Goal: Task Accomplishment & Management: Use online tool/utility

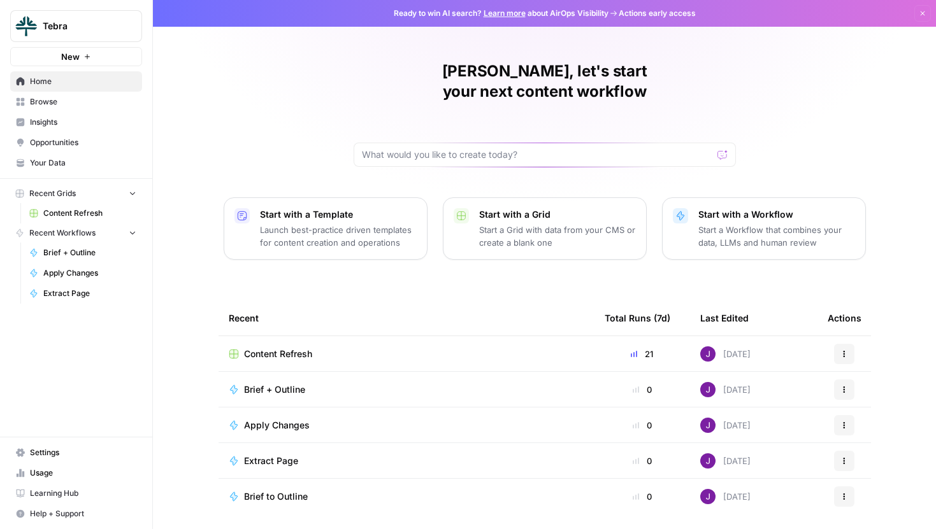
click at [75, 20] on span "Tebra" at bounding box center [81, 26] width 77 height 13
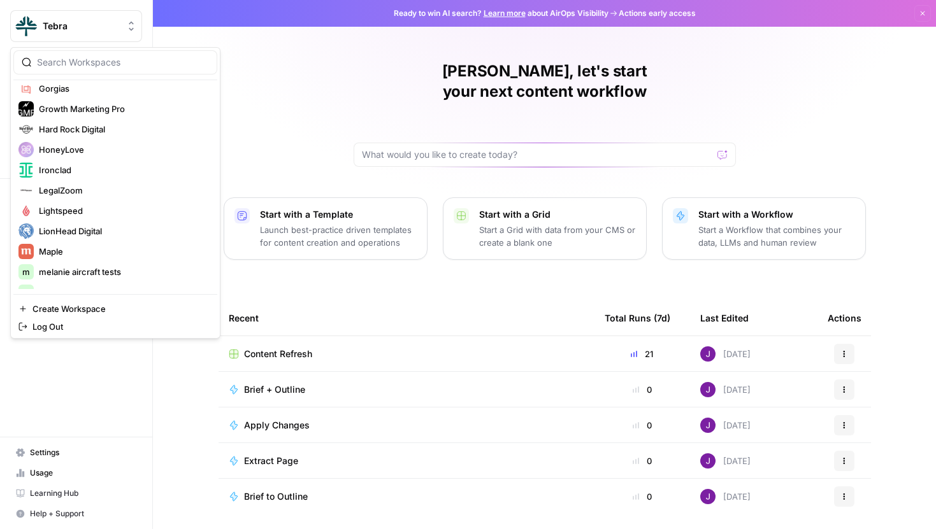
scroll to position [310, 0]
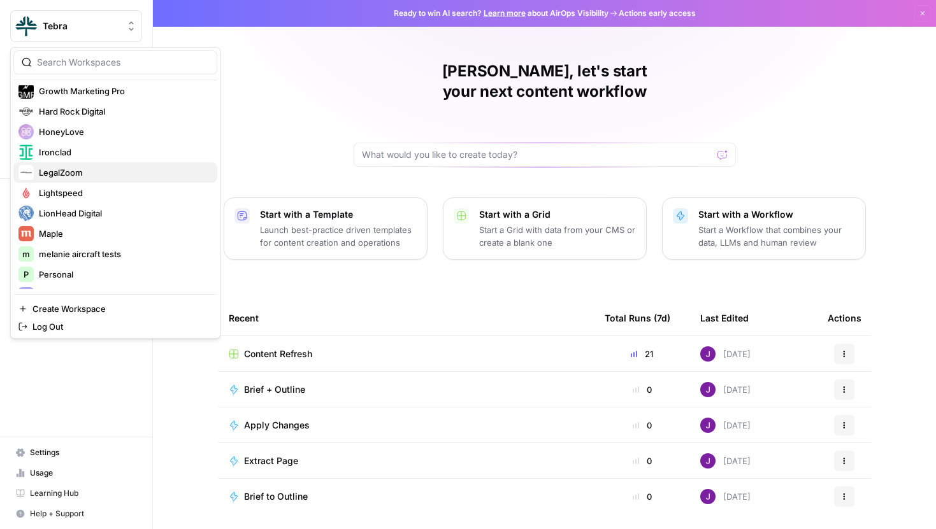
click at [76, 177] on span "LegalZoom" at bounding box center [123, 172] width 168 height 13
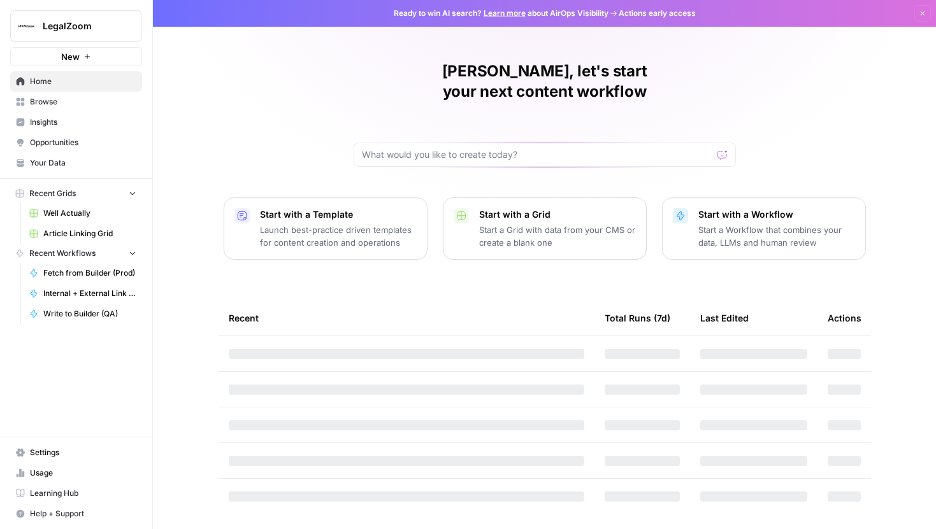
click at [85, 230] on span "Article Linking Grid" at bounding box center [89, 233] width 93 height 11
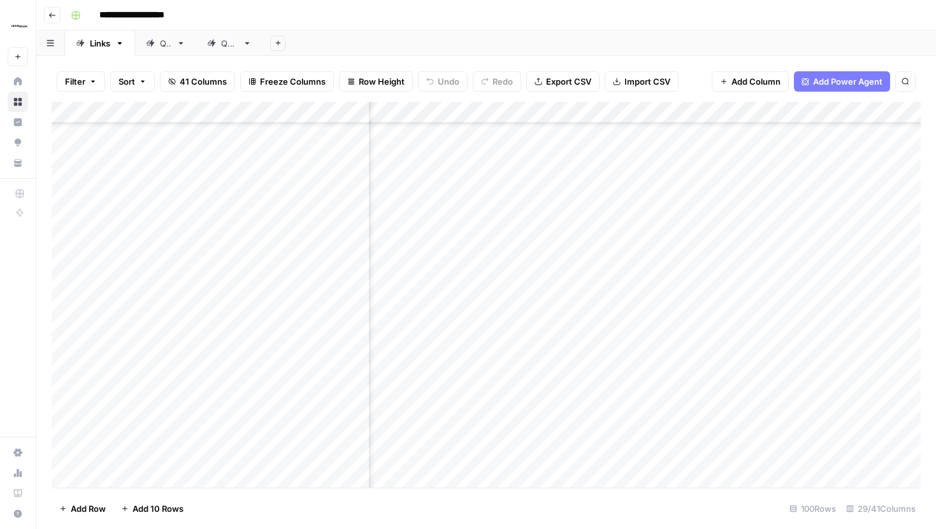
scroll to position [1822, 2420]
click at [620, 211] on div "Add Column" at bounding box center [486, 295] width 869 height 386
click at [629, 250] on div "Add Column" at bounding box center [486, 295] width 869 height 386
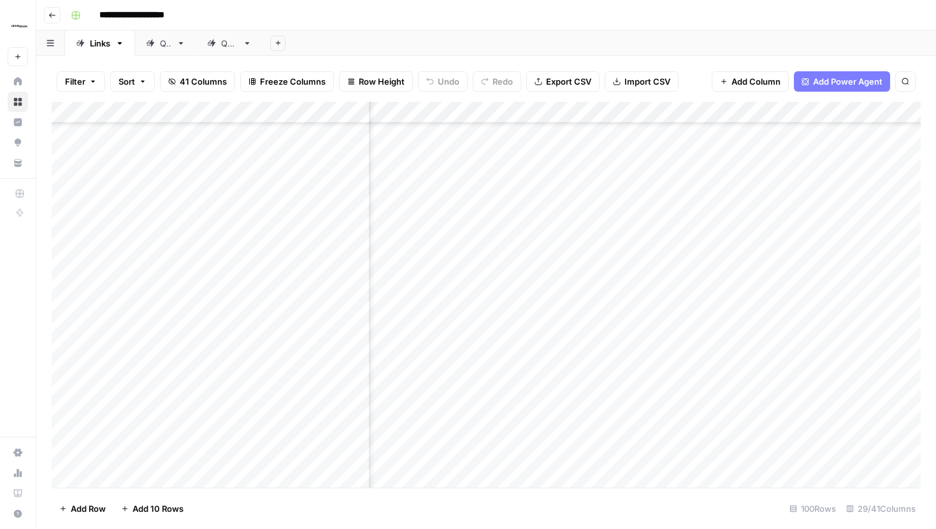
click at [622, 245] on div "Add Column" at bounding box center [486, 295] width 869 height 386
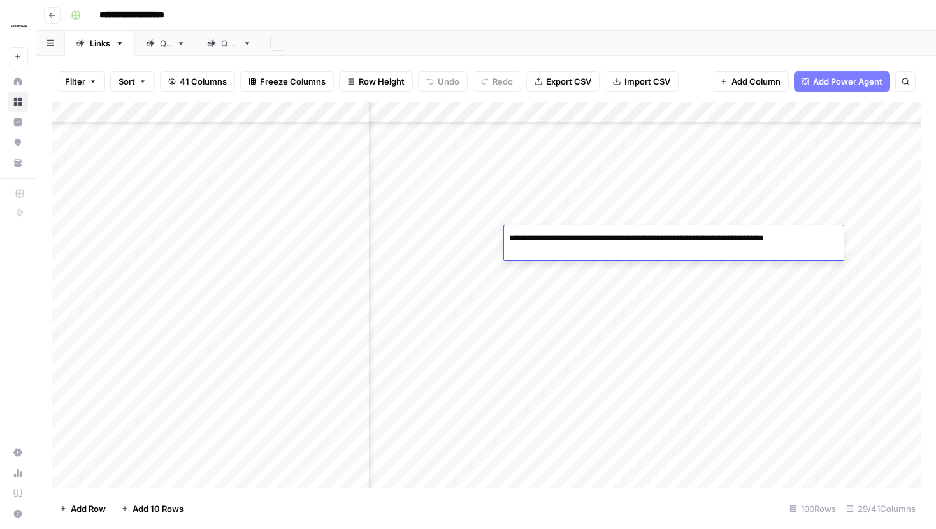
click at [621, 200] on div "Add Column" at bounding box center [486, 295] width 869 height 386
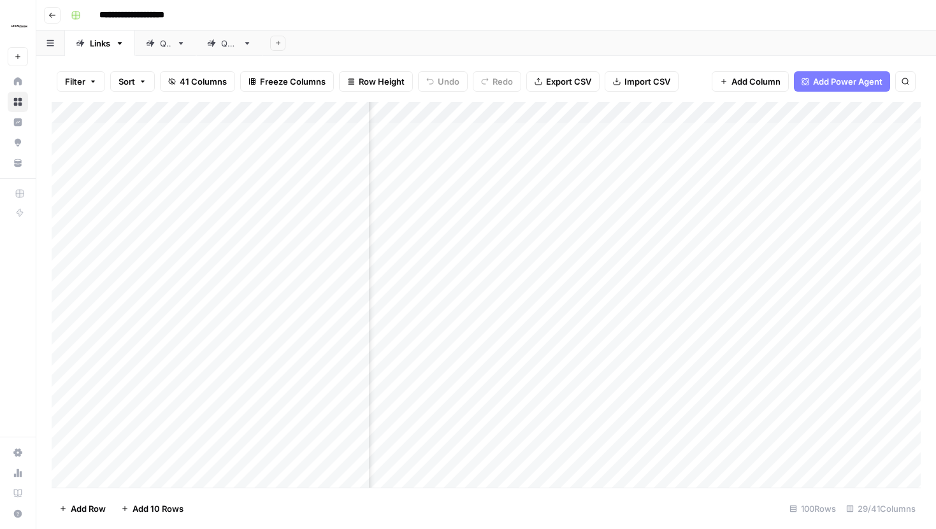
scroll to position [0, 2924]
click at [706, 169] on div "Add Column" at bounding box center [486, 295] width 869 height 386
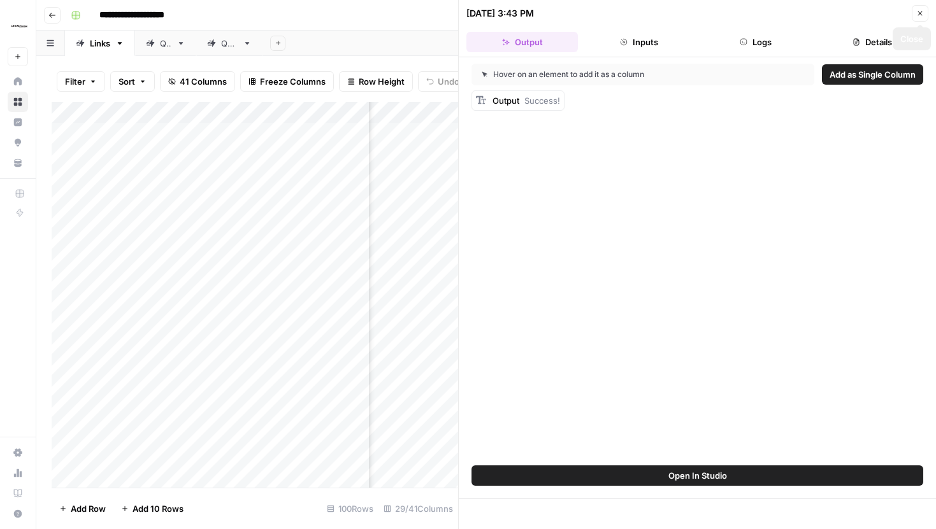
click at [920, 10] on icon "button" at bounding box center [920, 14] width 8 height 8
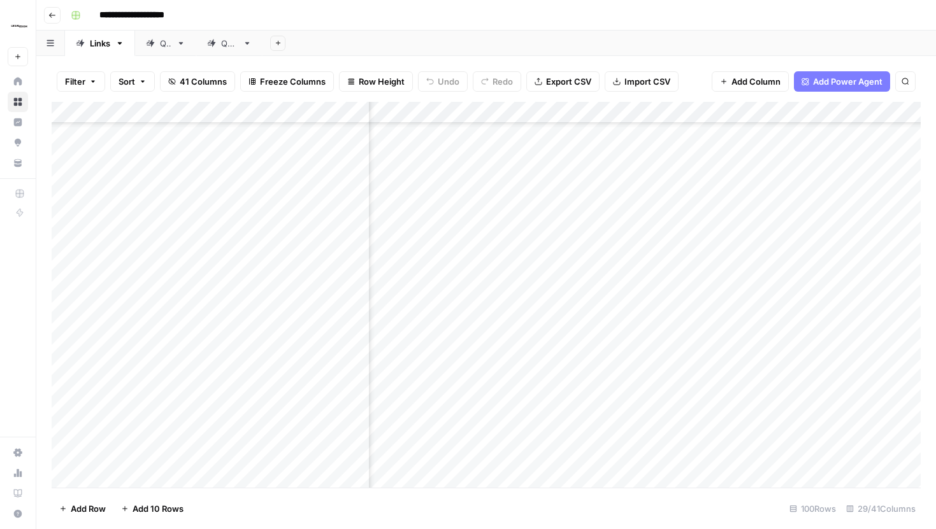
scroll to position [1713, 2357]
click at [564, 308] on div "Add Column" at bounding box center [486, 295] width 869 height 386
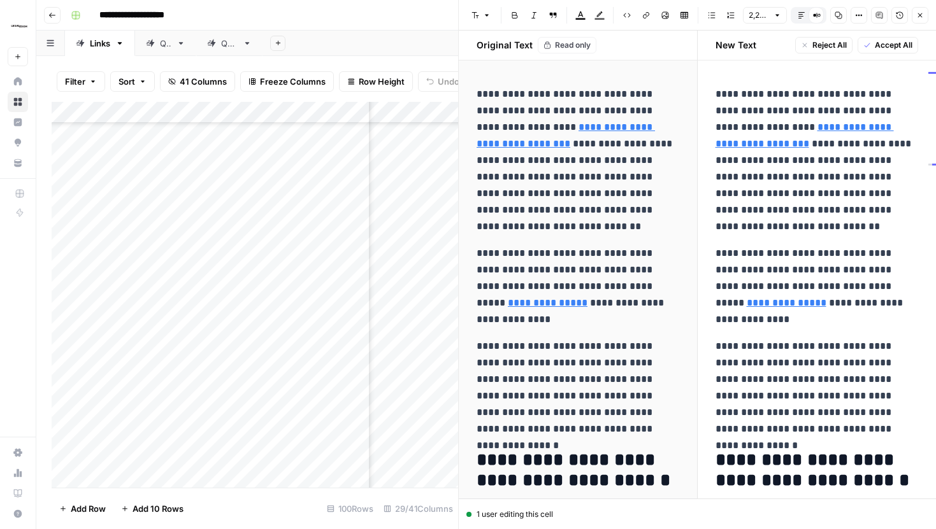
click at [796, 15] on button "Default Editor" at bounding box center [801, 15] width 17 height 17
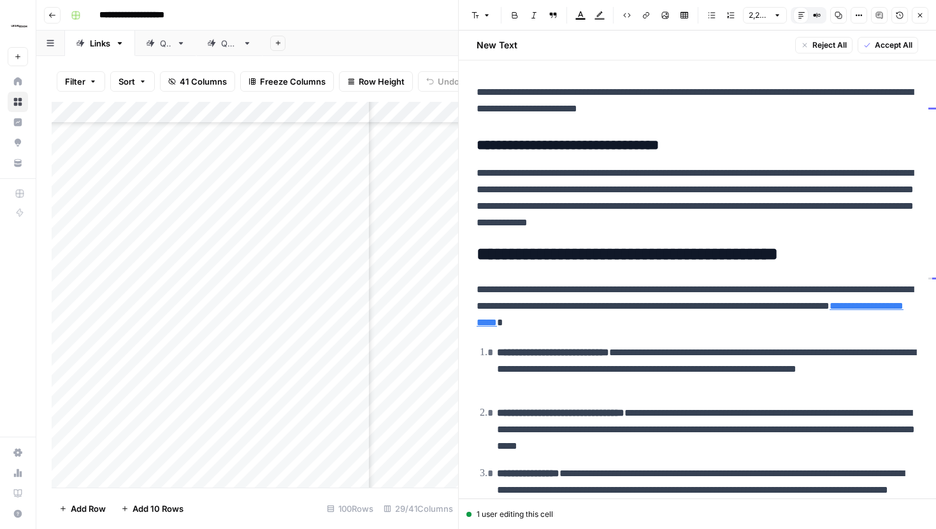
scroll to position [439, 0]
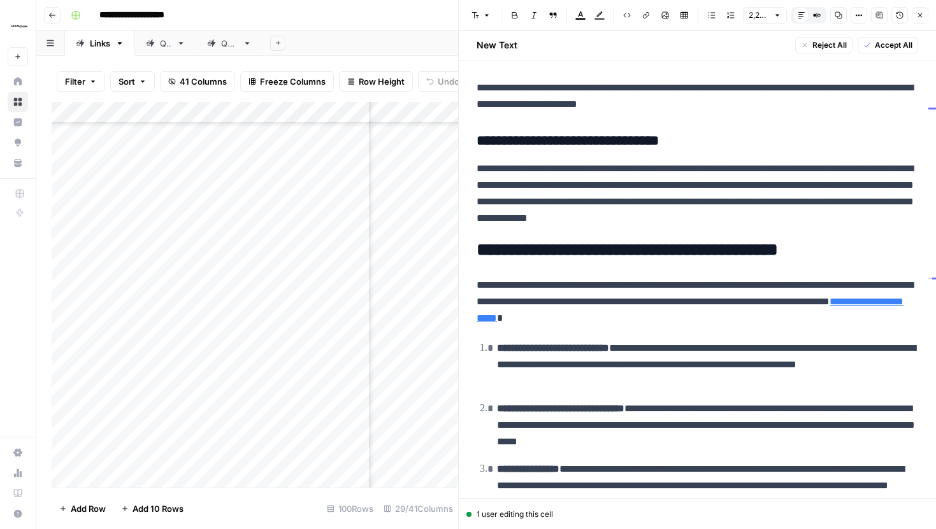
click at [924, 10] on button "Close" at bounding box center [919, 15] width 17 height 17
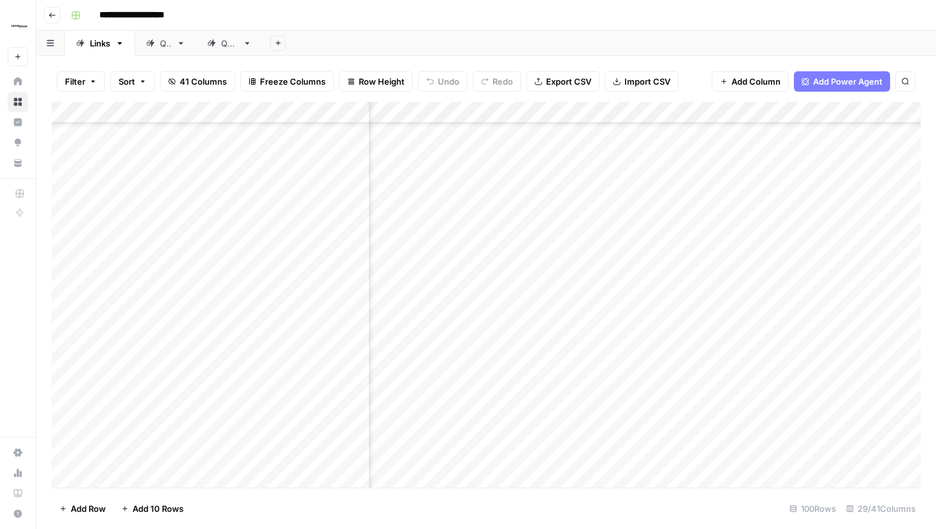
scroll to position [1713, 2415]
click at [505, 308] on div "Add Column" at bounding box center [486, 295] width 869 height 386
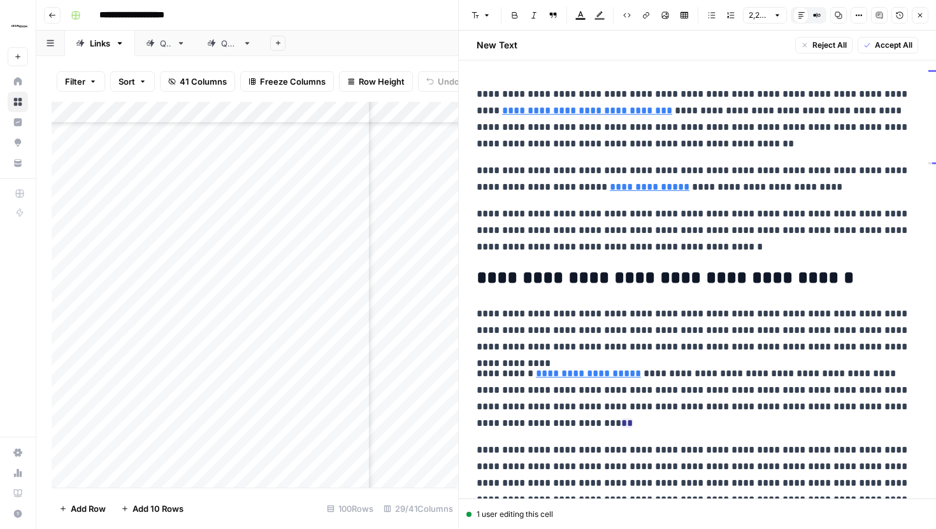
click at [914, 18] on button "Close" at bounding box center [919, 15] width 17 height 17
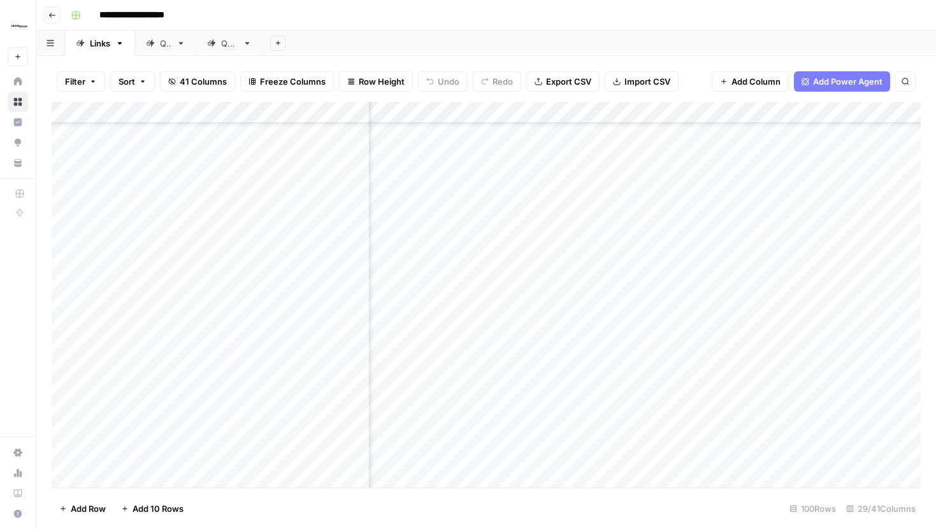
scroll to position [1713, 2666]
click at [735, 115] on div "Add Column" at bounding box center [486, 295] width 869 height 386
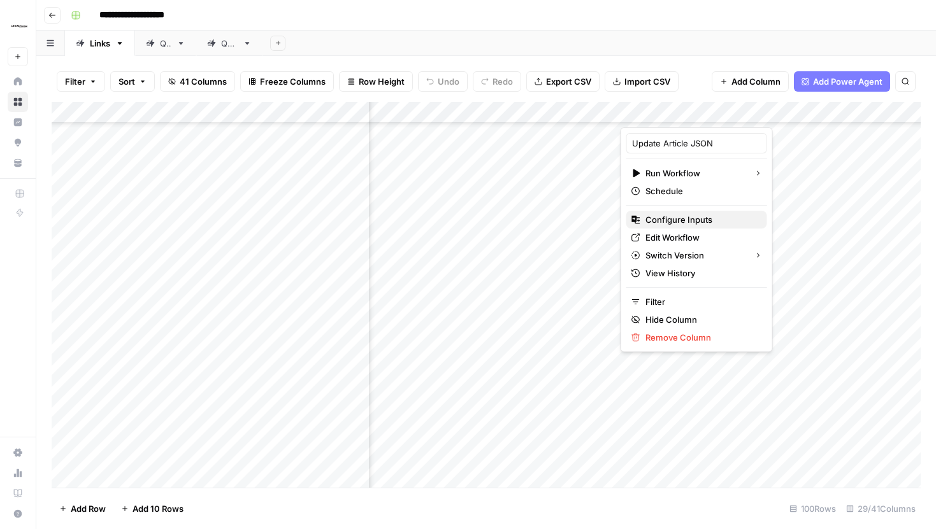
click at [675, 220] on span "Configure Inputs" at bounding box center [700, 219] width 111 height 13
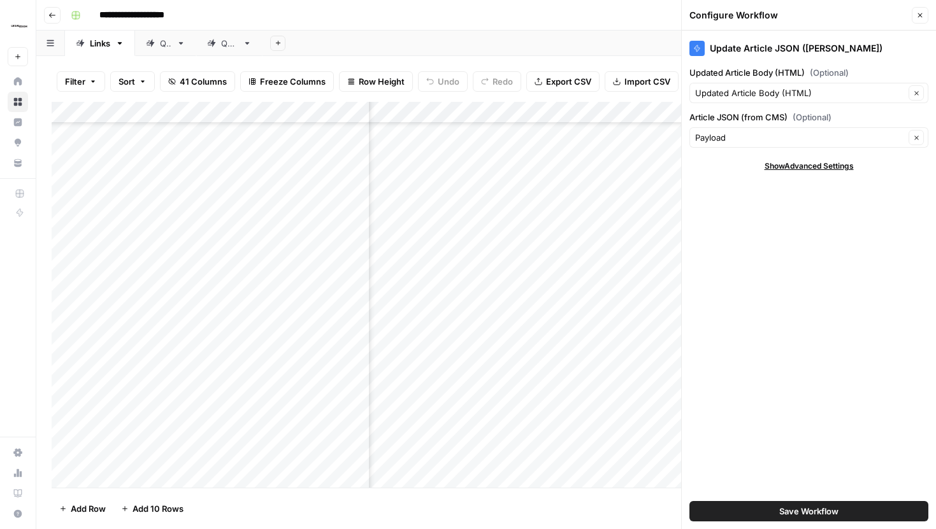
scroll to position [1713, 2445]
click at [918, 10] on button "Close" at bounding box center [919, 15] width 17 height 17
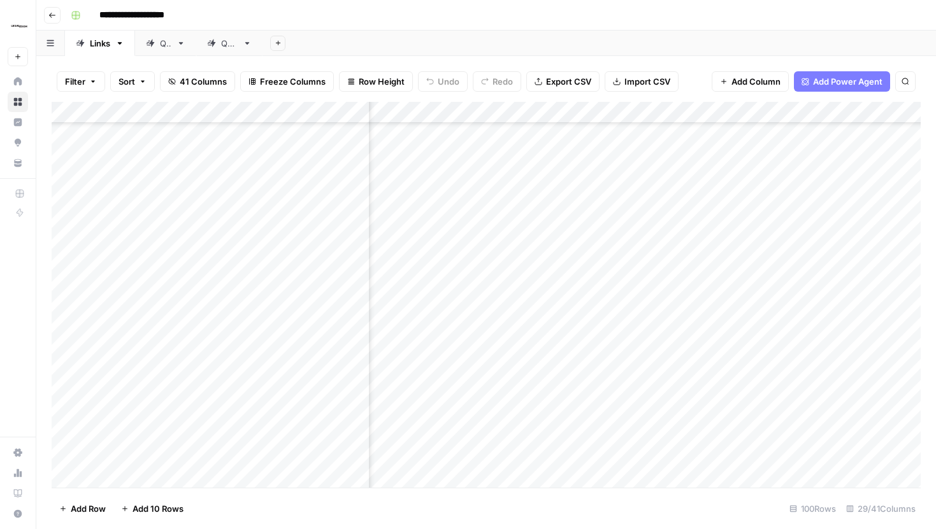
scroll to position [1713, 2551]
click at [678, 347] on div "Add Column" at bounding box center [486, 295] width 869 height 386
click at [710, 310] on div "Add Column" at bounding box center [486, 295] width 869 height 386
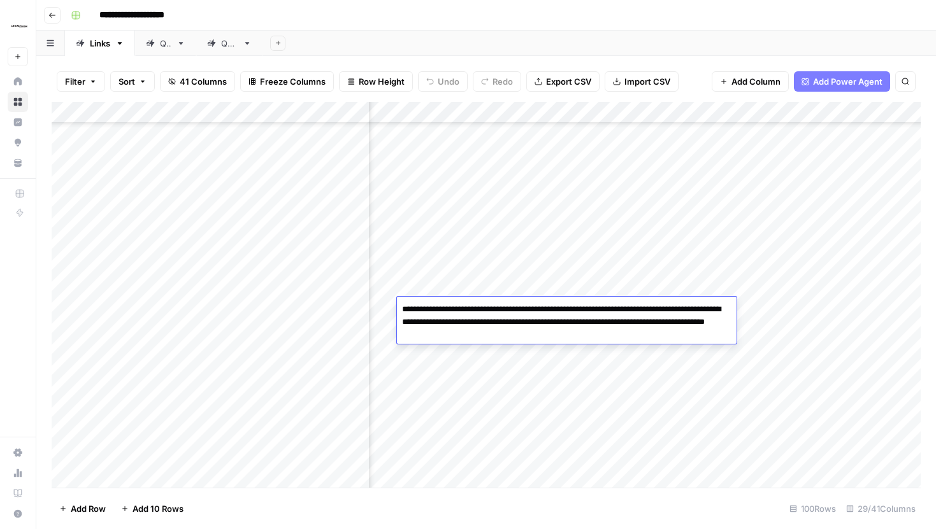
click at [650, 355] on div "Add Column" at bounding box center [486, 295] width 869 height 386
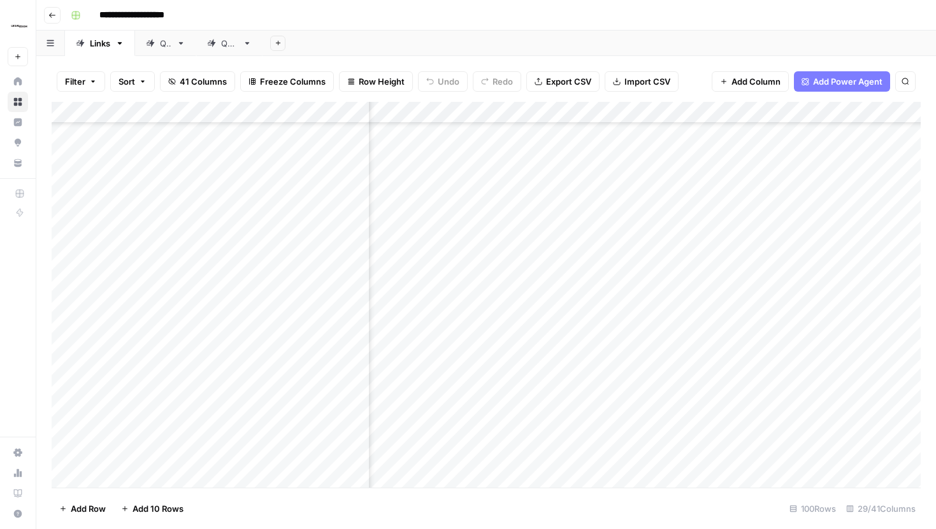
scroll to position [1713, 2267]
click at [653, 306] on div "Add Column" at bounding box center [486, 295] width 869 height 386
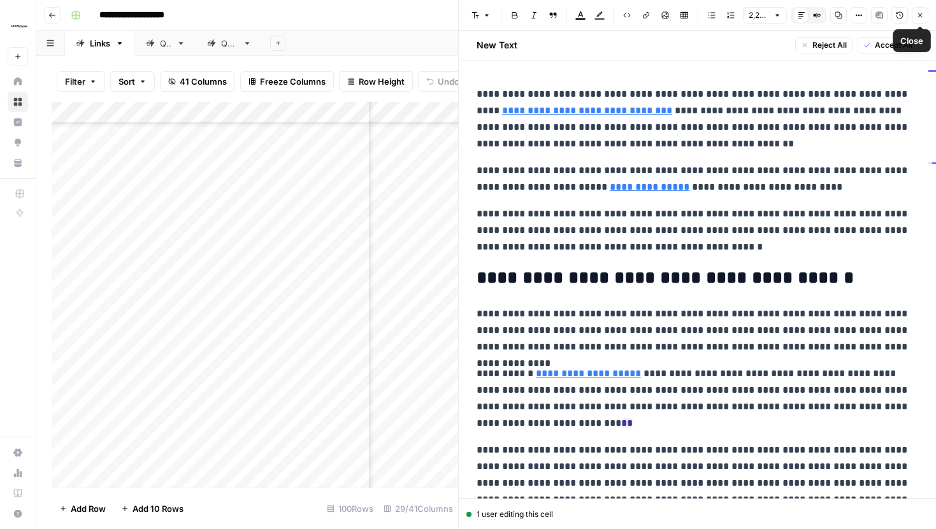
click at [922, 15] on icon "button" at bounding box center [920, 15] width 8 height 8
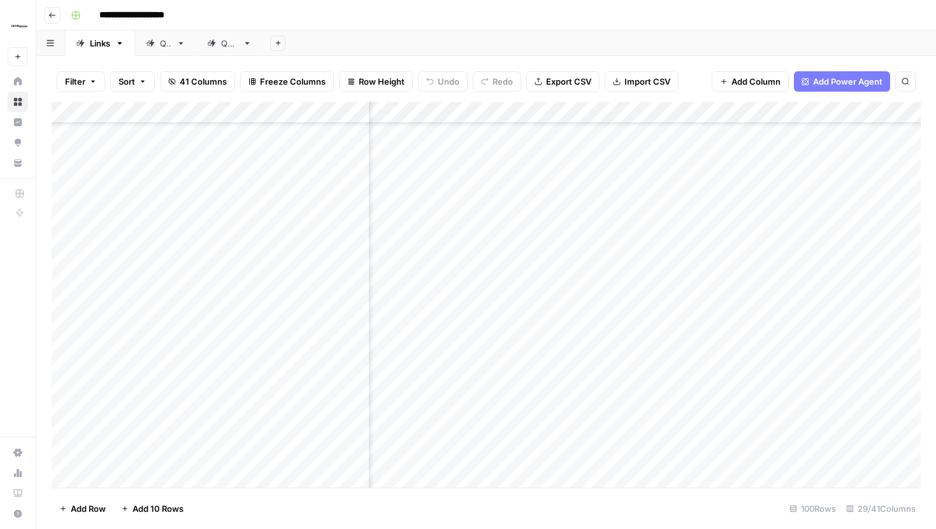
scroll to position [1713, 2297]
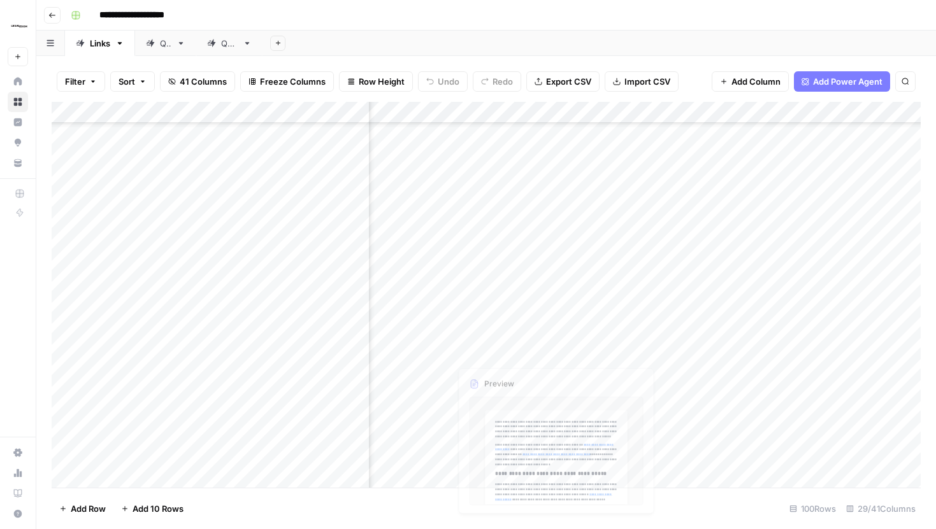
click at [609, 324] on div "Add Column" at bounding box center [486, 295] width 869 height 386
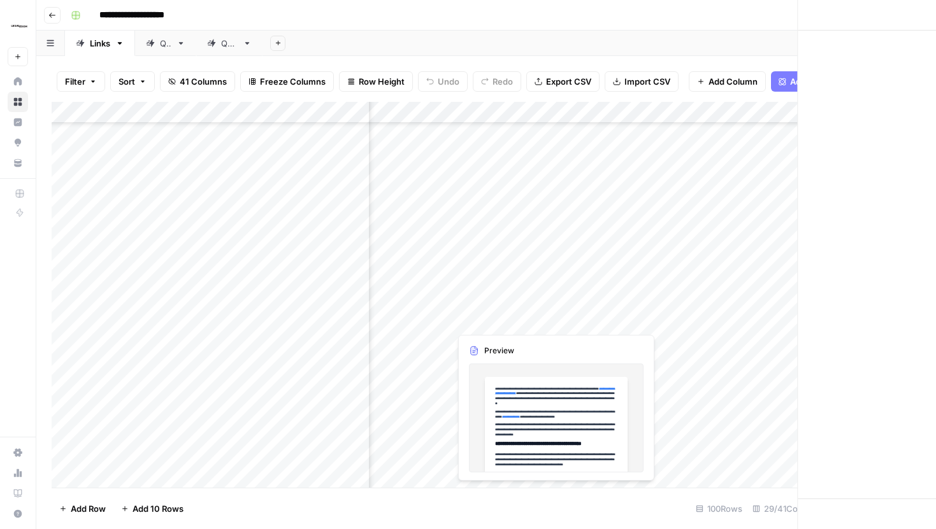
click at [609, 324] on div at bounding box center [551, 314] width 203 height 35
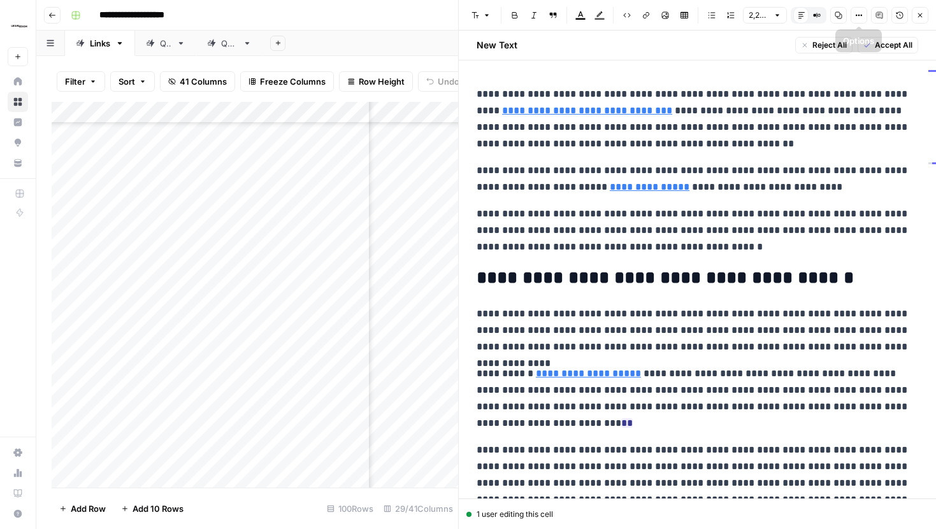
click at [860, 17] on icon "button" at bounding box center [859, 15] width 8 height 8
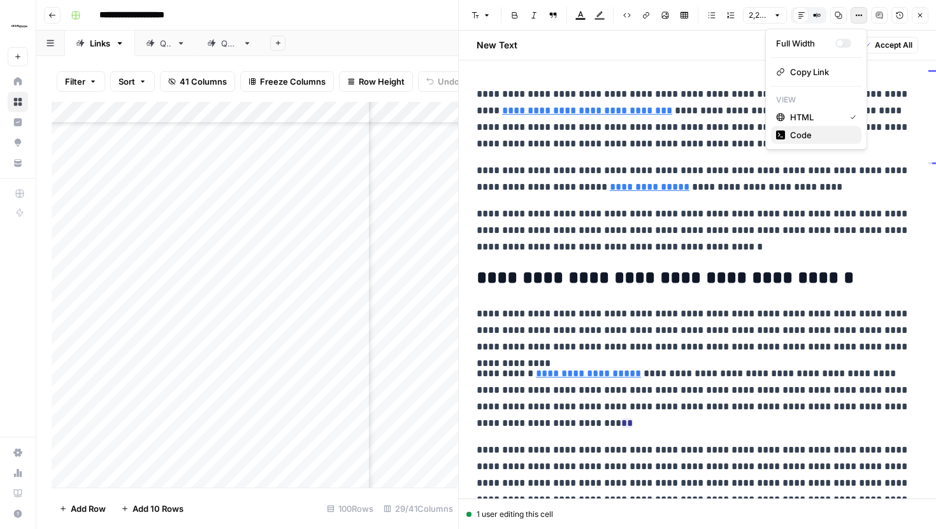
click at [825, 140] on span "Code" at bounding box center [820, 135] width 61 height 13
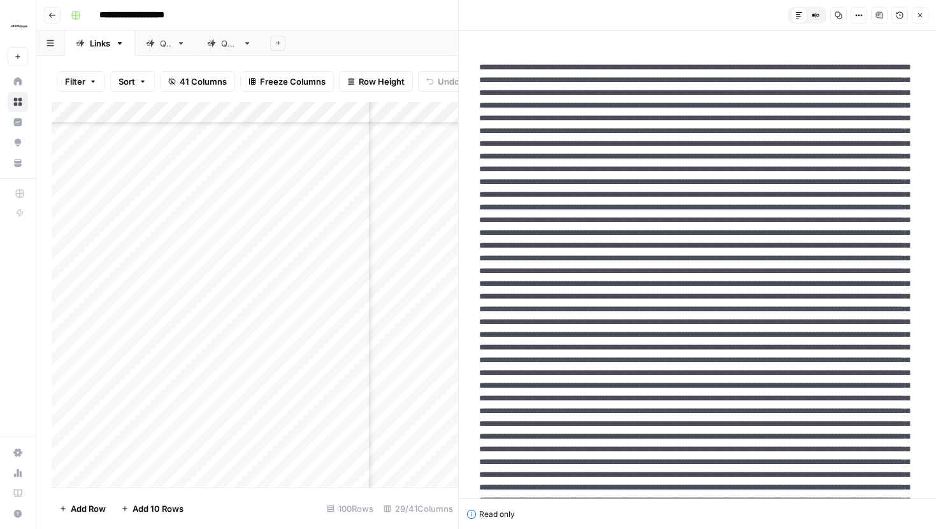
click at [839, 9] on button "Copy" at bounding box center [838, 15] width 17 height 17
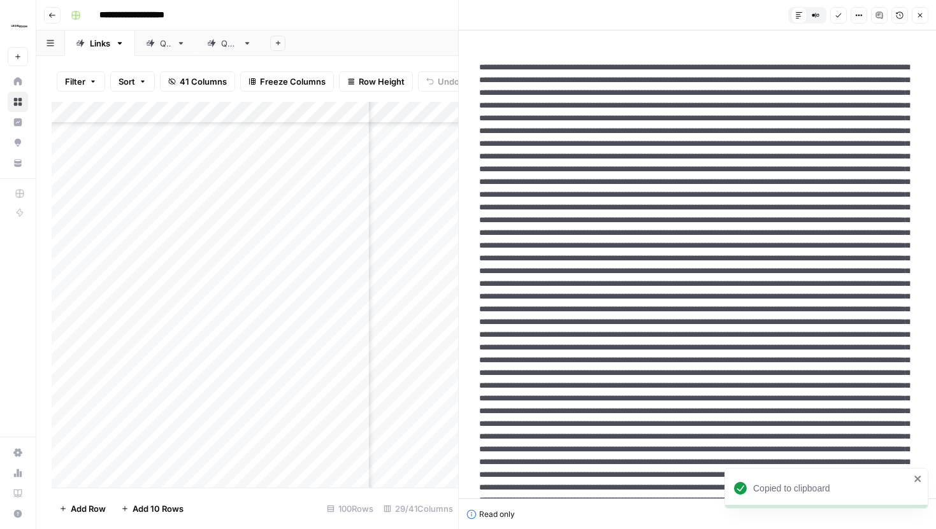
click at [924, 10] on button "Close" at bounding box center [919, 15] width 17 height 17
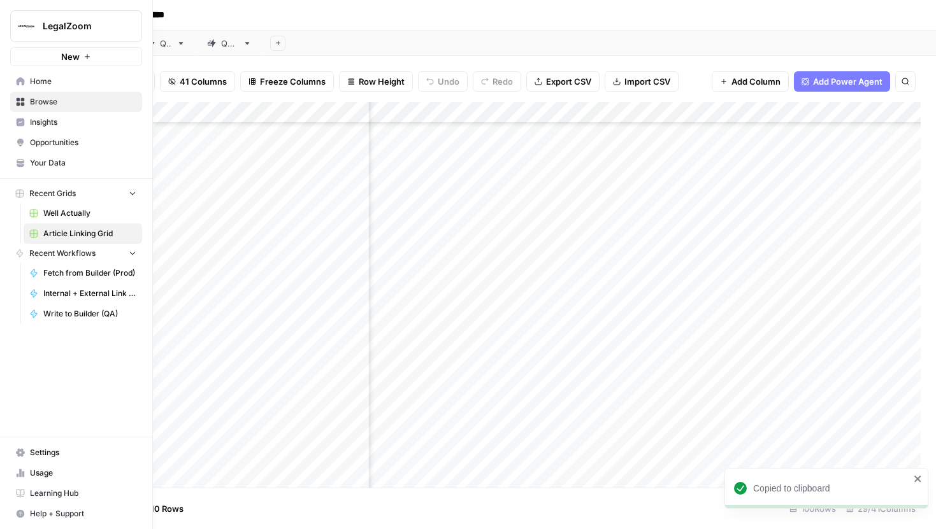
click at [27, 22] on img "Workspace: LegalZoom" at bounding box center [26, 26] width 23 height 23
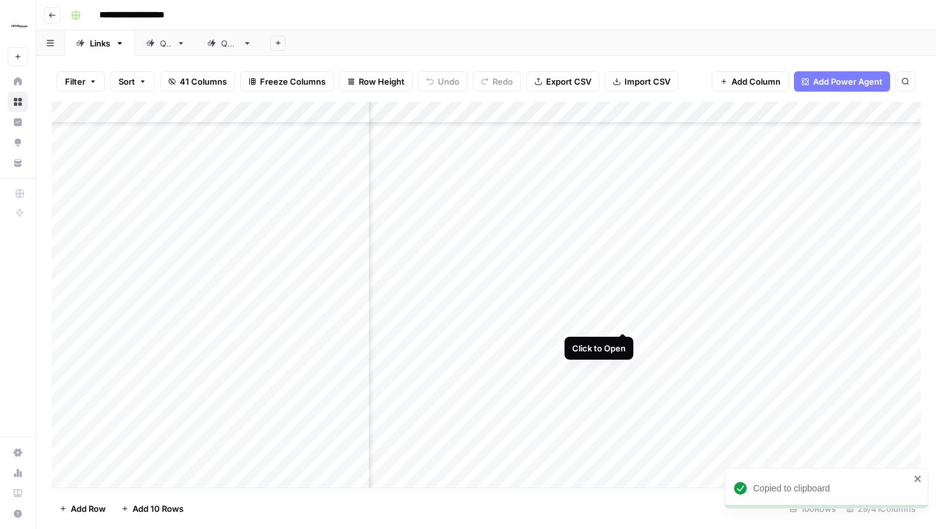
click at [620, 307] on div "Add Column" at bounding box center [486, 295] width 869 height 386
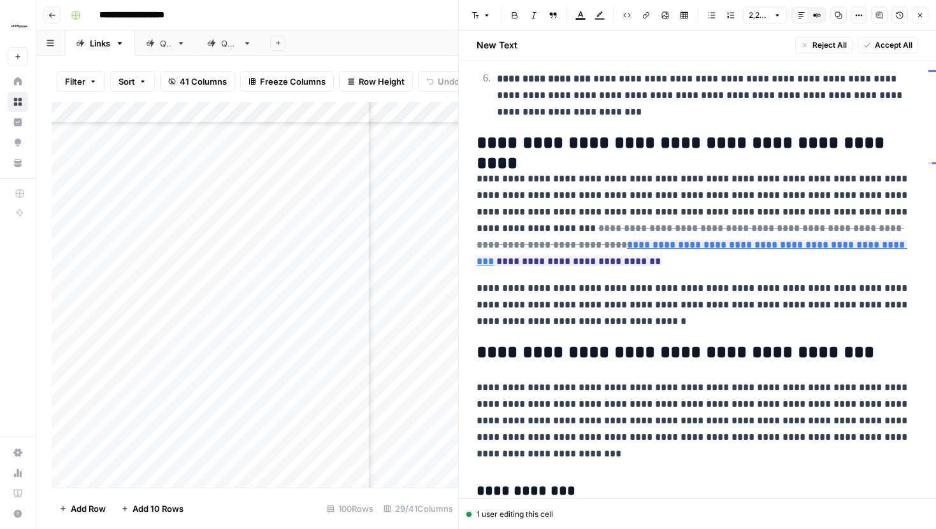
scroll to position [1037, 0]
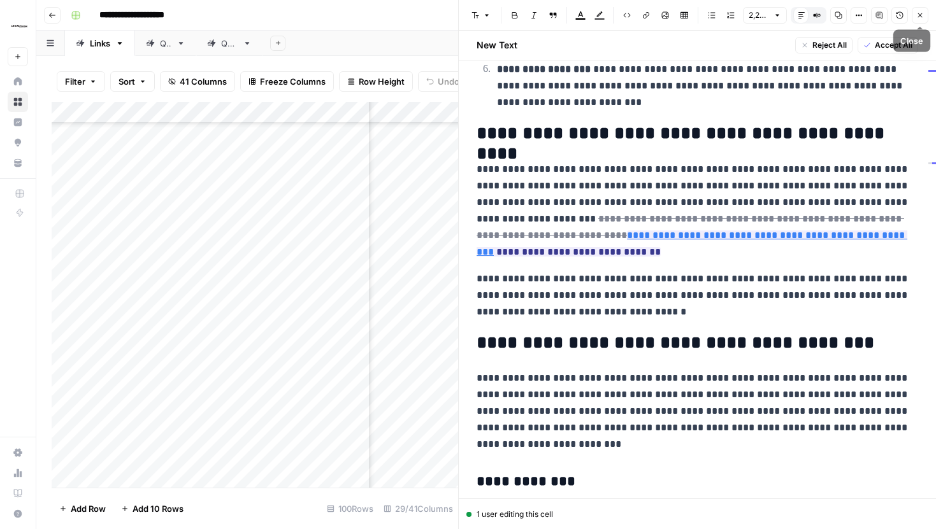
click at [916, 13] on icon "button" at bounding box center [920, 15] width 8 height 8
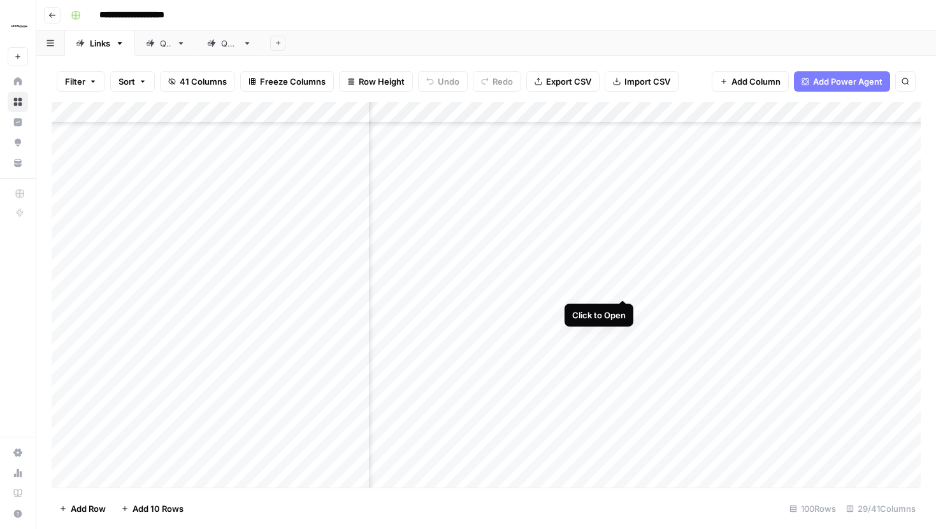
click at [618, 275] on div "Add Column" at bounding box center [486, 295] width 869 height 386
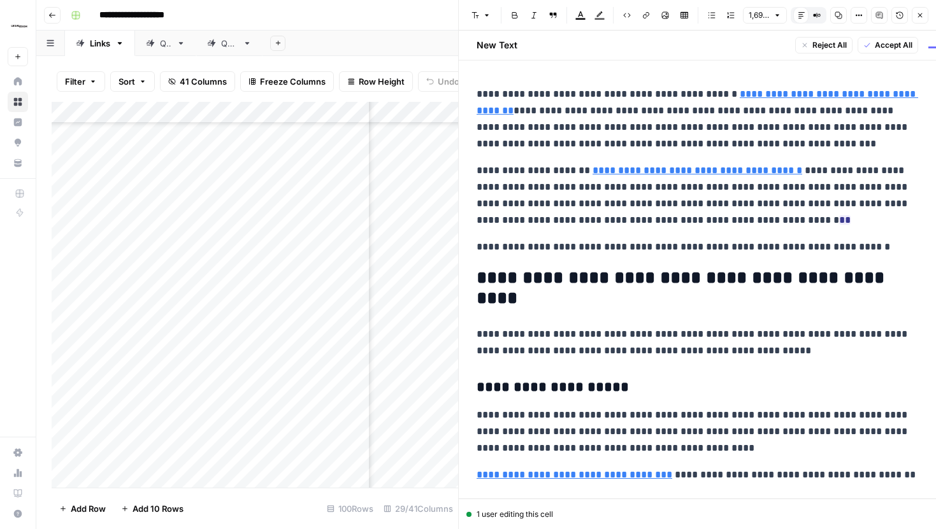
scroll to position [8, 0]
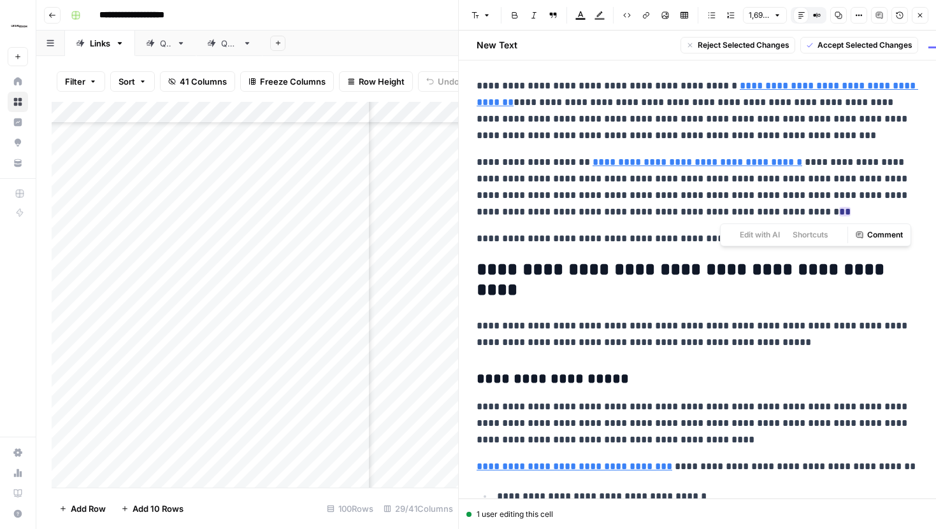
drag, startPoint x: 733, startPoint y: 213, endPoint x: 717, endPoint y: 212, distance: 16.6
click at [717, 212] on p "**********" at bounding box center [696, 187] width 441 height 66
click at [924, 17] on button "Close" at bounding box center [919, 15] width 17 height 17
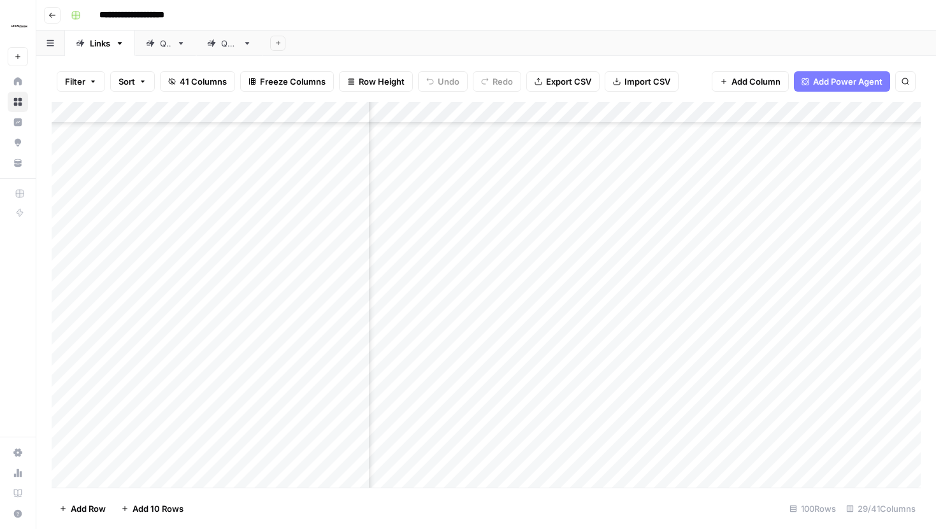
scroll to position [1713, 2034]
click at [456, 276] on div "Add Column" at bounding box center [486, 295] width 869 height 386
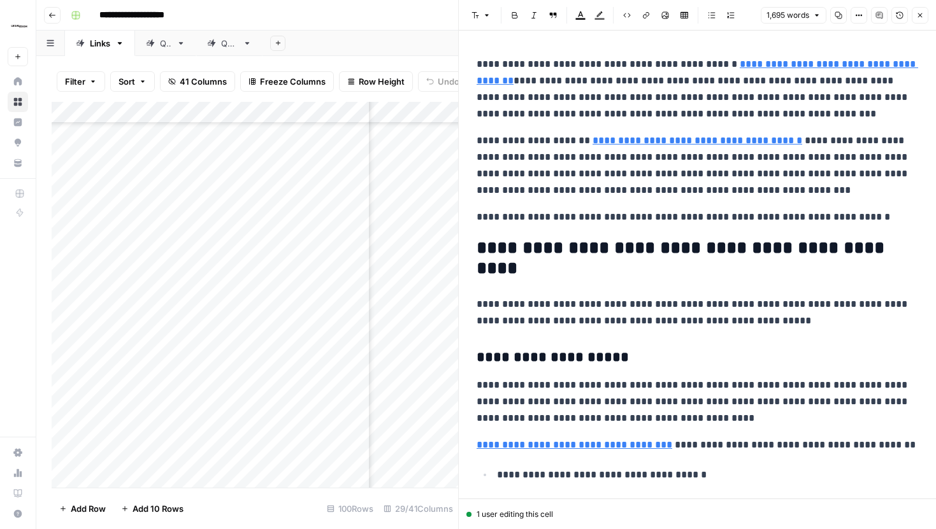
click at [922, 18] on icon "button" at bounding box center [920, 15] width 8 height 8
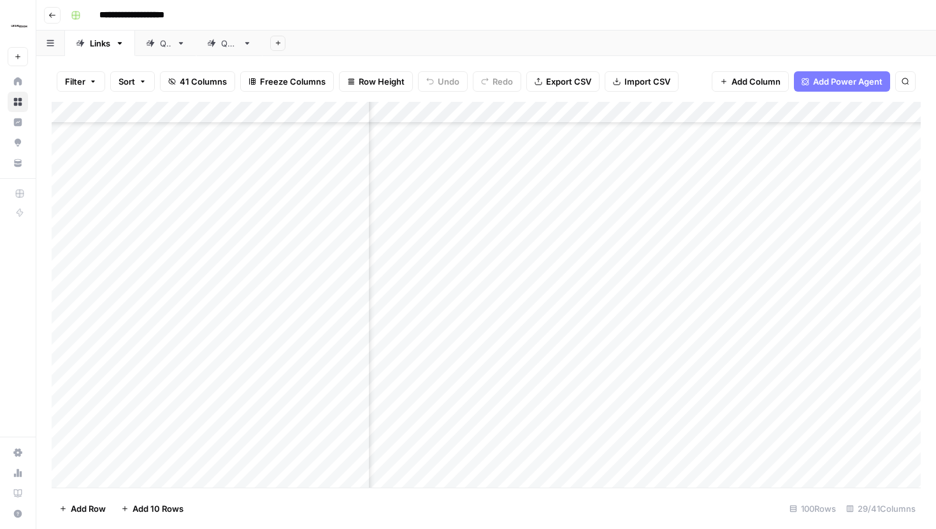
scroll to position [1713, 495]
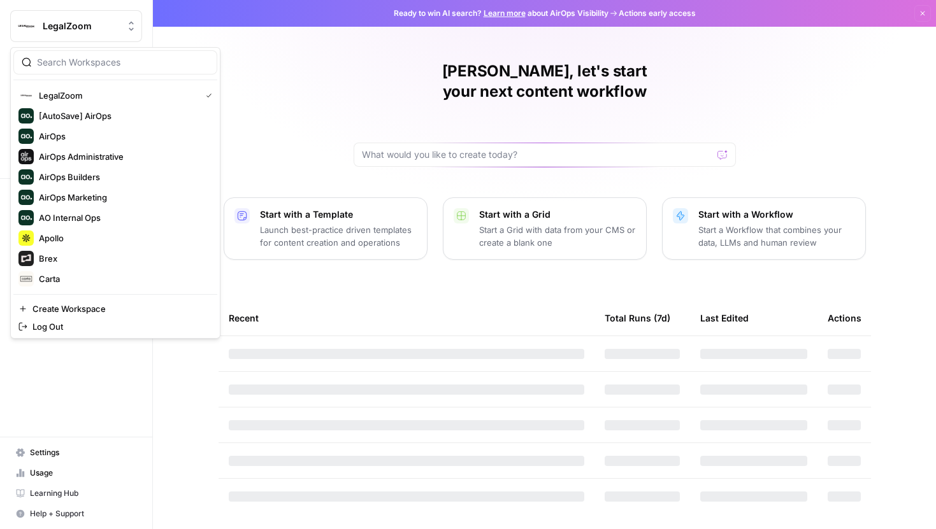
click at [115, 38] on button "LegalZoom" at bounding box center [76, 26] width 132 height 32
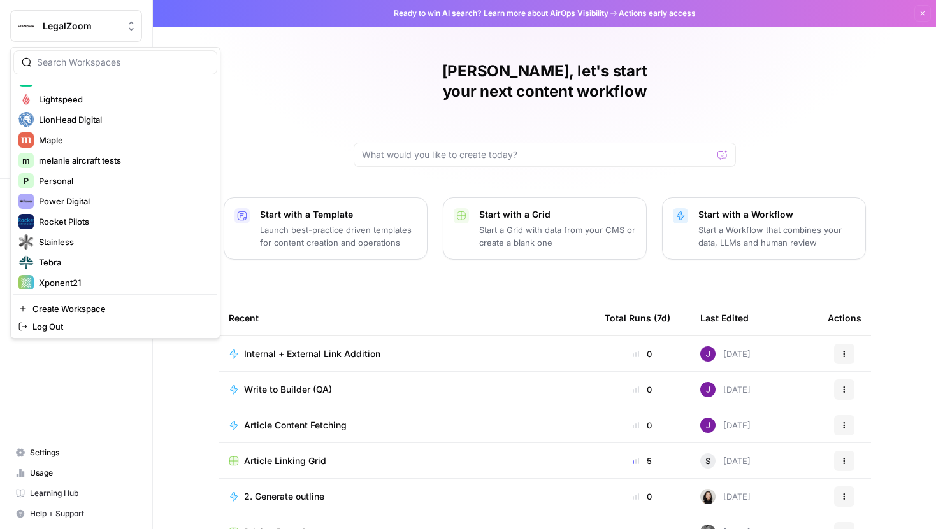
scroll to position [387, 0]
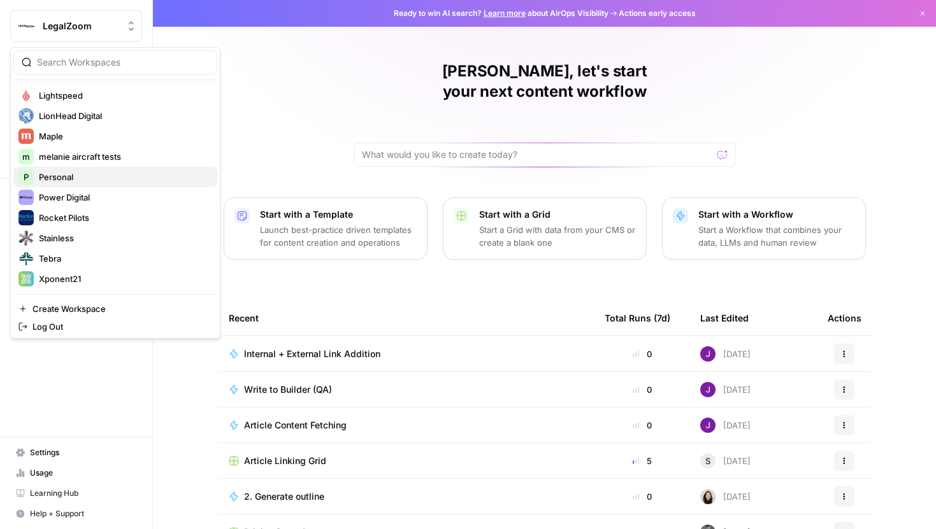
click at [77, 177] on span "Personal" at bounding box center [123, 177] width 168 height 13
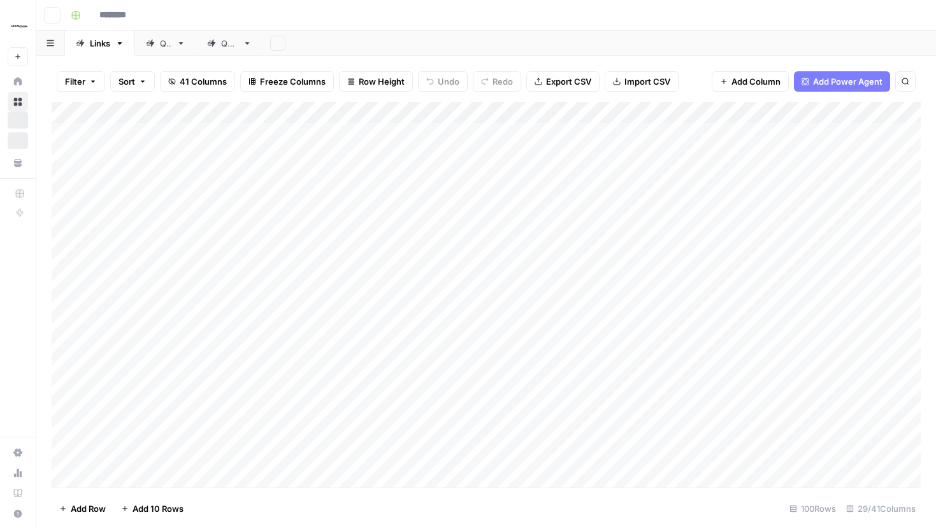
type input "**********"
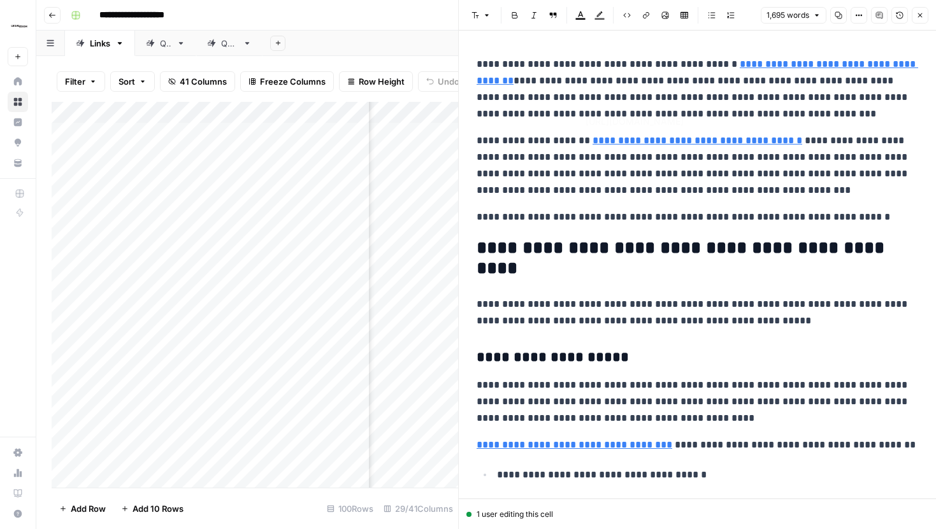
type input "[URL][DOMAIN_NAME]"
click at [920, 10] on button "Close" at bounding box center [919, 15] width 17 height 17
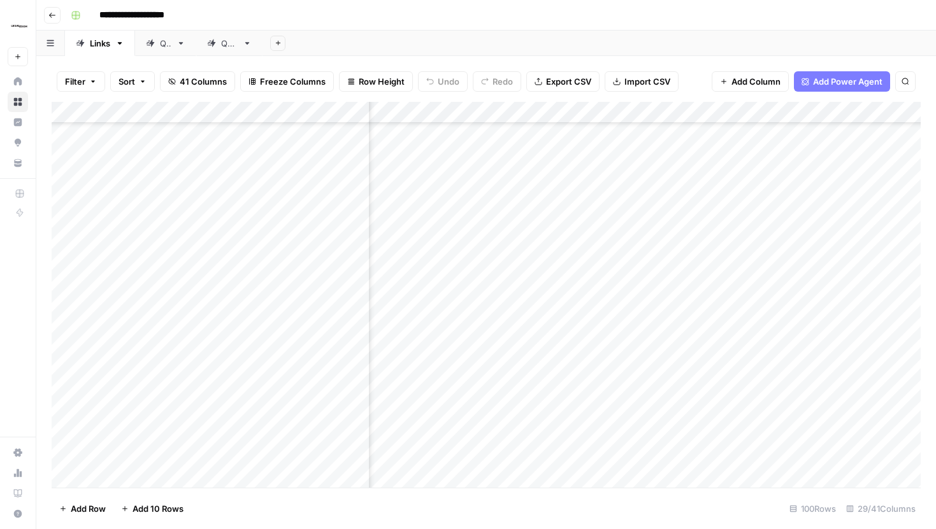
scroll to position [1814, 1980]
click at [511, 206] on div "Add Column" at bounding box center [486, 295] width 869 height 386
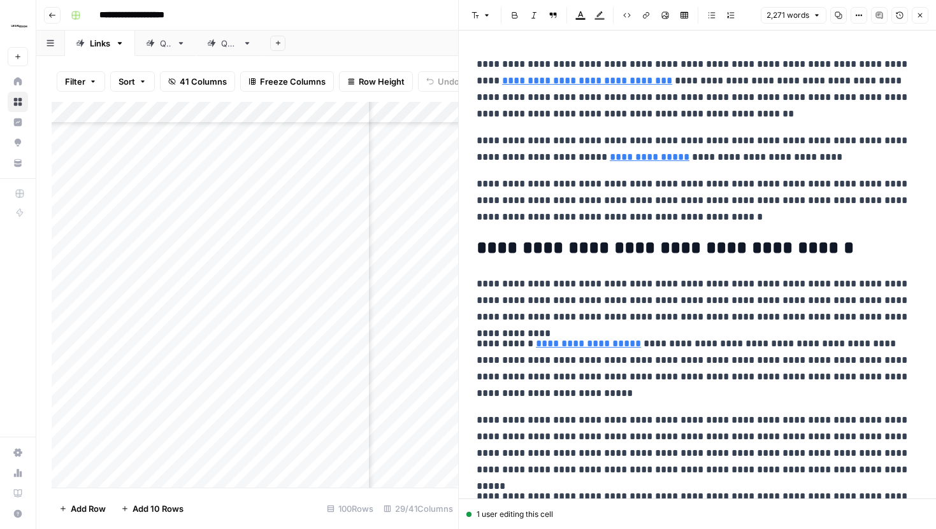
click at [918, 12] on icon "button" at bounding box center [920, 15] width 8 height 8
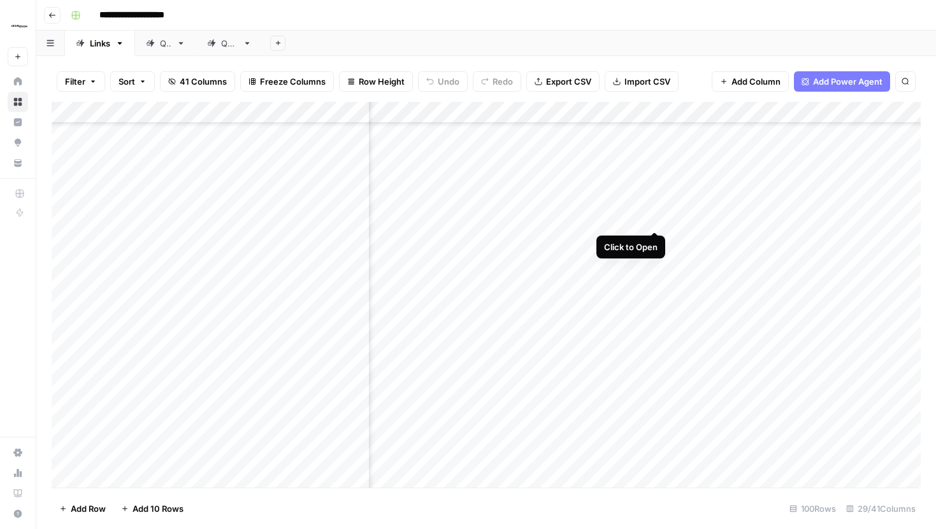
scroll to position [1787, 2266]
click at [653, 234] on div "Add Column" at bounding box center [486, 295] width 869 height 386
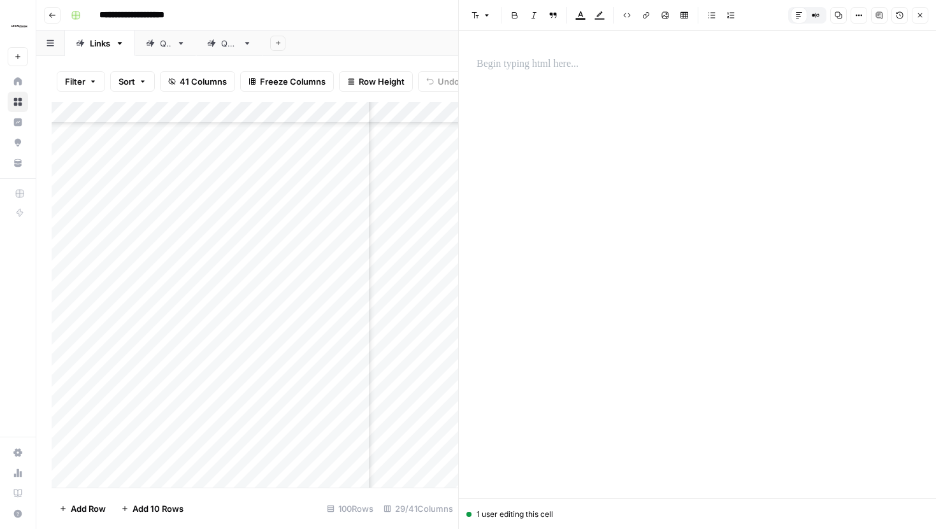
click at [922, 13] on icon "button" at bounding box center [920, 15] width 8 height 8
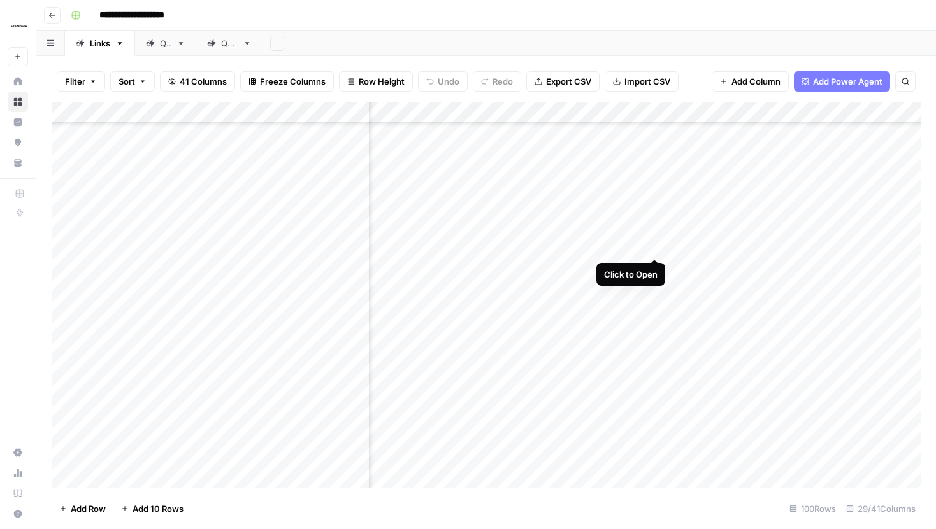
click at [656, 237] on div "Add Column" at bounding box center [486, 295] width 869 height 386
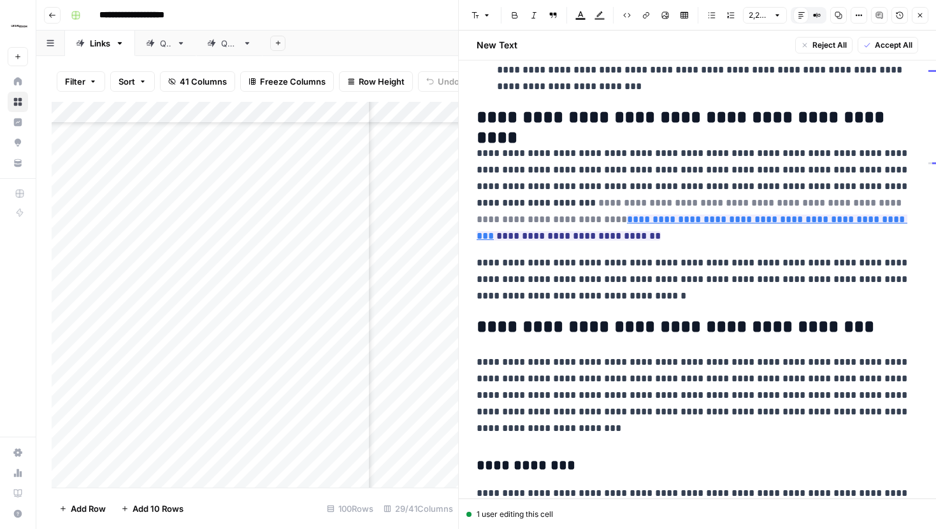
scroll to position [1066, 0]
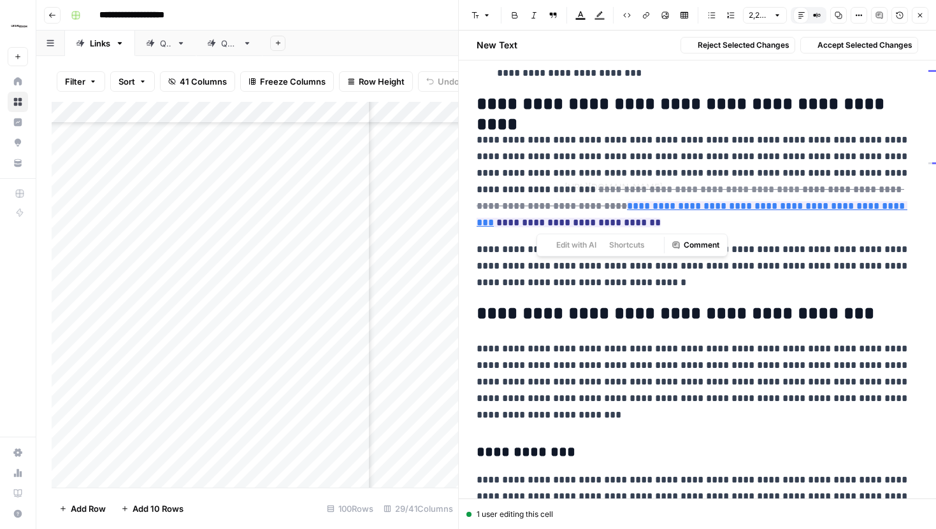
drag, startPoint x: 537, startPoint y: 173, endPoint x: 591, endPoint y: 225, distance: 75.2
click at [592, 225] on p "**********" at bounding box center [696, 181] width 441 height 99
click at [919, 17] on icon "button" at bounding box center [920, 15] width 8 height 8
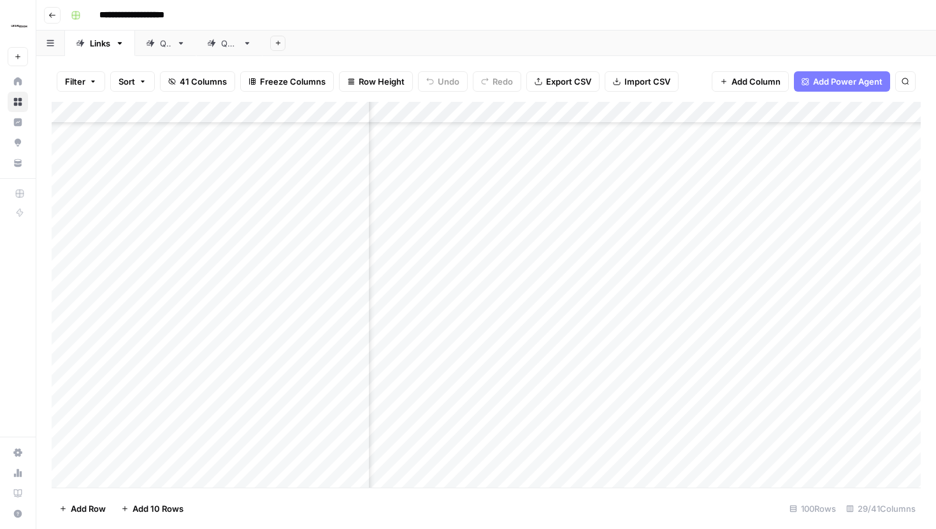
scroll to position [1787, 2227]
click at [695, 233] on div "Add Column" at bounding box center [486, 295] width 869 height 386
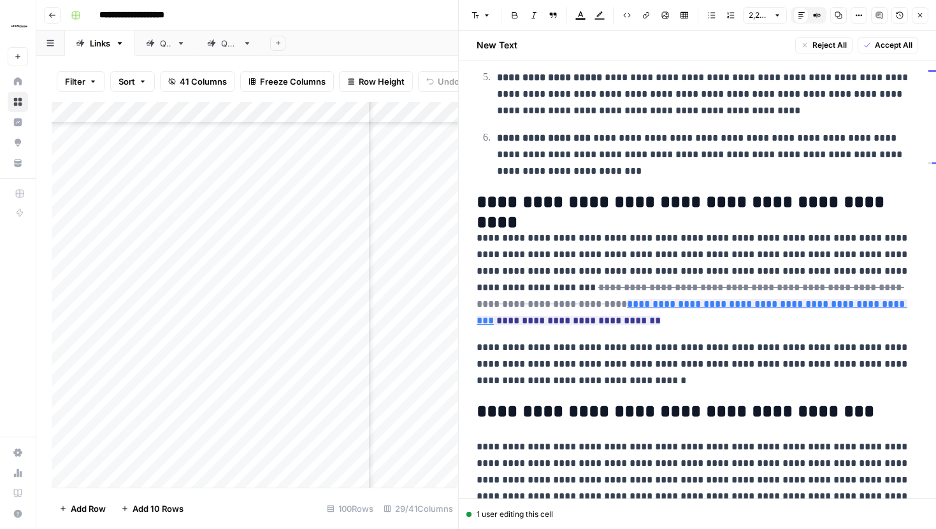
scroll to position [969, 0]
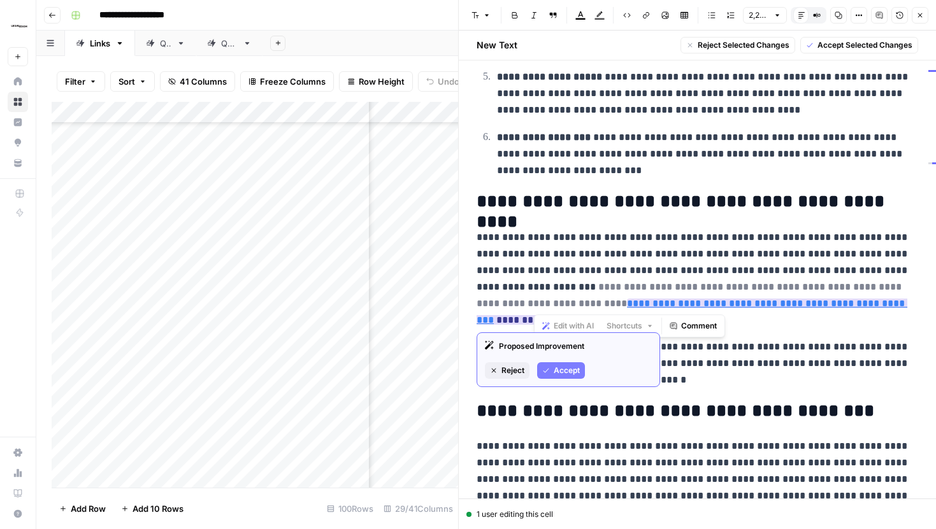
drag, startPoint x: 534, startPoint y: 287, endPoint x: 555, endPoint y: 303, distance: 26.3
click at [555, 303] on del "**********" at bounding box center [689, 295] width 427 height 26
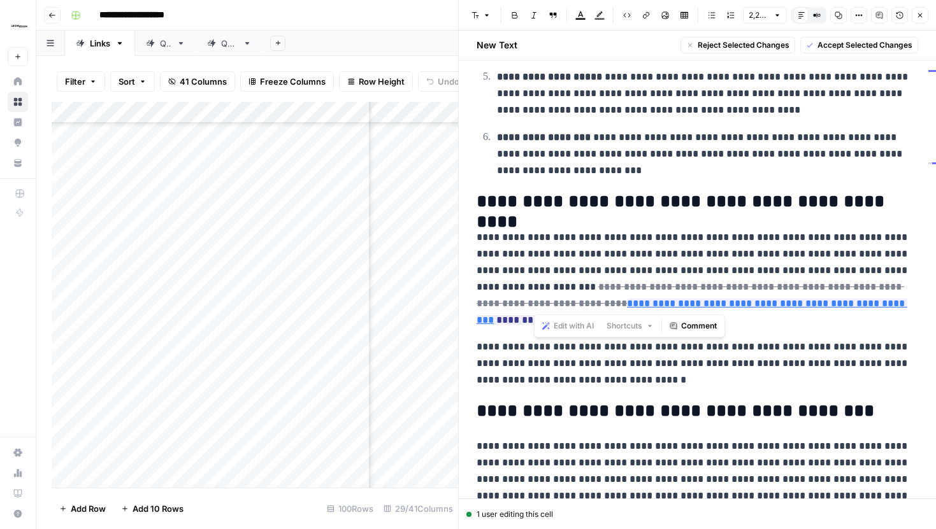
click at [820, 325] on p "**********" at bounding box center [696, 278] width 441 height 99
click at [919, 18] on icon "button" at bounding box center [920, 15] width 8 height 8
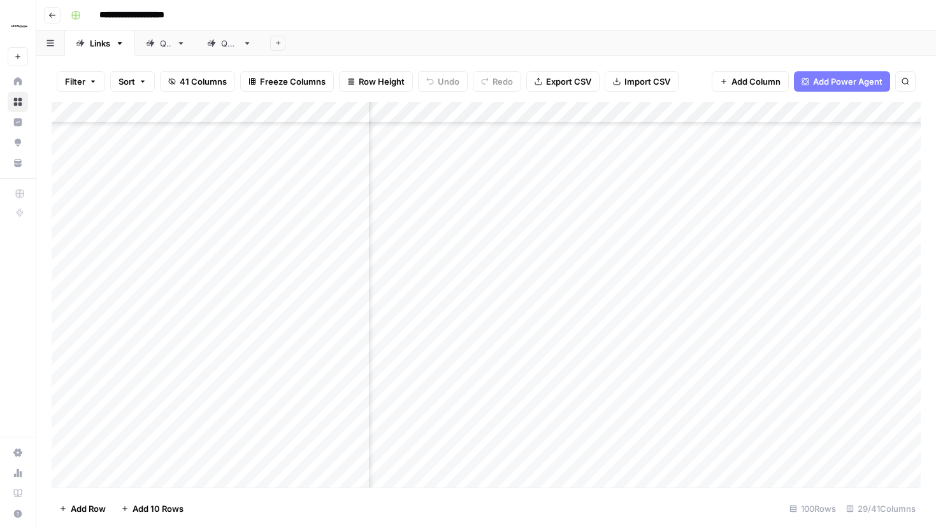
scroll to position [1787, 2340]
click at [582, 234] on div "Add Column" at bounding box center [486, 295] width 869 height 386
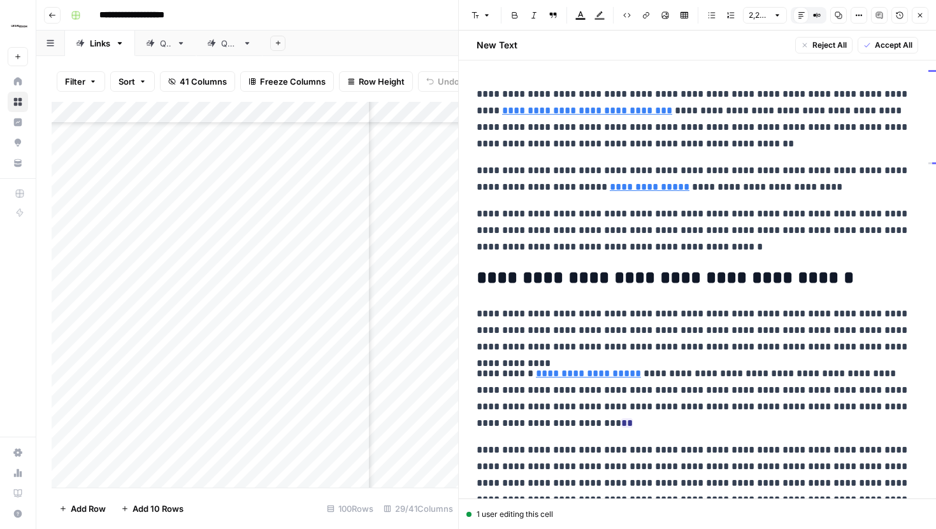
click at [923, 11] on button "Close" at bounding box center [919, 15] width 17 height 17
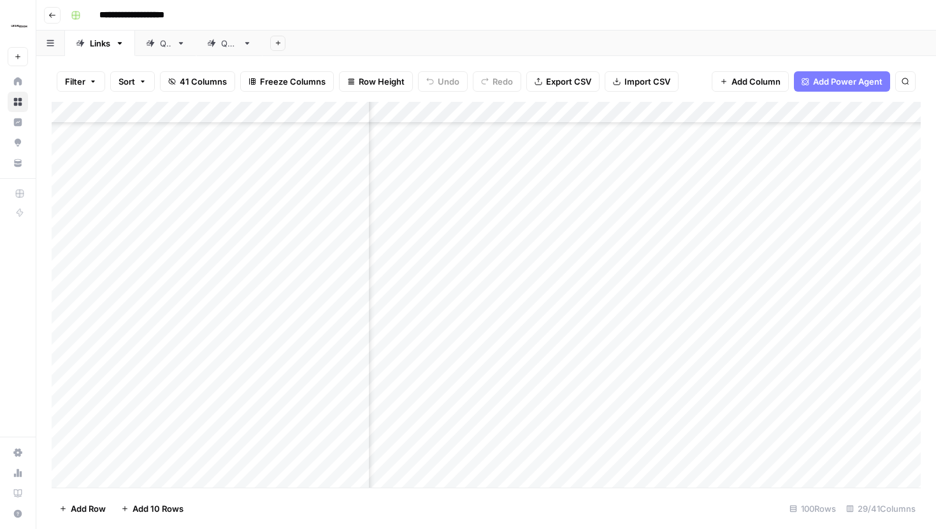
scroll to position [2861, 2366]
click at [553, 318] on div "Add Column" at bounding box center [486, 295] width 869 height 386
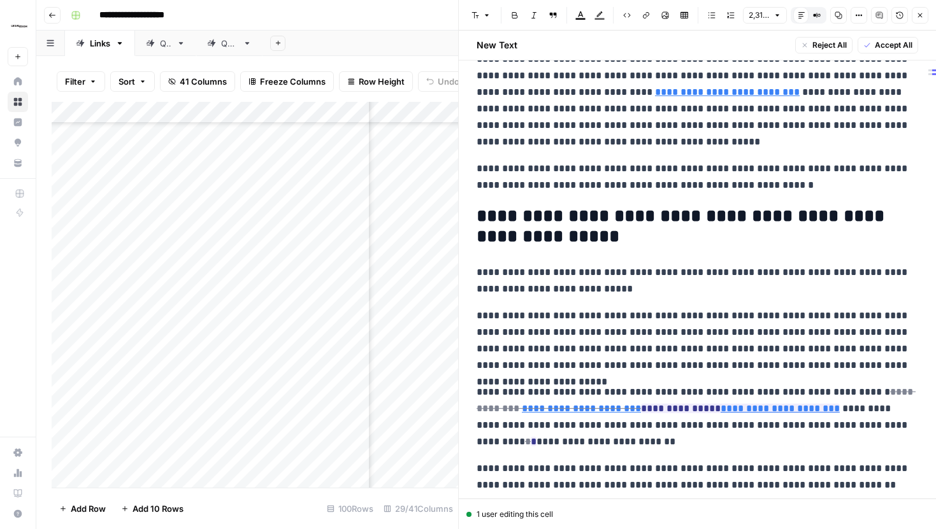
scroll to position [152, 0]
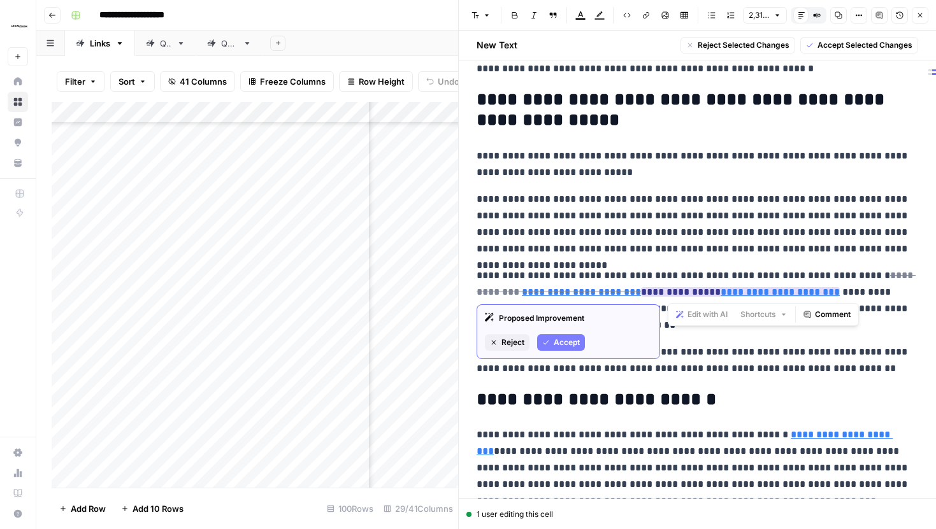
drag, startPoint x: 669, startPoint y: 296, endPoint x: 678, endPoint y: 297, distance: 9.0
click at [678, 297] on ins "**********" at bounding box center [740, 292] width 199 height 10
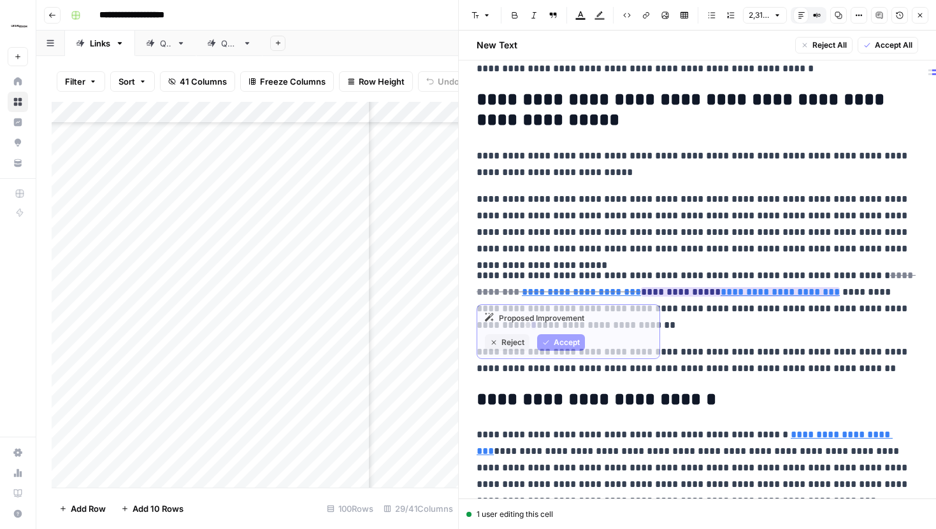
click at [668, 293] on ins "**********" at bounding box center [740, 292] width 199 height 10
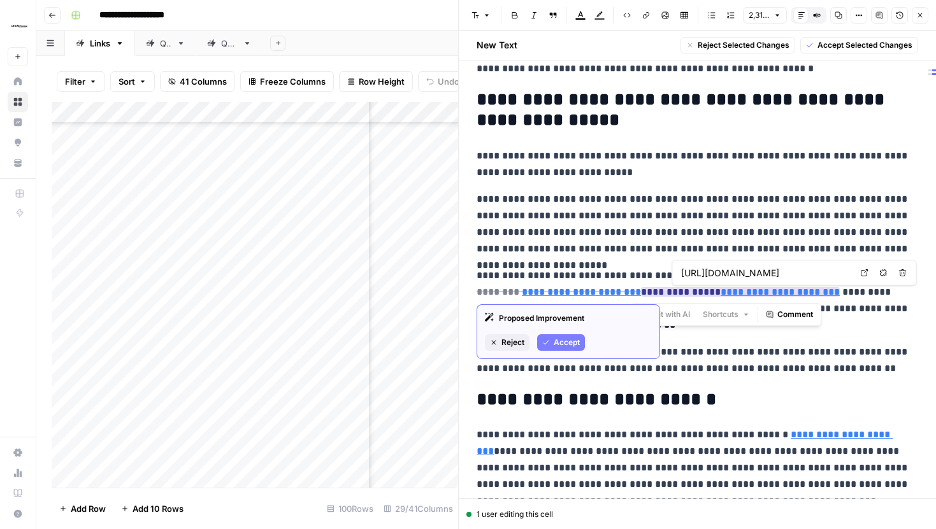
drag, startPoint x: 630, startPoint y: 292, endPoint x: 679, endPoint y: 293, distance: 49.1
click at [679, 293] on ins "**********" at bounding box center [740, 292] width 199 height 10
copy ins "**********"
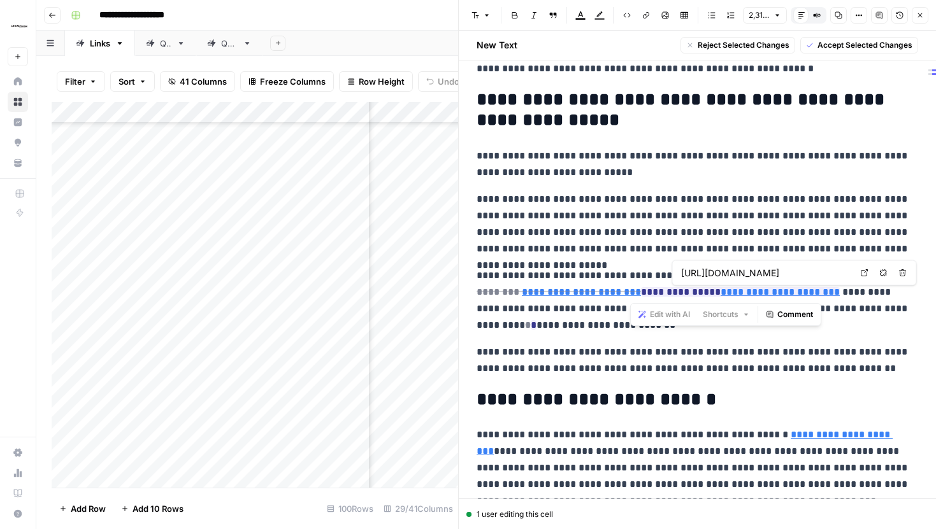
click at [661, 225] on p "**********" at bounding box center [696, 224] width 441 height 66
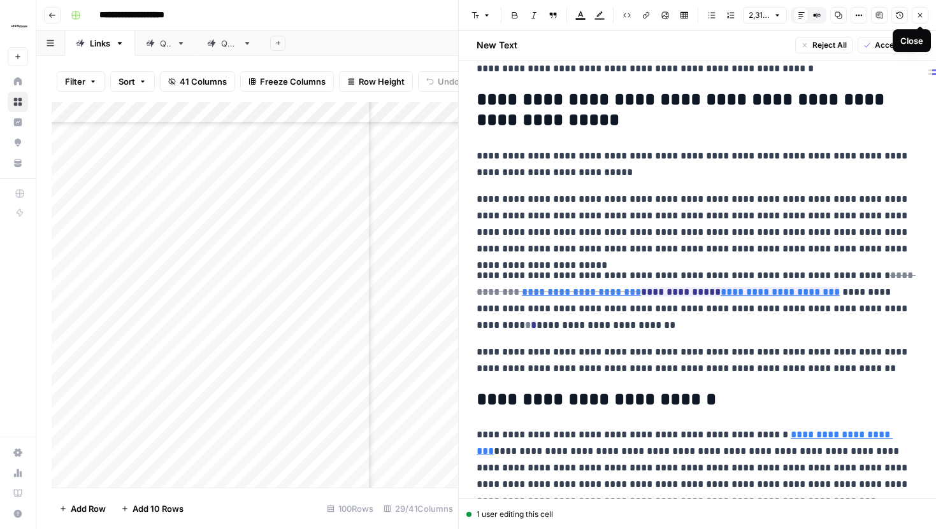
click at [918, 20] on button "Close" at bounding box center [919, 15] width 17 height 17
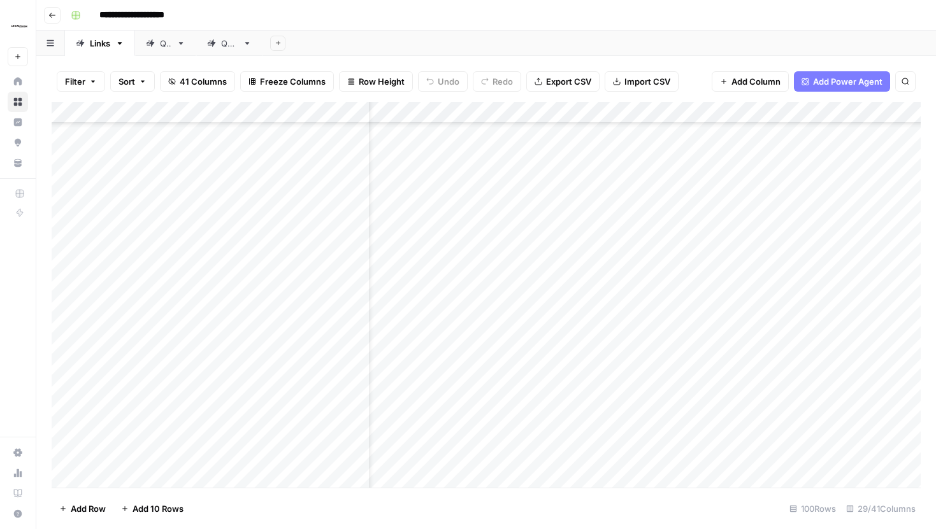
scroll to position [2861, 0]
click at [750, 318] on div "Add Column" at bounding box center [486, 295] width 869 height 386
click at [736, 320] on div "Add Column" at bounding box center [486, 295] width 869 height 386
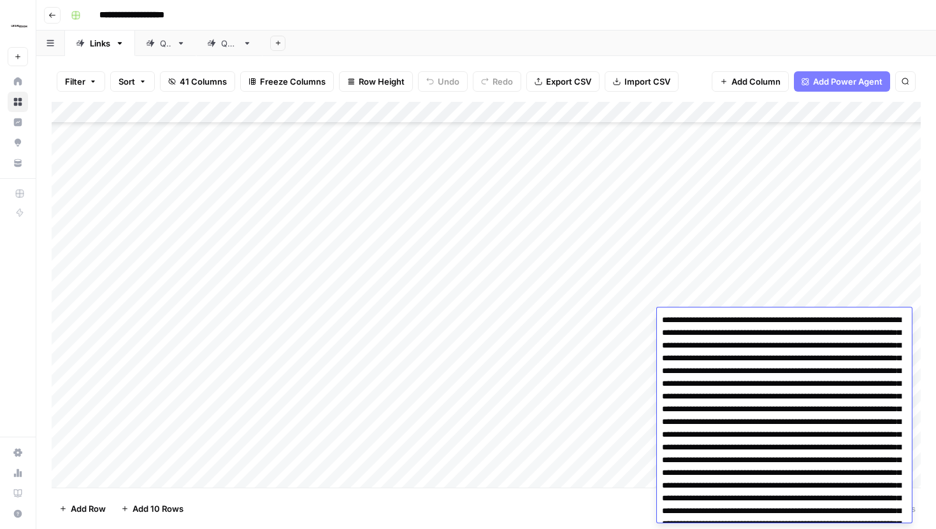
scroll to position [3577, 0]
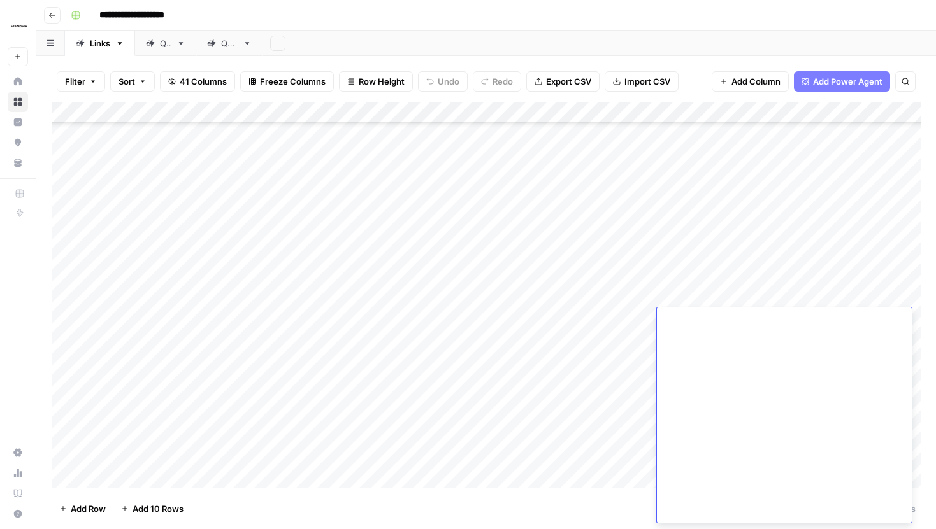
click at [618, 332] on div "Add Column" at bounding box center [486, 295] width 869 height 386
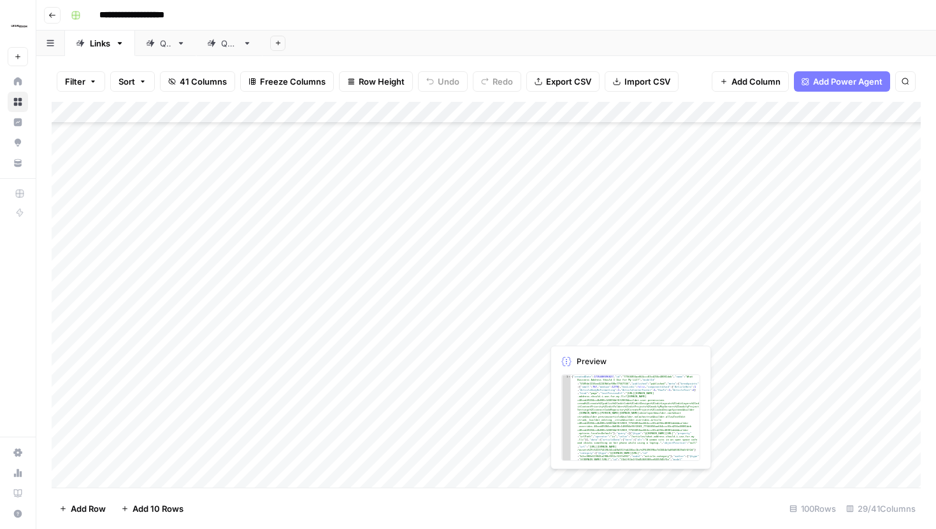
click at [645, 317] on div "Add Column" at bounding box center [486, 295] width 869 height 386
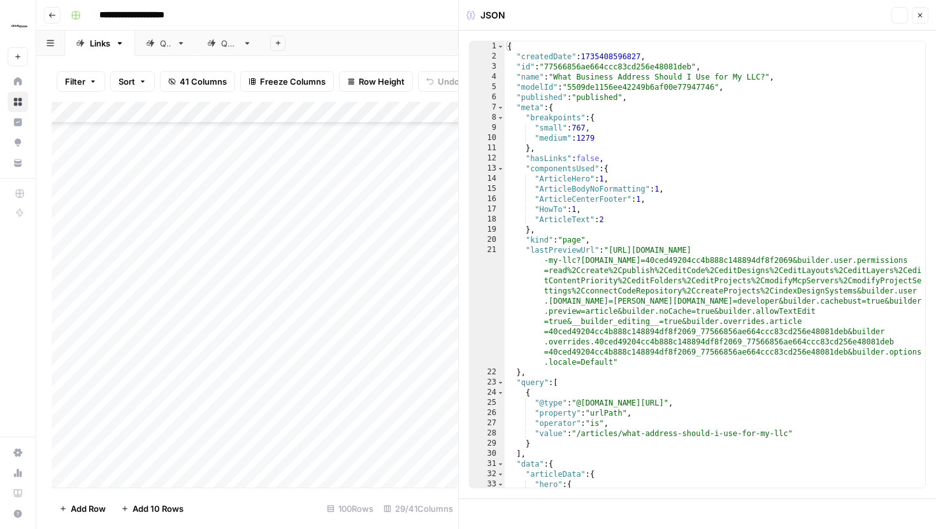
type textarea "**********"
click at [692, 177] on div "{ "createdDate" : 1735408596827 , "id" : "77566856ae664ccc83cd256e48081deb" , "…" at bounding box center [714, 279] width 420 height 477
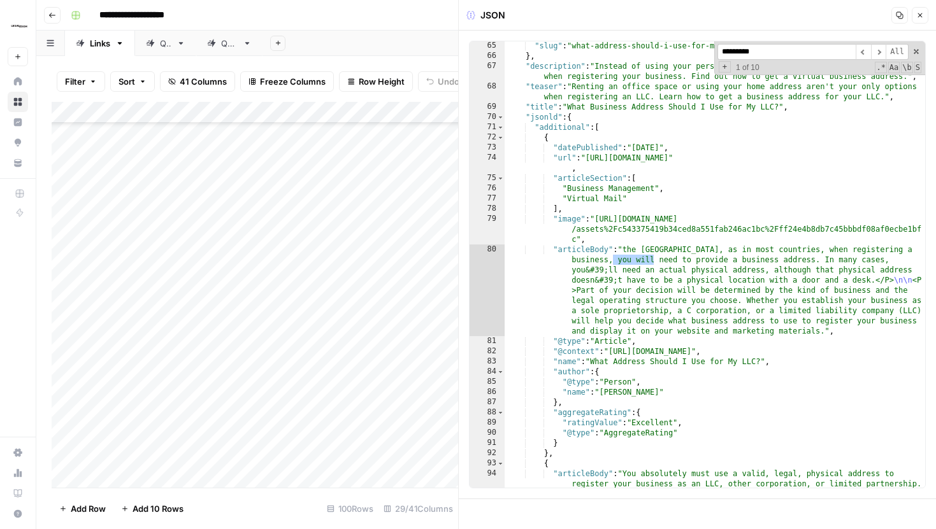
scroll to position [796, 0]
type input "********"
click at [880, 50] on span "​" at bounding box center [878, 52] width 15 height 16
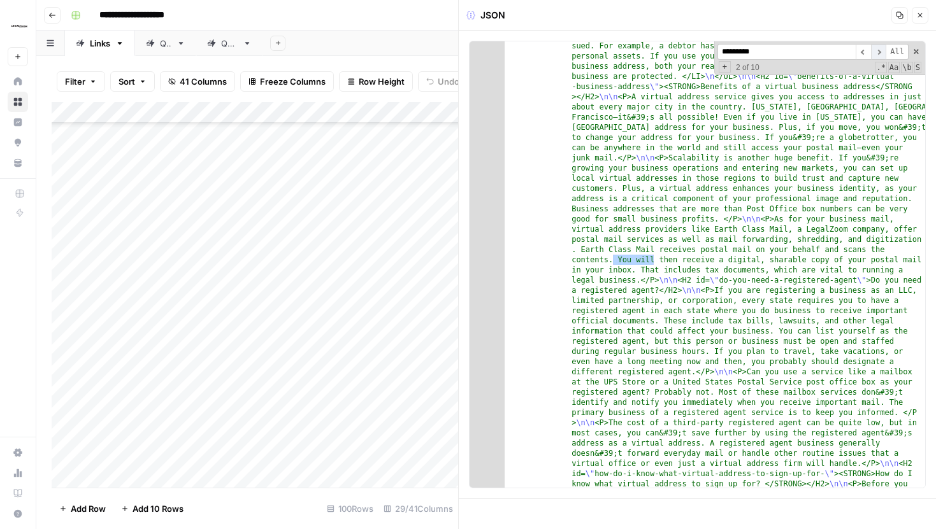
click at [880, 50] on span "​" at bounding box center [878, 52] width 15 height 16
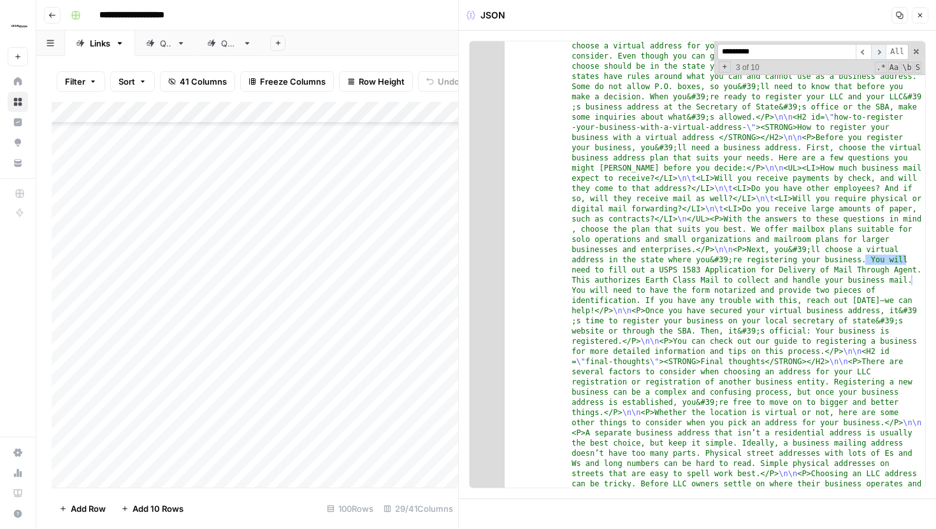
click at [880, 50] on span "​" at bounding box center [878, 52] width 15 height 16
click at [914, 51] on span at bounding box center [915, 51] width 9 height 9
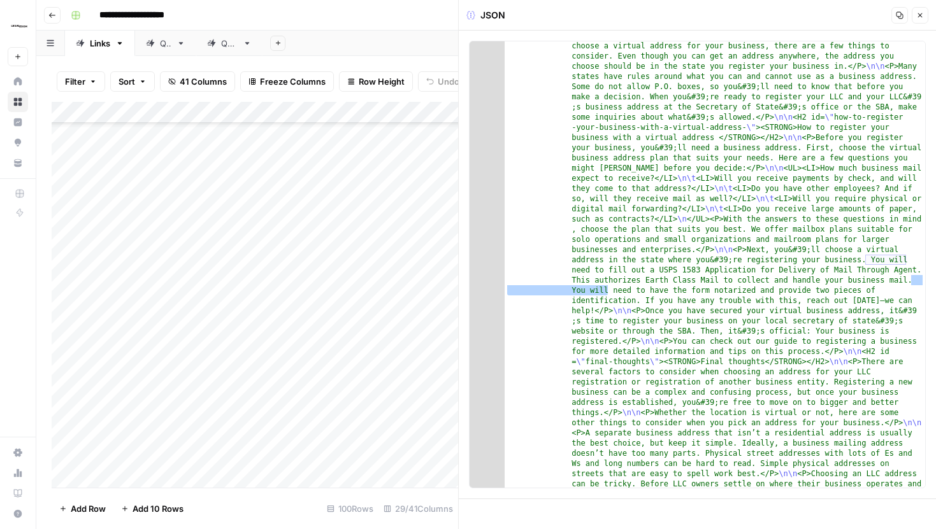
click at [920, 15] on icon "button" at bounding box center [920, 15] width 4 height 4
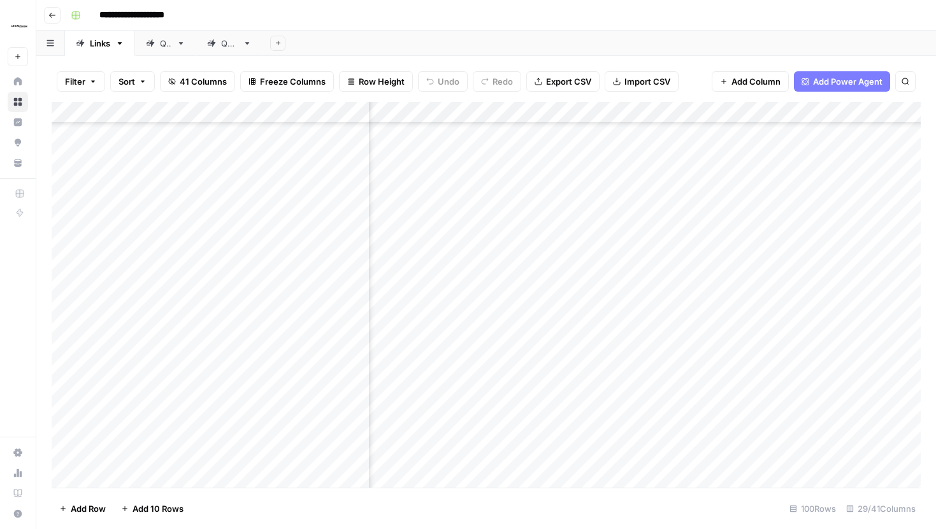
scroll to position [2762, 2411]
click at [596, 291] on div "Add Column" at bounding box center [486, 295] width 869 height 386
click at [609, 130] on div "Add Column" at bounding box center [486, 295] width 869 height 386
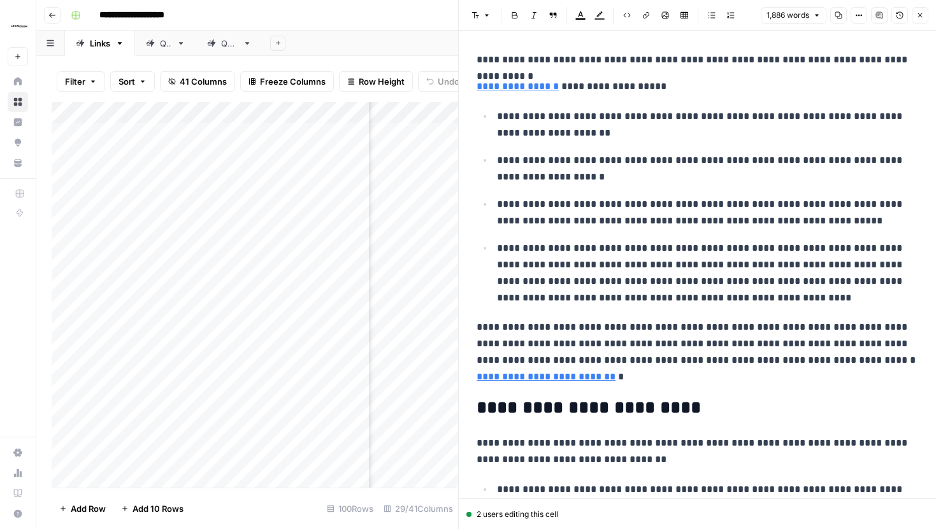
scroll to position [382, 0]
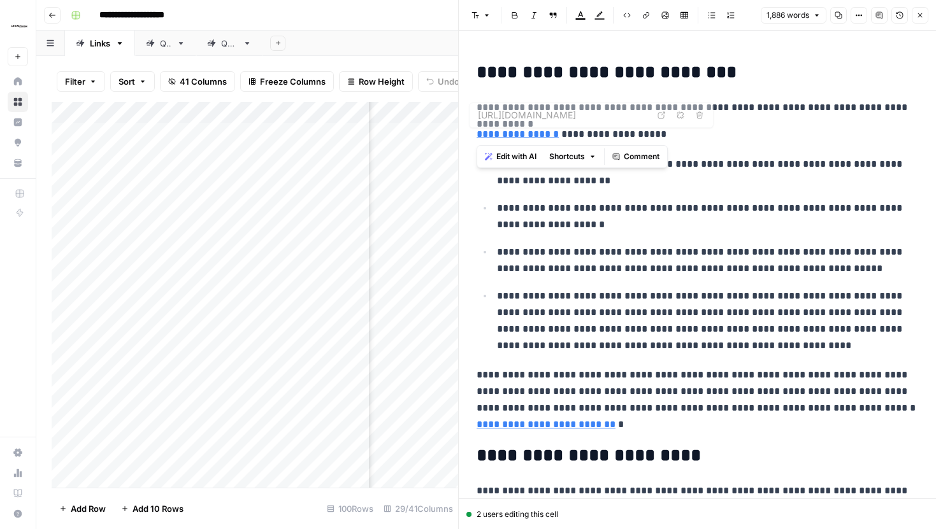
drag, startPoint x: 475, startPoint y: 136, endPoint x: 640, endPoint y: 137, distance: 165.6
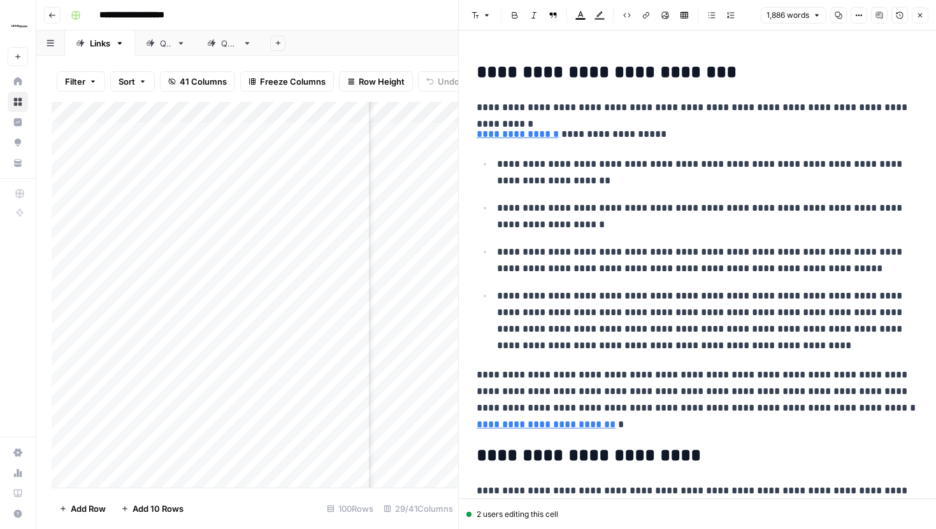
click at [652, 136] on p "**********" at bounding box center [696, 134] width 441 height 17
click at [922, 17] on icon "button" at bounding box center [920, 15] width 8 height 8
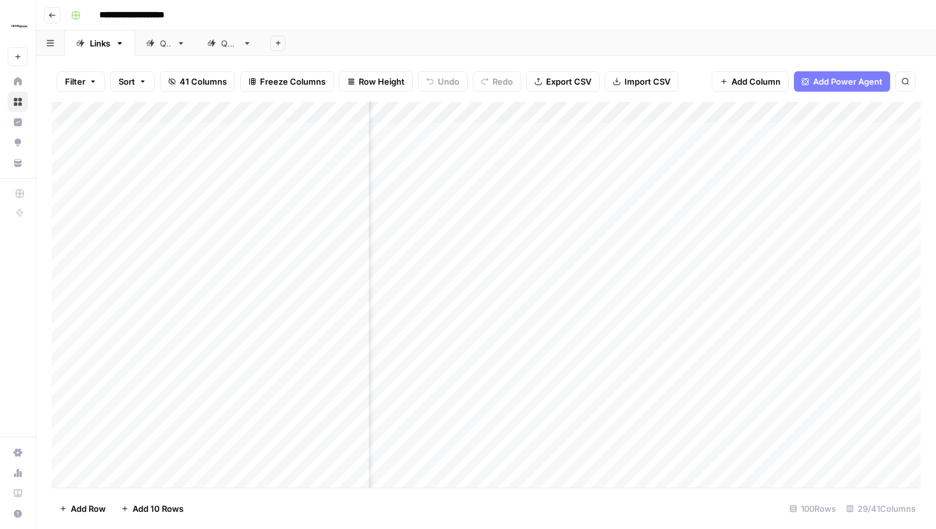
scroll to position [0, 1795]
click at [694, 130] on div "Add Column" at bounding box center [486, 295] width 869 height 386
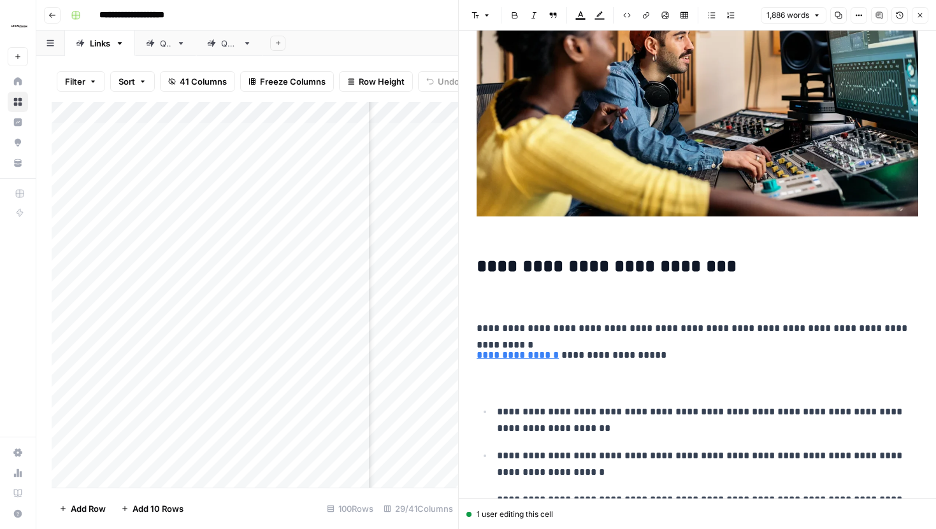
scroll to position [190, 0]
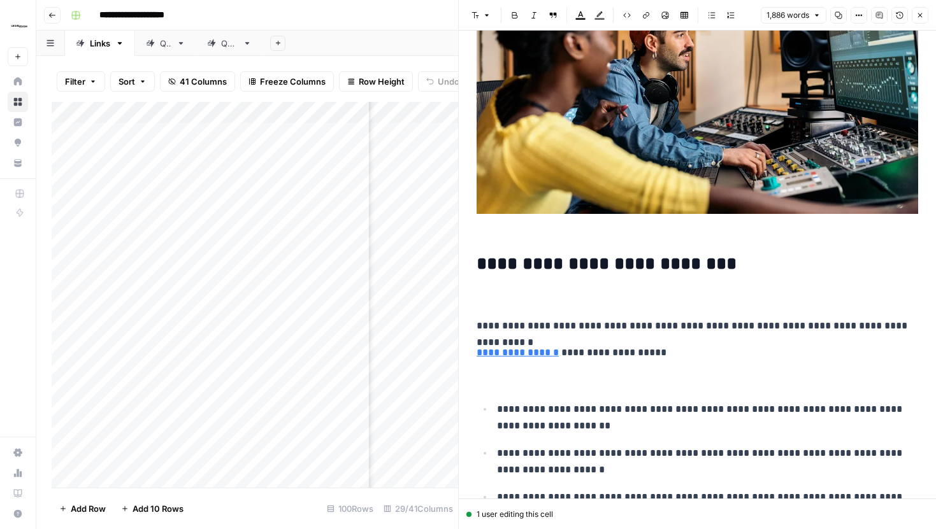
click at [925, 17] on button "Close" at bounding box center [919, 15] width 17 height 17
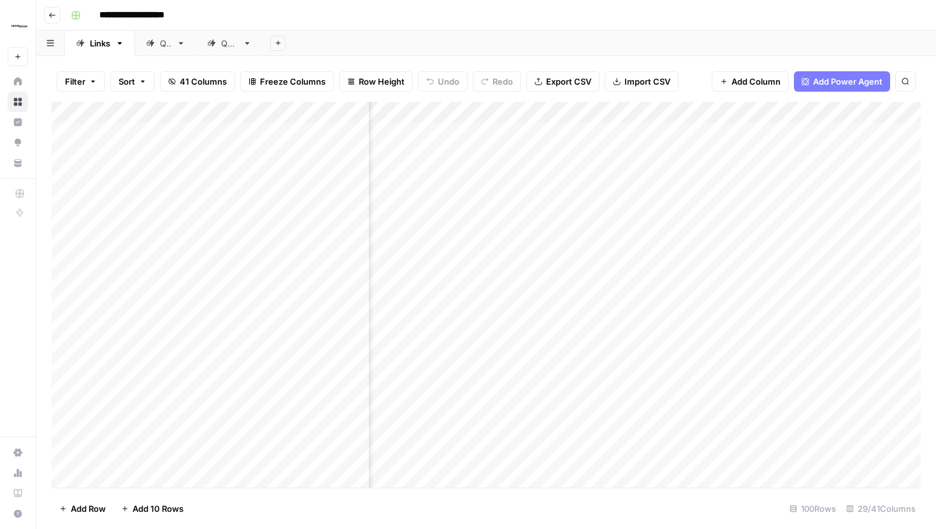
scroll to position [0, 2344]
click at [594, 129] on div "Add Column" at bounding box center [486, 295] width 869 height 386
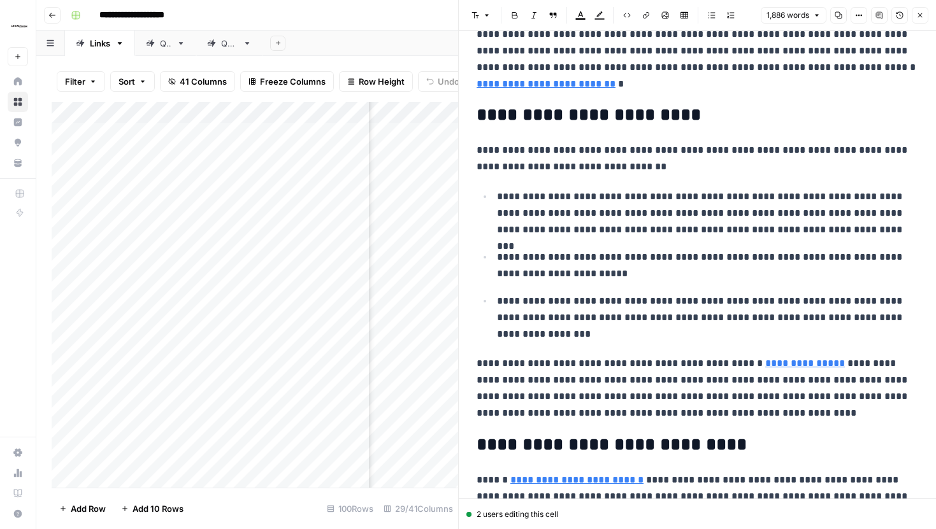
scroll to position [713, 0]
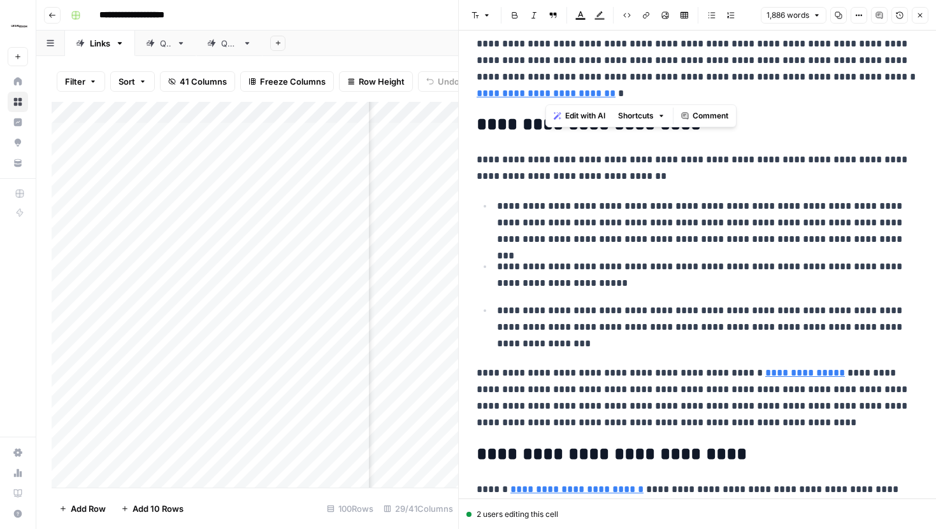
click at [545, 94] on p "**********" at bounding box center [696, 69] width 441 height 66
click at [586, 93] on p "**********" at bounding box center [696, 69] width 441 height 66
drag, startPoint x: 564, startPoint y: 91, endPoint x: 545, endPoint y: 91, distance: 19.1
click at [545, 91] on p "**********" at bounding box center [696, 69] width 441 height 66
click at [582, 97] on p "**********" at bounding box center [696, 69] width 441 height 66
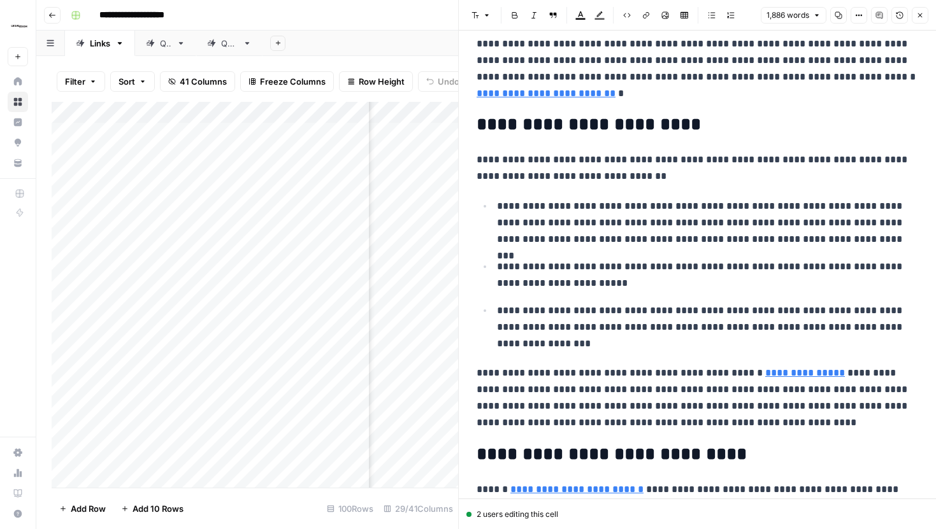
click at [916, 15] on icon "button" at bounding box center [920, 15] width 8 height 8
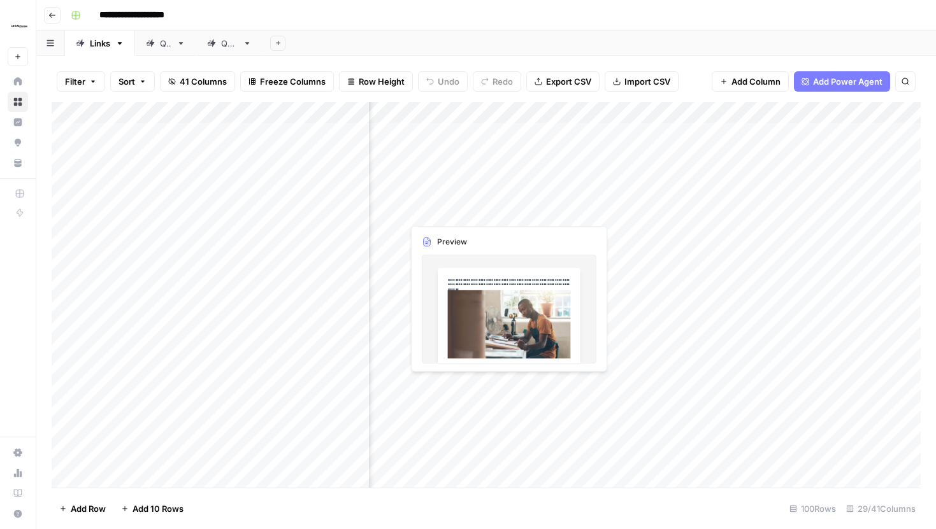
scroll to position [0, 2195]
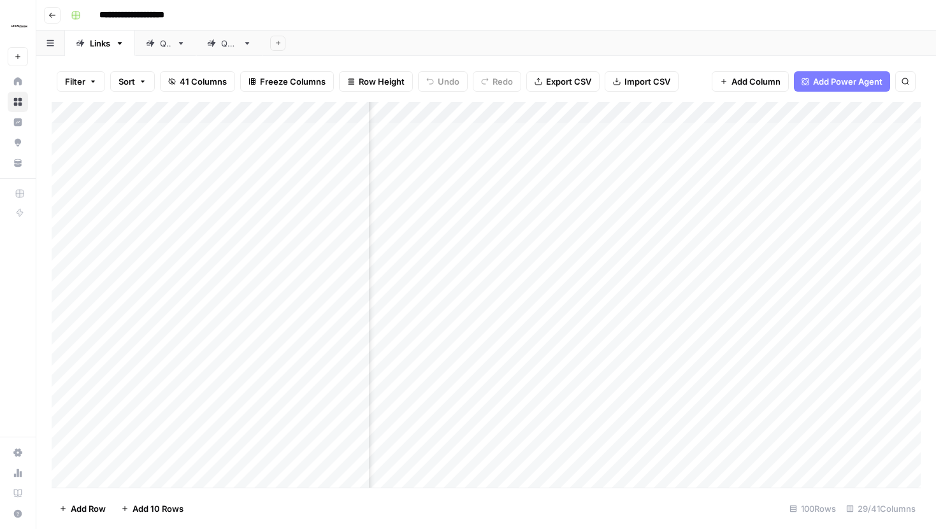
click at [741, 131] on div "Add Column" at bounding box center [486, 295] width 869 height 386
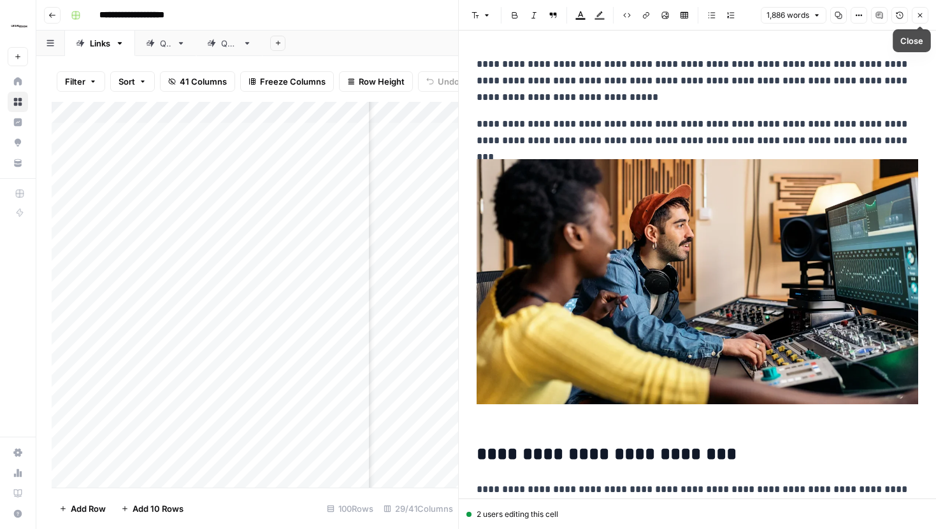
click at [918, 18] on icon "button" at bounding box center [920, 15] width 8 height 8
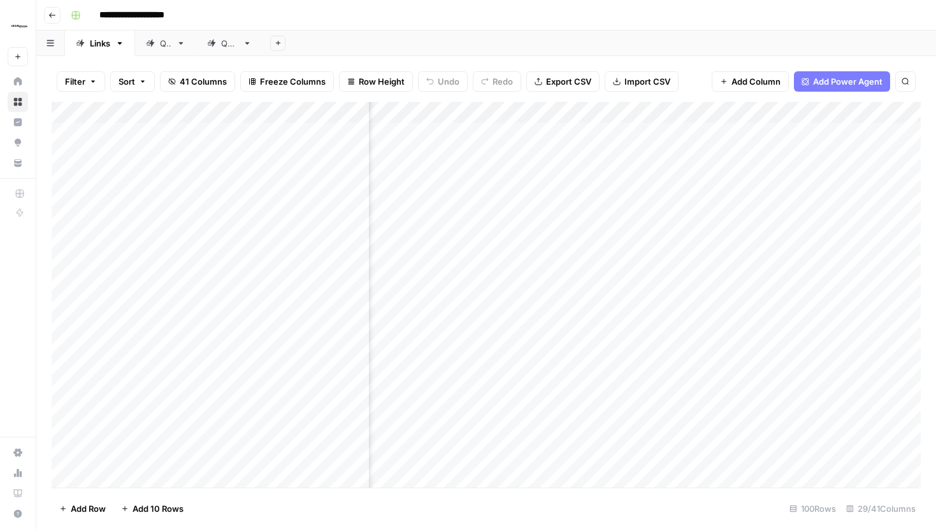
click at [359, 132] on div "Add Column" at bounding box center [486, 295] width 869 height 386
click at [678, 132] on div "Add Column" at bounding box center [486, 295] width 869 height 386
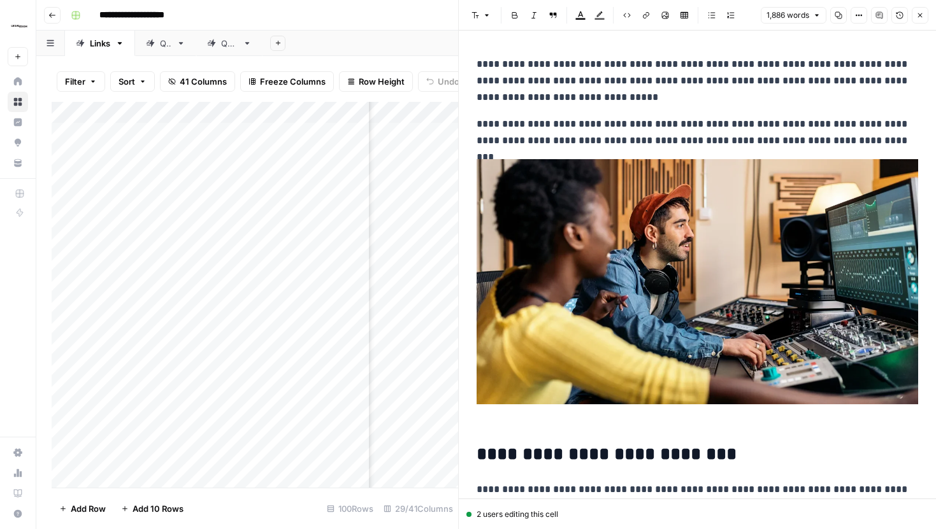
click at [919, 16] on icon "button" at bounding box center [920, 15] width 8 height 8
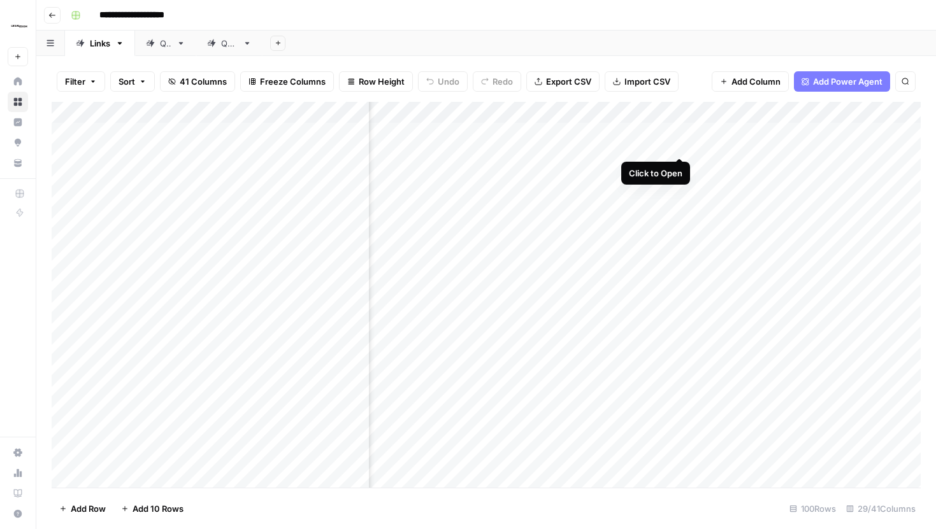
click at [680, 133] on div "Add Column" at bounding box center [486, 295] width 869 height 386
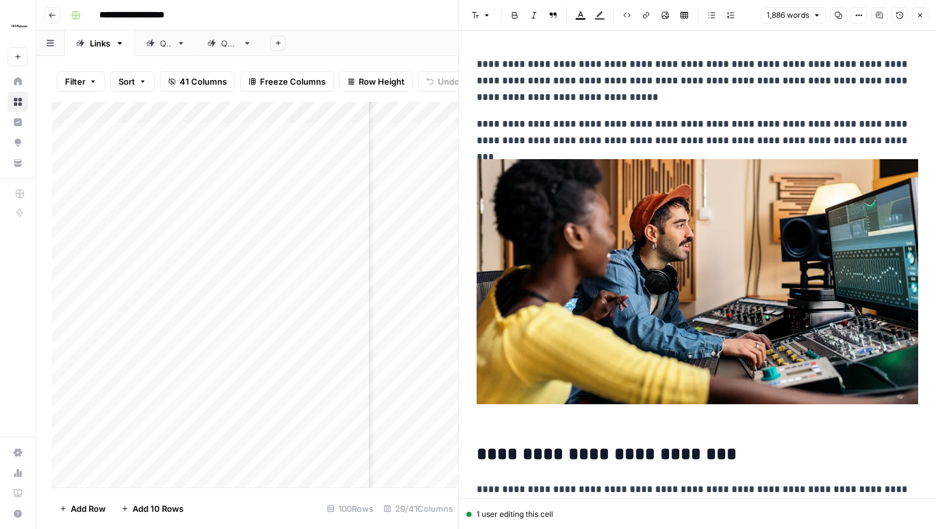
click at [915, 12] on button "Close" at bounding box center [919, 15] width 17 height 17
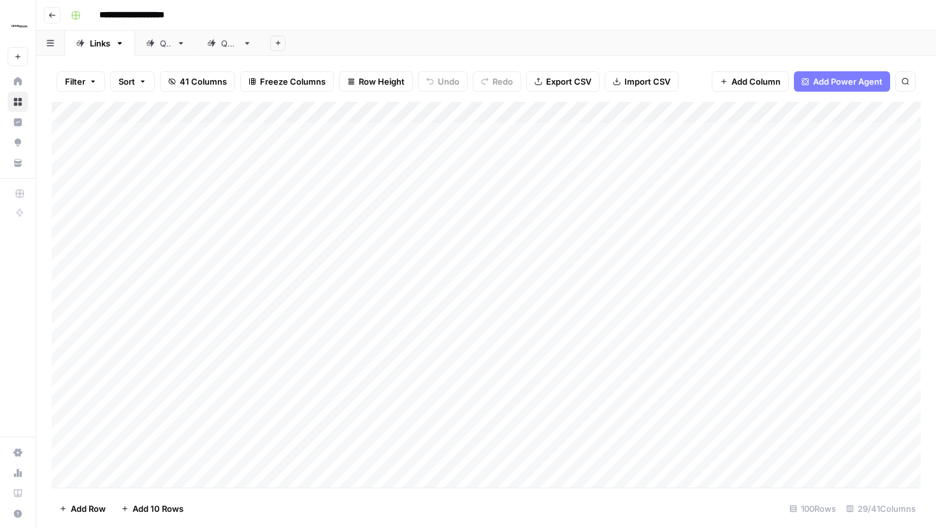
click at [732, 137] on div "Add Column" at bounding box center [486, 295] width 869 height 386
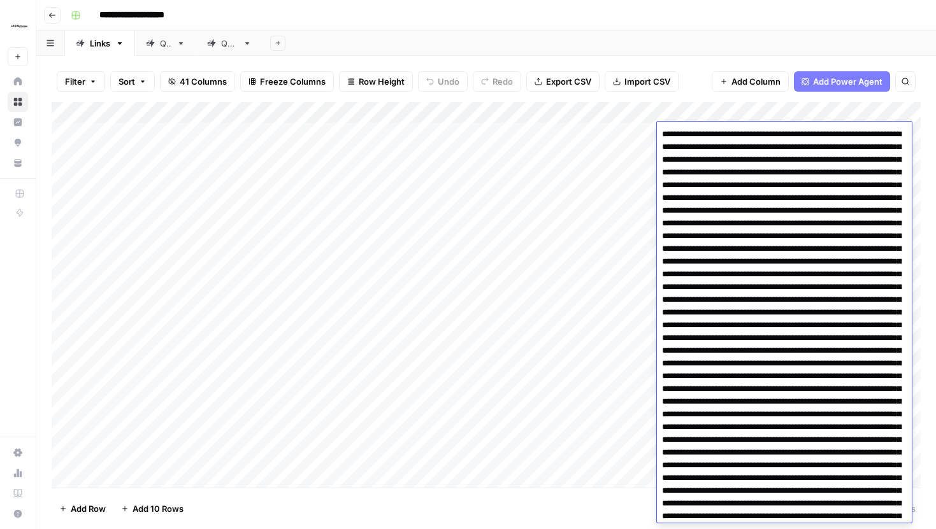
scroll to position [3111, 0]
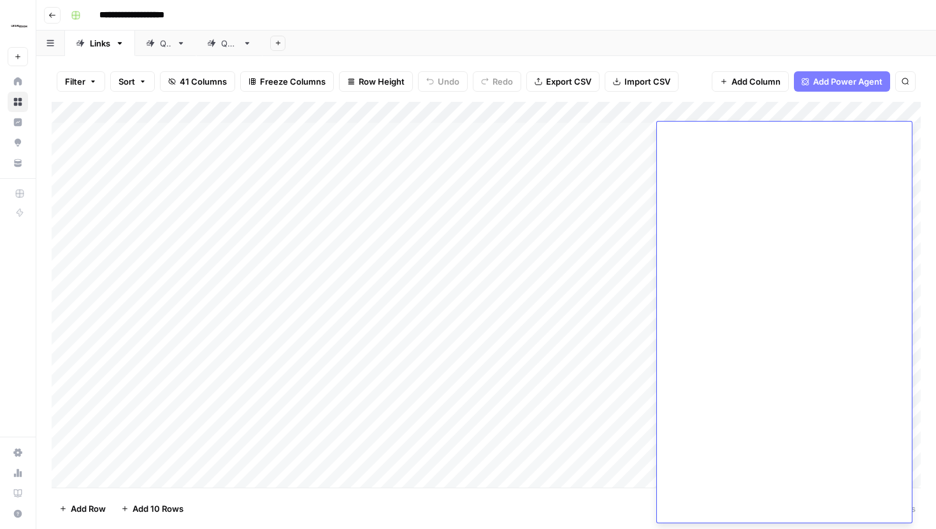
click at [693, 69] on div "Filter Sort 41 Columns Freeze Columns Row Height Undo Redo Export CSV Import CS…" at bounding box center [486, 81] width 869 height 41
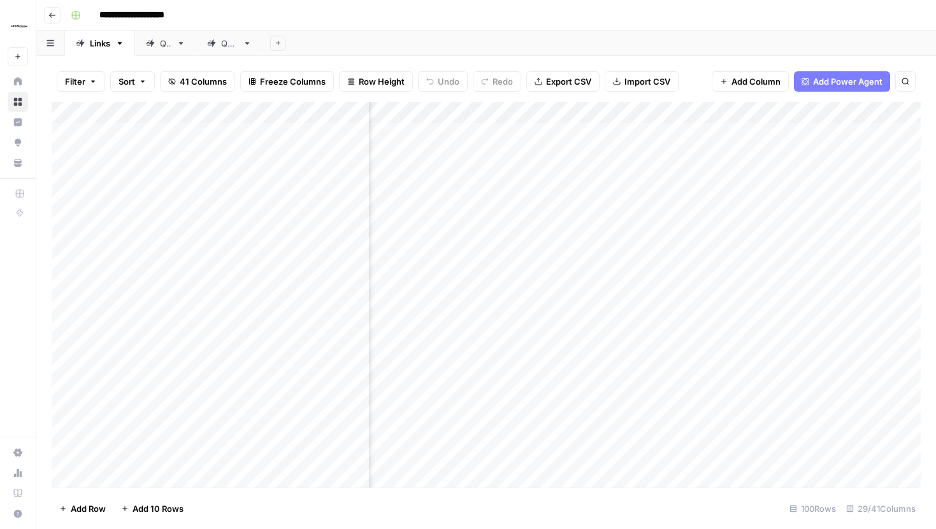
scroll to position [0, 2117]
click at [820, 133] on div "Add Column" at bounding box center [486, 295] width 869 height 386
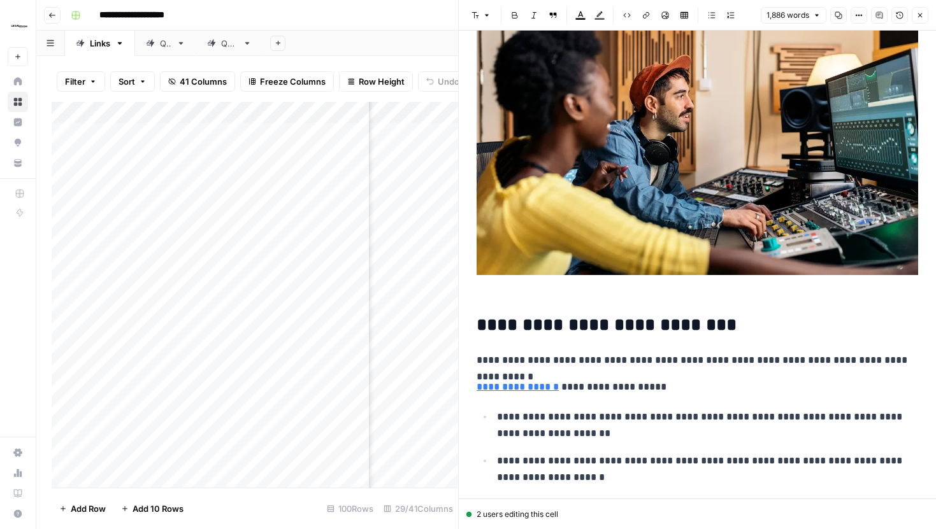
scroll to position [130, 0]
click at [582, 387] on p "**********" at bounding box center [696, 386] width 441 height 17
click at [922, 16] on icon "button" at bounding box center [920, 15] width 8 height 8
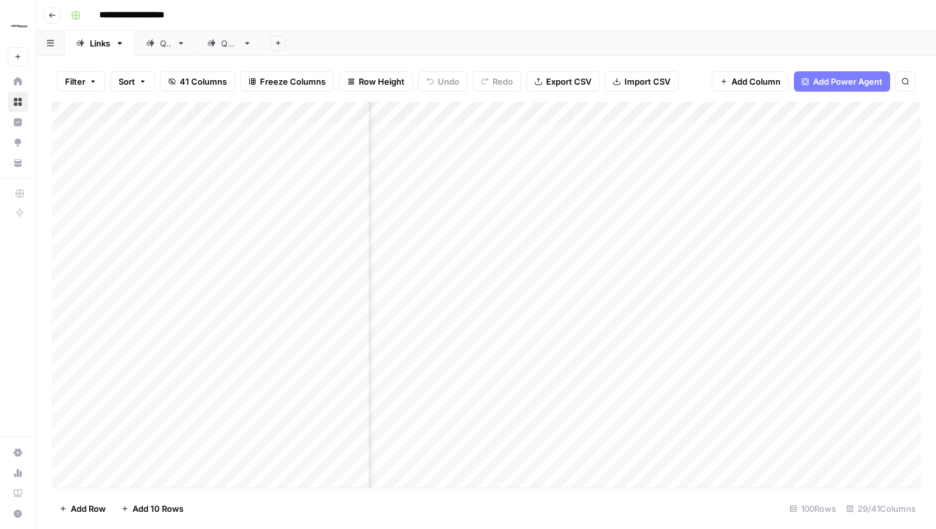
scroll to position [0, 2795]
click at [734, 134] on div "Add Column" at bounding box center [486, 295] width 869 height 386
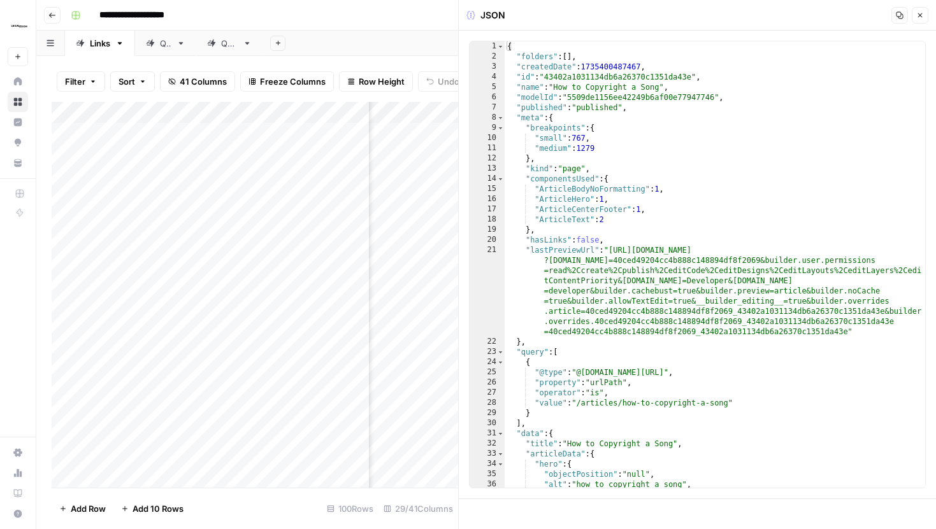
type textarea "**********"
click at [689, 262] on div "{ "folders" : [ ] , "createdDate" : 1735400487467 , "id" : "43402a1031134db6a26…" at bounding box center [714, 279] width 420 height 477
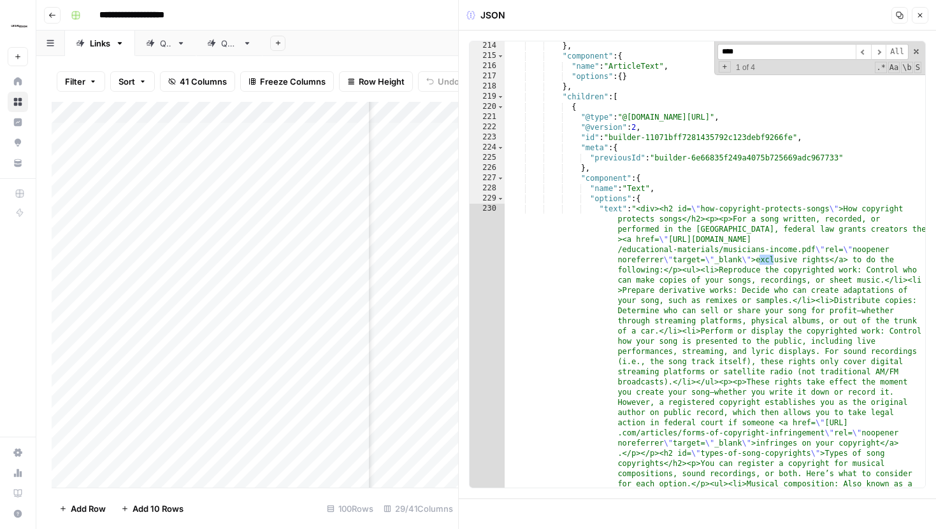
scroll to position [2395, 0]
type input "*******"
type textarea "**********"
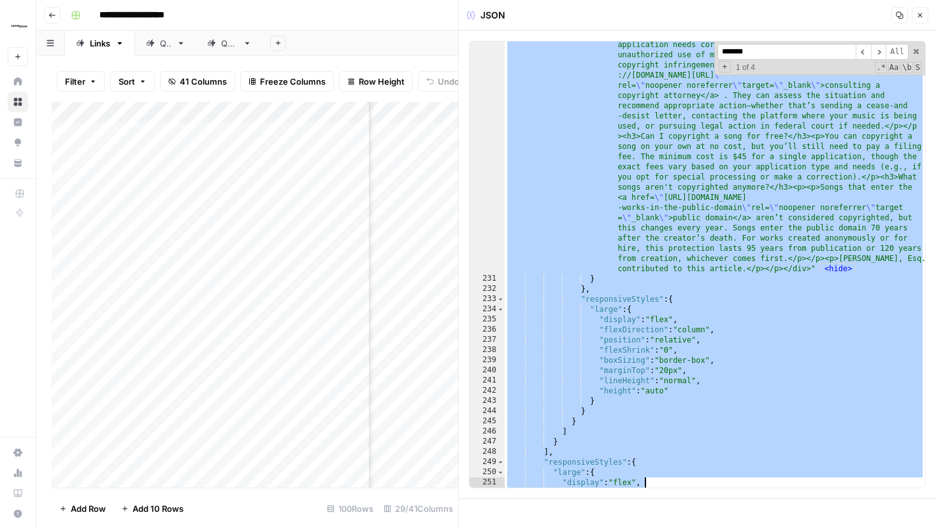
scroll to position [4598, 0]
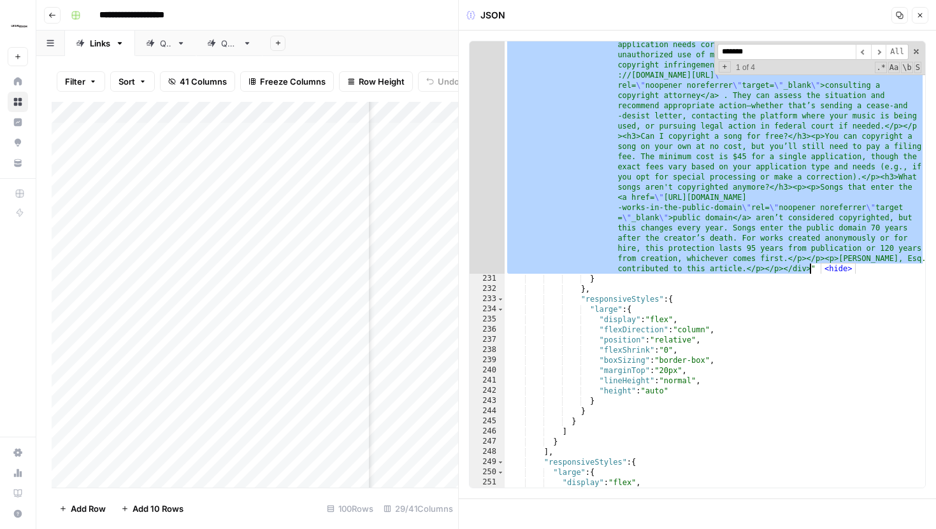
drag, startPoint x: 641, startPoint y: 211, endPoint x: 810, endPoint y: 271, distance: 179.3
click at [918, 12] on icon "button" at bounding box center [920, 15] width 8 height 8
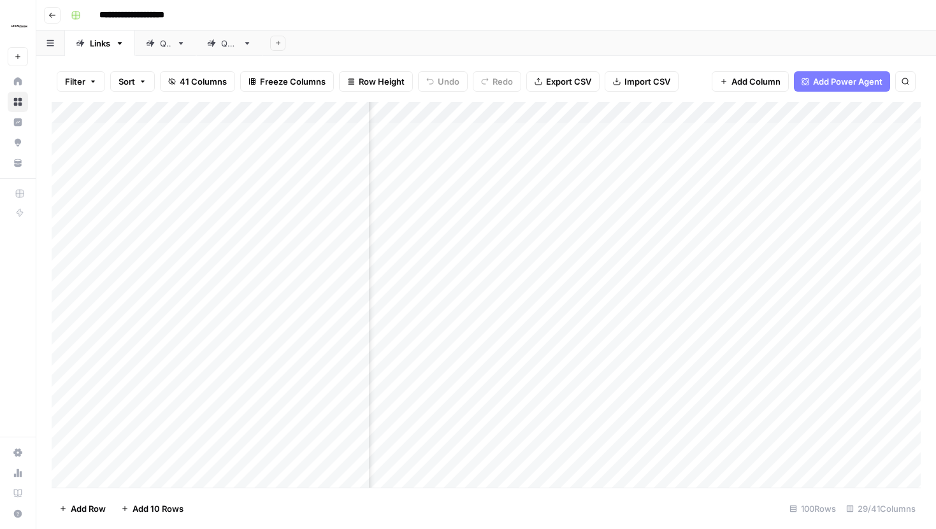
scroll to position [0, 99]
click at [662, 142] on div "Add Column" at bounding box center [486, 295] width 869 height 386
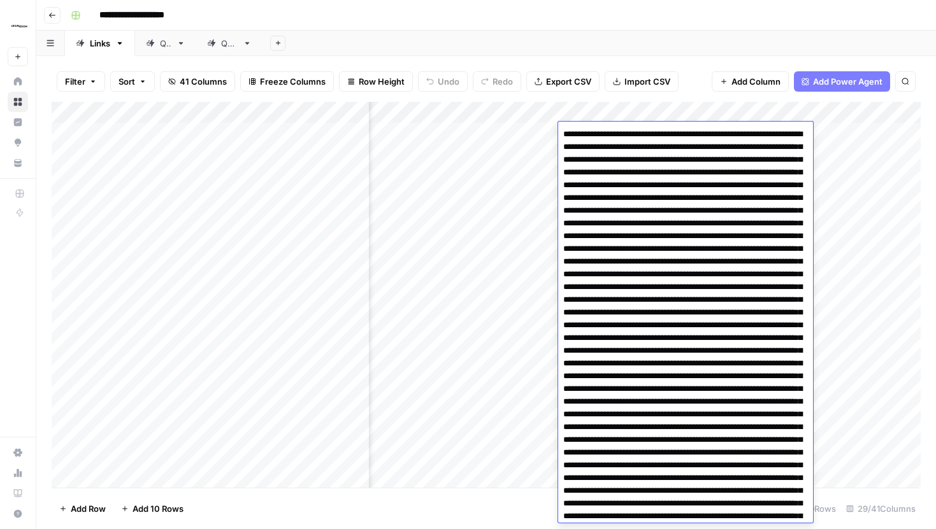
scroll to position [3111, 0]
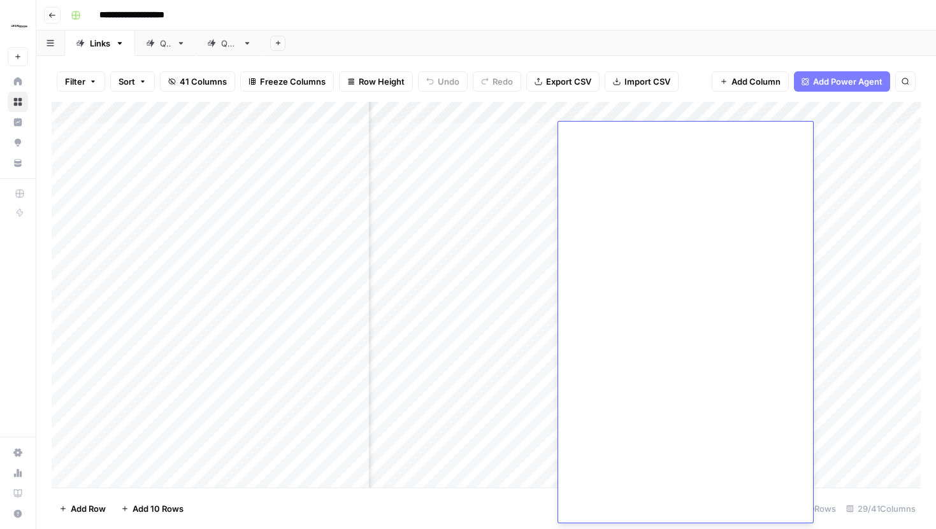
click at [691, 78] on div "Filter Sort 41 Columns Freeze Columns Row Height Undo Redo Export CSV Import CS…" at bounding box center [486, 81] width 869 height 41
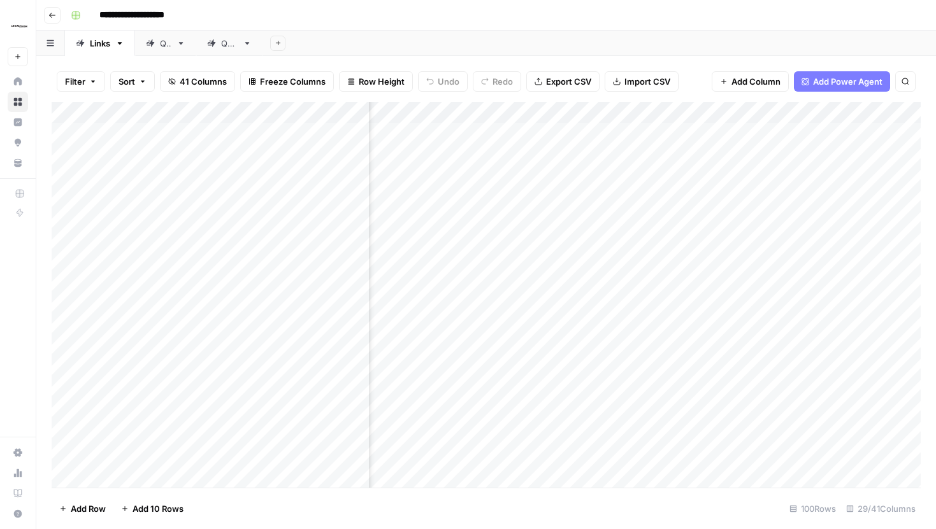
scroll to position [0, 1892]
click at [603, 137] on div "Add Column" at bounding box center [486, 295] width 869 height 386
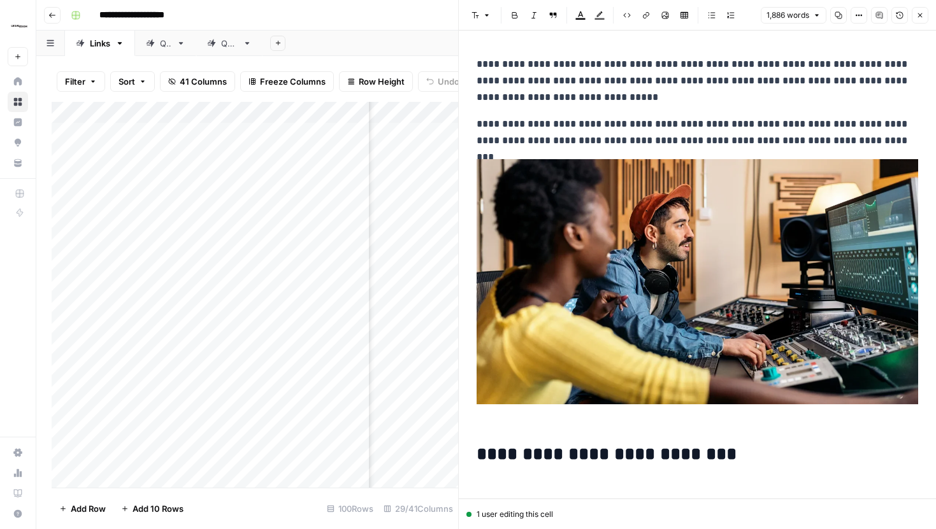
click at [913, 15] on button "Close" at bounding box center [919, 15] width 17 height 17
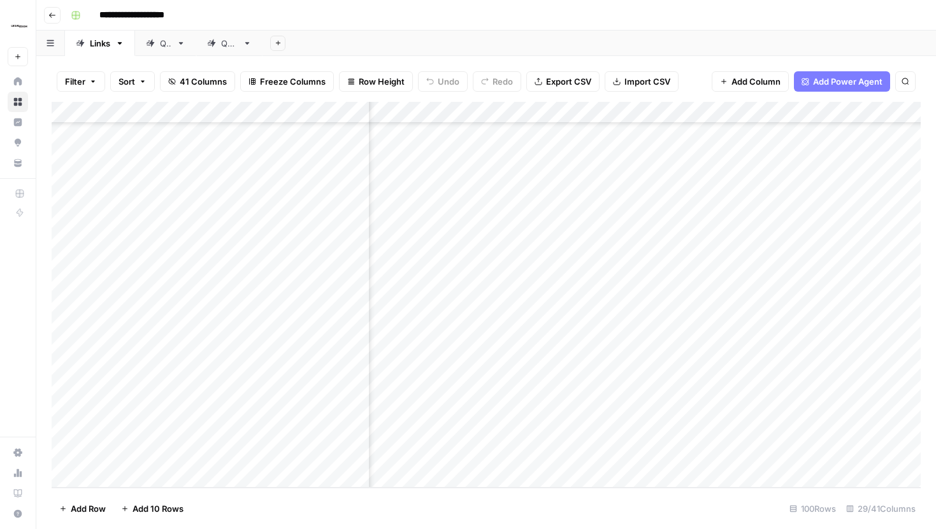
scroll to position [2968, 2369]
click at [567, 441] on div "Add Column" at bounding box center [486, 295] width 869 height 386
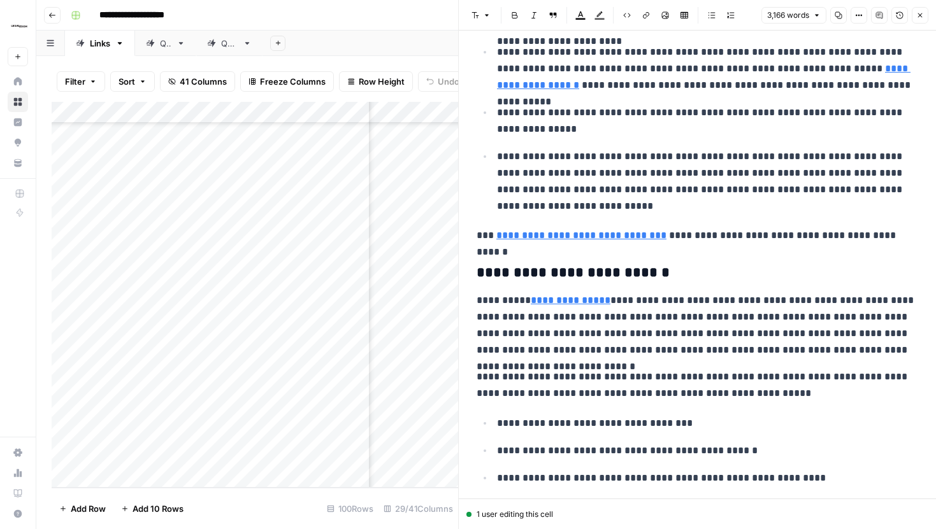
scroll to position [912, 0]
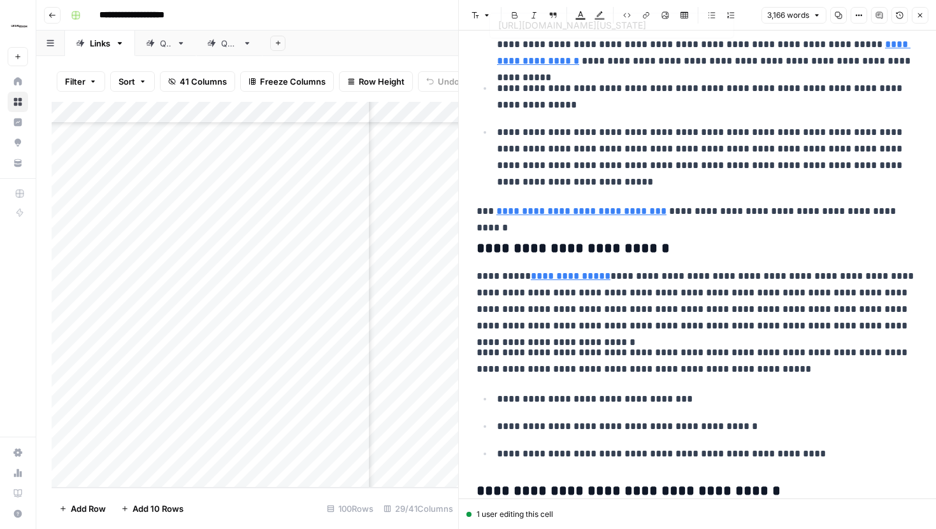
click at [917, 16] on icon "button" at bounding box center [920, 15] width 8 height 8
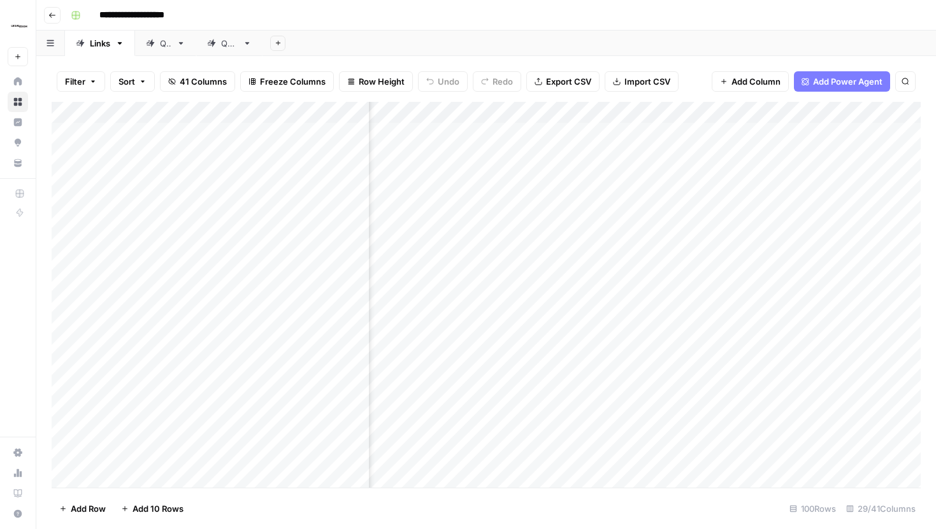
scroll to position [0, 2430]
click at [750, 80] on span "Add Column" at bounding box center [755, 81] width 49 height 13
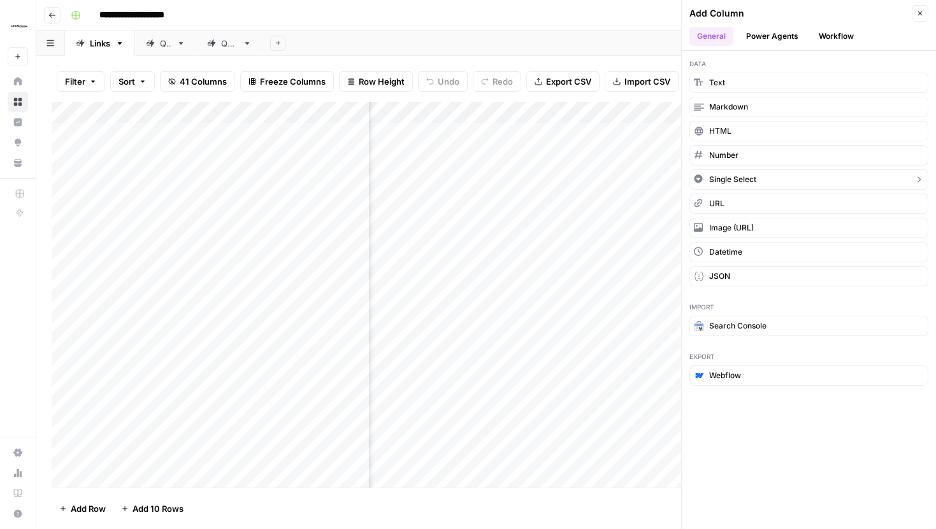
click at [747, 185] on span "Single Select" at bounding box center [732, 179] width 47 height 11
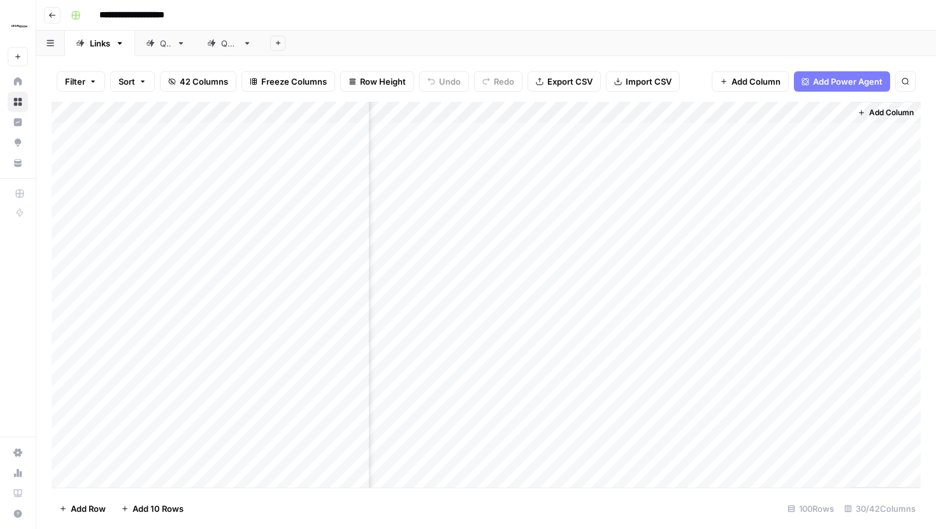
scroll to position [0, 3039]
drag, startPoint x: 787, startPoint y: 110, endPoint x: 503, endPoint y: 109, distance: 283.4
click at [503, 109] on div "Add Column" at bounding box center [486, 295] width 869 height 386
drag, startPoint x: 708, startPoint y: 106, endPoint x: 507, endPoint y: 106, distance: 200.6
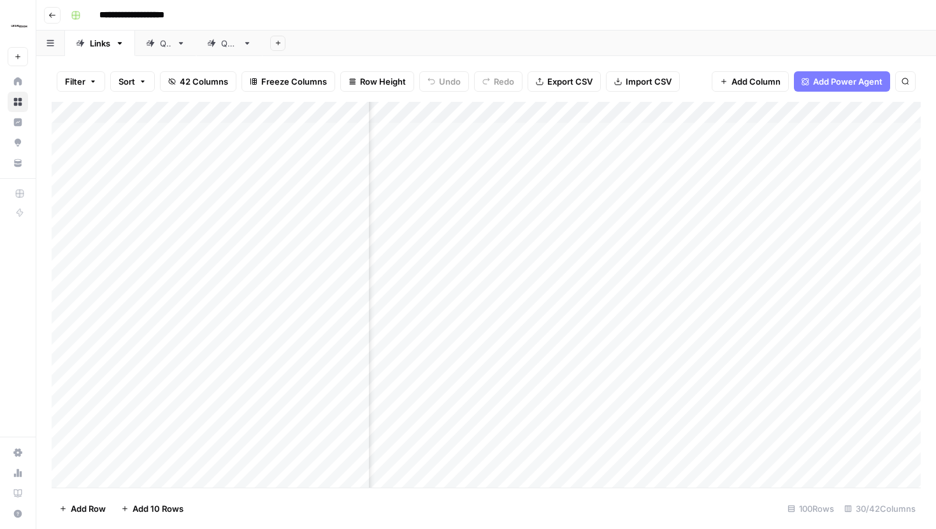
click at [507, 106] on div "Add Column" at bounding box center [486, 295] width 869 height 386
drag, startPoint x: 731, startPoint y: 113, endPoint x: 431, endPoint y: 113, distance: 299.4
click at [431, 113] on div "Add Column" at bounding box center [486, 295] width 869 height 386
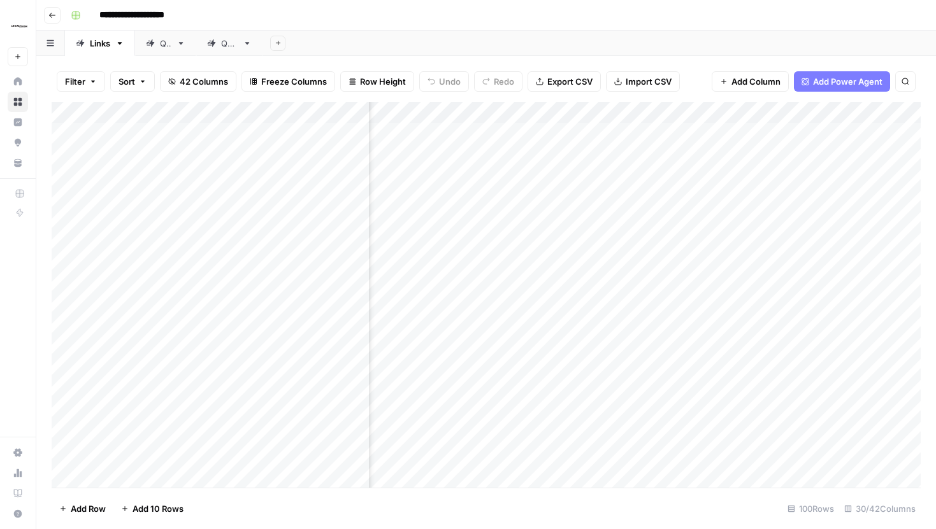
click at [627, 110] on div "Add Column" at bounding box center [486, 295] width 869 height 386
drag, startPoint x: 641, startPoint y: 143, endPoint x: 548, endPoint y: 143, distance: 93.0
click at [548, 143] on body "**********" at bounding box center [468, 264] width 936 height 529
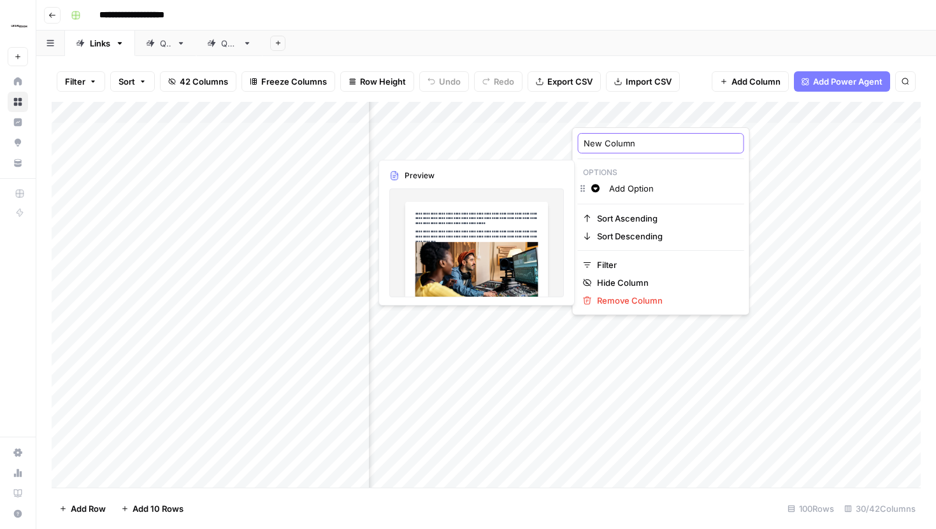
drag, startPoint x: 624, startPoint y: 141, endPoint x: 585, endPoint y: 141, distance: 38.9
click at [585, 141] on input "New Column" at bounding box center [660, 143] width 155 height 13
type input "Modified"
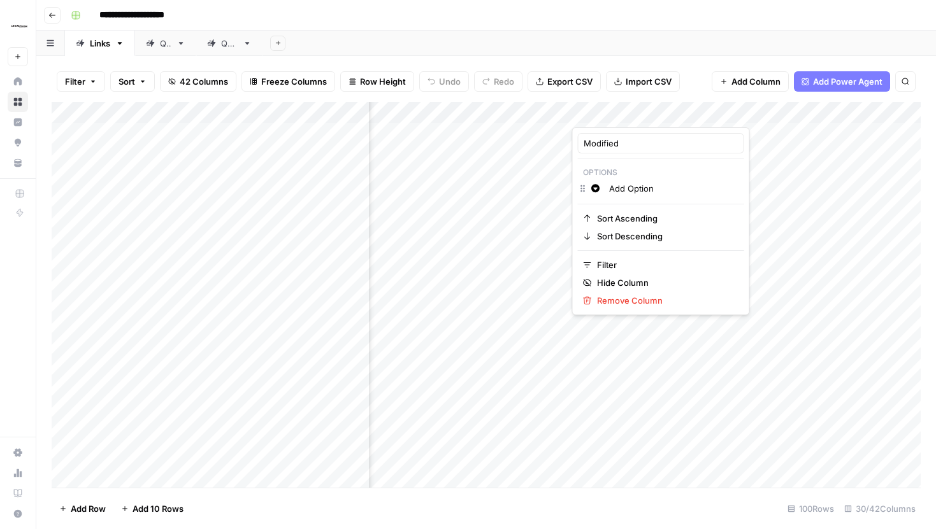
click at [692, 93] on div "Filter Sort 42 Columns Freeze Columns Row Height Undo Redo Export CSV Import CS…" at bounding box center [486, 81] width 869 height 41
click at [623, 120] on div "Add Column" at bounding box center [486, 295] width 869 height 386
click at [650, 186] on input "Add Option" at bounding box center [673, 188] width 129 height 13
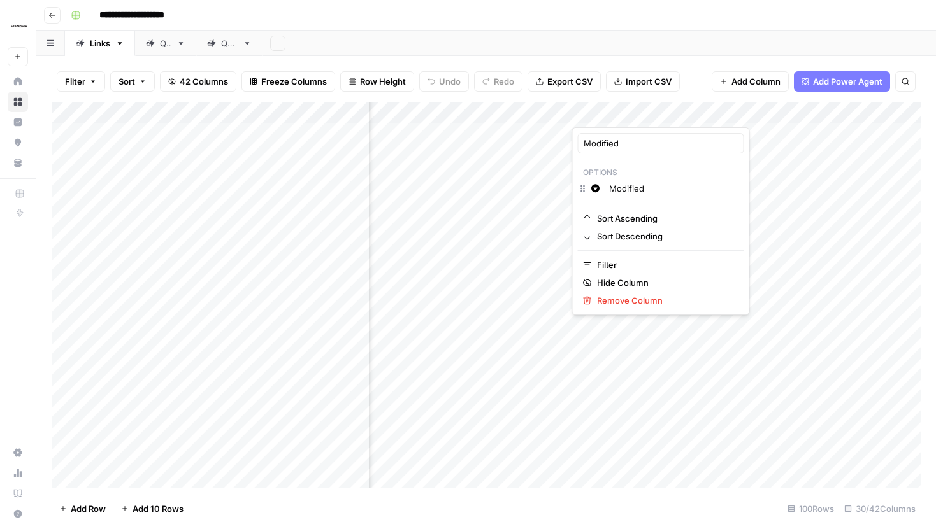
type input "Modified"
click at [641, 346] on div "Add Column" at bounding box center [486, 295] width 869 height 386
click at [767, 114] on div "Add Column" at bounding box center [486, 295] width 869 height 386
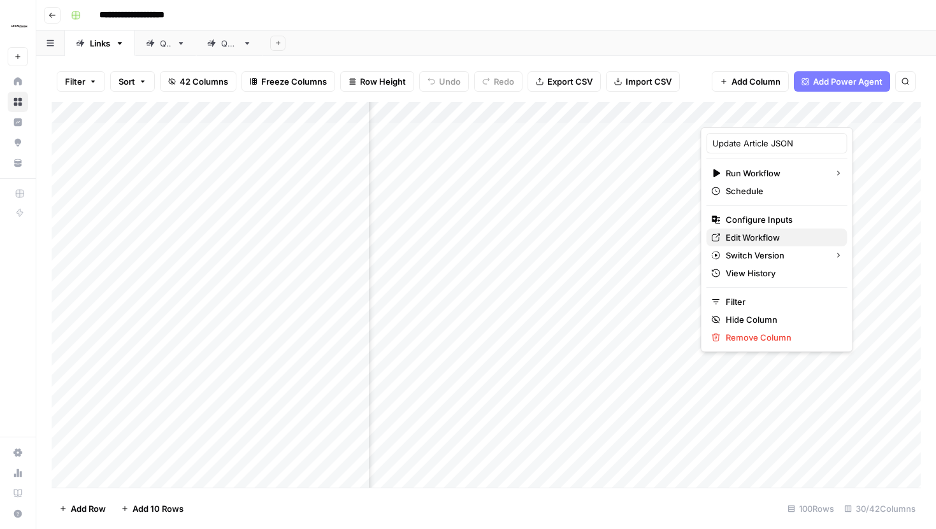
click at [744, 239] on span "Edit Workflow" at bounding box center [780, 237] width 111 height 13
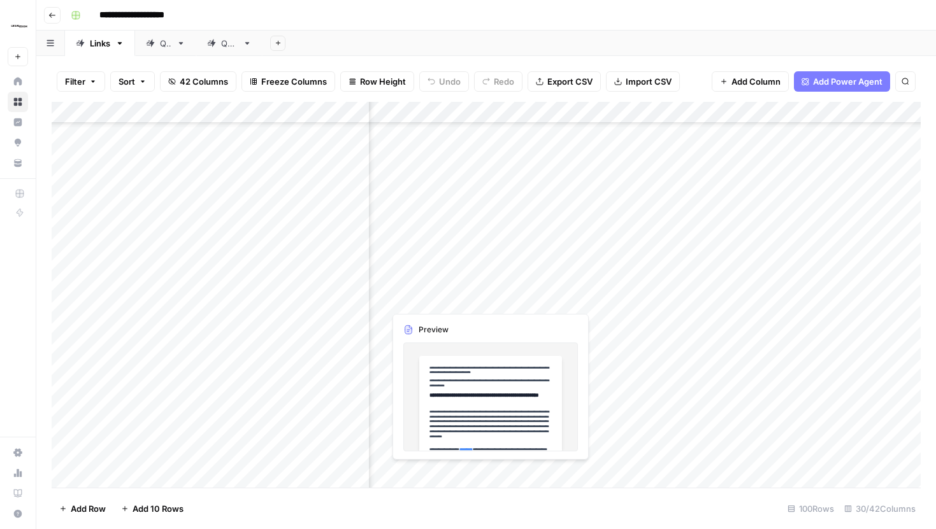
scroll to position [2731, 2363]
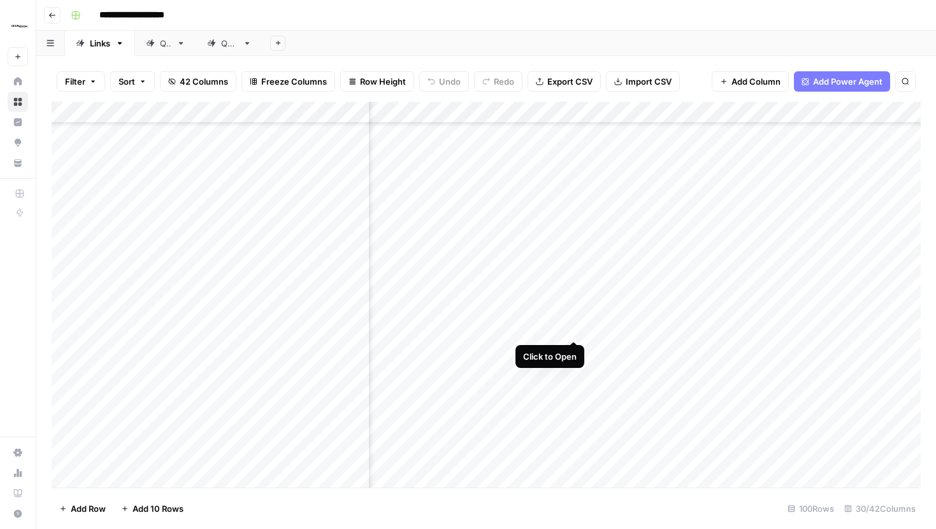
click at [575, 317] on div "Add Column" at bounding box center [486, 295] width 869 height 386
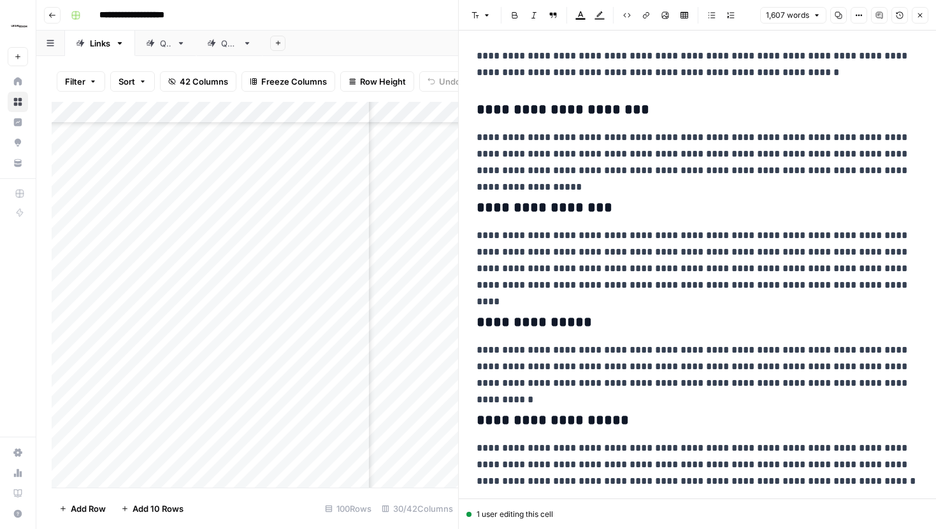
scroll to position [2005, 0]
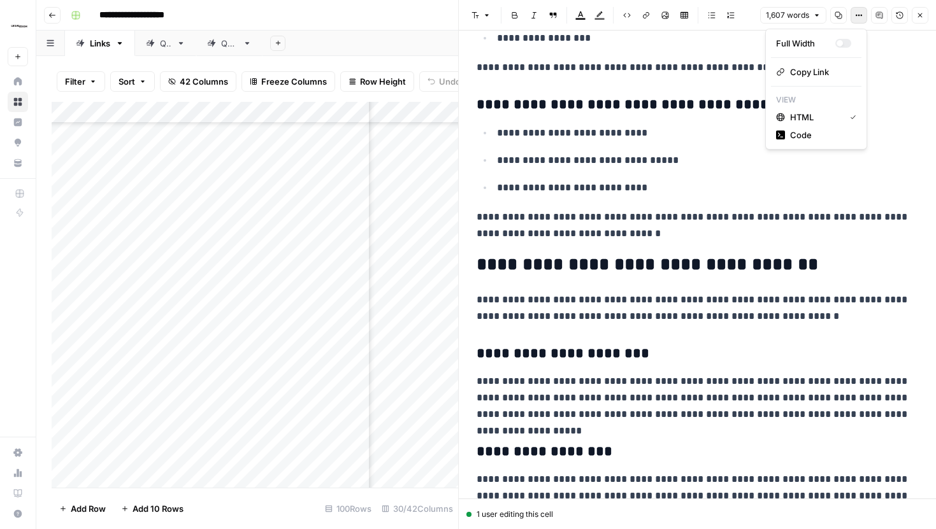
click at [859, 15] on icon "button" at bounding box center [859, 16] width 2 height 2
click at [818, 139] on span "Code" at bounding box center [820, 135] width 61 height 13
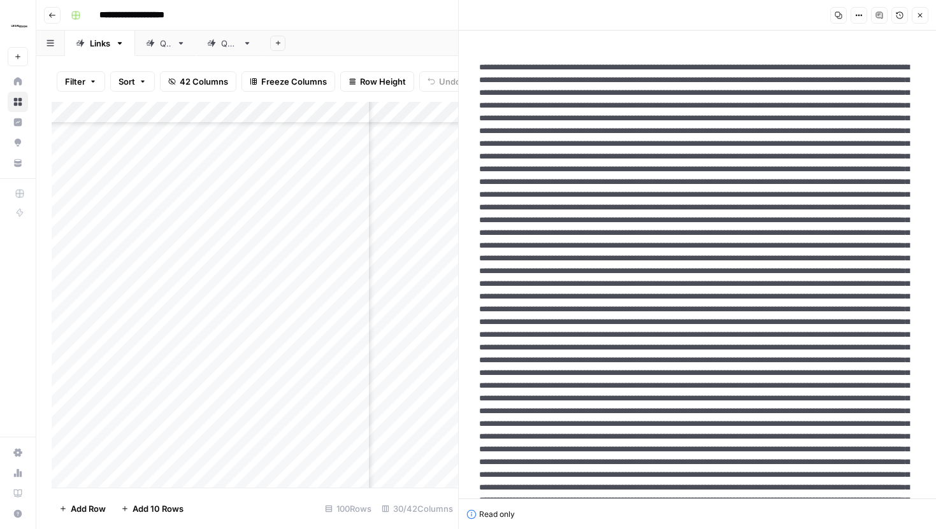
click at [917, 14] on icon "button" at bounding box center [920, 15] width 8 height 8
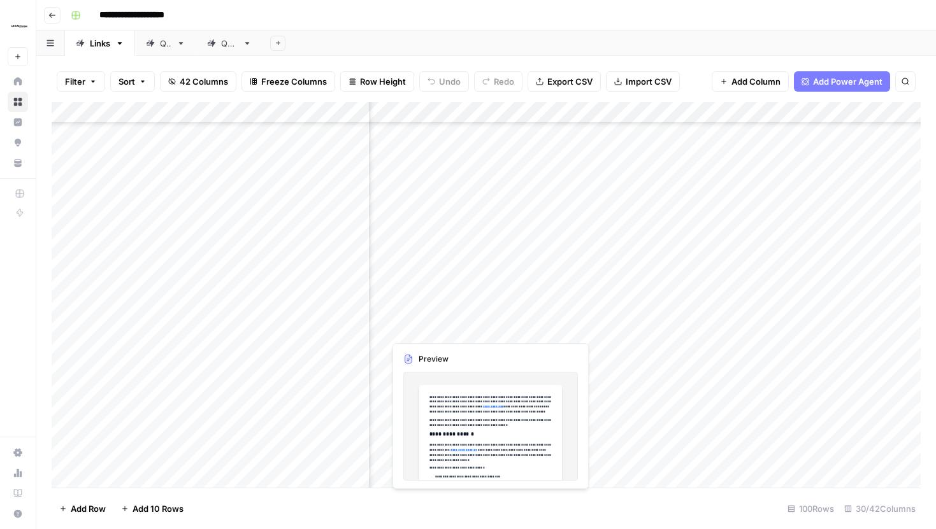
click at [574, 316] on div "Add Column" at bounding box center [486, 295] width 869 height 386
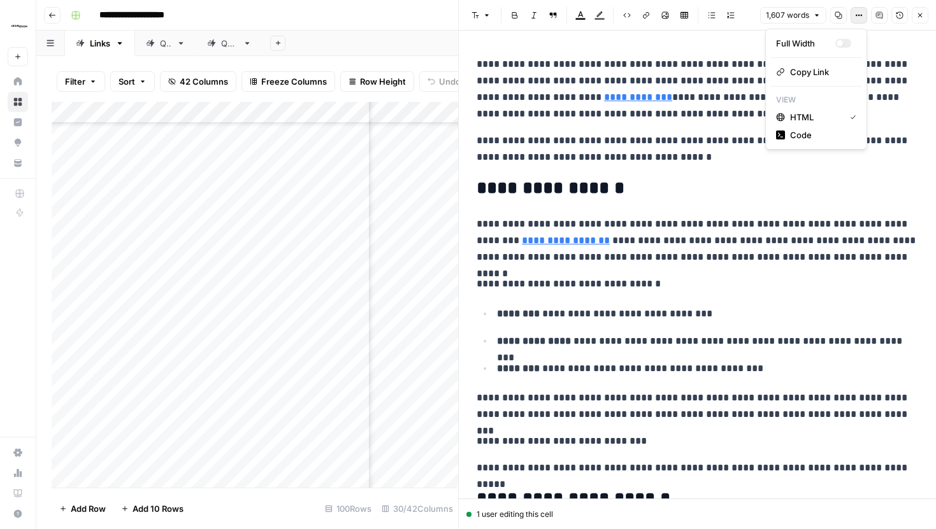
click at [859, 21] on button "Options" at bounding box center [858, 15] width 17 height 17
click at [828, 139] on span "Code" at bounding box center [820, 135] width 61 height 13
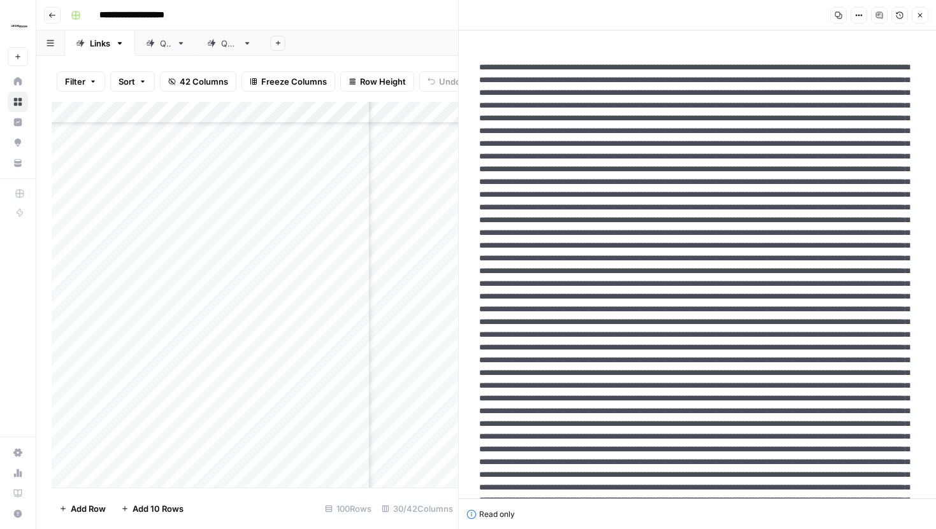
click at [920, 10] on button "Close" at bounding box center [919, 15] width 17 height 17
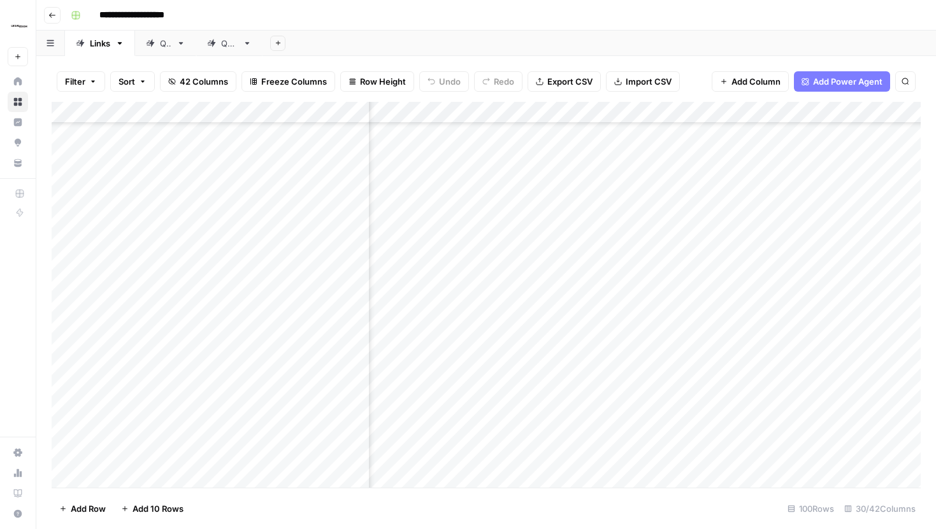
scroll to position [2731, 1695]
click at [798, 315] on div "Add Column" at bounding box center [486, 295] width 869 height 386
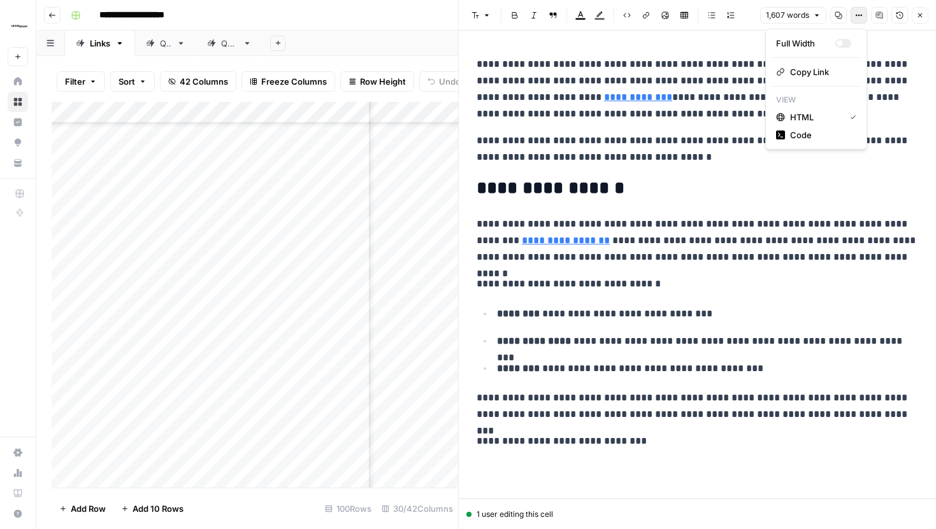
click at [861, 15] on icon "button" at bounding box center [859, 15] width 8 height 8
click at [813, 138] on span "Code" at bounding box center [820, 135] width 61 height 13
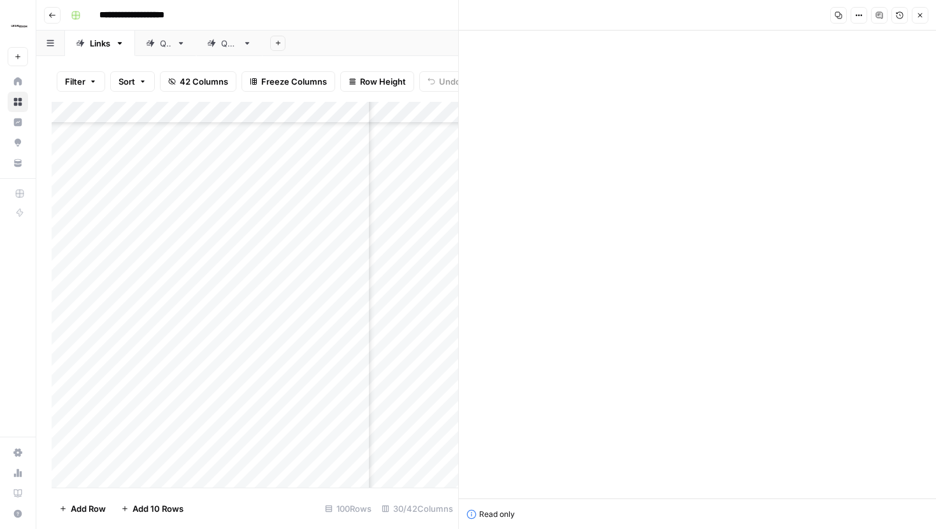
click at [926, 15] on button "Close" at bounding box center [919, 15] width 17 height 17
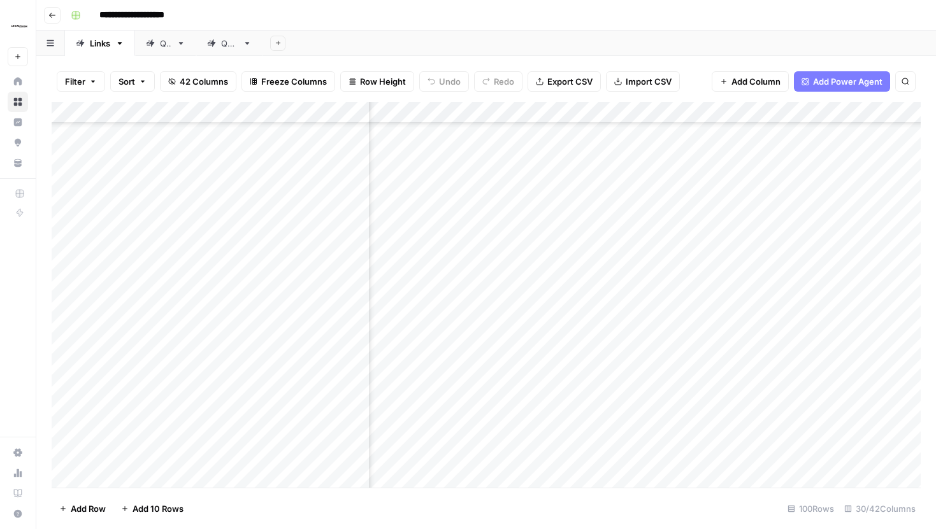
scroll to position [2731, 1997]
click at [496, 317] on div "Add Column" at bounding box center [486, 295] width 869 height 386
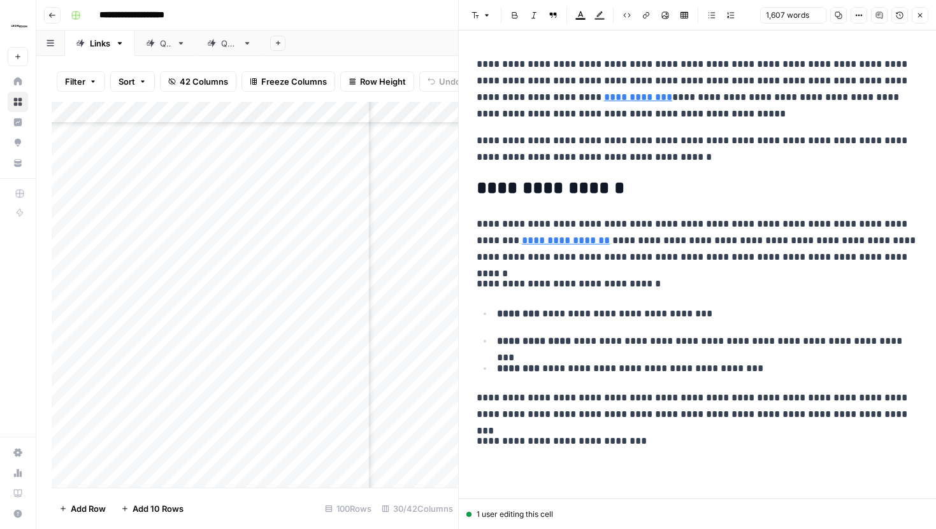
click at [862, 11] on icon "button" at bounding box center [859, 15] width 8 height 8
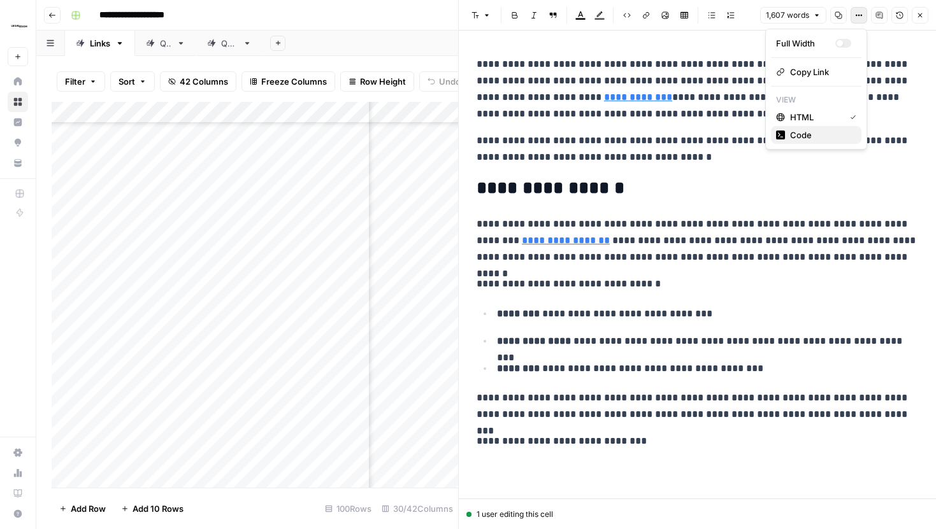
click at [815, 135] on span "Code" at bounding box center [820, 135] width 61 height 13
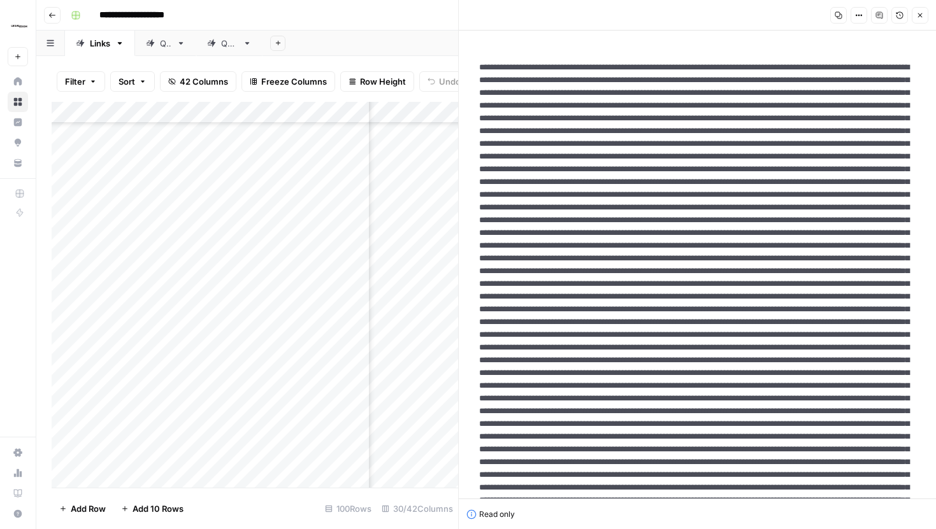
click at [918, 10] on button "Close" at bounding box center [919, 15] width 17 height 17
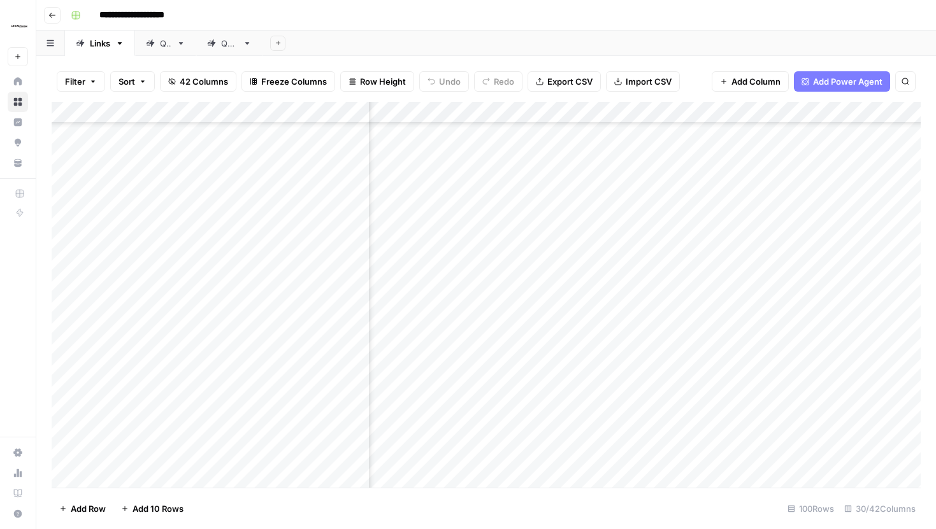
scroll to position [2731, 2280]
click at [661, 315] on div "Add Column" at bounding box center [486, 295] width 869 height 386
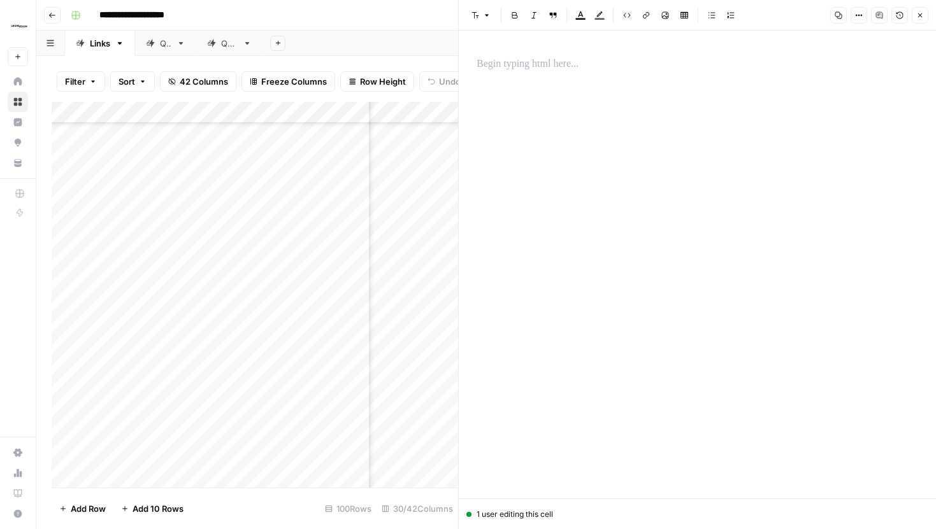
click at [857, 10] on button "Options" at bounding box center [858, 15] width 17 height 17
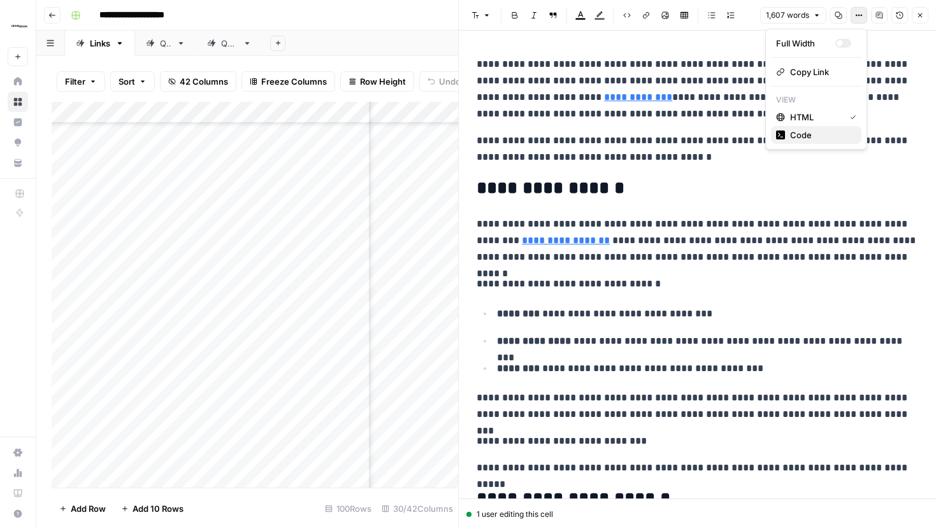
click at [829, 136] on span "Code" at bounding box center [820, 135] width 61 height 13
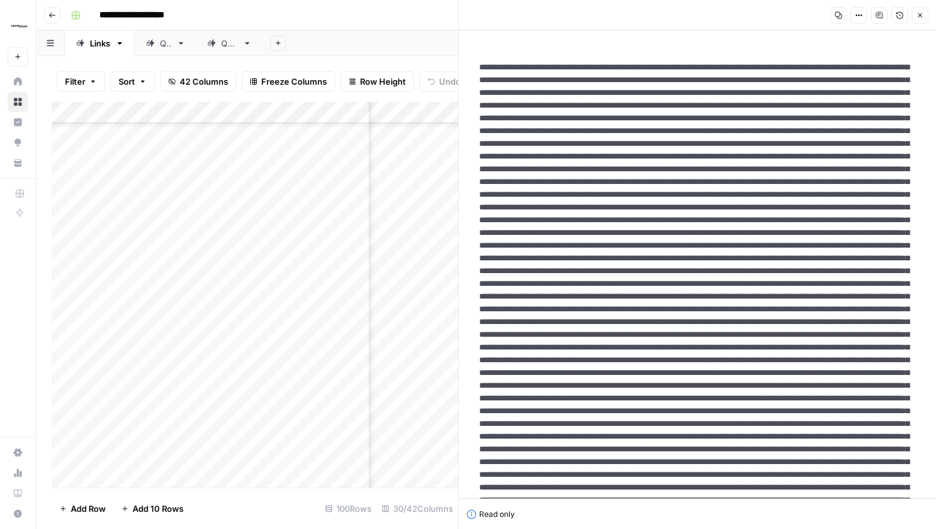
click at [913, 10] on button "Close" at bounding box center [919, 15] width 17 height 17
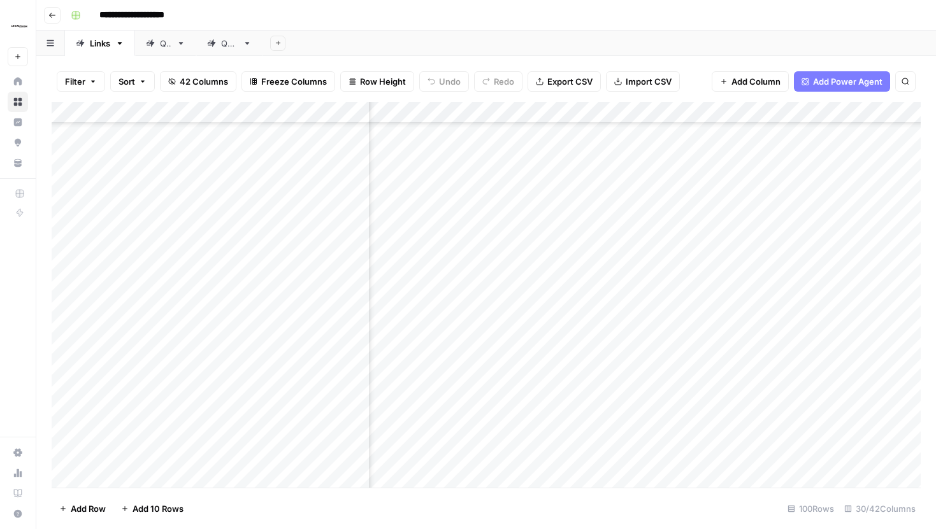
scroll to position [2731, 0]
click at [724, 310] on div "Add Column" at bounding box center [486, 295] width 869 height 386
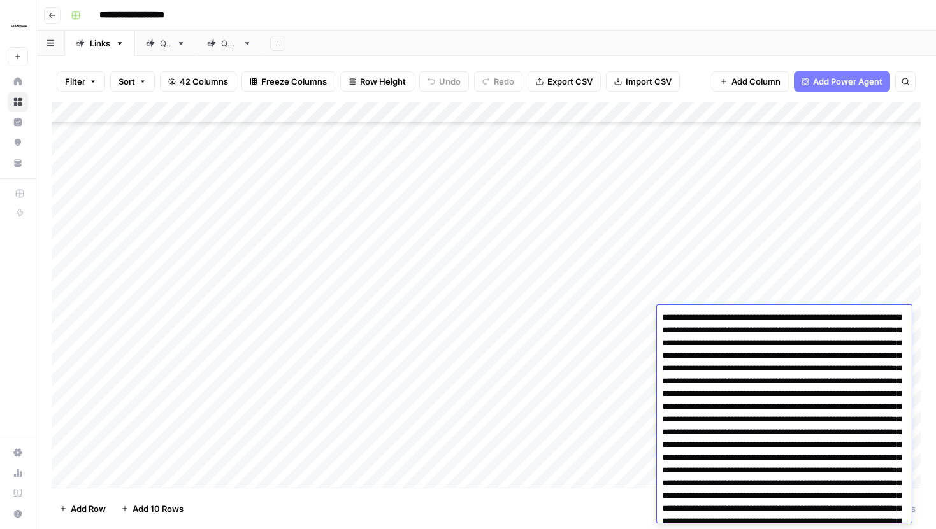
scroll to position [3065, 0]
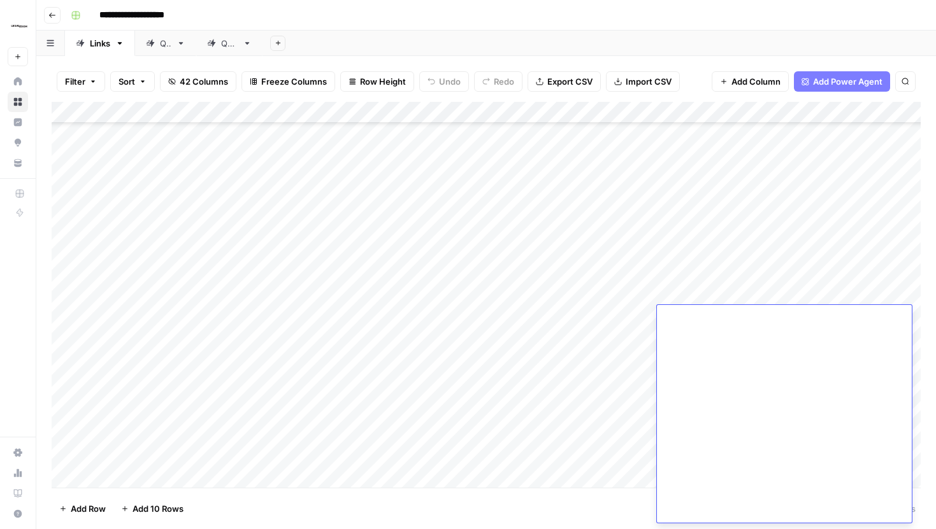
click at [543, 113] on div "Add Column" at bounding box center [486, 295] width 869 height 386
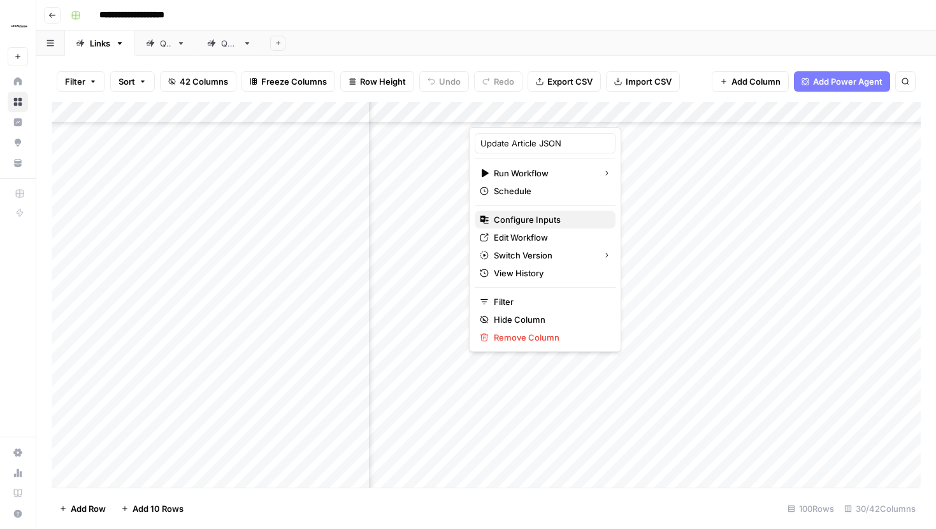
click at [539, 213] on span "Configure Inputs" at bounding box center [549, 219] width 111 height 13
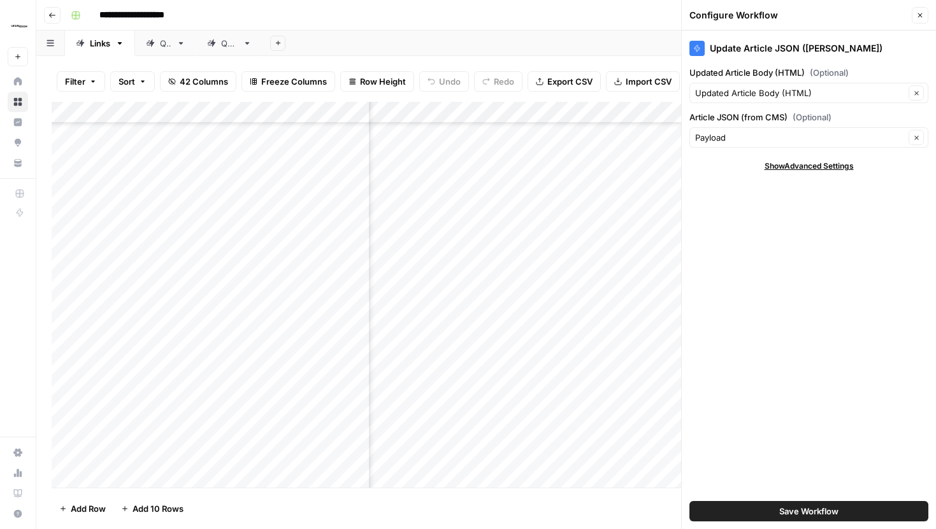
click at [916, 17] on icon "button" at bounding box center [920, 15] width 8 height 8
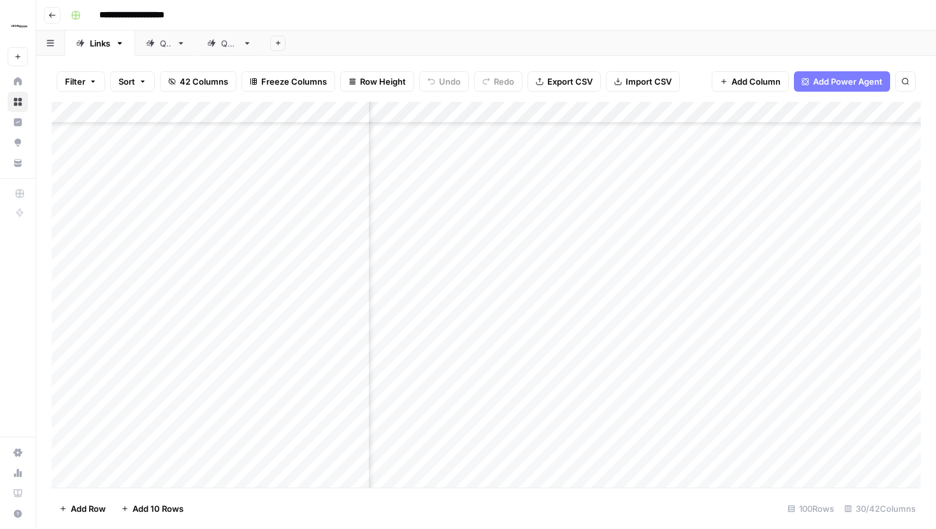
scroll to position [2743, 0]
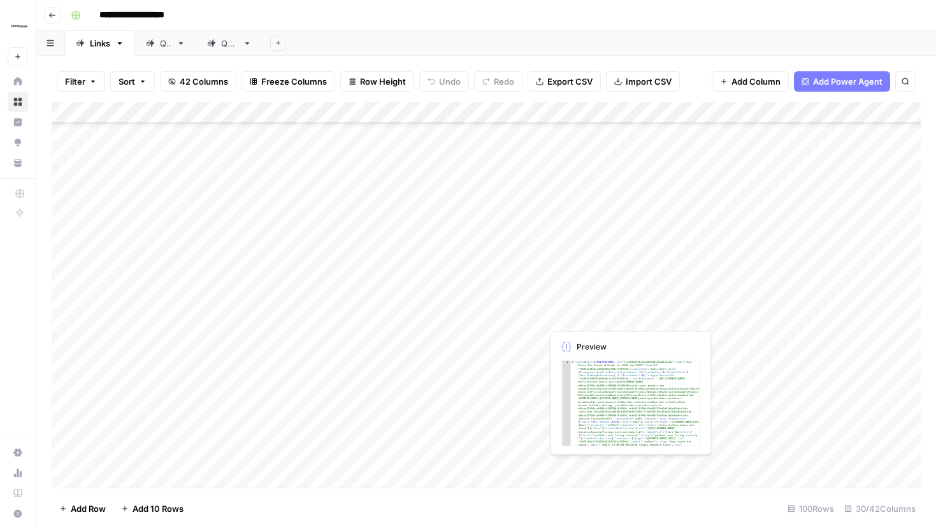
click at [636, 317] on div "Add Column" at bounding box center [486, 295] width 869 height 386
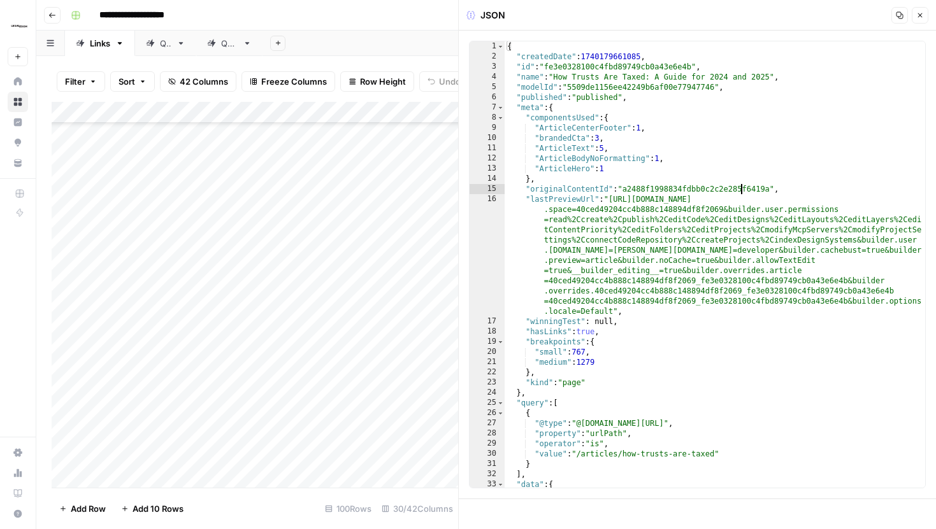
click at [740, 185] on div "{ "createdDate" : 1740179661085 , "id" : "fe3e0328100c4fbd89749cb0a43e6e4b" , "…" at bounding box center [714, 274] width 420 height 467
type textarea "**********"
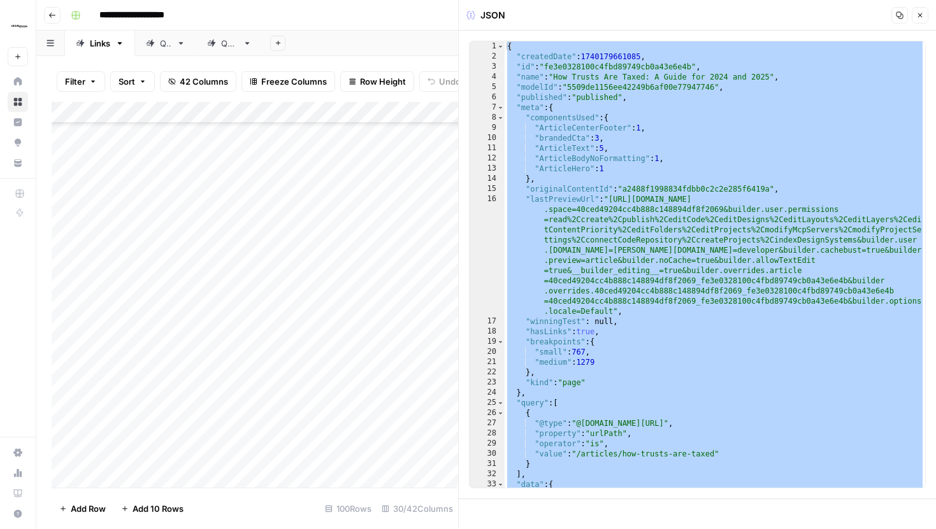
click at [923, 17] on icon "button" at bounding box center [920, 15] width 8 height 8
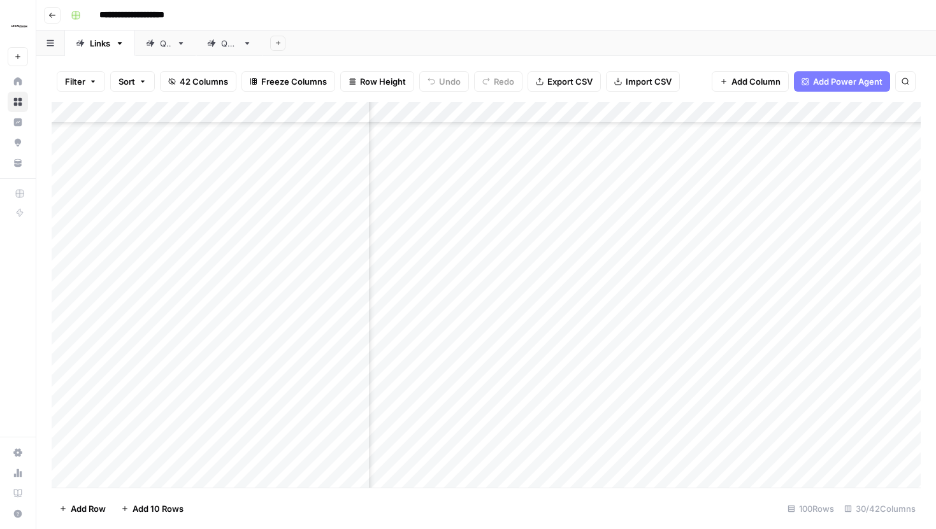
scroll to position [2743, 1778]
click at [702, 307] on div "Add Column" at bounding box center [486, 295] width 869 height 386
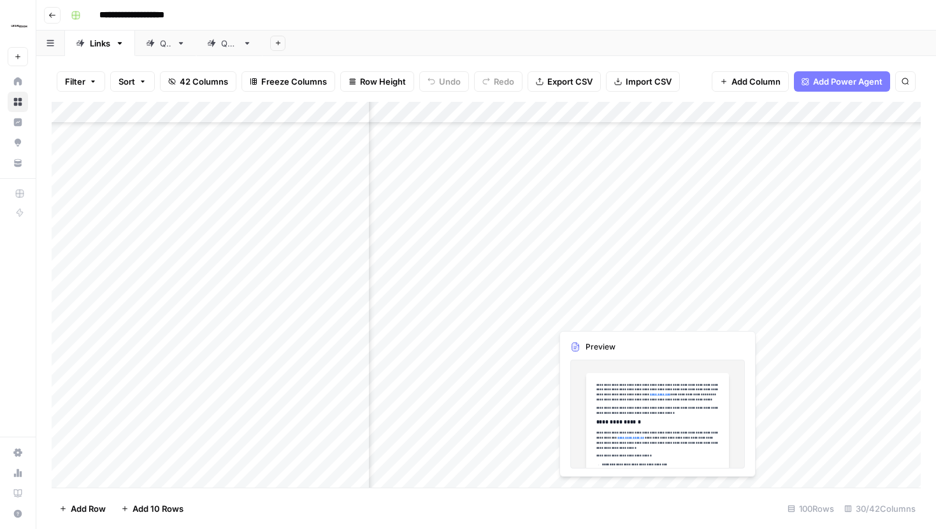
click at [710, 305] on div "Add Column" at bounding box center [486, 295] width 869 height 386
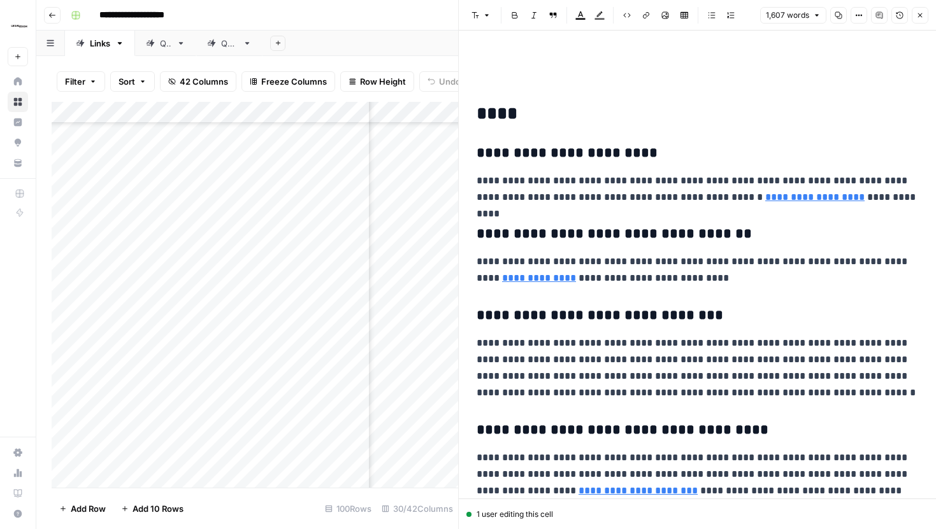
scroll to position [3124, 0]
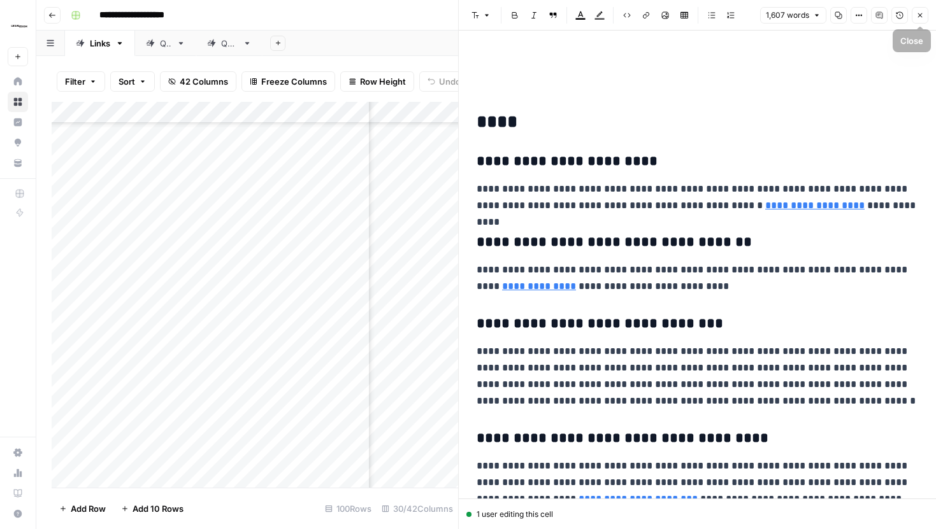
click at [919, 17] on icon "button" at bounding box center [920, 15] width 8 height 8
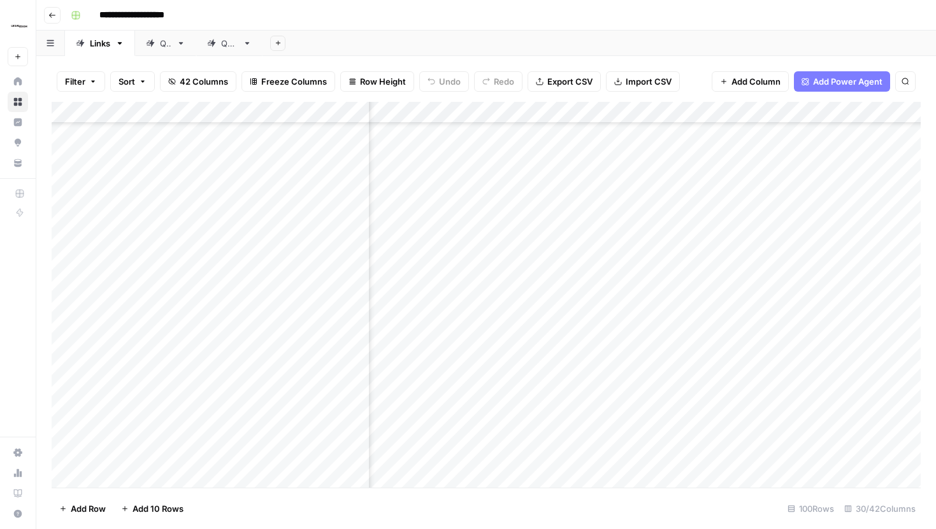
scroll to position [1819, 2306]
click at [613, 203] on div "Add Column" at bounding box center [486, 295] width 869 height 386
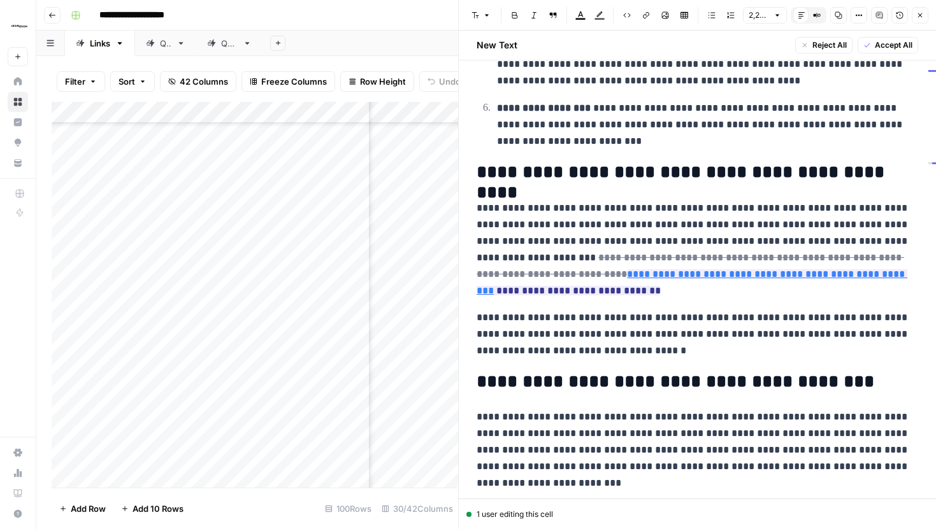
scroll to position [999, 0]
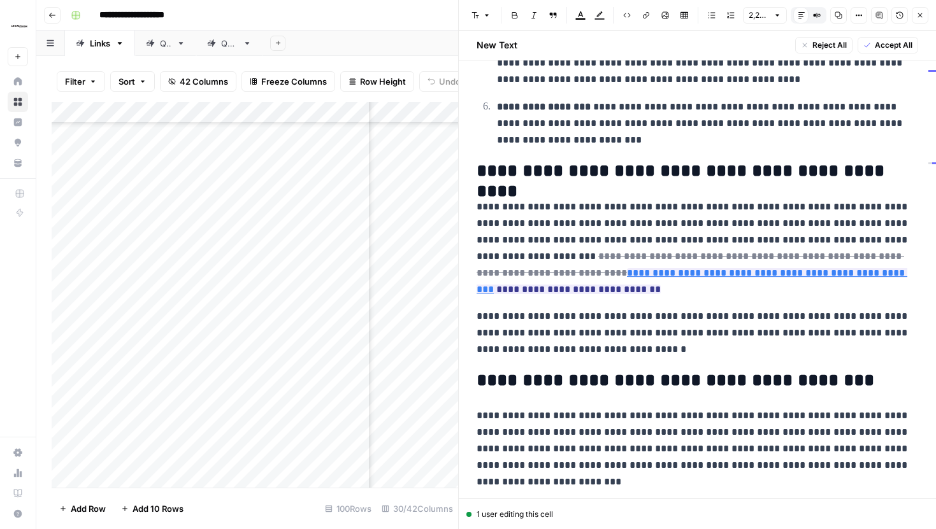
click at [852, 15] on button "Options" at bounding box center [858, 15] width 17 height 17
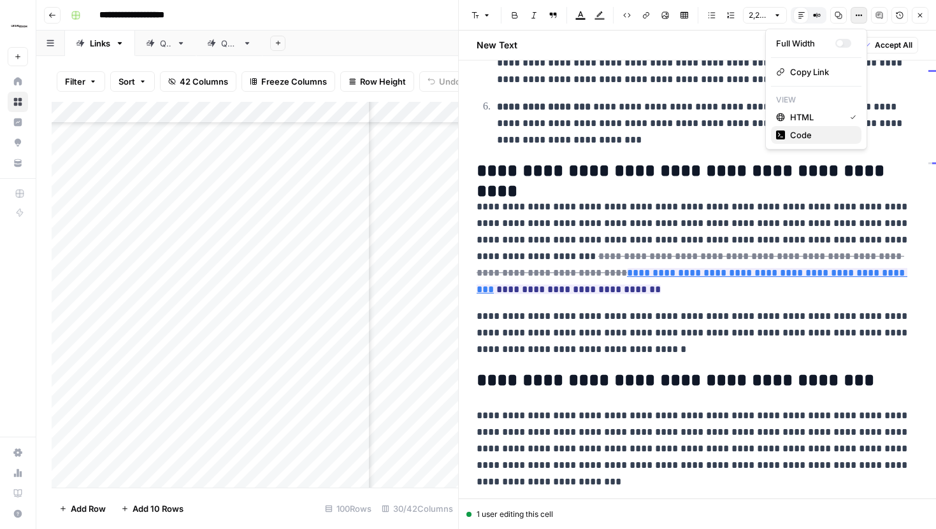
click at [806, 134] on span "Code" at bounding box center [820, 135] width 61 height 13
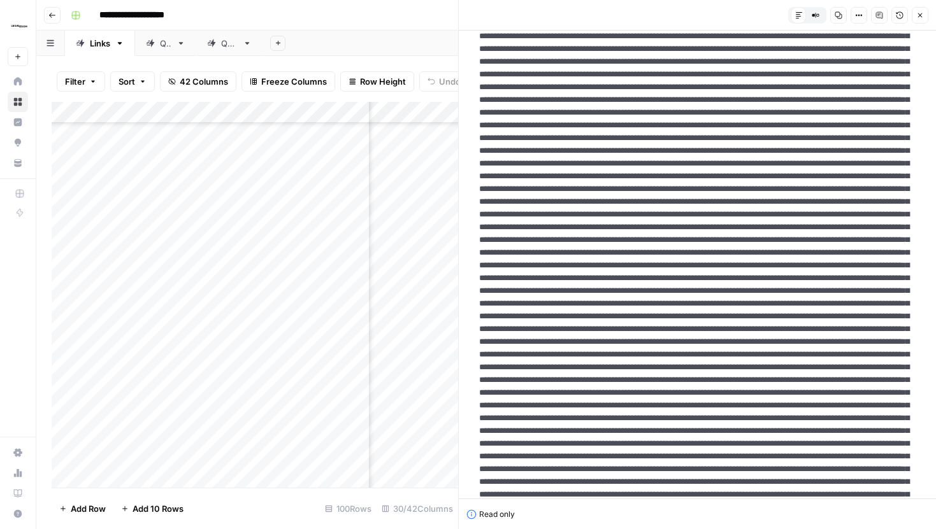
scroll to position [0, 0]
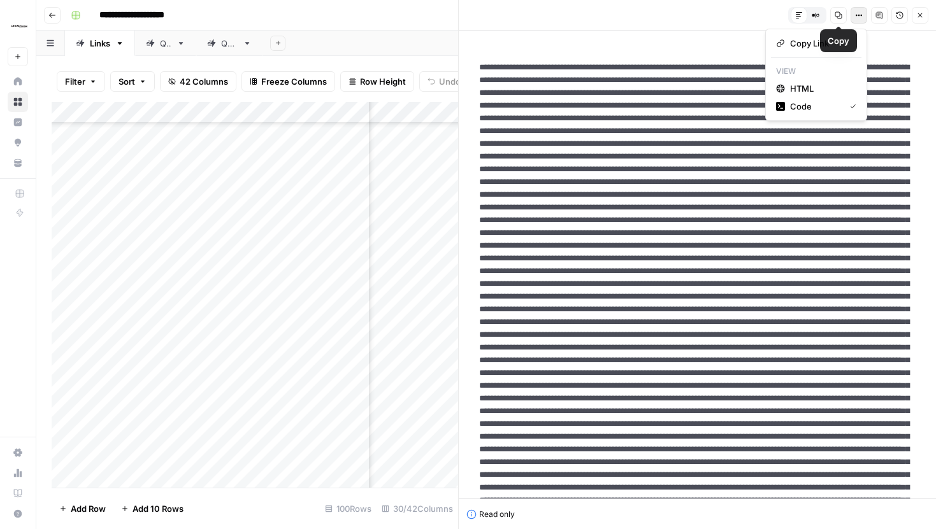
click at [857, 14] on icon "button" at bounding box center [859, 15] width 8 height 8
click at [814, 89] on span "HTML" at bounding box center [820, 88] width 61 height 13
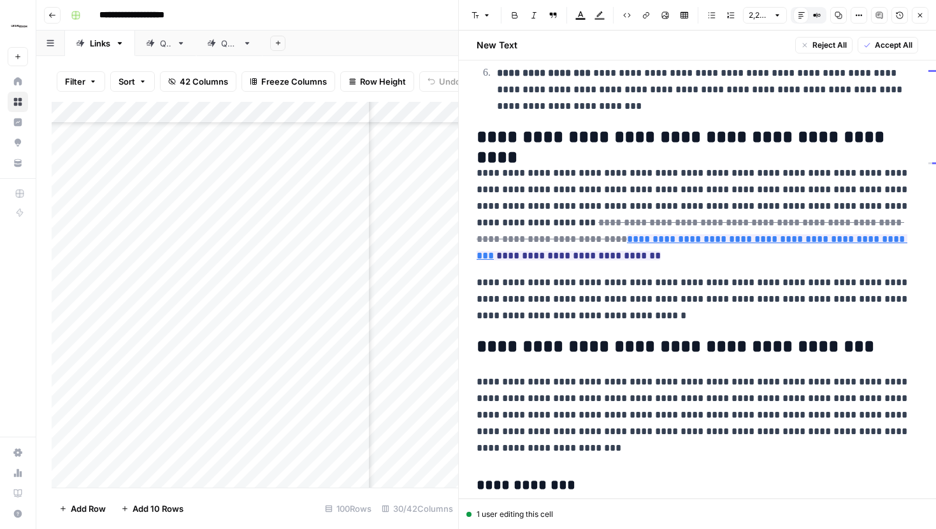
scroll to position [1064, 0]
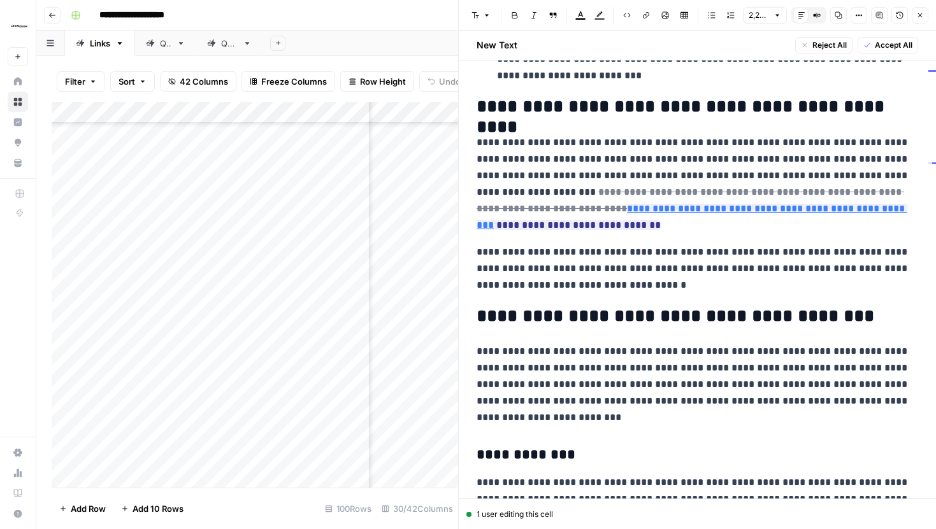
click at [857, 13] on icon "button" at bounding box center [859, 15] width 8 height 8
click at [831, 136] on span "Code" at bounding box center [820, 135] width 61 height 13
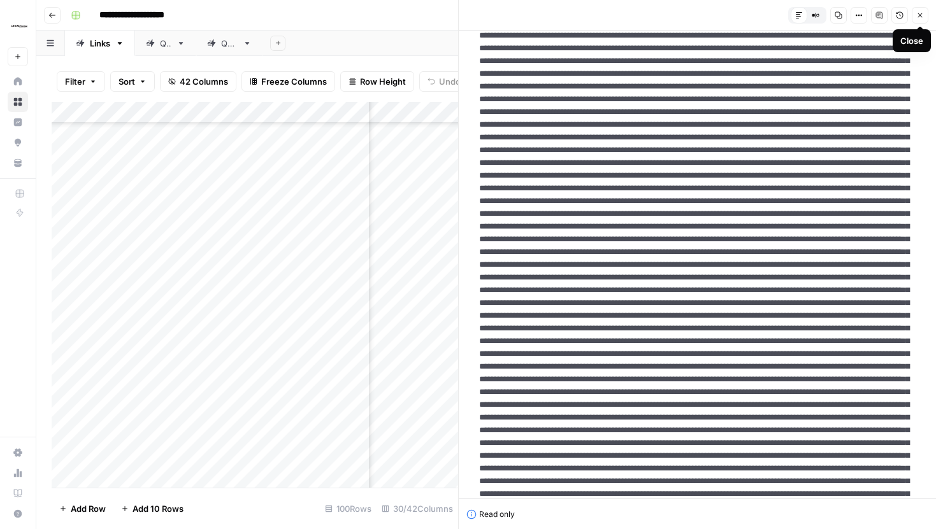
click at [916, 13] on icon "button" at bounding box center [920, 15] width 8 height 8
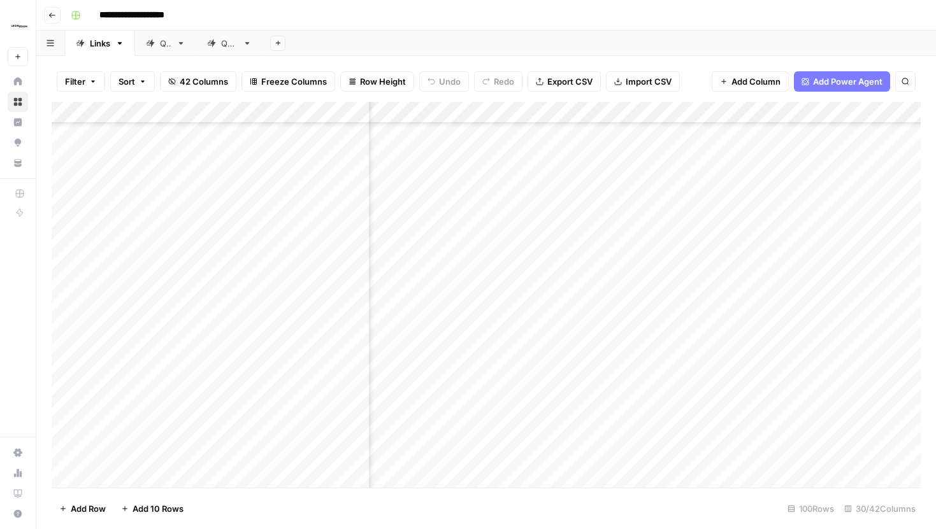
scroll to position [1819, 2049]
click at [871, 203] on div "Add Column" at bounding box center [486, 295] width 869 height 386
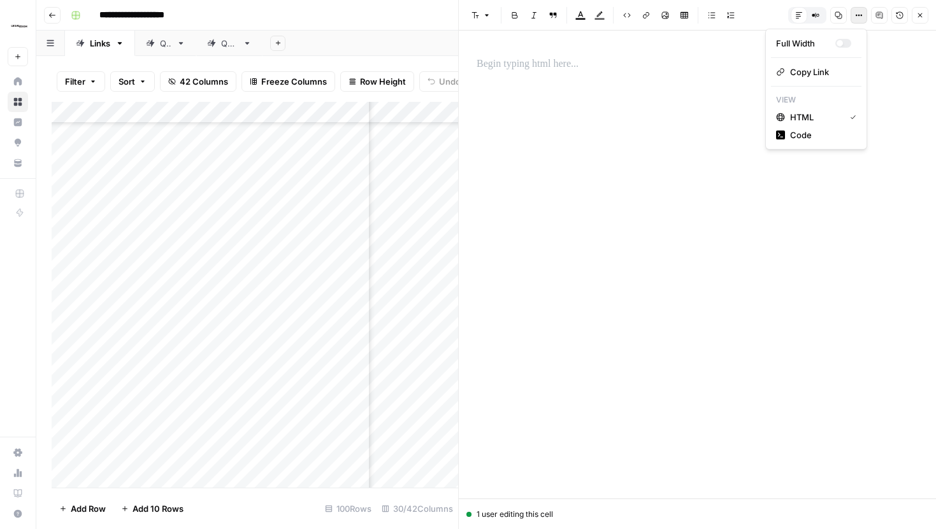
click at [862, 18] on button "Options" at bounding box center [858, 15] width 17 height 17
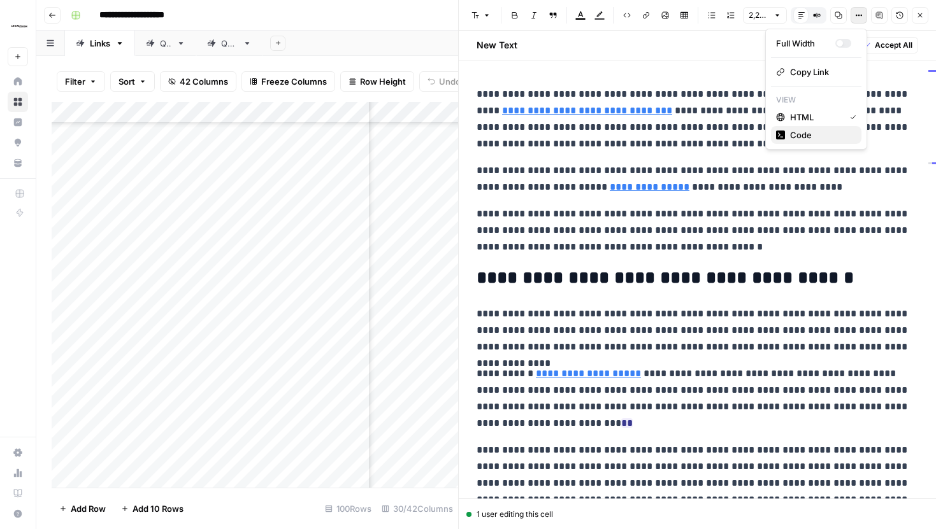
click at [816, 140] on span "Code" at bounding box center [820, 135] width 61 height 13
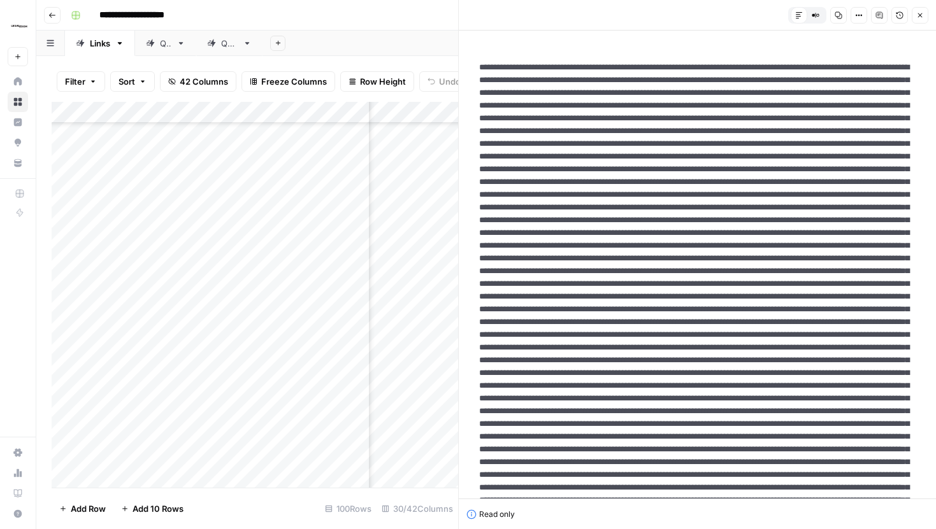
click at [857, 16] on icon "button" at bounding box center [859, 15] width 8 height 8
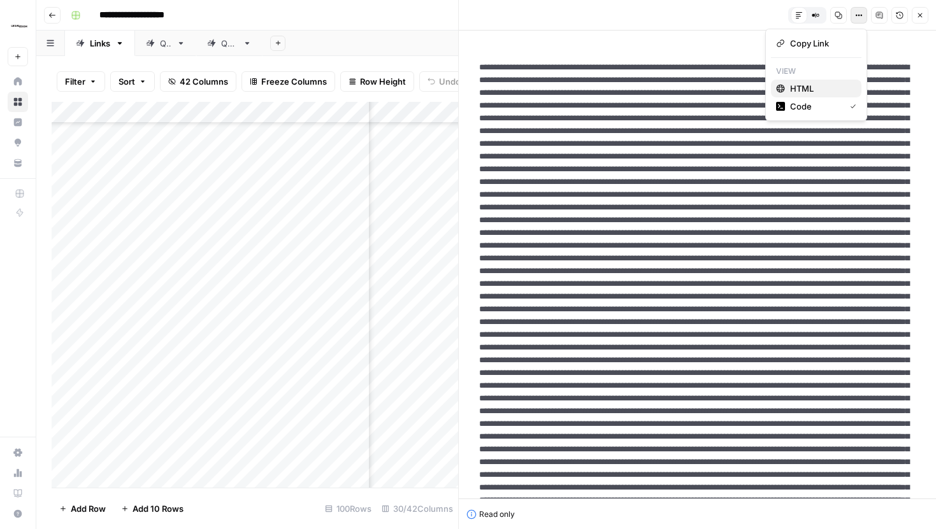
click at [823, 85] on span "HTML" at bounding box center [820, 88] width 61 height 13
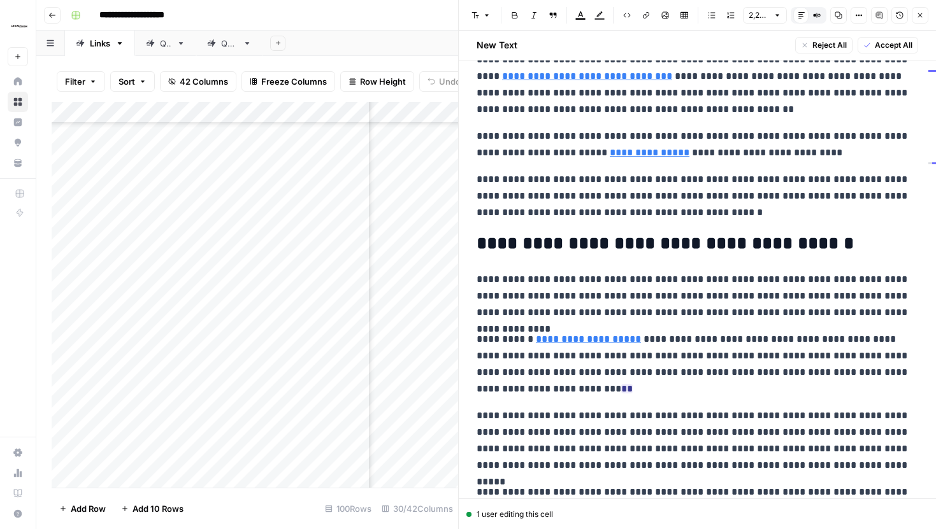
scroll to position [50, 0]
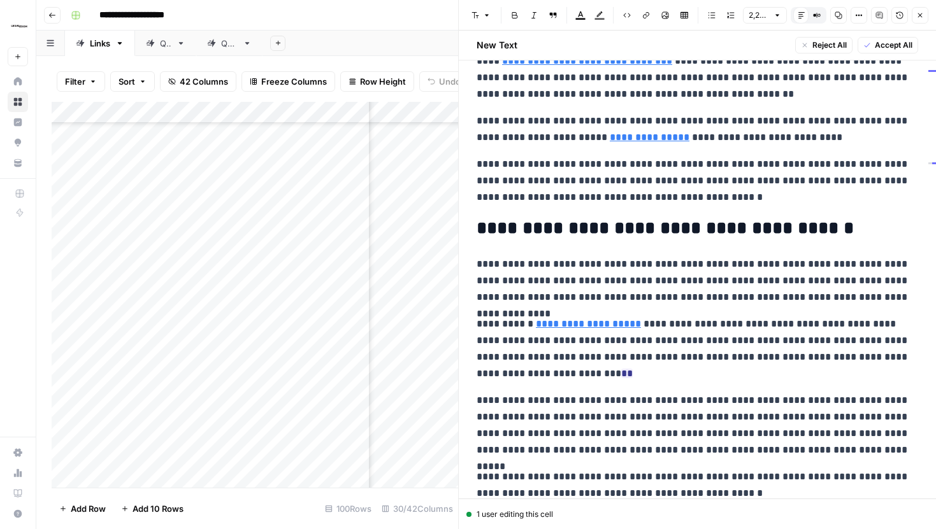
click at [918, 12] on icon "button" at bounding box center [920, 15] width 8 height 8
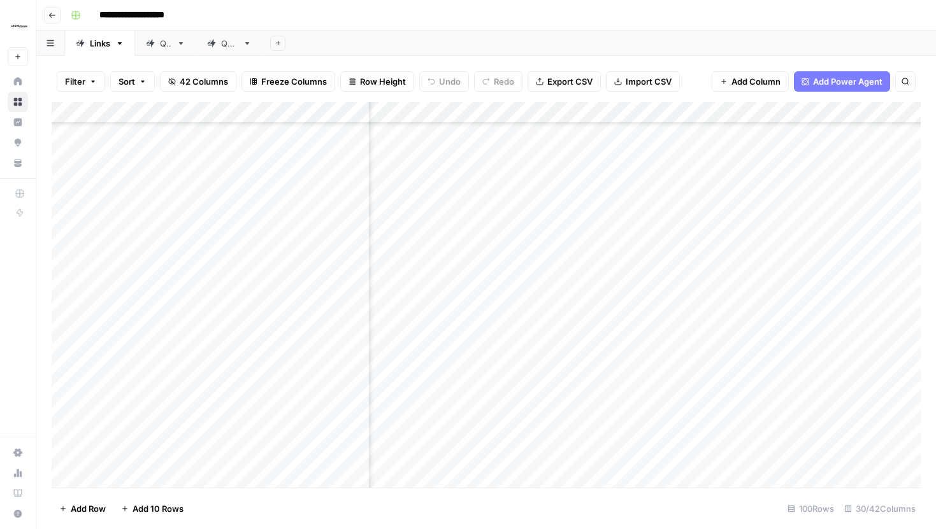
scroll to position [1819, 1904]
click at [585, 204] on div "Add Column" at bounding box center [486, 295] width 869 height 386
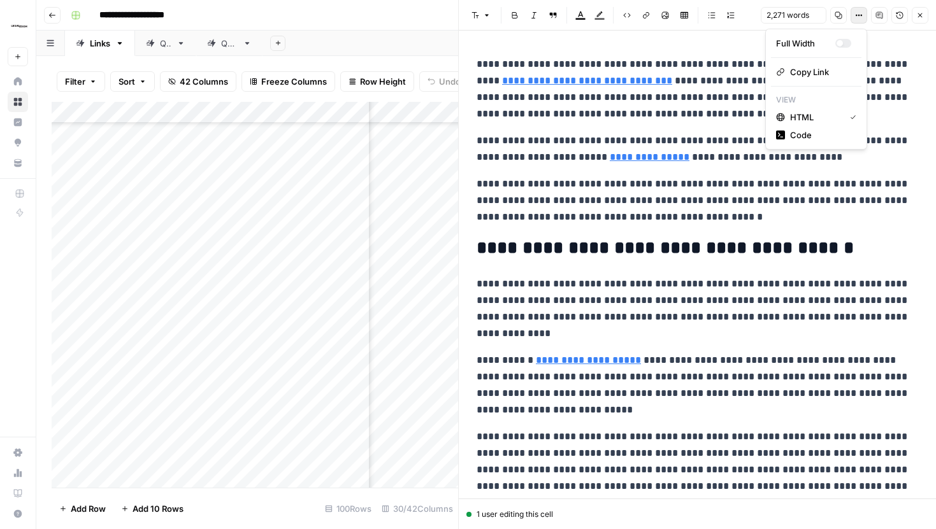
click at [862, 14] on button "Options" at bounding box center [858, 15] width 17 height 17
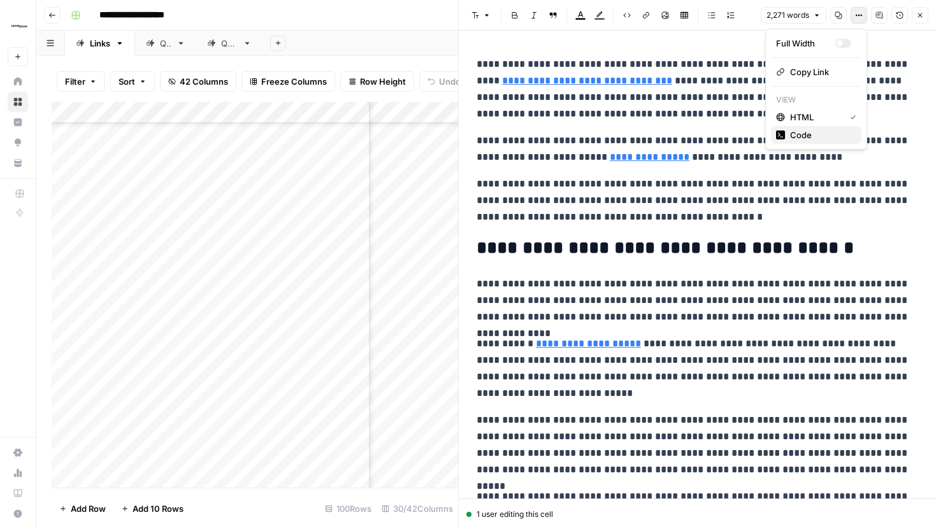
click at [829, 139] on span "Code" at bounding box center [820, 135] width 61 height 13
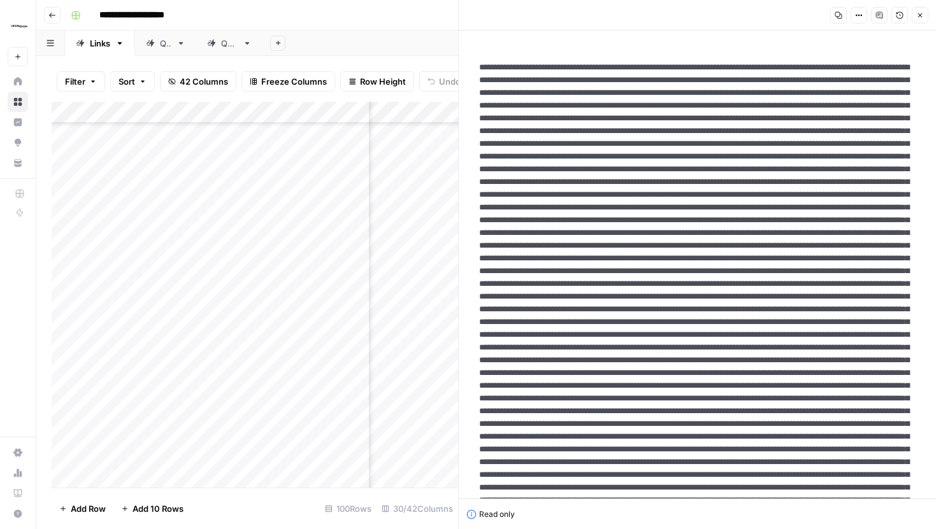
click at [922, 15] on icon "button" at bounding box center [920, 15] width 8 height 8
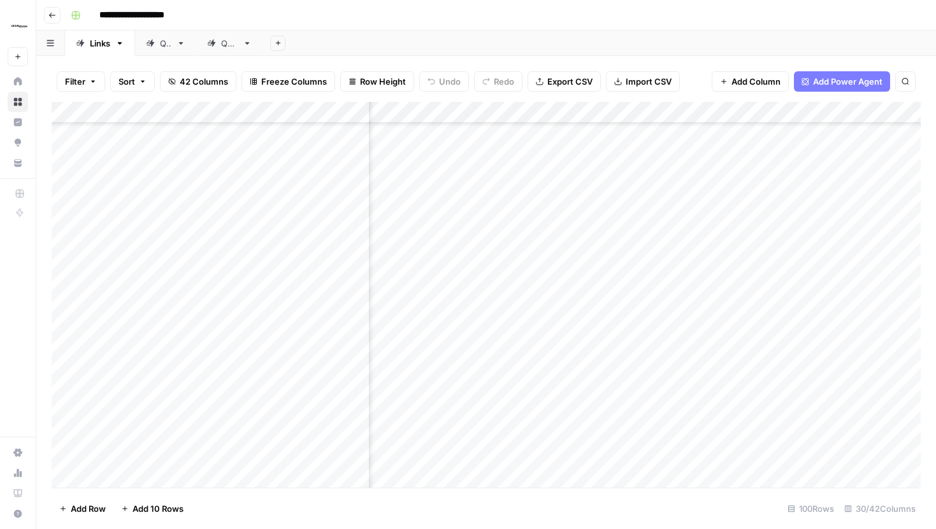
scroll to position [1819, 0]
click at [645, 202] on div "Add Column" at bounding box center [486, 295] width 869 height 386
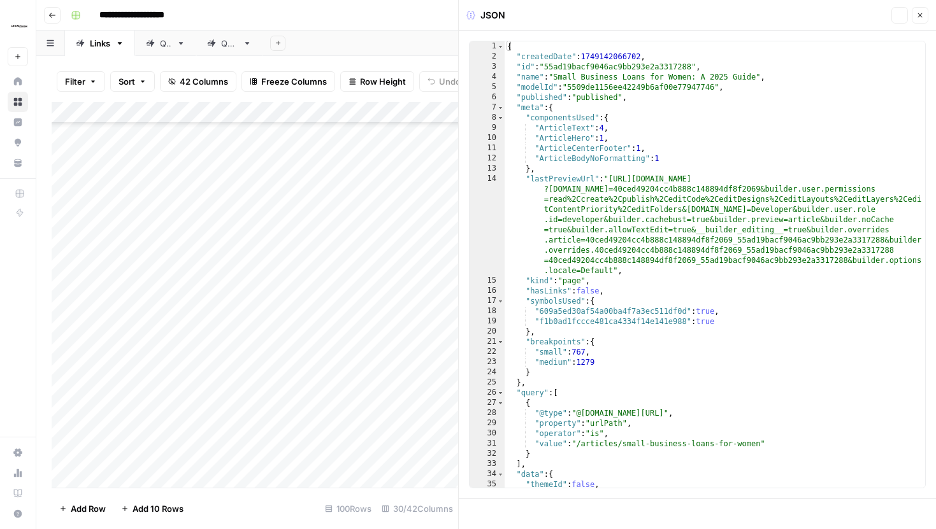
click at [726, 186] on div "{ "createdDate" : 1749142066702 , "id" : "55ad19bacf9046ac9bb293e2a3317288" , "…" at bounding box center [714, 274] width 420 height 467
type textarea "**********"
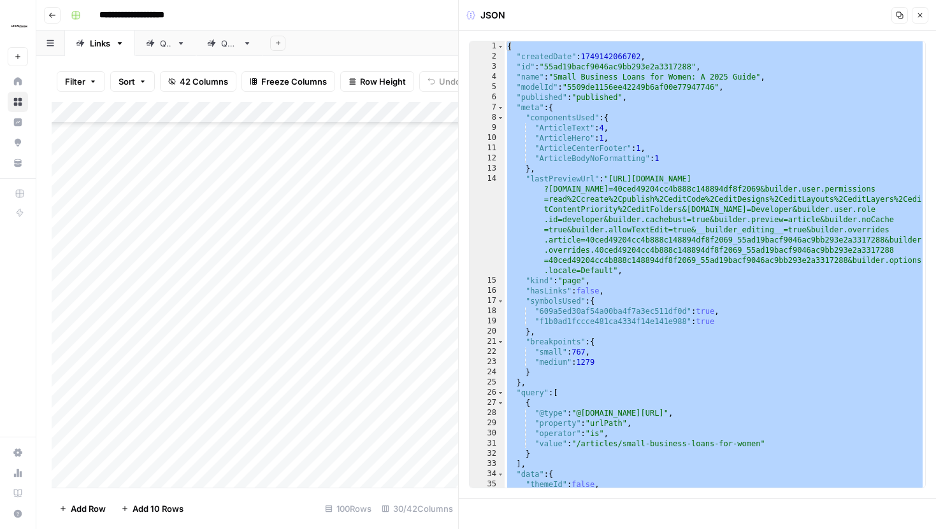
click at [920, 17] on icon "button" at bounding box center [920, 15] width 8 height 8
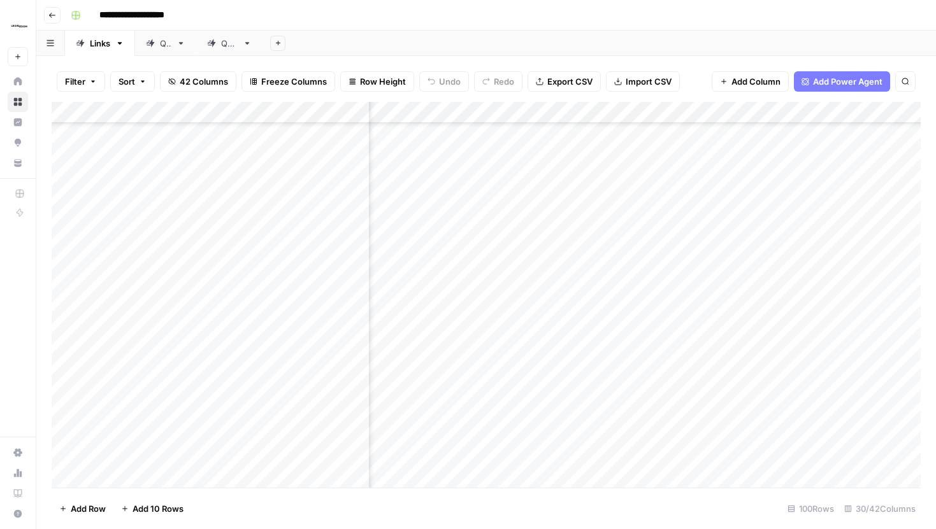
scroll to position [1819, 2227]
click at [693, 204] on div "Add Column" at bounding box center [486, 295] width 869 height 386
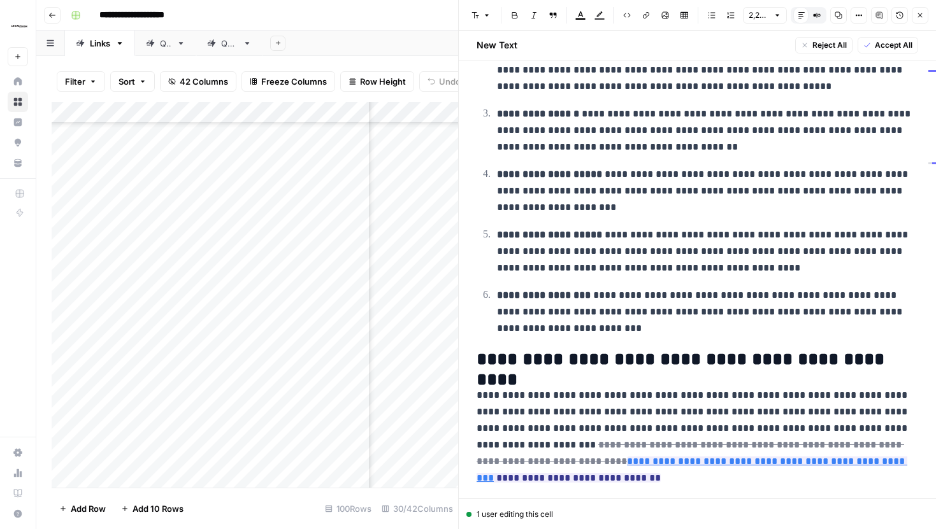
scroll to position [975, 0]
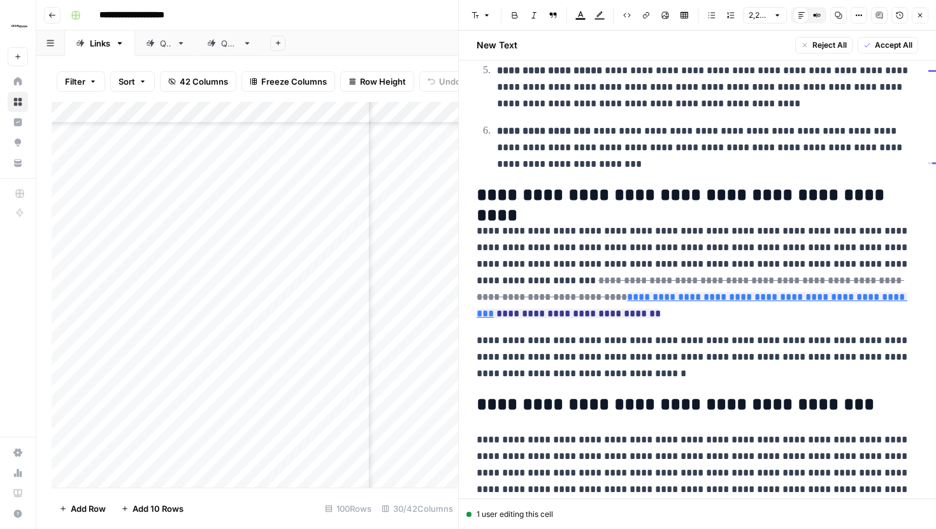
click at [923, 20] on button "Close" at bounding box center [919, 15] width 17 height 17
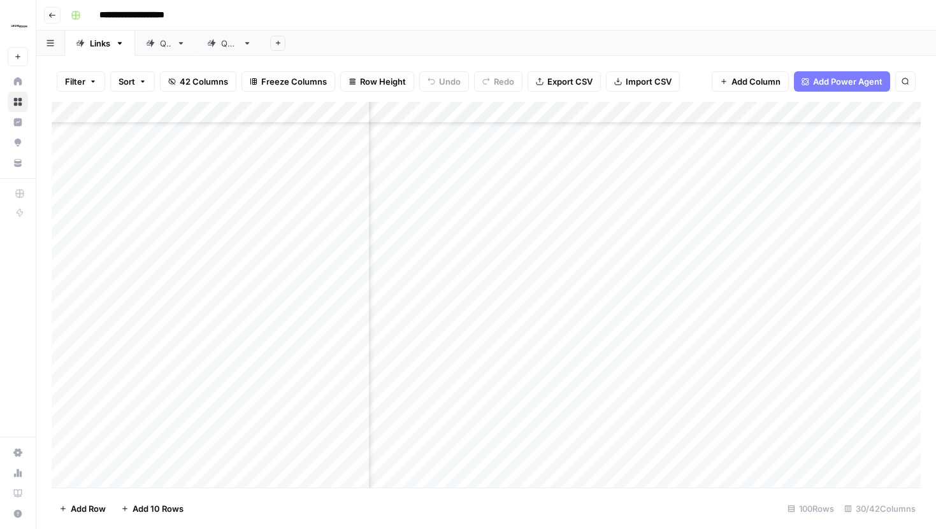
scroll to position [1617, 2076]
click at [850, 371] on div "Add Column" at bounding box center [486, 295] width 869 height 386
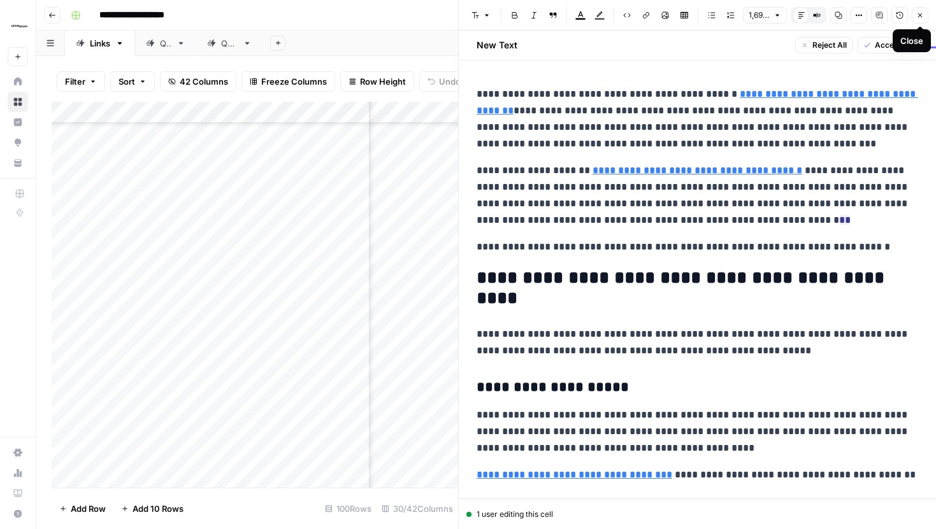
click at [917, 17] on icon "button" at bounding box center [920, 15] width 8 height 8
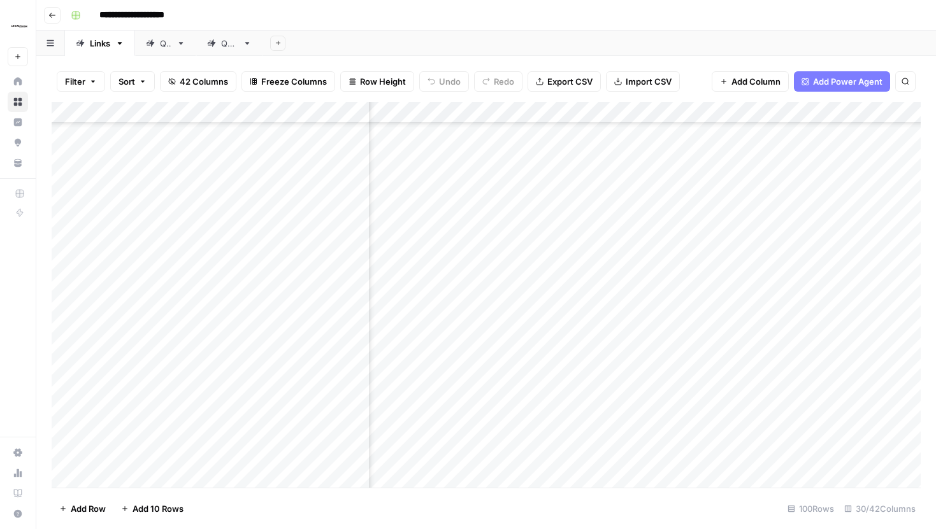
scroll to position [506, 2309]
click at [626, 222] on div "Add Column" at bounding box center [486, 295] width 869 height 386
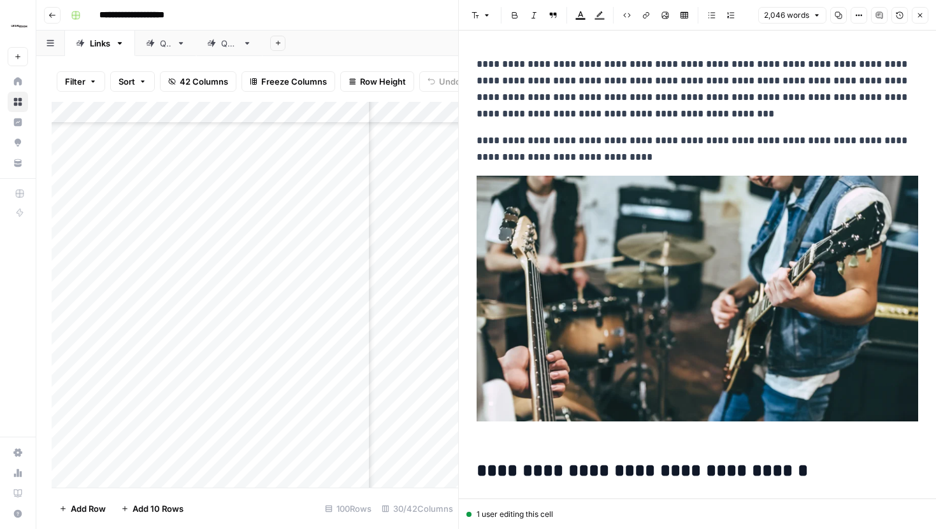
click at [917, 15] on icon "button" at bounding box center [920, 15] width 8 height 8
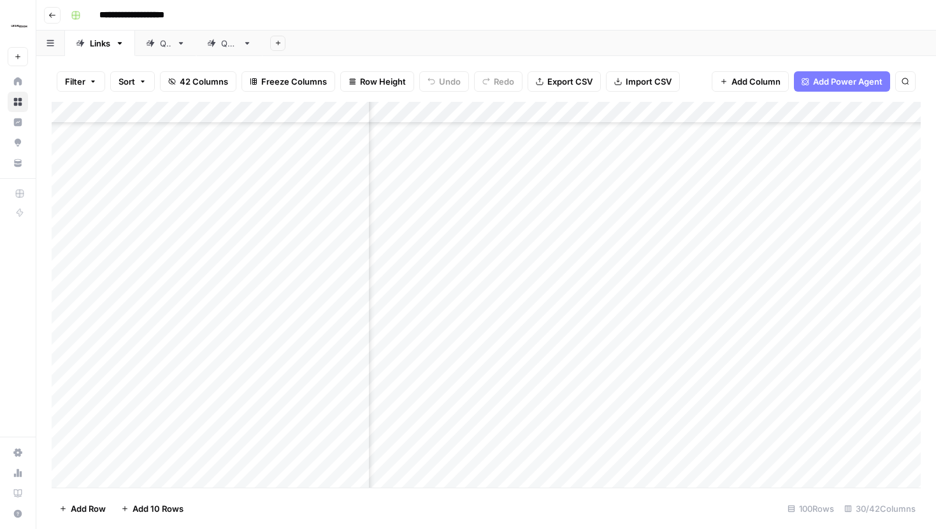
click at [613, 185] on div "Add Column" at bounding box center [486, 295] width 869 height 386
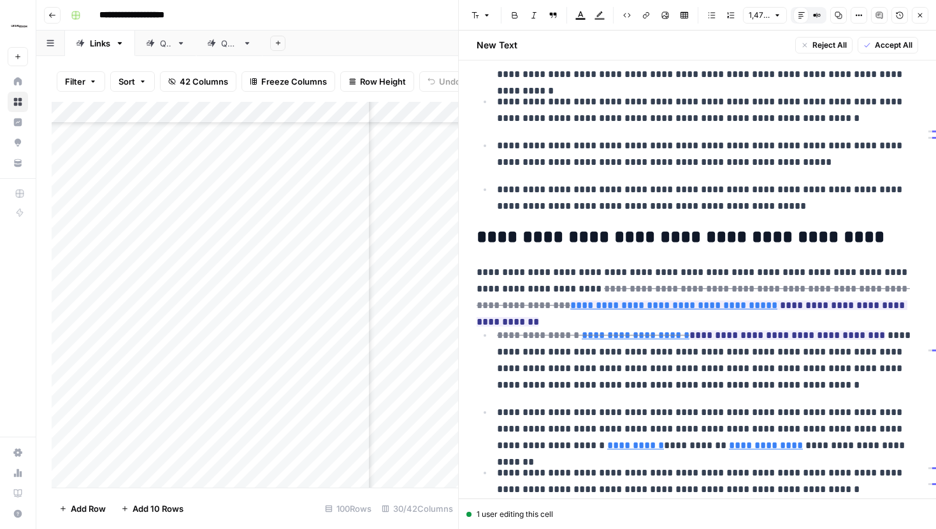
scroll to position [510, 0]
click at [923, 17] on icon "button" at bounding box center [920, 15] width 8 height 8
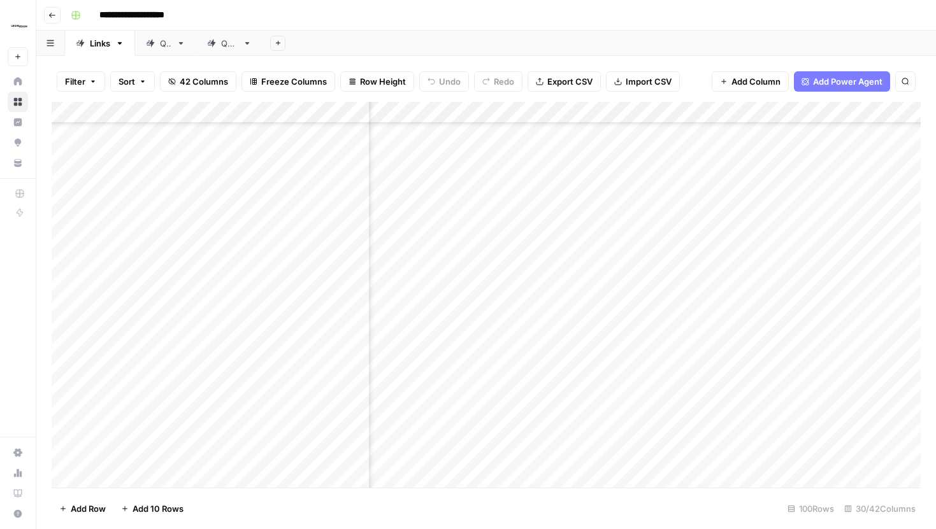
scroll to position [506, 2860]
click at [785, 184] on div "Add Column" at bounding box center [486, 295] width 869 height 386
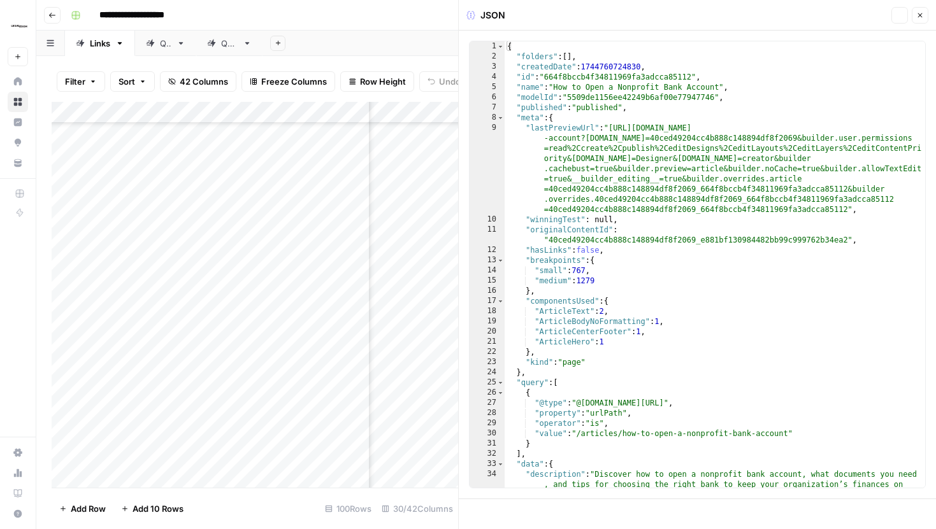
click at [748, 212] on div "{ "folders" : [ ] , "createdDate" : 1744760724830 , "id" : "664f8bccb4f34811969…" at bounding box center [714, 284] width 420 height 487
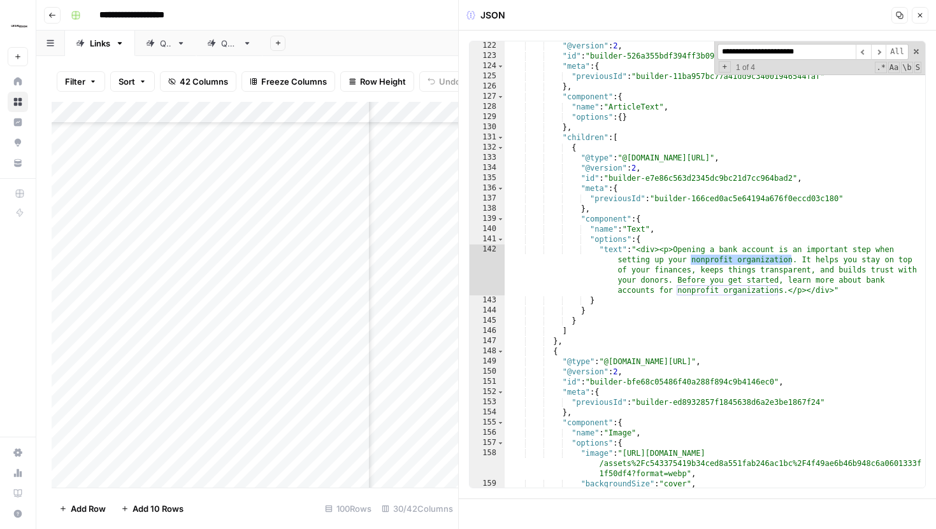
scroll to position [2395, 0]
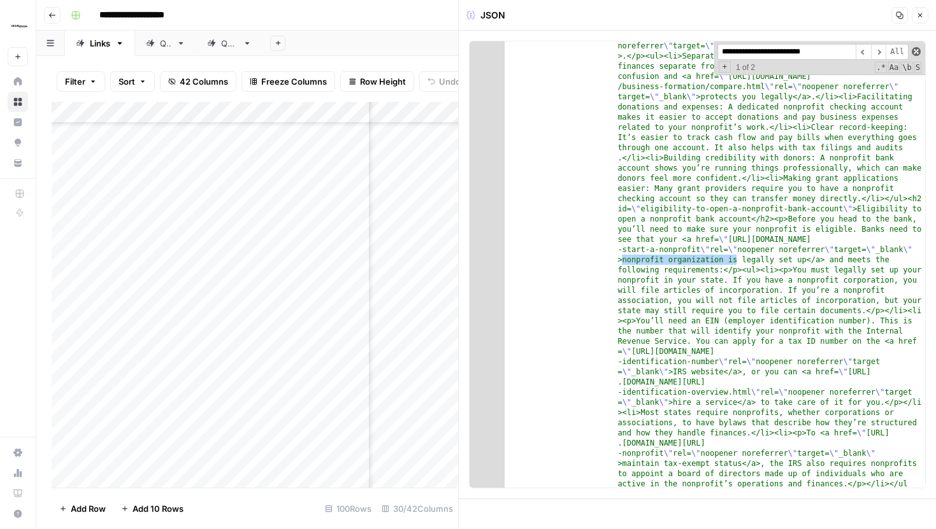
type input "**********"
click at [911, 52] on span at bounding box center [915, 51] width 9 height 9
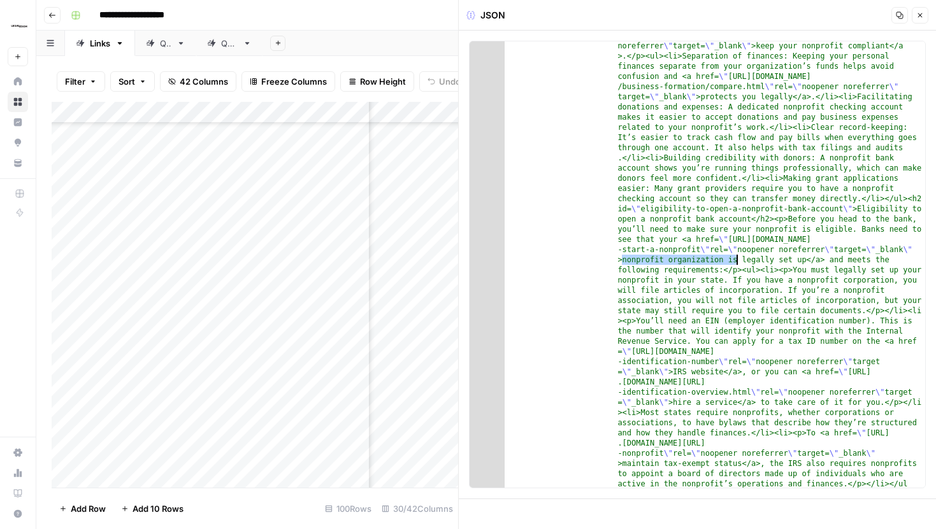
click at [918, 17] on icon "button" at bounding box center [920, 15] width 8 height 8
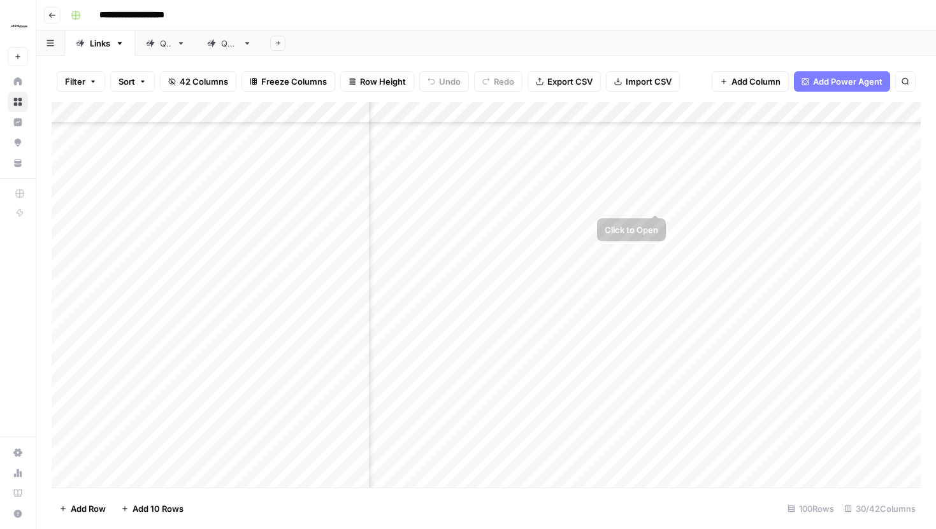
click at [656, 190] on div "Add Column" at bounding box center [486, 295] width 869 height 386
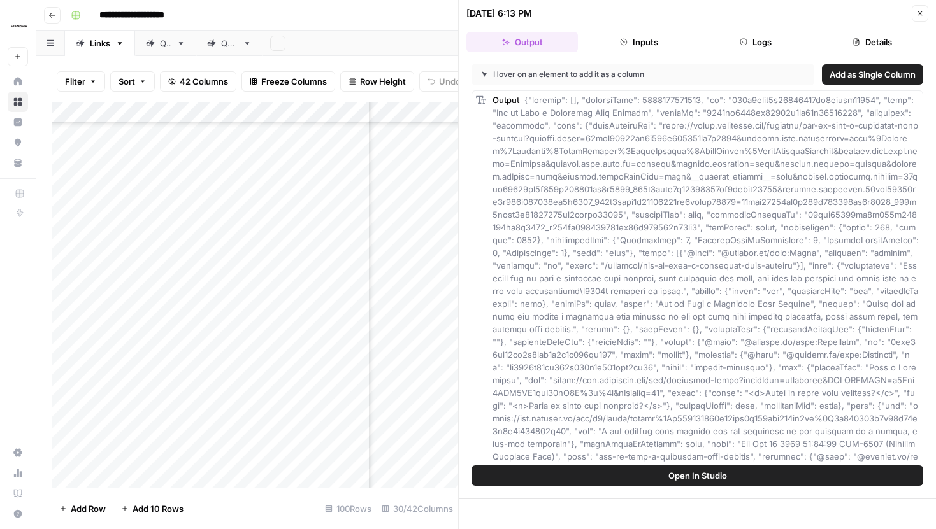
click at [639, 38] on button "Inputs" at bounding box center [638, 42] width 111 height 20
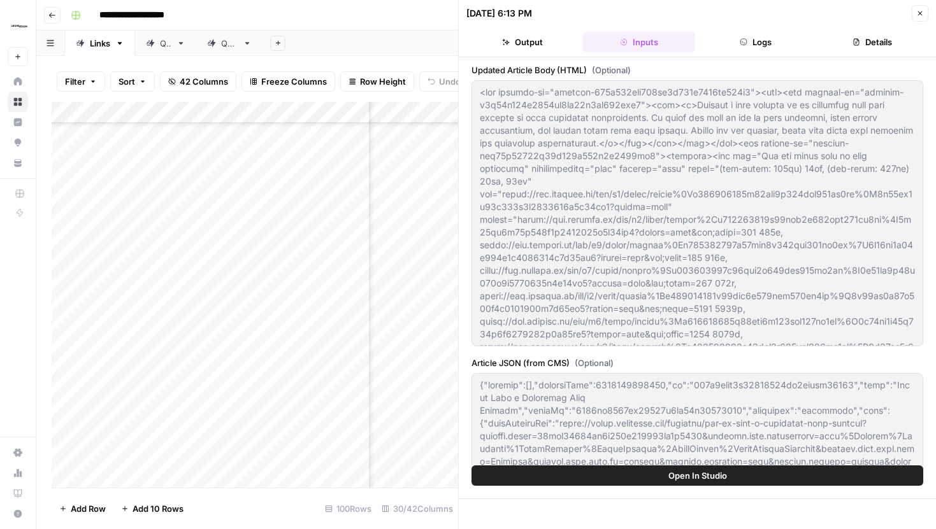
click at [913, 10] on button "Close" at bounding box center [919, 13] width 17 height 17
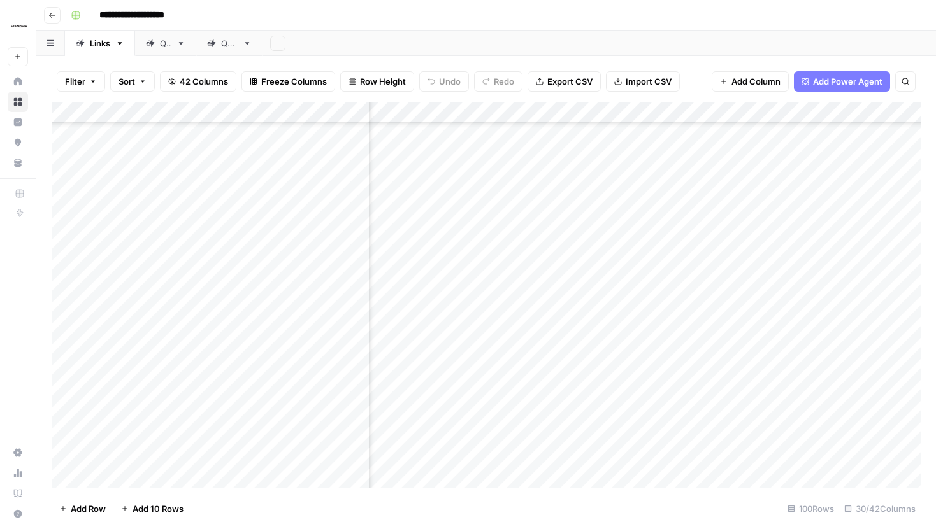
scroll to position [506, 1846]
click at [643, 189] on div "Add Column" at bounding box center [486, 295] width 869 height 386
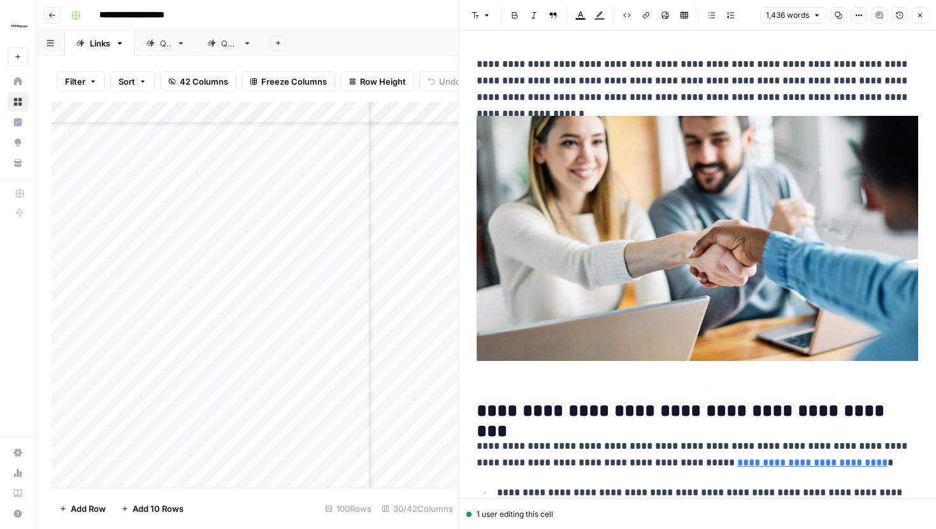
click at [858, 18] on icon "button" at bounding box center [859, 15] width 8 height 8
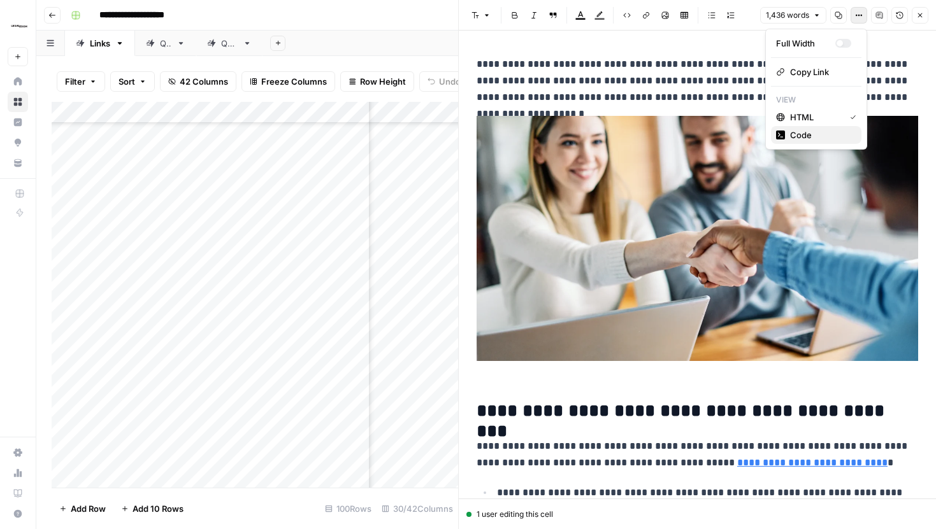
click at [824, 136] on span "Code" at bounding box center [820, 135] width 61 height 13
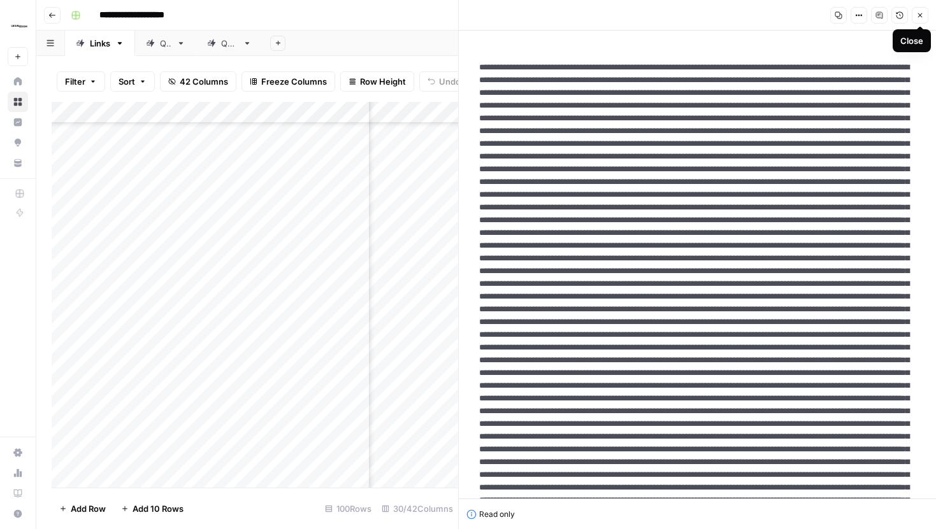
click at [918, 19] on button "Close" at bounding box center [919, 15] width 17 height 17
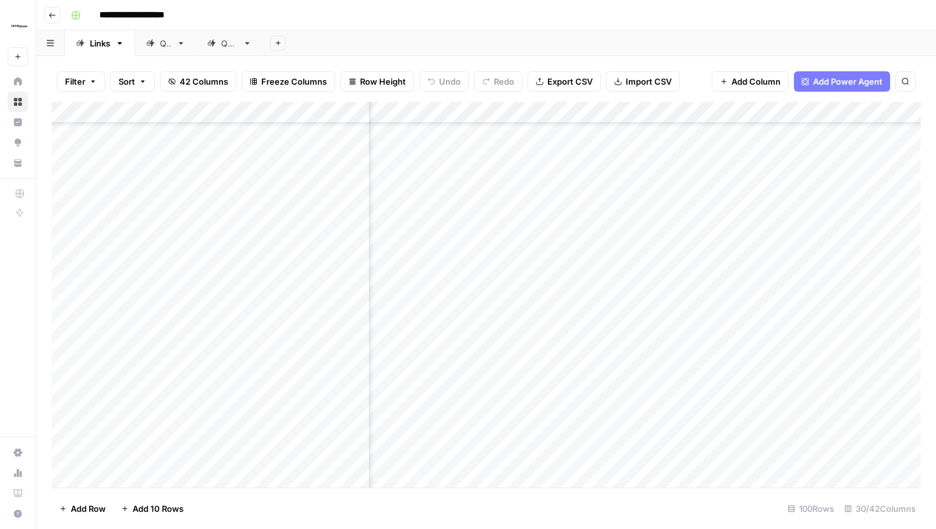
scroll to position [1692, 2255]
click at [661, 297] on div "Add Column" at bounding box center [486, 295] width 869 height 386
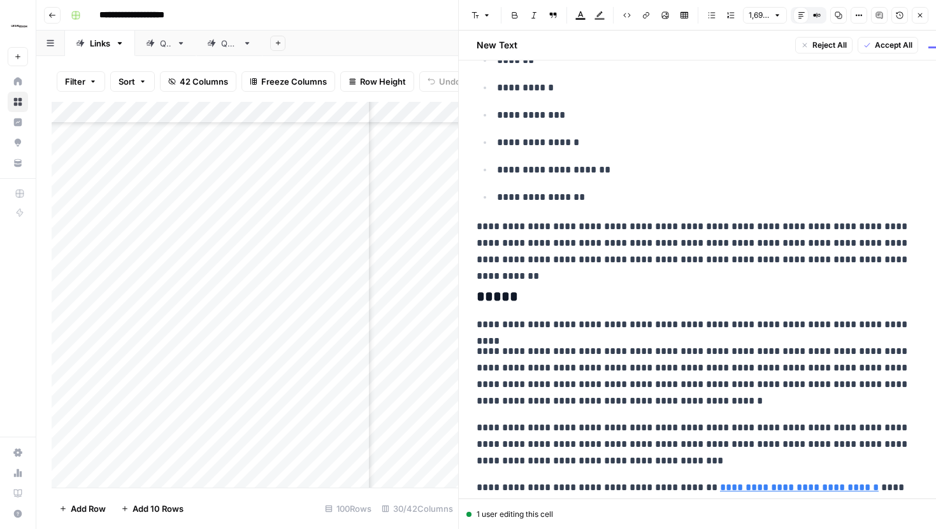
scroll to position [38, 0]
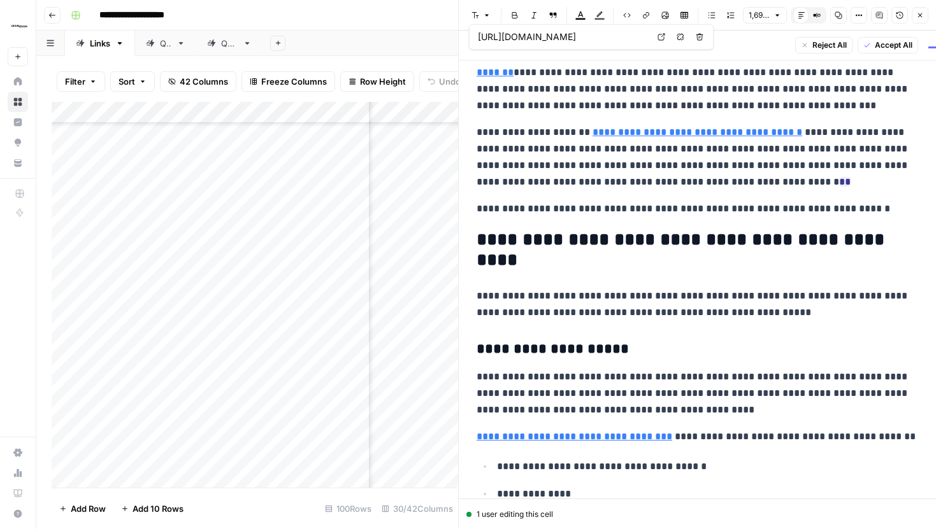
click at [917, 17] on icon "button" at bounding box center [920, 15] width 8 height 8
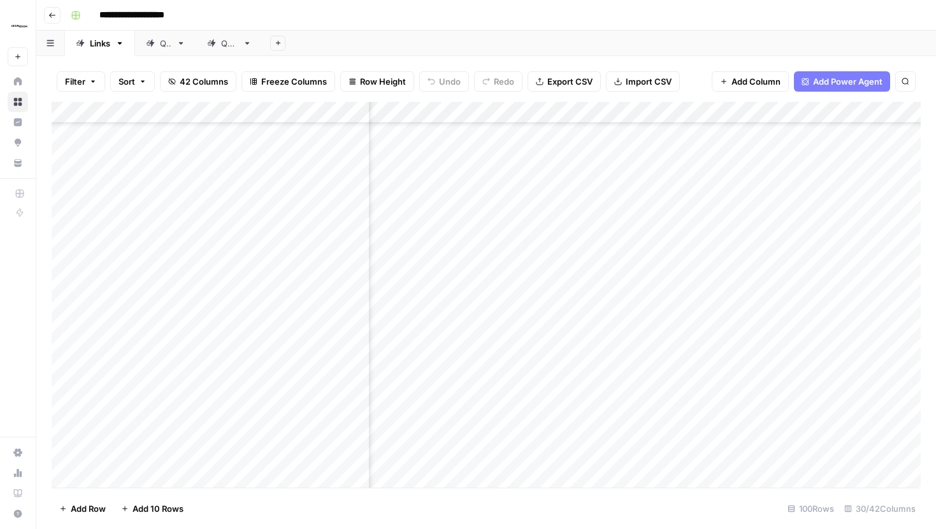
scroll to position [1692, 1909]
click at [580, 297] on div "Add Column" at bounding box center [486, 295] width 869 height 386
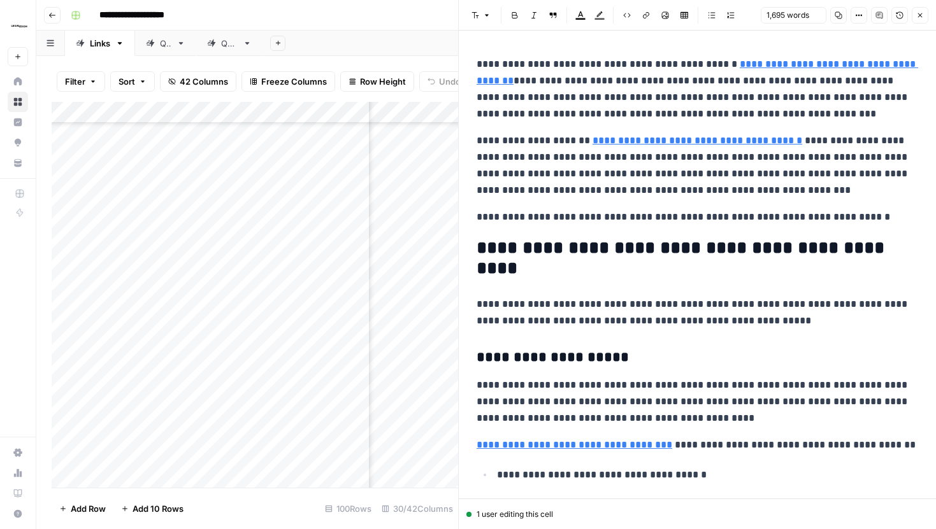
click at [859, 15] on icon "button" at bounding box center [859, 15] width 8 height 8
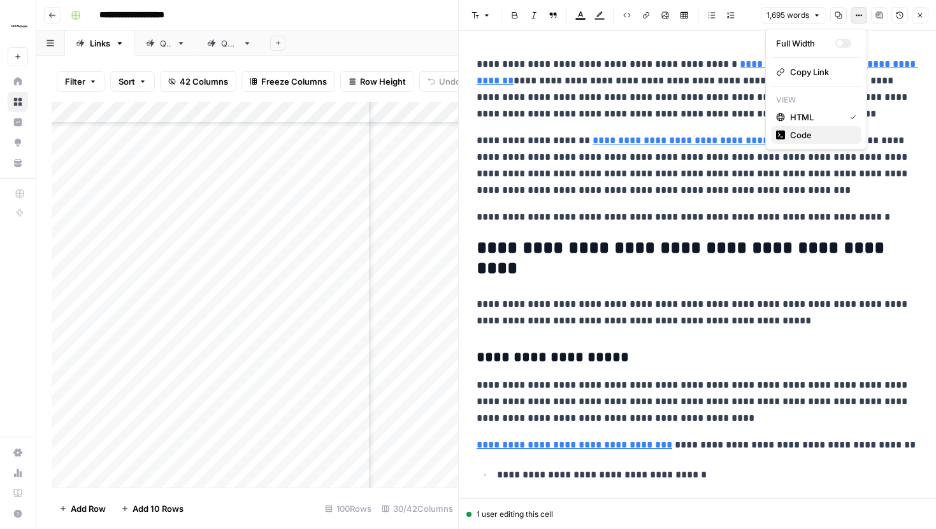
click at [822, 134] on span "Code" at bounding box center [820, 135] width 61 height 13
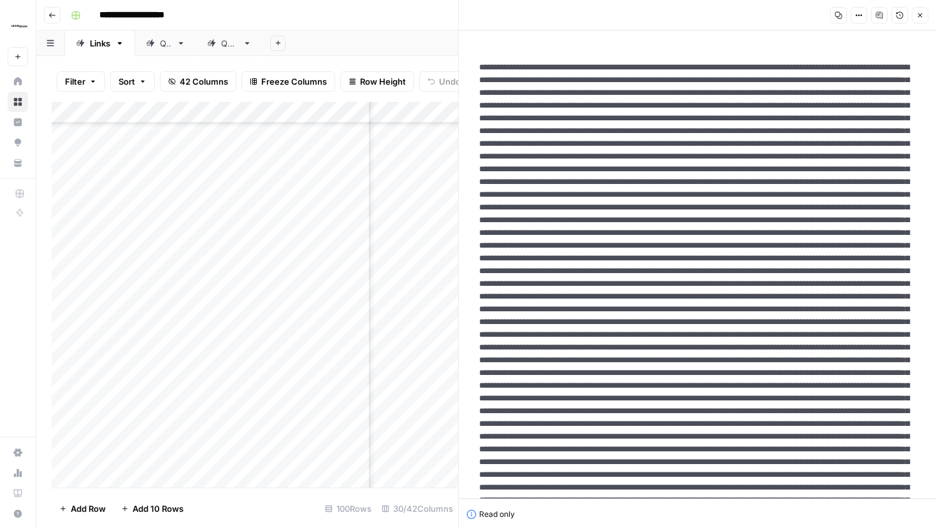
click at [924, 17] on button "Close" at bounding box center [919, 15] width 17 height 17
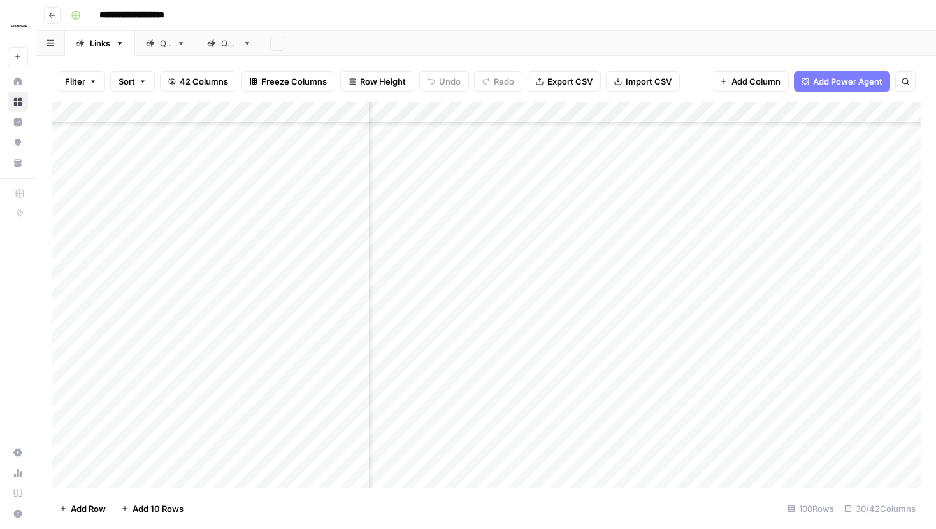
click at [584, 115] on div "Add Column" at bounding box center [486, 295] width 869 height 386
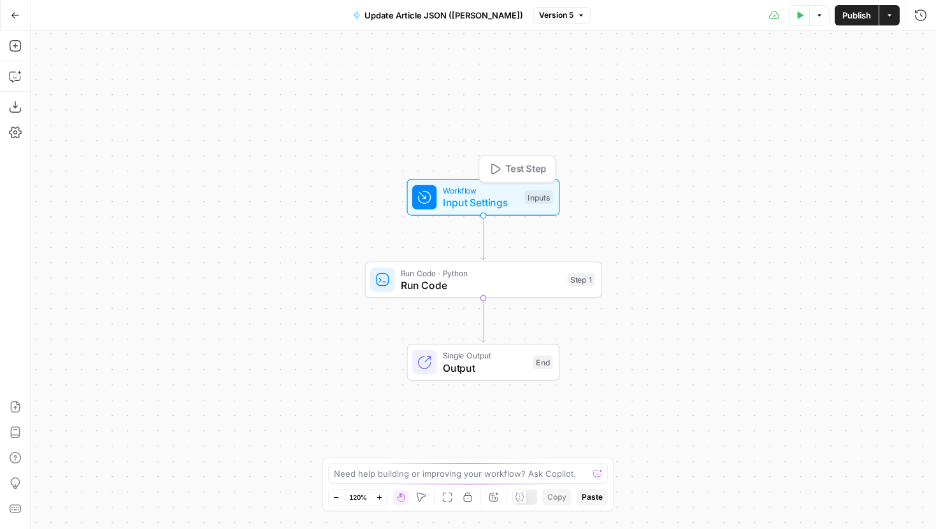
click at [478, 194] on span "Workflow" at bounding box center [481, 191] width 76 height 12
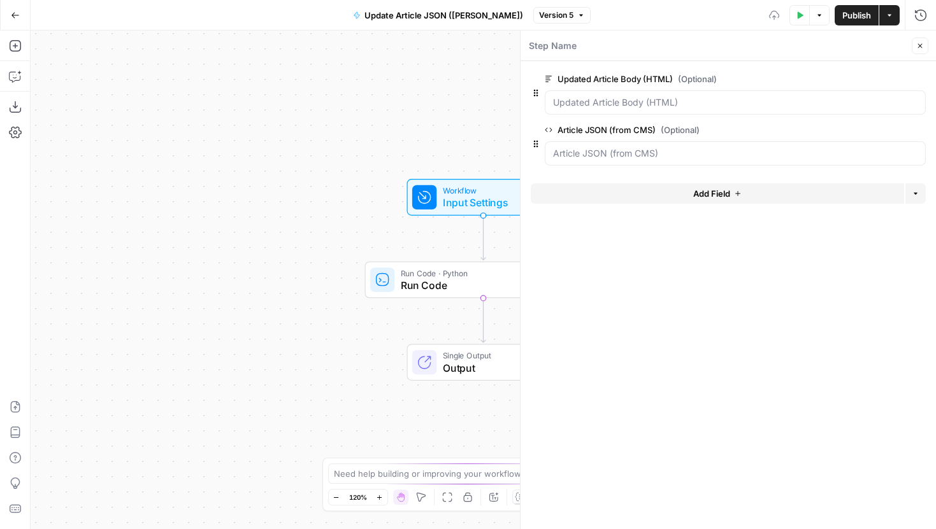
click at [662, 187] on button "Add Field" at bounding box center [717, 193] width 373 height 20
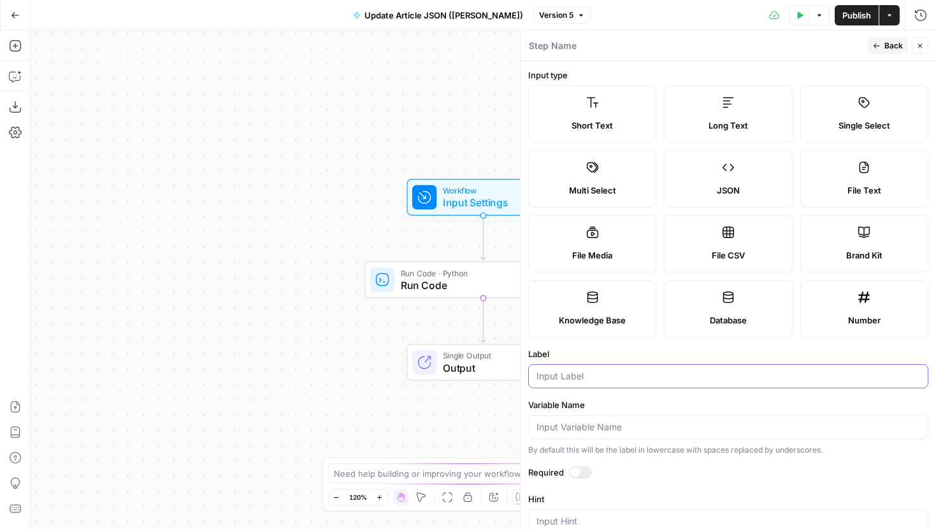
click at [613, 379] on input "Label" at bounding box center [727, 376] width 383 height 13
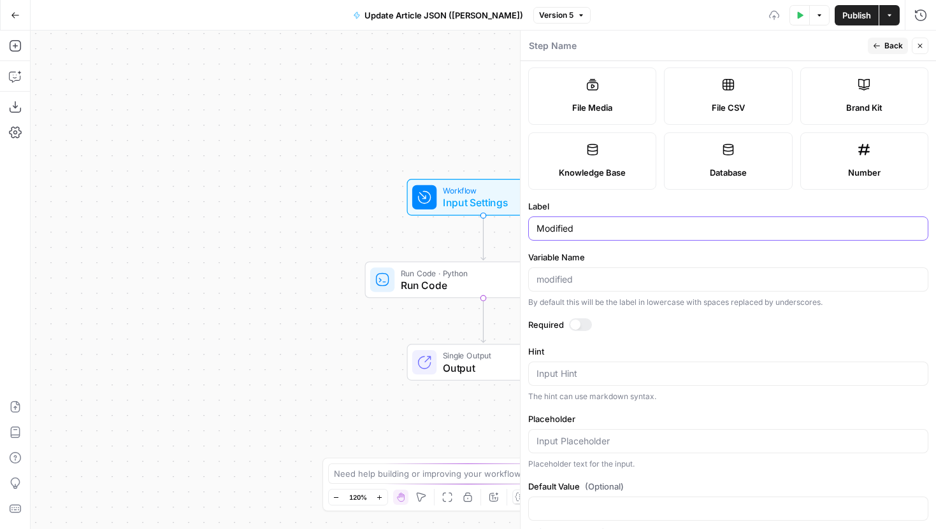
scroll to position [164, 0]
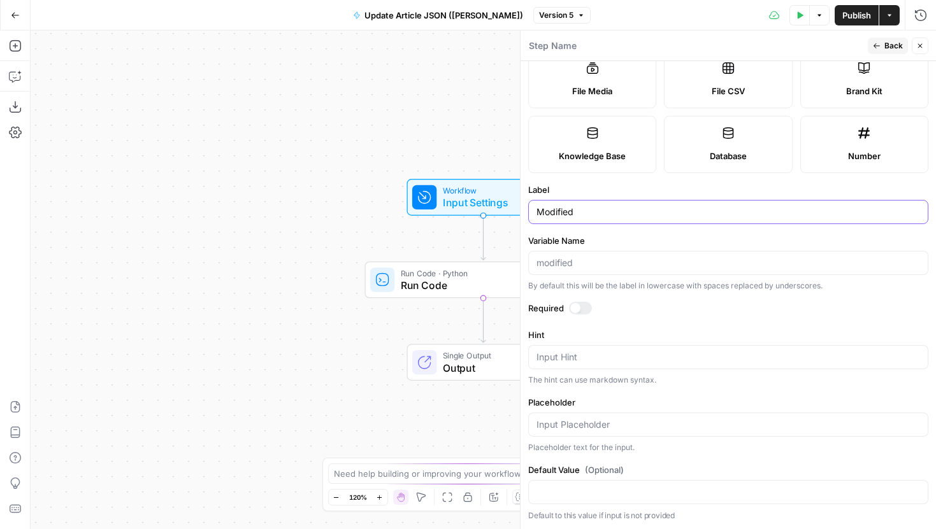
type input "Modified"
click at [889, 49] on span "Back" at bounding box center [893, 45] width 18 height 11
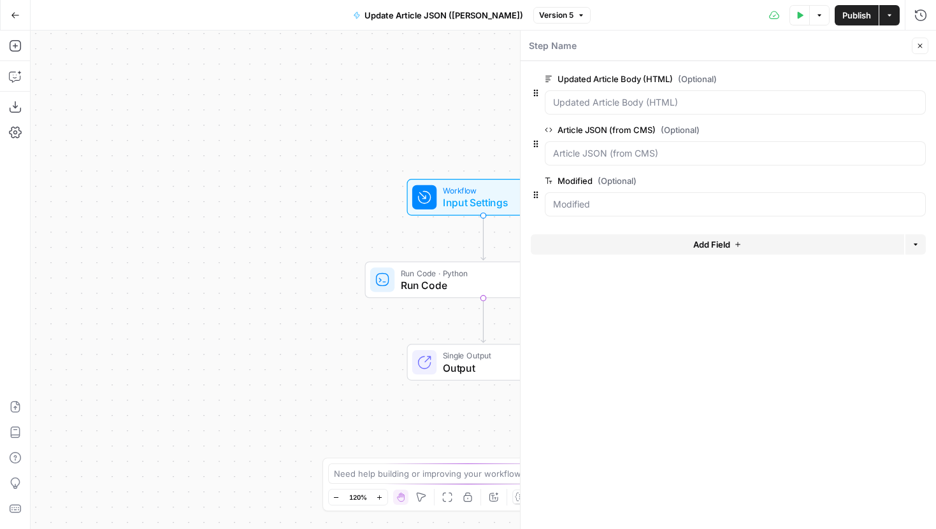
click at [924, 42] on button "Close" at bounding box center [919, 46] width 17 height 17
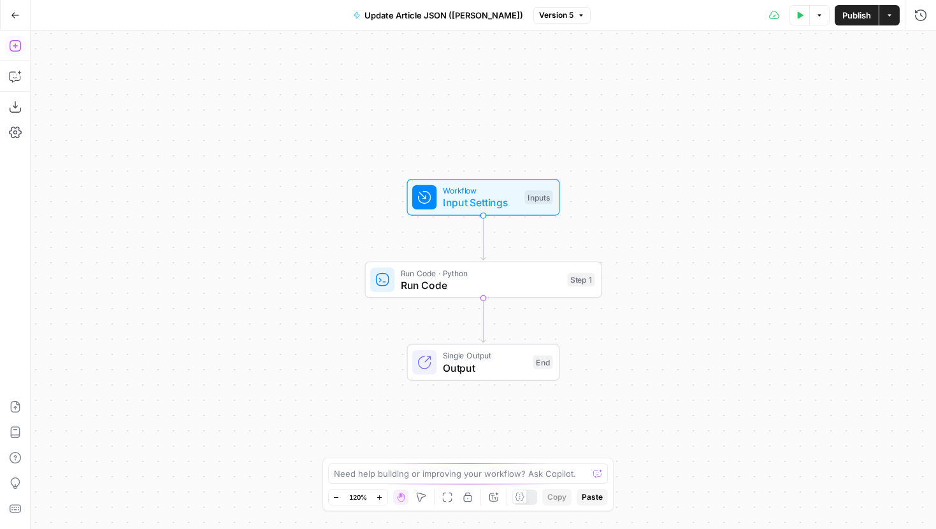
click at [11, 41] on icon "button" at bounding box center [15, 45] width 13 height 13
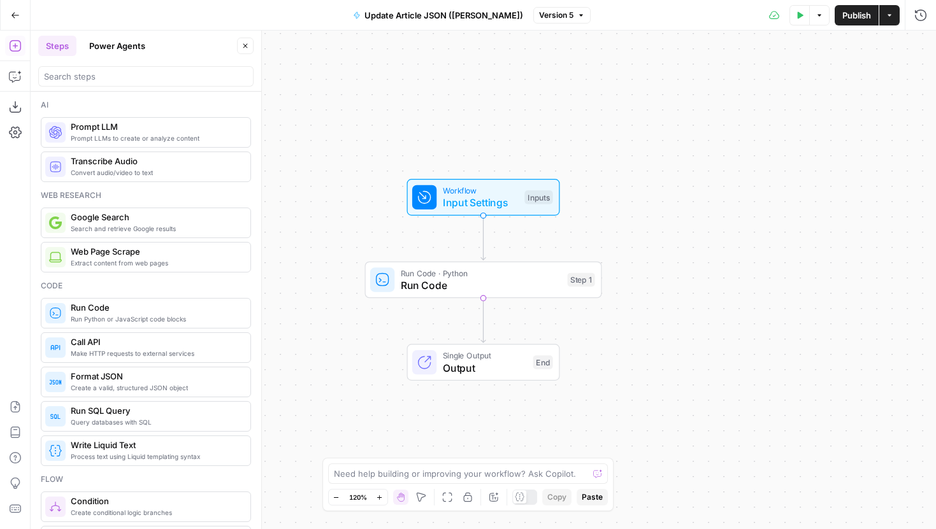
click at [249, 48] on button "Close" at bounding box center [245, 46] width 17 height 17
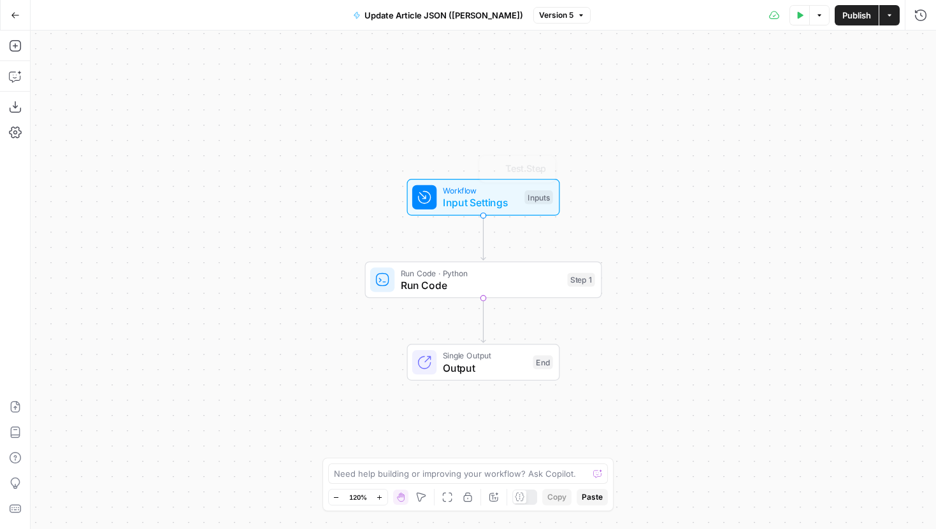
click at [466, 198] on span "Input Settings" at bounding box center [481, 202] width 76 height 15
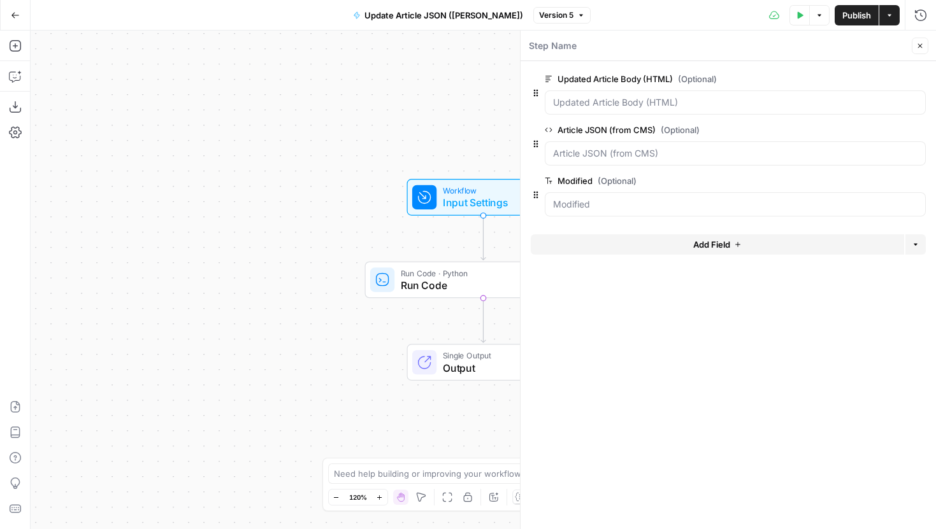
click at [713, 239] on span "Add Field" at bounding box center [711, 244] width 37 height 13
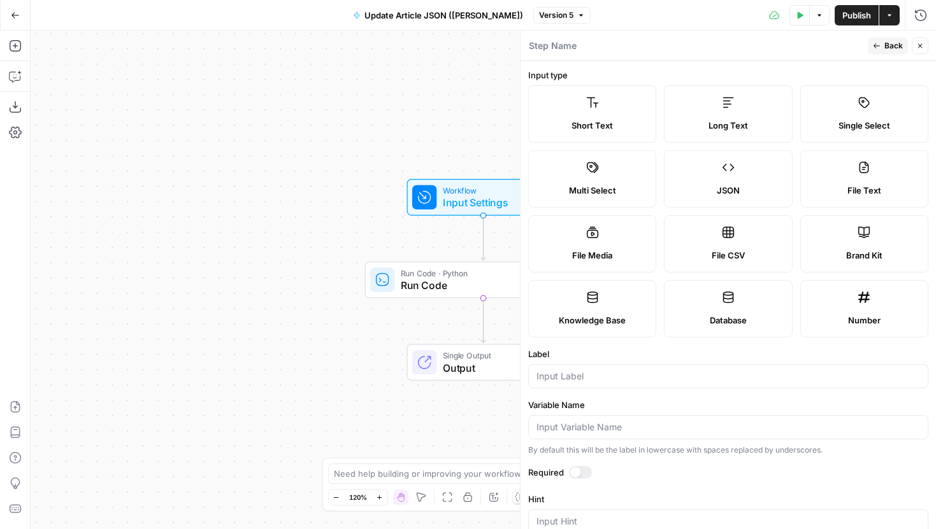
click at [692, 97] on label "Long Text" at bounding box center [728, 113] width 128 height 57
click at [613, 373] on input "Label" at bounding box center [727, 376] width 383 height 13
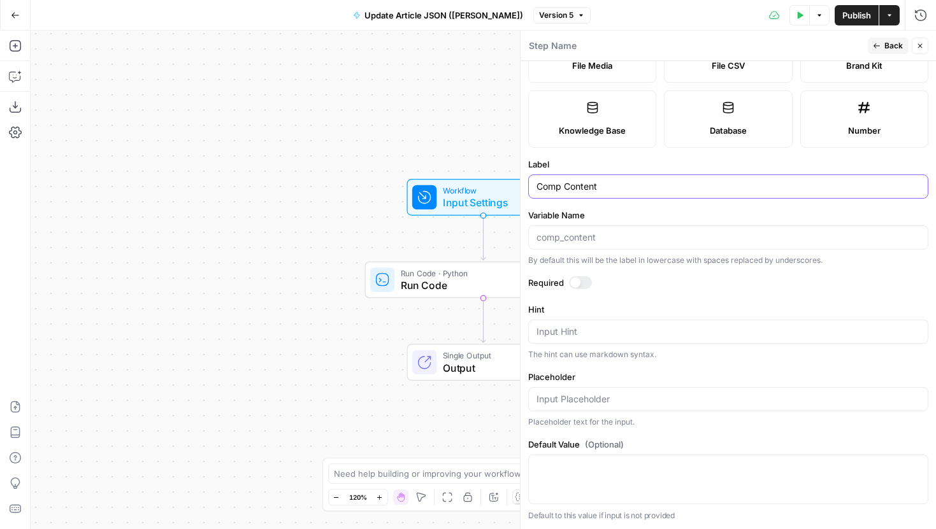
type input "Comp Content"
click at [881, 44] on button "Back" at bounding box center [887, 46] width 40 height 17
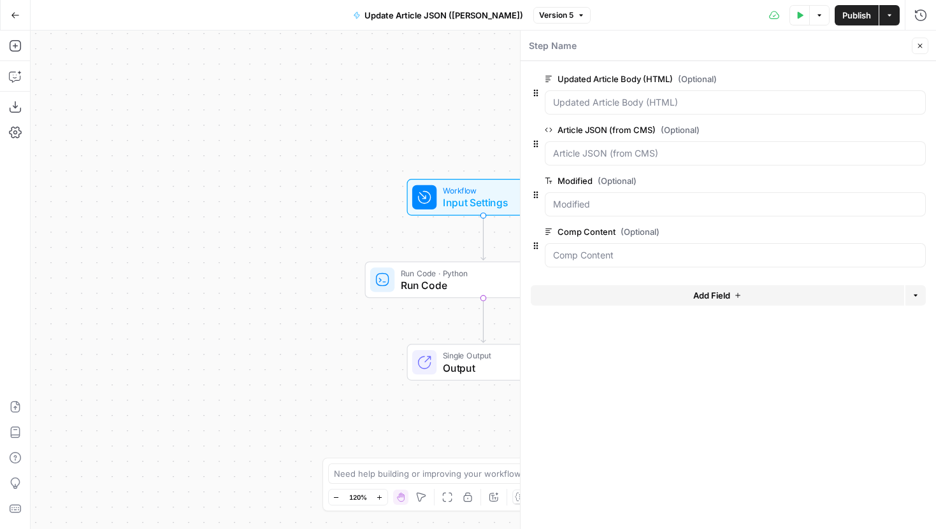
click at [920, 43] on icon "button" at bounding box center [920, 46] width 8 height 8
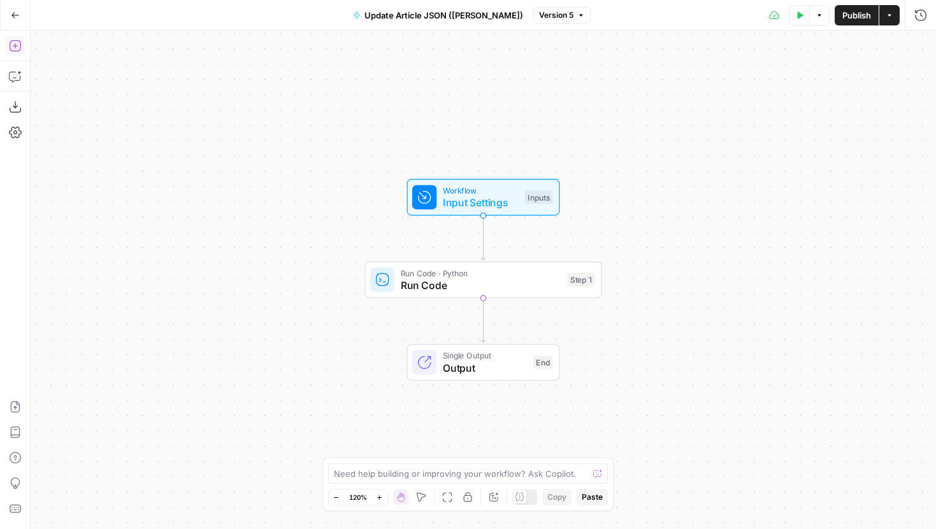
click at [15, 39] on button "Add Steps" at bounding box center [15, 46] width 20 height 20
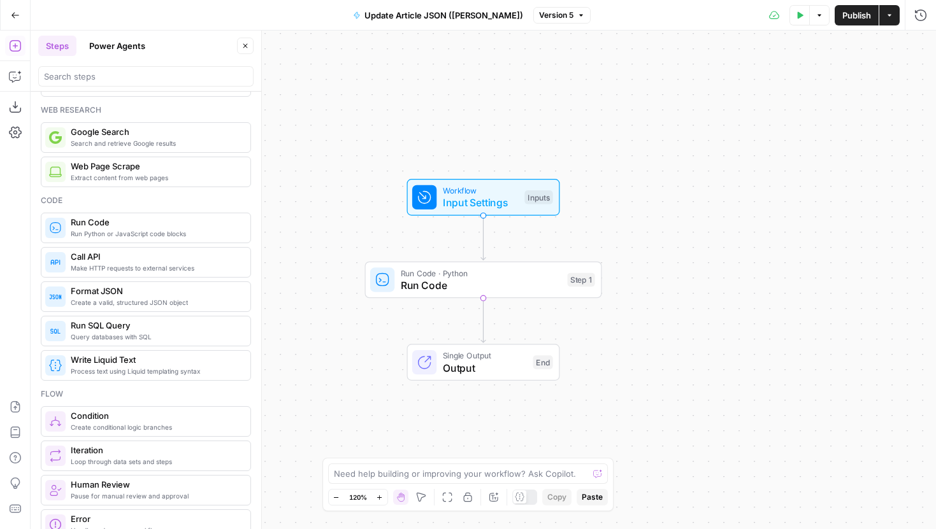
scroll to position [203, 0]
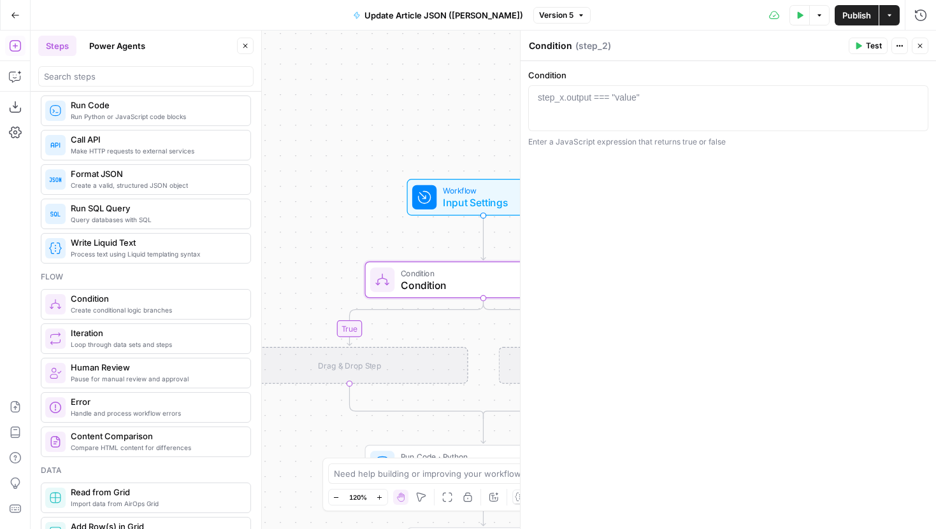
click at [253, 46] on button "Close" at bounding box center [245, 46] width 17 height 17
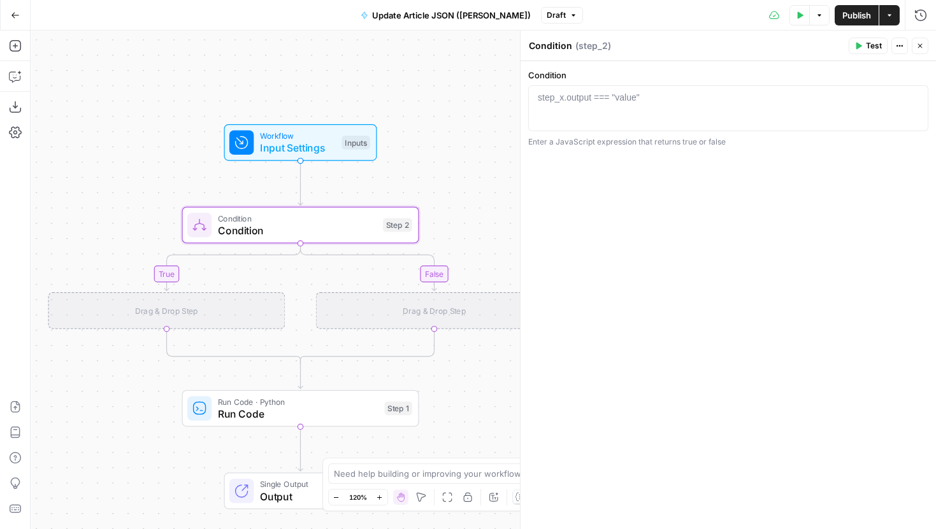
drag, startPoint x: 275, startPoint y: 199, endPoint x: 82, endPoint y: 142, distance: 201.3
click at [82, 142] on div "true false Workflow Input Settings Inputs Condition Condition Step 2 Drag & Dro…" at bounding box center [483, 280] width 905 height 499
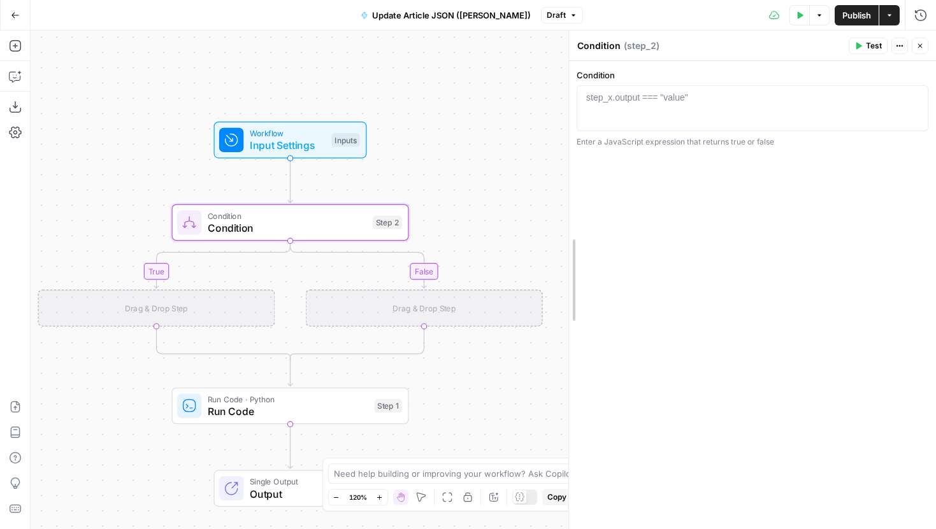
drag, startPoint x: 524, startPoint y: 174, endPoint x: 625, endPoint y: 178, distance: 102.0
click at [355, 211] on span "Condition" at bounding box center [287, 216] width 159 height 12
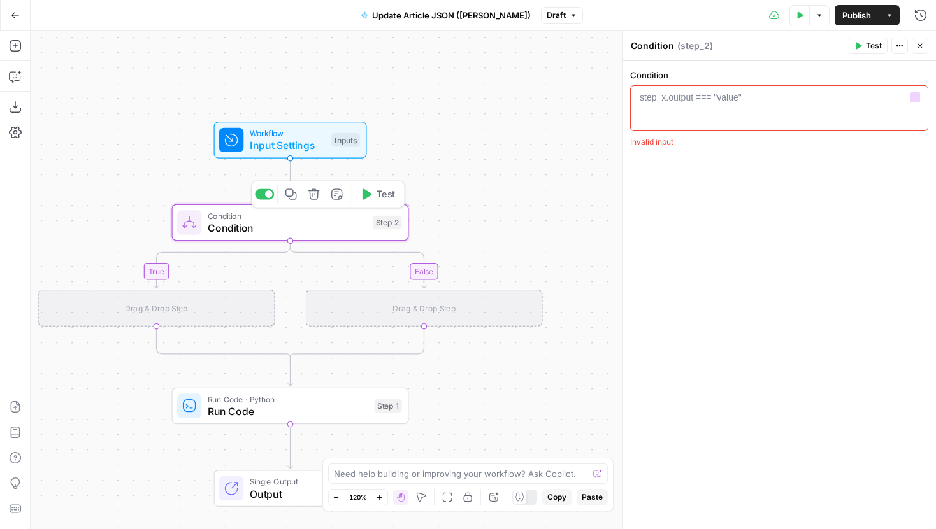
click at [674, 89] on div "1 step_x.output === "value" XXXXXXXXXXXXXXXXXXXXXXXXXXXXXXXXXXXXXXXXXXXXXXXXXXX…" at bounding box center [779, 108] width 298 height 46
click at [673, 109] on div at bounding box center [779, 119] width 287 height 57
click at [910, 97] on button "Variables Menu" at bounding box center [915, 97] width 10 height 10
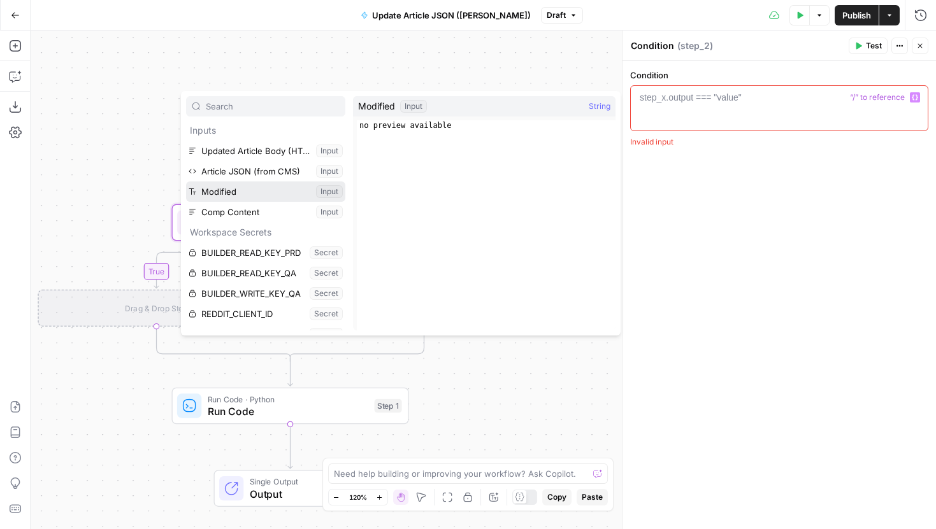
click at [268, 196] on button "Select variable Modified" at bounding box center [265, 192] width 159 height 20
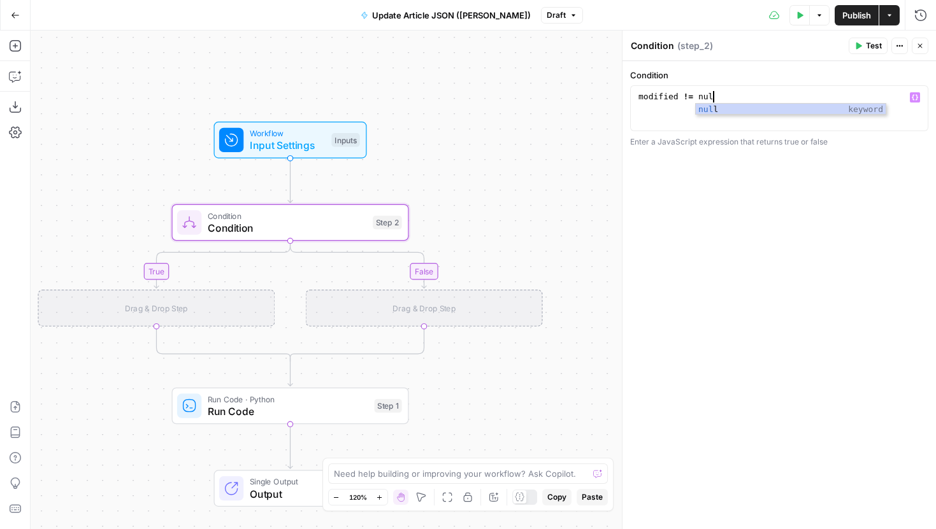
scroll to position [0, 5]
type textarea "**********"
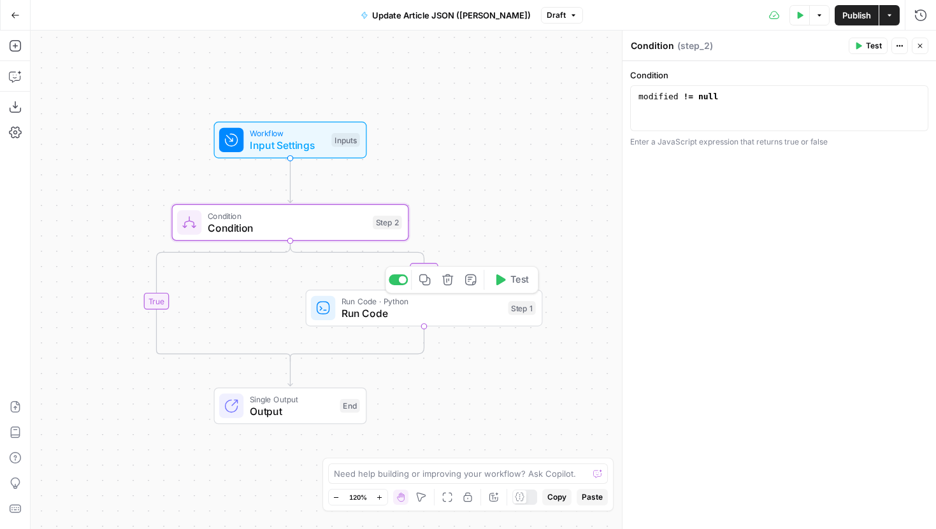
click at [426, 284] on icon "button" at bounding box center [424, 280] width 12 height 12
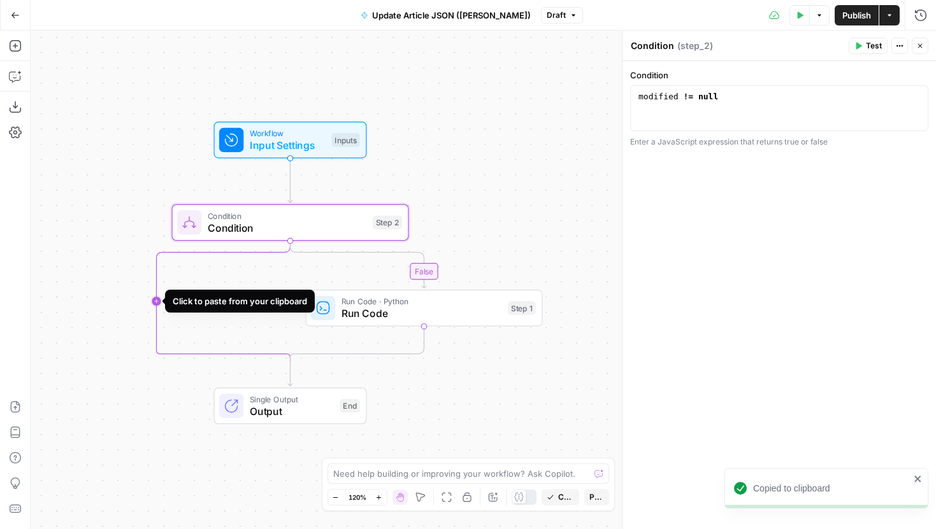
click at [157, 310] on icon "Edge from step_2 to step_2-conditional-end" at bounding box center [224, 301] width 134 height 121
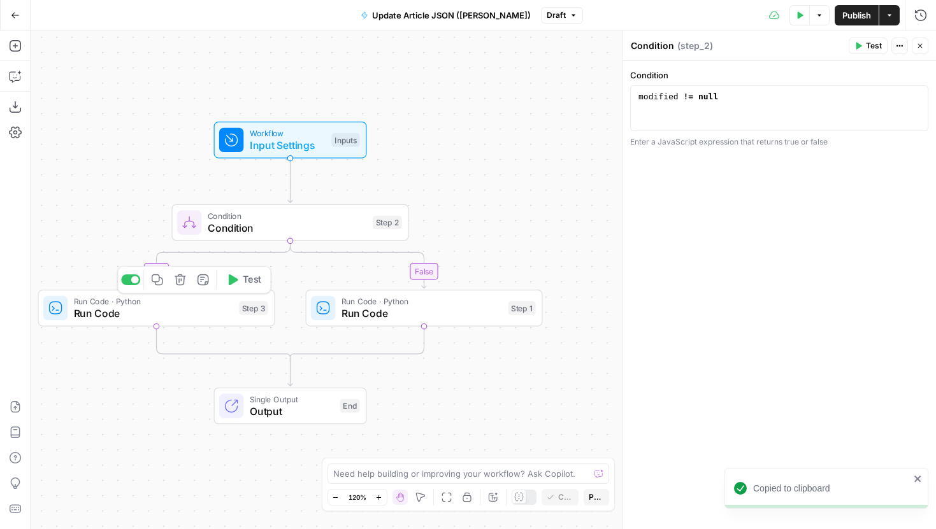
click at [193, 312] on span "Run Code" at bounding box center [153, 313] width 159 height 15
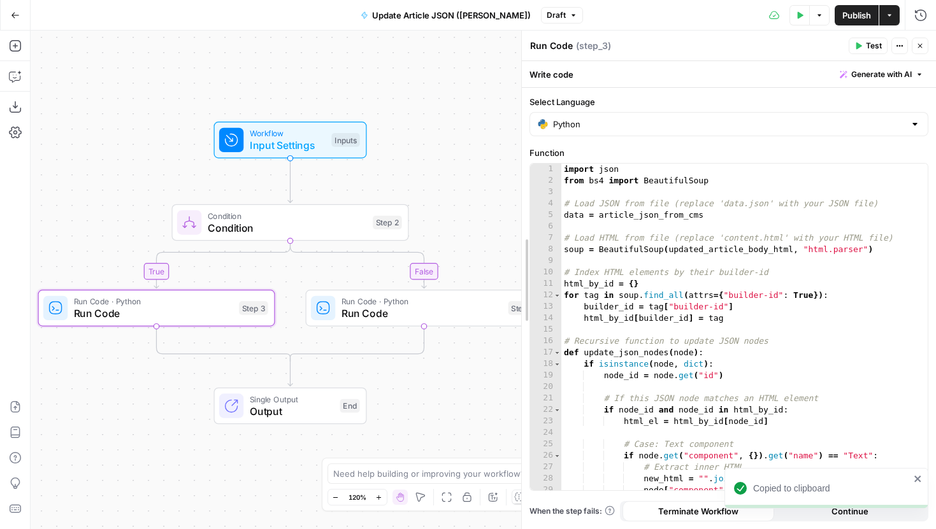
drag, startPoint x: 624, startPoint y: 191, endPoint x: 524, endPoint y: 185, distance: 100.8
click at [327, 141] on div "Workflow Input Settings Inputs Test Step" at bounding box center [289, 140] width 141 height 26
click at [306, 151] on span "Input Settings" at bounding box center [288, 145] width 76 height 15
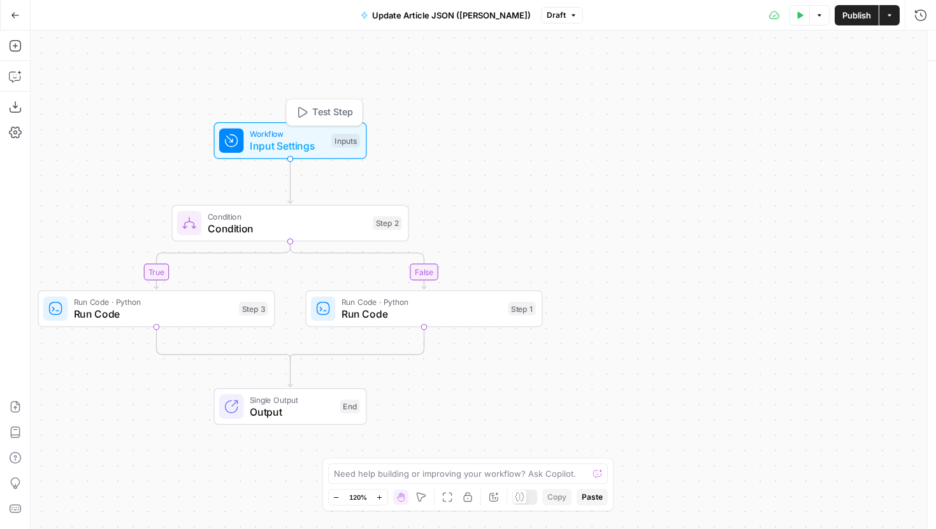
type textarea "Inputs"
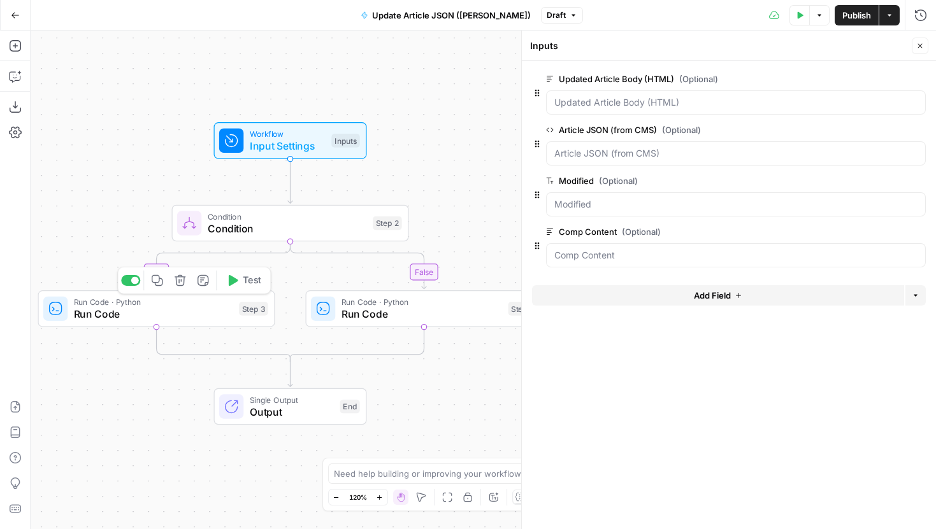
click at [187, 315] on span "Run Code" at bounding box center [153, 313] width 159 height 15
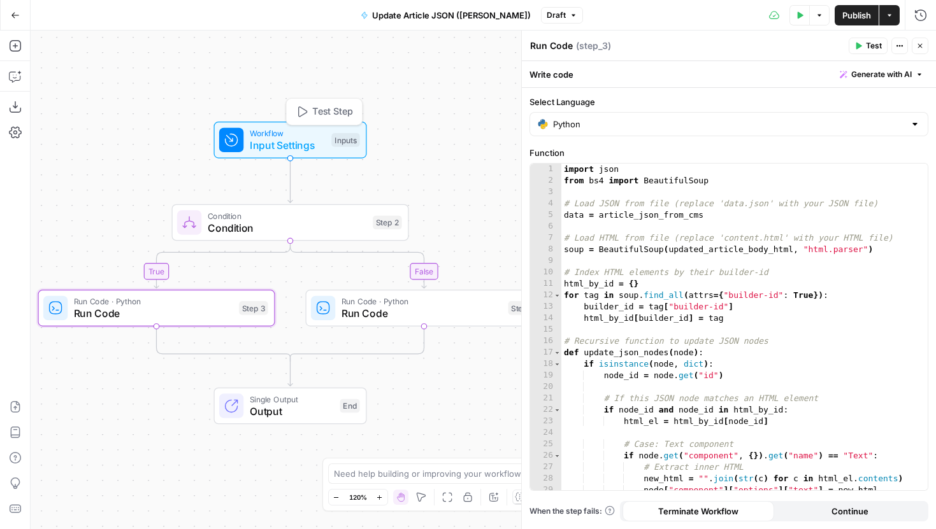
click at [334, 143] on div "Inputs" at bounding box center [345, 140] width 28 height 14
click at [287, 139] on span "Input Settings" at bounding box center [288, 145] width 76 height 15
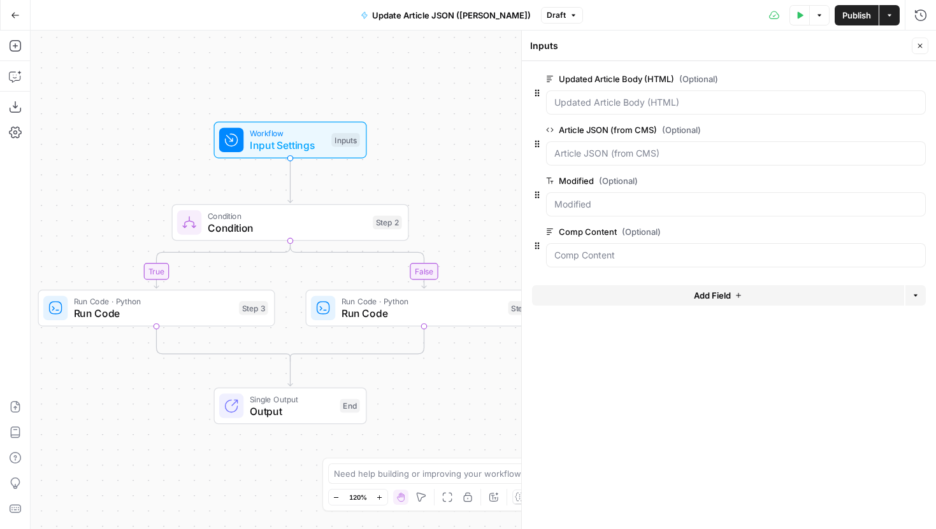
click at [212, 318] on span "Run Code" at bounding box center [153, 313] width 159 height 15
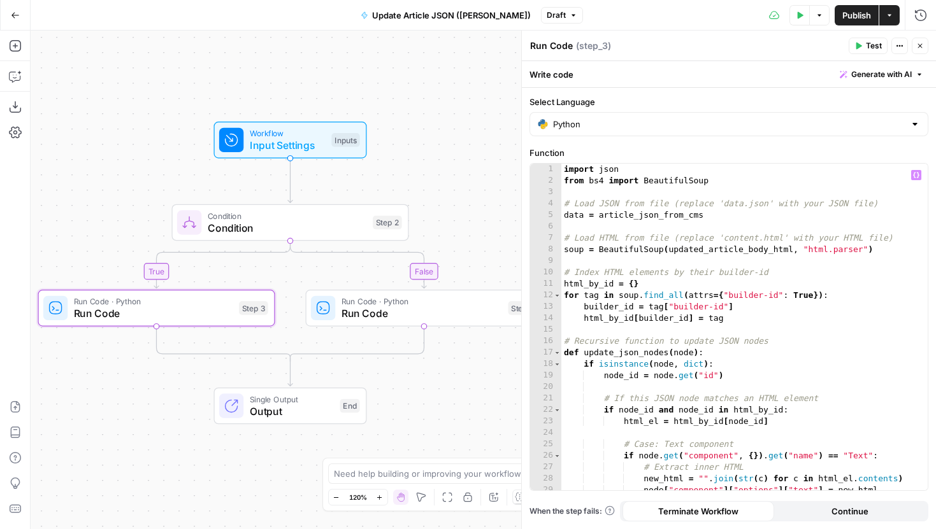
type textarea "**********"
click at [632, 297] on div "import json from bs4 import BeautifulSoup # Load JSON from file (replace 'data.…" at bounding box center [744, 339] width 366 height 350
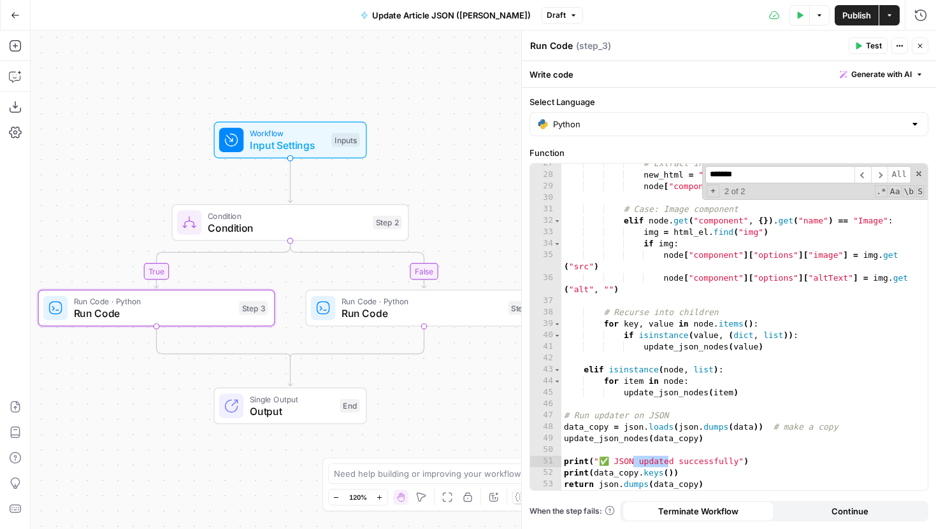
scroll to position [304, 0]
type input "*******"
click at [877, 176] on span "​" at bounding box center [879, 174] width 17 height 17
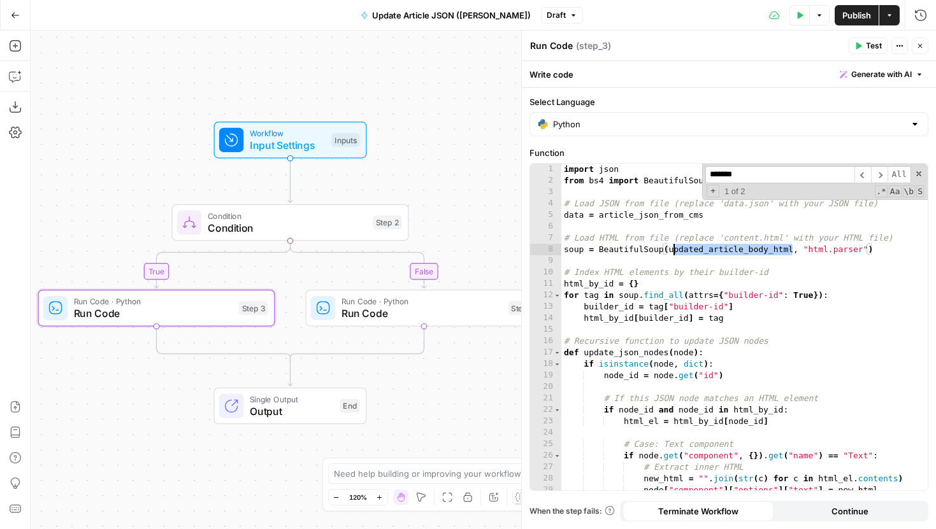
drag, startPoint x: 791, startPoint y: 248, endPoint x: 671, endPoint y: 252, distance: 119.8
click at [671, 252] on div "import json from bs4 import BeautifulSoup # Load JSON from file (replace 'data.…" at bounding box center [744, 339] width 366 height 350
type textarea "**********"
click at [456, 168] on div "false true Workflow Input Settings Inputs Condition Condition Step 2 Run Code ·…" at bounding box center [483, 280] width 905 height 499
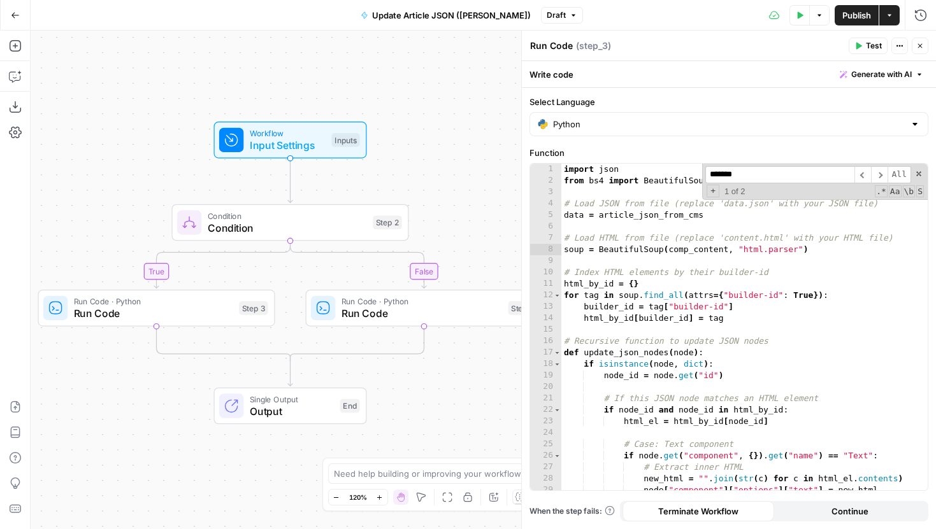
click at [922, 50] on button "Close" at bounding box center [919, 46] width 17 height 17
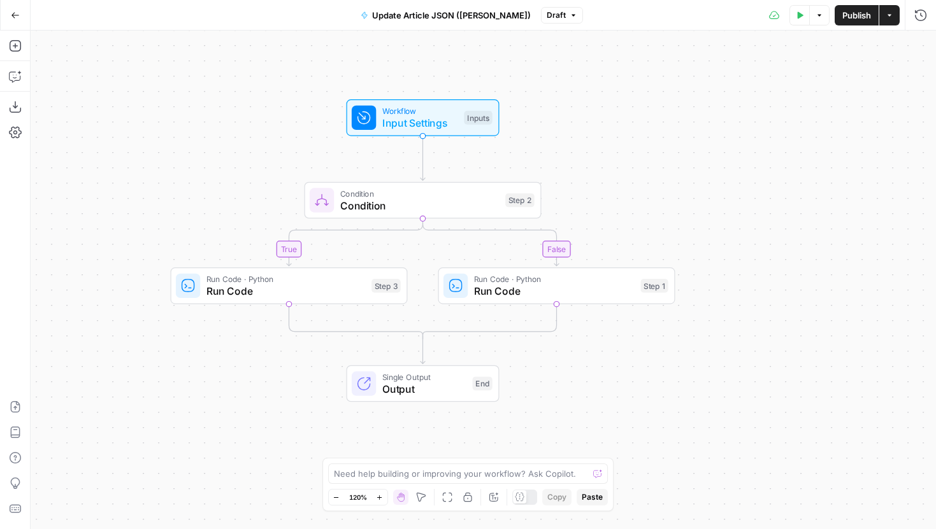
drag, startPoint x: 522, startPoint y: 162, endPoint x: 725, endPoint y: 129, distance: 206.0
click at [725, 129] on div "false true Workflow Input Settings Inputs Condition Condition Step 2 Run Code ·…" at bounding box center [483, 280] width 905 height 499
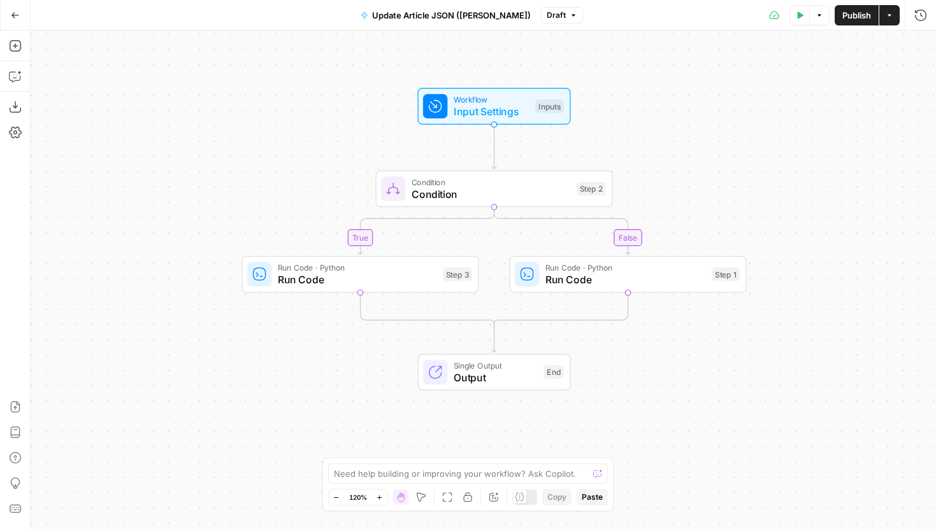
click at [799, 18] on icon "button" at bounding box center [800, 15] width 8 height 8
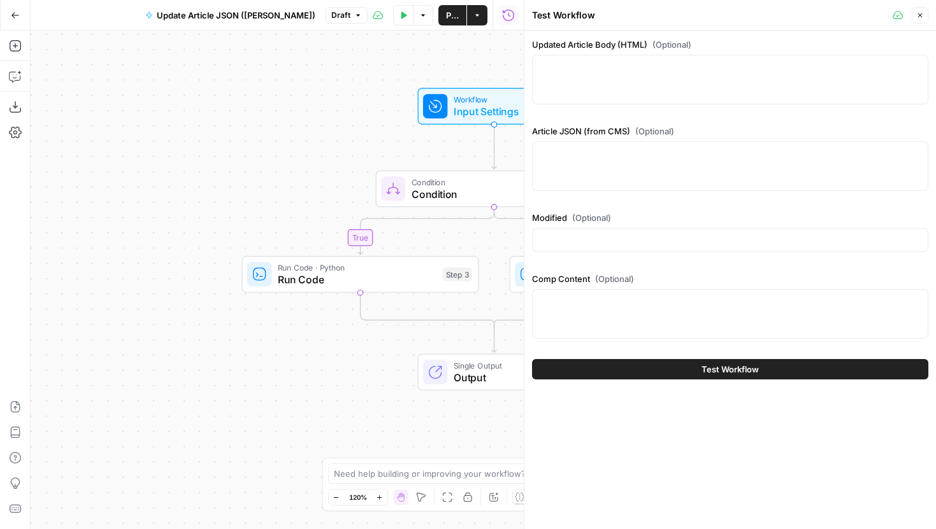
click at [653, 94] on div at bounding box center [730, 80] width 396 height 50
paste textarea "<p>Certain types of trusts are taxable entities separate from your everyday per…"
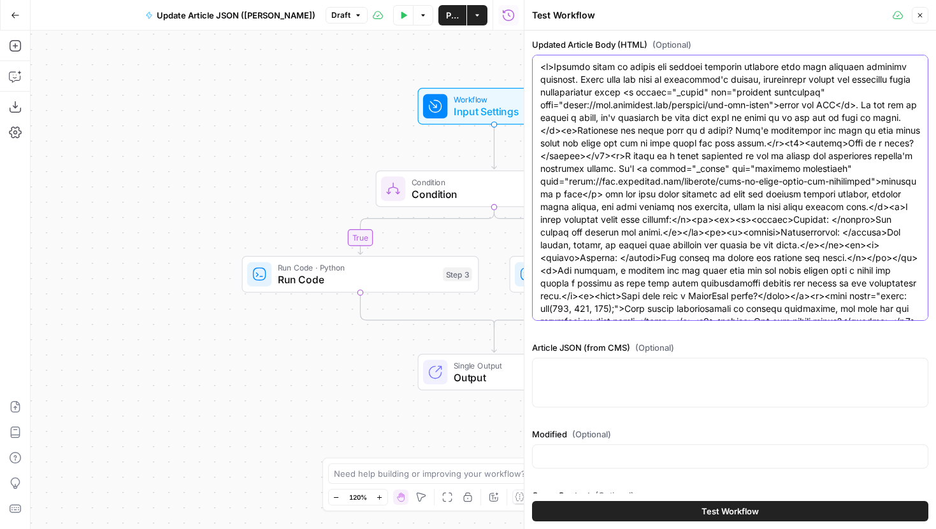
scroll to position [1560, 0]
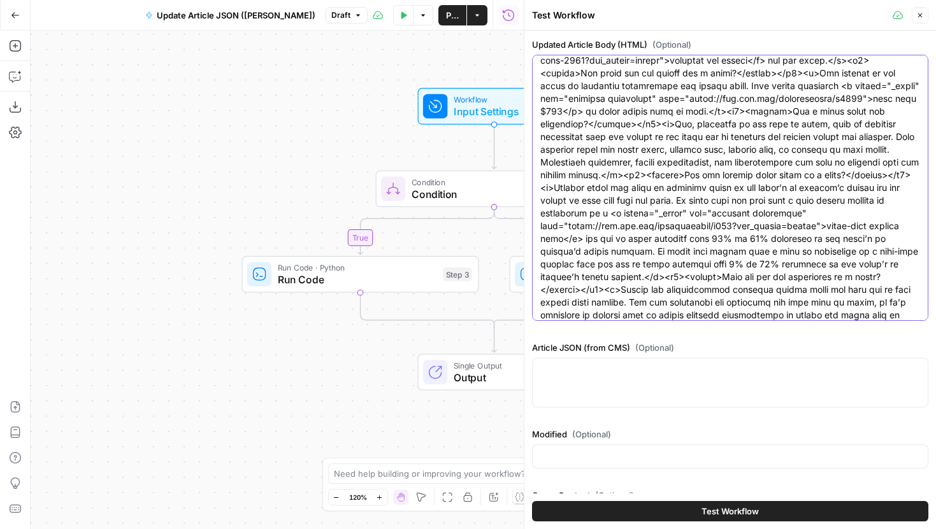
type textarea "<p>Certain types of trusts are taxable entities separate from your everyday per…"
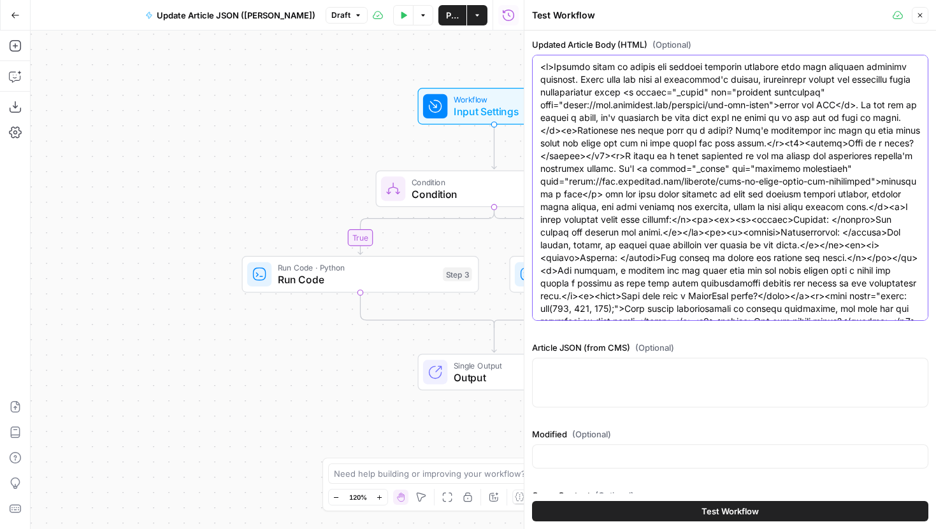
scroll to position [75, 0]
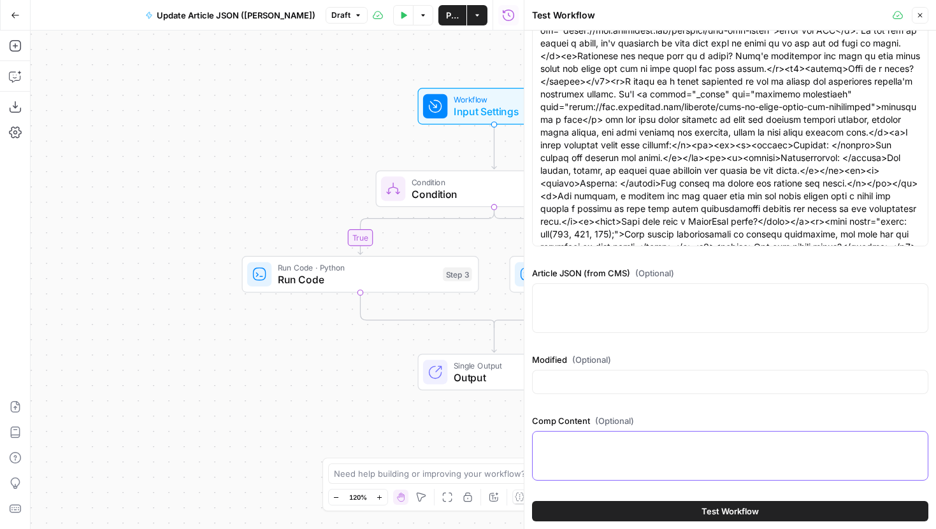
click at [602, 448] on textarea "Comp Content (Optional)" at bounding box center [730, 443] width 380 height 13
paste textarea "<p>Certain types of trusts are taxable entities separate from your everyday per…"
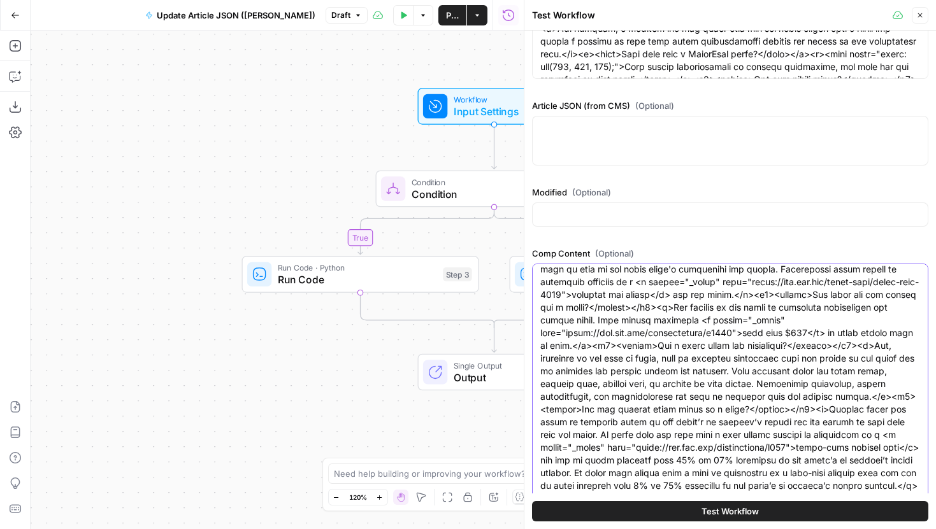
type textarea "<p>Certain types of trusts are taxable entities separate from your everyday per…"
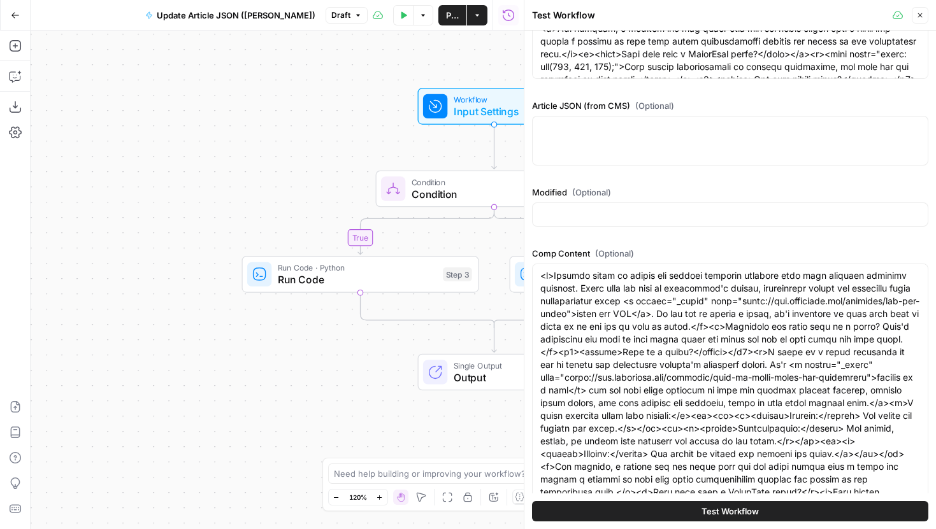
click at [599, 143] on div at bounding box center [730, 141] width 396 height 50
paste textarea "<div builder-id="builder-b40885fe614c4418a98de0a5ae9404fd"><div><div builder-id…"
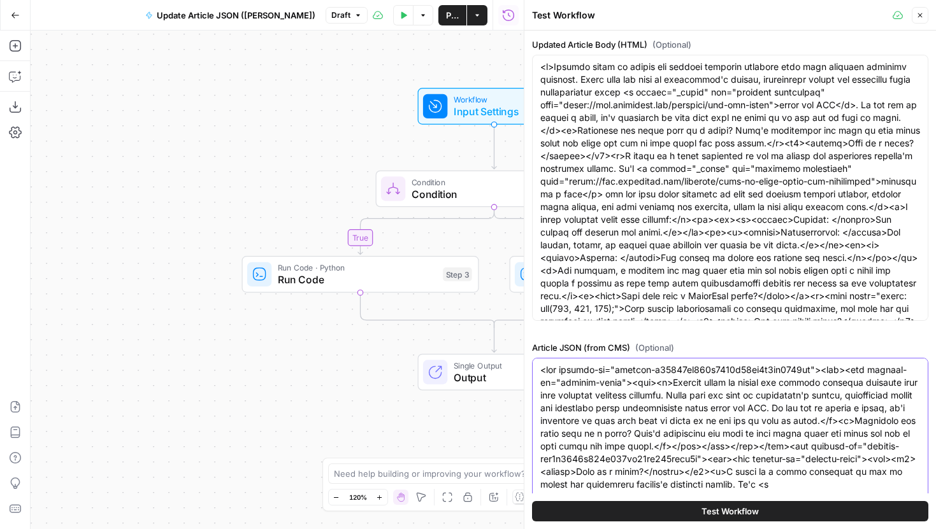
type textarea "<div builder-id="builder-b40885fe614c4418a98de0a5ae9404fd"><div><div builder-id…"
click at [609, 327] on div "Updated Article Body (HTML) (Optional) Article JSON (from CMS) (Optional) Modif…" at bounding box center [730, 515] width 396 height 955
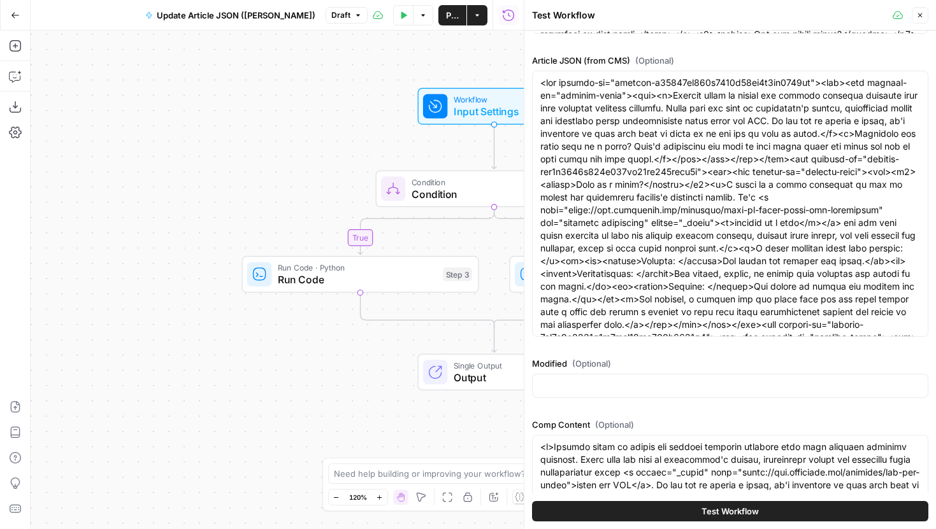
scroll to position [292, 0]
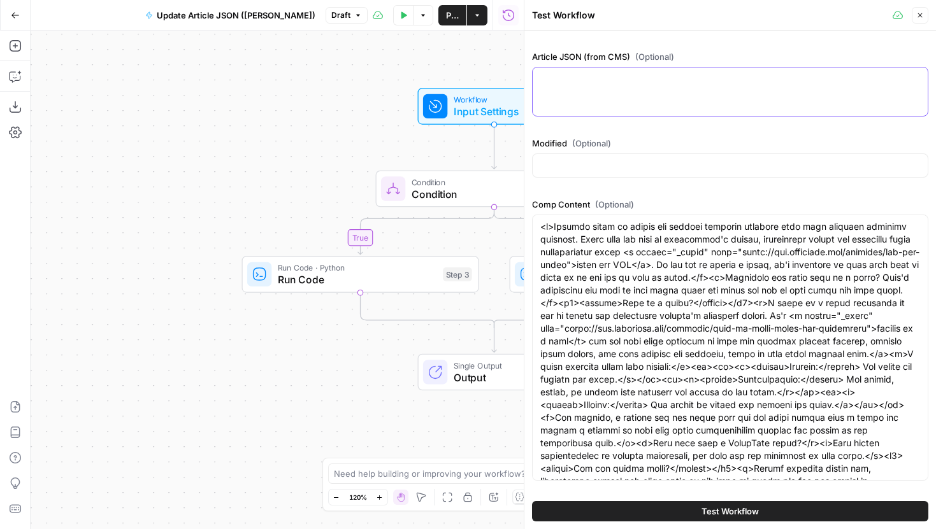
scroll to position [291, 0]
paste textarea "{ "createdDate": 1740179661085, "id": "fe3e0328100c4fbd89749cb0a43e6e4b", "name…"
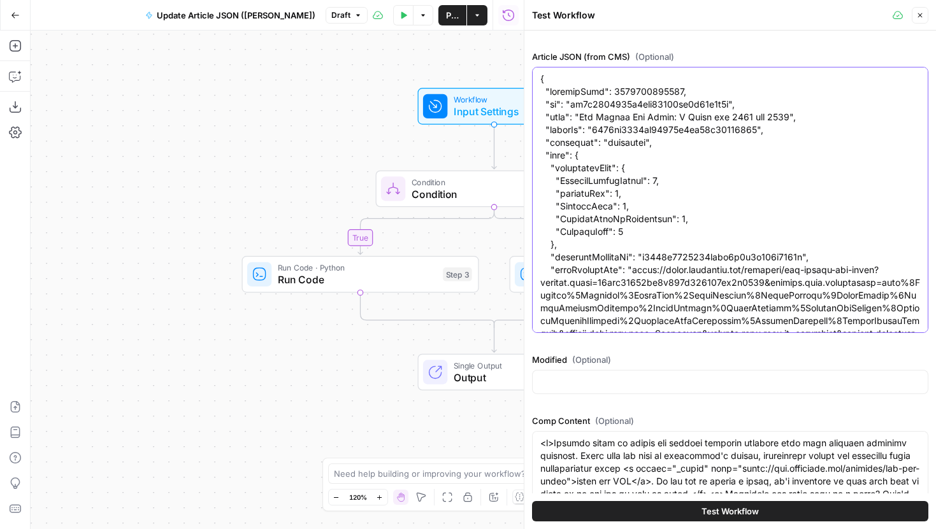
scroll to position [292, 0]
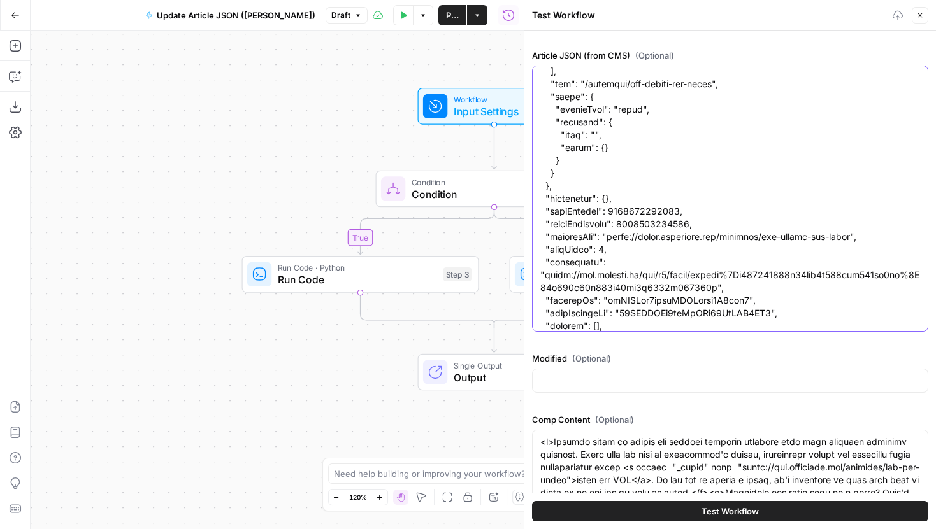
type textarea "{ "createdDate": 1740179661085, "id": "fe3e0328100c4fbd89749cb0a43e6e4b", "name…"
click at [658, 378] on input "Modified (Optional)" at bounding box center [730, 381] width 380 height 13
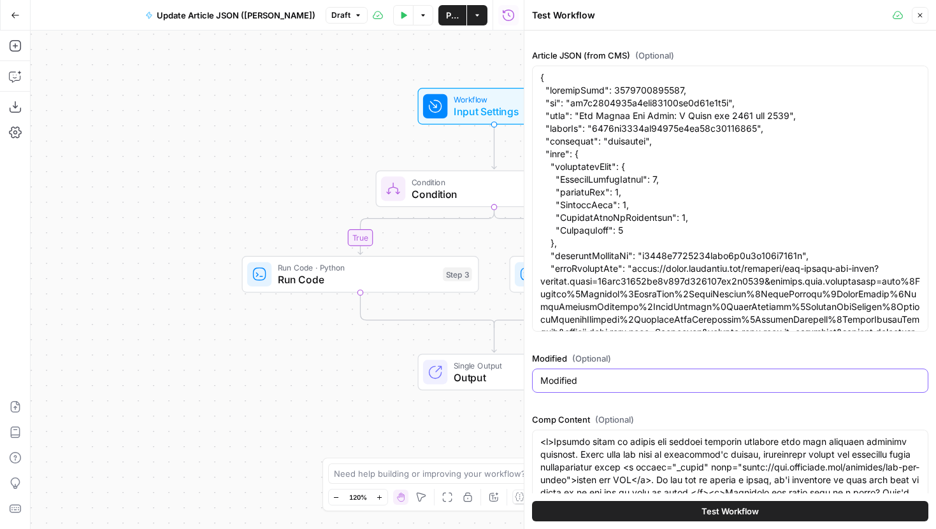
type input "Modified"
click at [729, 516] on span "Test Workflow" at bounding box center [729, 511] width 57 height 13
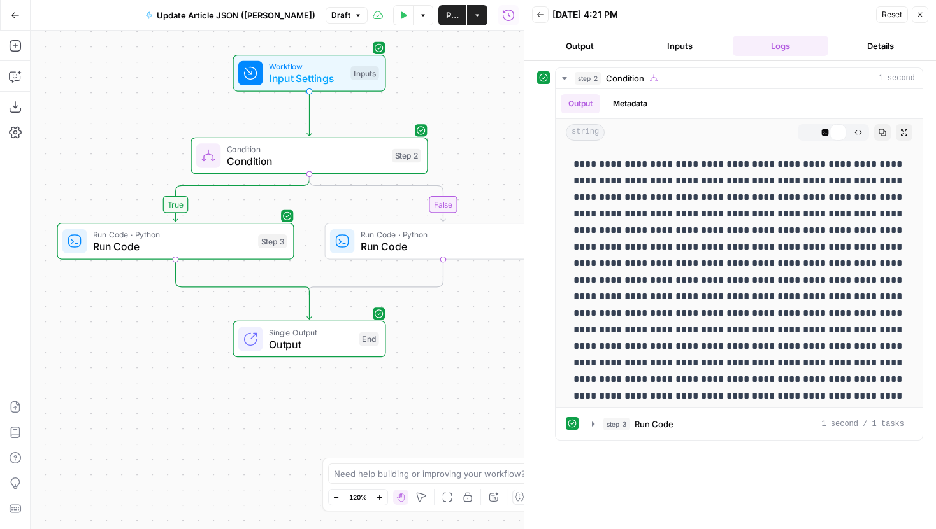
drag, startPoint x: 302, startPoint y: 445, endPoint x: 117, endPoint y: 411, distance: 187.7
click at [117, 411] on div "false true Workflow Input Settings Inputs Condition Condition Step 2 Run Code ·…" at bounding box center [277, 280] width 493 height 499
click at [807, 127] on button "Markdown" at bounding box center [808, 132] width 17 height 17
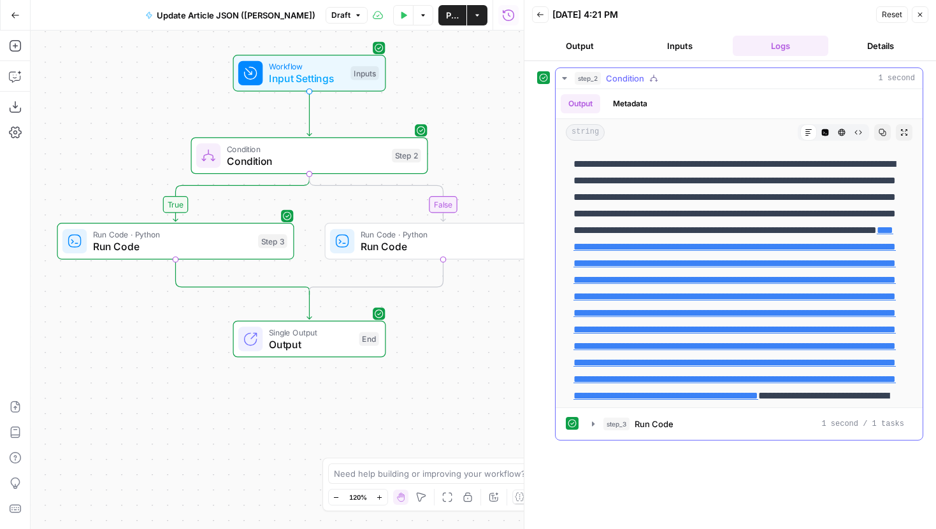
click at [818, 131] on button "Code Editor" at bounding box center [825, 132] width 17 height 17
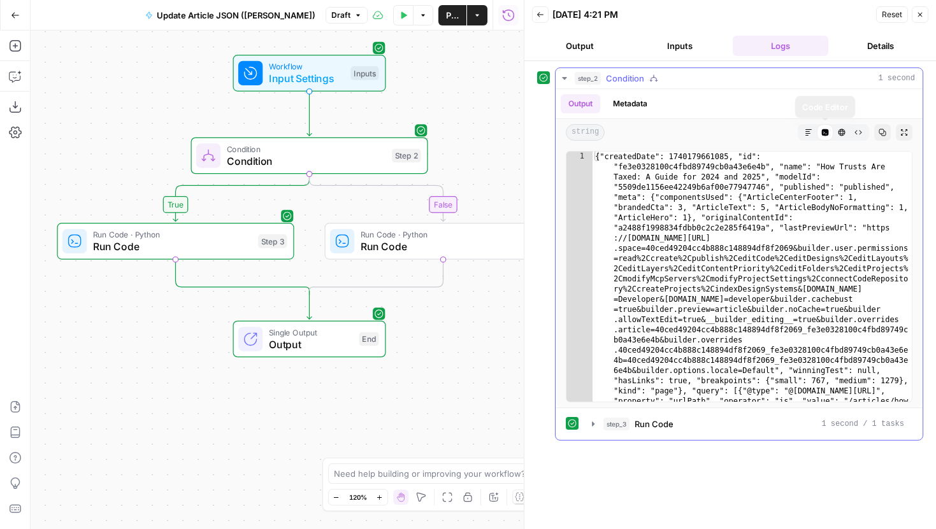
click at [846, 132] on button "HTML Viewer" at bounding box center [841, 132] width 17 height 17
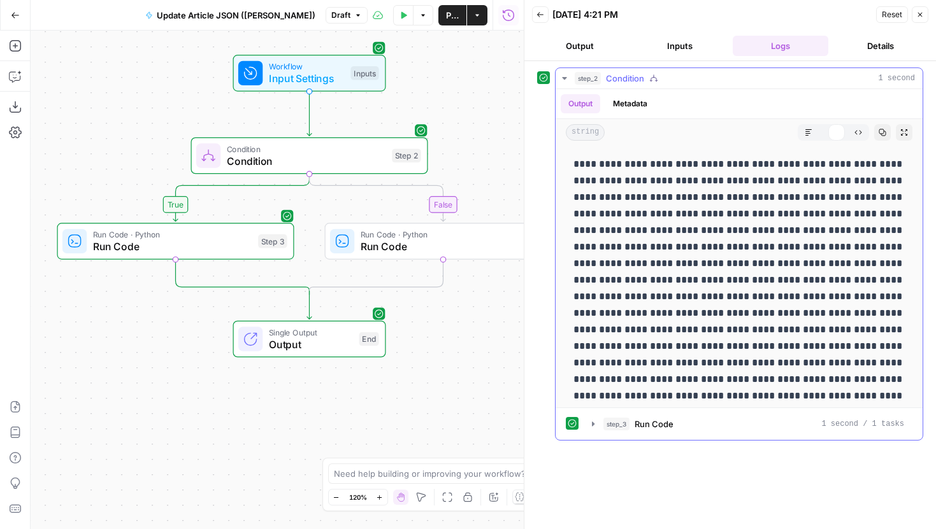
click at [833, 132] on div "HTML Viewer" at bounding box center [841, 132] width 17 height 17
click at [828, 132] on icon "button" at bounding box center [825, 132] width 7 height 7
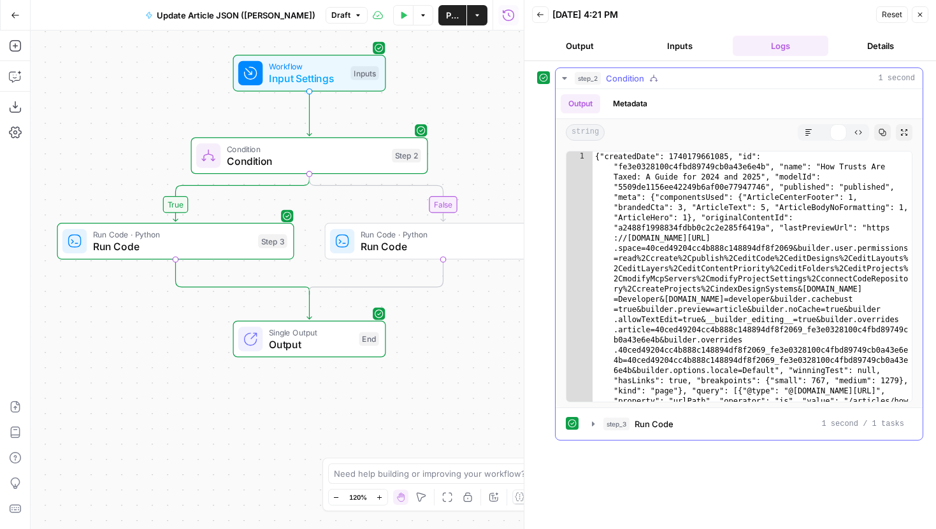
type textarea "**********"
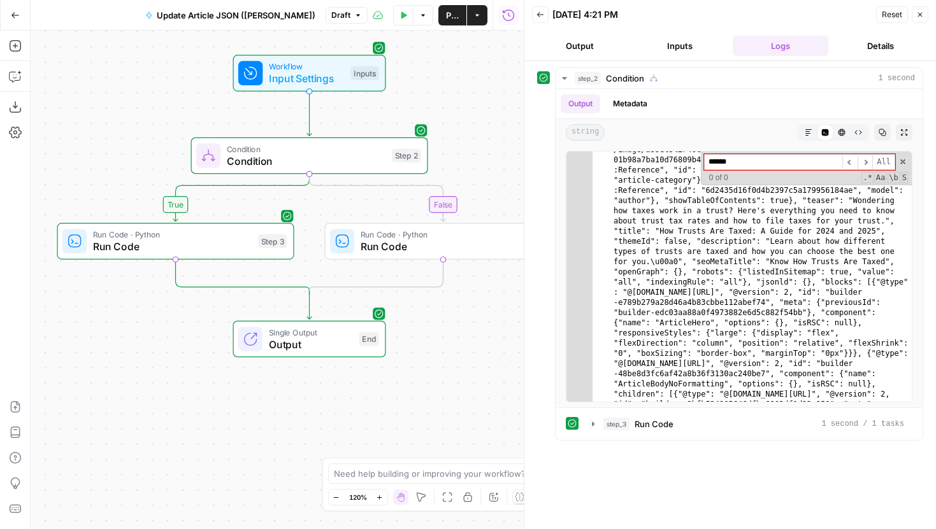
type input "******"
click at [393, 15] on button "Test Data" at bounding box center [403, 15] width 20 height 20
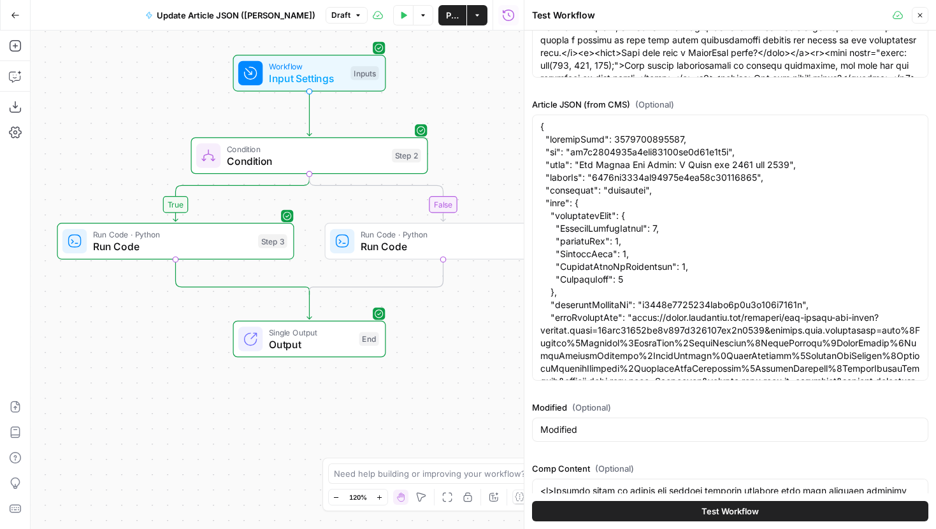
scroll to position [508, 0]
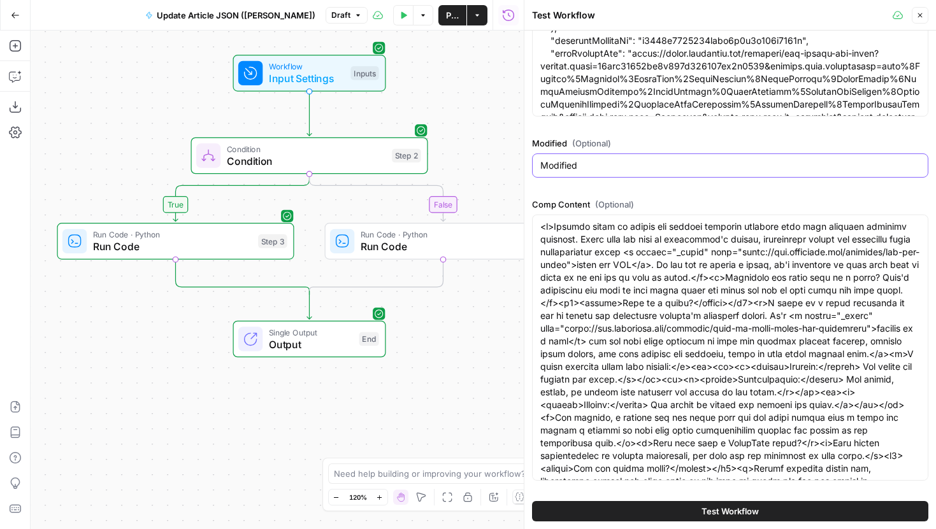
drag, startPoint x: 636, startPoint y: 163, endPoint x: 524, endPoint y: 152, distance: 112.0
click at [524, 152] on div "Test Workflow Close Updated Article Body (HTML) (Optional) Article JSON (from C…" at bounding box center [730, 264] width 412 height 529
click at [695, 500] on div "Test Workflow" at bounding box center [730, 512] width 396 height 36
click at [696, 506] on button "Test Workflow" at bounding box center [730, 511] width 396 height 20
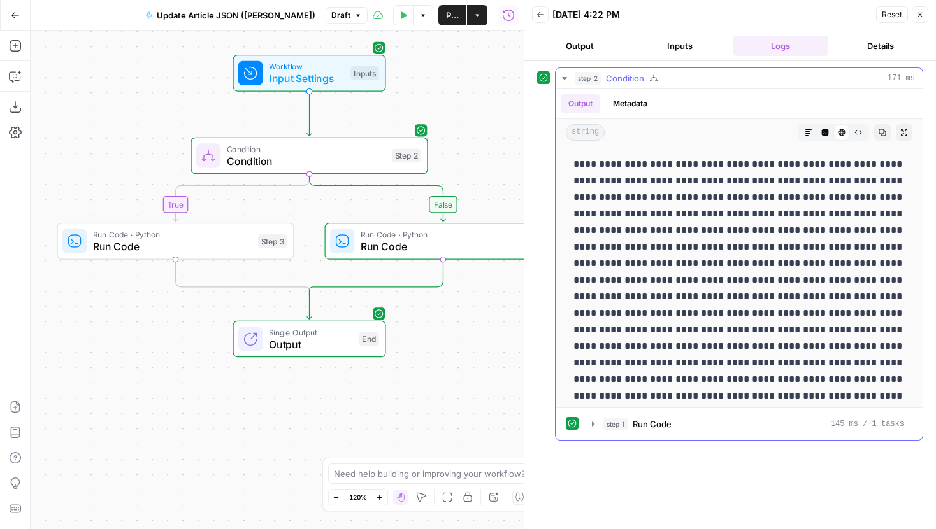
click at [827, 134] on icon "button" at bounding box center [825, 132] width 7 height 7
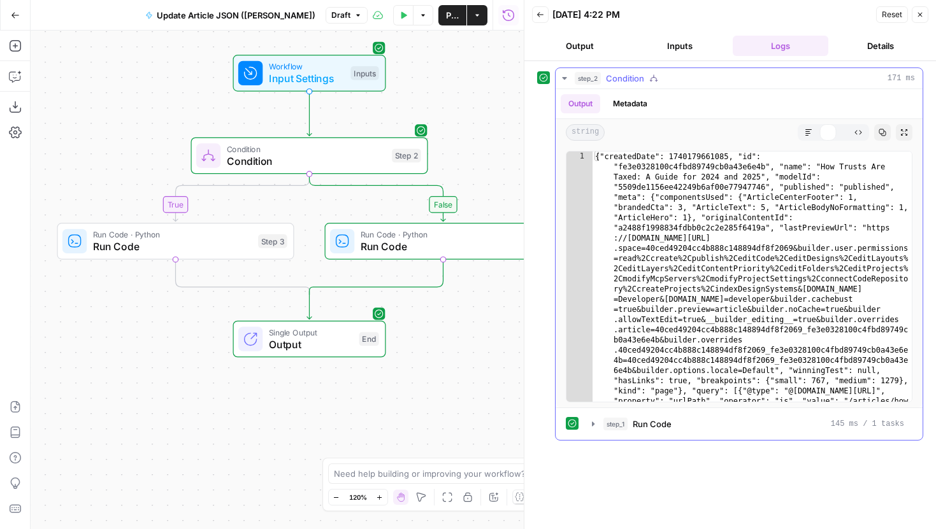
type textarea "**********"
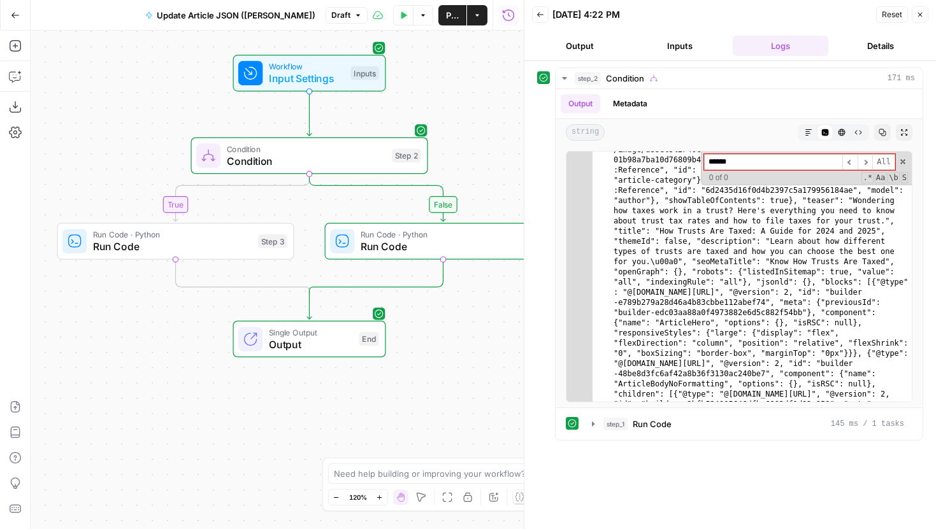
type input "******"
click at [687, 51] on button "Inputs" at bounding box center [680, 46] width 96 height 20
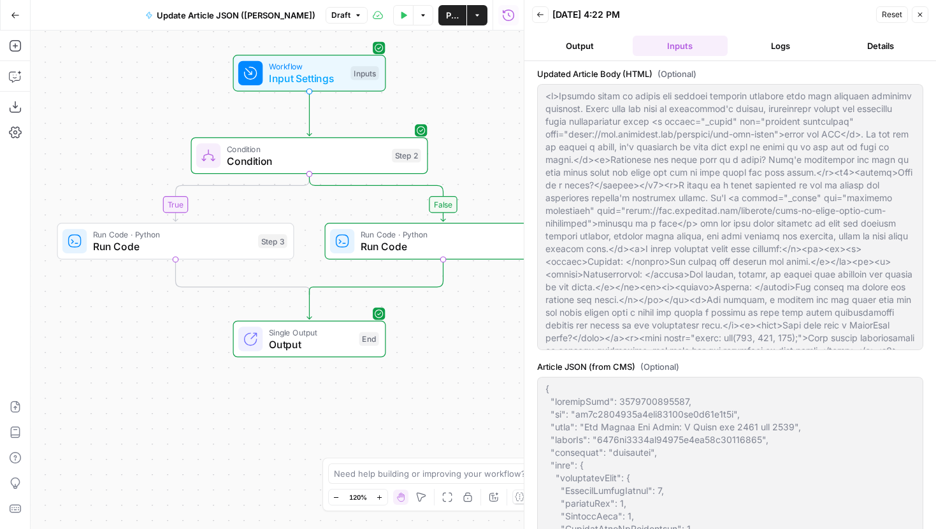
scroll to position [1459, 0]
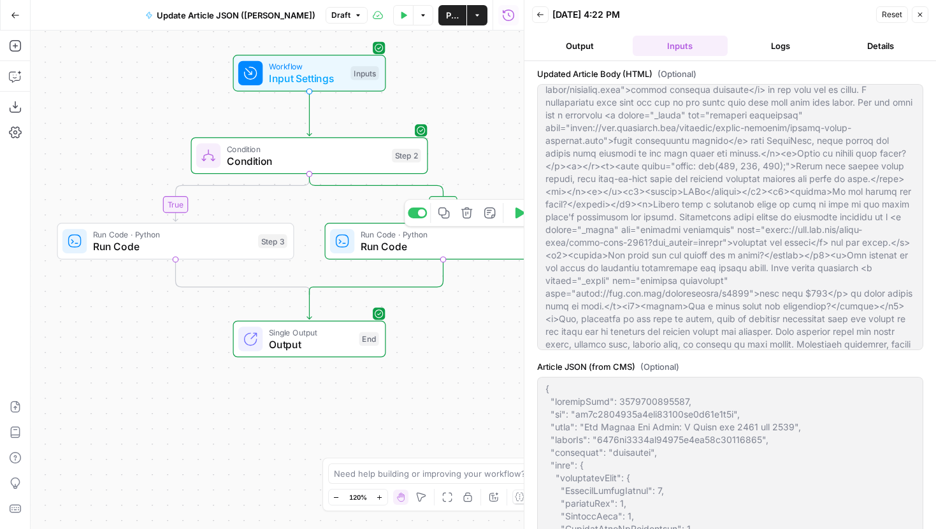
click at [394, 243] on span "Run Code" at bounding box center [440, 246] width 161 height 15
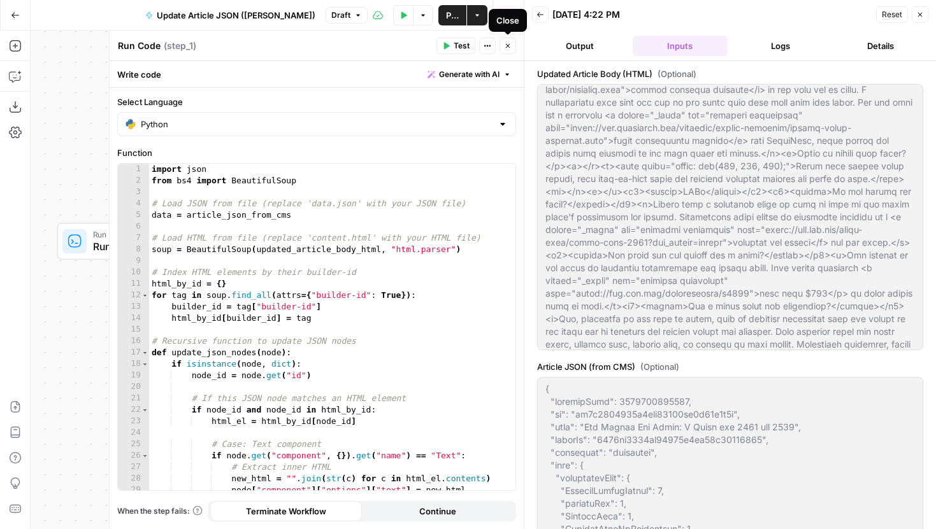
click at [510, 46] on icon "button" at bounding box center [508, 46] width 8 height 8
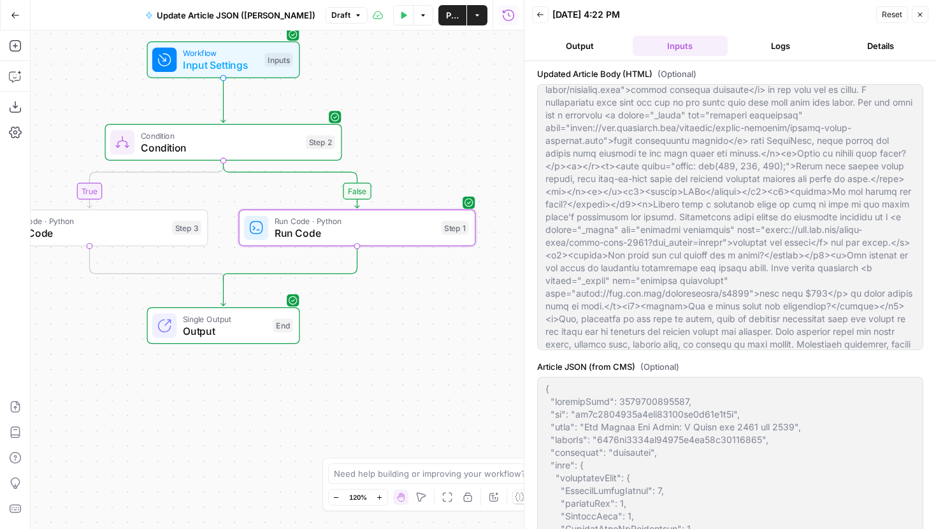
drag, startPoint x: 471, startPoint y: 343, endPoint x: 384, endPoint y: 330, distance: 87.6
click at [384, 330] on div "false true Workflow Input Settings Inputs Condition Condition Step 2 Run Code ·…" at bounding box center [277, 280] width 493 height 499
click at [771, 47] on button "Logs" at bounding box center [780, 46] width 96 height 20
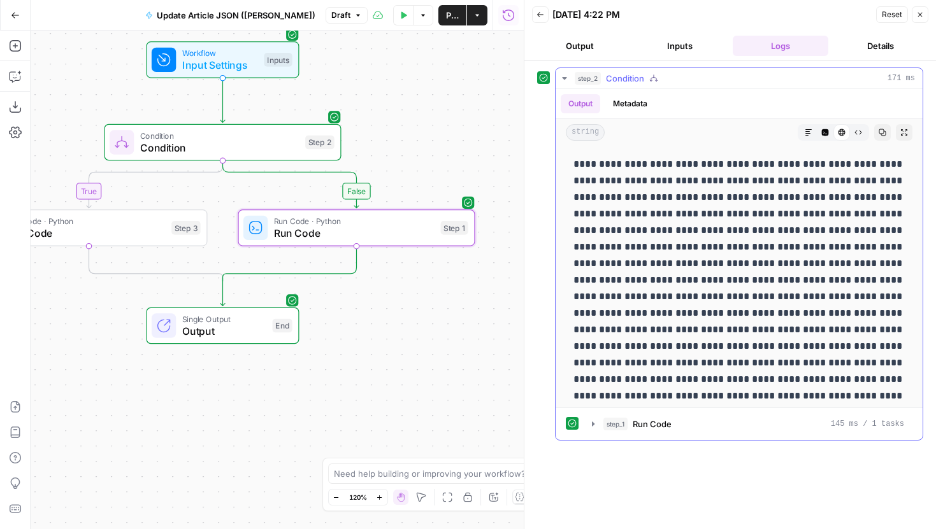
click at [646, 237] on p at bounding box center [738, 388] width 331 height 464
click at [822, 133] on icon "button" at bounding box center [825, 132] width 7 height 7
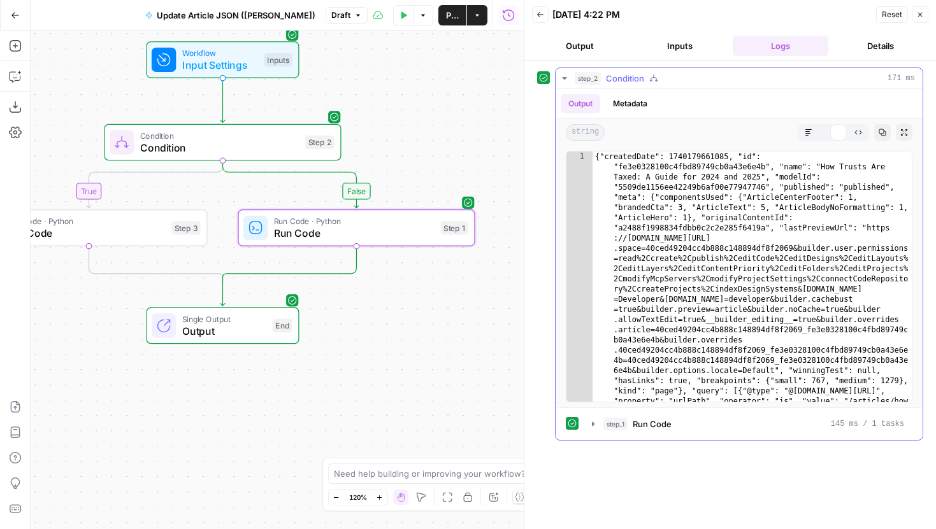
type textarea "**********"
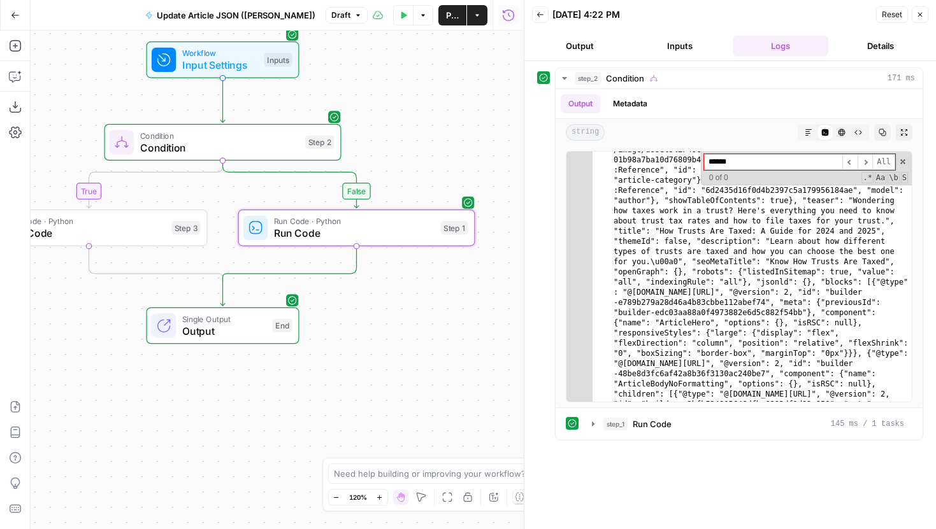
type input "******"
click at [685, 47] on button "Inputs" at bounding box center [680, 46] width 96 height 20
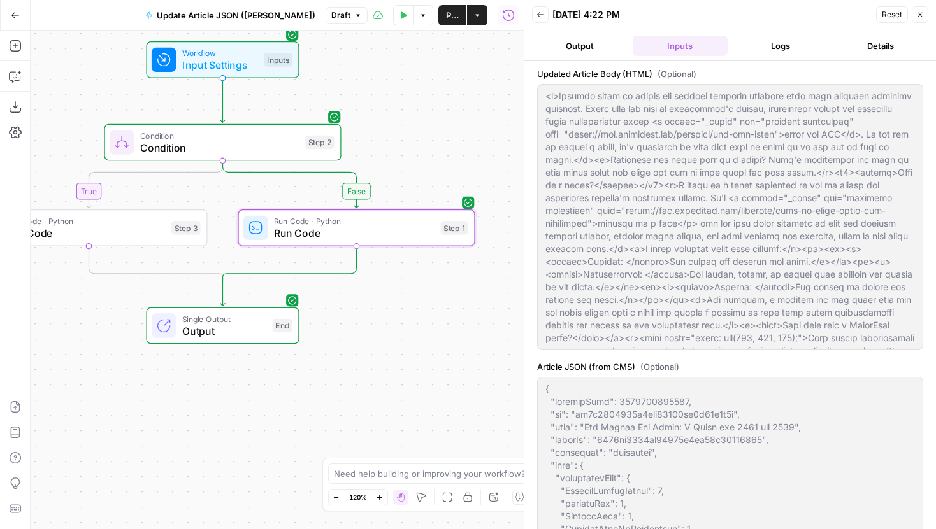
scroll to position [1459, 0]
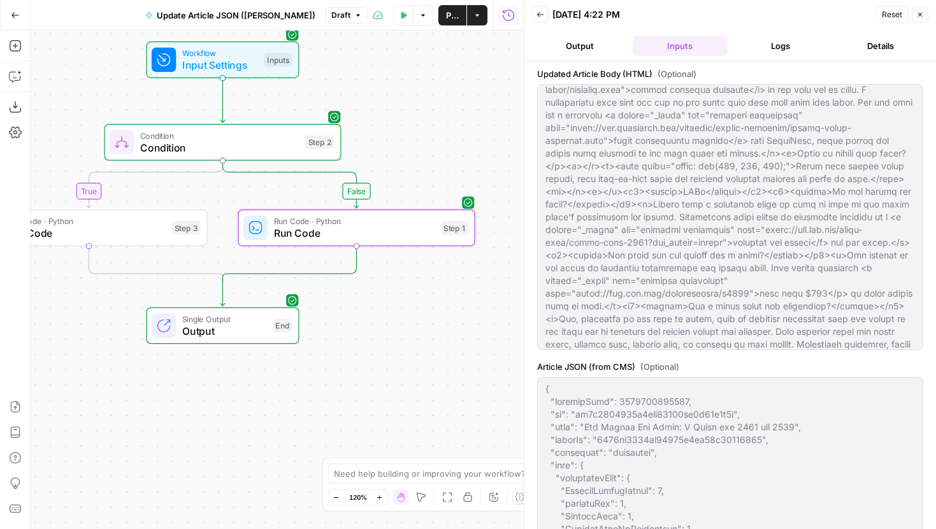
click at [762, 48] on button "Logs" at bounding box center [780, 46] width 96 height 20
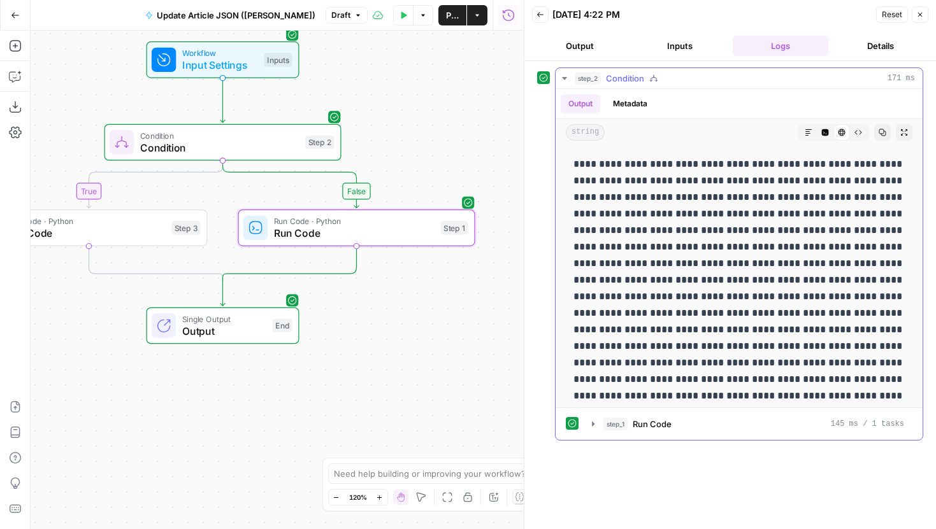
click at [699, 265] on p at bounding box center [738, 388] width 331 height 464
click at [822, 129] on icon "button" at bounding box center [825, 133] width 8 height 8
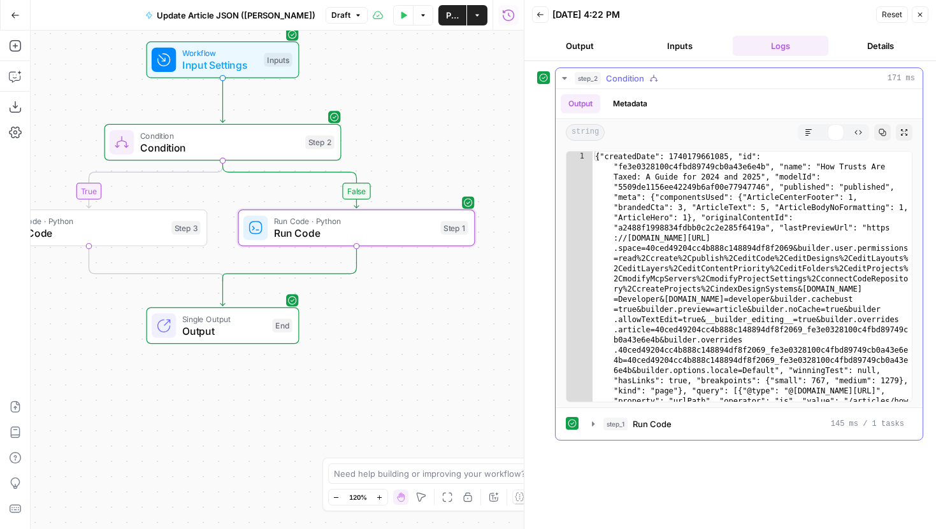
type textarea "**********"
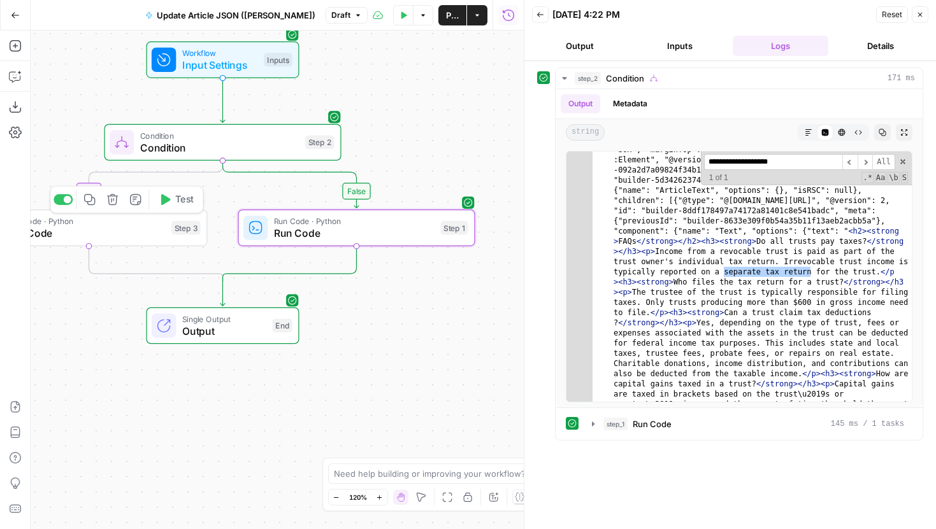
type input "**********"
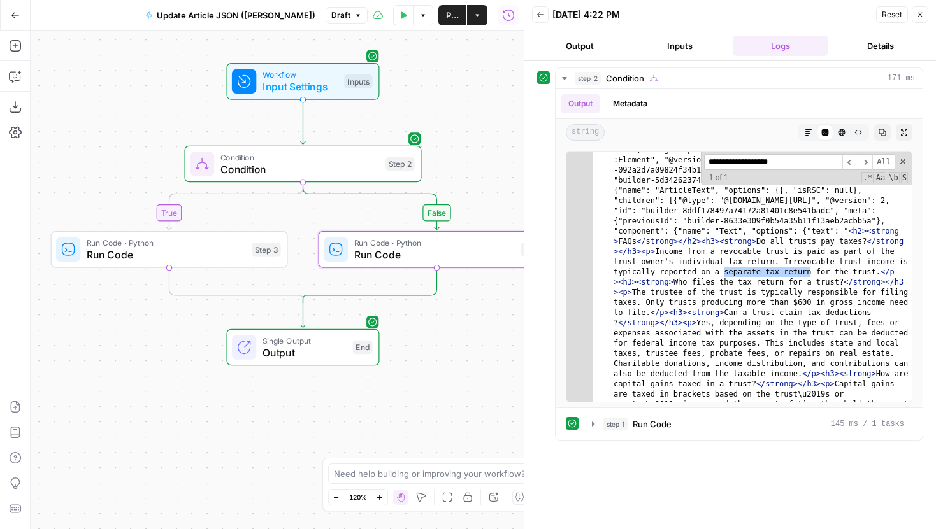
drag, startPoint x: 273, startPoint y: 187, endPoint x: 369, endPoint y: 209, distance: 98.0
click at [369, 209] on div "false true Workflow Input Settings Inputs Condition Condition Step 2 Run Code ·…" at bounding box center [277, 280] width 493 height 499
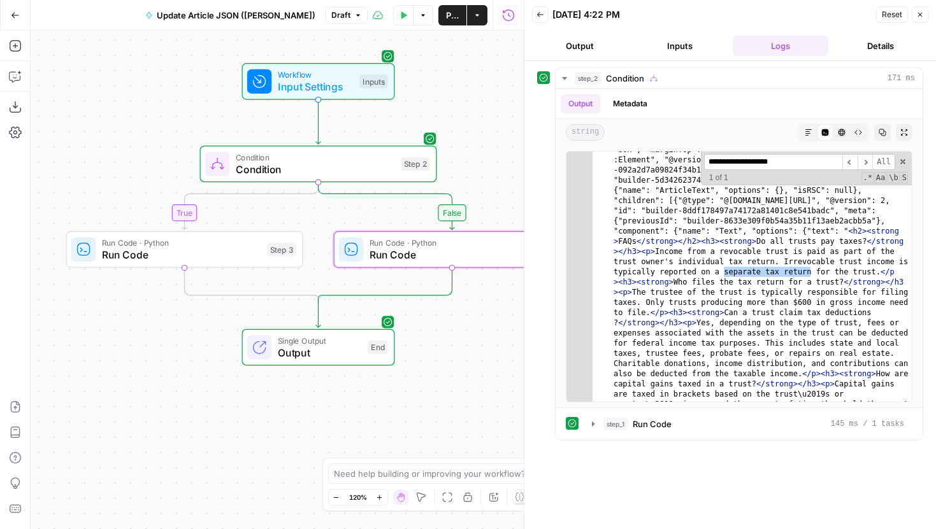
click at [684, 45] on button "Inputs" at bounding box center [680, 46] width 96 height 20
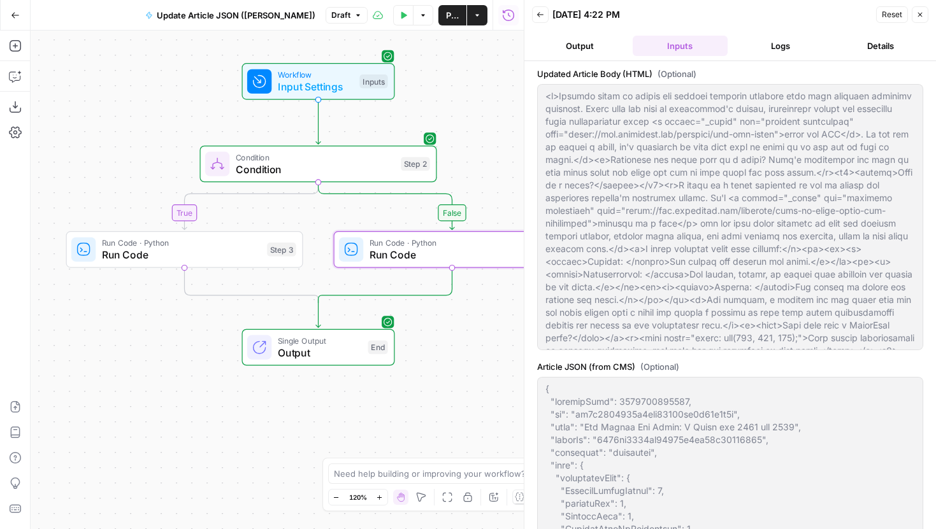
click at [458, 246] on span "Run Code · Python" at bounding box center [449, 243] width 161 height 12
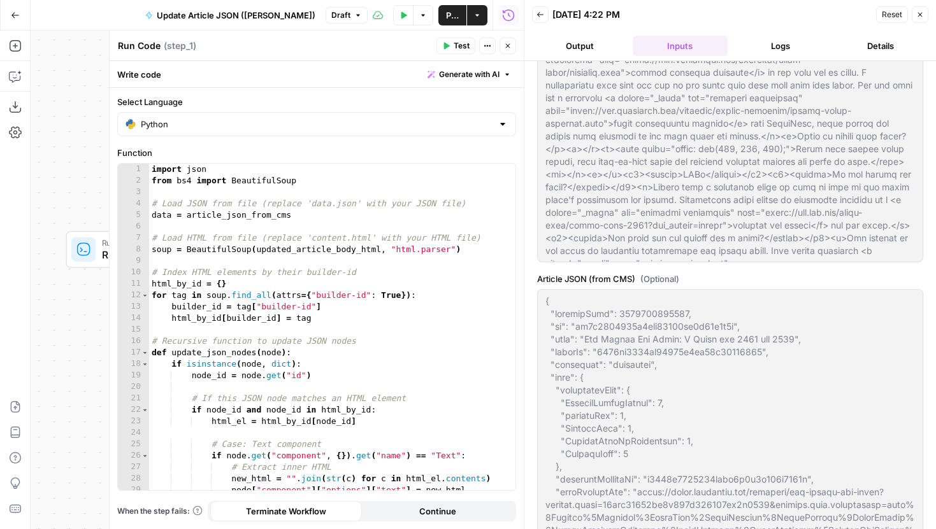
scroll to position [1374, 0]
click at [510, 45] on icon "button" at bounding box center [508, 46] width 8 height 8
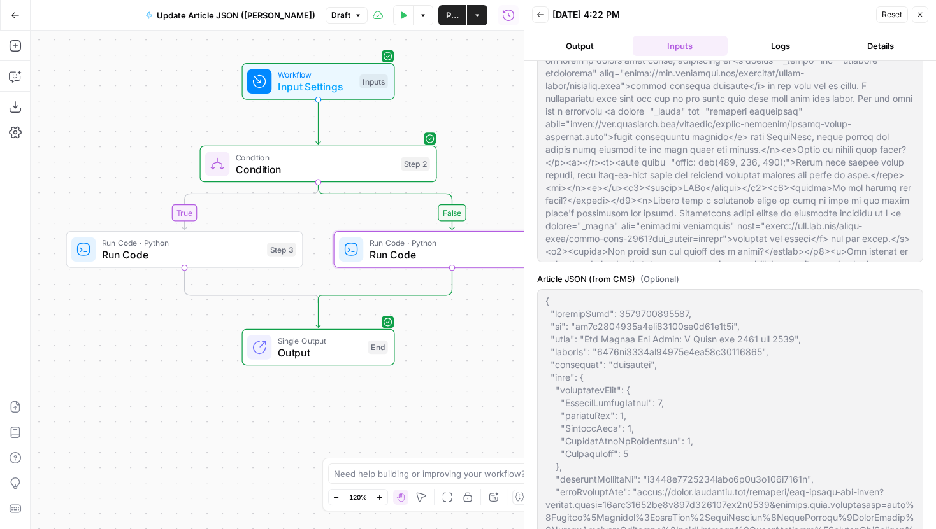
click at [770, 34] on header "Back 10/14/25 at 4:22 PM Reset Close Output Inputs Logs Details" at bounding box center [729, 30] width 411 height 61
click at [770, 50] on button "Logs" at bounding box center [780, 46] width 96 height 20
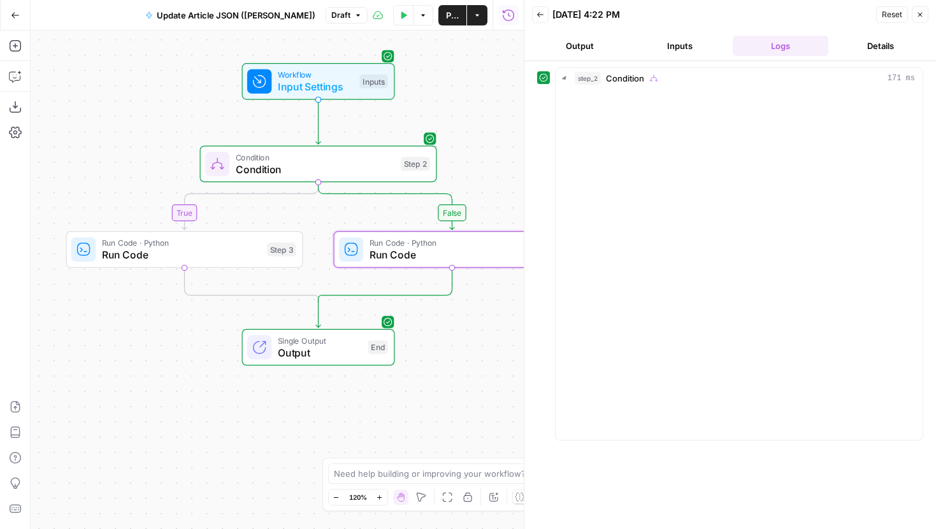
scroll to position [0, 0]
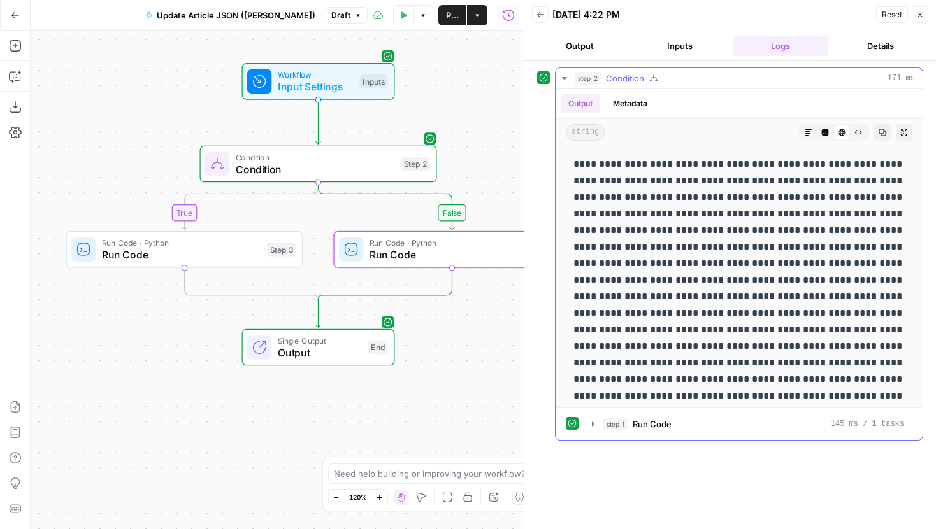
click at [717, 242] on p at bounding box center [738, 388] width 331 height 464
click at [808, 136] on icon "button" at bounding box center [808, 133] width 8 height 8
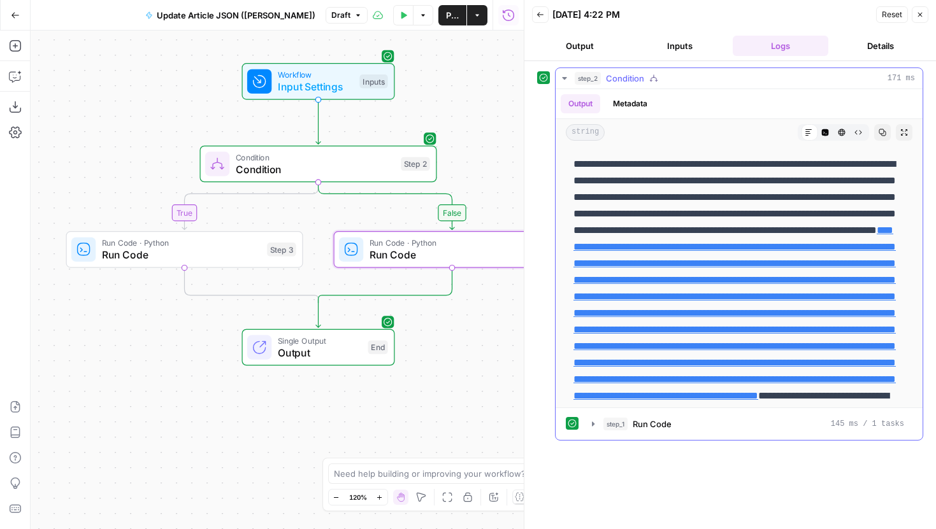
click at [764, 224] on p "**********" at bounding box center [738, 297] width 331 height 282
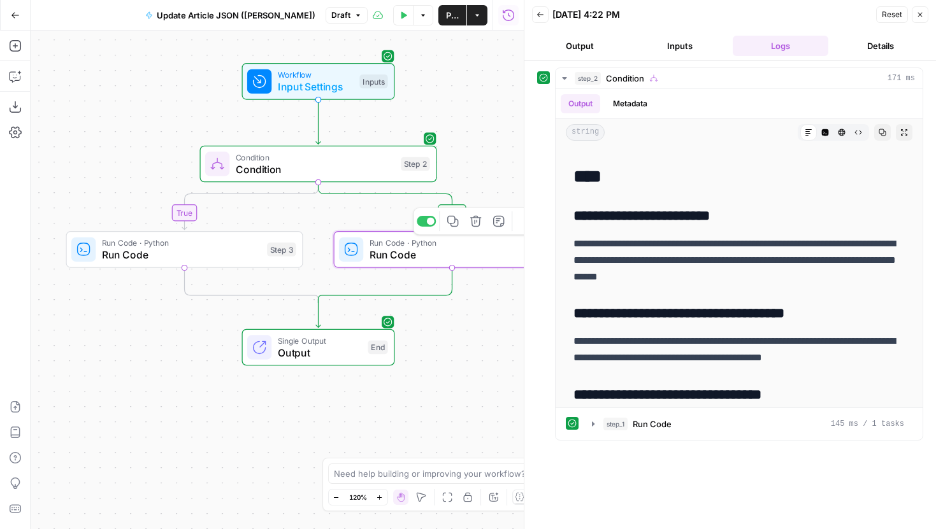
click at [437, 261] on span "Run Code" at bounding box center [449, 254] width 161 height 15
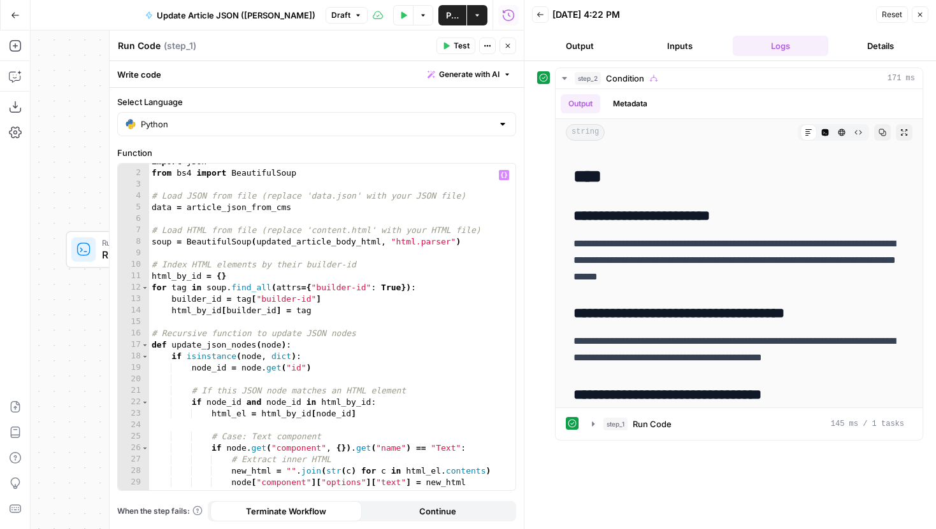
scroll to position [0, 0]
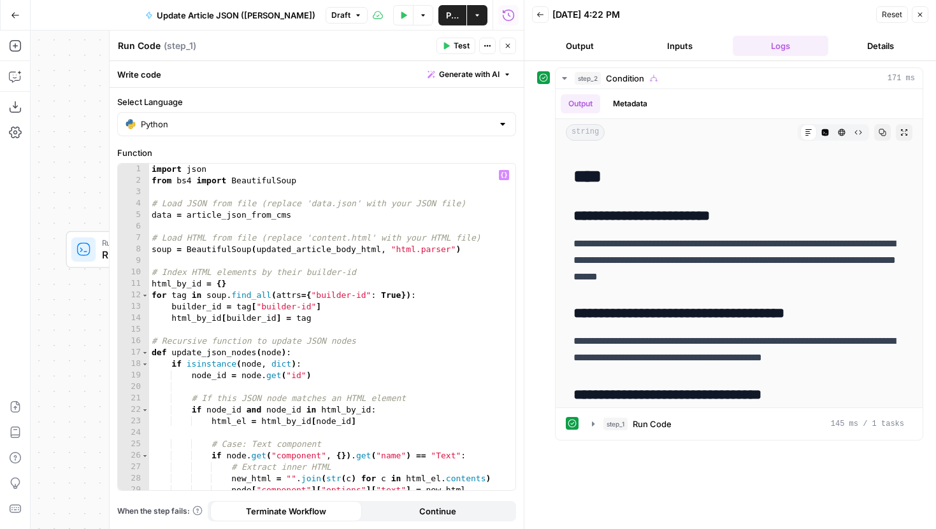
click at [296, 252] on div "import json from bs4 import BeautifulSoup # Load JSON from file (replace 'data.…" at bounding box center [332, 339] width 366 height 350
click at [221, 218] on div "import json from bs4 import BeautifulSoup # Load JSON from file (replace 'data.…" at bounding box center [332, 339] width 366 height 350
type textarea "**********"
click at [262, 220] on div "import json from bs4 import BeautifulSoup # Load JSON from file (replace 'data.…" at bounding box center [332, 339] width 366 height 350
click at [280, 218] on div "import json from bs4 import BeautifulSoup # Load JSON from file (replace 'data.…" at bounding box center [332, 339] width 366 height 350
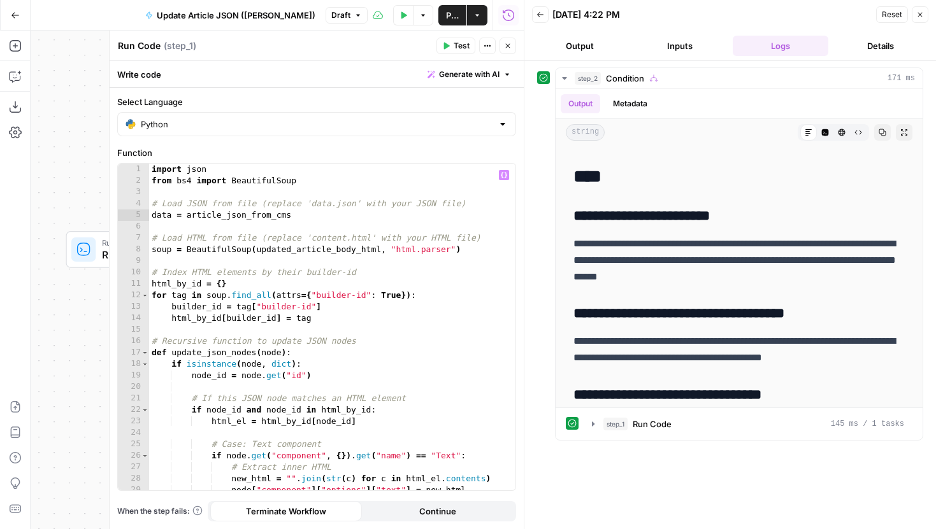
click at [669, 61] on div "**********" at bounding box center [729, 295] width 411 height 468
click at [670, 47] on button "Inputs" at bounding box center [680, 46] width 96 height 20
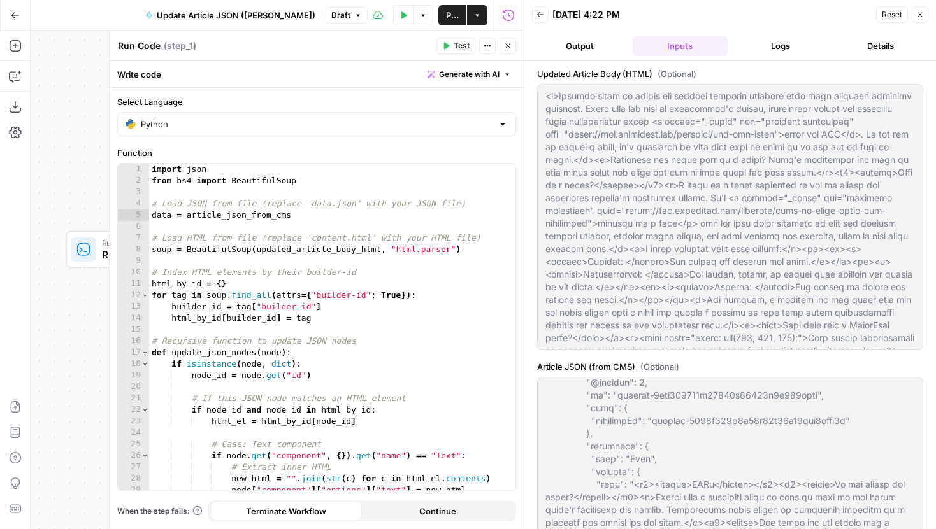
click at [508, 45] on icon "button" at bounding box center [508, 46] width 8 height 8
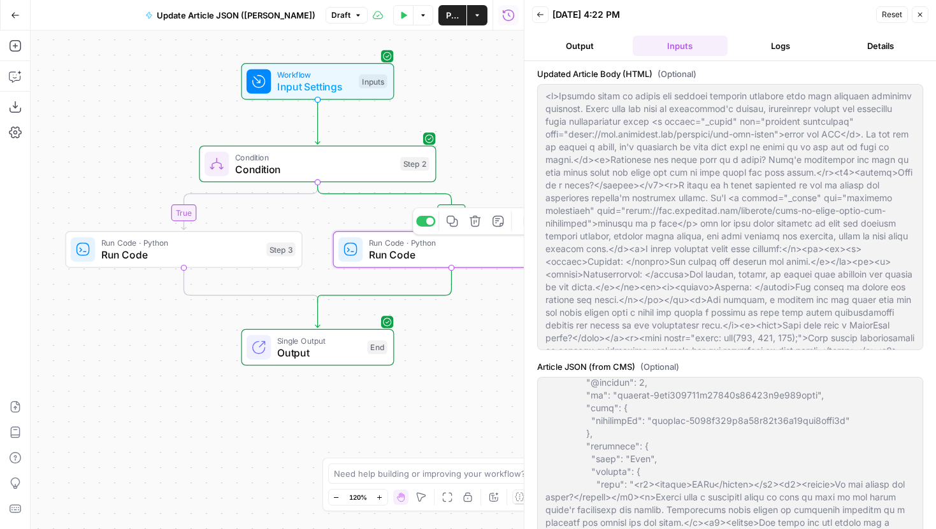
drag, startPoint x: 475, startPoint y: 311, endPoint x: 265, endPoint y: 311, distance: 209.5
click at [265, 311] on div "false true Workflow Input Settings Inputs Condition Condition Step 2 Run Code ·…" at bounding box center [277, 280] width 493 height 499
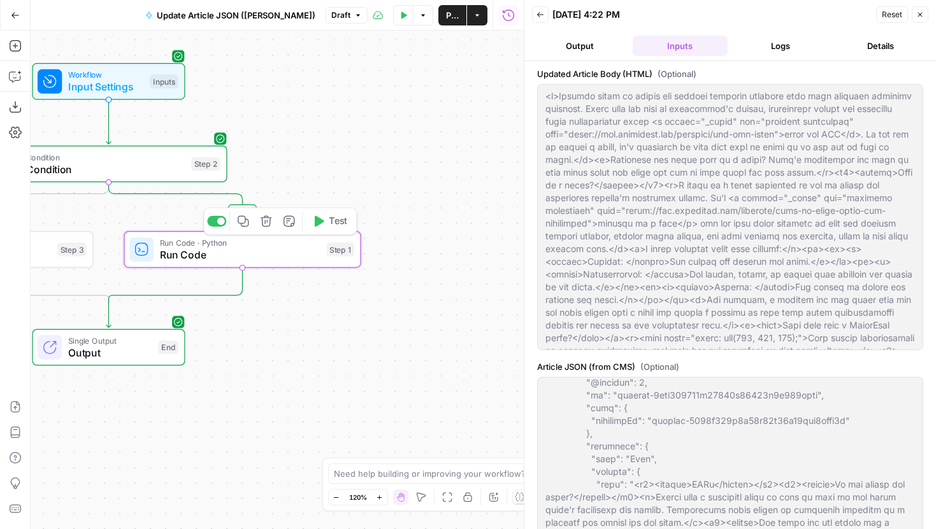
click at [329, 212] on button "Test" at bounding box center [329, 221] width 47 height 20
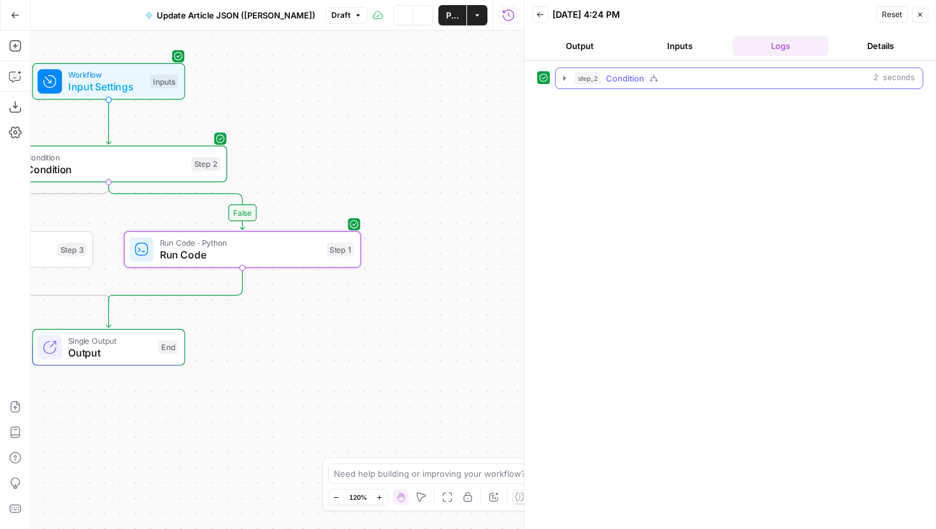
click at [559, 77] on icon "button" at bounding box center [564, 78] width 10 height 10
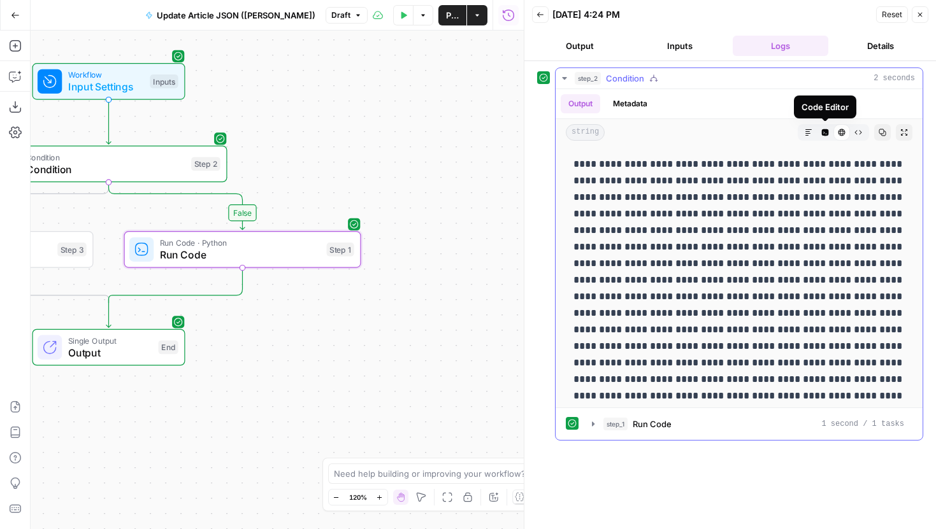
click at [824, 132] on icon "button" at bounding box center [825, 133] width 8 height 8
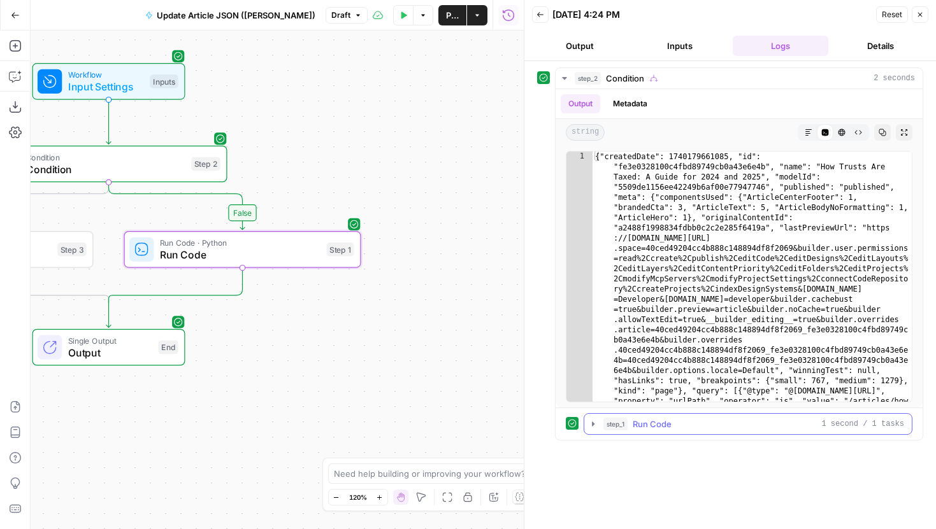
click at [596, 418] on button "step_1 Run Code 1 second / 1 tasks" at bounding box center [747, 424] width 327 height 20
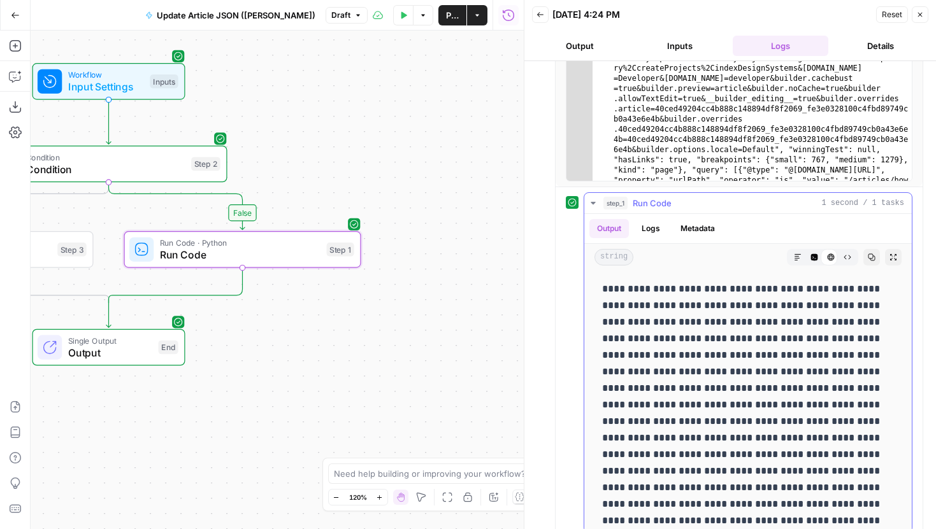
scroll to position [237, 0]
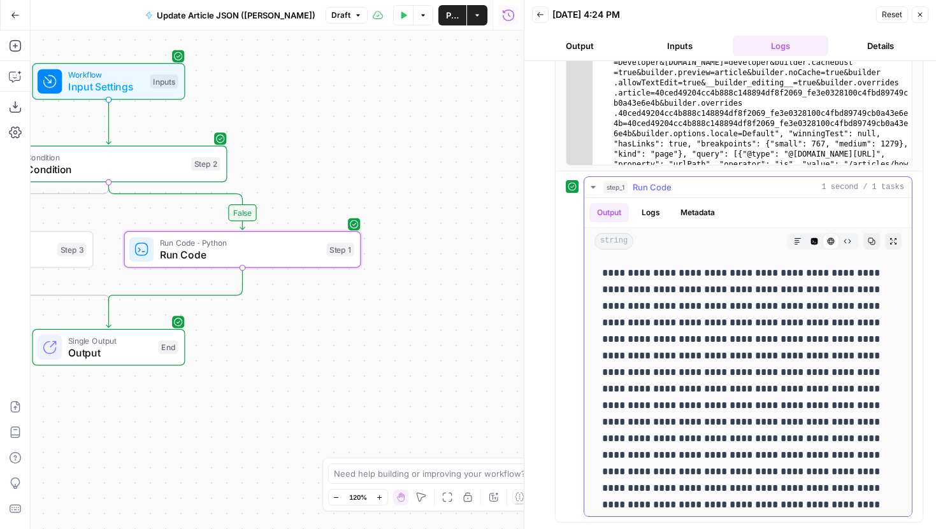
click at [815, 242] on icon "button" at bounding box center [814, 241] width 7 height 7
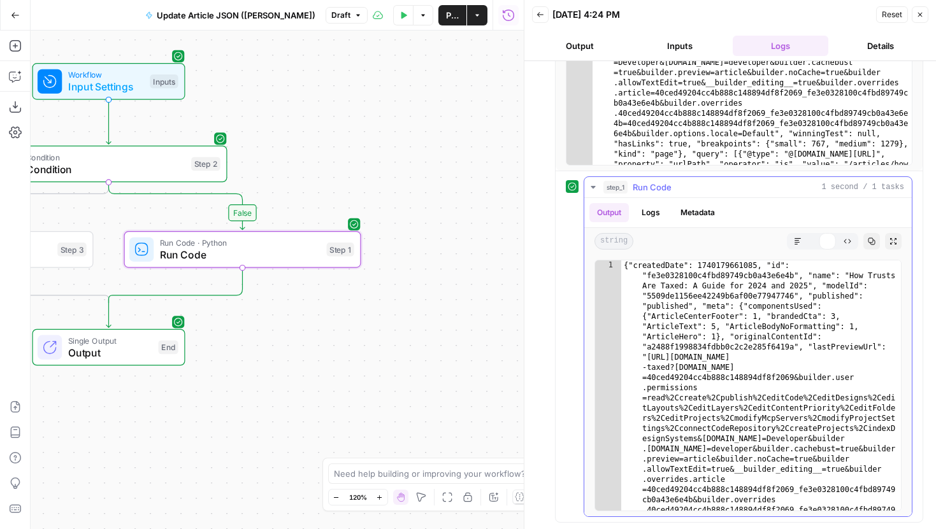
type textarea "**********"
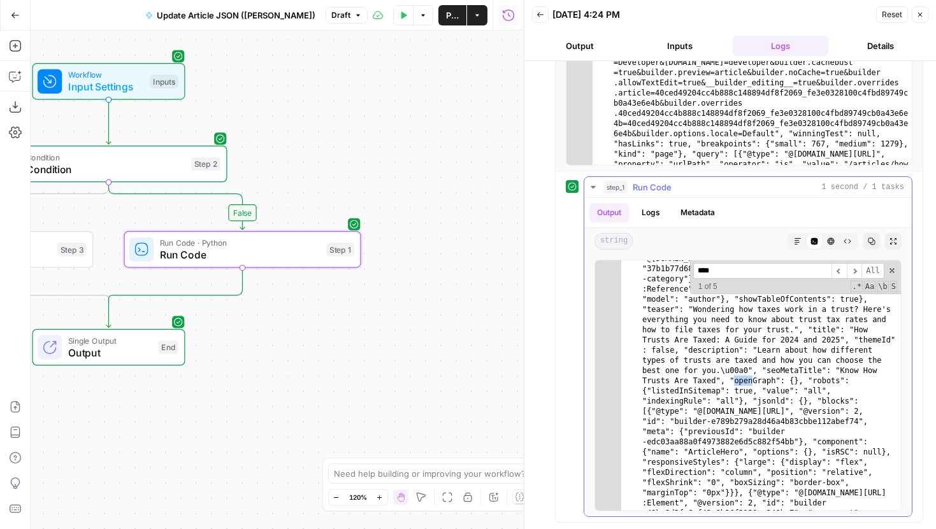
scroll to position [466, 0]
type input "******"
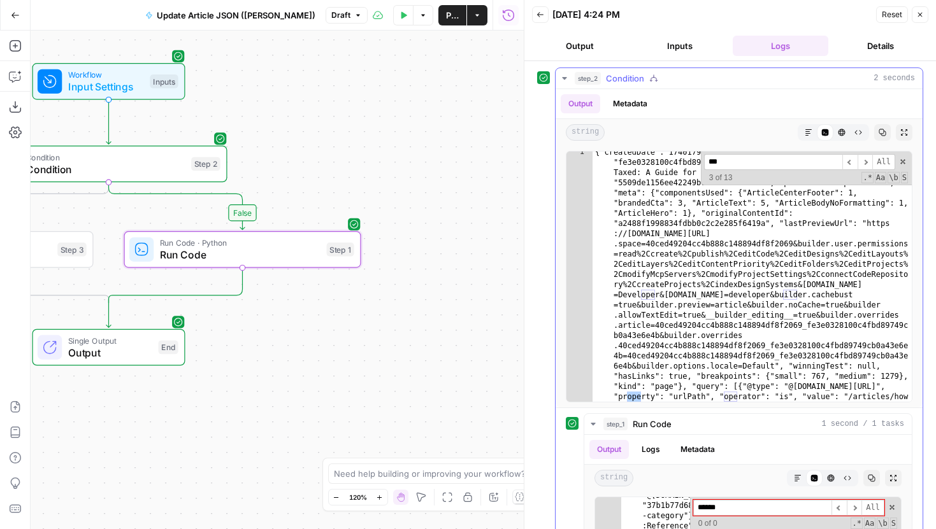
scroll to position [364, 0]
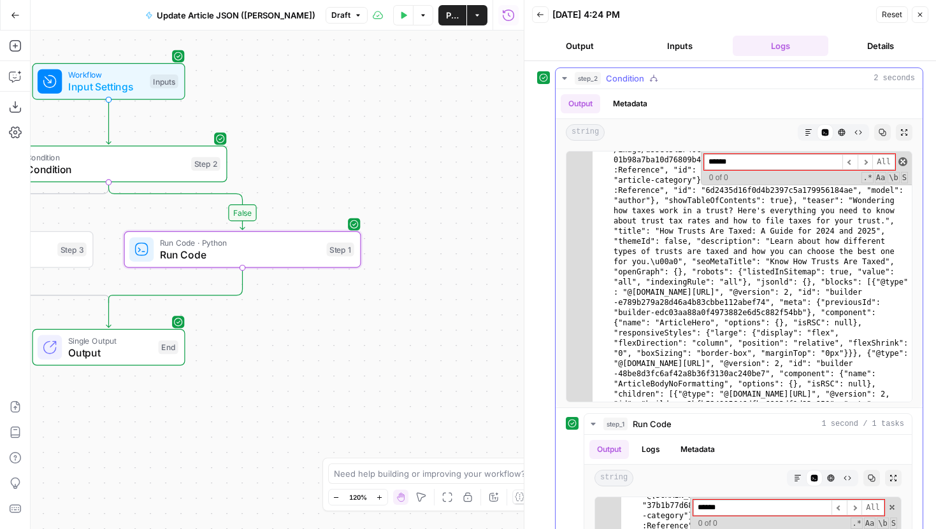
click at [903, 160] on span at bounding box center [902, 161] width 9 height 9
paste input "**********"
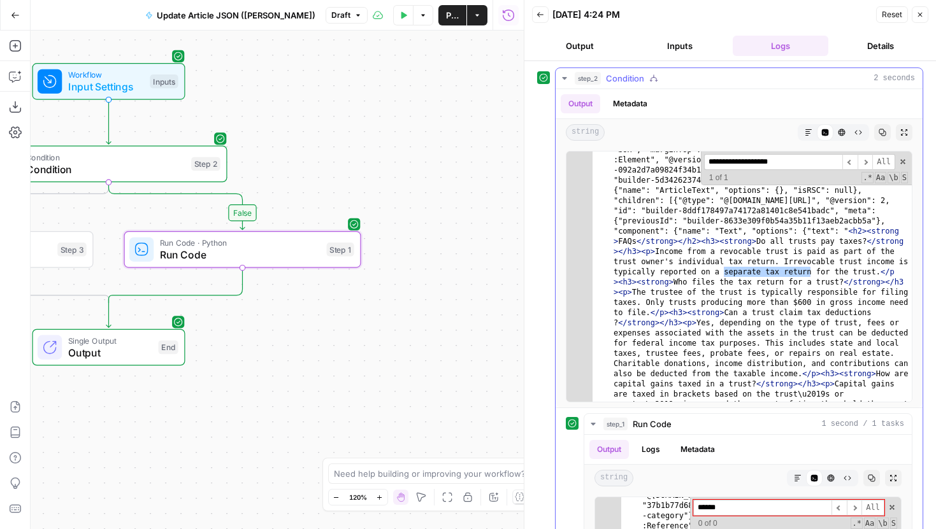
scroll to position [4002, 0]
type input "**********"
click at [331, 250] on div "Step 1" at bounding box center [340, 250] width 27 height 14
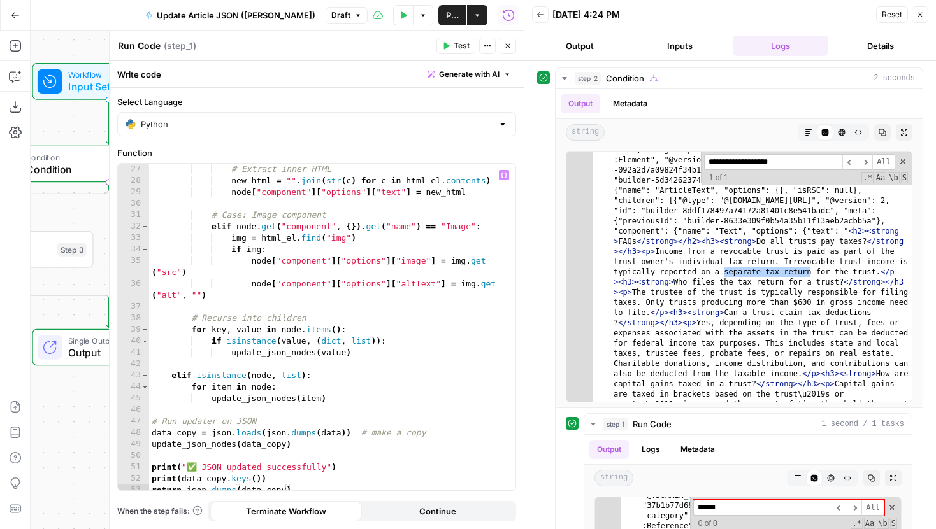
scroll to position [304, 0]
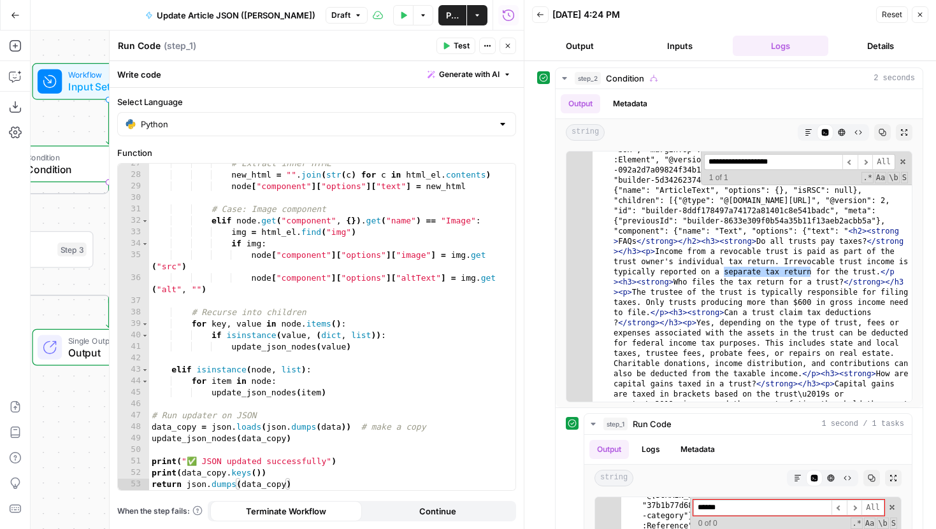
click at [510, 50] on button "Close" at bounding box center [507, 46] width 17 height 17
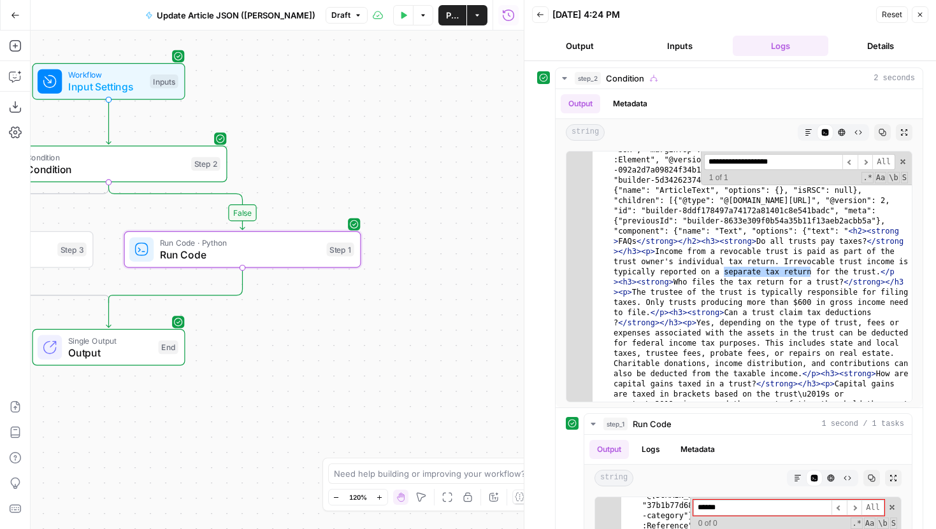
drag, startPoint x: 387, startPoint y: 161, endPoint x: 596, endPoint y: 173, distance: 209.3
click at [596, 173] on body "LegalZoom New Home Browse Insights Opportunities Your Data Recent Grids Well Ac…" at bounding box center [468, 264] width 936 height 529
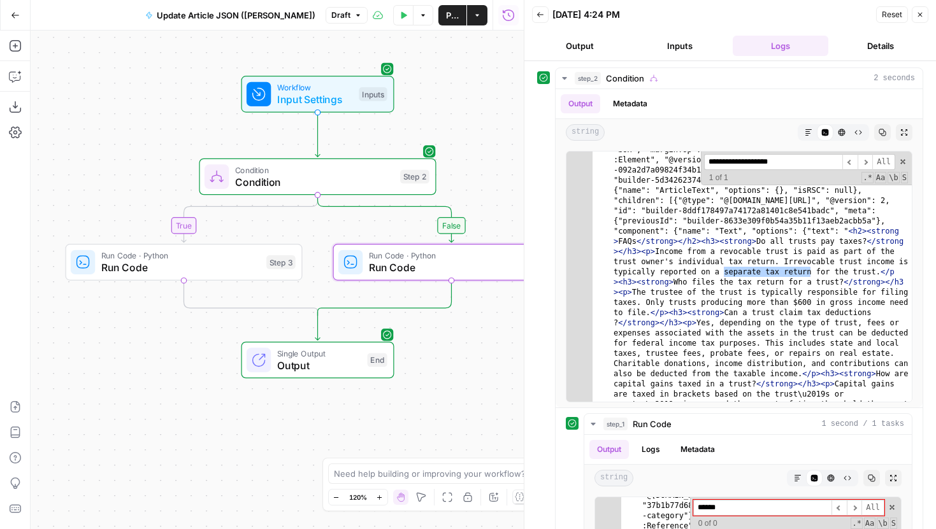
drag, startPoint x: 469, startPoint y: 93, endPoint x: 476, endPoint y: 93, distance: 7.6
click at [470, 93] on div "false true Workflow Input Settings Inputs Condition Condition Step 2 Run Code ·…" at bounding box center [277, 280] width 493 height 499
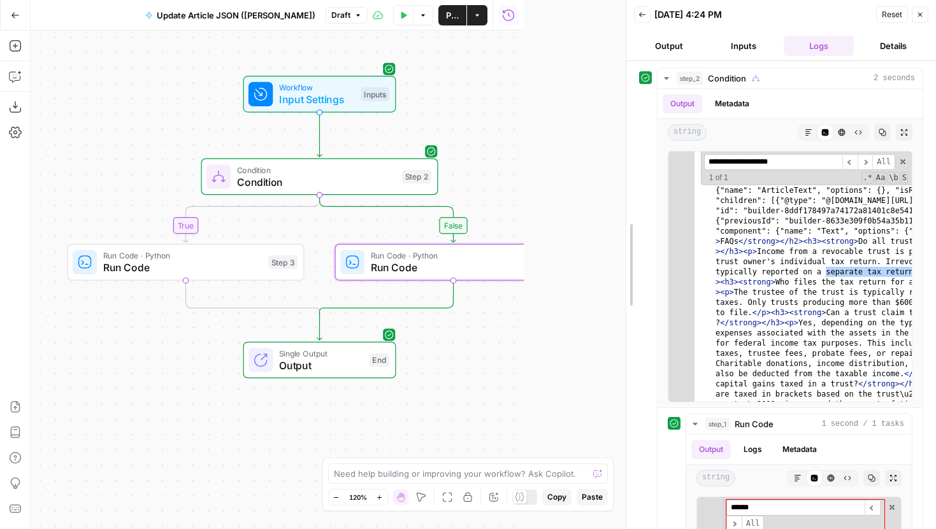
click at [625, 103] on div at bounding box center [626, 264] width 13 height 529
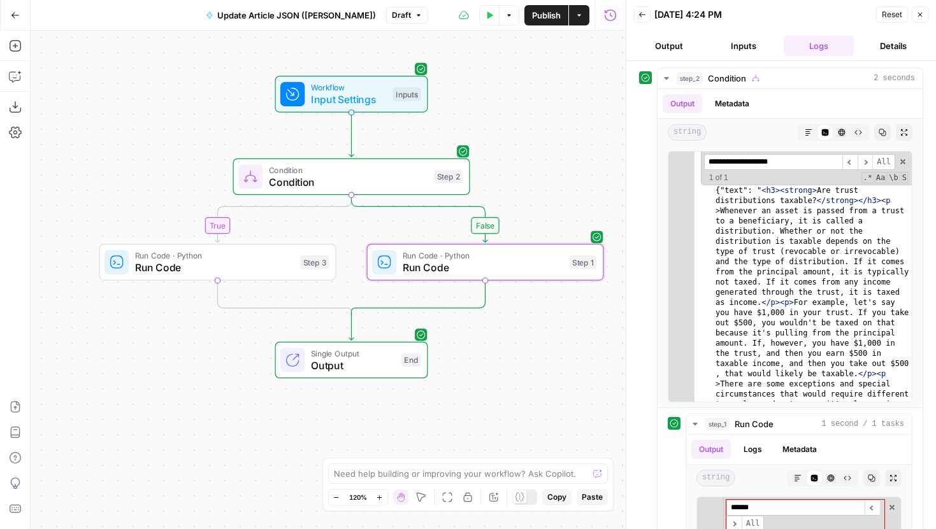
drag, startPoint x: 514, startPoint y: 139, endPoint x: 540, endPoint y: 139, distance: 26.1
click at [541, 139] on div "false true Workflow Input Settings Inputs Condition Condition Step 2 Run Code ·…" at bounding box center [328, 280] width 595 height 499
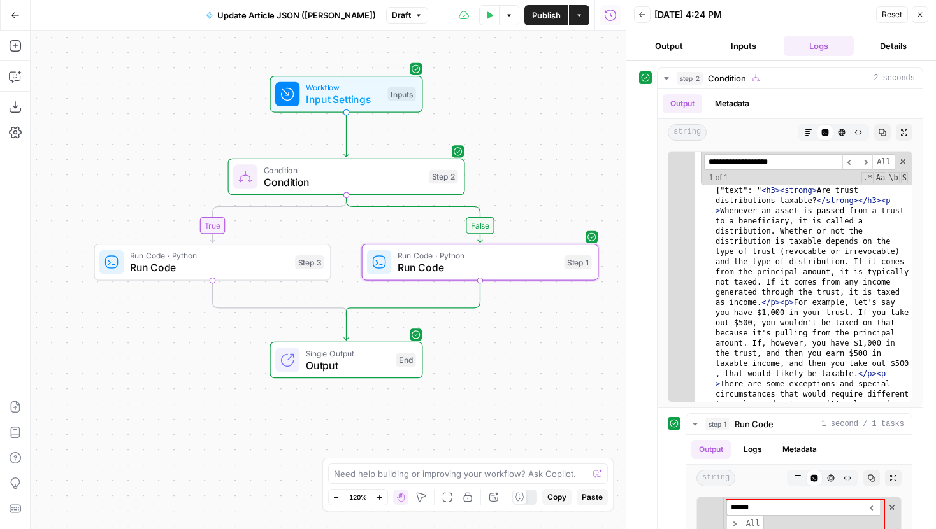
click at [533, 264] on span "Run Code" at bounding box center [477, 267] width 161 height 15
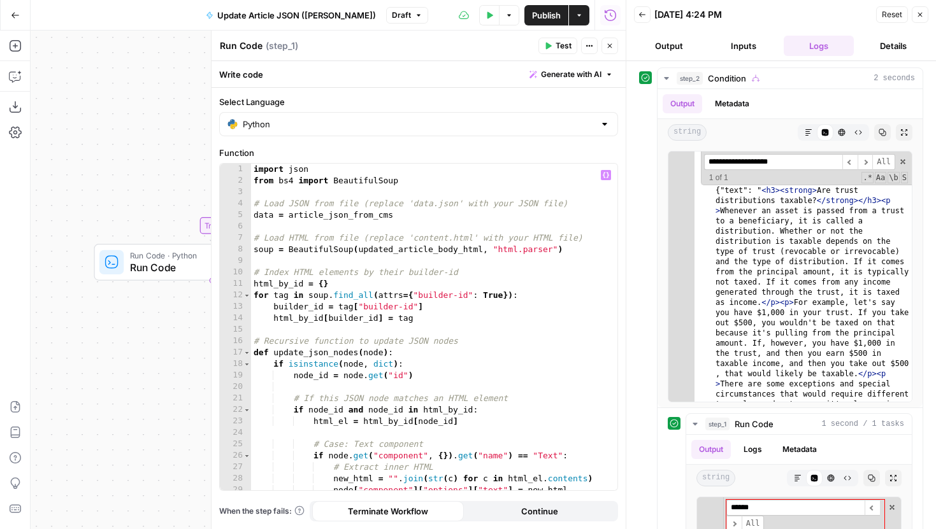
type textarea "**********"
click at [561, 302] on div "import json from bs4 import BeautifulSoup # Load JSON from file (replace 'data.…" at bounding box center [434, 339] width 366 height 350
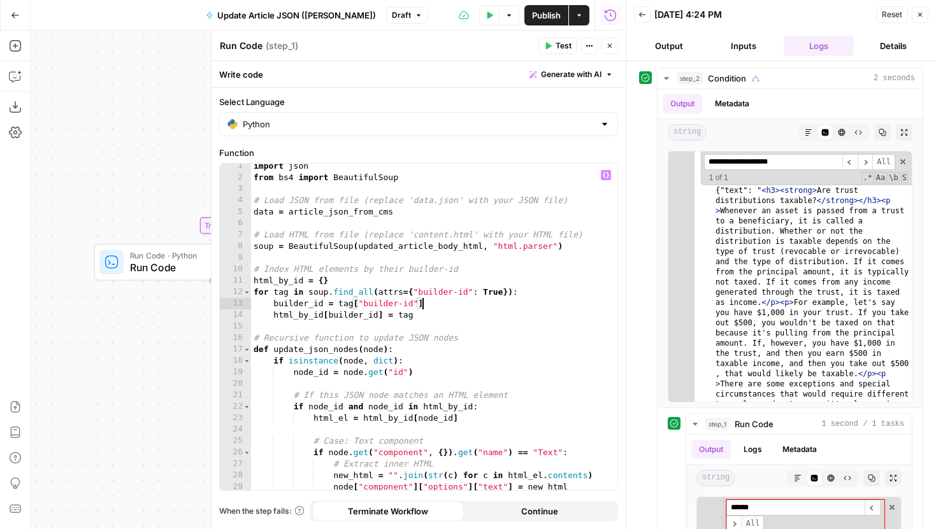
scroll to position [0, 0]
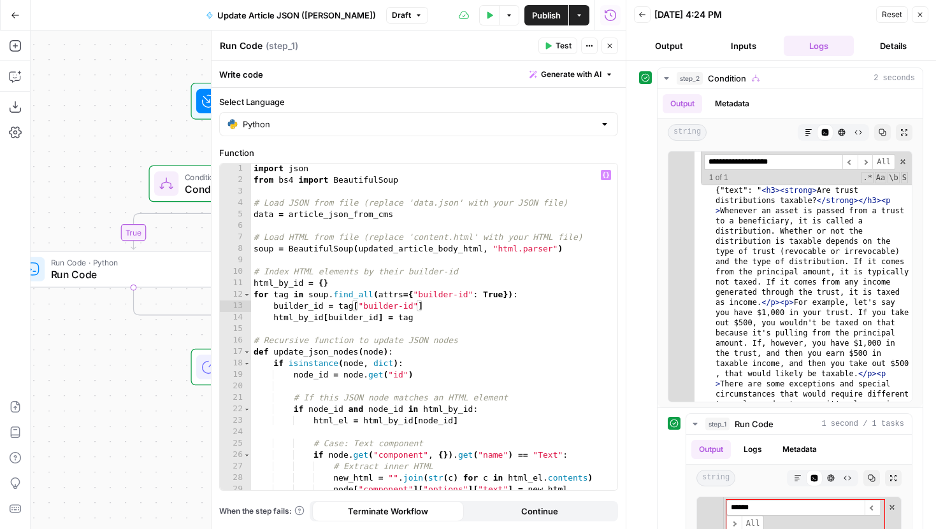
drag, startPoint x: 161, startPoint y: 331, endPoint x: 71, endPoint y: 338, distance: 89.4
click at [71, 338] on div "false true Workflow Input Settings Inputs Condition Condition Step 2 Run Code ·…" at bounding box center [328, 280] width 595 height 499
click at [611, 45] on icon "button" at bounding box center [610, 46] width 4 height 4
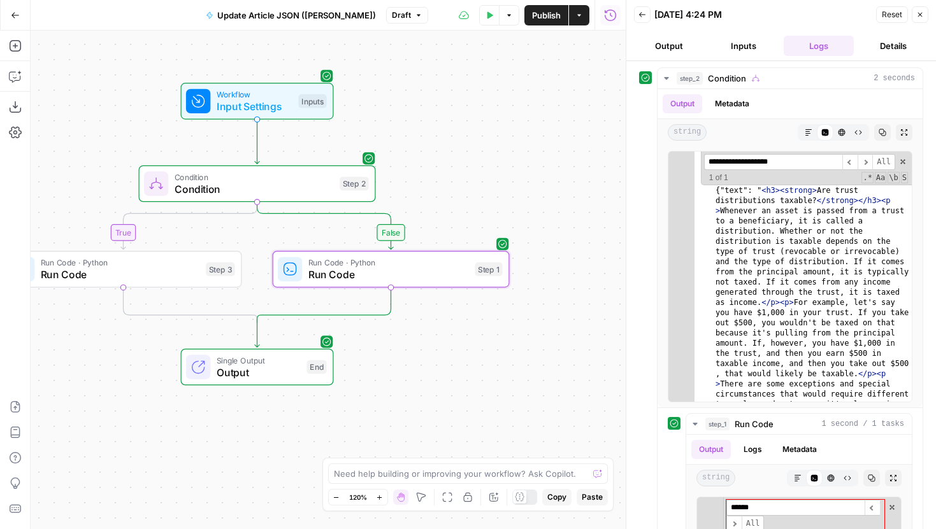
click at [487, 24] on button "Test Data" at bounding box center [489, 15] width 20 height 20
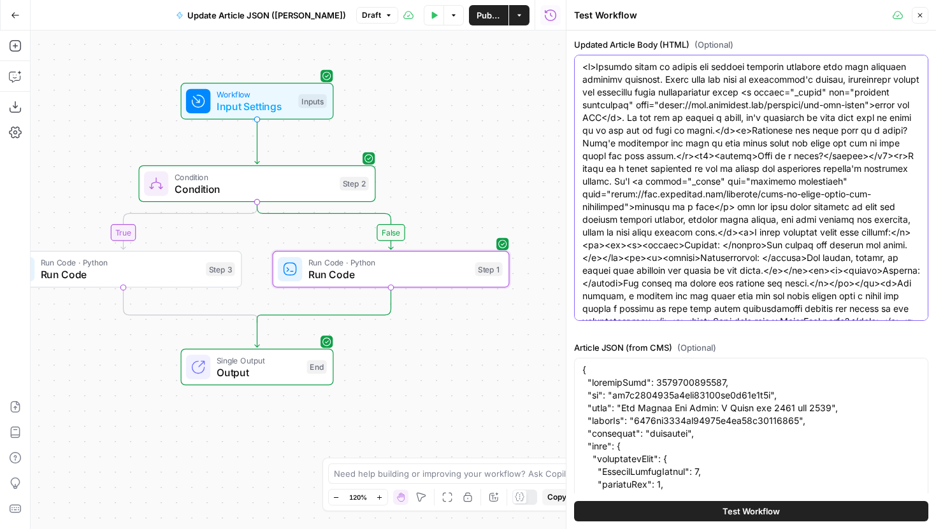
paste textarea "resources"
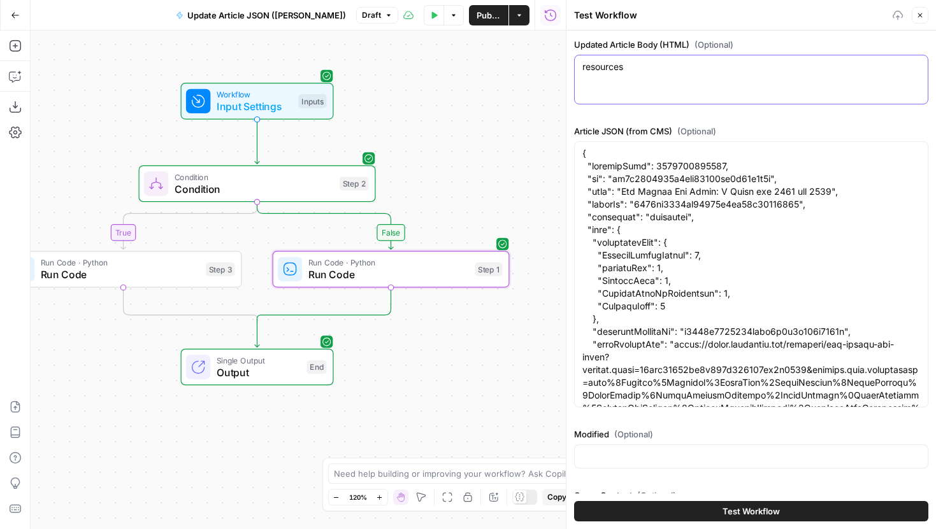
type textarea "resources"
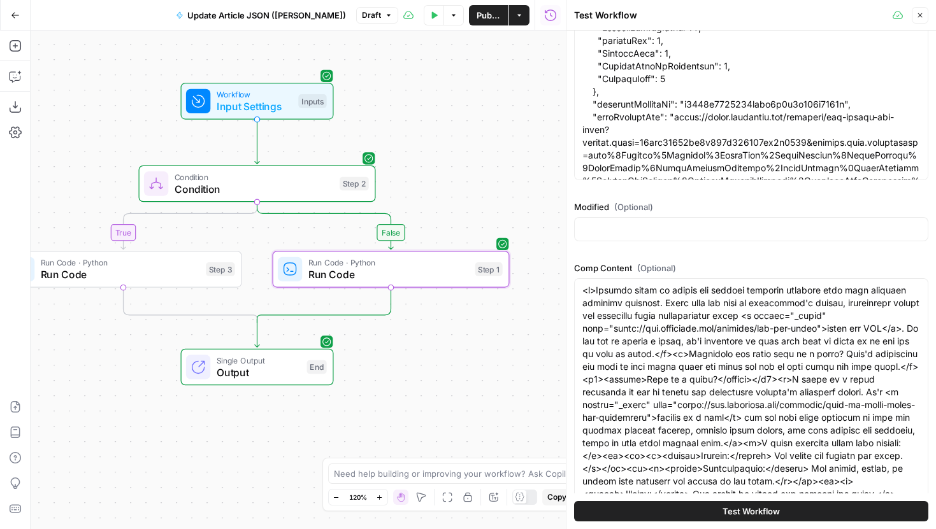
scroll to position [291, 0]
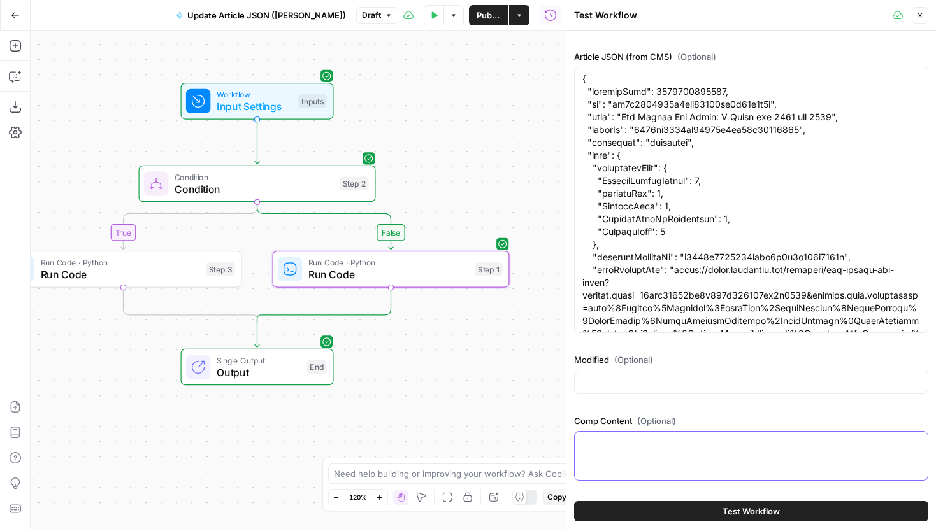
scroll to position [75, 0]
paste textarea "<p>Women-owned businesses are a central part of the economy. As of 2025, there …"
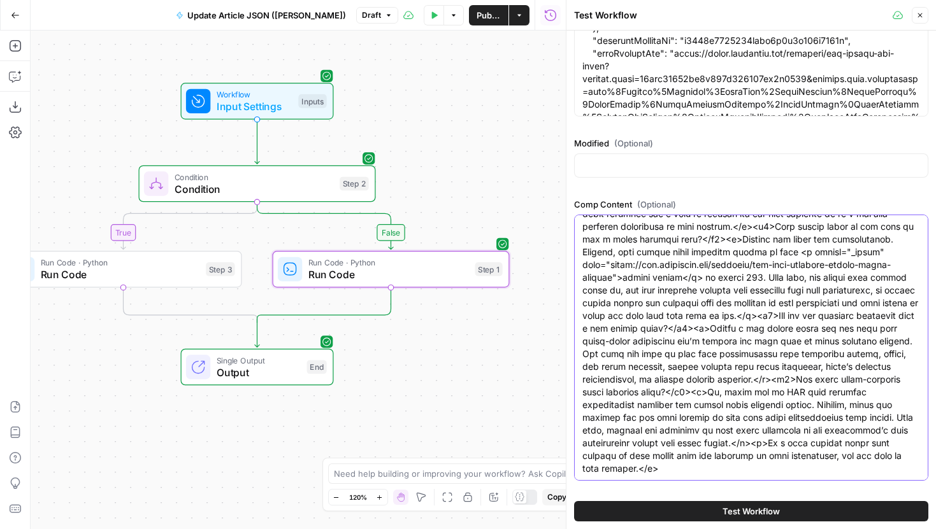
type textarea "<p>Women-owned businesses are a central part of the economy. As of 2025, there …"
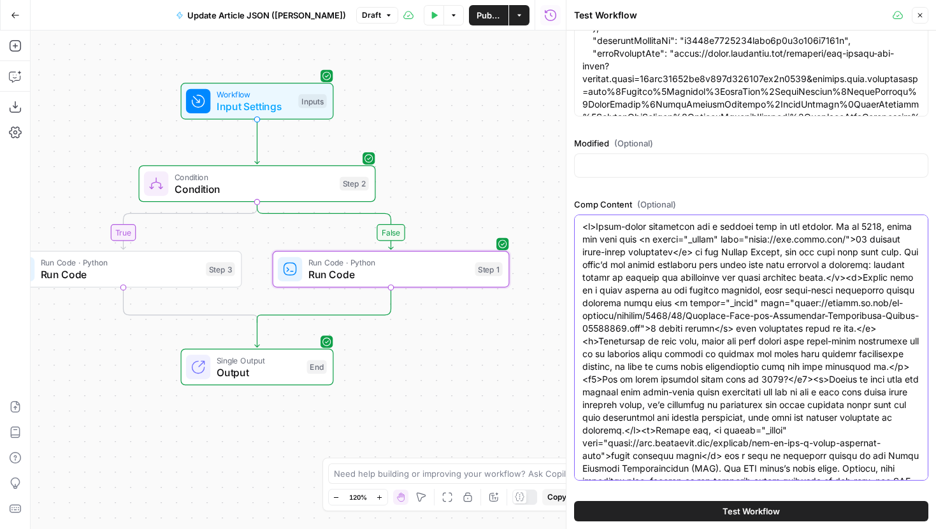
scroll to position [0, 0]
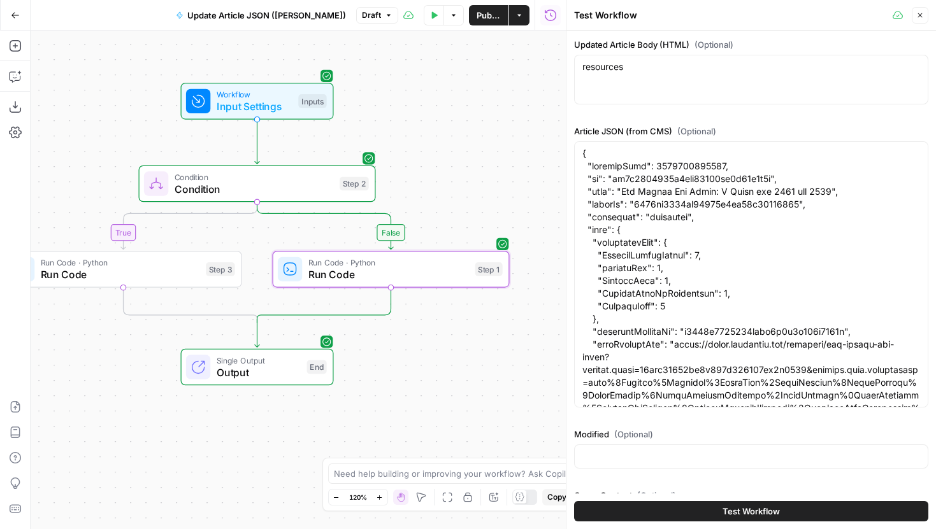
click at [683, 92] on div "resources resources" at bounding box center [751, 80] width 354 height 50
drag, startPoint x: 662, startPoint y: 65, endPoint x: 578, endPoint y: 65, distance: 83.4
click at [578, 65] on div "resources resources" at bounding box center [751, 80] width 354 height 50
paste textarea "<p>Women-owned businesses are a central part of the economy. As of 2025, there …"
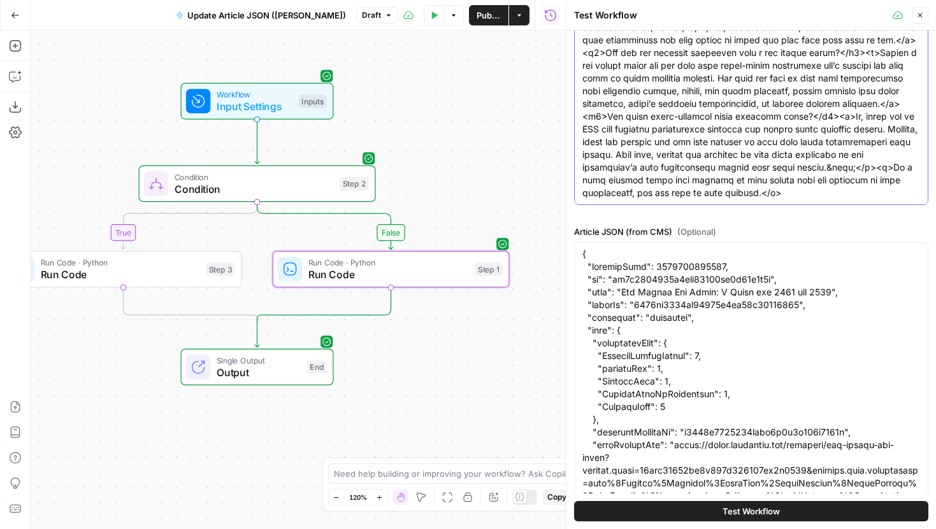
scroll to position [129, 0]
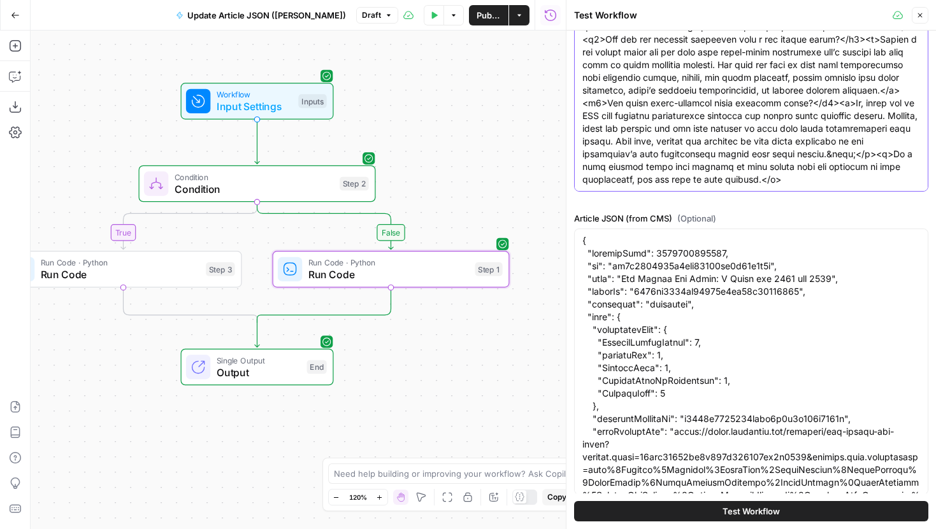
type textarea "<p>Women-owned businesses are a central part of the economy. As of 2025, there …"
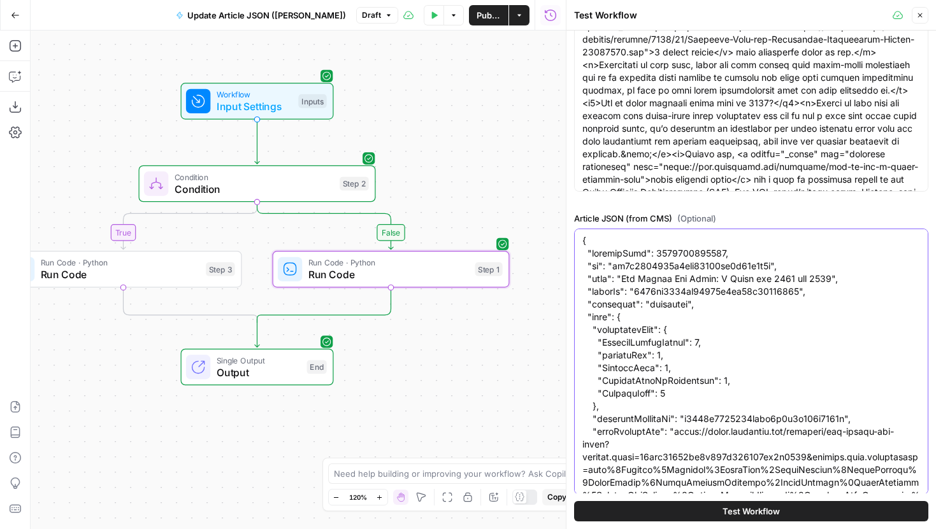
paste textarea "9142066702, "id": "55ad19bacf9046ac9bb293e2a3317288", "name": "Small Business L…"
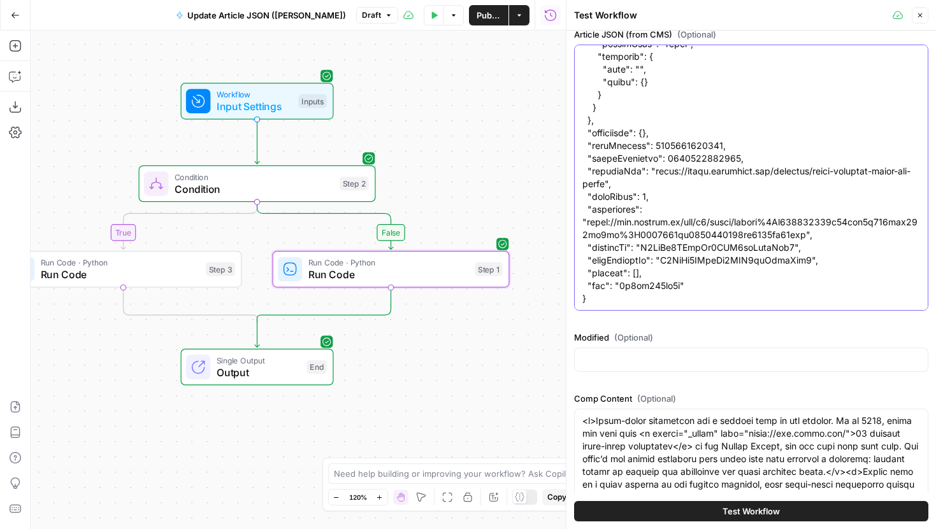
scroll to position [473, 0]
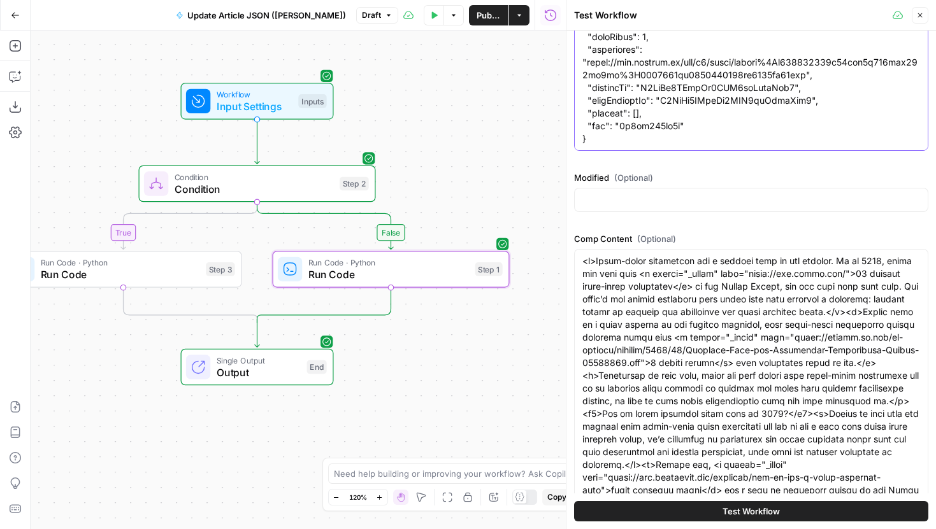
type textarea "{ "createdDate": 1749142066702, "id": "55ad19bacf9046ac9bb293e2a3317288", "name…"
click at [710, 513] on button "Test Workflow" at bounding box center [751, 511] width 354 height 20
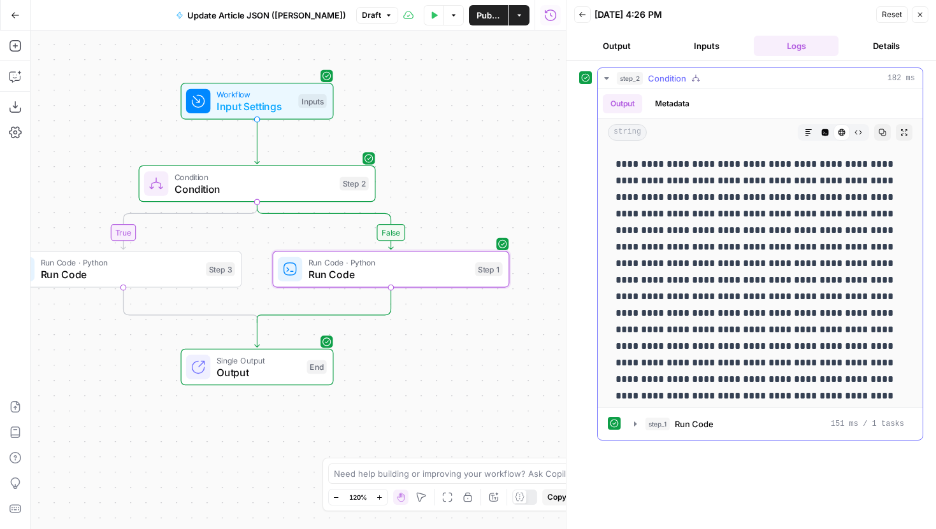
click at [806, 132] on icon "button" at bounding box center [808, 133] width 8 height 8
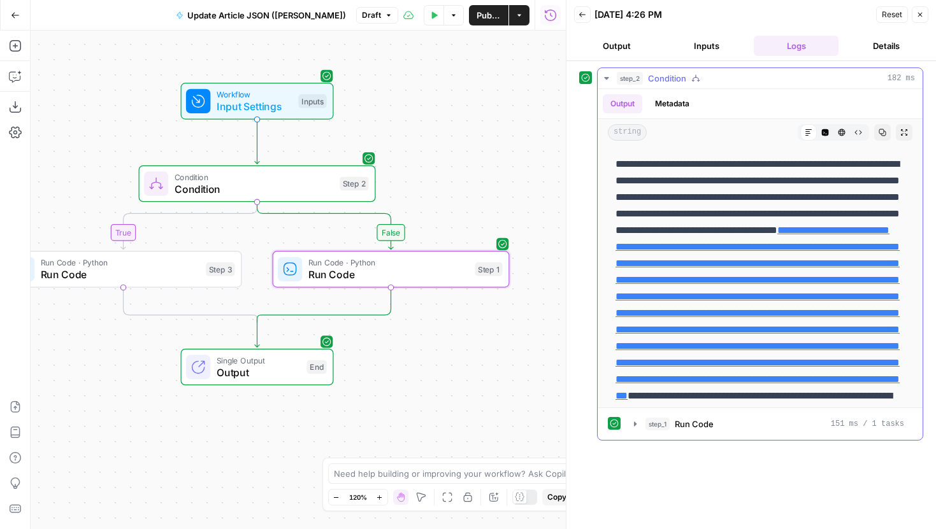
click at [819, 133] on button "Code Editor" at bounding box center [825, 132] width 17 height 17
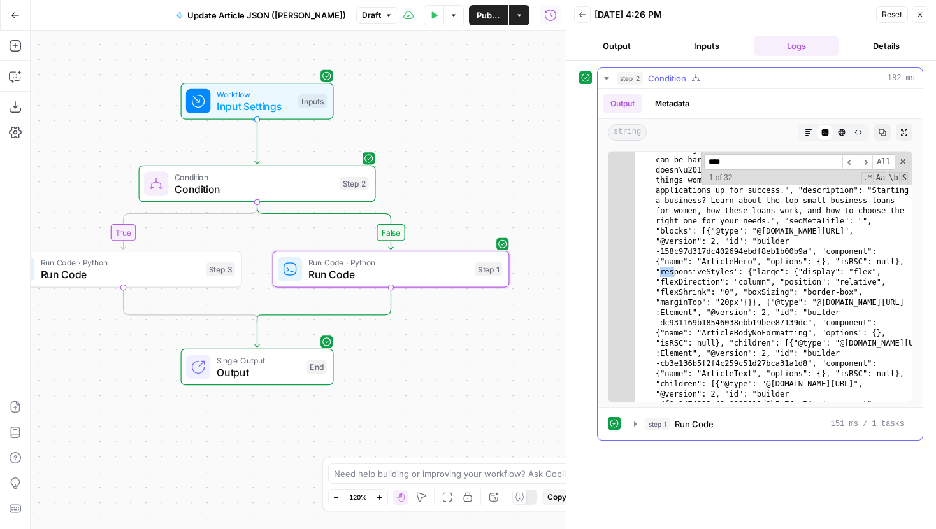
scroll to position [2167, 0]
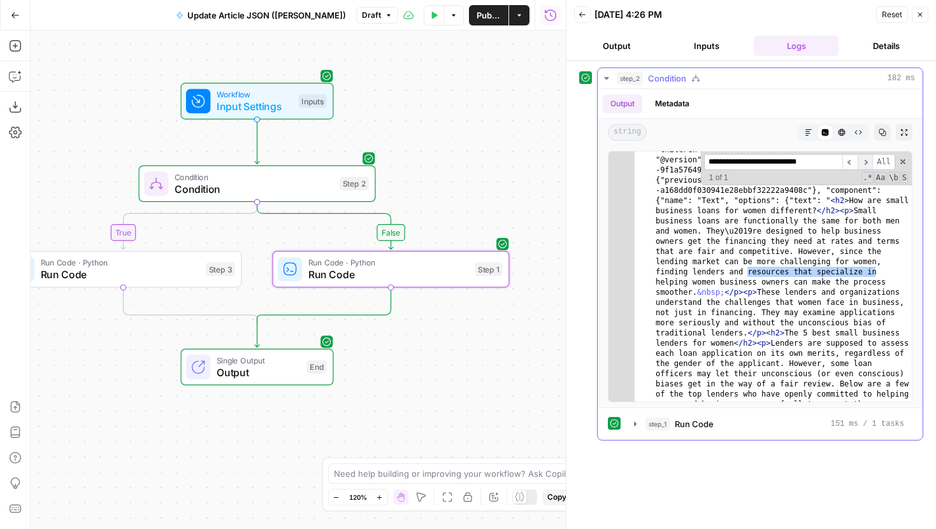
type input "**********"
click at [866, 164] on span "​" at bounding box center [864, 162] width 15 height 16
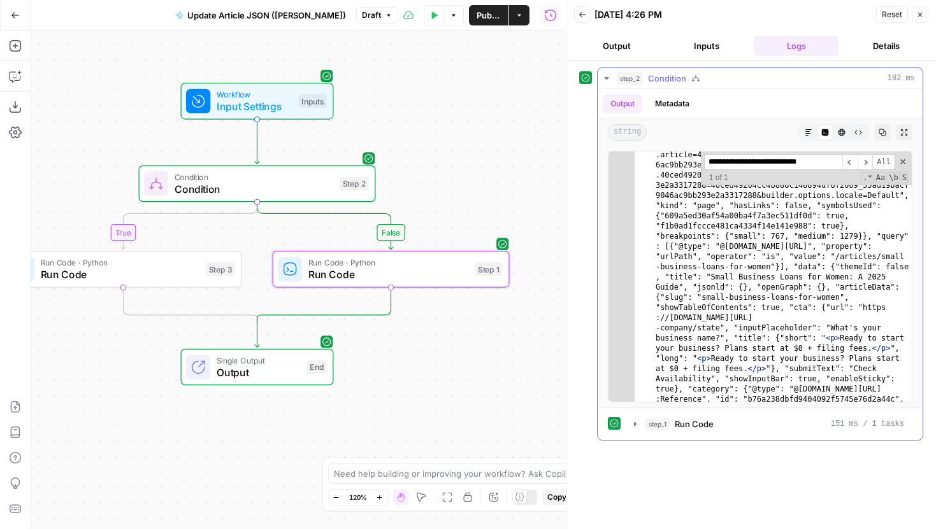
scroll to position [0, 0]
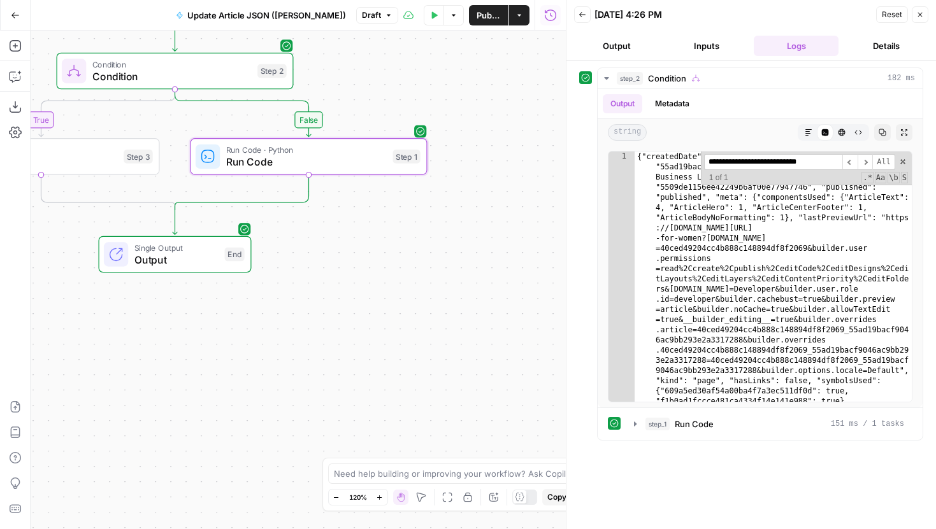
drag, startPoint x: 452, startPoint y: 358, endPoint x: 369, endPoint y: 245, distance: 139.5
click at [369, 245] on div "false true Workflow Input Settings Inputs Condition Condition Step 2 Run Code ·…" at bounding box center [298, 280] width 535 height 499
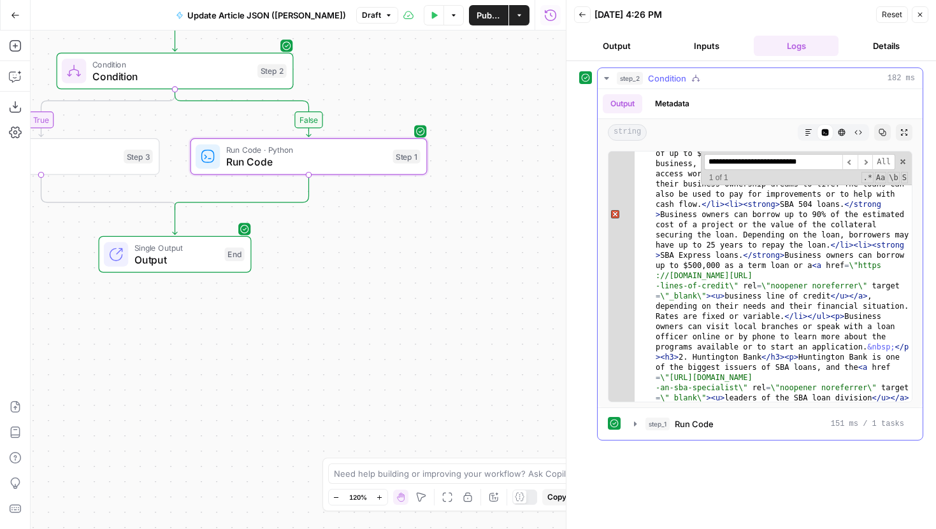
scroll to position [2541, 0]
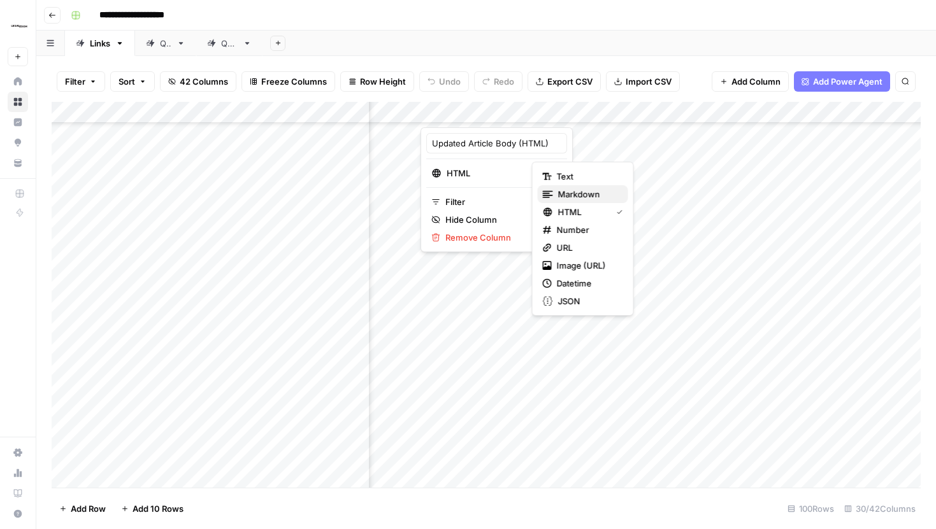
scroll to position [1692, 1909]
click at [579, 181] on span "Text" at bounding box center [587, 176] width 61 height 13
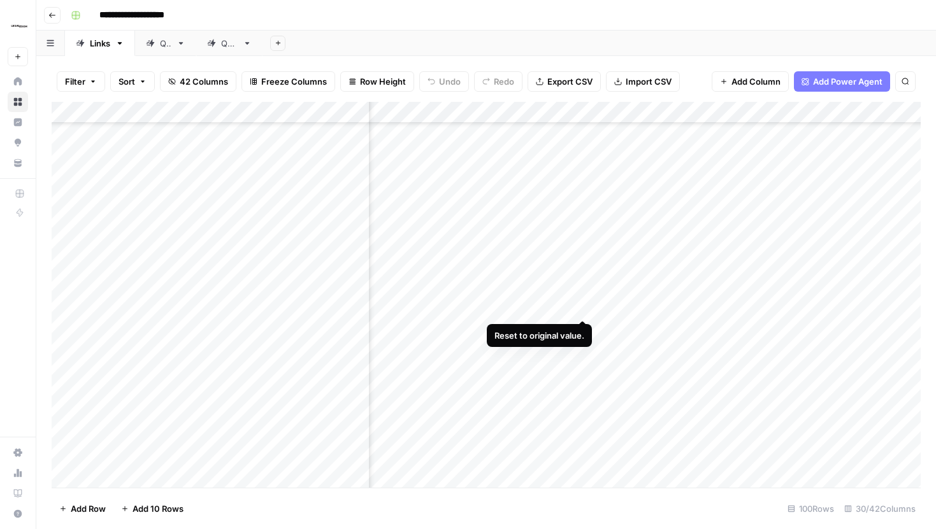
click at [583, 294] on div "Add Column" at bounding box center [486, 295] width 869 height 386
click at [869, 112] on div "Add Column" at bounding box center [486, 295] width 869 height 386
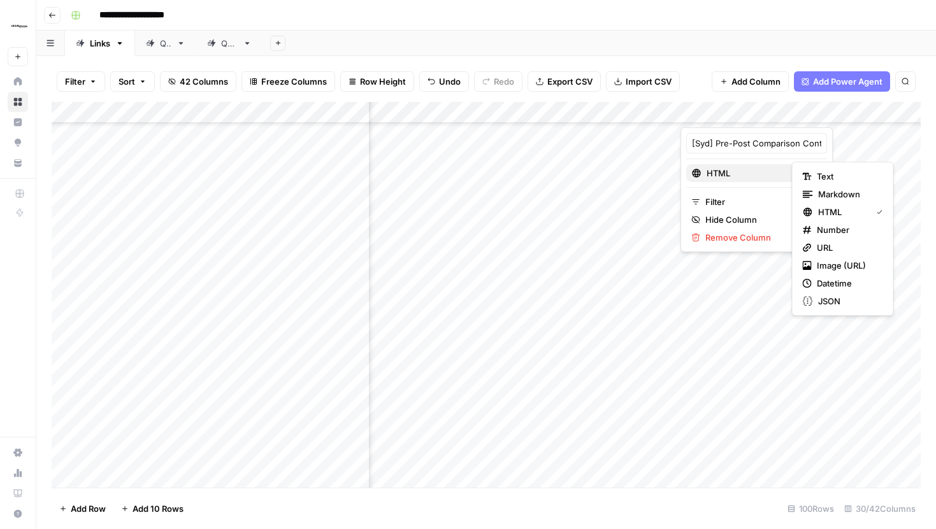
click at [758, 176] on span "HTML" at bounding box center [754, 173] width 97 height 13
click at [822, 177] on span "Text" at bounding box center [847, 176] width 61 height 13
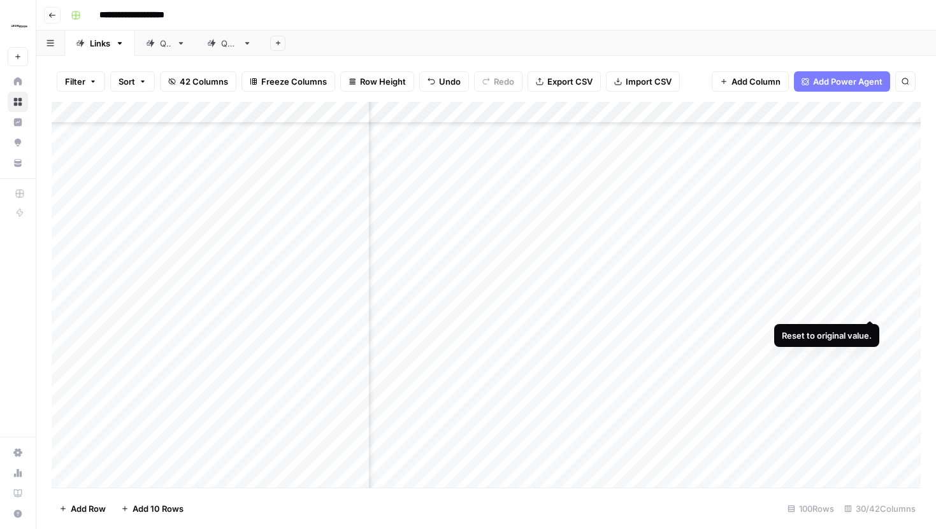
click at [866, 295] on div "Add Column" at bounding box center [486, 295] width 869 height 386
click at [872, 108] on div "Add Column" at bounding box center [486, 295] width 869 height 386
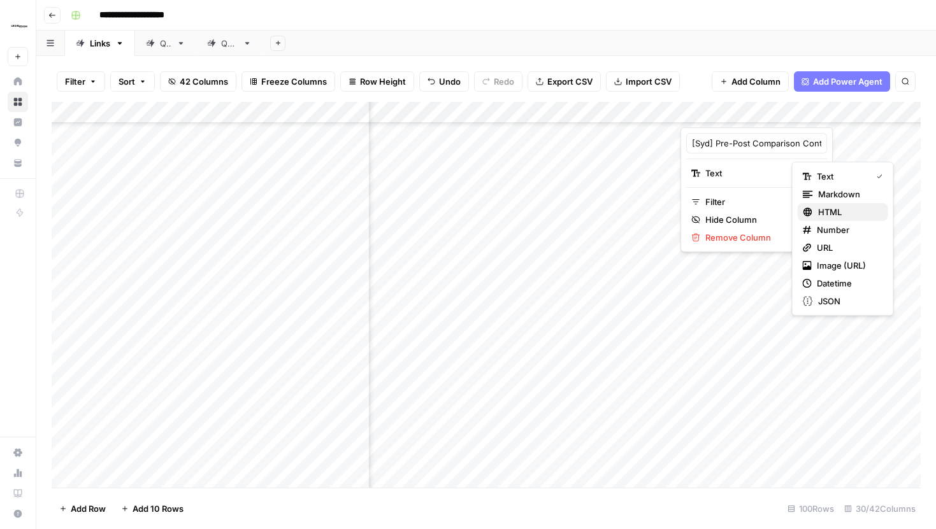
click at [846, 213] on span "HTML" at bounding box center [848, 212] width 60 height 13
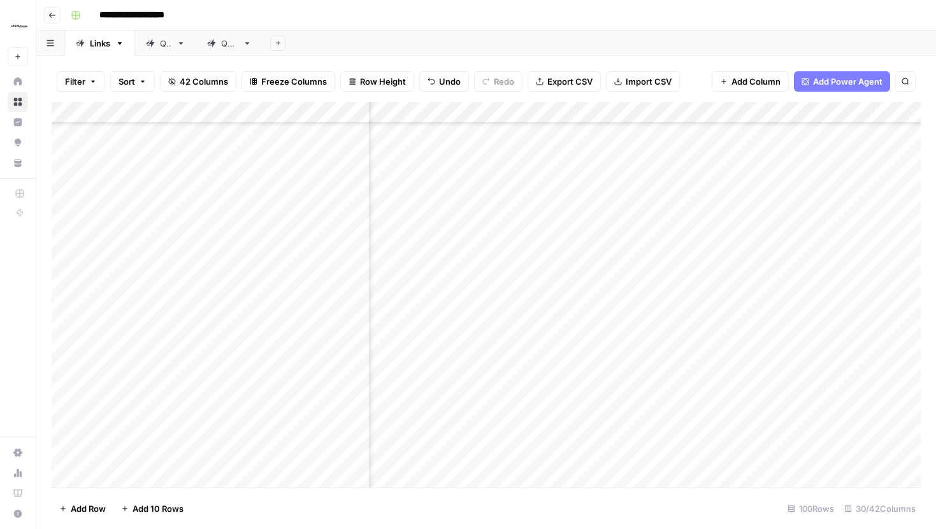
scroll to position [1692, 1728]
click at [770, 110] on div "Add Column" at bounding box center [486, 295] width 869 height 386
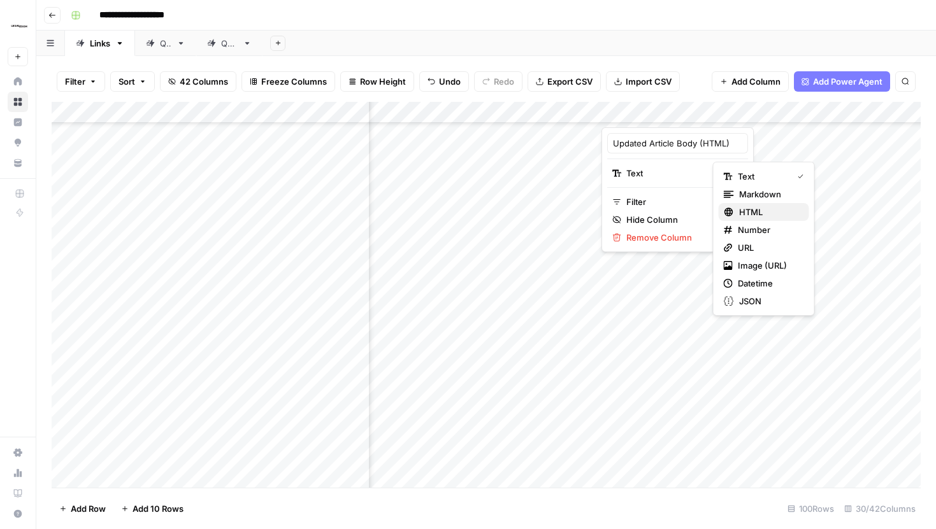
click at [739, 210] on span "HTML" at bounding box center [769, 212] width 60 height 13
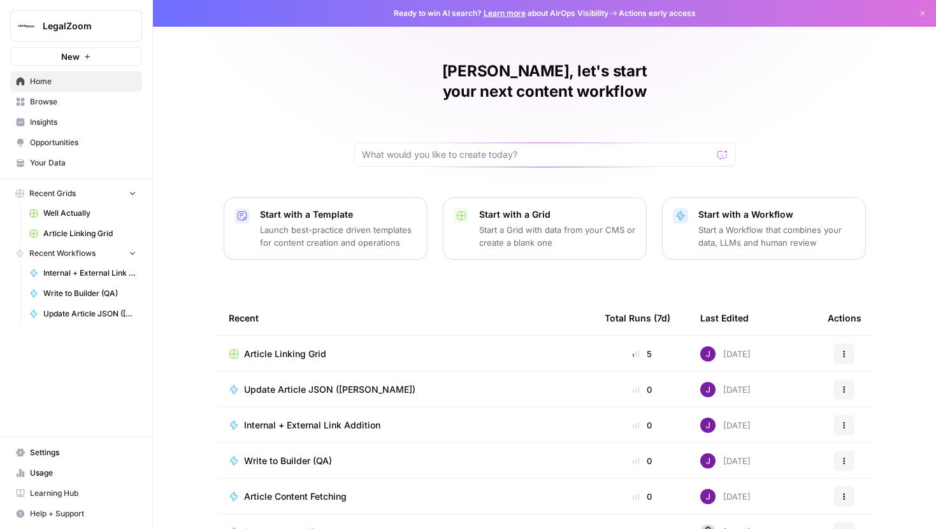
click at [80, 24] on span "LegalZoom" at bounding box center [81, 26] width 77 height 13
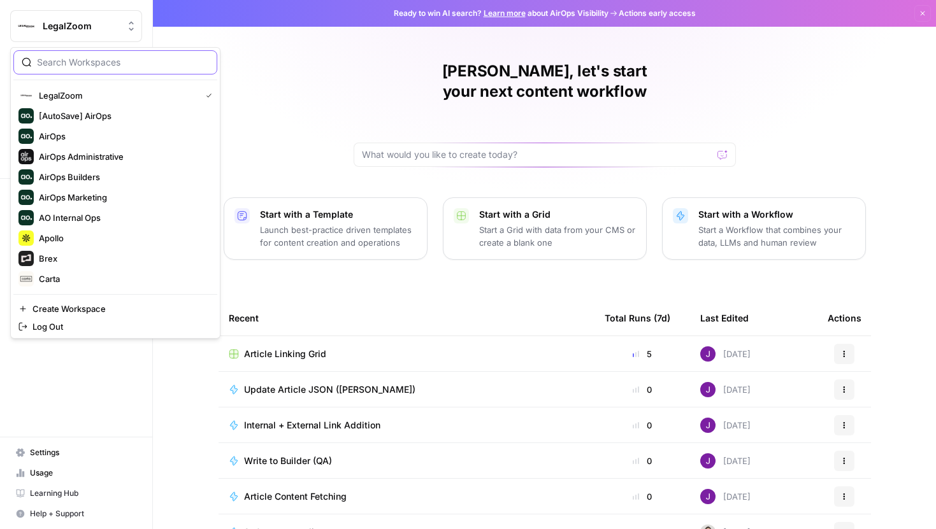
click at [81, 64] on input "search" at bounding box center [123, 62] width 172 height 13
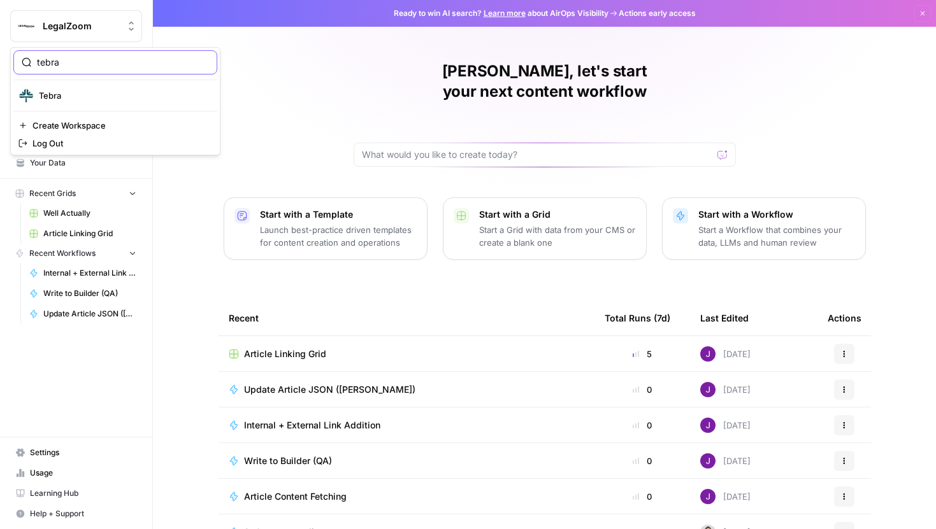
type input "tebra"
click at [78, 96] on span "Tebra" at bounding box center [123, 95] width 168 height 13
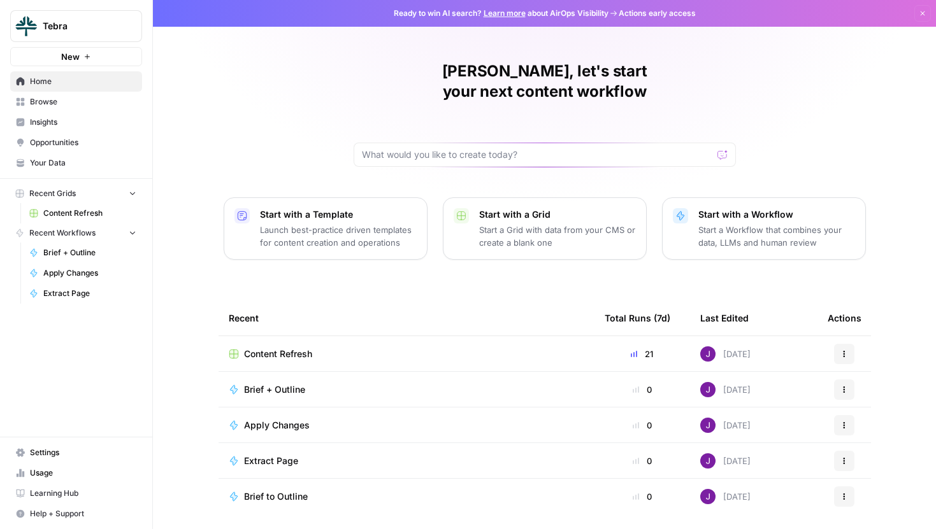
click at [47, 451] on span "Settings" at bounding box center [83, 452] width 106 height 11
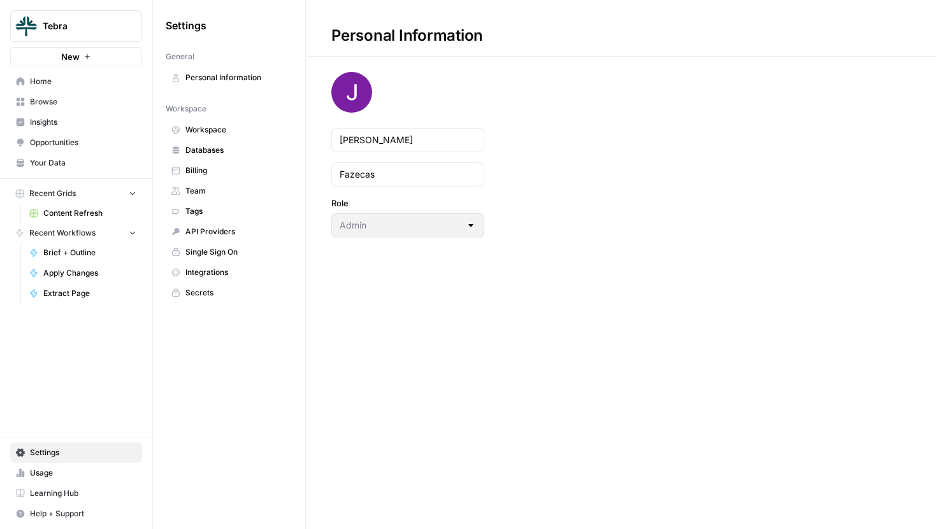
click at [212, 183] on link "Team" at bounding box center [229, 191] width 127 height 20
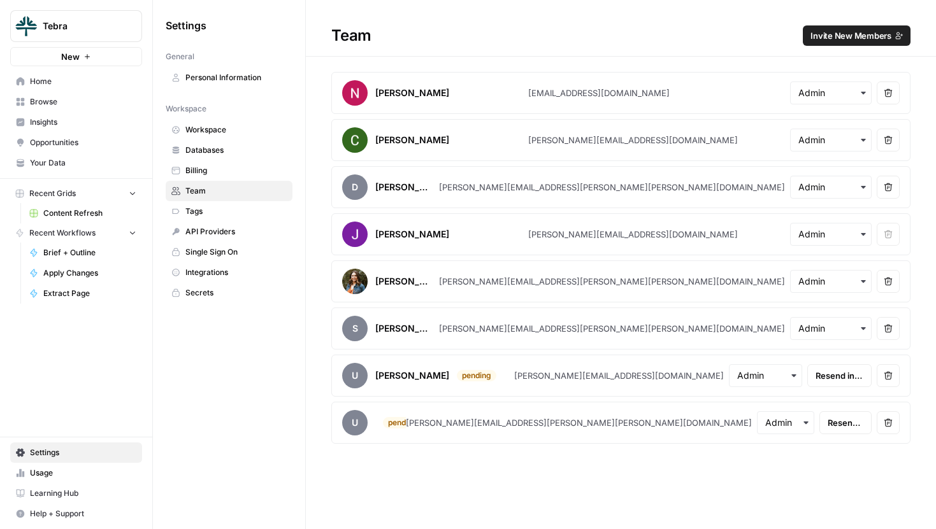
click at [810, 39] on button "Invite New Members" at bounding box center [857, 35] width 108 height 20
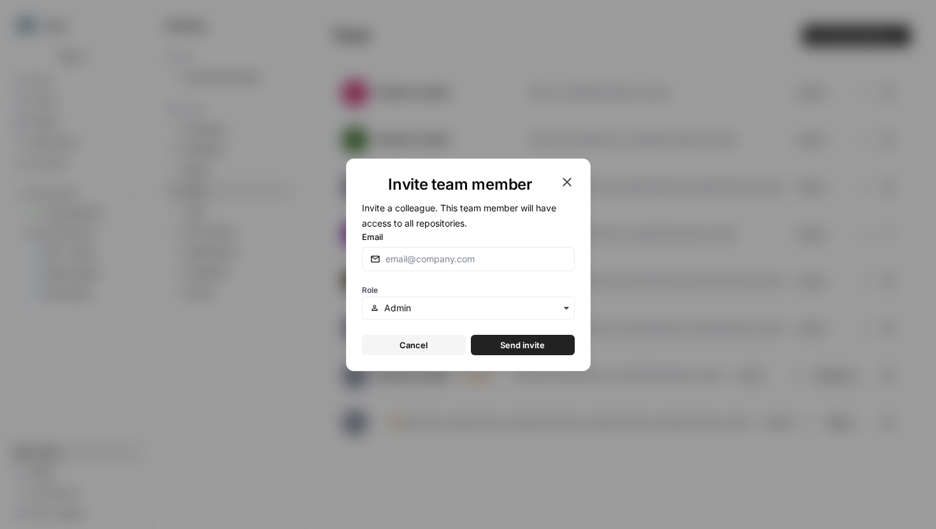
click at [411, 268] on div at bounding box center [468, 259] width 213 height 24
type input "w"
click at [429, 254] on input "Email" at bounding box center [475, 259] width 181 height 13
paste input "[EMAIL_ADDRESS][DOMAIN_NAME]"
type input "[EMAIL_ADDRESS][DOMAIN_NAME]"
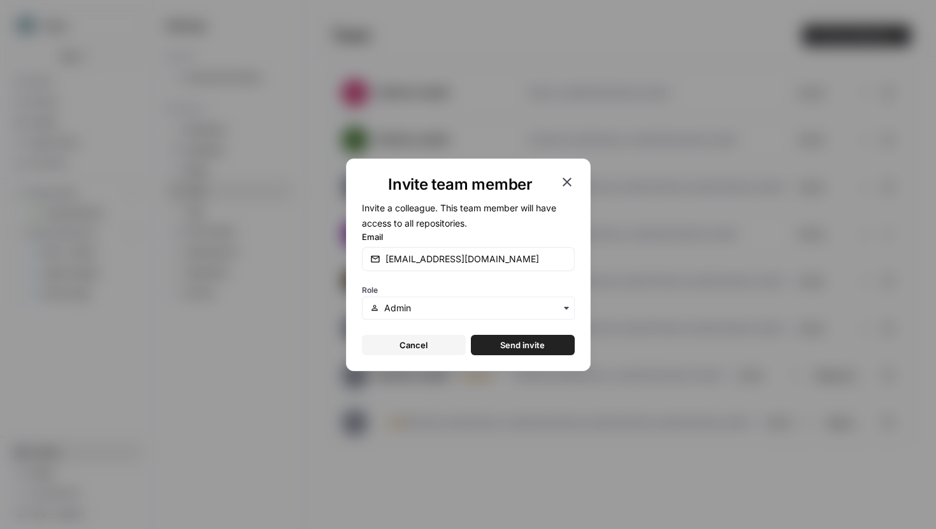
click at [510, 350] on span "Send invite" at bounding box center [522, 345] width 45 height 13
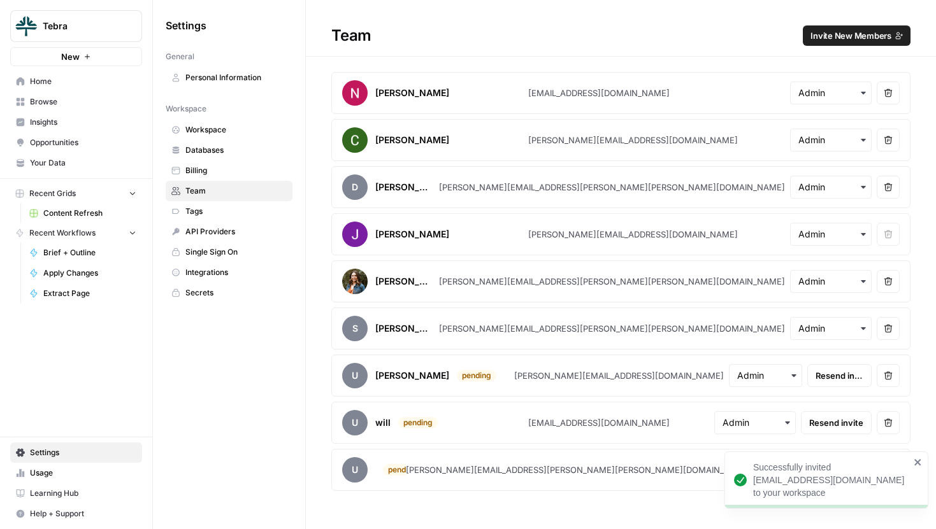
click at [47, 79] on span "Home" at bounding box center [83, 81] width 106 height 11
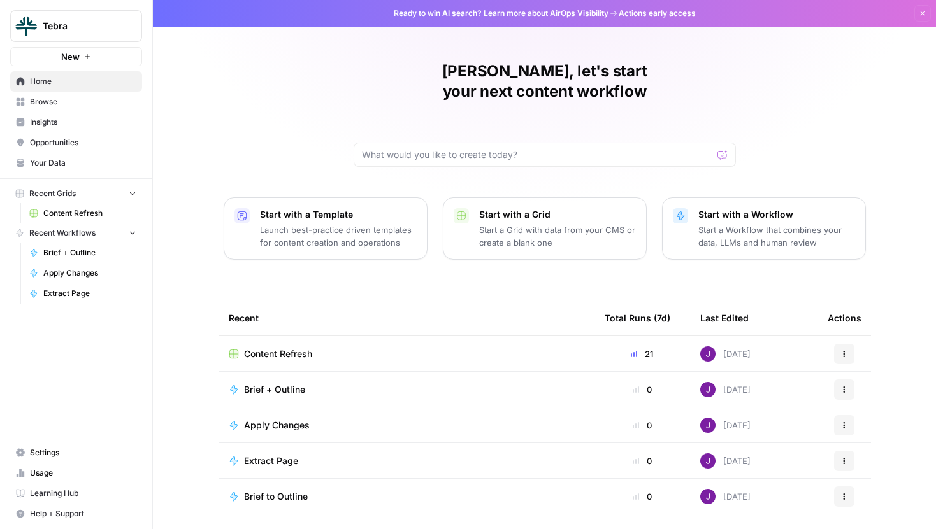
click at [72, 169] on link "Your Data" at bounding box center [76, 163] width 132 height 20
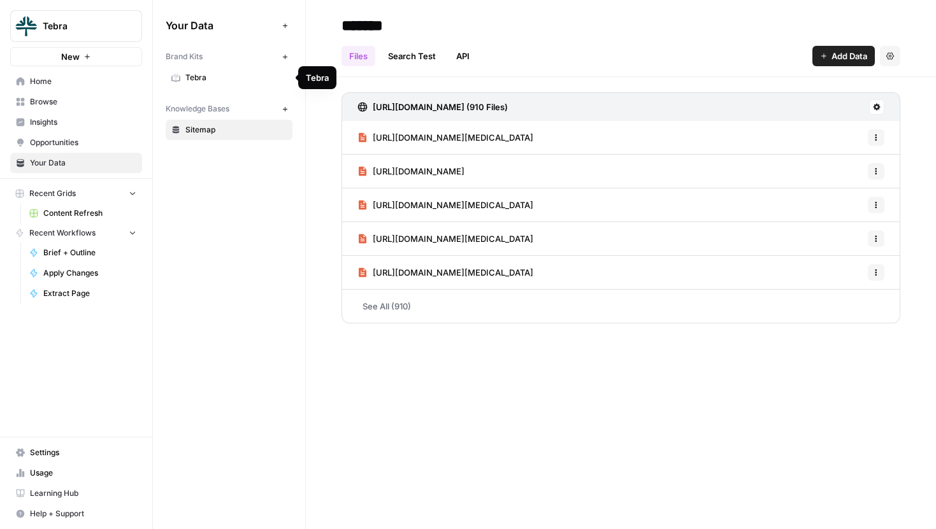
click at [209, 84] on link "Tebra" at bounding box center [229, 78] width 127 height 20
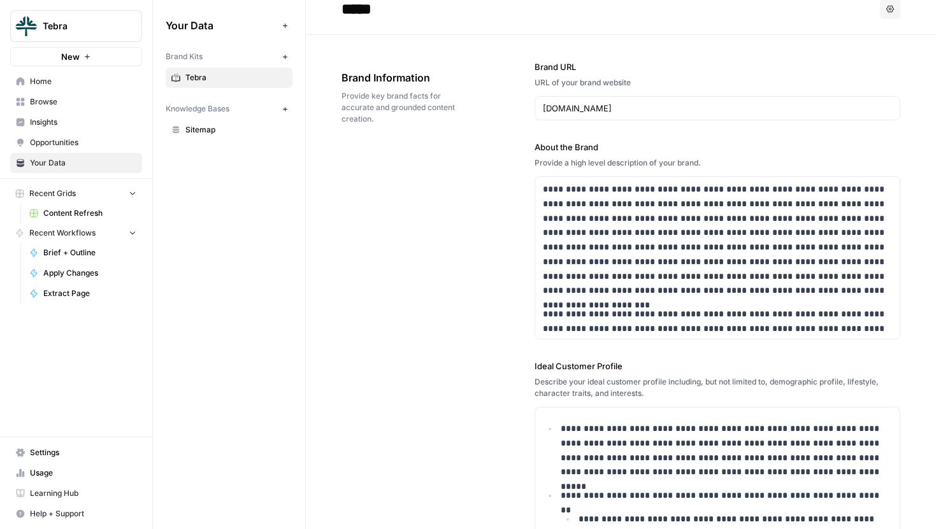
scroll to position [17, 0]
drag, startPoint x: 590, startPoint y: 108, endPoint x: 540, endPoint y: 108, distance: 50.3
click at [540, 108] on div "[DOMAIN_NAME]" at bounding box center [717, 108] width 366 height 24
click at [495, 183] on div "**********" at bounding box center [620, 493] width 559 height 919
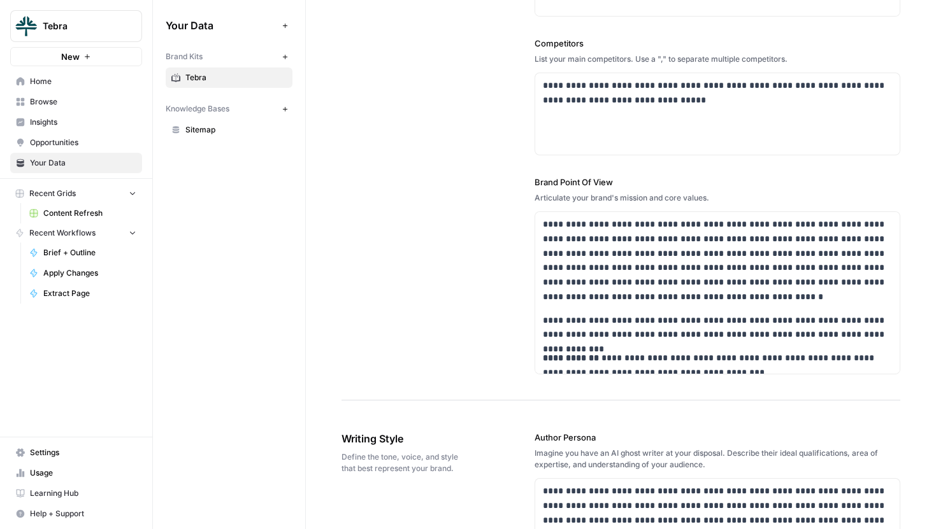
scroll to position [565, 0]
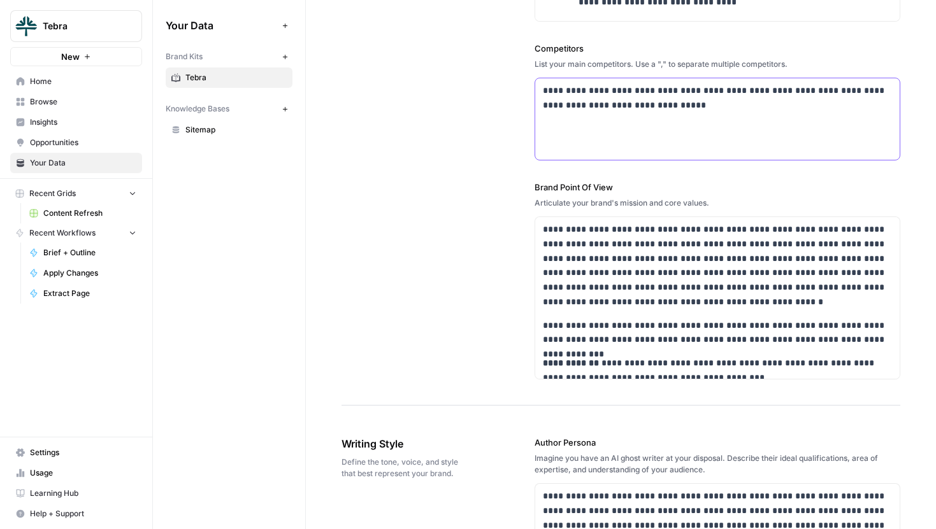
click at [678, 104] on p "**********" at bounding box center [717, 97] width 349 height 29
drag, startPoint x: 684, startPoint y: 105, endPoint x: 554, endPoint y: 94, distance: 130.4
click at [554, 95] on p "**********" at bounding box center [717, 97] width 349 height 29
click at [713, 123] on div "**********" at bounding box center [717, 119] width 364 height 82
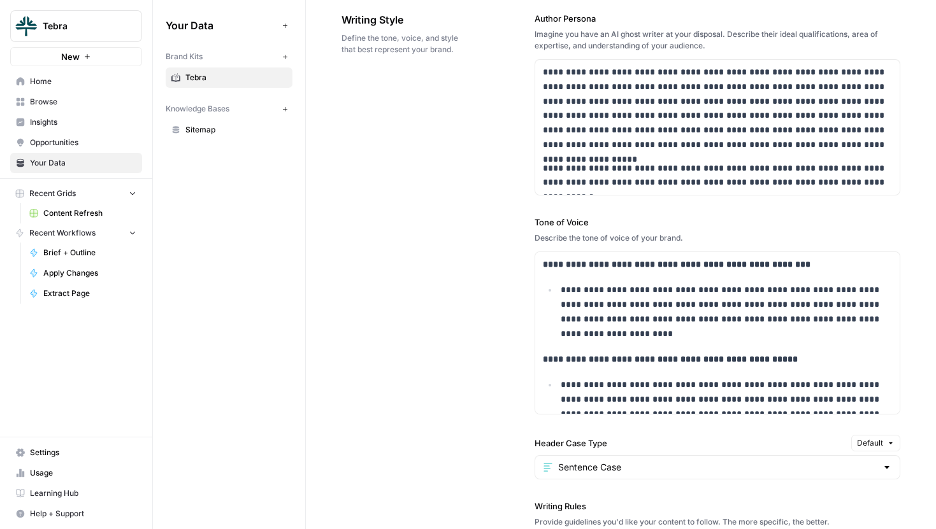
scroll to position [990, 0]
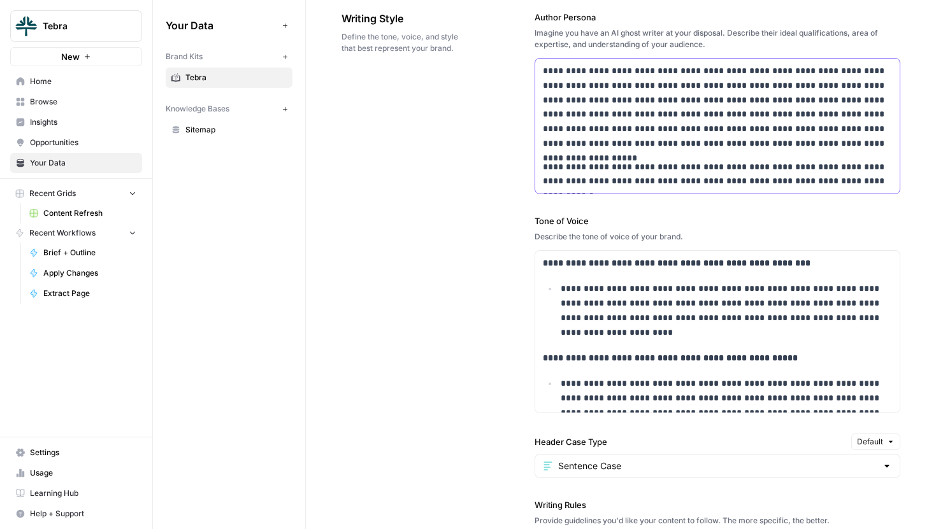
drag, startPoint x: 542, startPoint y: 68, endPoint x: 892, endPoint y: 157, distance: 360.9
click at [893, 157] on div "**********" at bounding box center [717, 126] width 364 height 135
click at [850, 150] on div "**********" at bounding box center [717, 126] width 364 height 135
drag, startPoint x: 866, startPoint y: 182, endPoint x: 616, endPoint y: 99, distance: 263.0
click at [616, 99] on div "**********" at bounding box center [717, 126] width 364 height 135
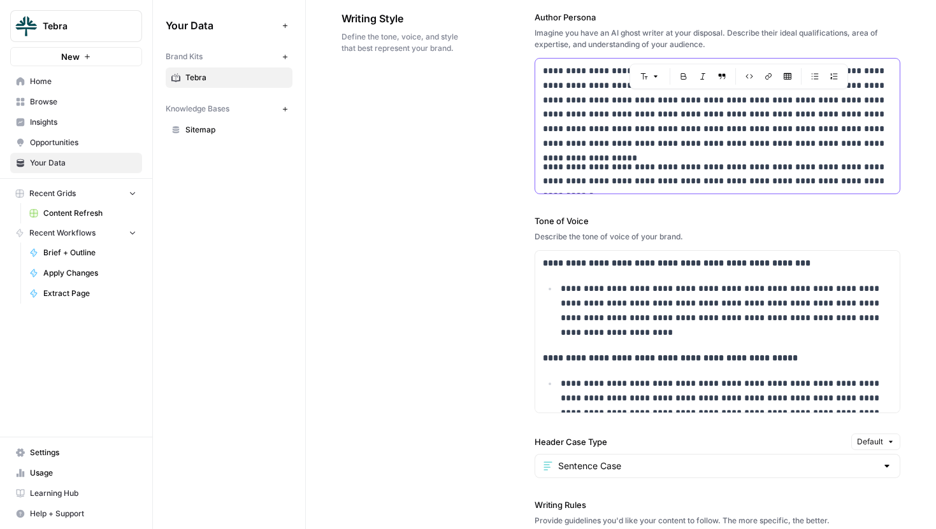
click at [616, 99] on p "**********" at bounding box center [717, 107] width 349 height 87
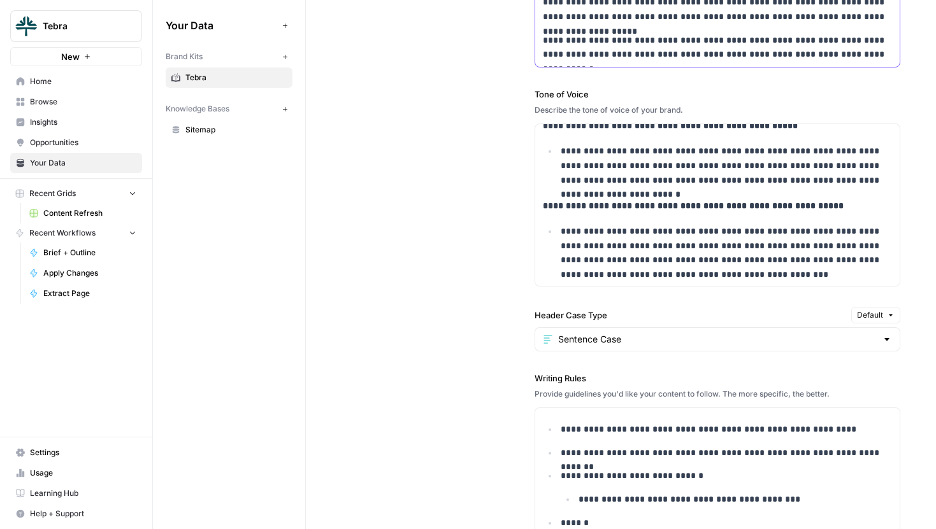
scroll to position [227, 0]
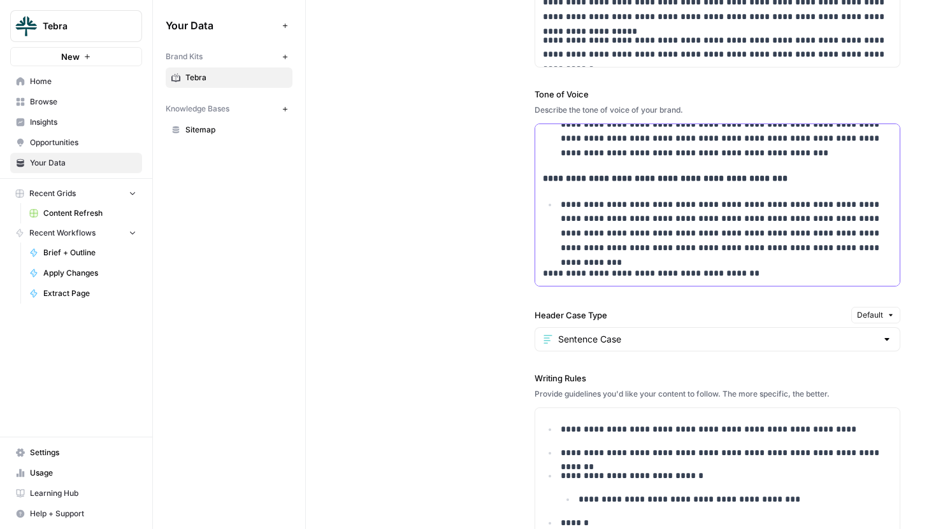
drag, startPoint x: 544, startPoint y: 271, endPoint x: 791, endPoint y: 273, distance: 247.1
click at [791, 273] on p "**********" at bounding box center [717, 273] width 349 height 15
click at [743, 271] on p "**********" at bounding box center [717, 273] width 349 height 15
drag, startPoint x: 613, startPoint y: 270, endPoint x: 752, endPoint y: 270, distance: 138.2
click at [752, 270] on p "**********" at bounding box center [717, 273] width 349 height 15
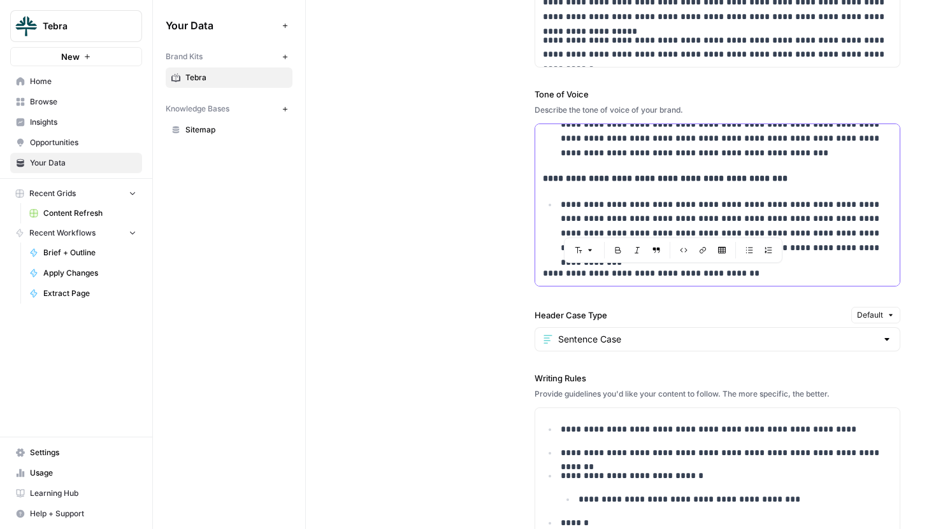
click at [753, 270] on p "**********" at bounding box center [717, 273] width 349 height 15
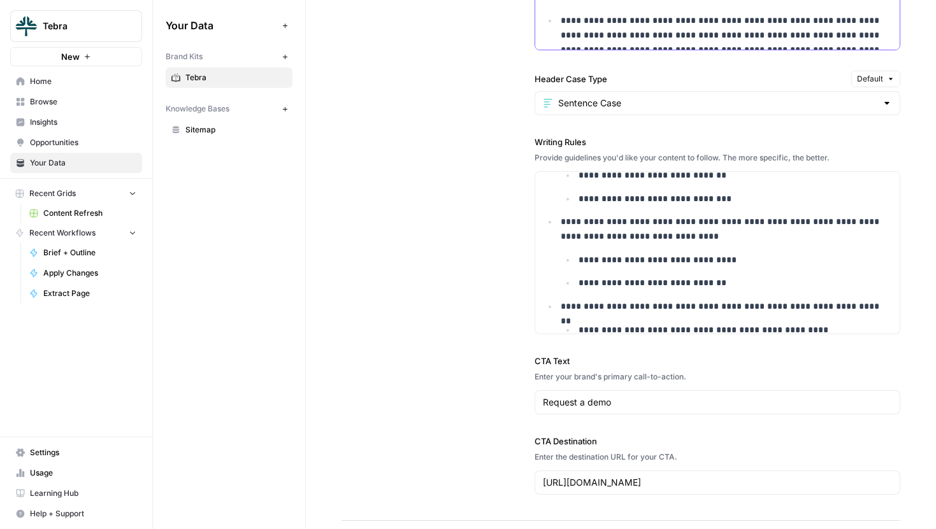
scroll to position [1133, 0]
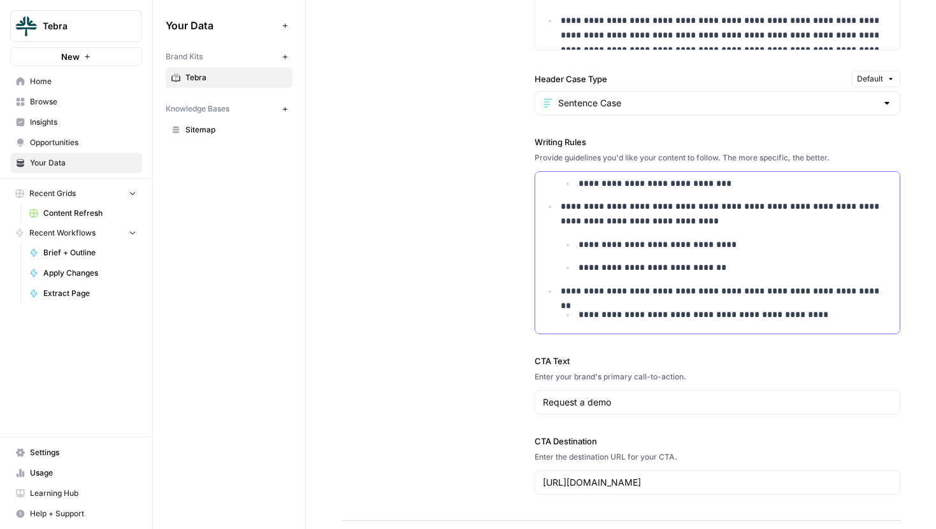
drag, startPoint x: 558, startPoint y: 207, endPoint x: 789, endPoint y: 232, distance: 231.9
click at [789, 232] on li "**********" at bounding box center [724, 237] width 334 height 76
drag, startPoint x: 601, startPoint y: 209, endPoint x: 756, endPoint y: 220, distance: 155.2
click at [755, 220] on p "**********" at bounding box center [725, 213] width 331 height 29
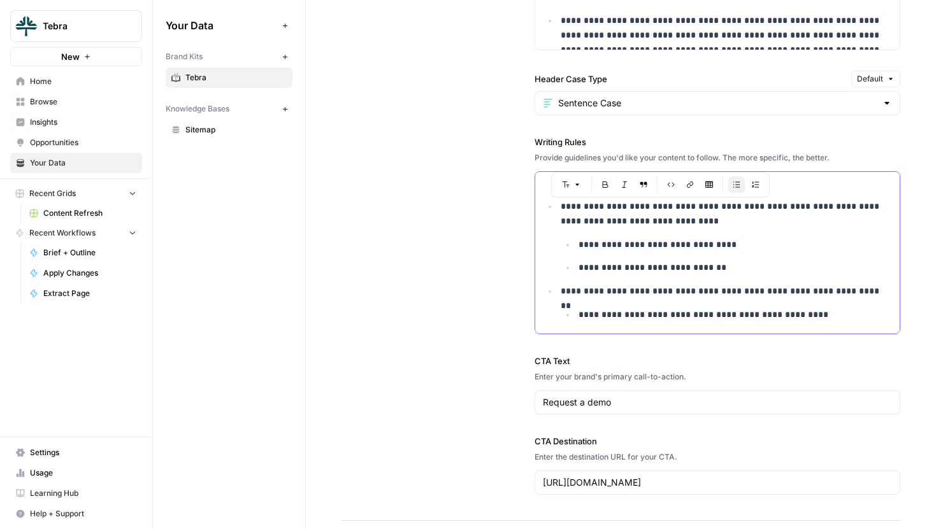
click at [717, 220] on p "**********" at bounding box center [725, 213] width 331 height 29
drag, startPoint x: 725, startPoint y: 220, endPoint x: 668, endPoint y: 224, distance: 56.8
click at [668, 224] on p "**********" at bounding box center [725, 213] width 331 height 29
click at [724, 224] on p "**********" at bounding box center [725, 213] width 331 height 29
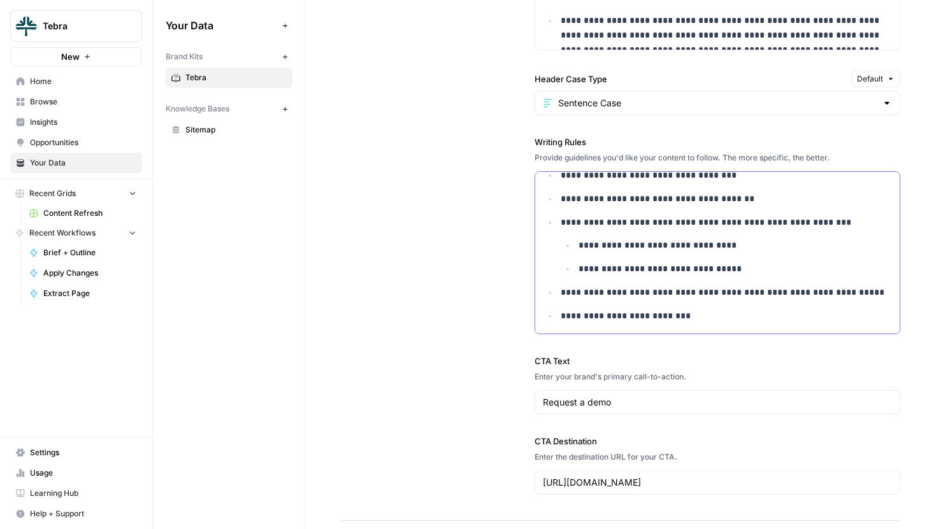
scroll to position [928, 0]
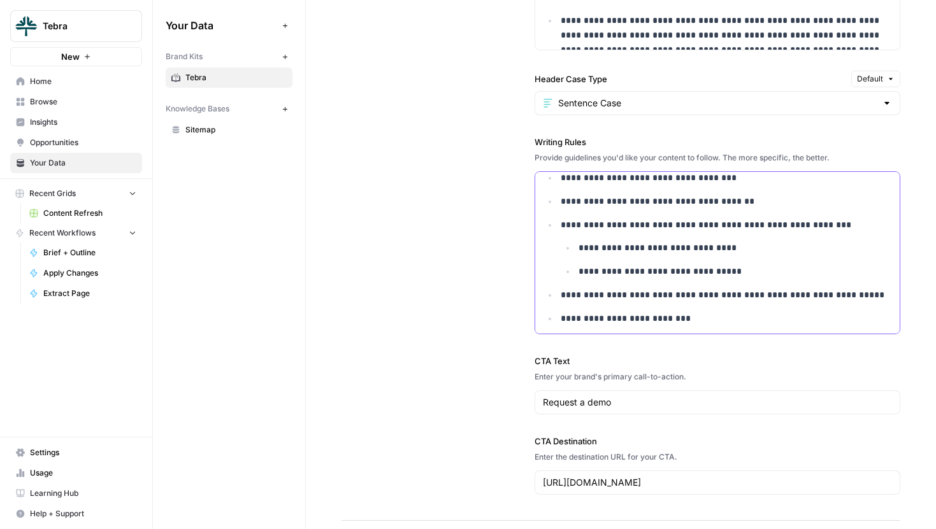
drag, startPoint x: 559, startPoint y: 201, endPoint x: 793, endPoint y: 208, distance: 233.9
click at [796, 209] on li "**********" at bounding box center [724, 201] width 334 height 15
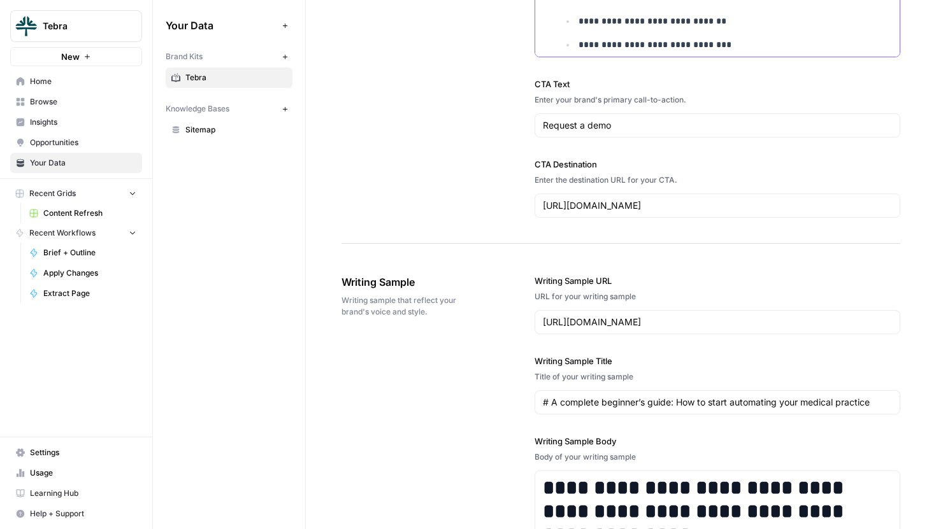
scroll to position [1631, 0]
drag, startPoint x: 625, startPoint y: 126, endPoint x: 532, endPoint y: 126, distance: 93.6
drag, startPoint x: 657, startPoint y: 206, endPoint x: 531, endPoint y: 206, distance: 125.5
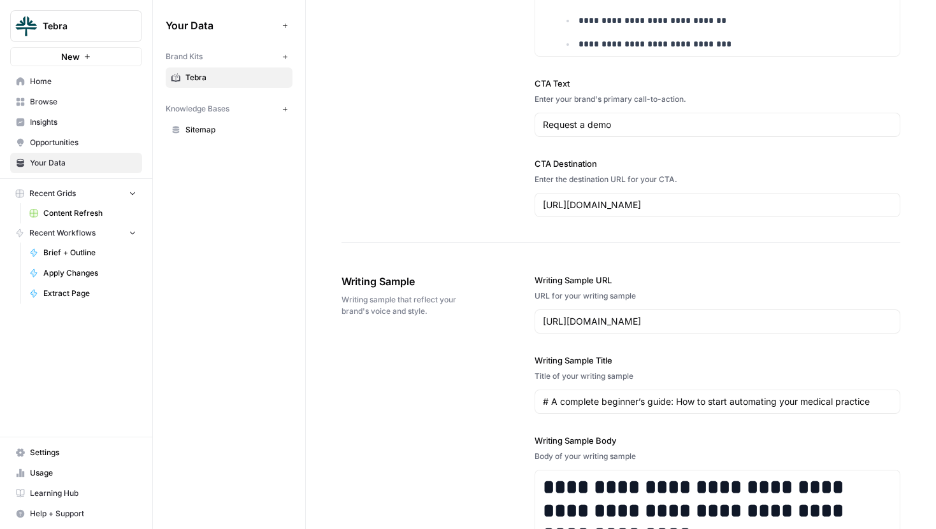
click at [616, 114] on div "Request a demo" at bounding box center [717, 125] width 366 height 24
click at [624, 124] on input "Request a demo" at bounding box center [717, 124] width 349 height 13
drag, startPoint x: 545, startPoint y: 120, endPoint x: 661, endPoint y: 134, distance: 117.4
click at [661, 134] on div "Request a demo" at bounding box center [717, 125] width 366 height 24
drag, startPoint x: 655, startPoint y: 200, endPoint x: 535, endPoint y: 204, distance: 119.8
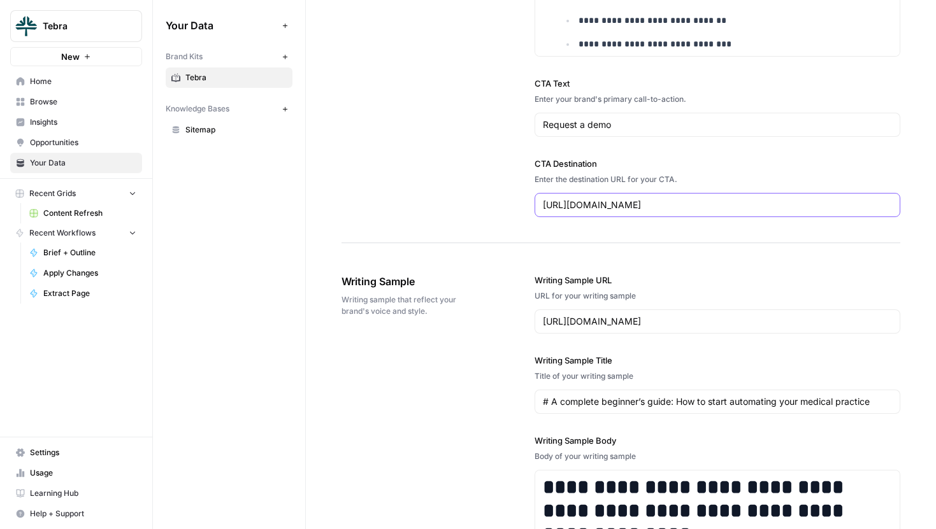
click at [535, 204] on div "[URL][DOMAIN_NAME]" at bounding box center [717, 205] width 366 height 24
click at [660, 203] on input "[URL][DOMAIN_NAME]" at bounding box center [717, 205] width 349 height 13
drag, startPoint x: 653, startPoint y: 208, endPoint x: 531, endPoint y: 205, distance: 122.3
click at [618, 201] on input "[URL][DOMAIN_NAME]" at bounding box center [717, 205] width 349 height 13
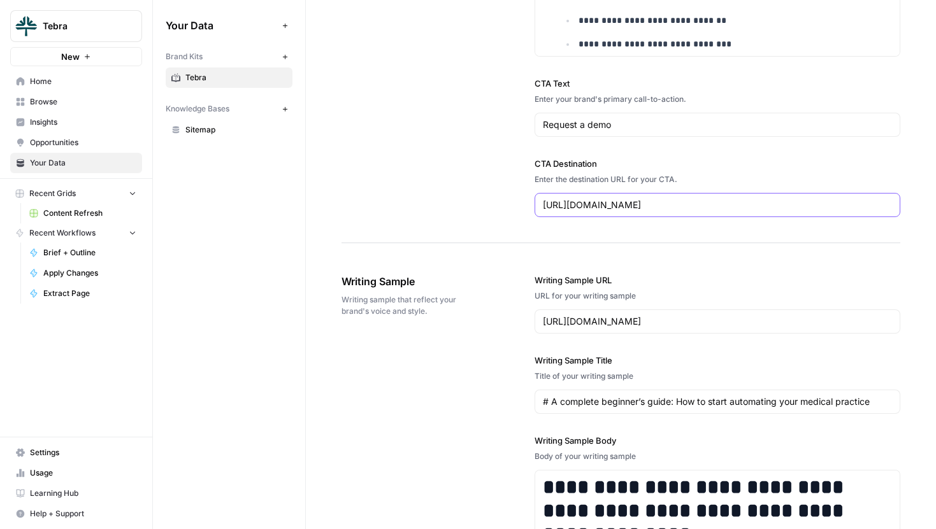
drag, startPoint x: 655, startPoint y: 210, endPoint x: 533, endPoint y: 206, distance: 122.3
click at [610, 215] on div "[URL][DOMAIN_NAME]" at bounding box center [717, 205] width 366 height 24
click at [641, 210] on input "[URL][DOMAIN_NAME]" at bounding box center [717, 205] width 349 height 13
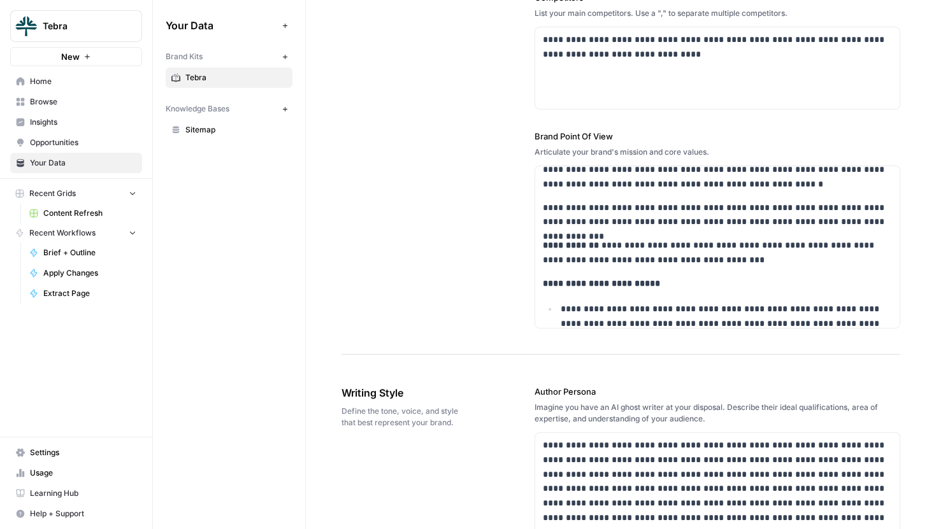
scroll to position [596, 0]
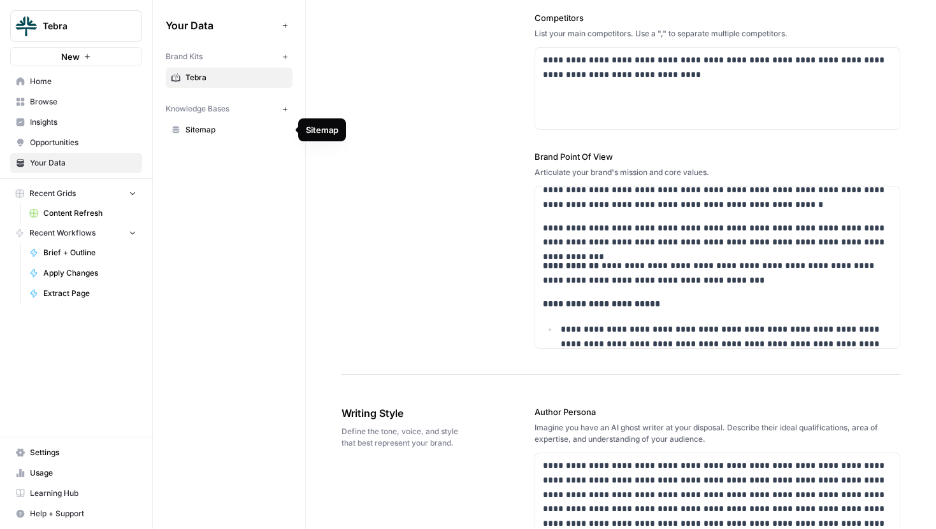
click at [219, 134] on span "Sitemap" at bounding box center [235, 129] width 101 height 11
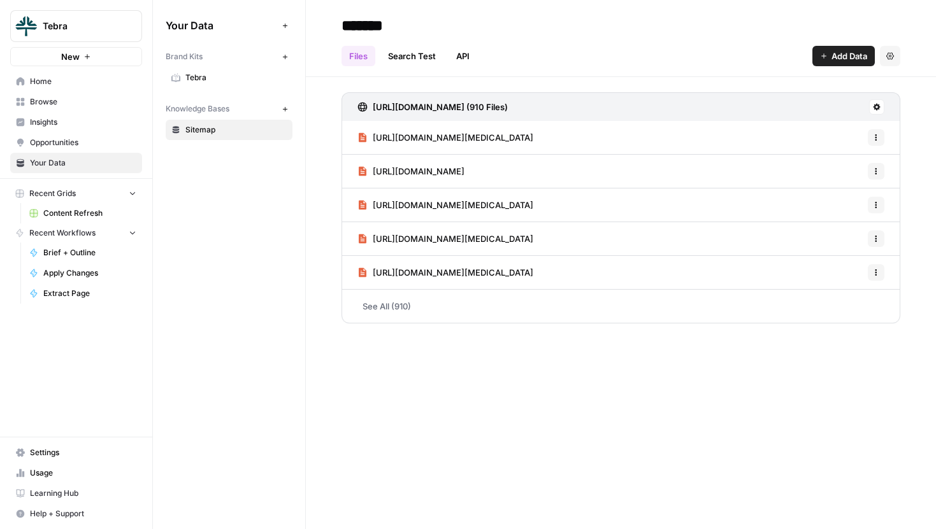
click at [219, 82] on span "Tebra" at bounding box center [235, 77] width 101 height 11
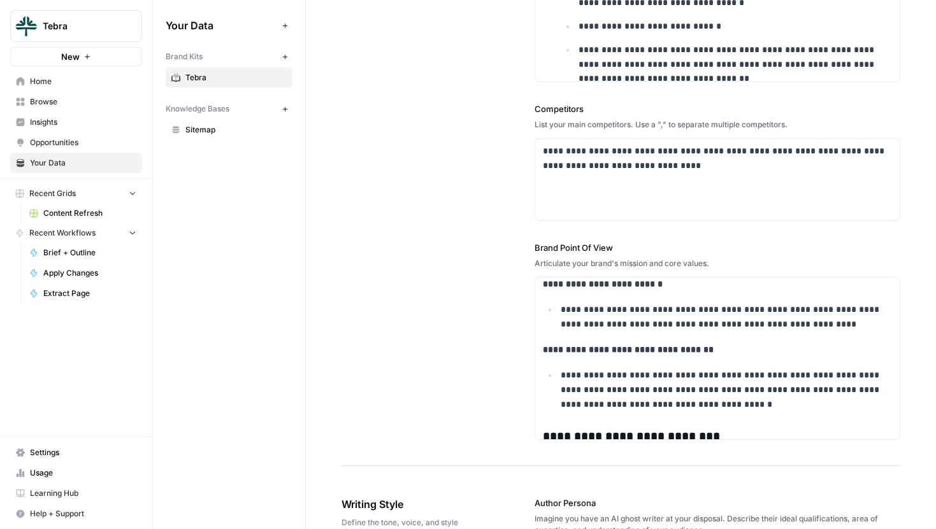
scroll to position [420, 0]
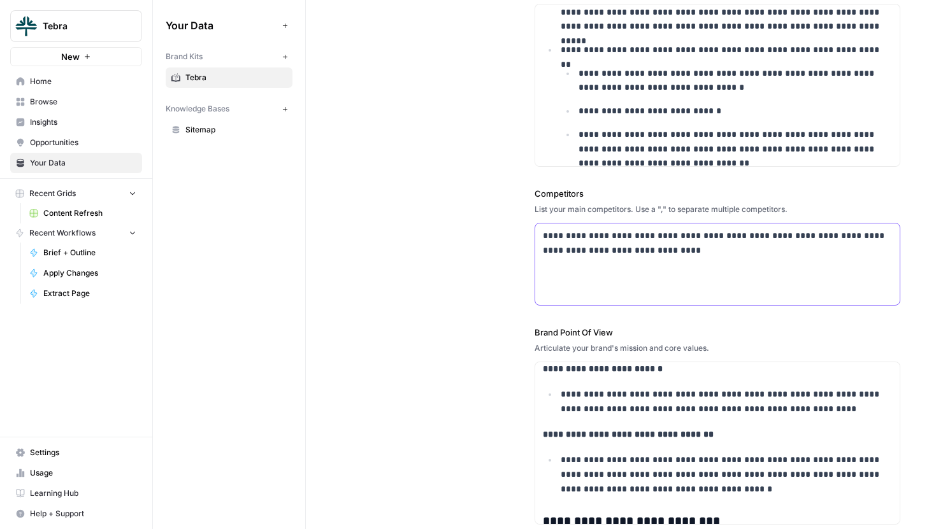
click at [732, 264] on div "**********" at bounding box center [717, 265] width 364 height 82
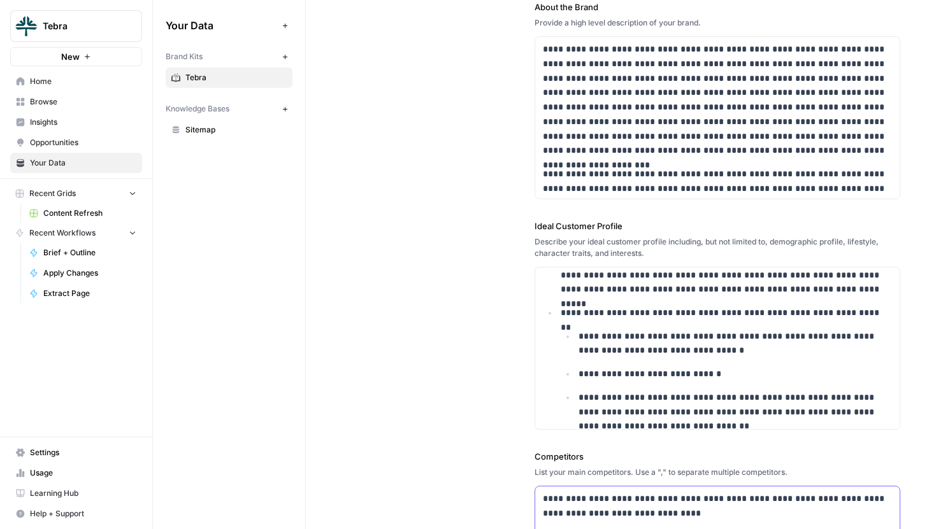
scroll to position [231, 0]
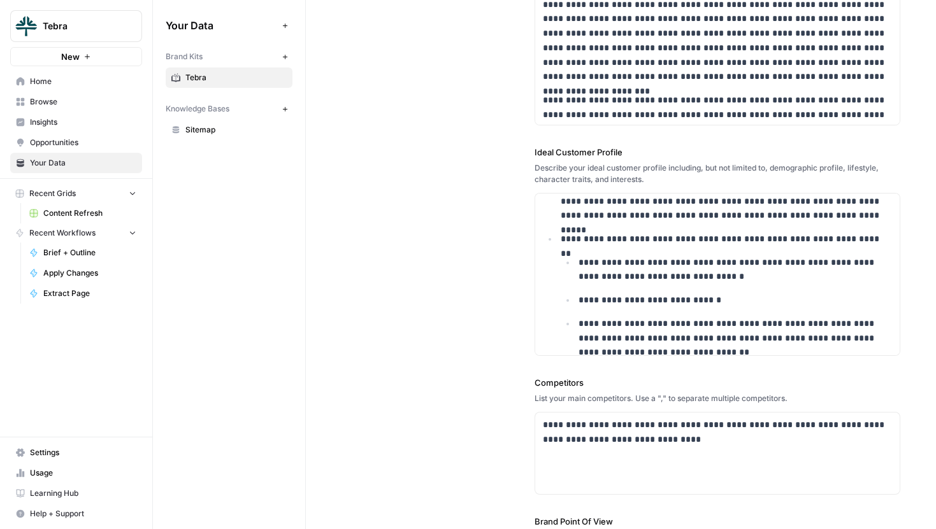
drag, startPoint x: 534, startPoint y: 382, endPoint x: 625, endPoint y: 381, distance: 90.4
click at [625, 381] on label "Competitors" at bounding box center [717, 382] width 366 height 13
click at [648, 390] on div "**********" at bounding box center [717, 435] width 366 height 118
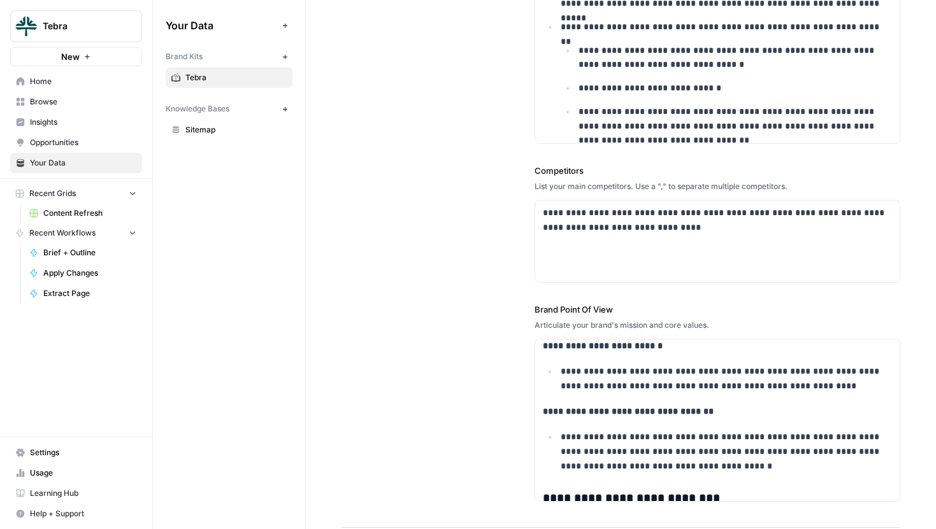
scroll to position [469, 0]
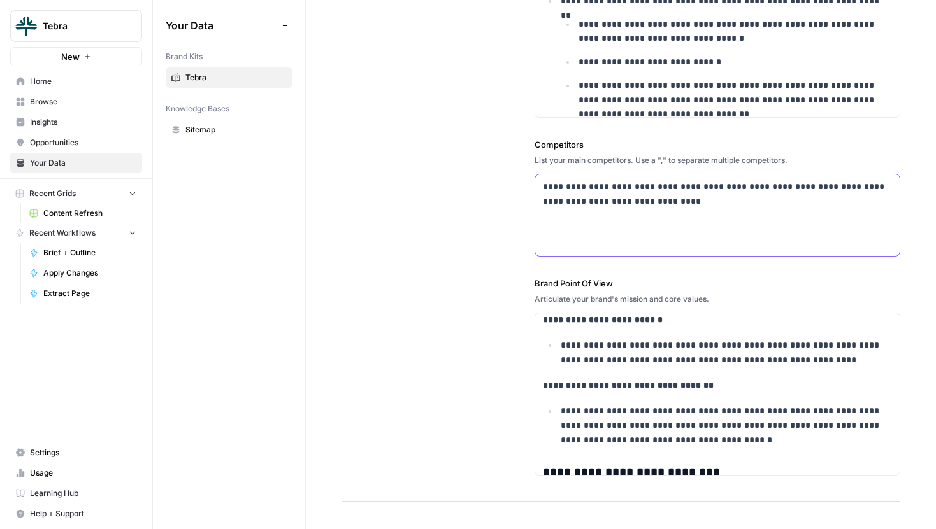
drag, startPoint x: 587, startPoint y: 185, endPoint x: 669, endPoint y: 197, distance: 83.0
click at [669, 197] on div "**********" at bounding box center [717, 216] width 364 height 82
click at [682, 197] on p "**********" at bounding box center [717, 194] width 349 height 29
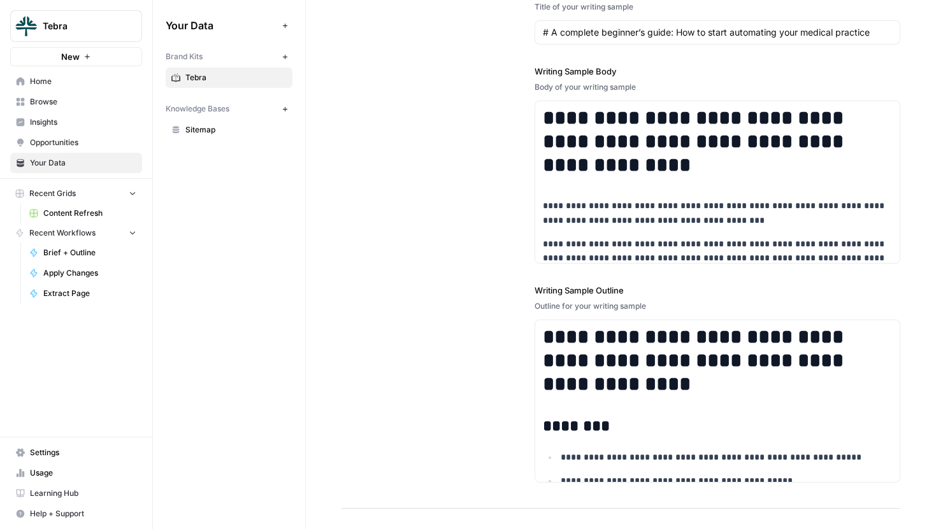
scroll to position [2423, 0]
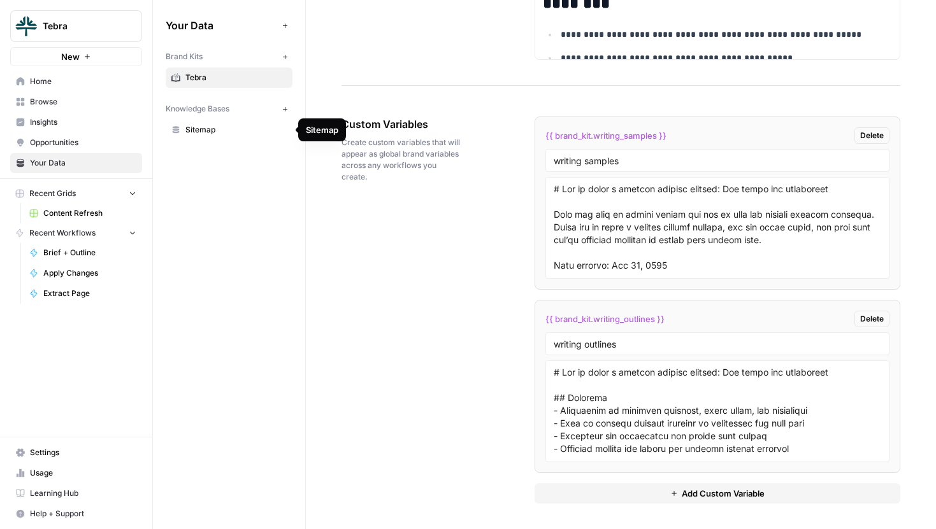
click at [206, 131] on span "Sitemap" at bounding box center [235, 129] width 101 height 11
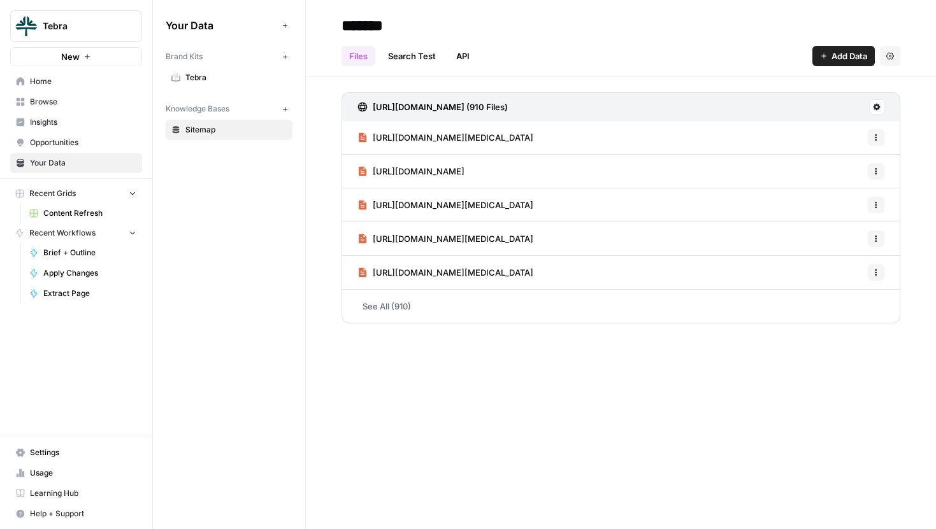
click at [873, 106] on icon at bounding box center [877, 107] width 8 height 8
click at [755, 88] on div "[URL][DOMAIN_NAME] (910 Files) [URL][DOMAIN_NAME][MEDICAL_DATA] Options [URL][D…" at bounding box center [621, 205] width 630 height 257
click at [881, 57] on button "Settings" at bounding box center [890, 56] width 20 height 20
click at [824, 56] on icon "button" at bounding box center [824, 56] width 8 height 8
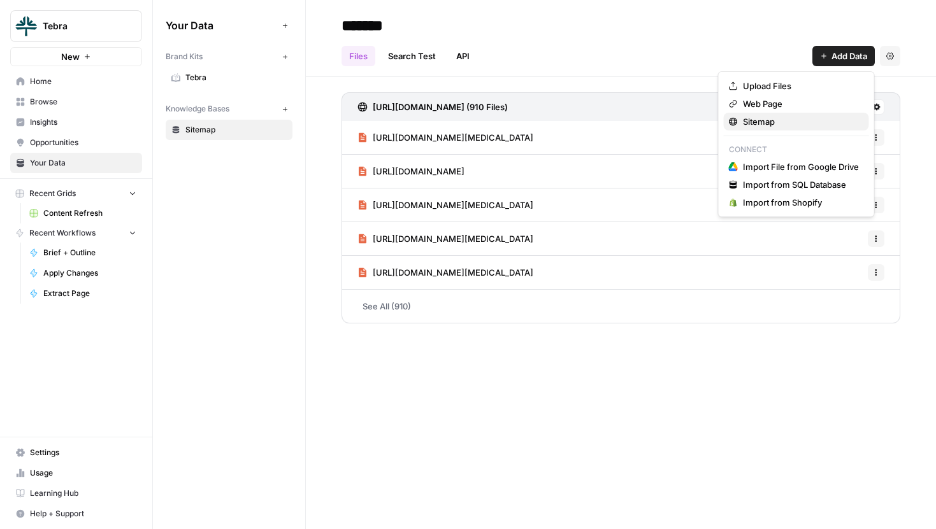
click at [748, 119] on span "Sitemap" at bounding box center [801, 121] width 116 height 13
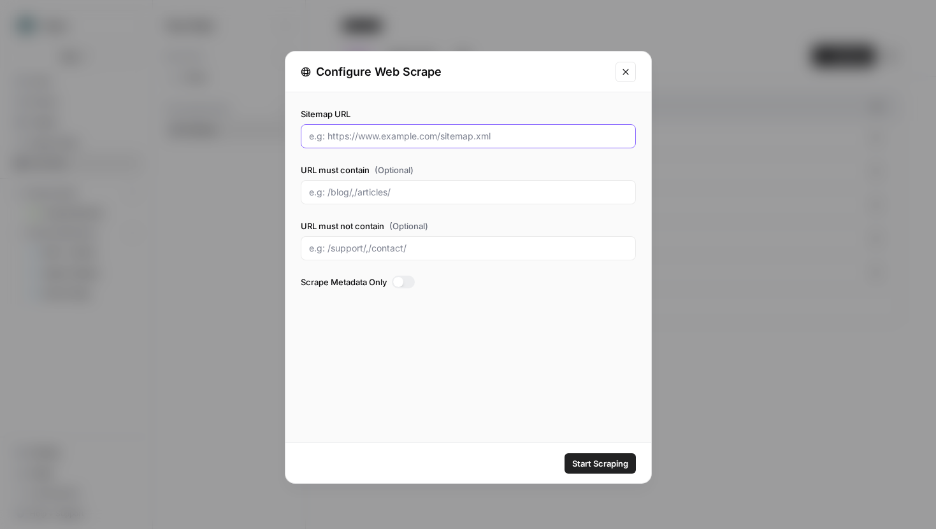
click at [357, 131] on input "Sitemap URL" at bounding box center [468, 136] width 318 height 13
drag, startPoint x: 331, startPoint y: 244, endPoint x: 415, endPoint y: 251, distance: 84.4
click at [415, 252] on input "URL must not contain (Optional)" at bounding box center [468, 248] width 318 height 13
click at [369, 250] on input "URL must not contain (Optional)" at bounding box center [468, 248] width 318 height 13
click at [627, 80] on button "Close modal" at bounding box center [625, 72] width 20 height 20
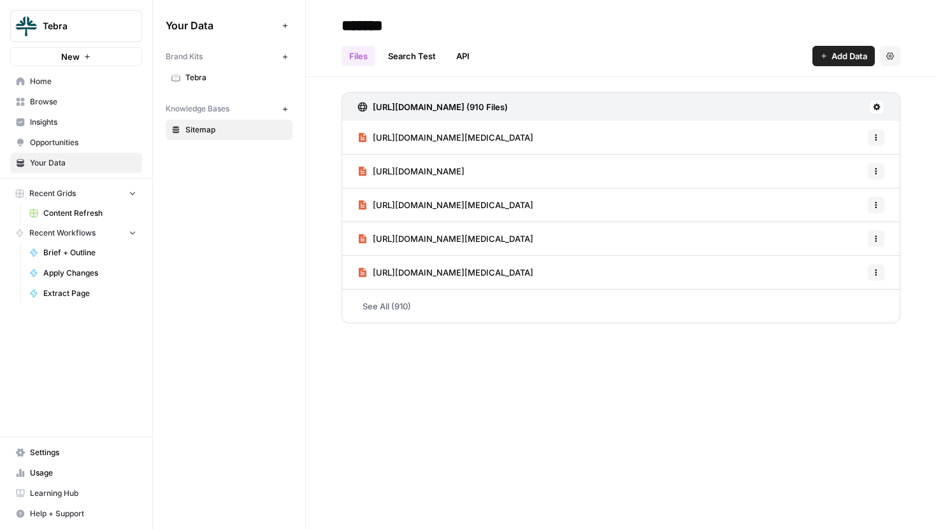
click at [423, 227] on link "[URL][DOMAIN_NAME][MEDICAL_DATA]" at bounding box center [445, 238] width 176 height 33
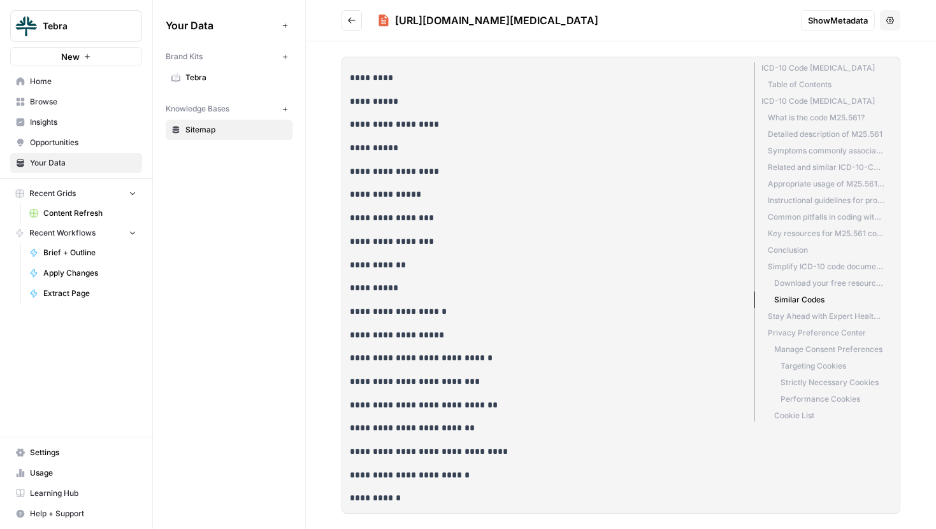
scroll to position [2239, 0]
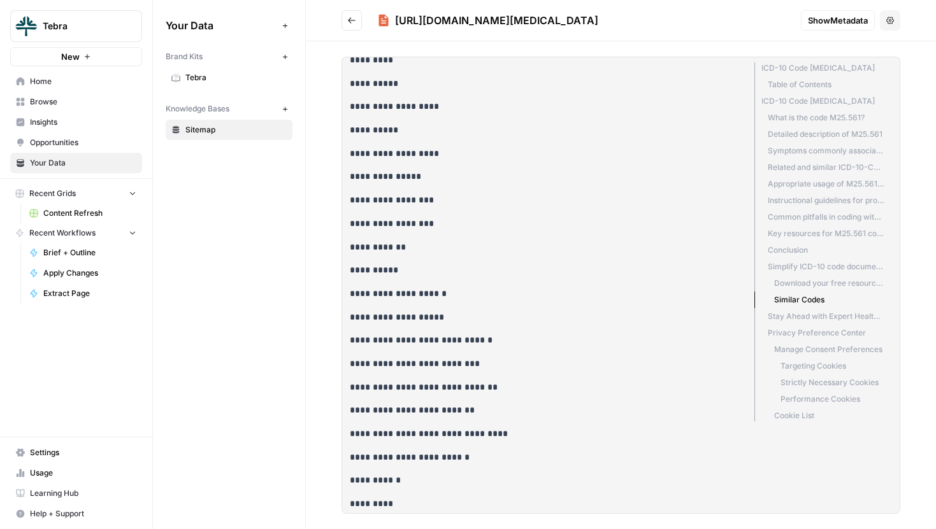
click at [355, 19] on icon "Go back" at bounding box center [351, 20] width 9 height 9
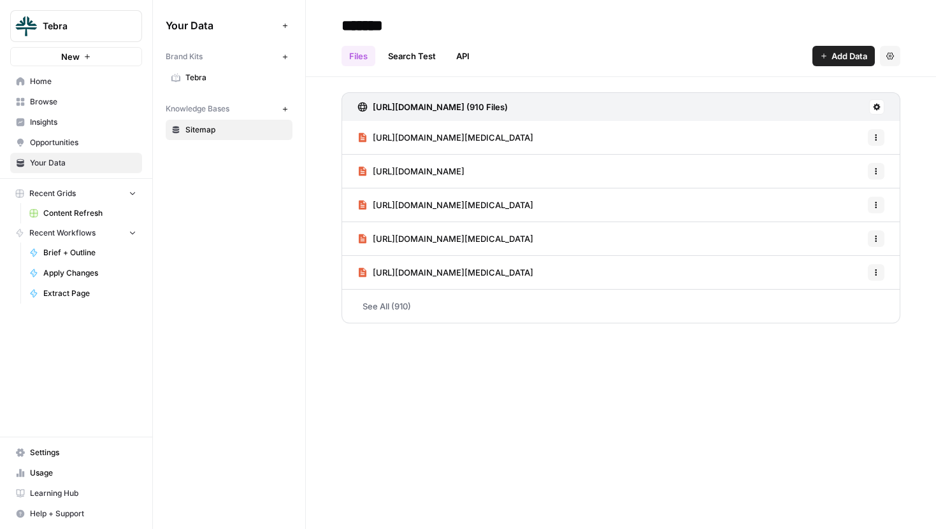
click at [408, 62] on link "Search Test" at bounding box center [411, 56] width 63 height 20
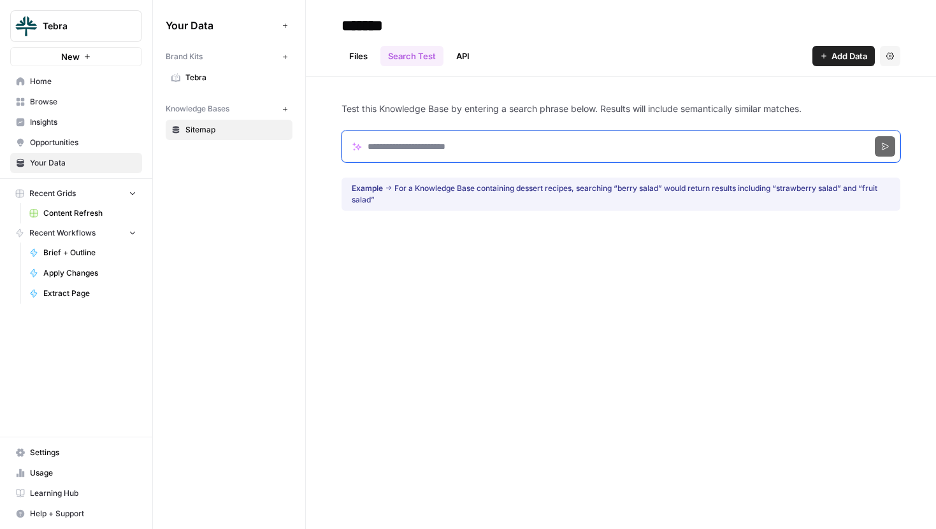
click at [465, 143] on input "Search phrase" at bounding box center [620, 147] width 559 height 32
type input "******"
click button "Search" at bounding box center [884, 146] width 20 height 20
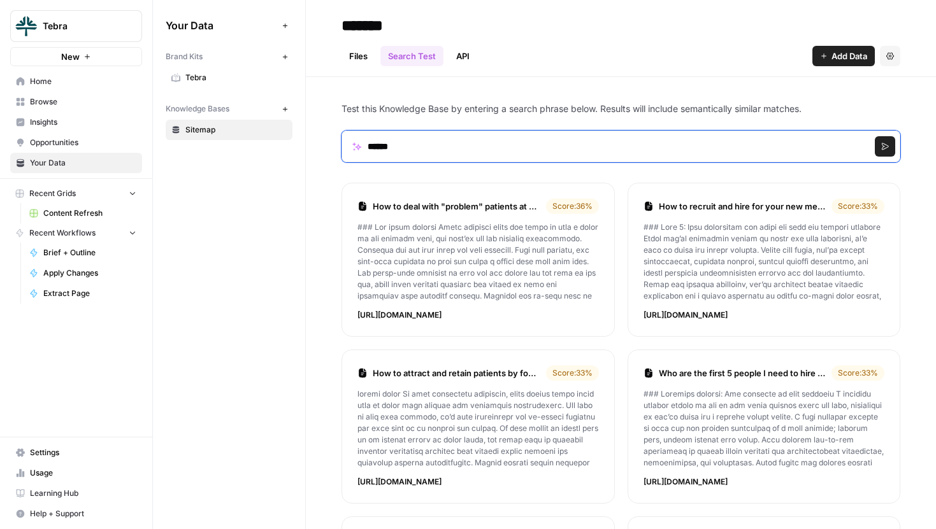
drag, startPoint x: 404, startPoint y: 148, endPoint x: 368, endPoint y: 148, distance: 36.9
click at [368, 148] on input "******" at bounding box center [620, 147] width 559 height 32
click at [476, 150] on input "******" at bounding box center [620, 147] width 559 height 32
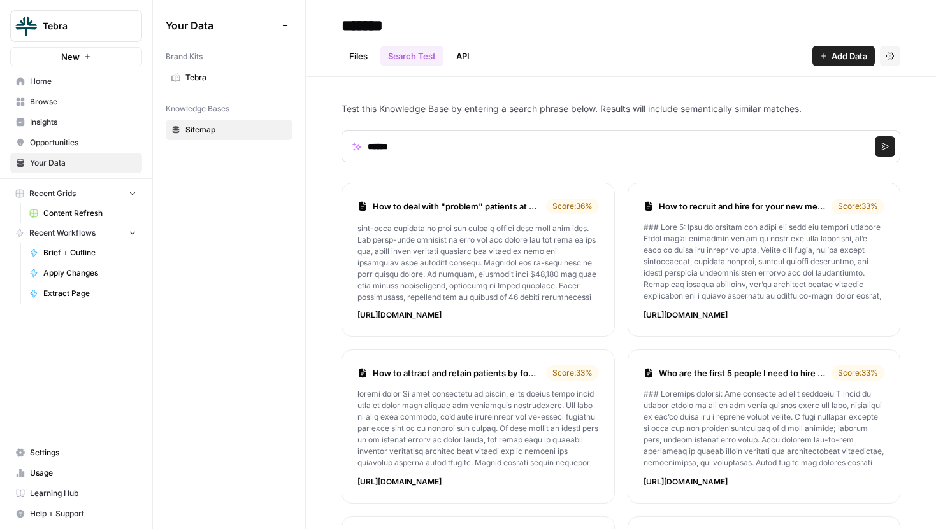
click at [355, 51] on link "Files" at bounding box center [358, 56] width 34 height 20
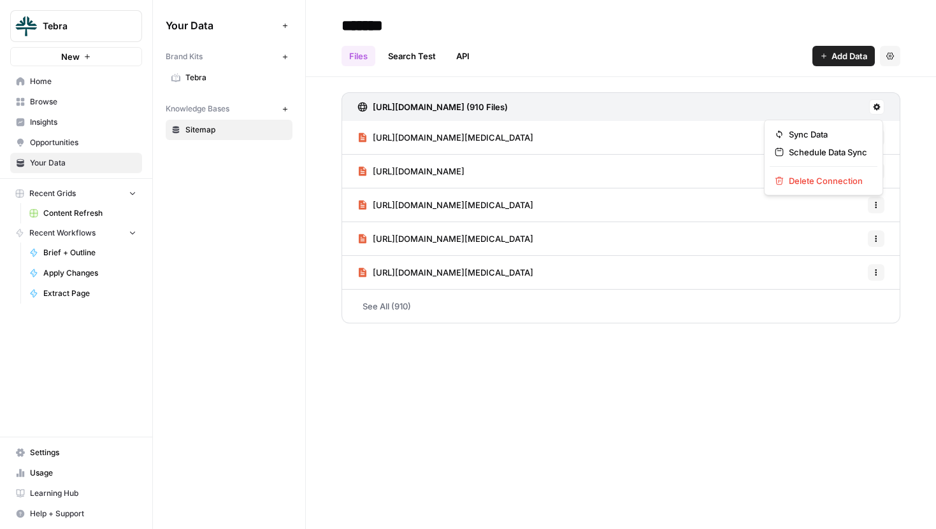
click at [874, 111] on button at bounding box center [876, 106] width 15 height 15
click at [796, 156] on span "Schedule Data Sync" at bounding box center [828, 152] width 78 height 13
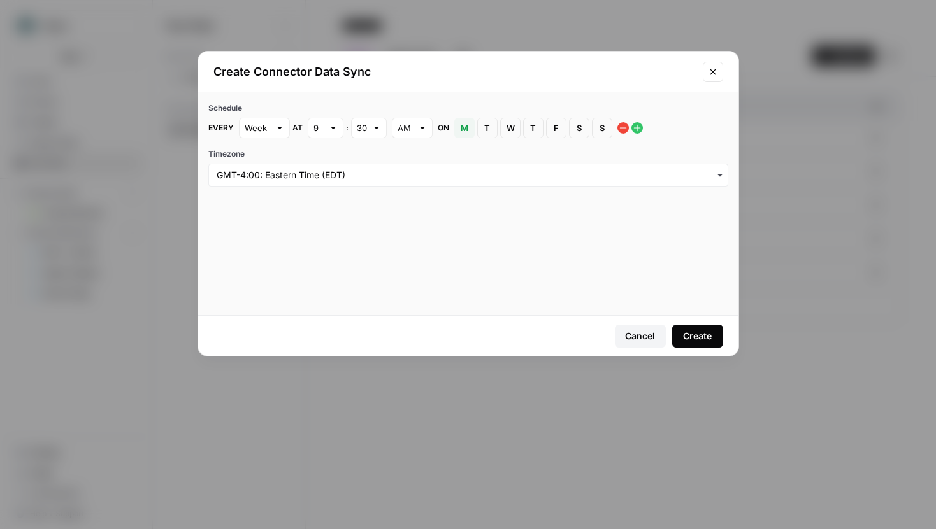
click at [625, 337] on div "Cancel" at bounding box center [640, 336] width 30 height 13
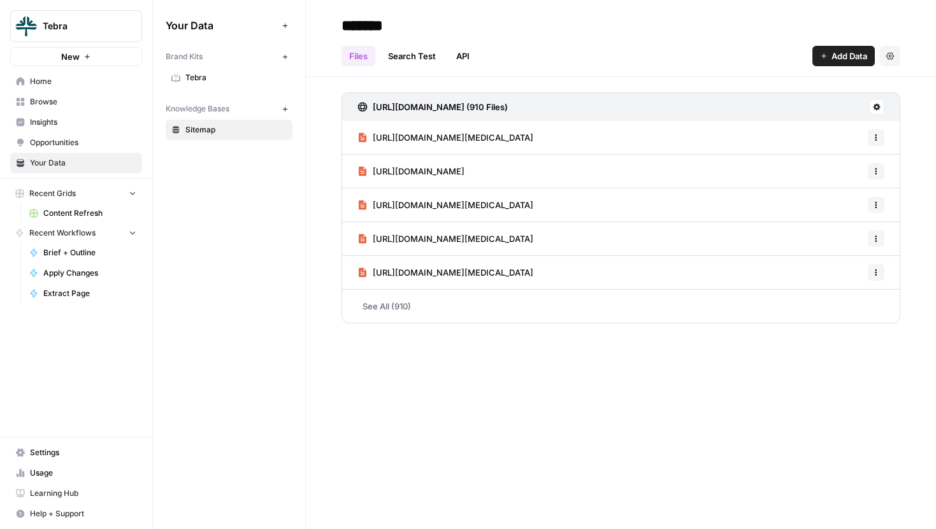
click at [822, 57] on icon "button" at bounding box center [823, 56] width 5 height 5
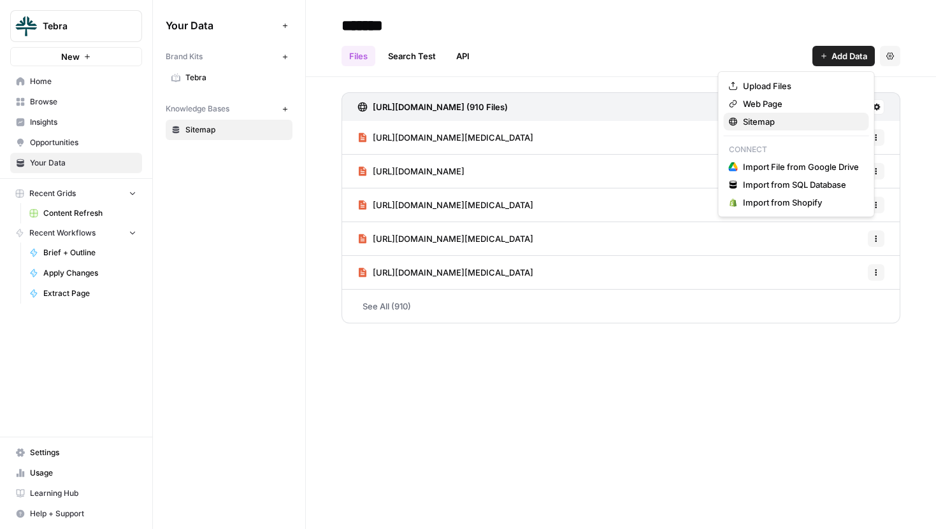
click at [774, 126] on span "Sitemap" at bounding box center [801, 121] width 116 height 13
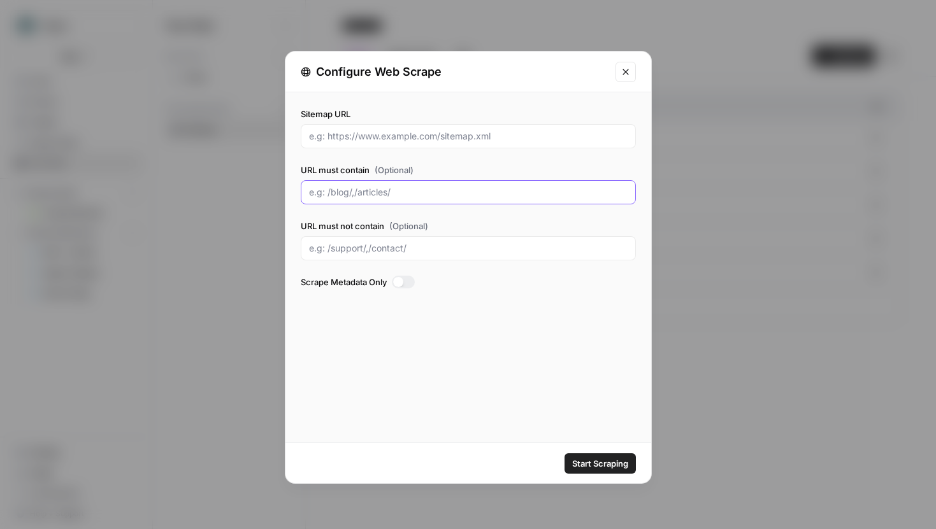
drag, startPoint x: 324, startPoint y: 194, endPoint x: 403, endPoint y: 194, distance: 79.6
click at [403, 194] on input "URL must contain (Optional)" at bounding box center [468, 192] width 318 height 13
drag, startPoint x: 308, startPoint y: 192, endPoint x: 394, endPoint y: 191, distance: 85.4
click at [394, 191] on input "URL must contain (Optional)" at bounding box center [468, 192] width 318 height 13
click at [629, 68] on icon "Close modal" at bounding box center [625, 72] width 10 height 10
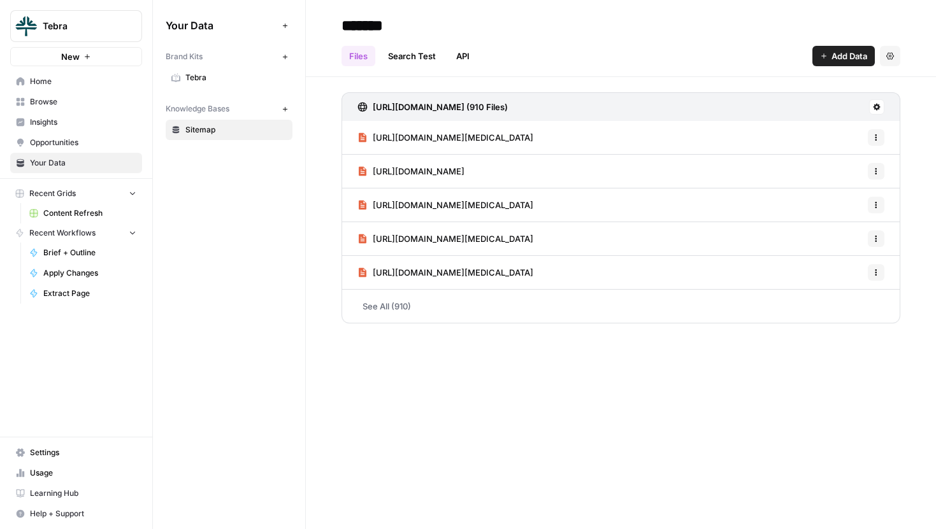
click at [80, 214] on span "Content Refresh" at bounding box center [89, 213] width 93 height 11
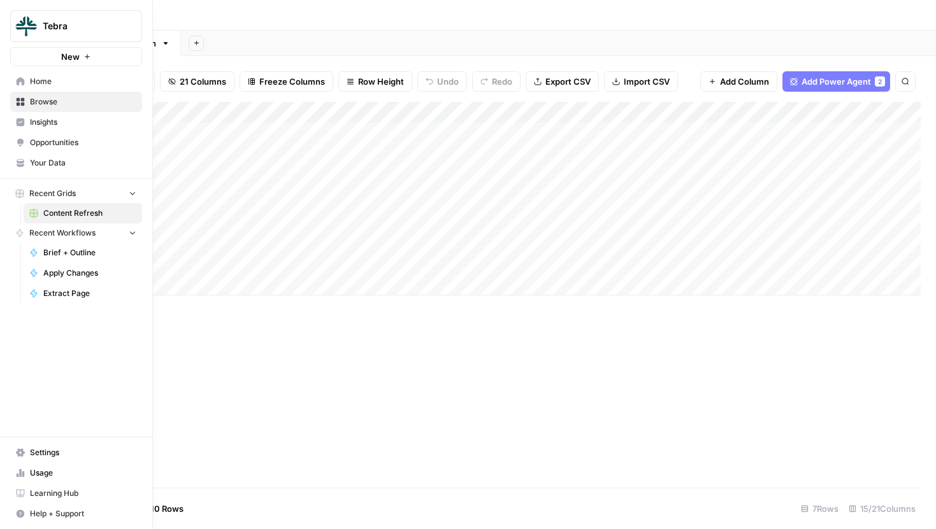
click at [23, 453] on icon at bounding box center [20, 452] width 9 height 8
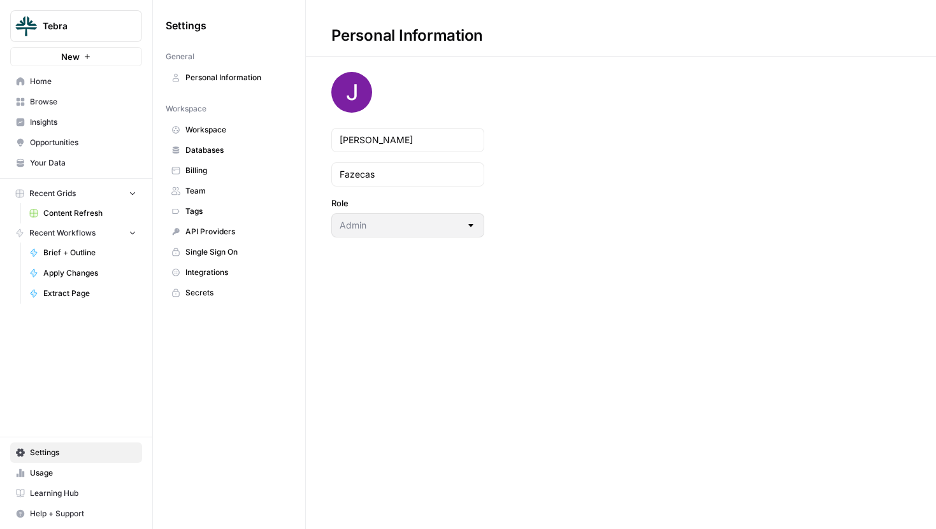
click at [211, 275] on span "Integrations" at bounding box center [235, 272] width 101 height 11
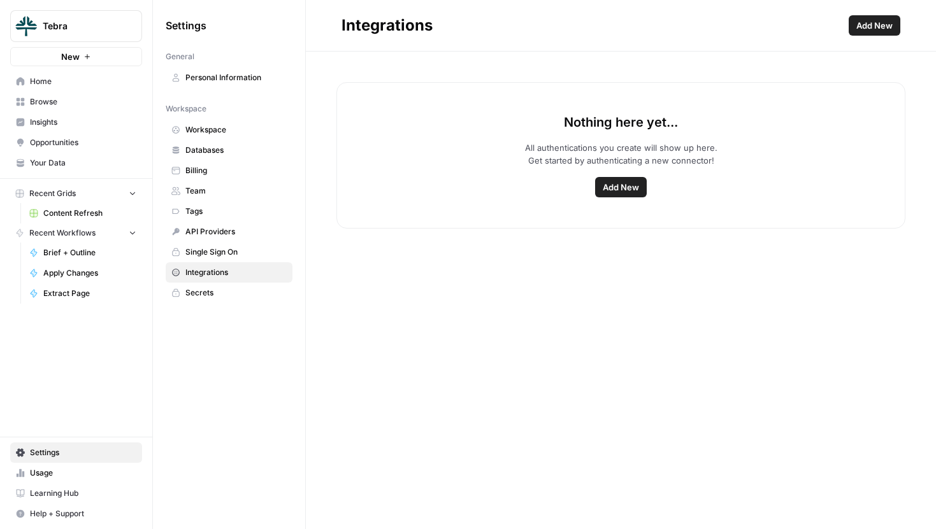
click at [89, 217] on span "Content Refresh" at bounding box center [89, 213] width 93 height 11
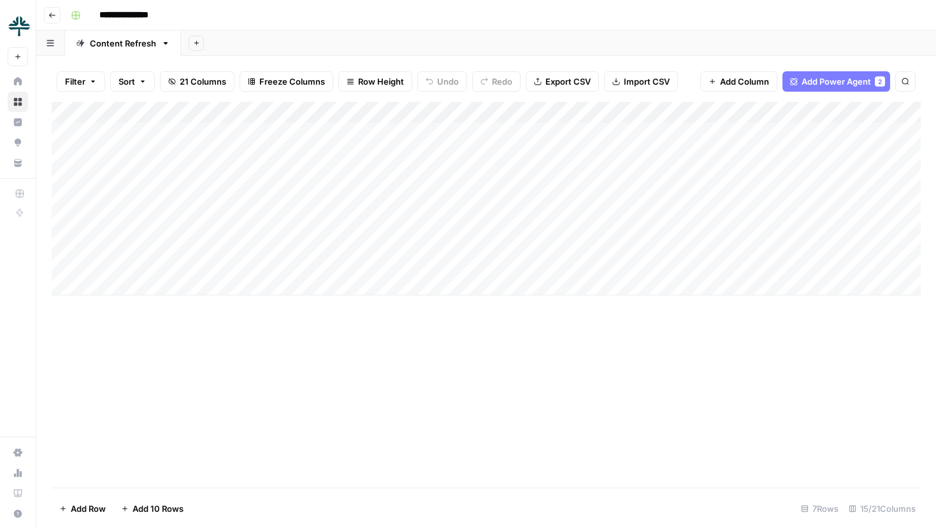
click at [196, 38] on button "Add Sheet" at bounding box center [196, 43] width 15 height 15
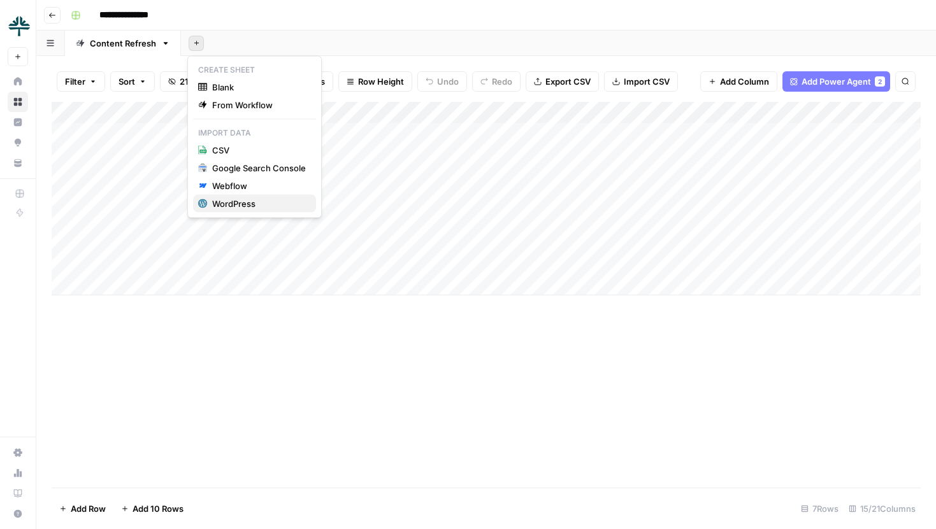
click at [242, 202] on div "WordPress" at bounding box center [259, 203] width 94 height 13
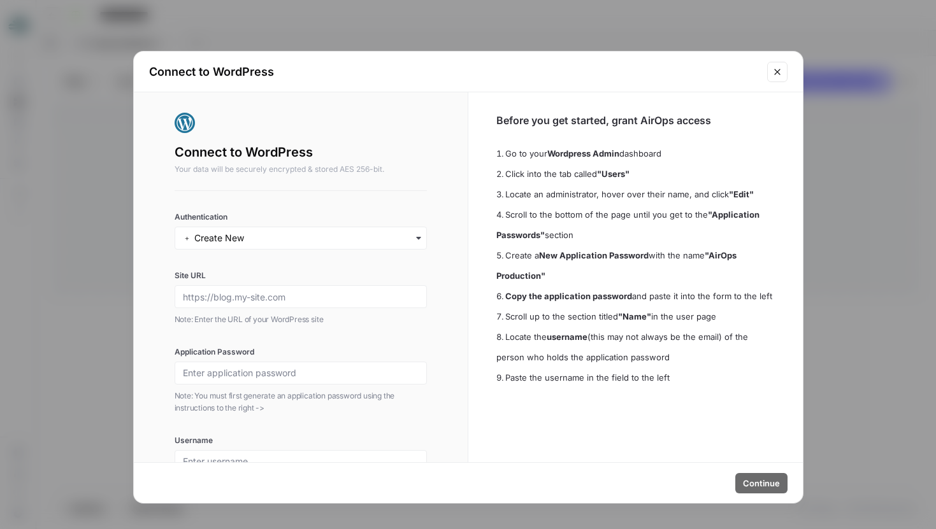
click at [776, 65] on button "Close modal" at bounding box center [777, 72] width 20 height 20
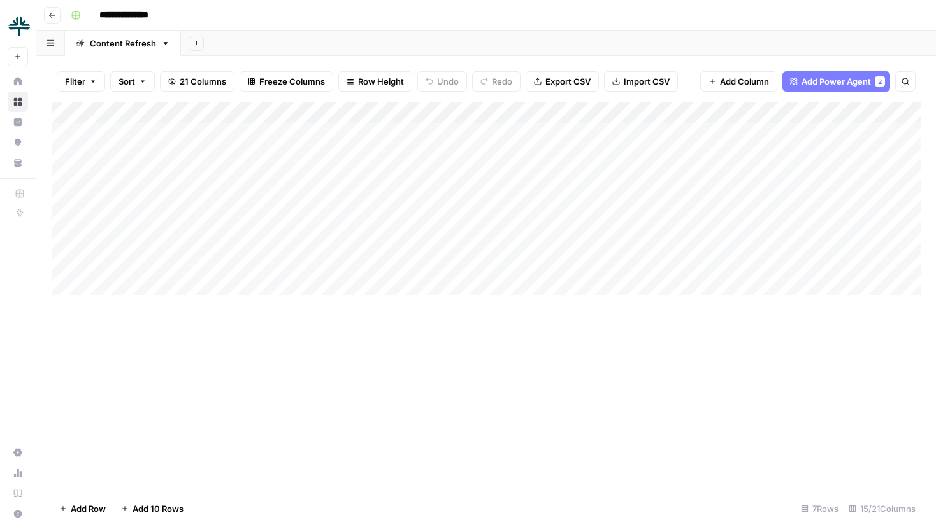
click at [360, 136] on div "Add Column" at bounding box center [486, 199] width 869 height 194
click at [348, 153] on div "Add Column" at bounding box center [486, 199] width 869 height 194
click at [362, 136] on div "Add Column" at bounding box center [486, 199] width 869 height 194
click at [773, 132] on div "Add Column" at bounding box center [486, 199] width 869 height 194
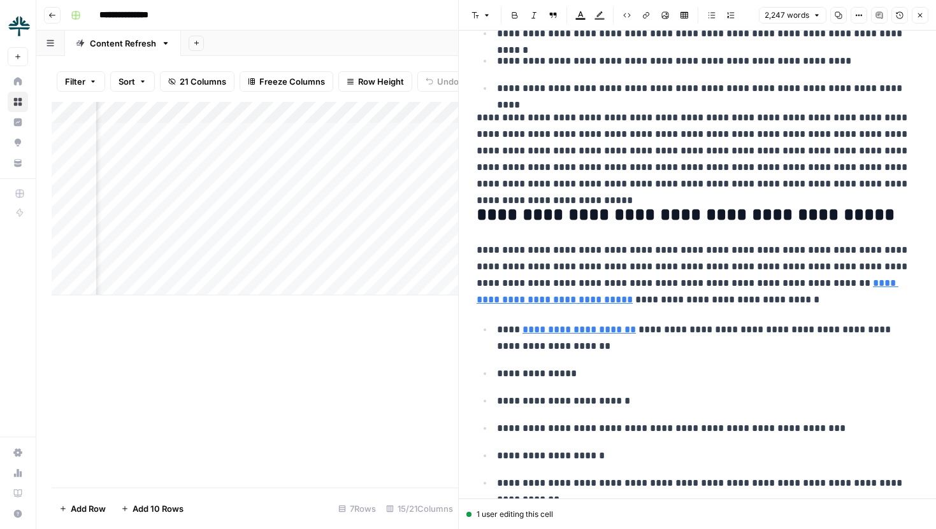
scroll to position [4268, 0]
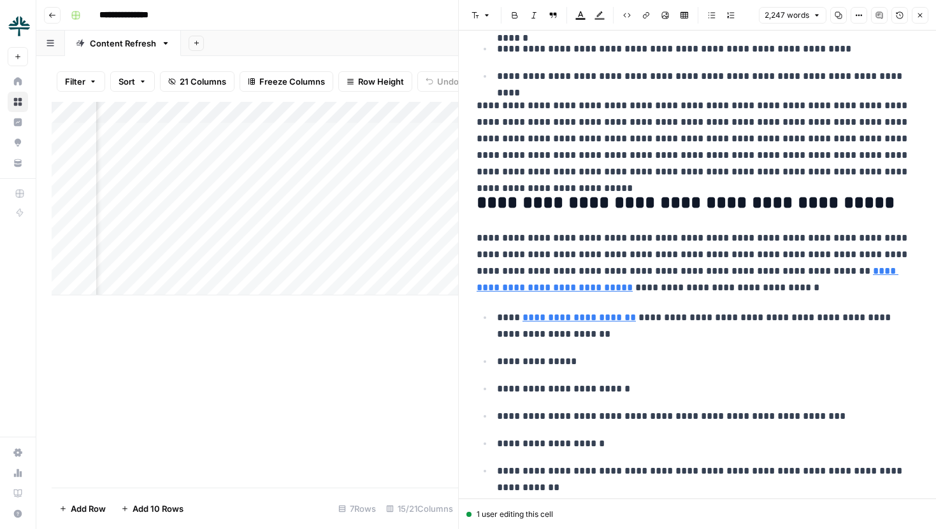
click at [920, 16] on icon "button" at bounding box center [920, 15] width 8 height 8
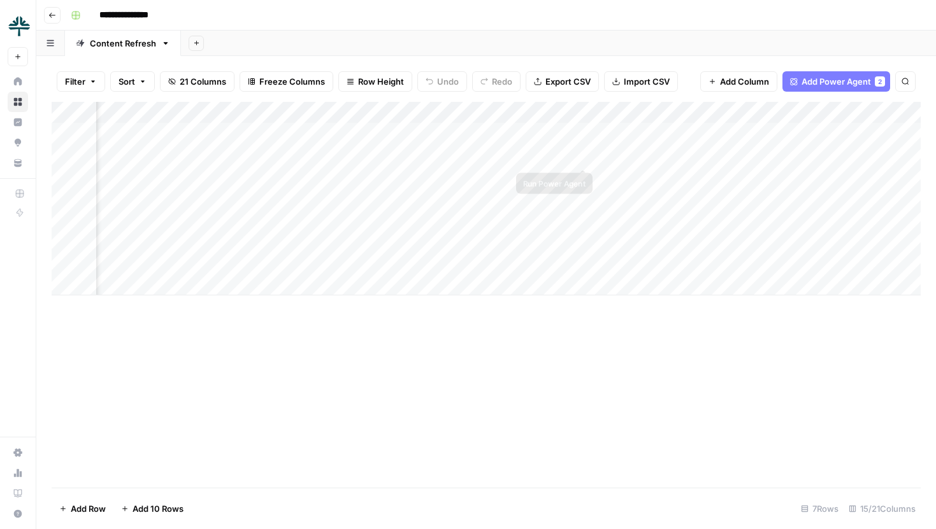
scroll to position [0, 464]
click at [813, 132] on div "Add Column" at bounding box center [486, 199] width 869 height 194
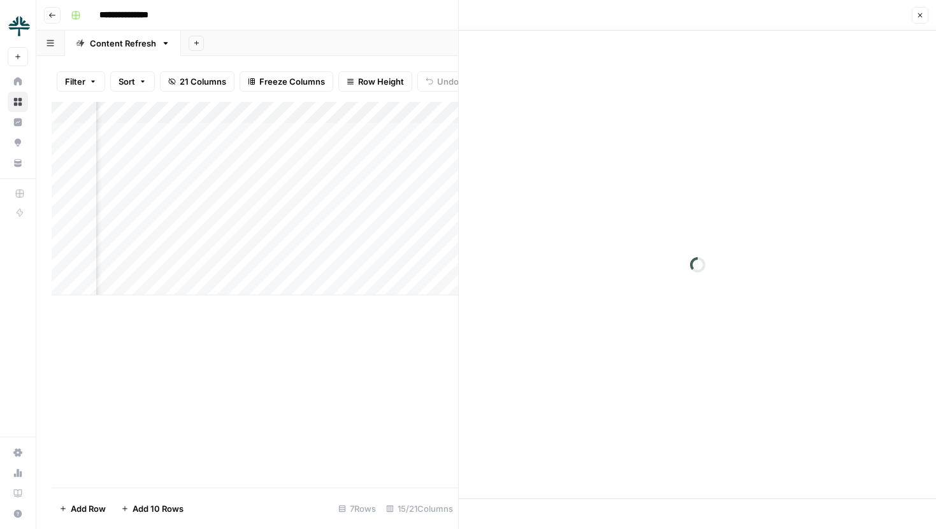
click at [917, 16] on icon "button" at bounding box center [920, 15] width 8 height 8
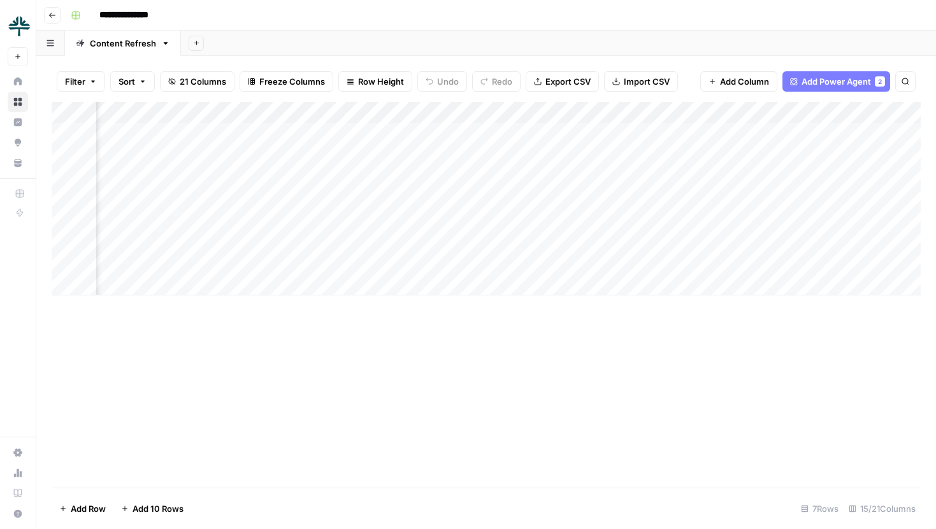
click at [666, 137] on div "Add Column" at bounding box center [486, 199] width 869 height 194
drag, startPoint x: 629, startPoint y: 136, endPoint x: 760, endPoint y: 136, distance: 131.2
click at [760, 136] on textarea "**********" at bounding box center [699, 134] width 204 height 18
click at [743, 136] on textarea "**********" at bounding box center [699, 134] width 204 height 18
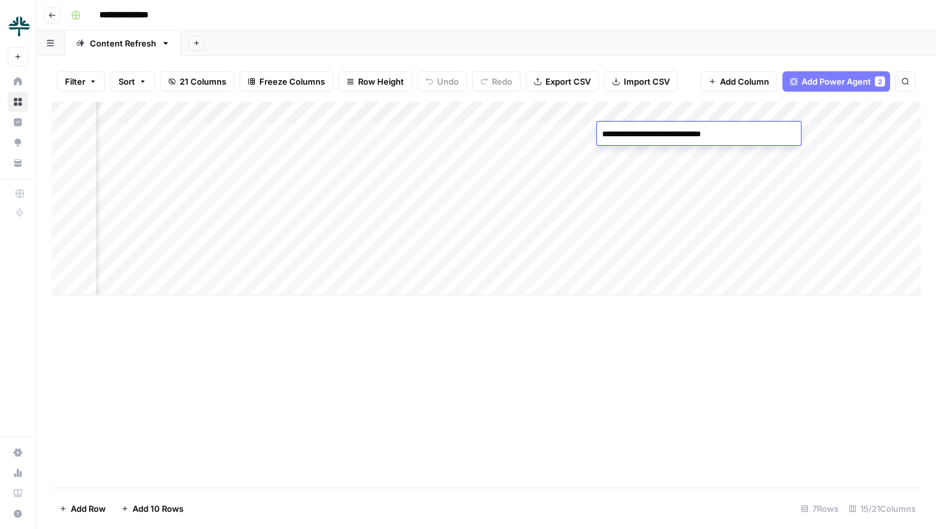
drag, startPoint x: 736, startPoint y: 136, endPoint x: 602, endPoint y: 136, distance: 133.8
click at [602, 136] on textarea "**********" at bounding box center [699, 134] width 204 height 18
click at [622, 159] on div "Add Column" at bounding box center [486, 199] width 869 height 194
click at [631, 134] on div "Add Column" at bounding box center [486, 199] width 869 height 194
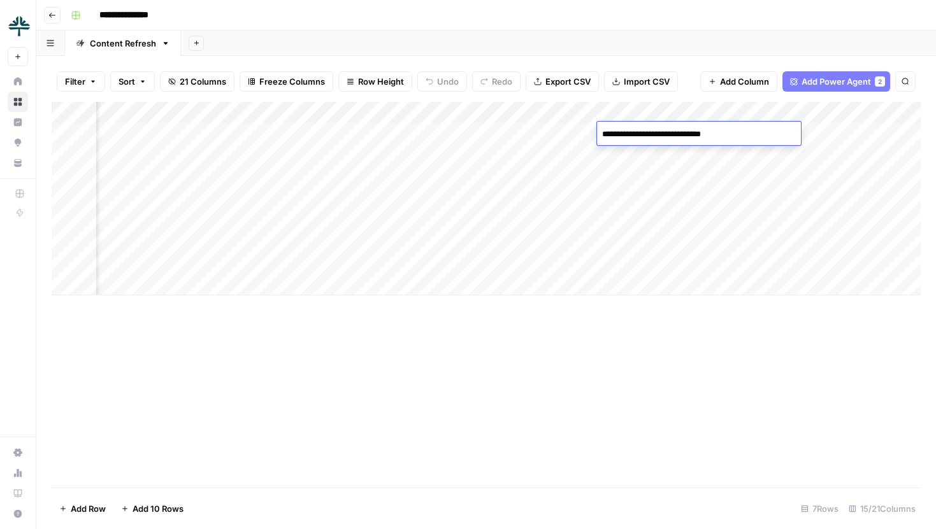
click at [653, 148] on div "Add Column" at bounding box center [486, 199] width 869 height 194
click at [653, 153] on div "Add Column" at bounding box center [486, 199] width 869 height 194
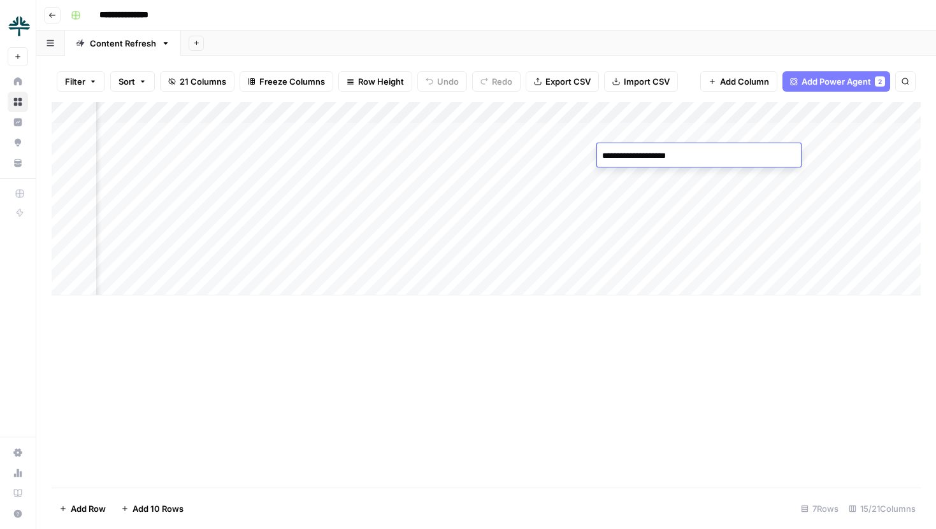
drag, startPoint x: 699, startPoint y: 155, endPoint x: 606, endPoint y: 155, distance: 93.0
click at [606, 155] on textarea "**********" at bounding box center [699, 156] width 204 height 18
click at [622, 179] on div "Add Column" at bounding box center [486, 199] width 869 height 194
click at [525, 172] on div "Add Column" at bounding box center [486, 199] width 869 height 194
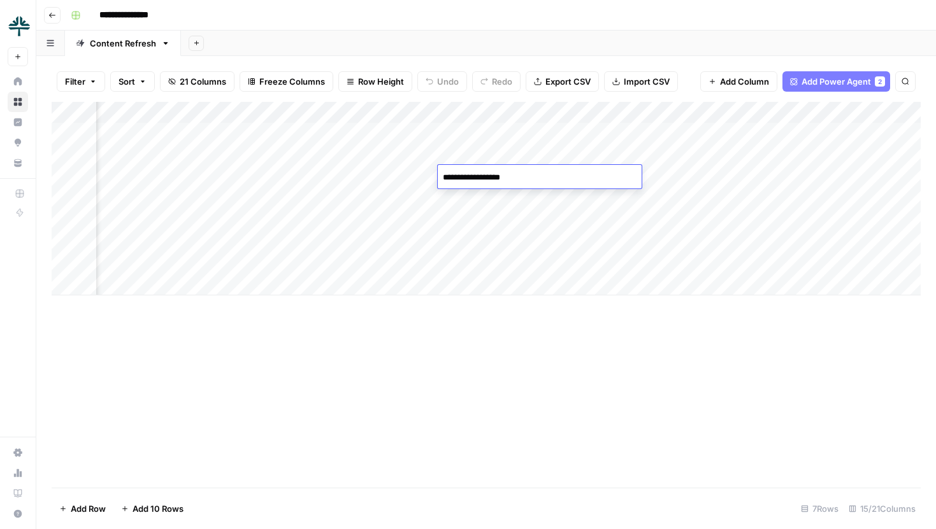
click at [525, 172] on textarea "**********" at bounding box center [540, 178] width 204 height 18
click at [355, 181] on div "Add Column" at bounding box center [486, 199] width 869 height 194
click at [778, 174] on div "Add Column" at bounding box center [486, 199] width 869 height 194
click at [705, 174] on div "Add Column" at bounding box center [486, 199] width 869 height 194
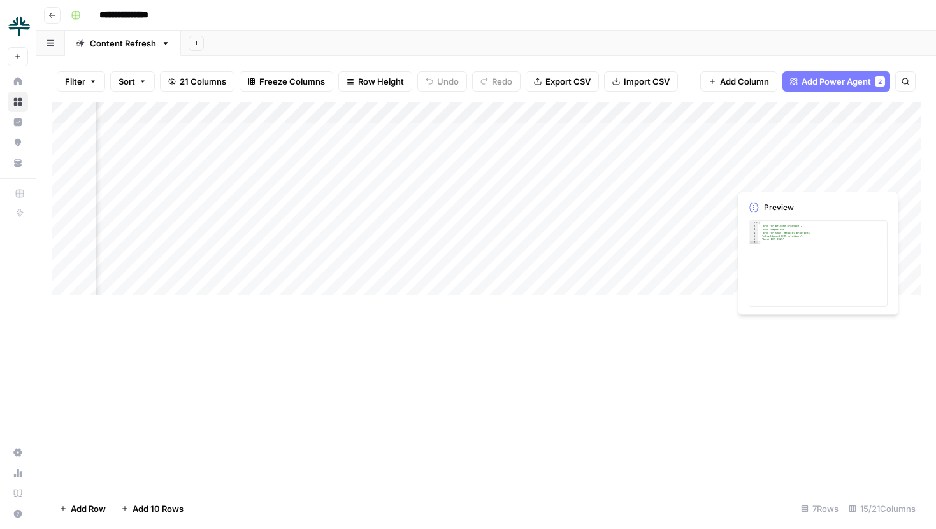
click at [705, 174] on div "Add Column" at bounding box center [486, 199] width 869 height 194
click at [647, 175] on textarea "**********" at bounding box center [717, 178] width 204 height 18
type textarea "**********"
click at [660, 237] on div "Add Column" at bounding box center [486, 199] width 869 height 194
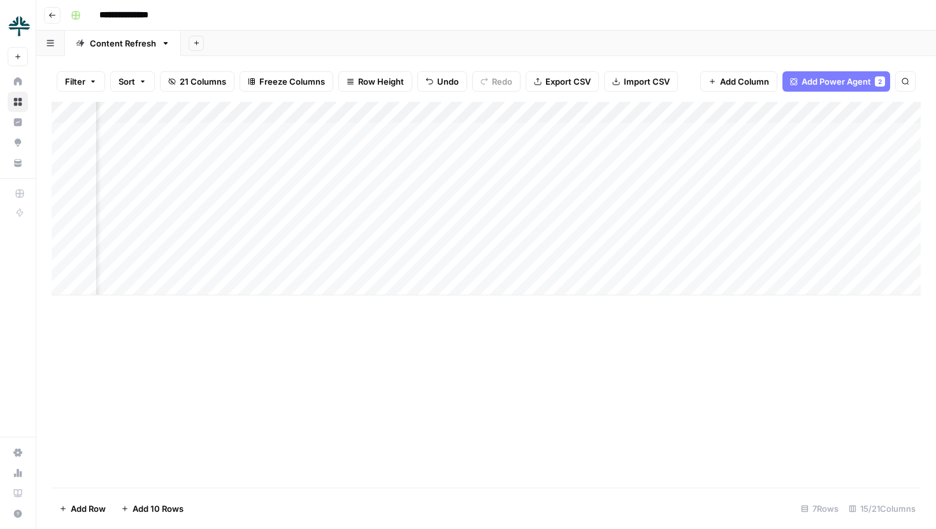
click at [640, 173] on div "Add Column" at bounding box center [486, 199] width 869 height 194
click at [454, 148] on div "Add Column" at bounding box center [486, 199] width 869 height 194
click at [527, 156] on textarea "**********" at bounding box center [499, 156] width 204 height 18
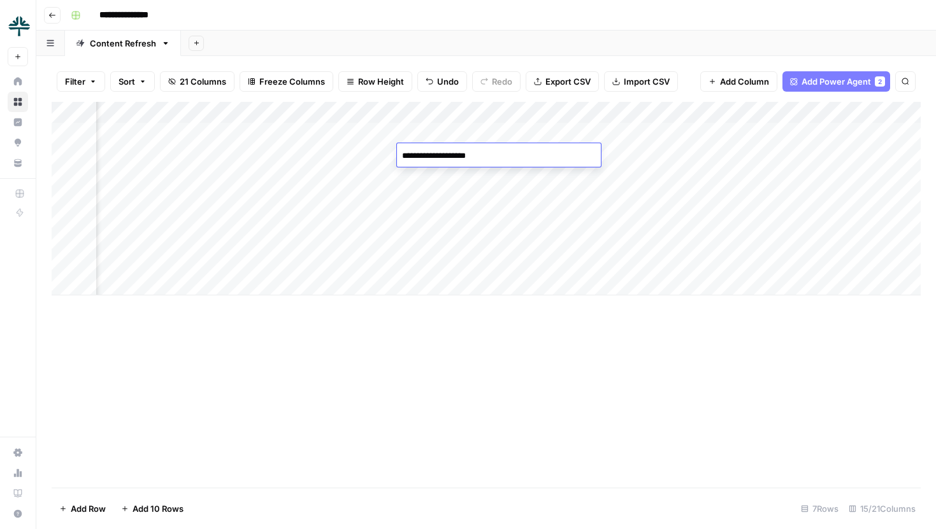
click at [529, 183] on div "Add Column" at bounding box center [486, 199] width 869 height 194
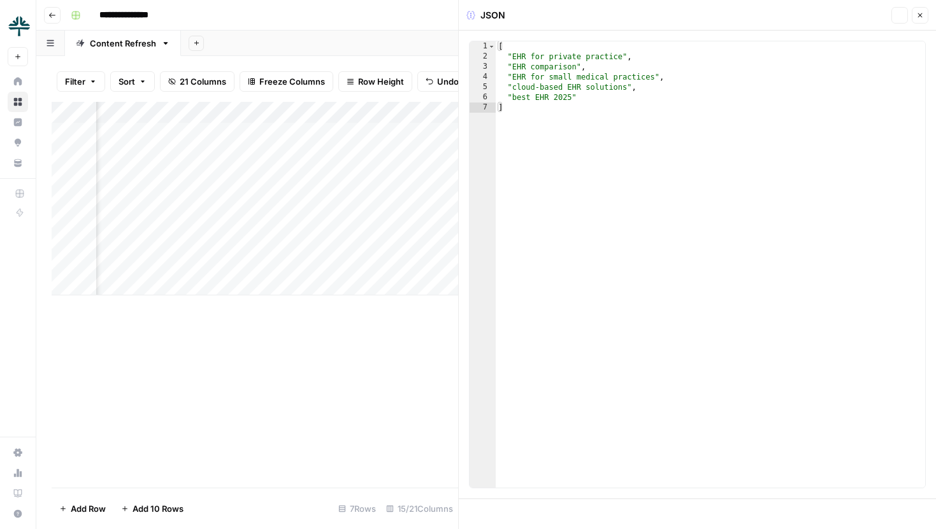
click at [546, 82] on div "[ "EHR for private practice" , "EHR comparison" , "EHR for small medical practi…" at bounding box center [710, 274] width 429 height 467
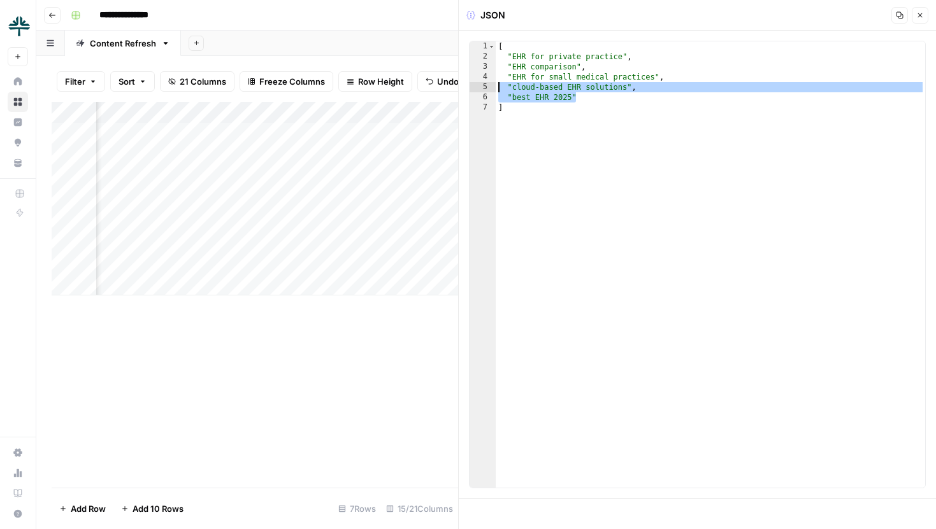
drag, startPoint x: 538, startPoint y: 99, endPoint x: 496, endPoint y: 38, distance: 74.2
click at [496, 38] on div "**********" at bounding box center [697, 265] width 477 height 468
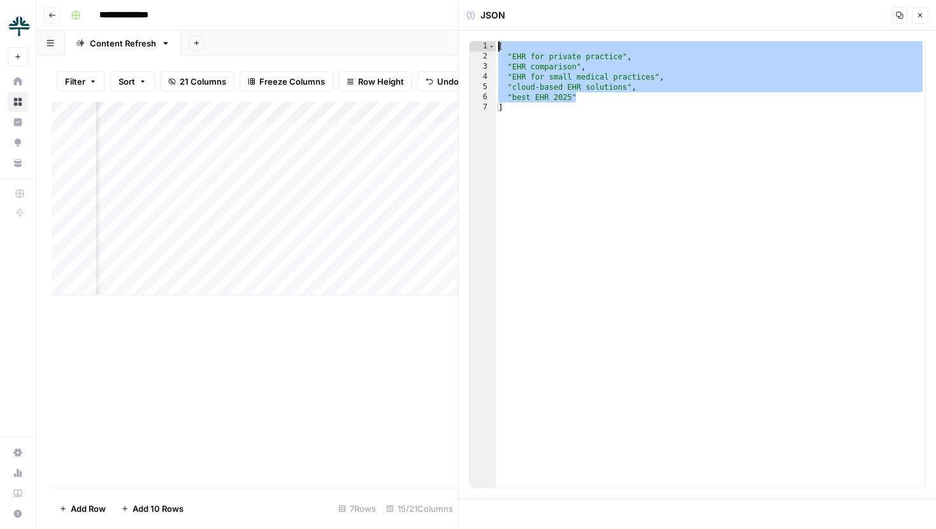
click at [613, 103] on div "[ "EHR for private practice" , "EHR comparison" , "EHR for small medical practi…" at bounding box center [710, 274] width 429 height 467
type textarea "*"
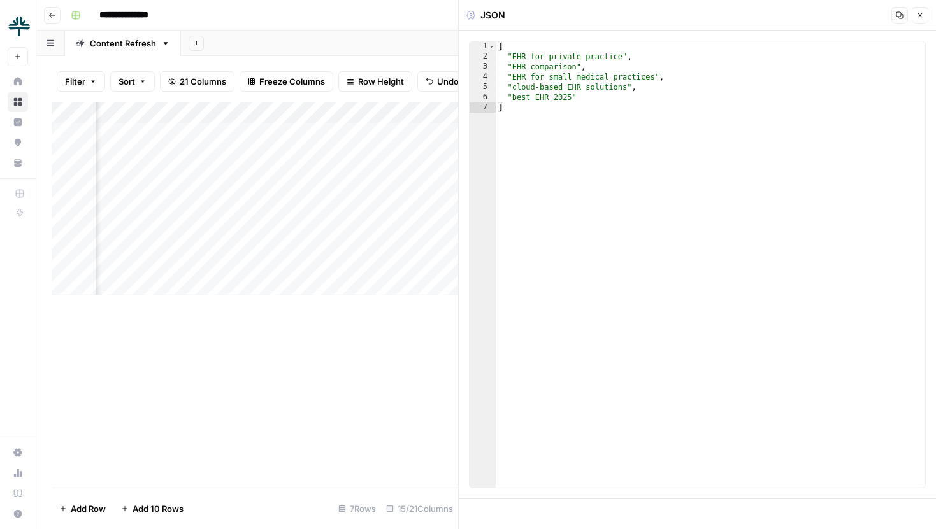
click at [925, 15] on button "Close" at bounding box center [919, 15] width 17 height 17
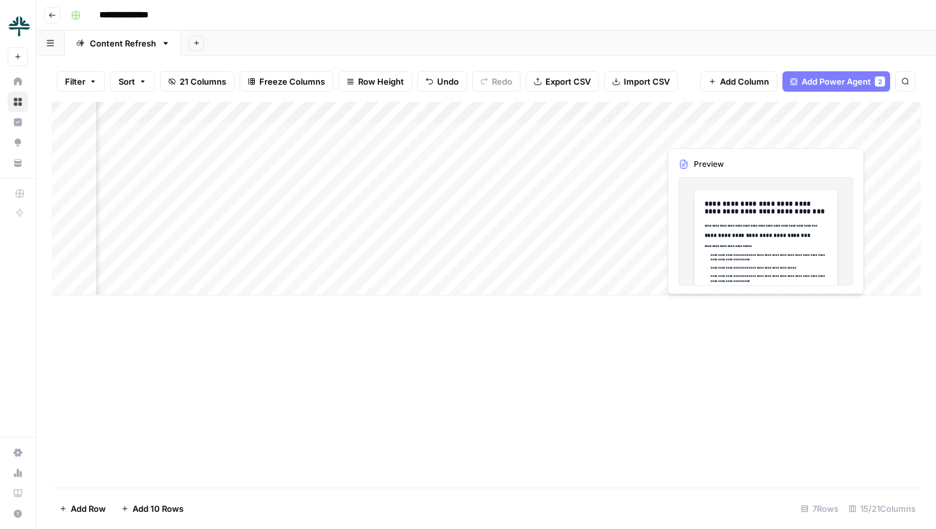
scroll to position [0, 892]
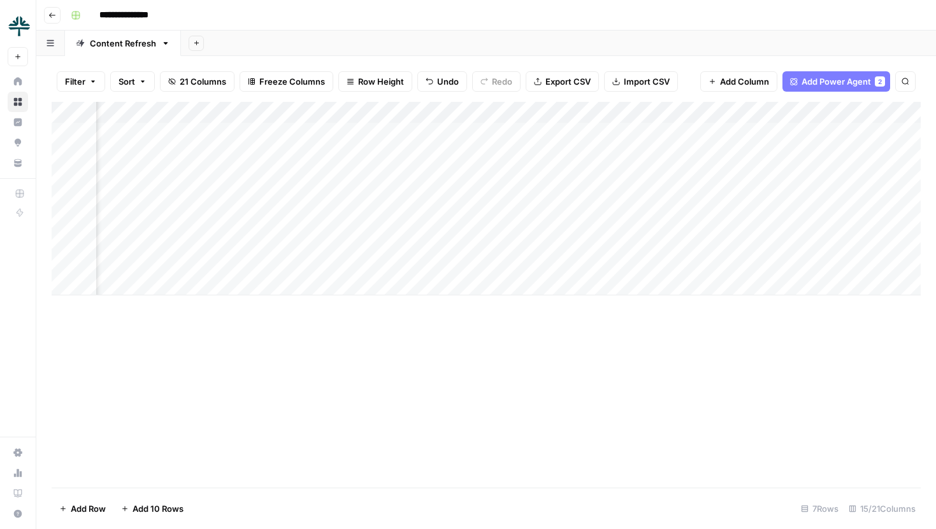
click at [617, 132] on div "Add Column" at bounding box center [486, 199] width 869 height 194
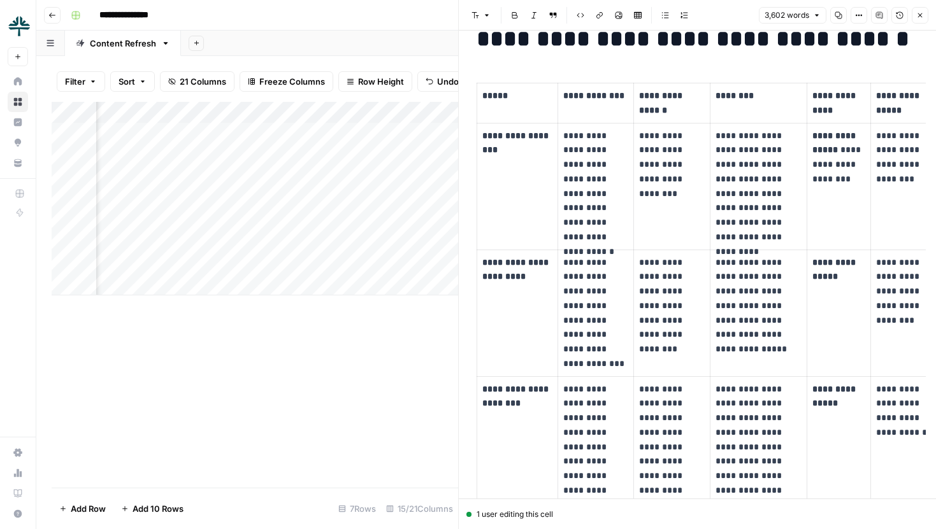
scroll to position [46, 0]
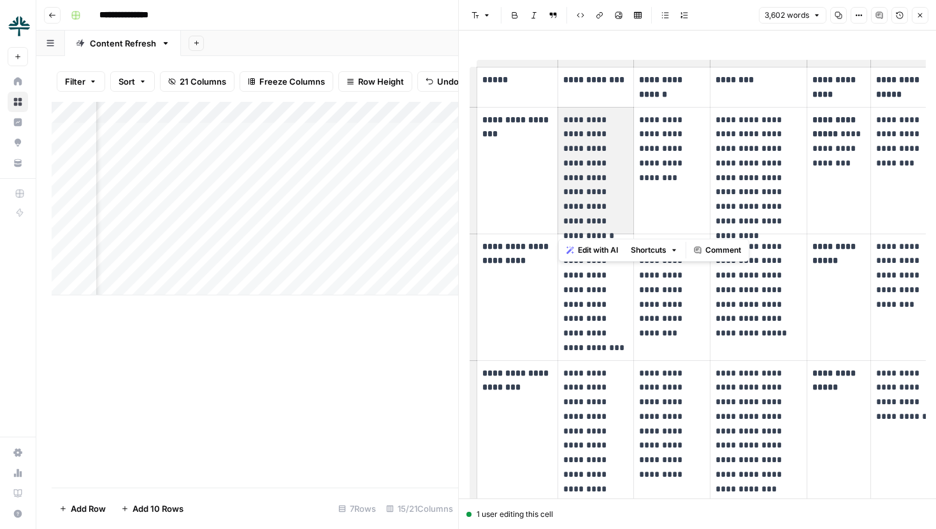
drag, startPoint x: 563, startPoint y: 125, endPoint x: 597, endPoint y: 226, distance: 107.0
click at [597, 226] on p "**********" at bounding box center [595, 171] width 65 height 116
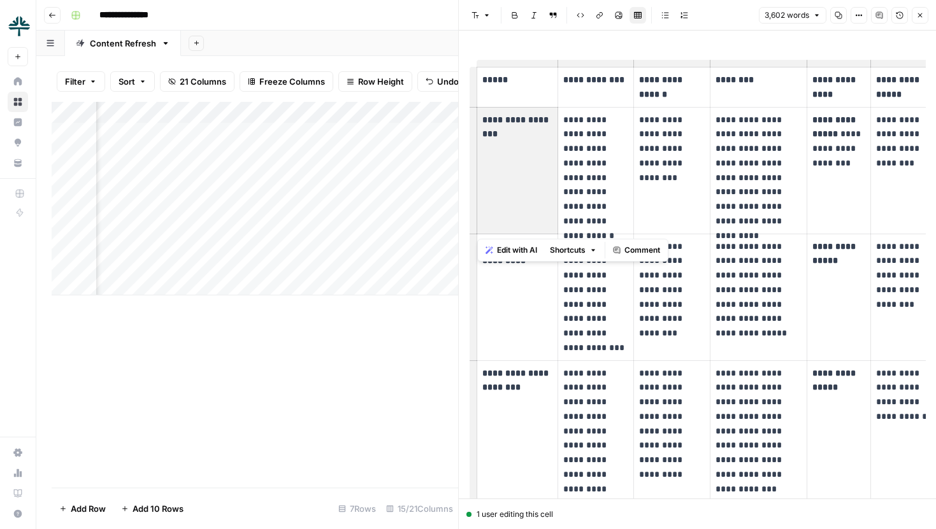
drag, startPoint x: 483, startPoint y: 118, endPoint x: 541, endPoint y: 143, distance: 63.1
click at [541, 143] on td "**********" at bounding box center [517, 170] width 81 height 127
click at [679, 141] on p "**********" at bounding box center [671, 142] width 65 height 58
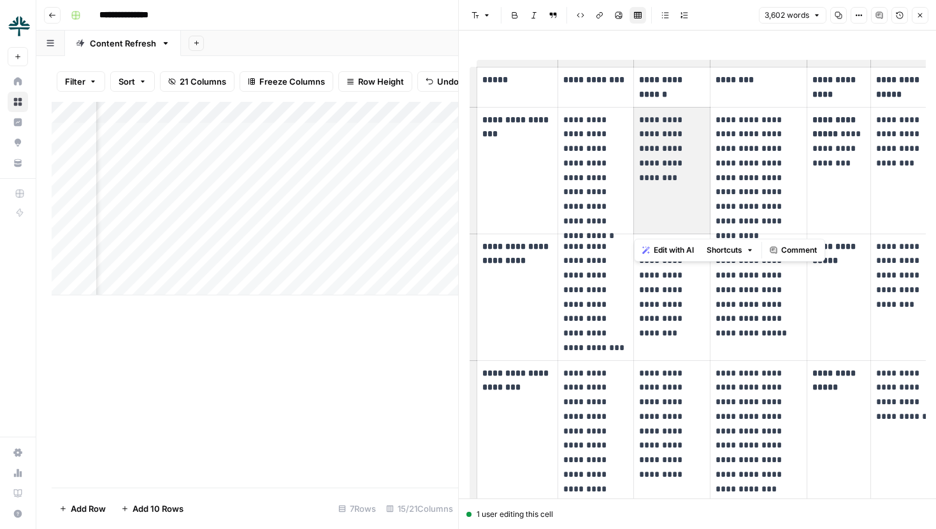
drag, startPoint x: 638, startPoint y: 120, endPoint x: 687, endPoint y: 168, distance: 68.5
click at [687, 168] on td "**********" at bounding box center [672, 170] width 76 height 127
drag, startPoint x: 639, startPoint y: 123, endPoint x: 680, endPoint y: 171, distance: 63.7
click at [680, 171] on td "**********" at bounding box center [672, 170] width 76 height 127
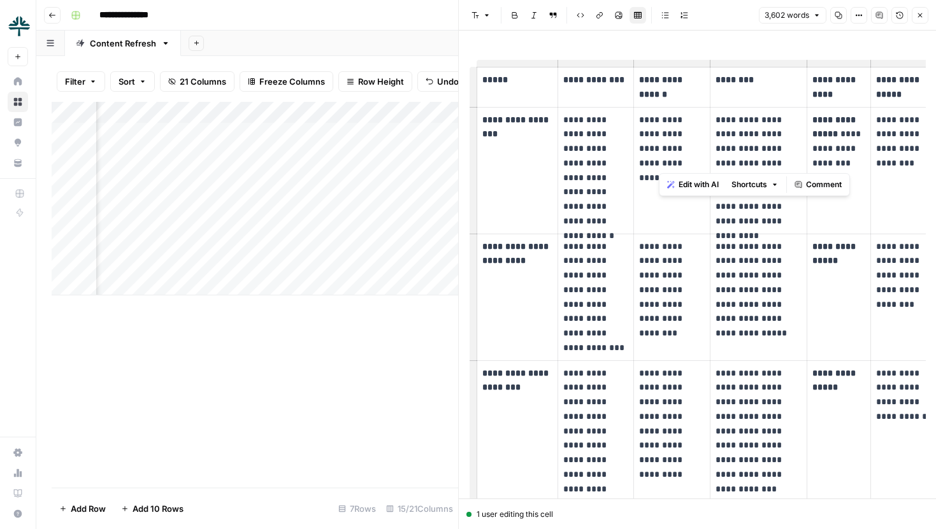
drag, startPoint x: 812, startPoint y: 118, endPoint x: 857, endPoint y: 164, distance: 64.0
click at [857, 164] on p "**********" at bounding box center [838, 142] width 53 height 58
click at [853, 148] on p "**********" at bounding box center [838, 142] width 53 height 58
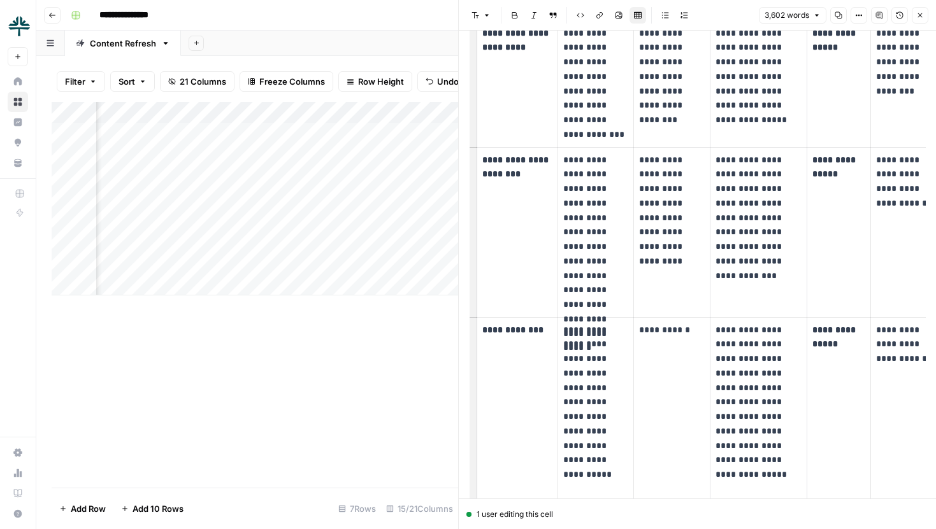
scroll to position [248, 0]
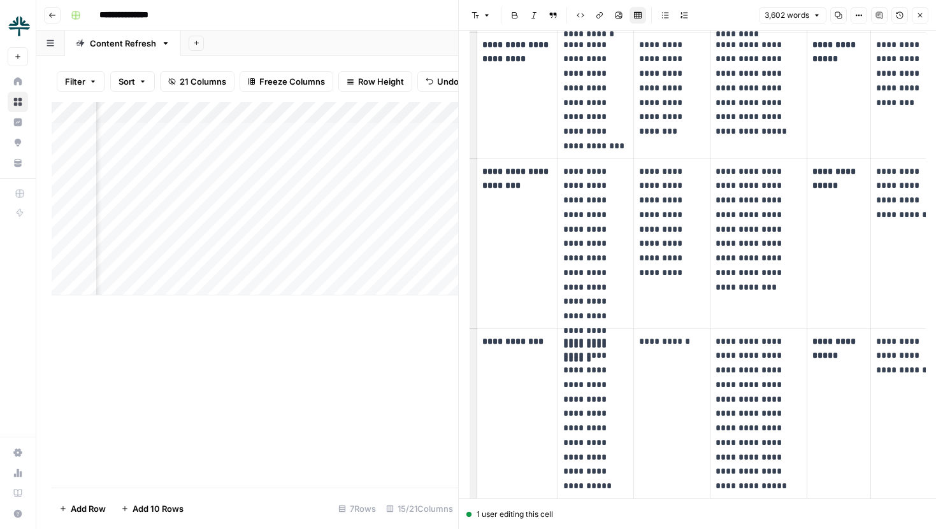
drag, startPoint x: 588, startPoint y: 217, endPoint x: 597, endPoint y: 232, distance: 17.7
click at [597, 232] on p "**********" at bounding box center [595, 243] width 65 height 159
click at [581, 284] on p "**********" at bounding box center [595, 243] width 65 height 159
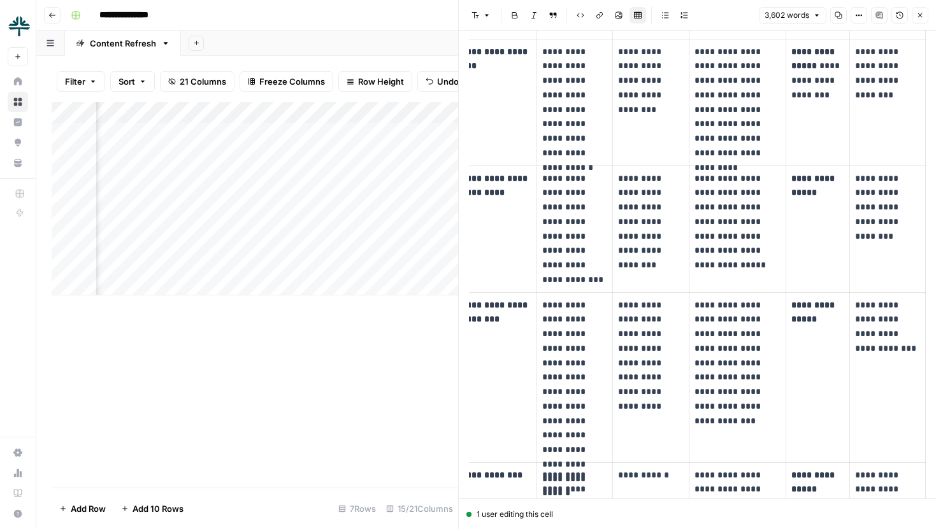
scroll to position [111, 0]
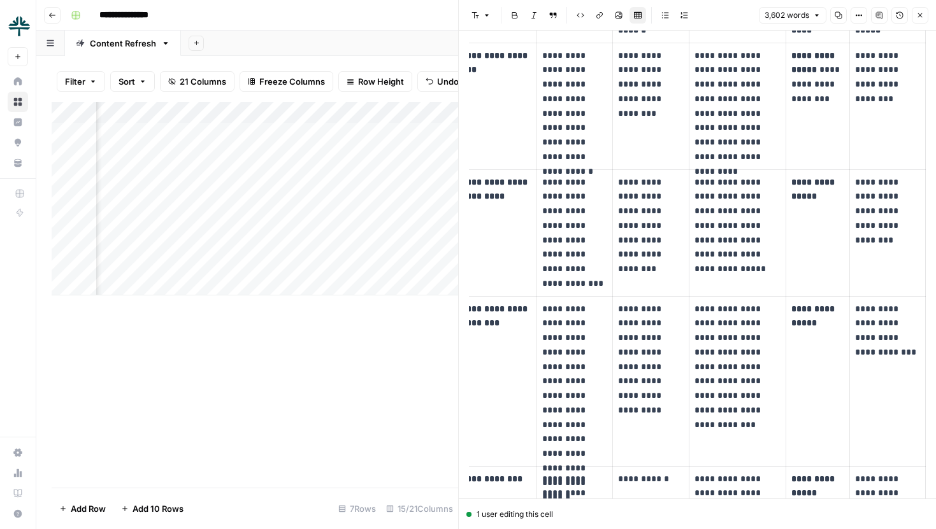
drag, startPoint x: 792, startPoint y: 309, endPoint x: 810, endPoint y: 310, distance: 17.8
click at [810, 309] on strong "**********" at bounding box center [814, 316] width 46 height 24
drag, startPoint x: 858, startPoint y: 305, endPoint x: 880, endPoint y: 305, distance: 21.7
click at [880, 305] on p "**********" at bounding box center [887, 323] width 65 height 43
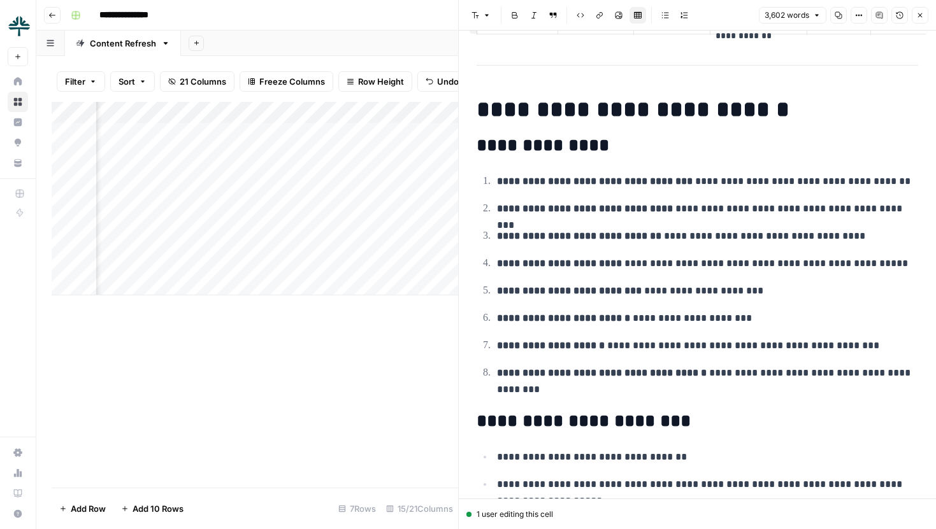
scroll to position [2594, 0]
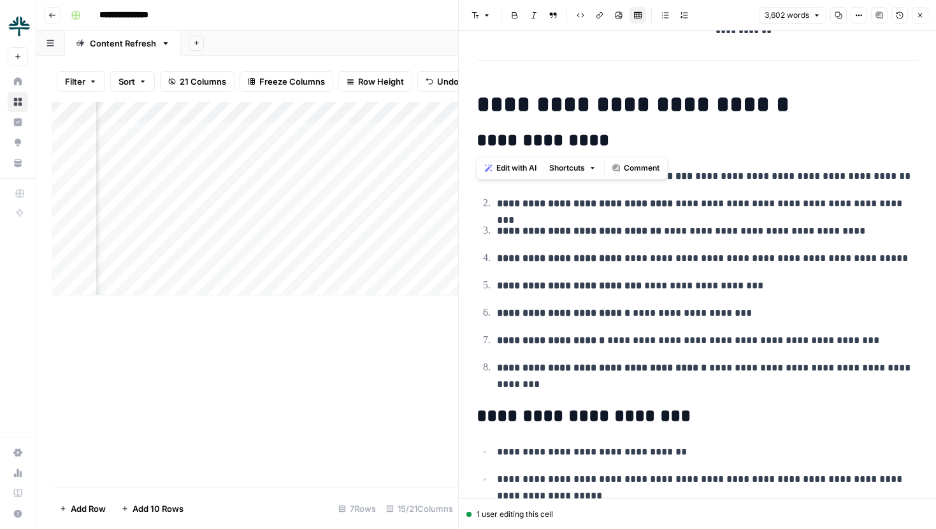
drag, startPoint x: 480, startPoint y: 109, endPoint x: 778, endPoint y: 120, distance: 298.9
drag, startPoint x: 477, startPoint y: 140, endPoint x: 597, endPoint y: 139, distance: 119.7
click at [597, 140] on h2 "**********" at bounding box center [696, 141] width 441 height 20
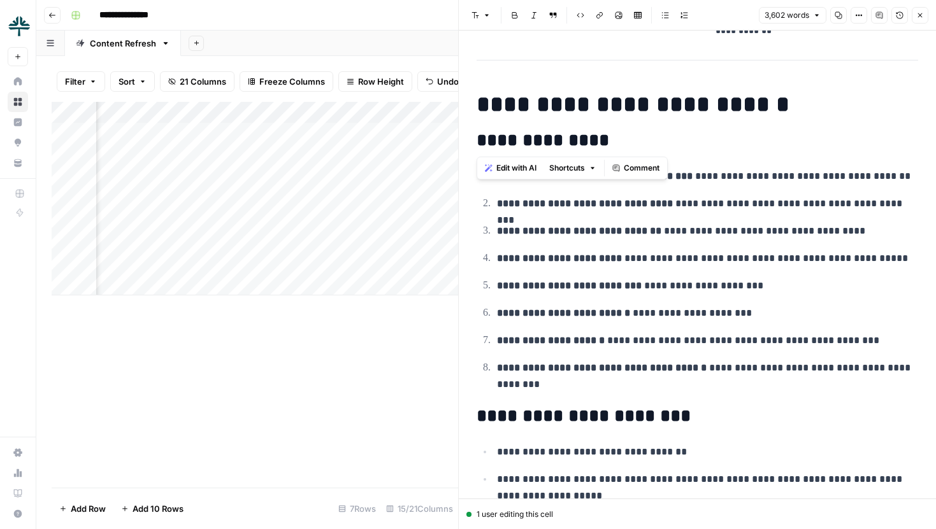
click at [605, 139] on h2 "**********" at bounding box center [696, 141] width 441 height 20
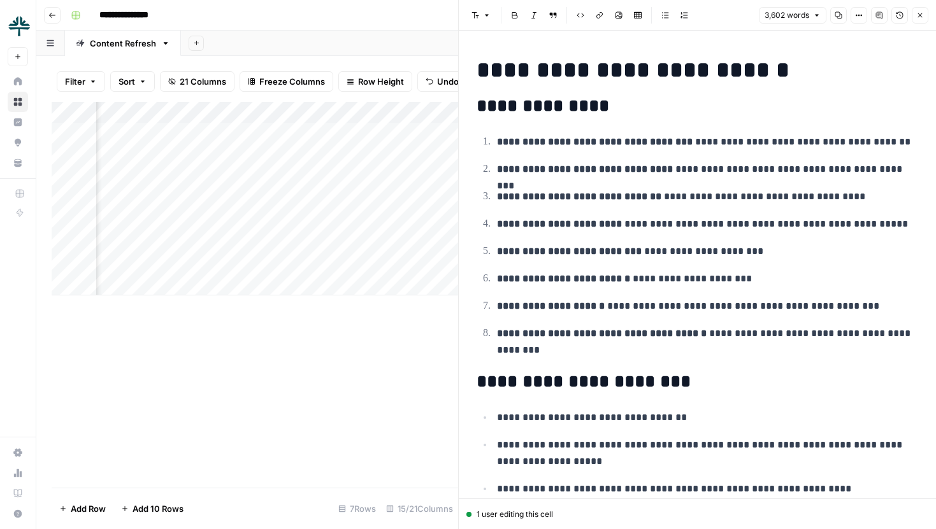
scroll to position [2637, 0]
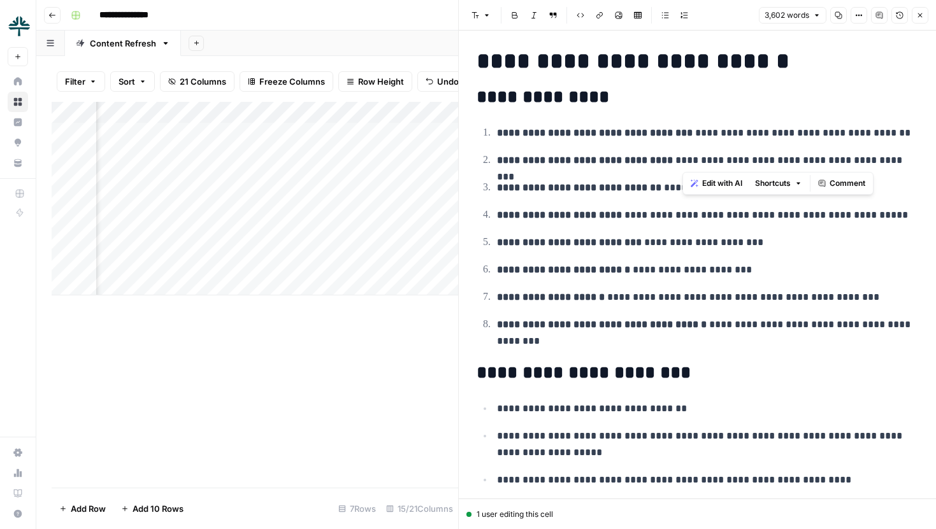
drag, startPoint x: 680, startPoint y: 161, endPoint x: 783, endPoint y: 168, distance: 104.1
click at [783, 168] on p "**********" at bounding box center [707, 160] width 421 height 17
click at [777, 164] on p "**********" at bounding box center [707, 160] width 421 height 17
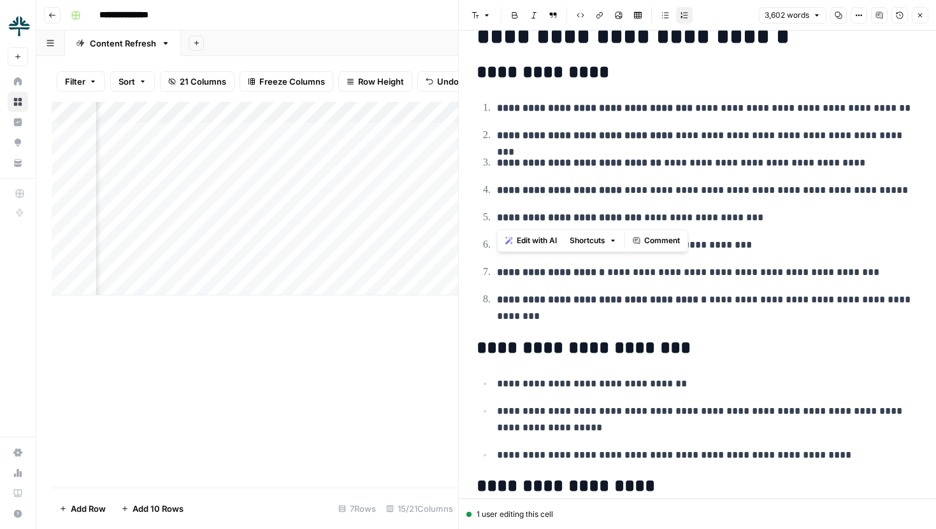
drag, startPoint x: 547, startPoint y: 220, endPoint x: 646, endPoint y: 220, distance: 99.4
click at [646, 220] on p "**********" at bounding box center [707, 218] width 421 height 17
click at [763, 192] on p "**********" at bounding box center [707, 190] width 421 height 17
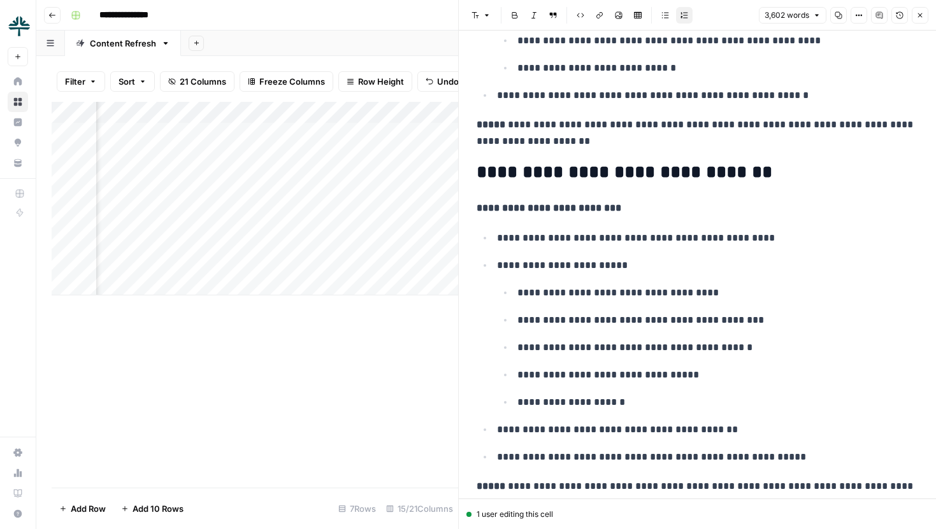
scroll to position [5940, 0]
click at [921, 15] on icon "button" at bounding box center [920, 15] width 8 height 8
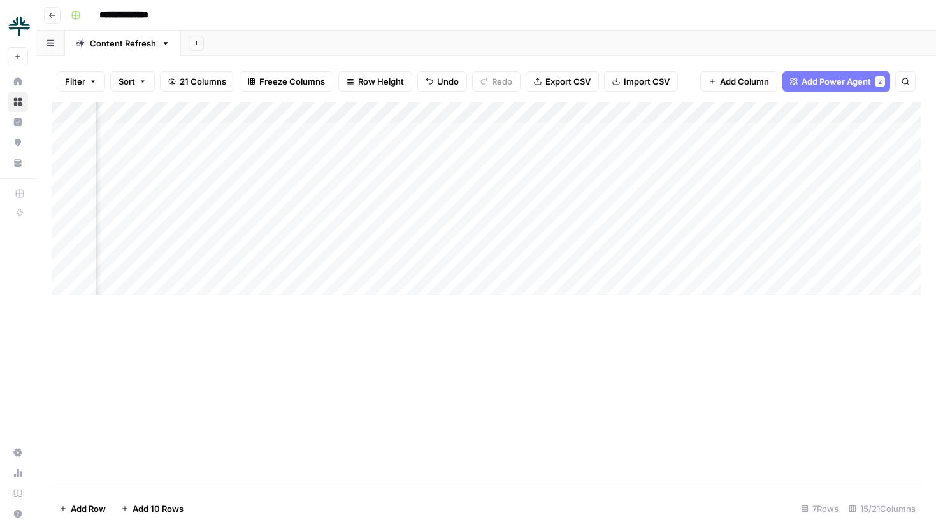
scroll to position [0, 946]
click at [678, 134] on div "Add Column" at bounding box center [486, 199] width 869 height 194
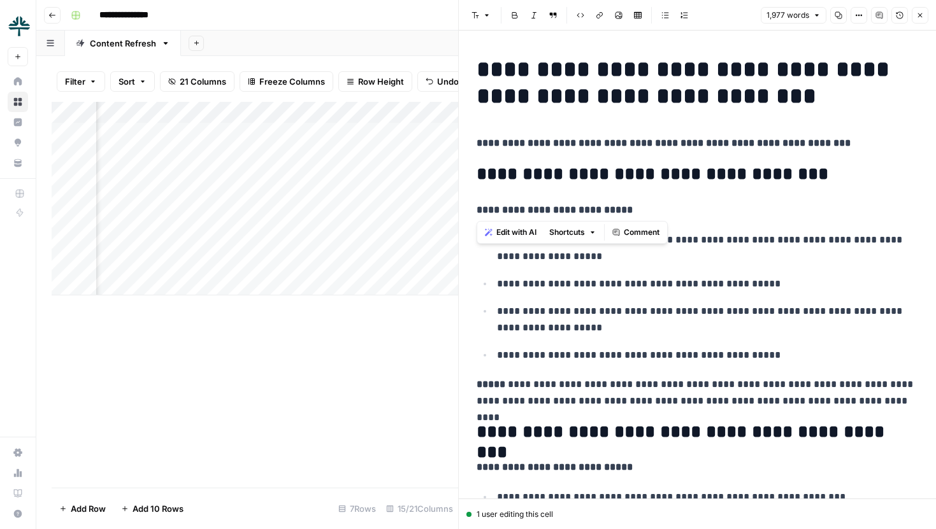
drag, startPoint x: 476, startPoint y: 211, endPoint x: 645, endPoint y: 213, distance: 168.8
drag, startPoint x: 525, startPoint y: 176, endPoint x: 783, endPoint y: 180, distance: 258.0
click at [783, 179] on h2 "**********" at bounding box center [696, 174] width 441 height 20
click at [777, 212] on p "**********" at bounding box center [696, 210] width 441 height 17
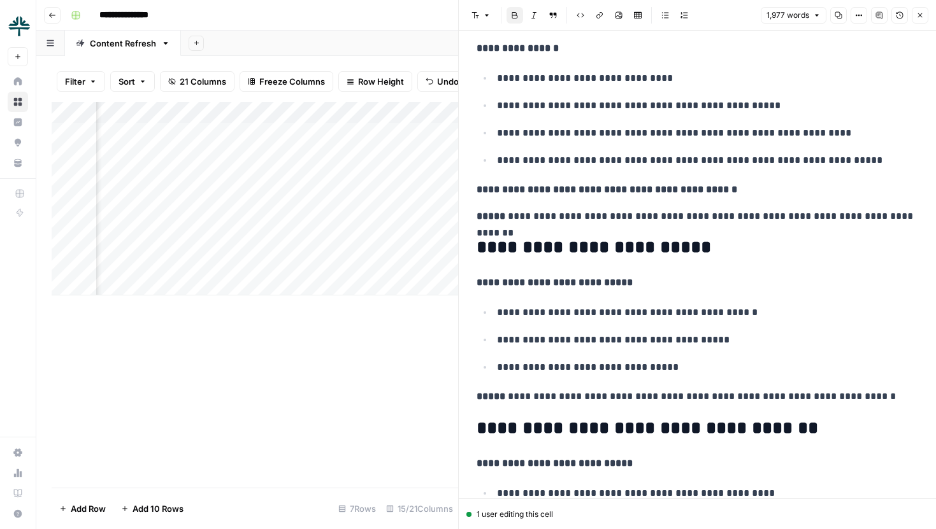
scroll to position [4237, 0]
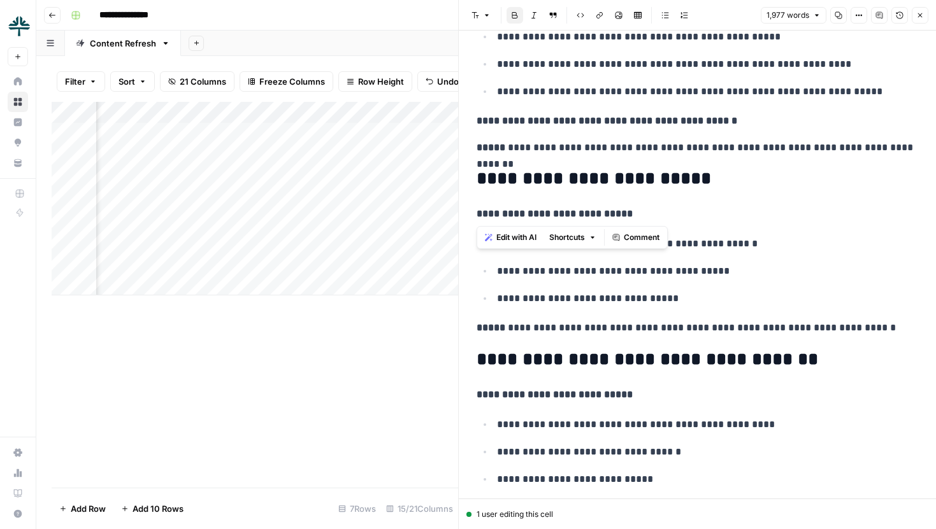
drag, startPoint x: 475, startPoint y: 215, endPoint x: 637, endPoint y: 217, distance: 162.4
click at [637, 217] on p "**********" at bounding box center [696, 214] width 441 height 17
drag, startPoint x: 475, startPoint y: 214, endPoint x: 646, endPoint y: 217, distance: 170.7
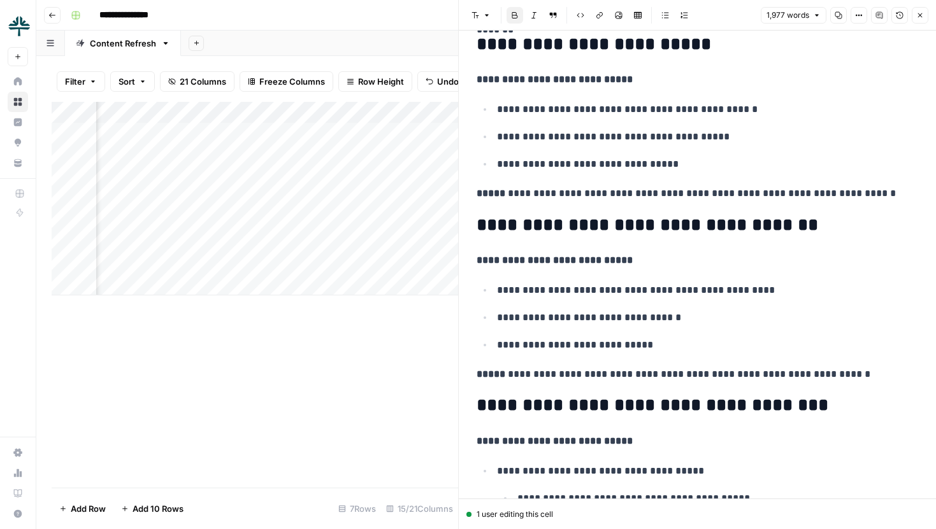
click at [655, 336] on li "**********" at bounding box center [705, 344] width 425 height 17
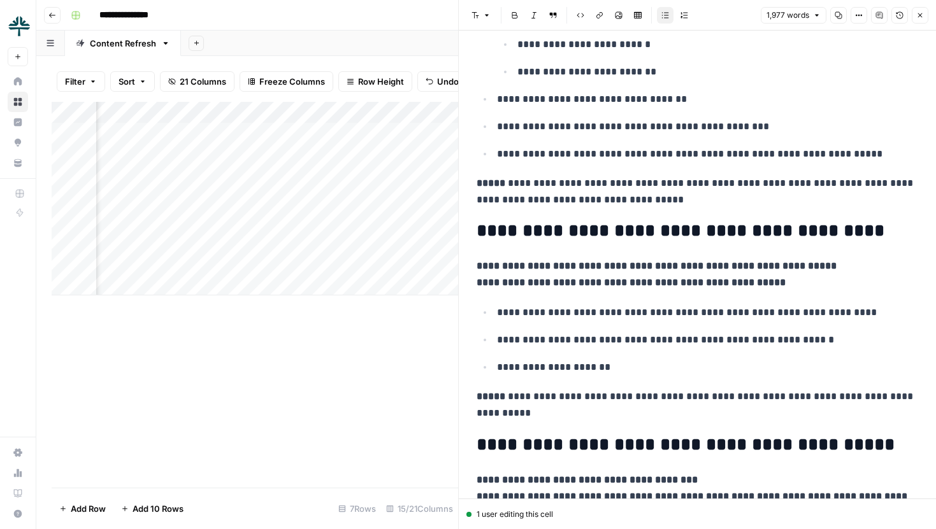
scroll to position [5024, 0]
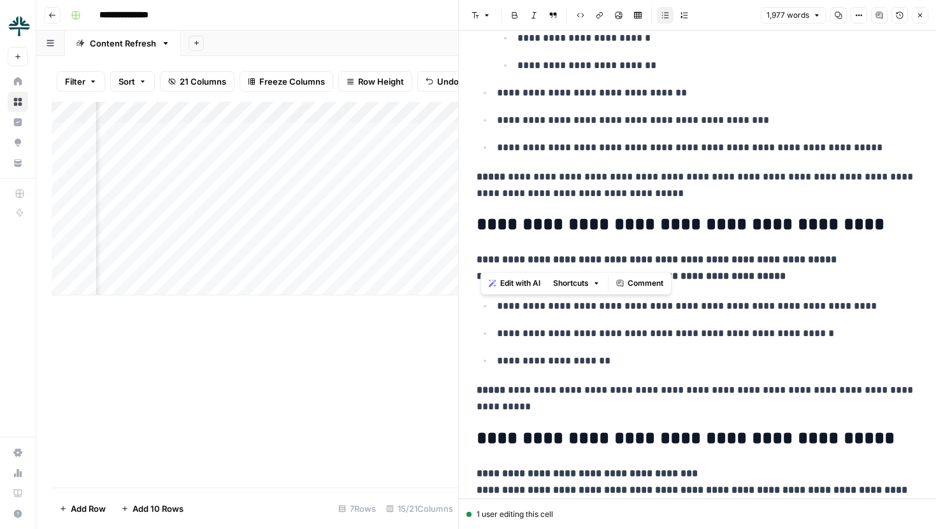
drag, startPoint x: 480, startPoint y: 257, endPoint x: 611, endPoint y: 257, distance: 131.8
click at [611, 257] on strong "**********" at bounding box center [656, 260] width 360 height 10
click at [625, 257] on strong "**********" at bounding box center [656, 260] width 360 height 10
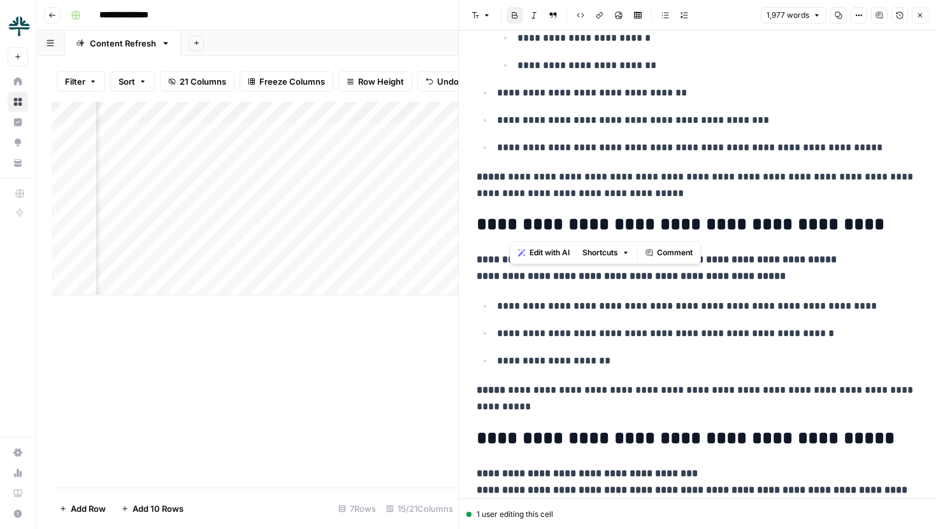
drag, startPoint x: 511, startPoint y: 222, endPoint x: 860, endPoint y: 229, distance: 349.1
click at [860, 229] on h2 "**********" at bounding box center [696, 225] width 441 height 20
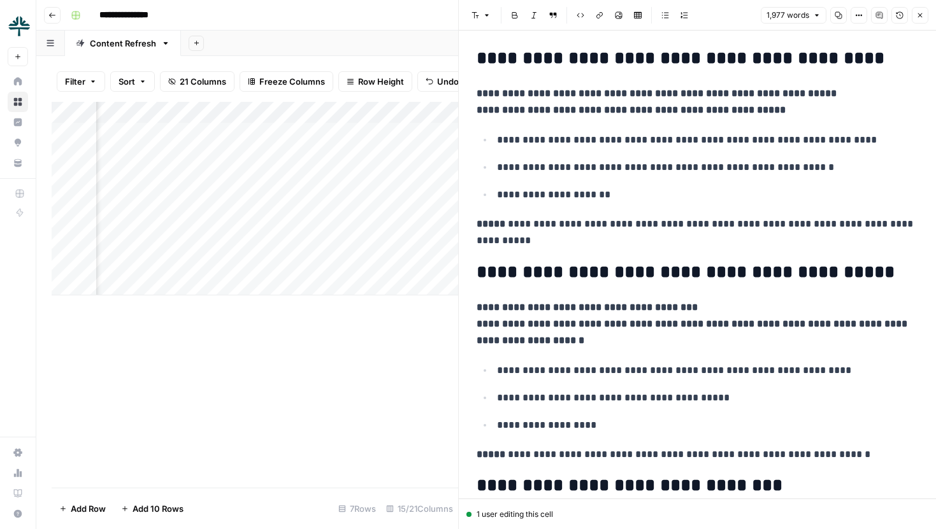
scroll to position [5247, 0]
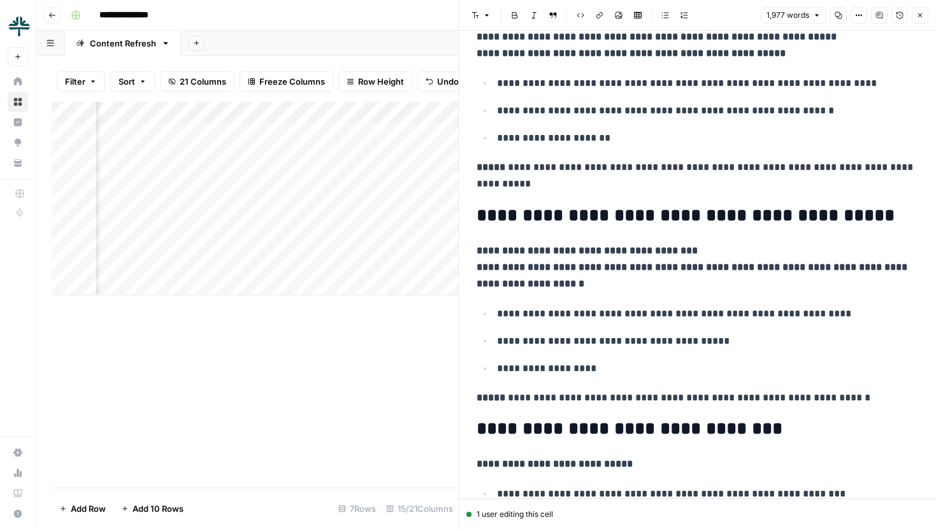
click at [919, 20] on button "Close" at bounding box center [919, 15] width 17 height 17
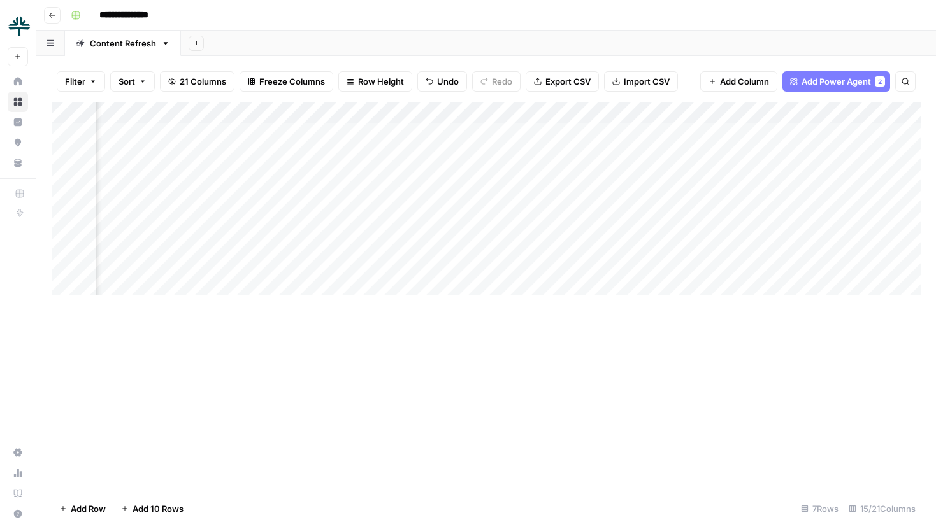
scroll to position [0, 1015]
click at [609, 134] on div "Add Column" at bounding box center [486, 199] width 869 height 194
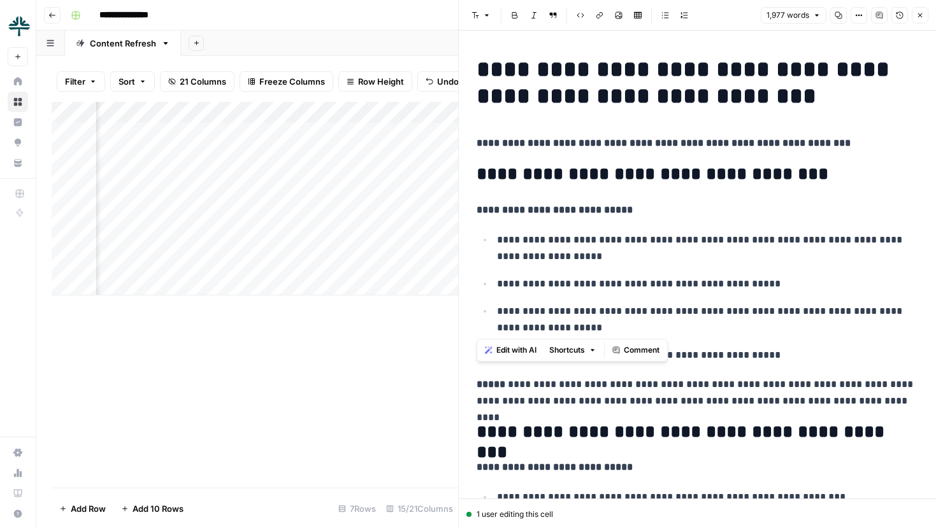
drag, startPoint x: 478, startPoint y: 68, endPoint x: 766, endPoint y: 324, distance: 385.7
click at [808, 292] on ul "**********" at bounding box center [696, 297] width 441 height 132
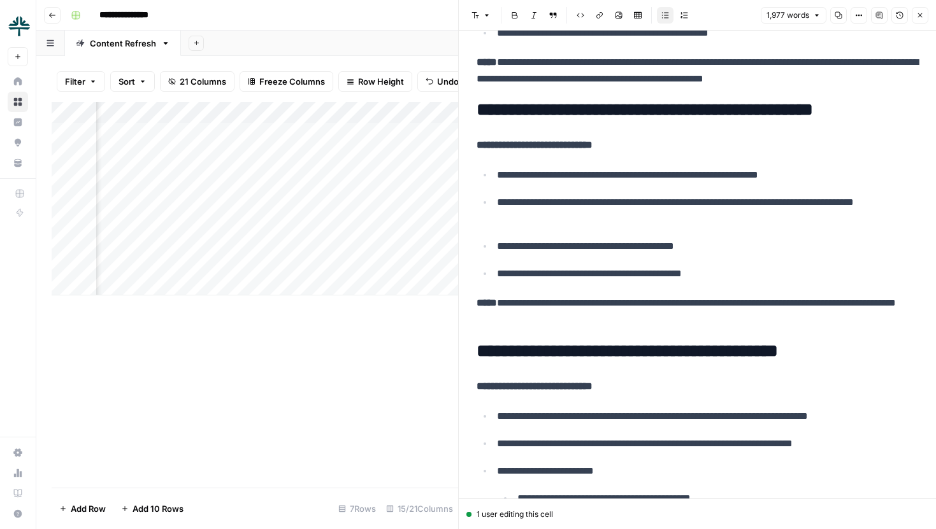
scroll to position [332, 0]
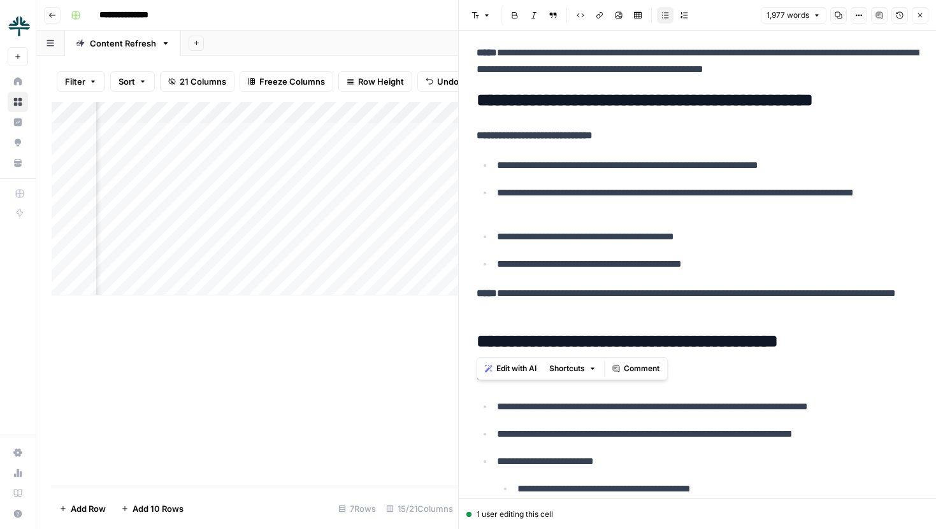
drag, startPoint x: 474, startPoint y: 101, endPoint x: 592, endPoint y: 322, distance: 250.8
copy div "**********"
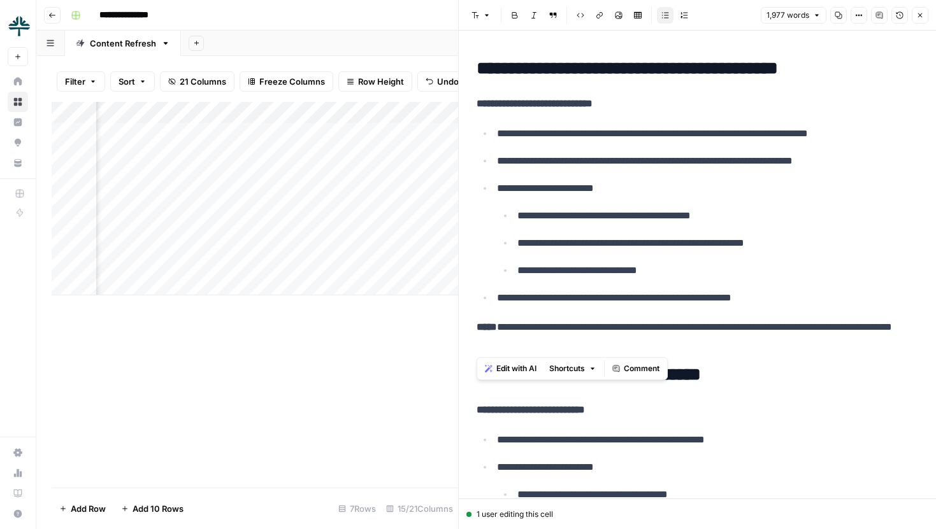
scroll to position [631, 0]
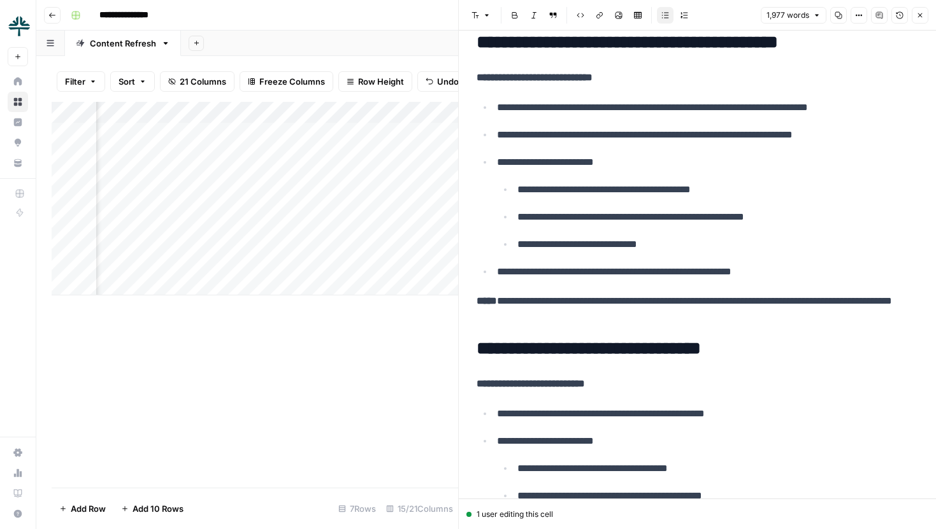
click at [613, 317] on p "**********" at bounding box center [696, 309] width 441 height 33
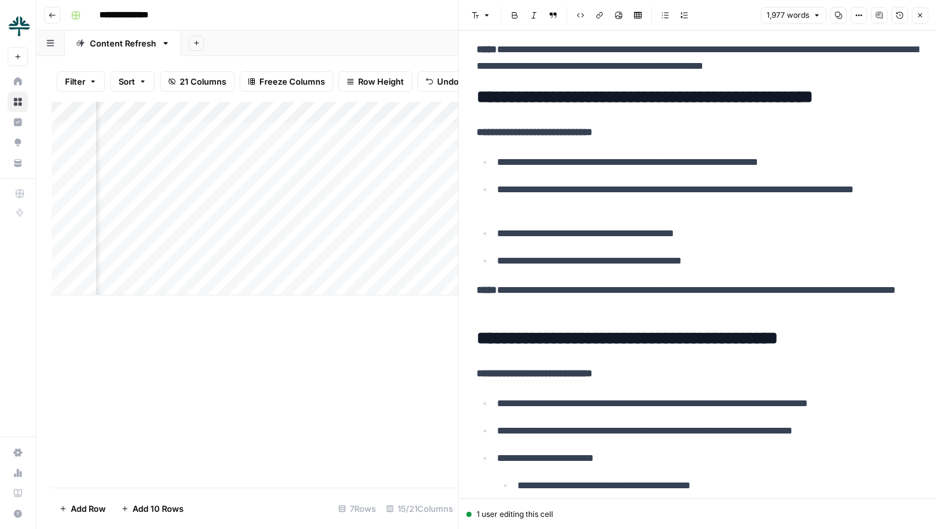
scroll to position [334, 0]
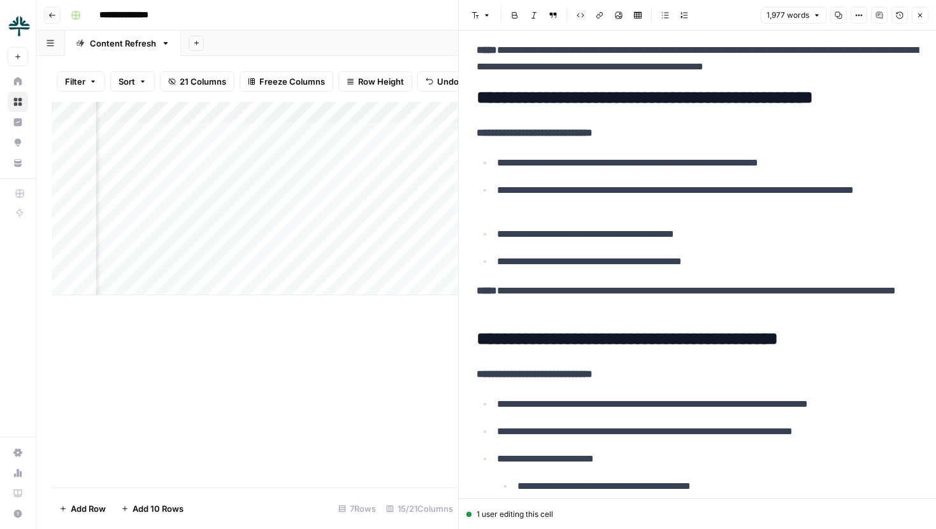
click at [575, 176] on ul "**********" at bounding box center [696, 212] width 441 height 116
click at [683, 203] on p "**********" at bounding box center [707, 198] width 421 height 33
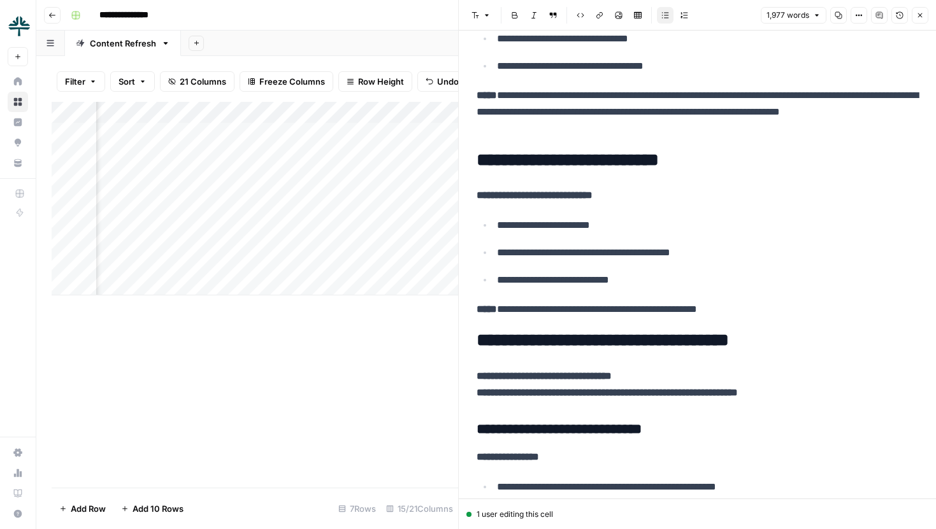
scroll to position [3366, 0]
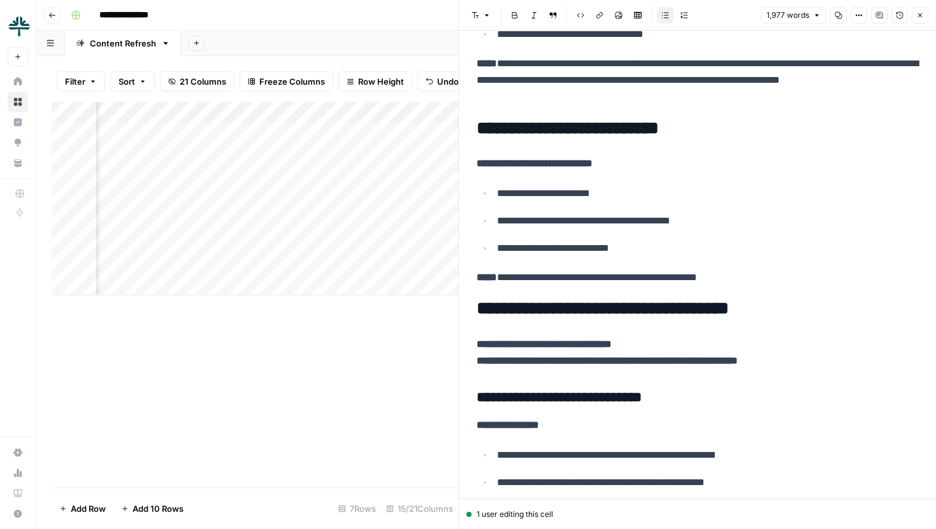
click at [924, 19] on button "Close" at bounding box center [919, 15] width 17 height 17
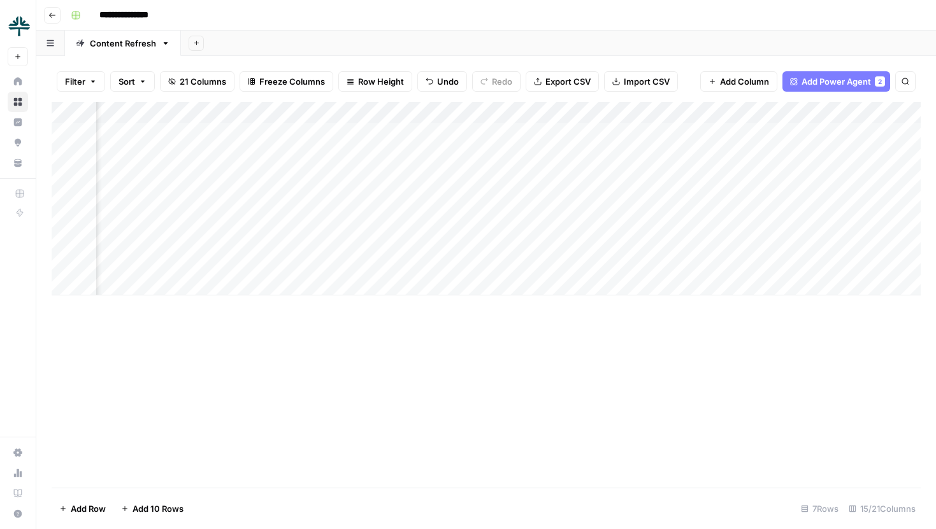
scroll to position [0, 938]
click at [457, 262] on div "Add Column" at bounding box center [486, 199] width 869 height 194
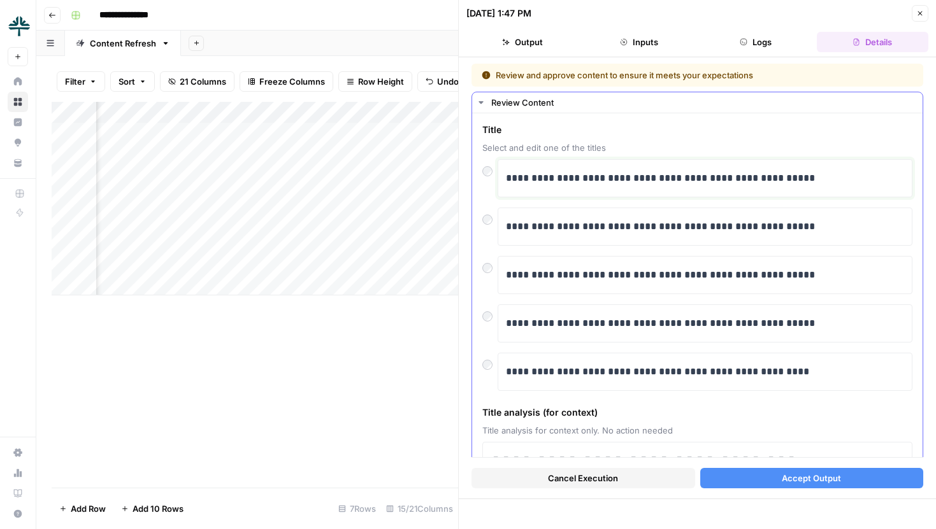
drag, startPoint x: 585, startPoint y: 182, endPoint x: 657, endPoint y: 182, distance: 72.6
click at [657, 182] on p "**********" at bounding box center [705, 178] width 398 height 17
click at [631, 181] on p "**********" at bounding box center [705, 178] width 398 height 17
click at [606, 185] on p "**********" at bounding box center [705, 178] width 398 height 17
click at [619, 185] on p "**********" at bounding box center [705, 178] width 398 height 17
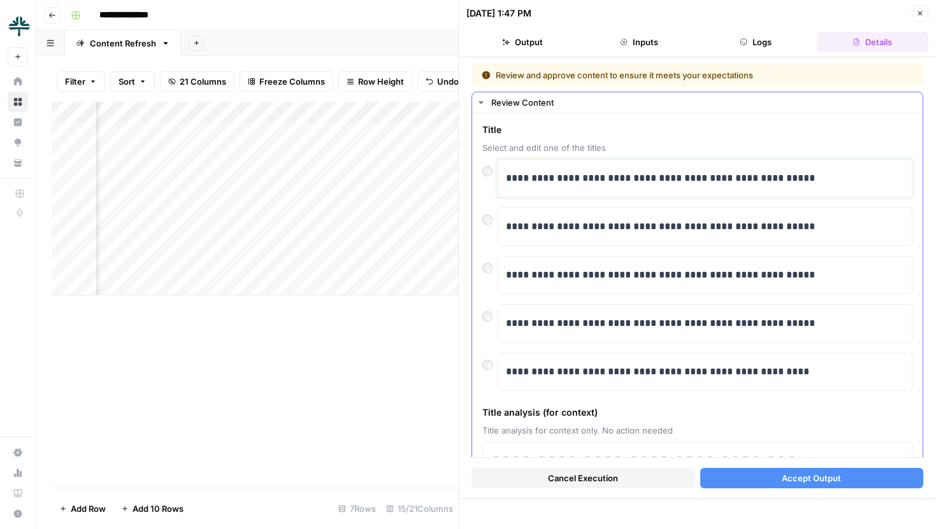
click at [619, 185] on p "**********" at bounding box center [705, 178] width 398 height 17
drag, startPoint x: 506, startPoint y: 179, endPoint x: 718, endPoint y: 174, distance: 212.2
click at [718, 174] on p "**********" at bounding box center [705, 178] width 398 height 17
click at [674, 181] on p "**********" at bounding box center [705, 178] width 398 height 17
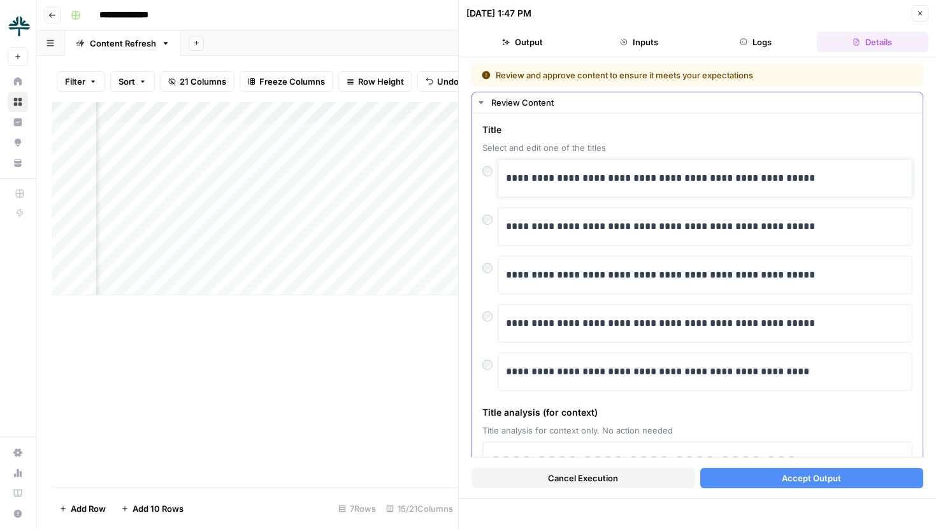
click at [717, 179] on p "**********" at bounding box center [705, 178] width 398 height 17
click at [916, 11] on icon "button" at bounding box center [920, 14] width 8 height 8
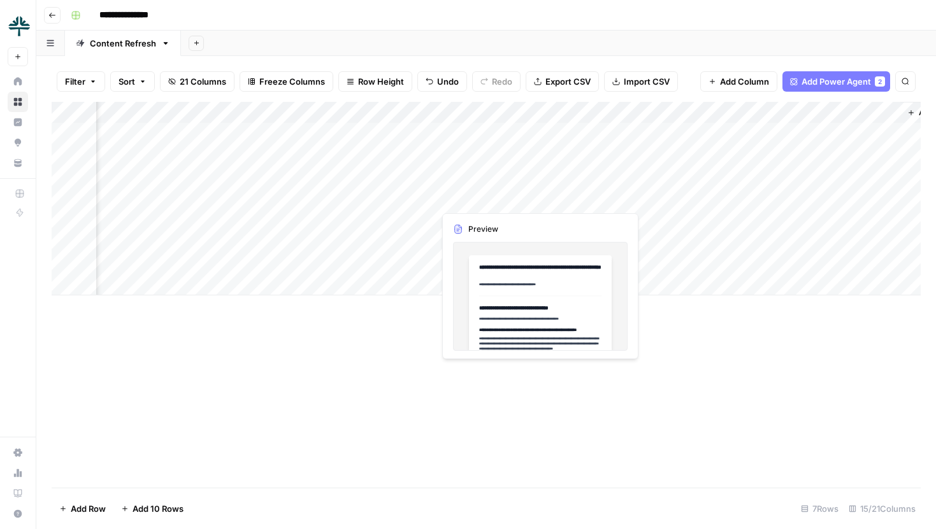
scroll to position [0, 1136]
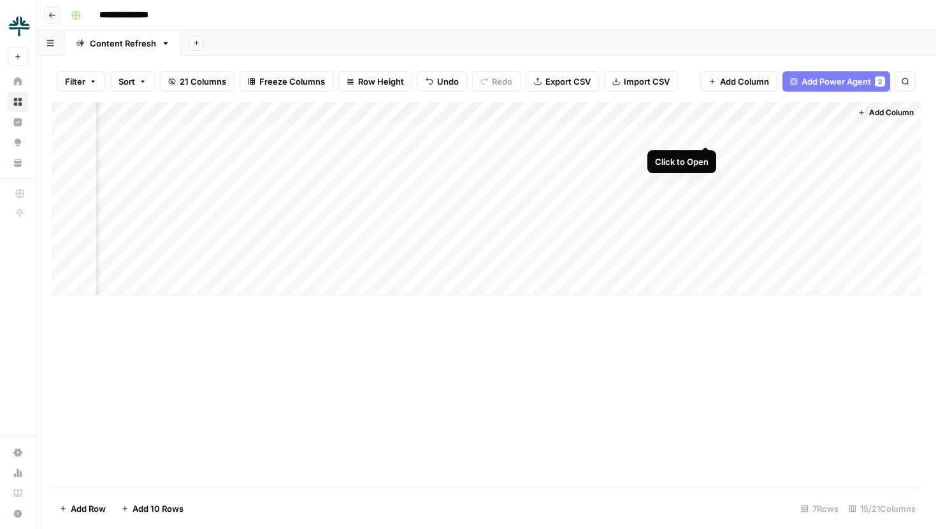
click at [708, 137] on div "Add Column" at bounding box center [486, 199] width 869 height 194
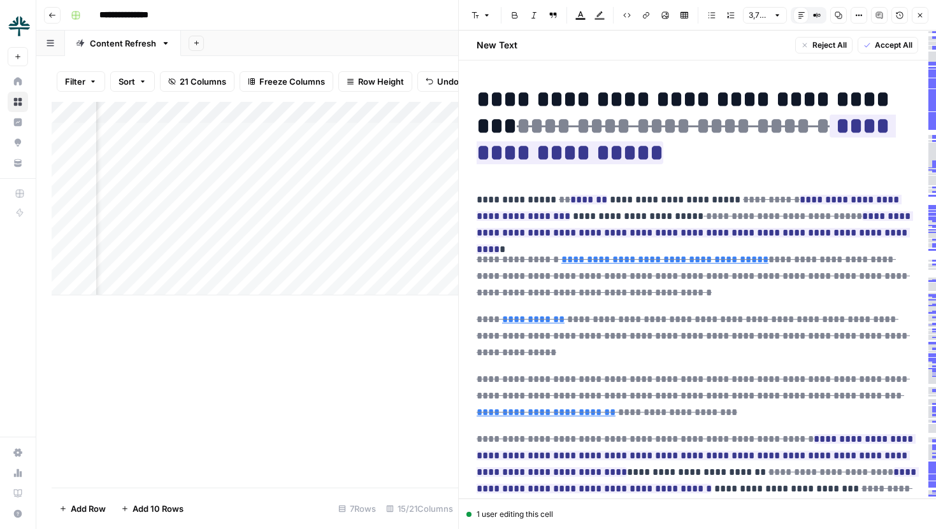
click at [862, 17] on icon "button" at bounding box center [859, 15] width 8 height 8
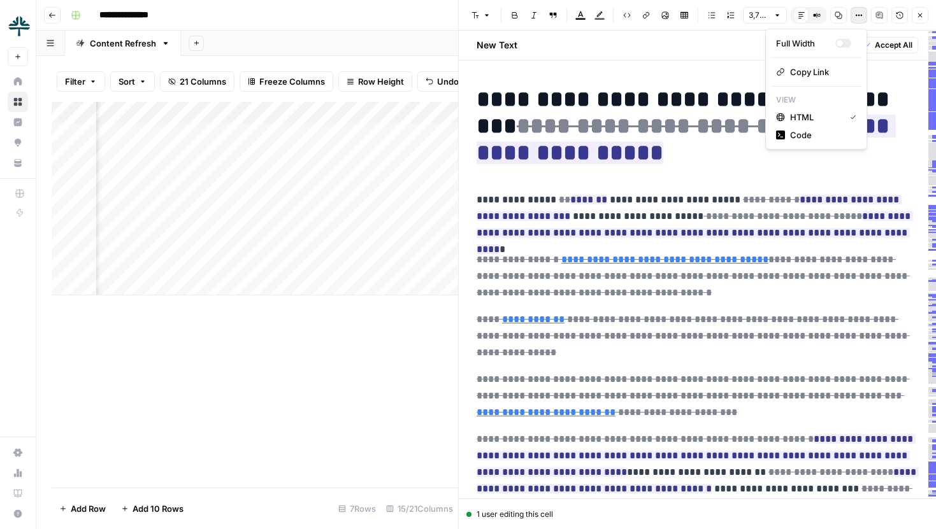
drag, startPoint x: 810, startPoint y: 127, endPoint x: 898, endPoint y: 69, distance: 105.8
click at [899, 69] on body "**********" at bounding box center [468, 264] width 936 height 529
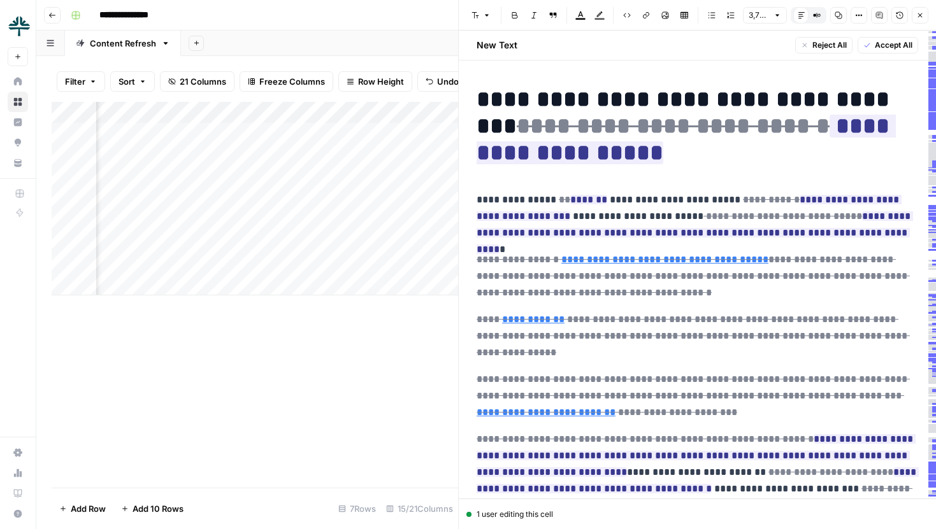
click at [820, 19] on button "Compare Old vs New Content" at bounding box center [816, 15] width 17 height 17
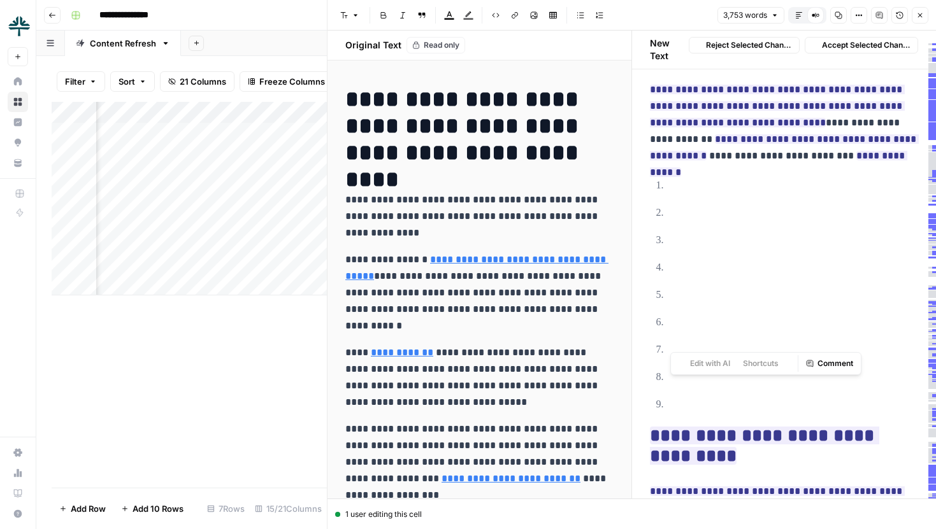
scroll to position [285, 0]
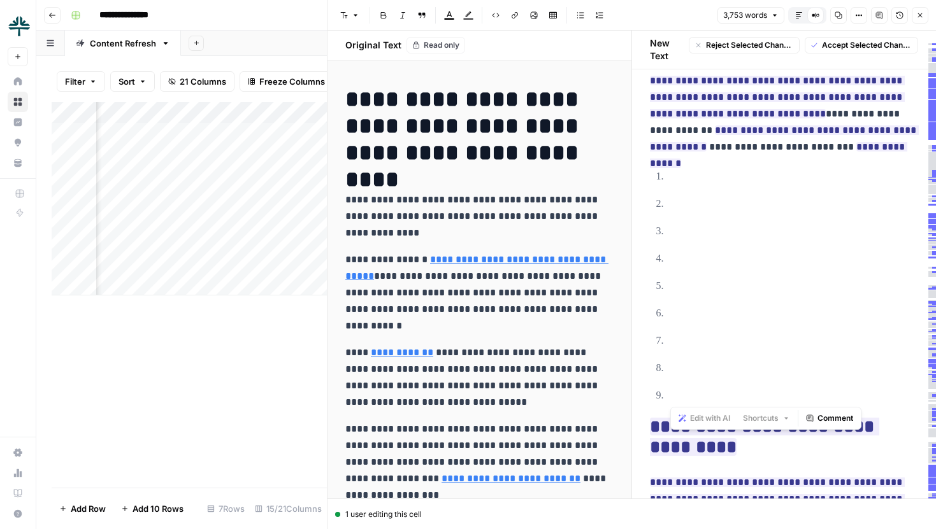
drag, startPoint x: 653, startPoint y: 171, endPoint x: 690, endPoint y: 392, distance: 223.4
click at [690, 392] on ol "**********" at bounding box center [784, 286] width 269 height 236
click at [709, 318] on p "**********" at bounding box center [794, 314] width 248 height 17
drag, startPoint x: 687, startPoint y: 398, endPoint x: 677, endPoint y: 176, distance: 222.5
click at [677, 176] on ol "**********" at bounding box center [784, 286] width 269 height 236
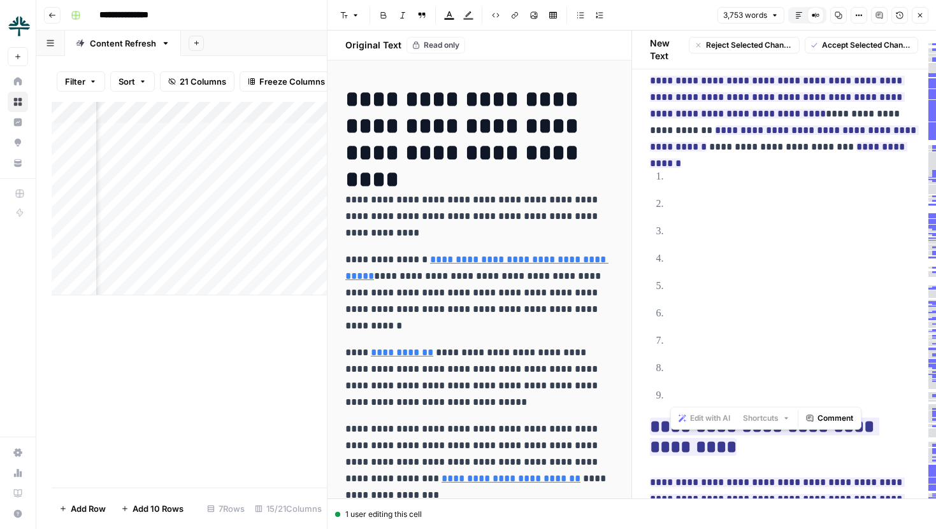
click at [731, 192] on ol "**********" at bounding box center [784, 286] width 269 height 236
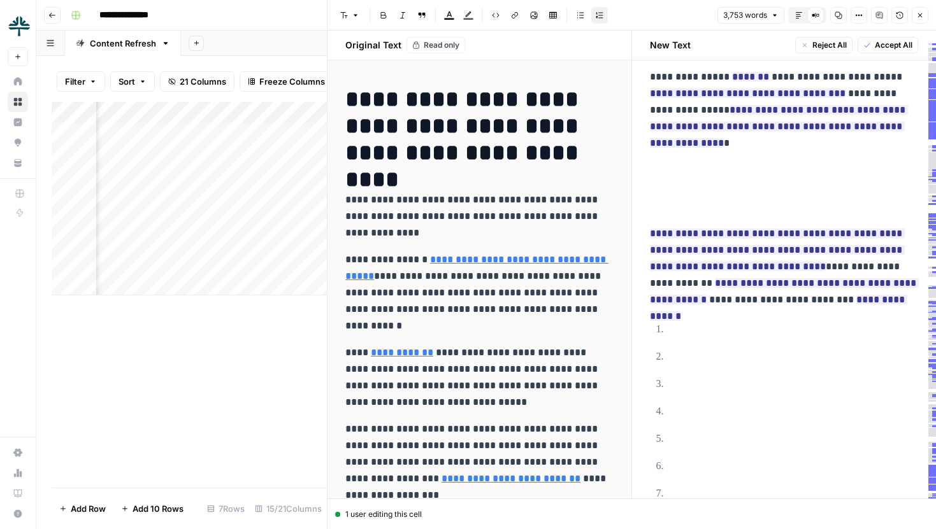
scroll to position [153, 0]
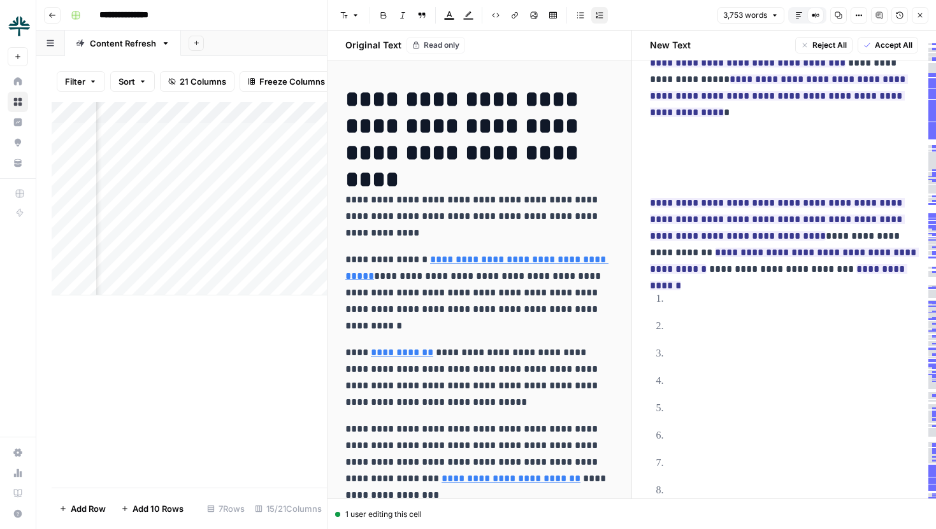
click at [922, 10] on button "Close" at bounding box center [919, 15] width 17 height 17
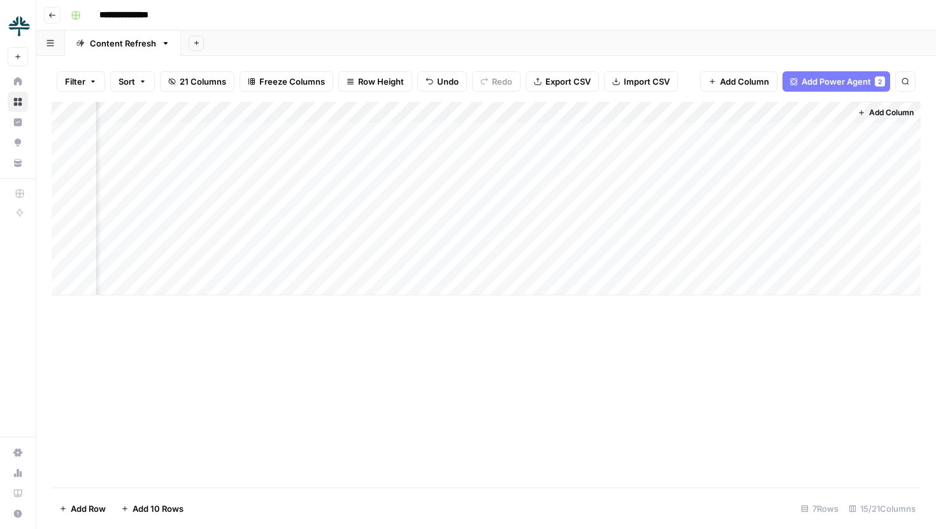
scroll to position [0, 1136]
click at [836, 134] on div "Add Column" at bounding box center [486, 199] width 869 height 194
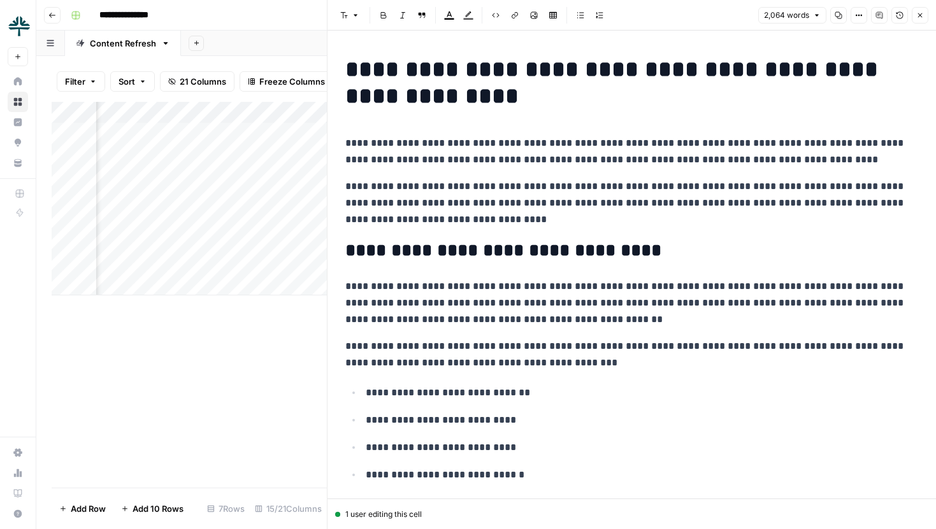
click at [916, 18] on icon "button" at bounding box center [920, 15] width 8 height 8
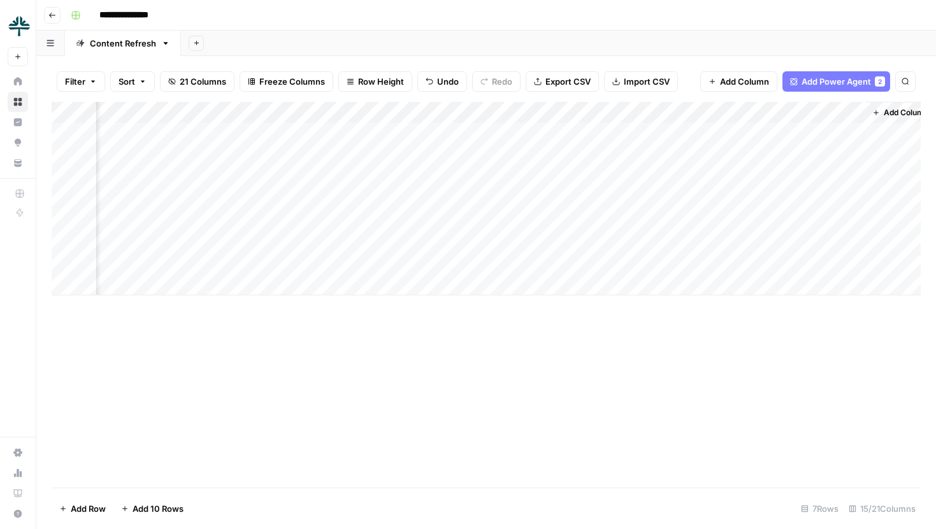
click at [852, 133] on div "Add Column" at bounding box center [486, 199] width 869 height 194
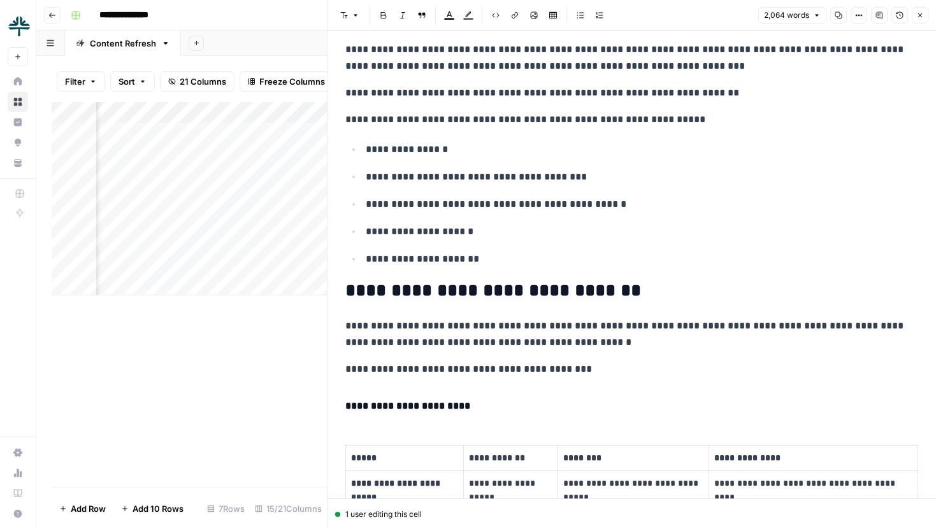
scroll to position [2515, 0]
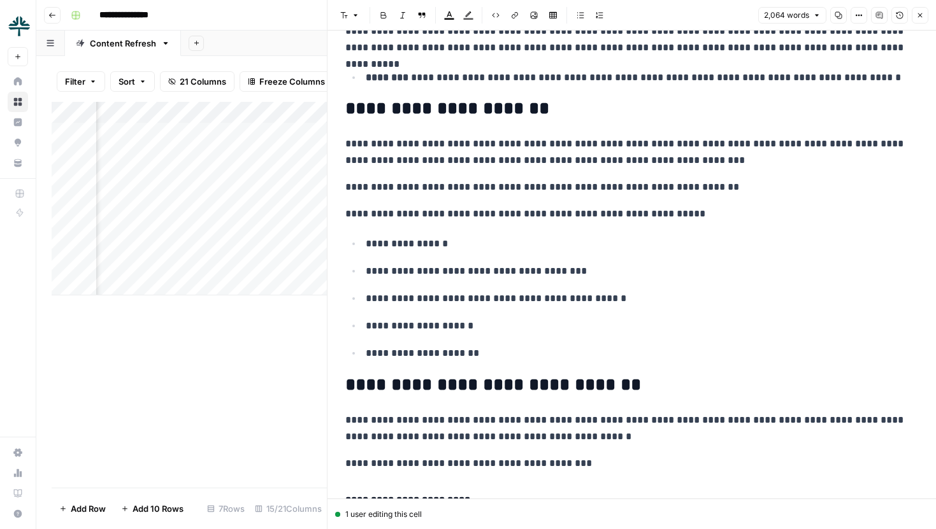
click at [918, 17] on icon "button" at bounding box center [920, 15] width 8 height 8
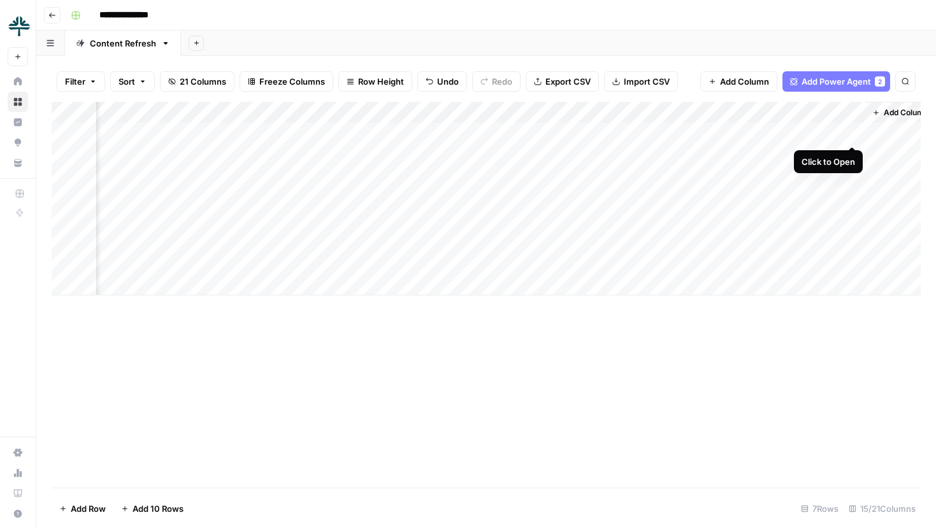
click at [854, 134] on div "Add Column" at bounding box center [486, 199] width 869 height 194
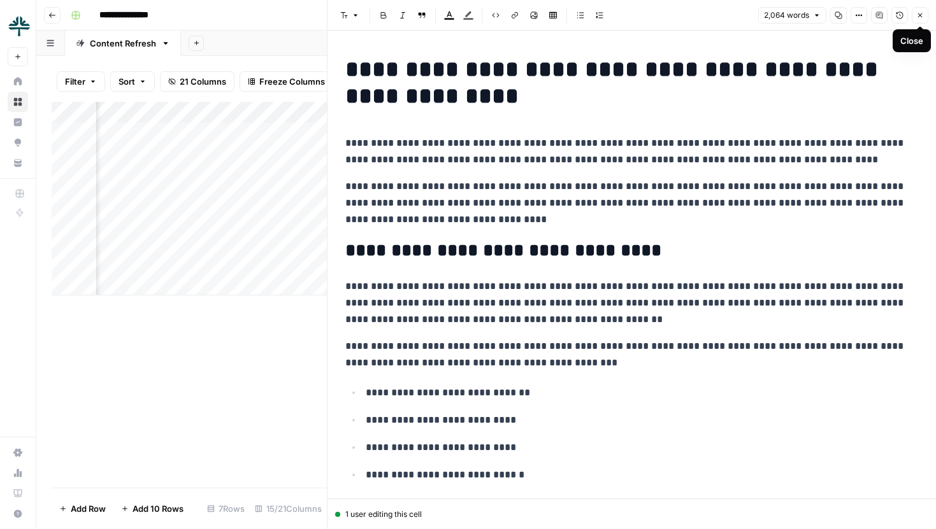
click at [918, 17] on icon "button" at bounding box center [920, 15] width 8 height 8
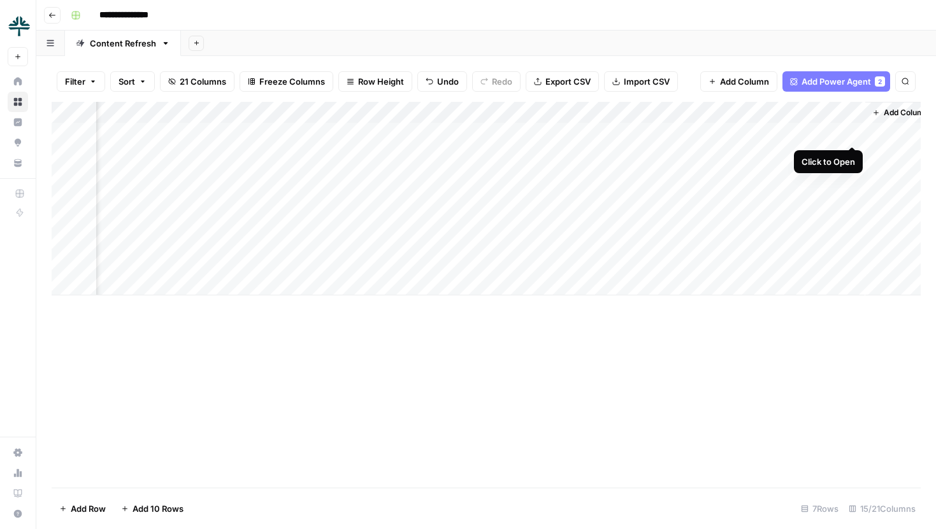
click at [850, 133] on div "Add Column" at bounding box center [486, 199] width 869 height 194
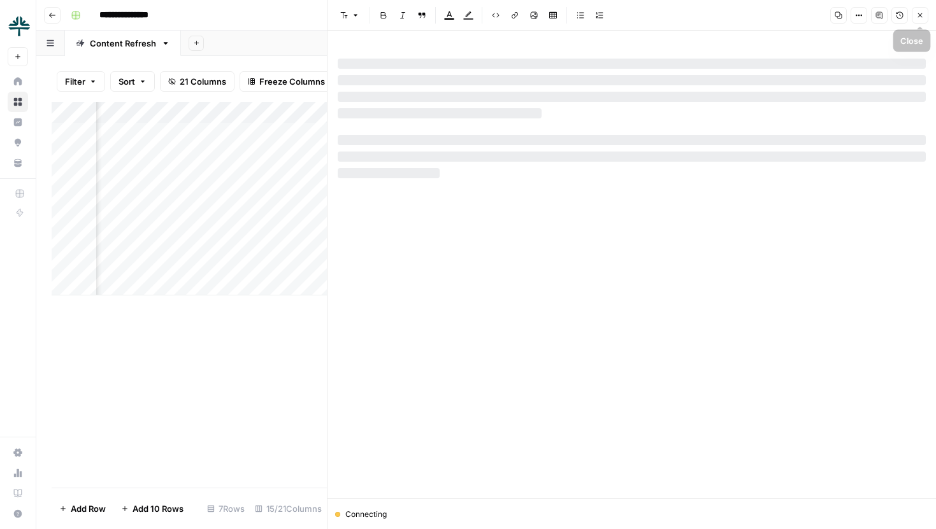
click at [926, 20] on button "Close" at bounding box center [919, 15] width 17 height 17
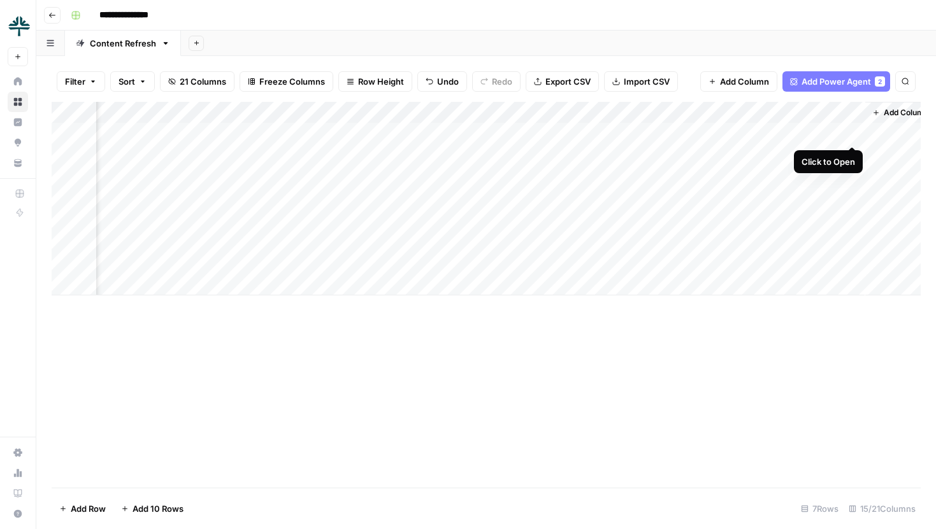
click at [852, 134] on div "Add Column" at bounding box center [486, 199] width 869 height 194
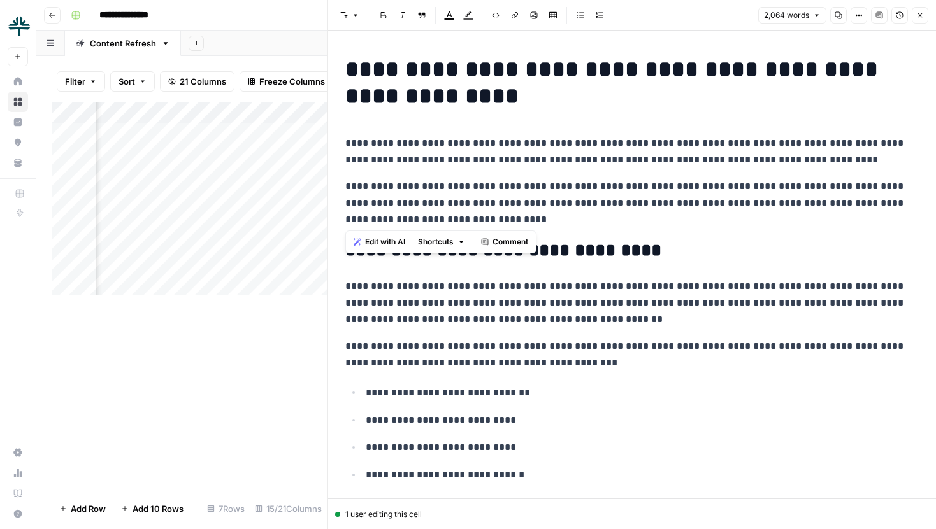
drag, startPoint x: 344, startPoint y: 66, endPoint x: 567, endPoint y: 213, distance: 267.4
click at [542, 205] on p "**********" at bounding box center [631, 203] width 573 height 50
drag, startPoint x: 494, startPoint y: 221, endPoint x: 342, endPoint y: 186, distance: 155.6
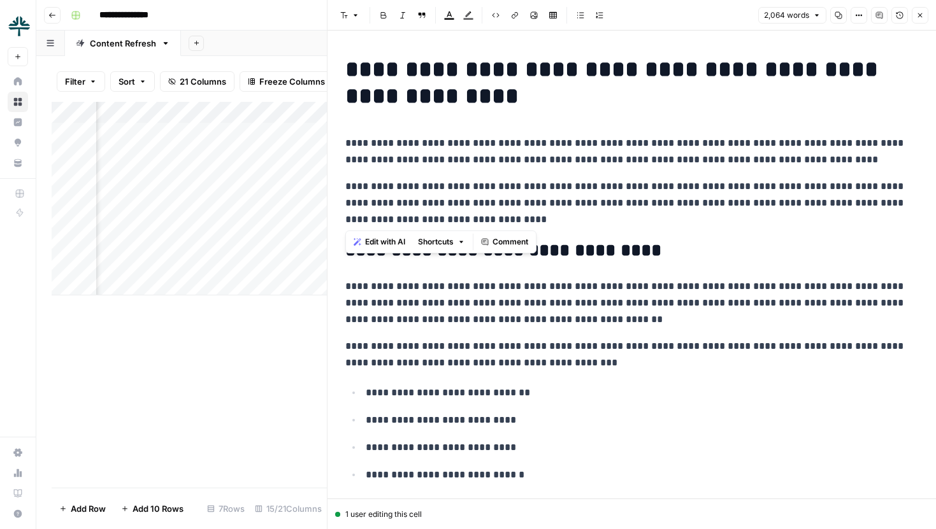
click at [520, 245] on span "Comment" at bounding box center [510, 241] width 36 height 11
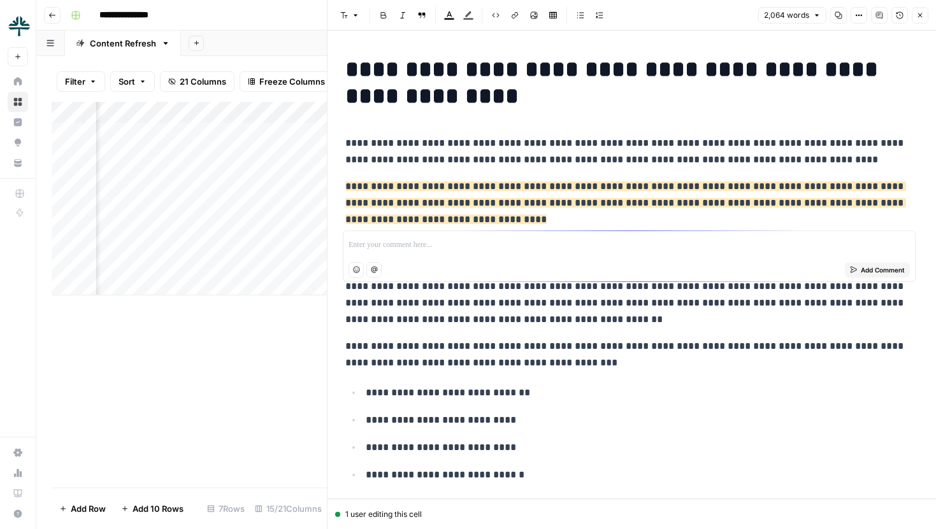
click at [435, 220] on p "**********" at bounding box center [631, 203] width 573 height 50
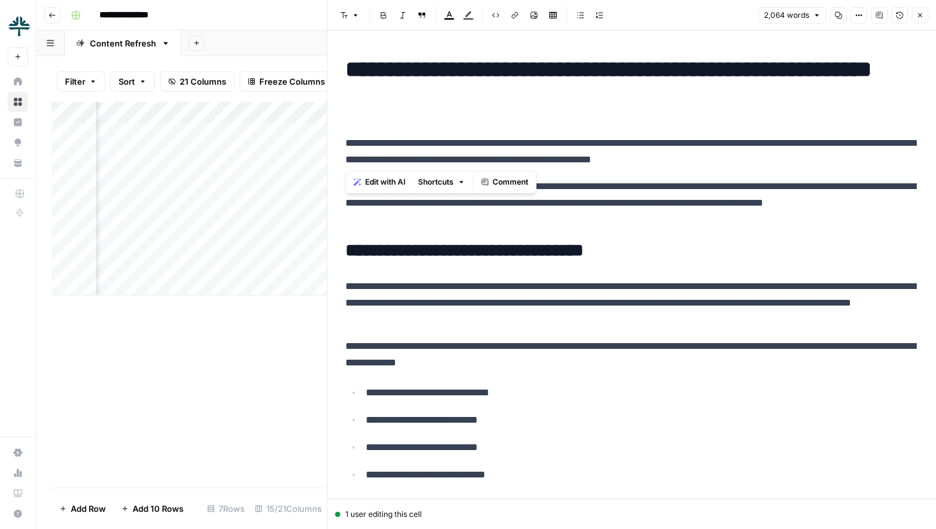
drag, startPoint x: 343, startPoint y: 141, endPoint x: 805, endPoint y: 153, distance: 461.9
click at [803, 155] on p "**********" at bounding box center [631, 151] width 573 height 33
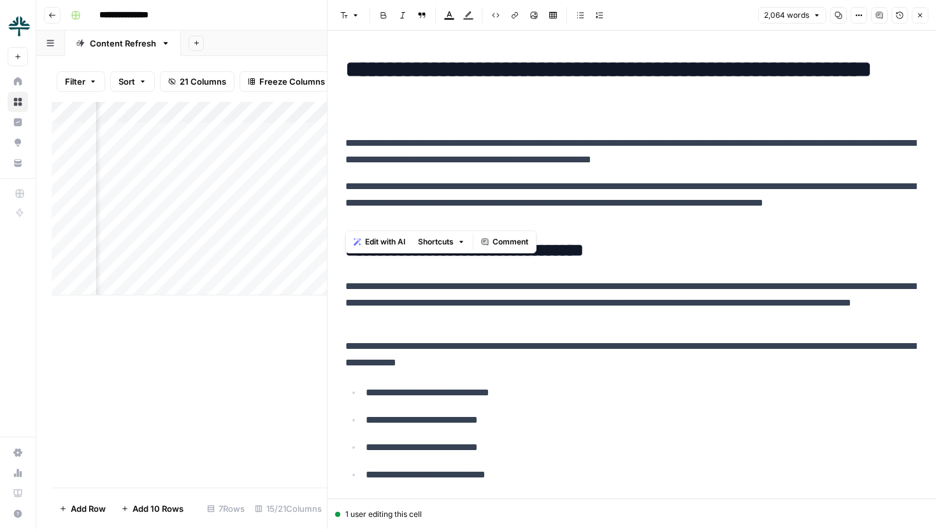
drag, startPoint x: 640, startPoint y: 224, endPoint x: 334, endPoint y: 187, distance: 308.6
click at [517, 241] on span "Comment" at bounding box center [510, 241] width 36 height 11
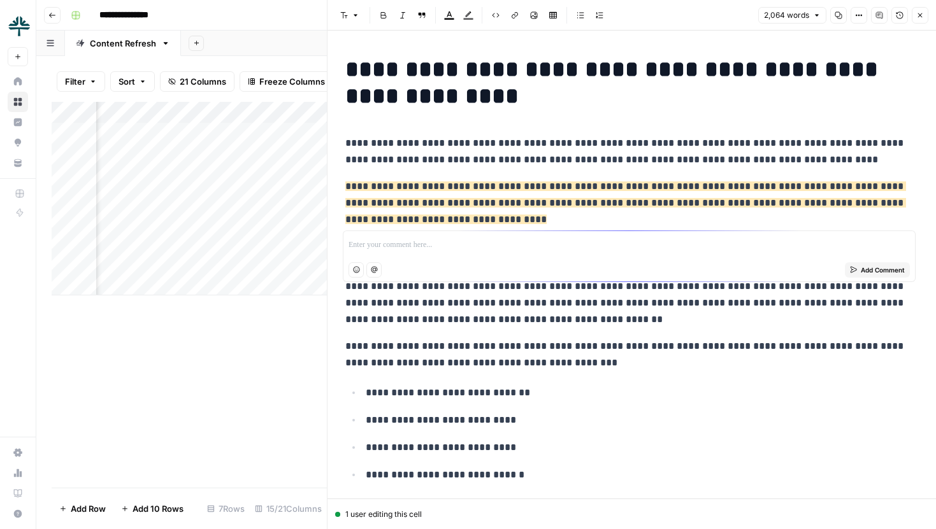
click at [432, 248] on p at bounding box center [628, 245] width 561 height 13
click at [459, 360] on p "**********" at bounding box center [631, 354] width 573 height 33
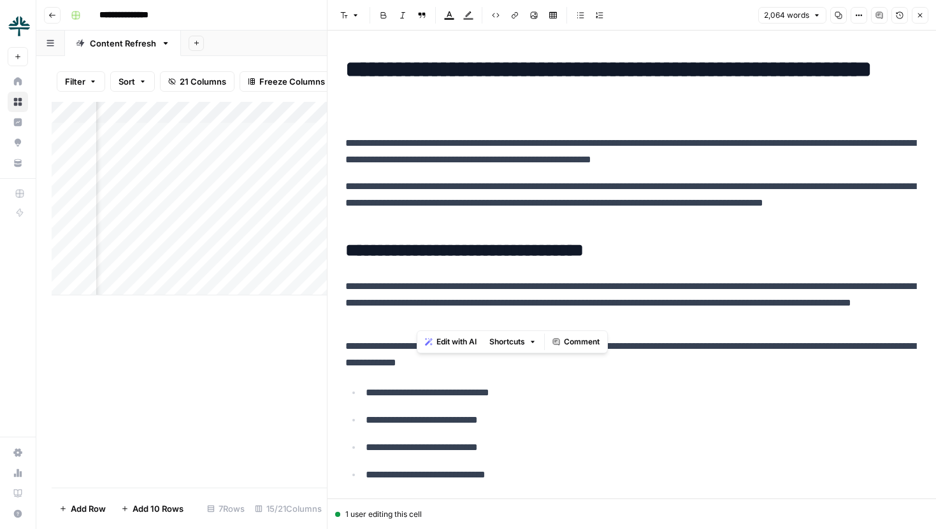
drag, startPoint x: 417, startPoint y: 322, endPoint x: 529, endPoint y: 322, distance: 112.1
click at [529, 322] on p "**********" at bounding box center [631, 303] width 573 height 50
click at [573, 320] on p "**********" at bounding box center [631, 303] width 573 height 50
click at [920, 18] on icon "button" at bounding box center [920, 15] width 8 height 8
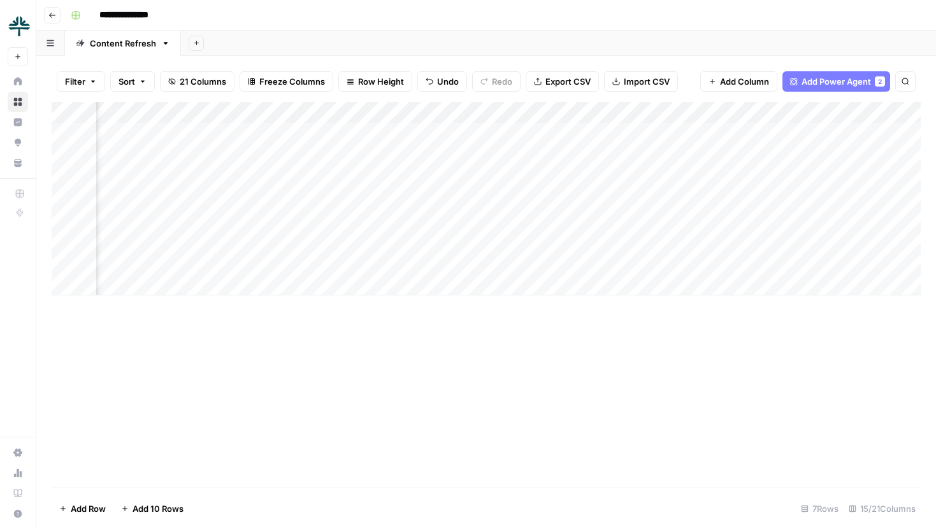
scroll to position [0, 883]
click at [438, 111] on div "Add Column" at bounding box center [486, 199] width 869 height 194
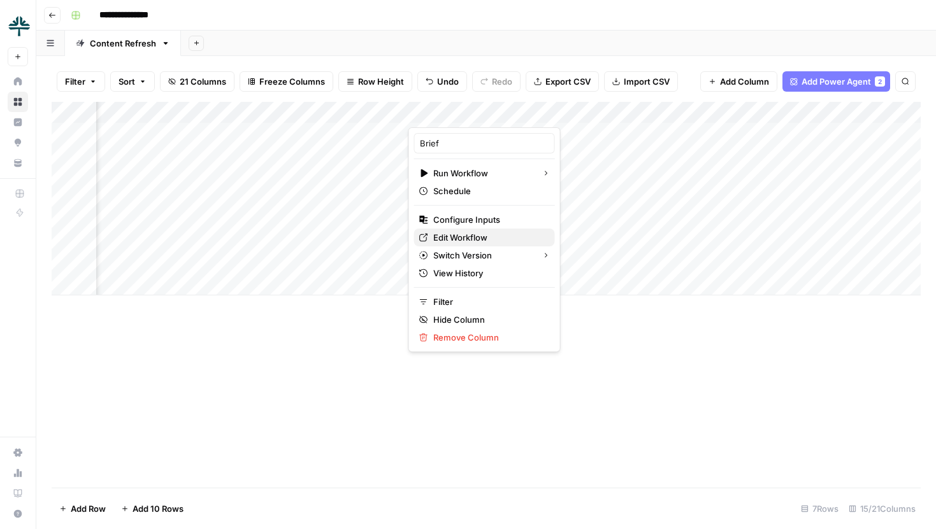
click at [462, 234] on span "Edit Workflow" at bounding box center [488, 237] width 111 height 13
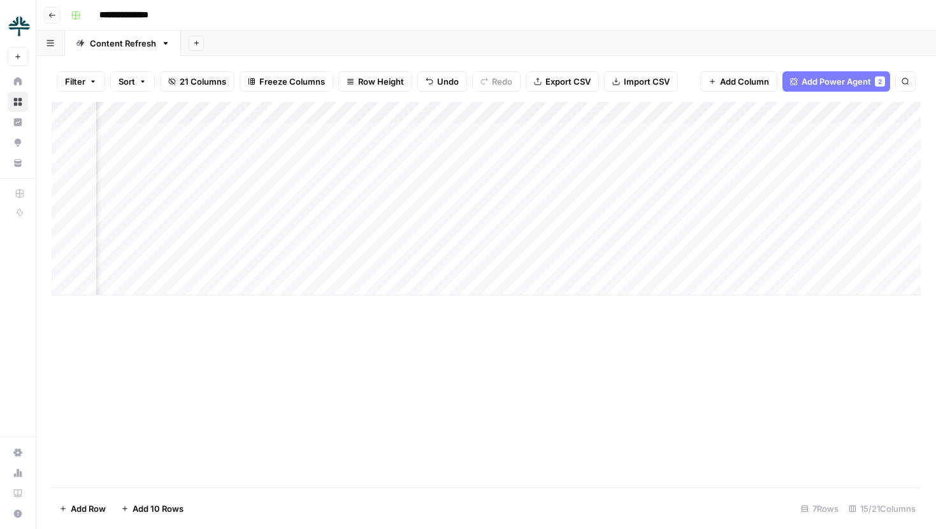
scroll to position [0, 925]
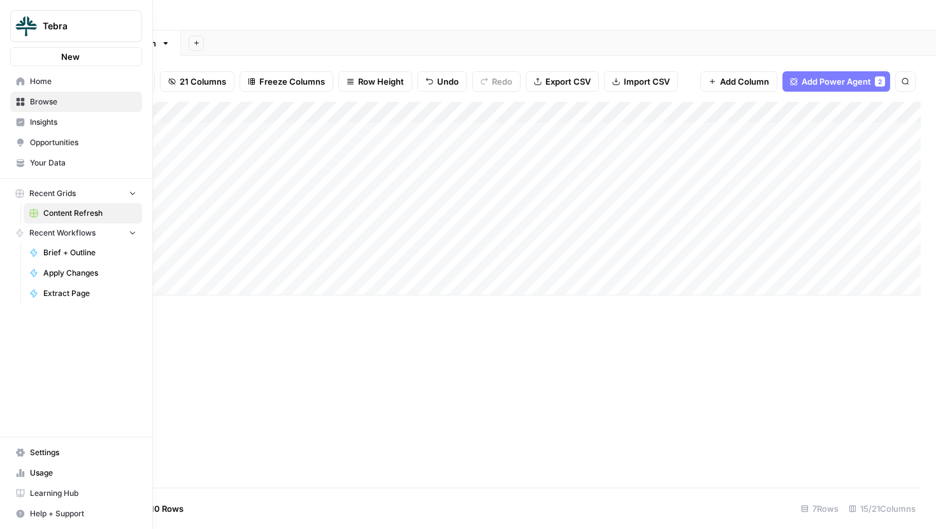
click at [20, 448] on link "Settings" at bounding box center [76, 453] width 132 height 20
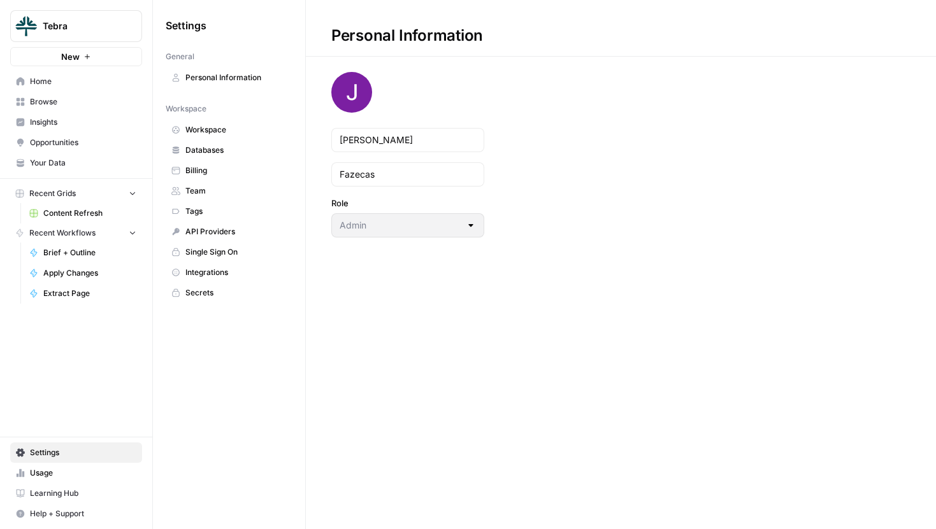
click at [223, 275] on span "Integrations" at bounding box center [235, 272] width 101 height 11
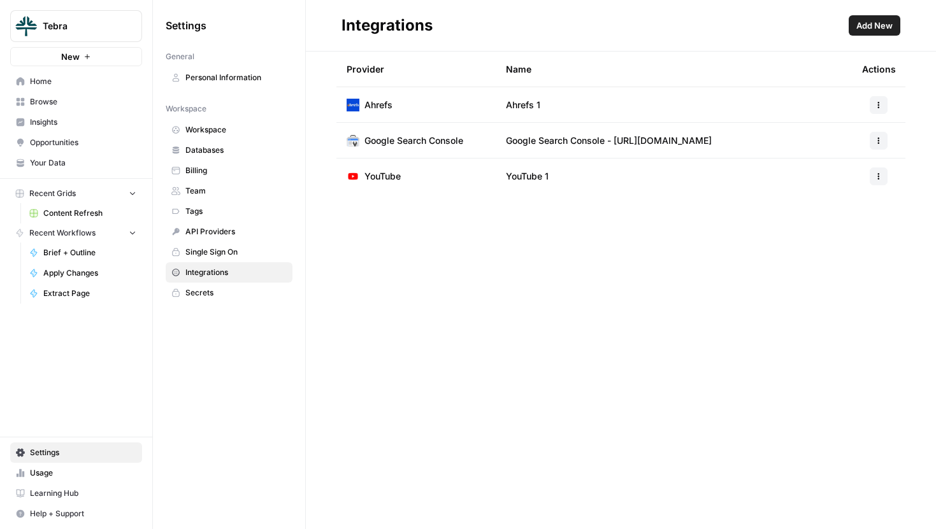
click at [882, 23] on span "Add New" at bounding box center [874, 25] width 36 height 13
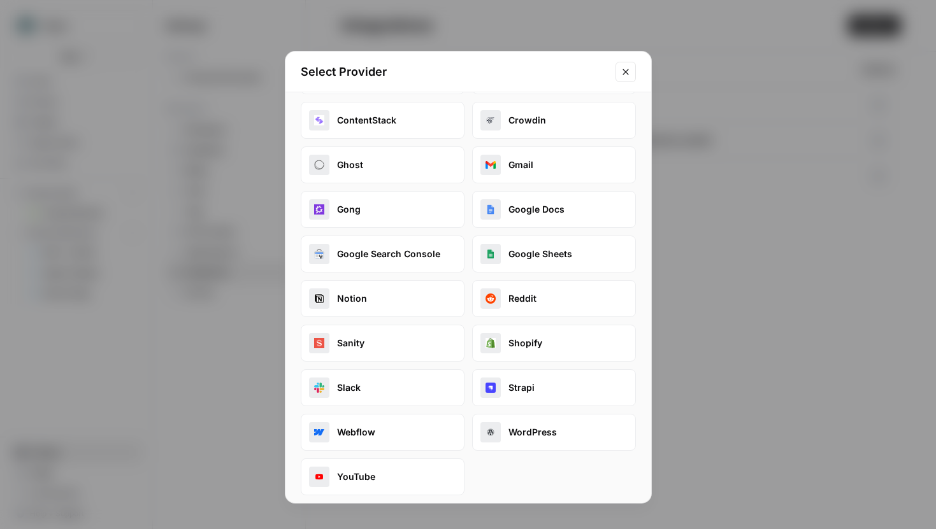
scroll to position [147, 0]
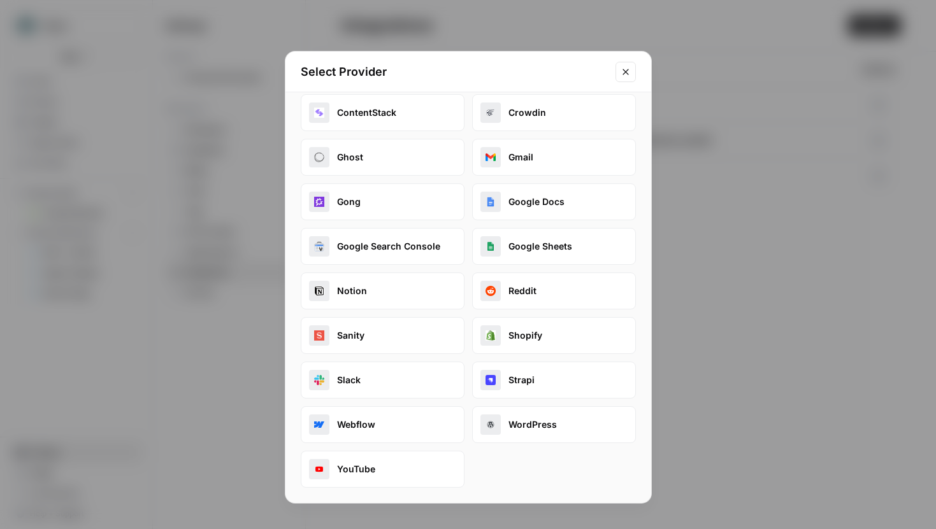
click at [628, 73] on icon "Close modal" at bounding box center [625, 72] width 10 height 10
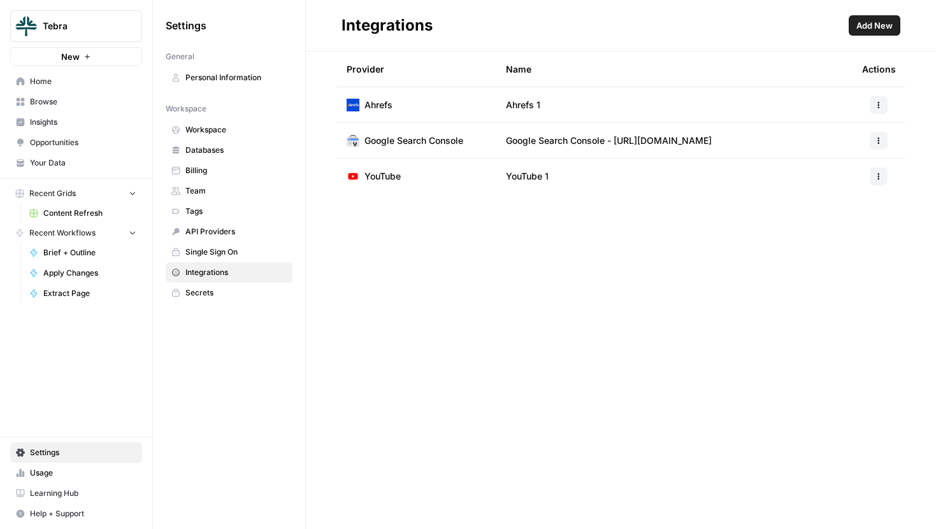
click at [224, 148] on span "Databases" at bounding box center [235, 150] width 101 height 11
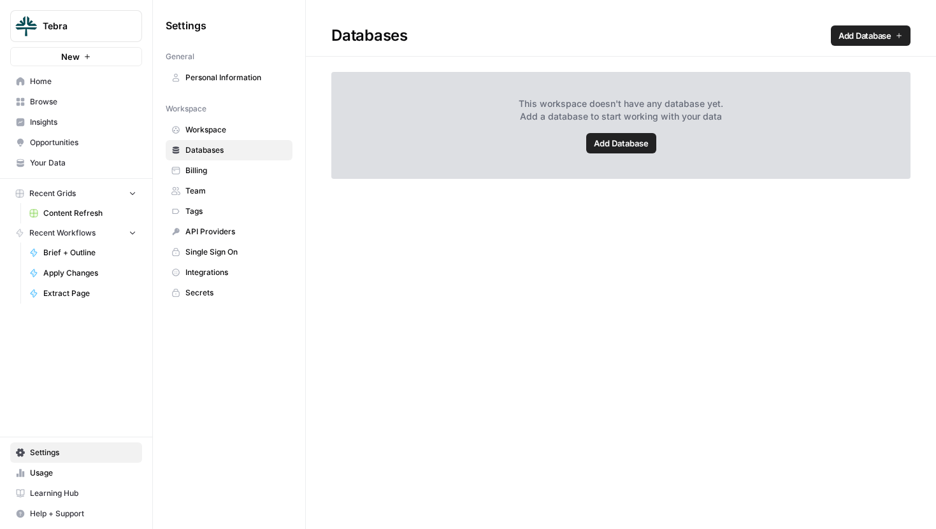
click at [641, 139] on span "Add Database" at bounding box center [621, 143] width 55 height 13
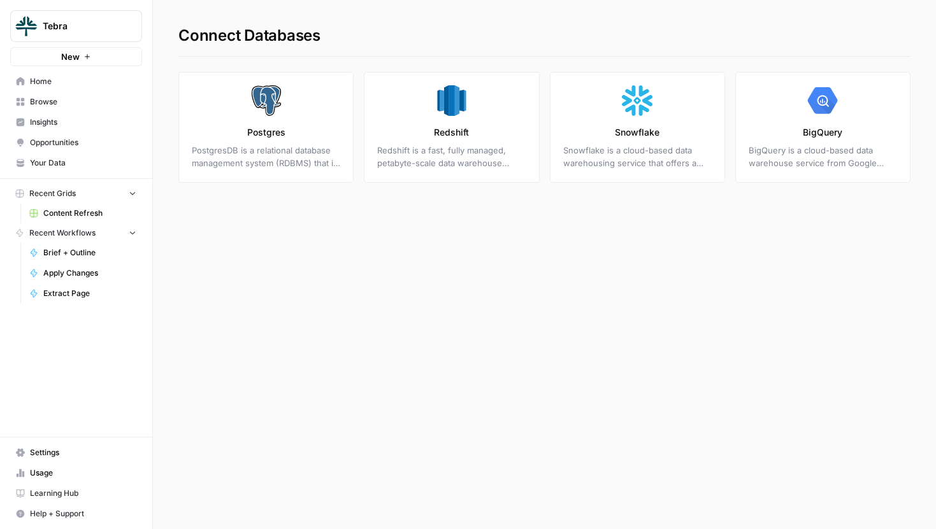
click at [60, 452] on span "Settings" at bounding box center [83, 452] width 106 height 11
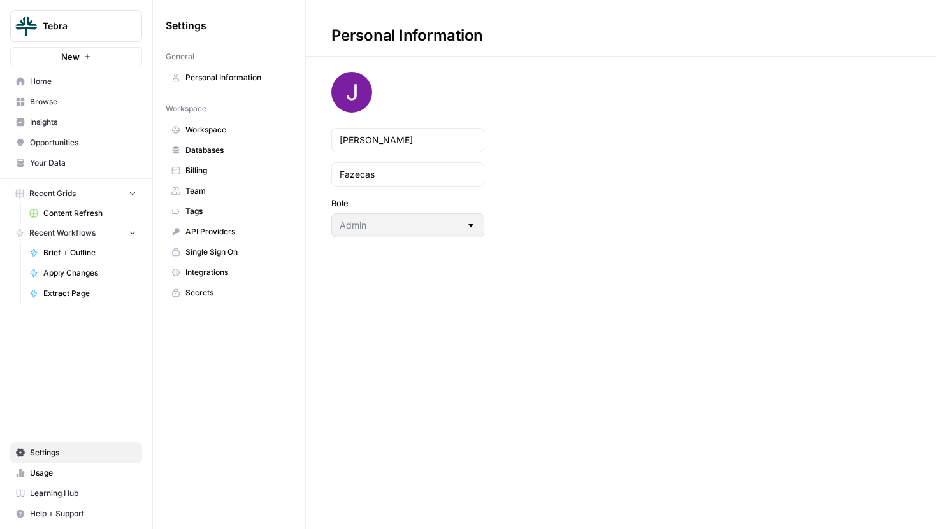
click at [209, 268] on span "Integrations" at bounding box center [235, 272] width 101 height 11
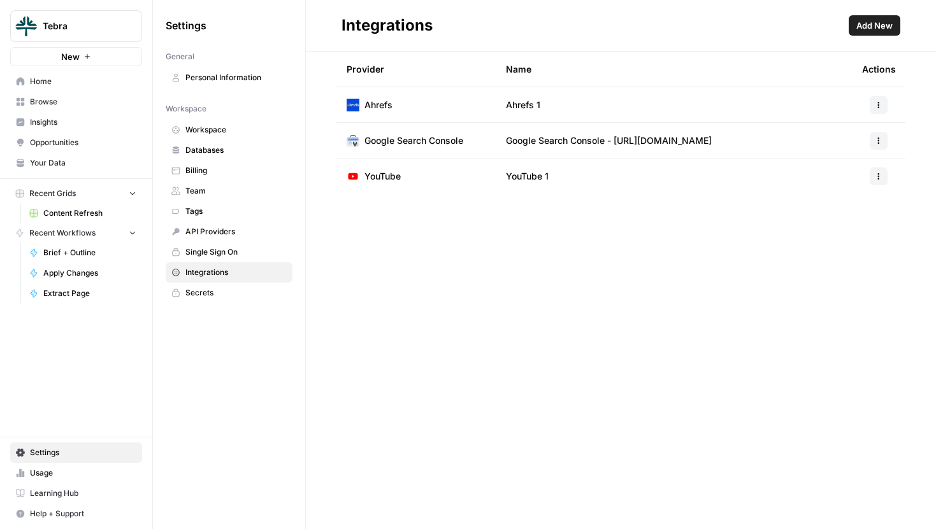
click at [67, 210] on span "Content Refresh" at bounding box center [89, 213] width 93 height 11
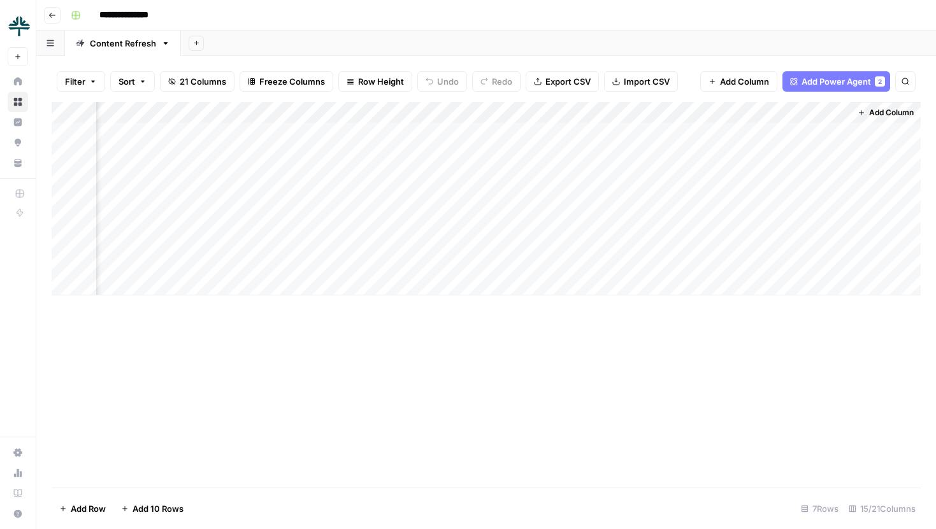
scroll to position [0, 1017]
click at [491, 153] on div "Add Column" at bounding box center [486, 199] width 869 height 194
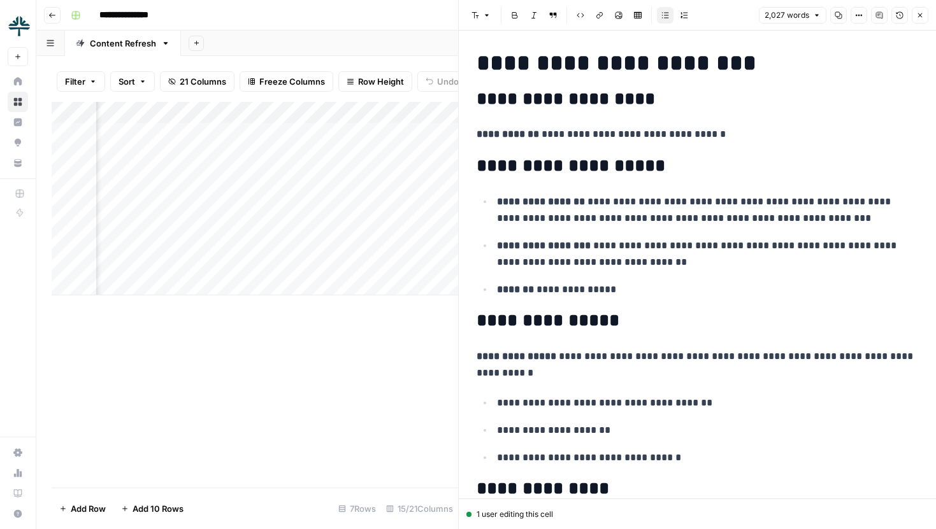
scroll to position [2494, 0]
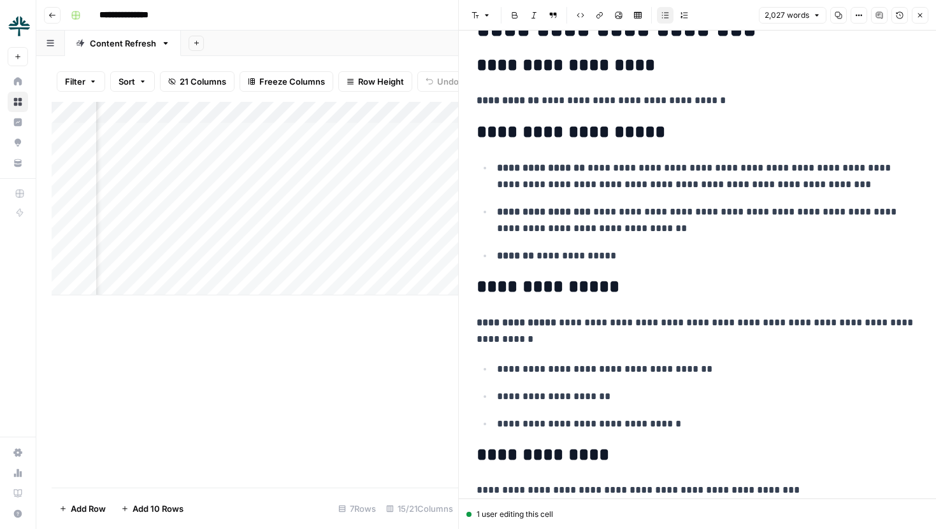
click at [915, 13] on button "Close" at bounding box center [919, 15] width 17 height 17
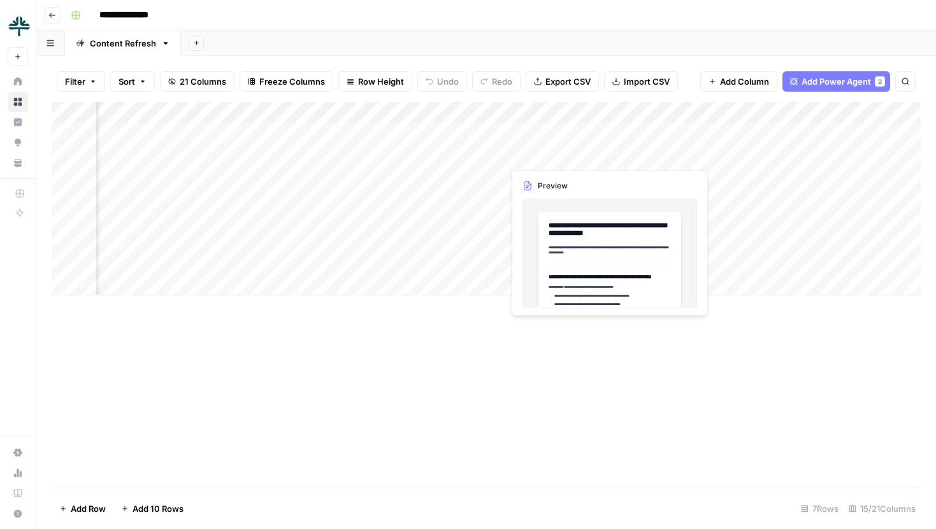
click at [610, 152] on div "Add Column" at bounding box center [486, 199] width 869 height 194
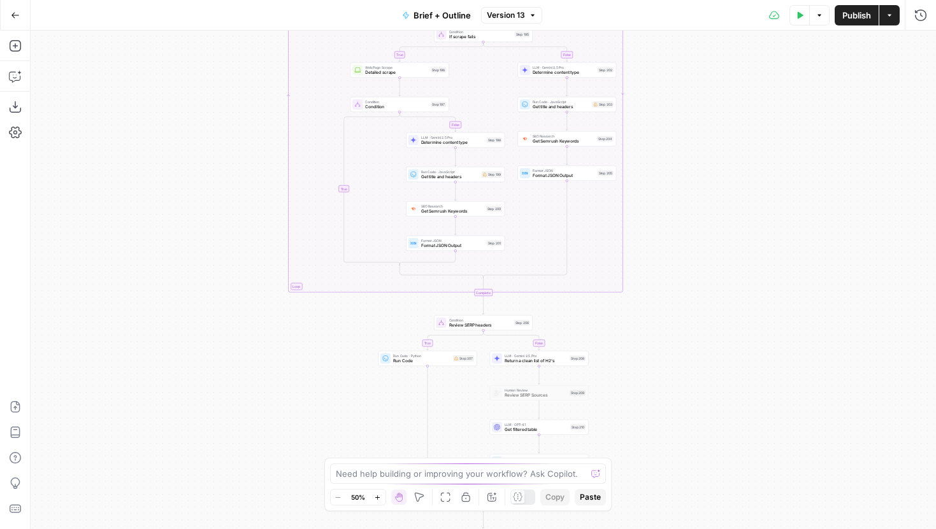
drag, startPoint x: 726, startPoint y: 125, endPoint x: 692, endPoint y: 401, distance: 277.8
click at [693, 399] on div "true false true false true false true false true false Workflow Input Settings …" at bounding box center [483, 280] width 905 height 499
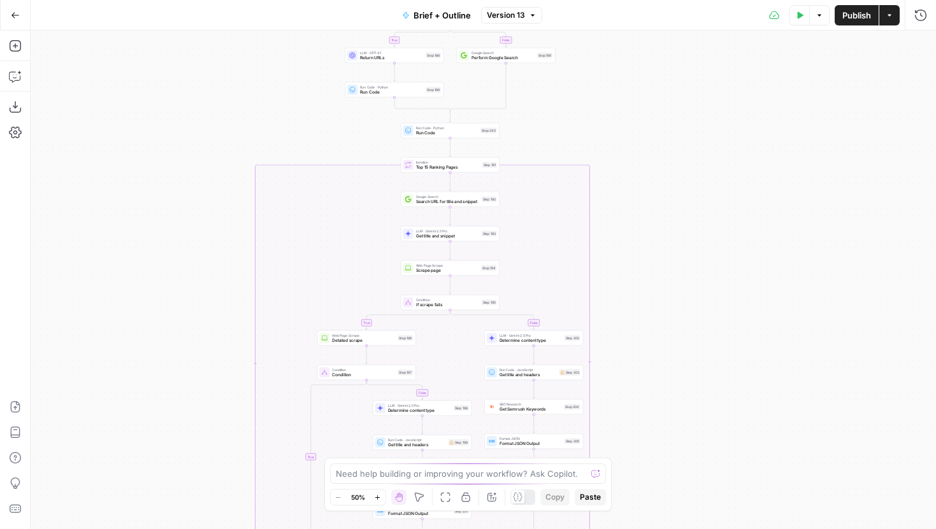
drag, startPoint x: 695, startPoint y: 138, endPoint x: 696, endPoint y: 266, distance: 128.7
click at [696, 264] on div "true false true false true false true false true false Workflow Input Settings …" at bounding box center [483, 280] width 905 height 499
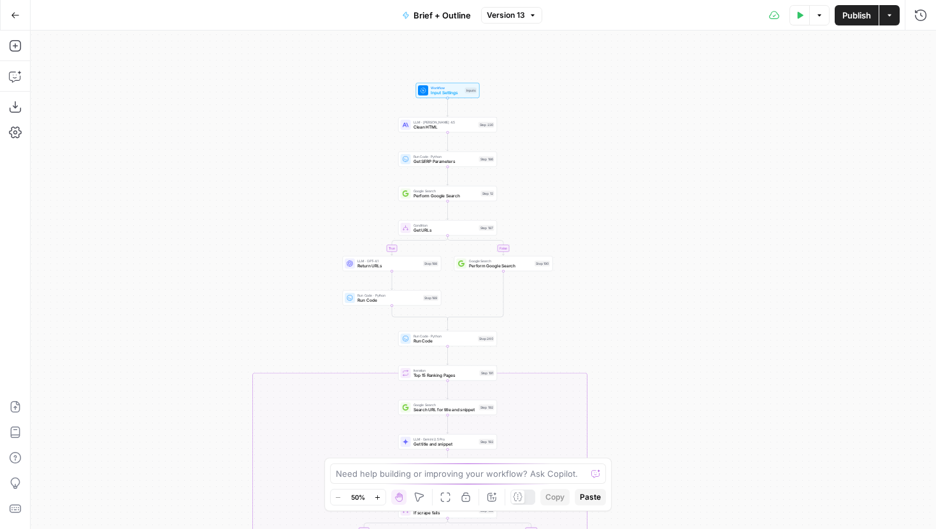
drag, startPoint x: 709, startPoint y: 197, endPoint x: 692, endPoint y: 387, distance: 189.9
click at [692, 387] on div "true false true false true false true false true false Workflow Input Settings …" at bounding box center [483, 280] width 905 height 499
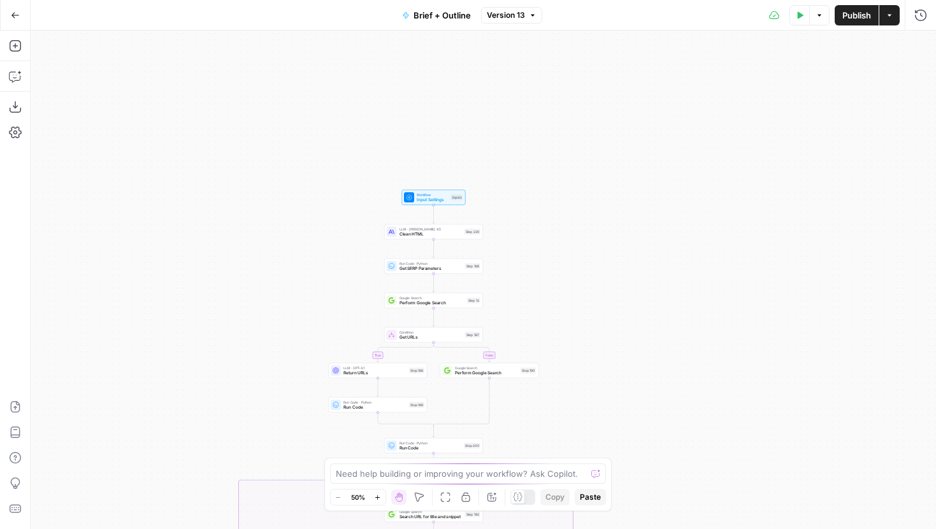
click at [380, 499] on icon "button" at bounding box center [377, 497] width 7 height 7
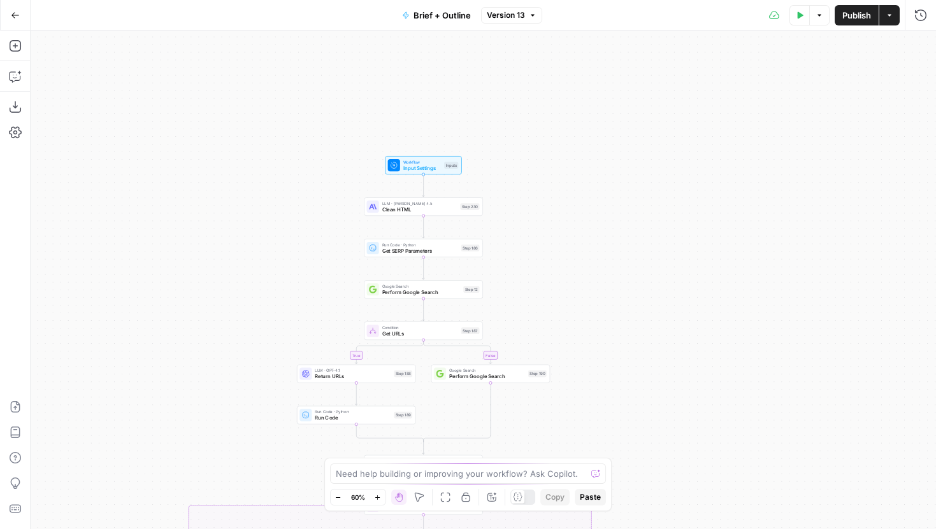
drag, startPoint x: 577, startPoint y: 328, endPoint x: 639, endPoint y: 215, distance: 129.1
click at [638, 215] on div "true false true false true false true false true false Workflow Input Settings …" at bounding box center [483, 280] width 905 height 499
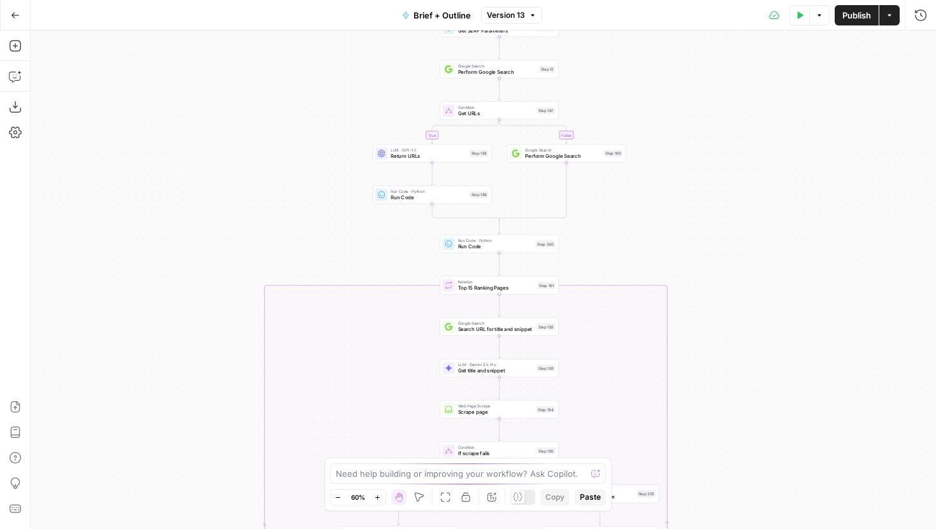
drag, startPoint x: 727, startPoint y: 364, endPoint x: 762, endPoint y: 187, distance: 180.6
click at [762, 187] on div "true false true false true false true false true false Workflow Input Settings …" at bounding box center [483, 280] width 905 height 499
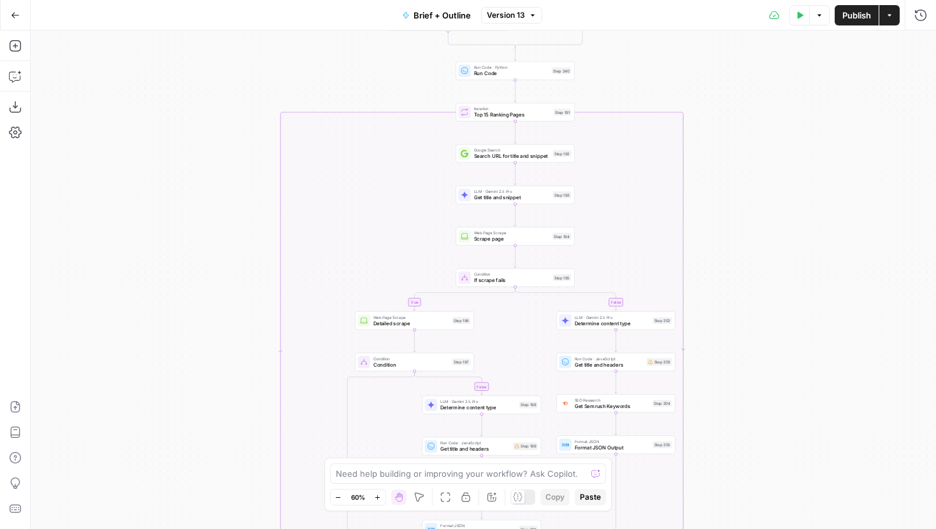
drag, startPoint x: 769, startPoint y: 339, endPoint x: 758, endPoint y: 226, distance: 113.3
click at [758, 226] on div "true false true false true false true false true false Workflow Input Settings …" at bounding box center [483, 280] width 905 height 499
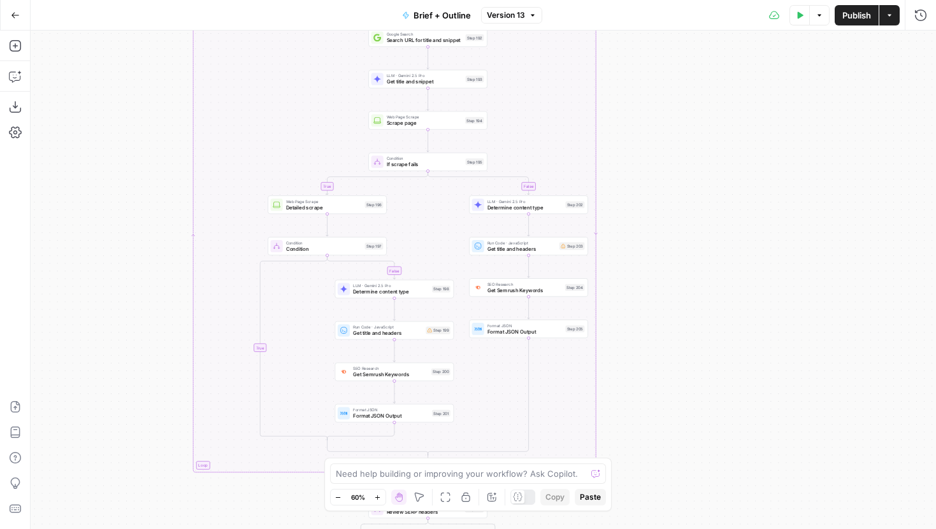
drag, startPoint x: 752, startPoint y: 338, endPoint x: 667, endPoint y: 239, distance: 130.5
click at [667, 239] on div "true false true false true false true false true false Workflow Input Settings …" at bounding box center [483, 280] width 905 height 499
drag, startPoint x: 676, startPoint y: 150, endPoint x: 668, endPoint y: 419, distance: 269.5
click at [671, 417] on div "true false true false true false true false true false Workflow Input Settings …" at bounding box center [483, 280] width 905 height 499
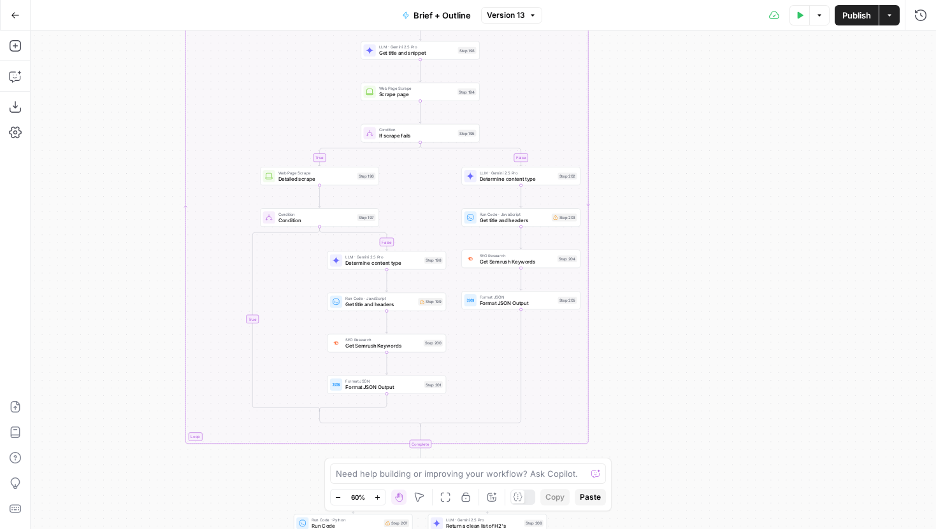
drag, startPoint x: 665, startPoint y: 115, endPoint x: 665, endPoint y: 75, distance: 39.5
click at [665, 75] on div "true false true false true false true false true false Workflow Input Settings …" at bounding box center [483, 280] width 905 height 499
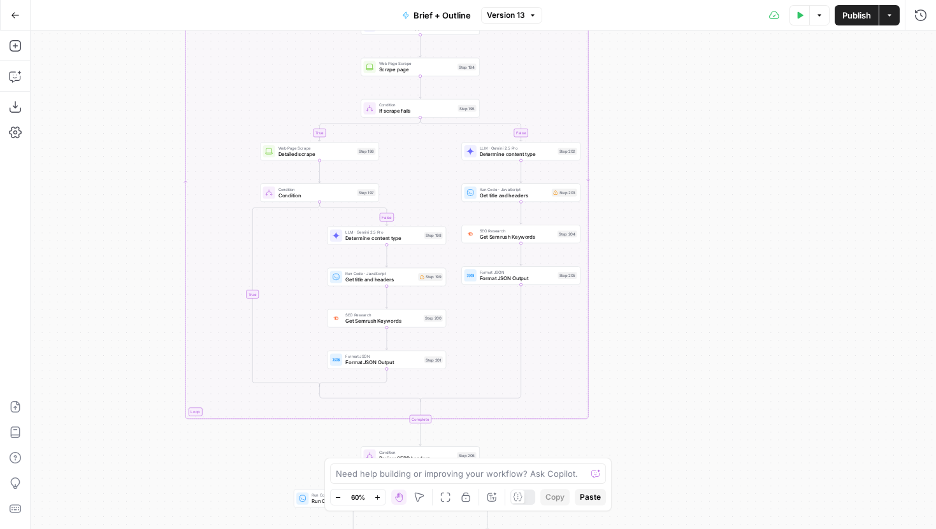
click at [643, 66] on div "true false true false true false true false true false Workflow Input Settings …" at bounding box center [483, 280] width 905 height 499
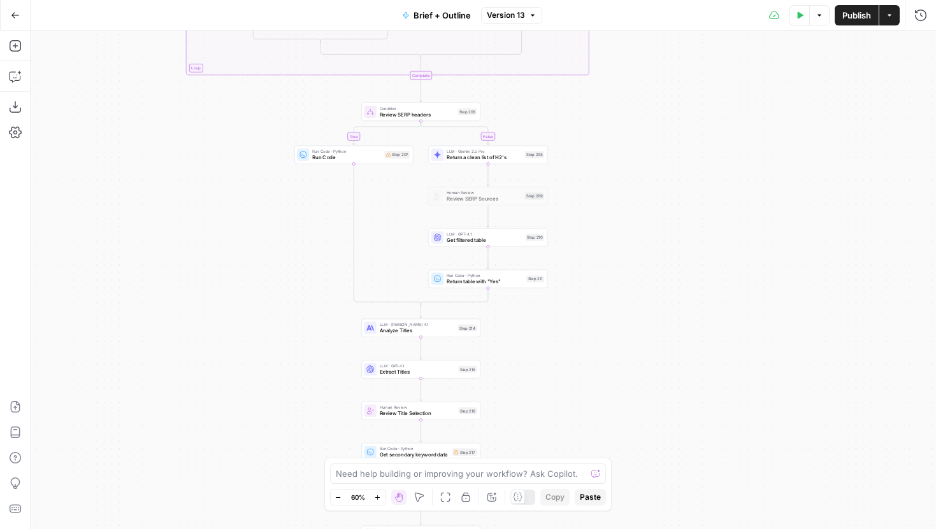
drag, startPoint x: 631, startPoint y: 330, endPoint x: 631, endPoint y: 217, distance: 113.4
click at [631, 217] on div "true false true false true false true false true false Workflow Input Settings …" at bounding box center [483, 280] width 905 height 499
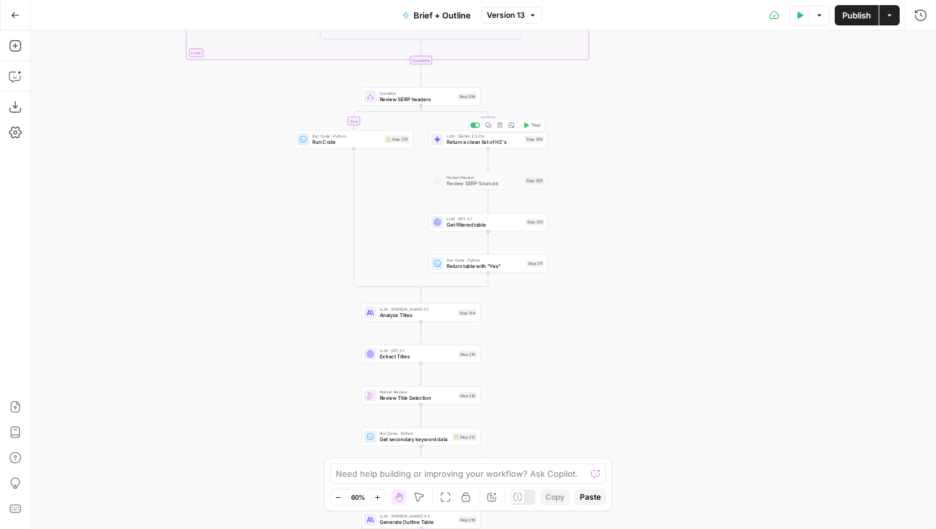
drag, startPoint x: 637, startPoint y: 365, endPoint x: 650, endPoint y: 239, distance: 126.2
click at [650, 240] on div "true false true false true false true false true false Workflow Input Settings …" at bounding box center [483, 280] width 905 height 499
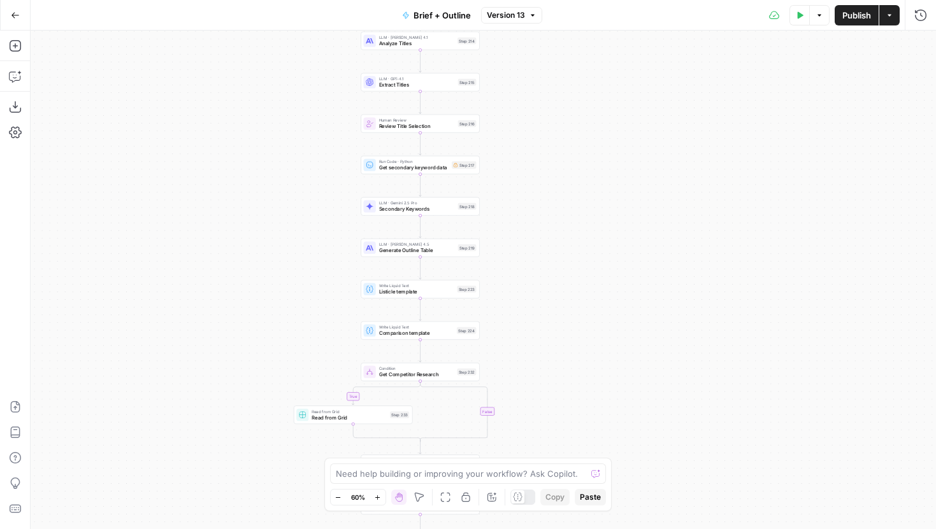
drag, startPoint x: 604, startPoint y: 289, endPoint x: 578, endPoint y: 127, distance: 164.4
click at [578, 127] on div "true false true false true false true false true false Workflow Input Settings …" at bounding box center [483, 280] width 905 height 499
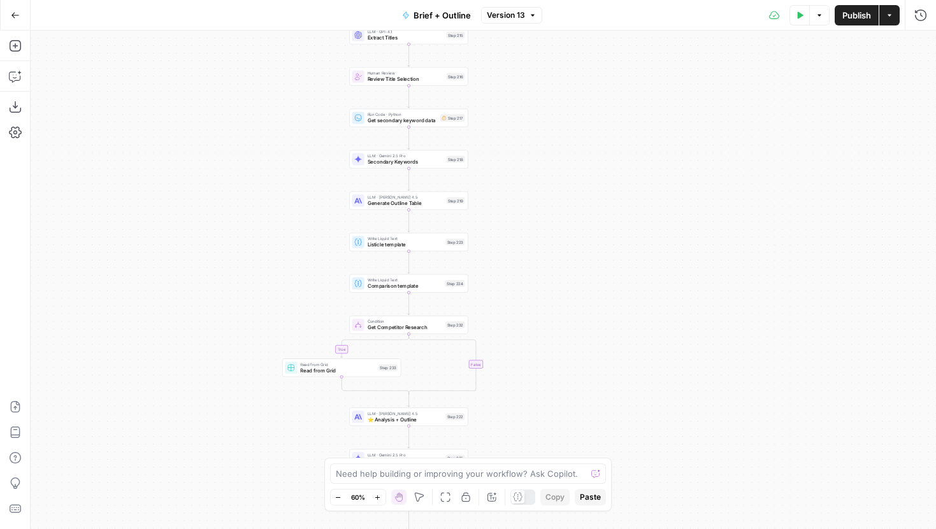
drag, startPoint x: 552, startPoint y: 359, endPoint x: 552, endPoint y: 192, distance: 166.9
click at [552, 192] on div "true false true false true false true false true false Workflow Input Settings …" at bounding box center [483, 280] width 905 height 499
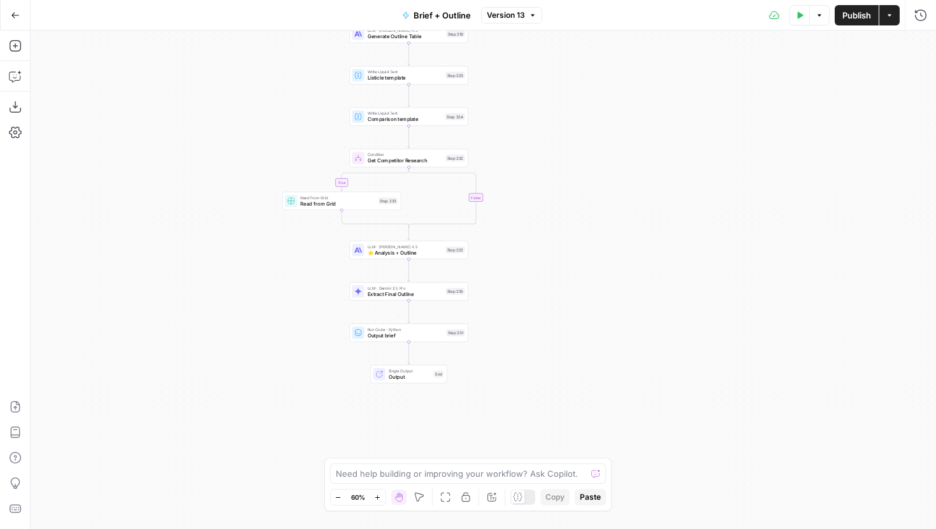
click at [398, 256] on span "⭐️ Analysis + Outline" at bounding box center [405, 253] width 75 height 8
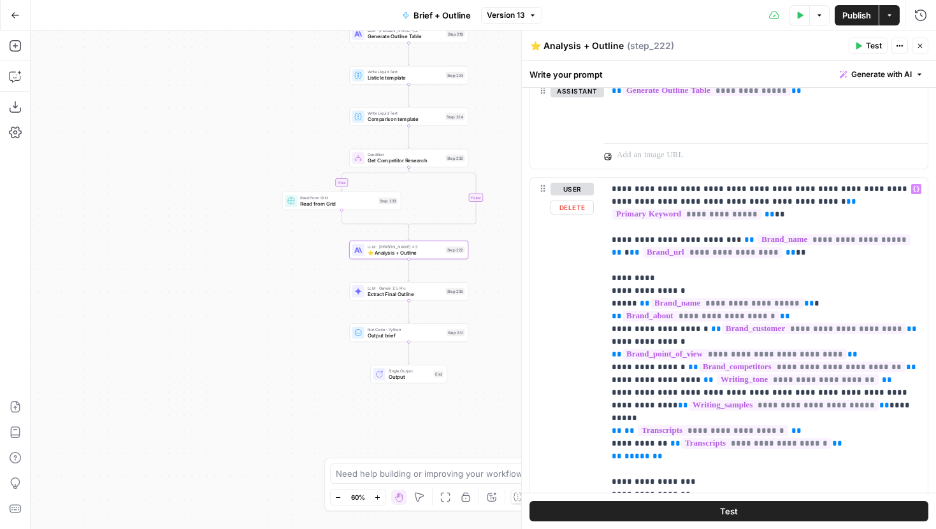
scroll to position [11, 0]
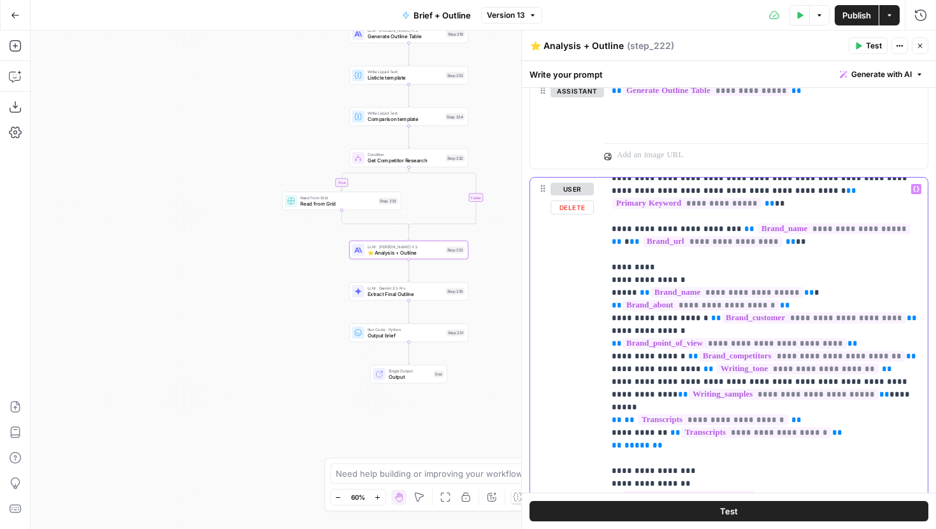
drag, startPoint x: 612, startPoint y: 281, endPoint x: 816, endPoint y: 416, distance: 244.5
drag, startPoint x: 669, startPoint y: 417, endPoint x: 613, endPoint y: 282, distance: 146.2
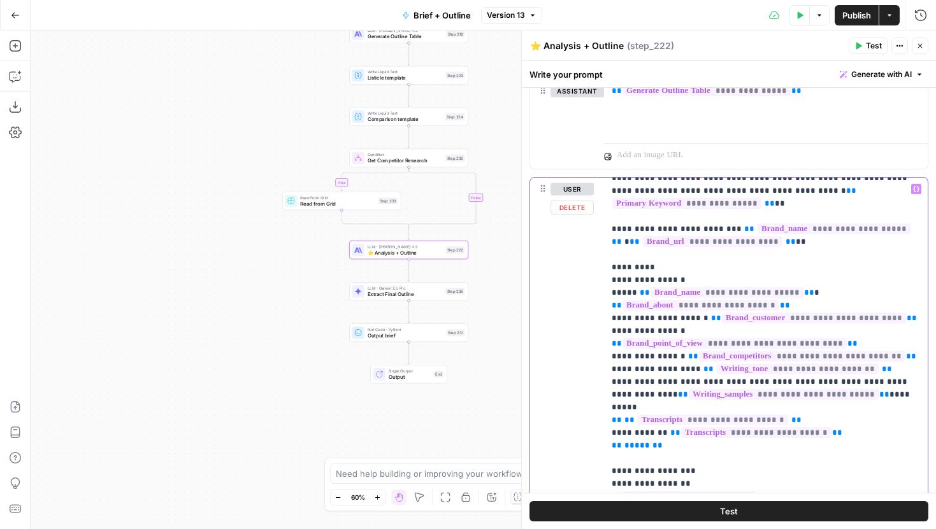
click at [606, 282] on div "**********" at bounding box center [766, 437] width 324 height 519
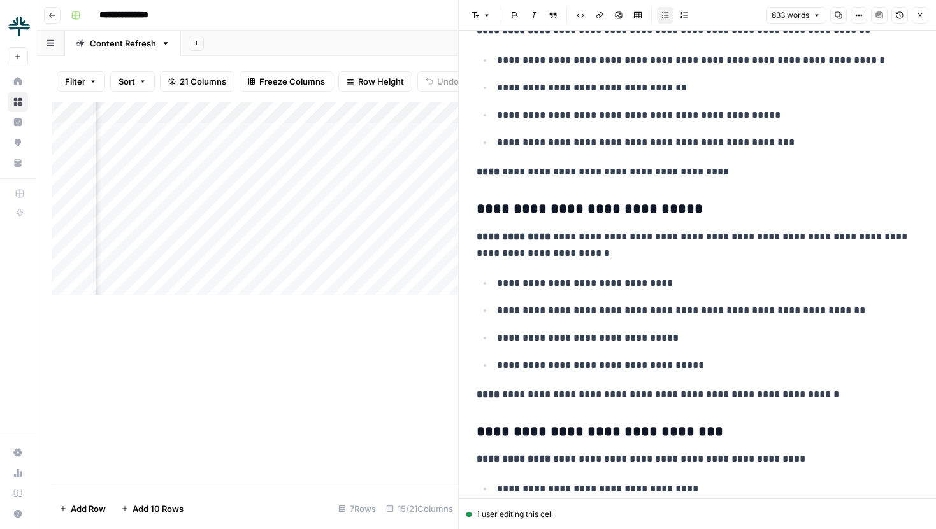
scroll to position [627, 0]
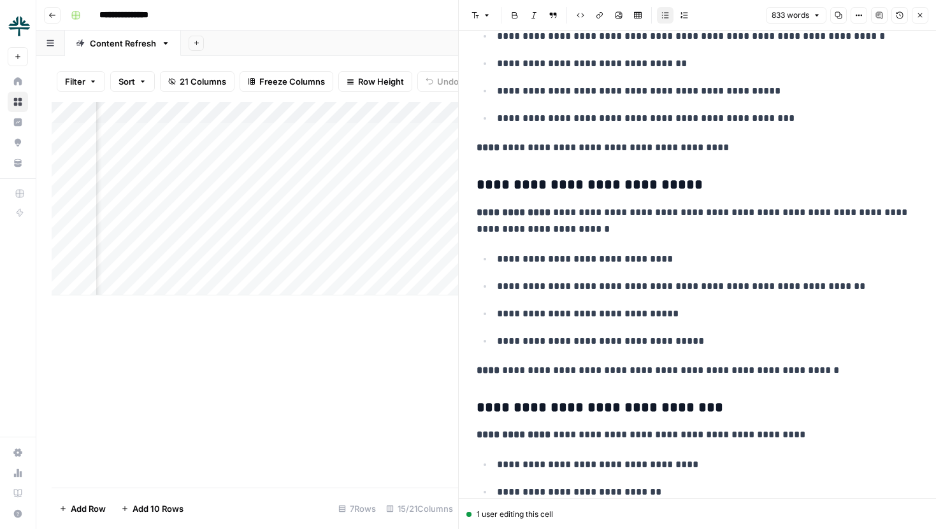
click at [922, 21] on button "Close" at bounding box center [919, 15] width 17 height 17
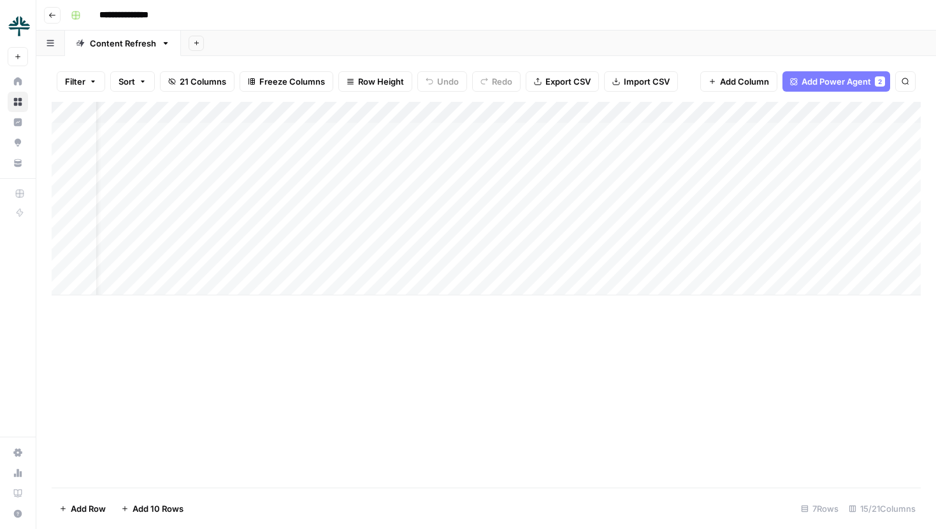
scroll to position [0, 34]
click at [190, 44] on button "Add Sheet" at bounding box center [196, 43] width 15 height 15
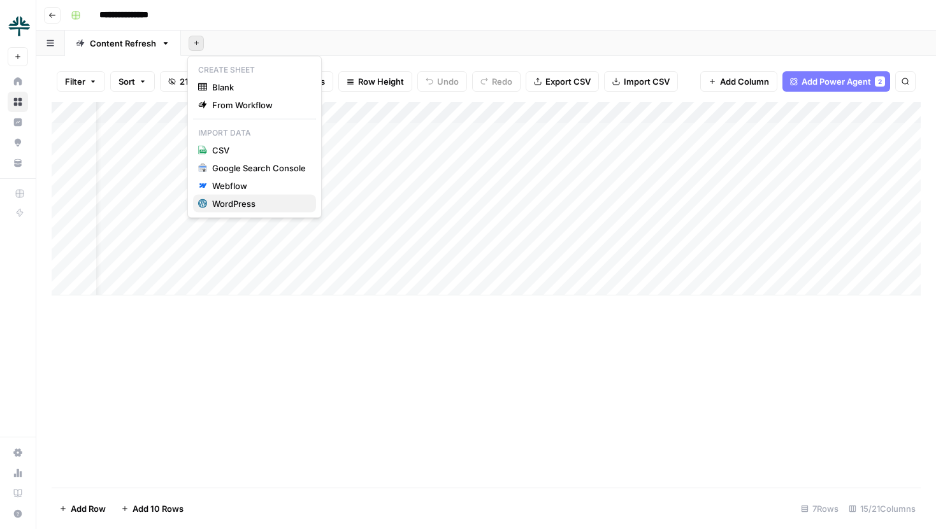
click at [214, 201] on div "WordPress" at bounding box center [259, 203] width 94 height 13
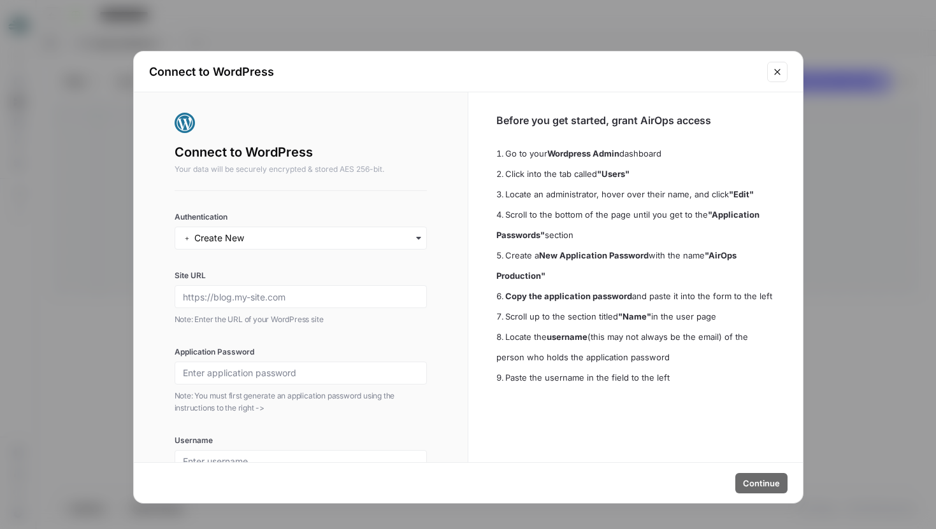
click at [291, 245] on div "button" at bounding box center [301, 238] width 253 height 23
click at [771, 76] on button "Close modal" at bounding box center [777, 72] width 20 height 20
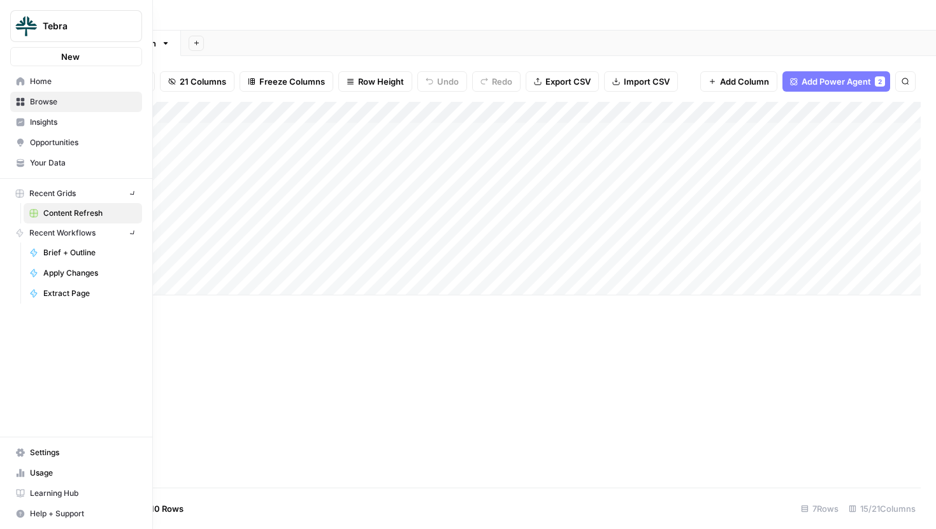
click at [24, 24] on img "Workspace: Tebra" at bounding box center [26, 26] width 23 height 23
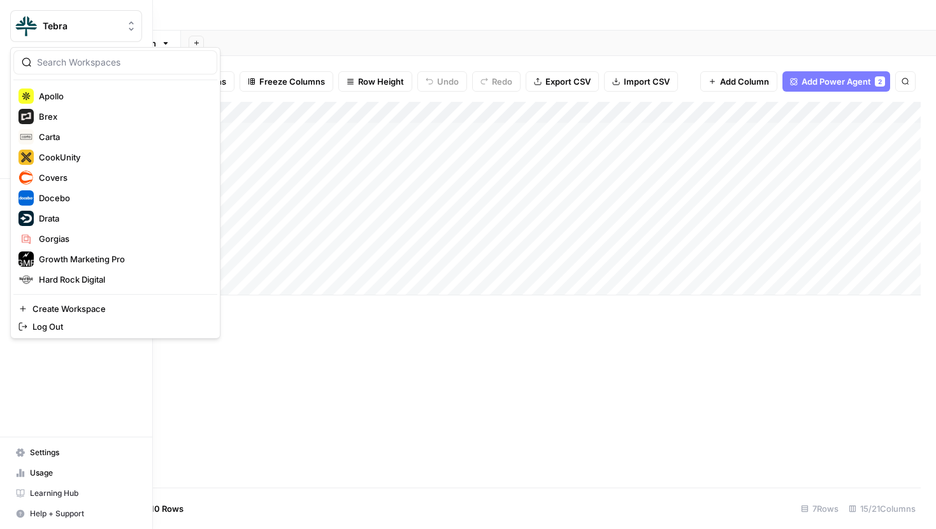
scroll to position [143, 0]
click at [78, 275] on span "Hard Rock Digital" at bounding box center [123, 279] width 168 height 13
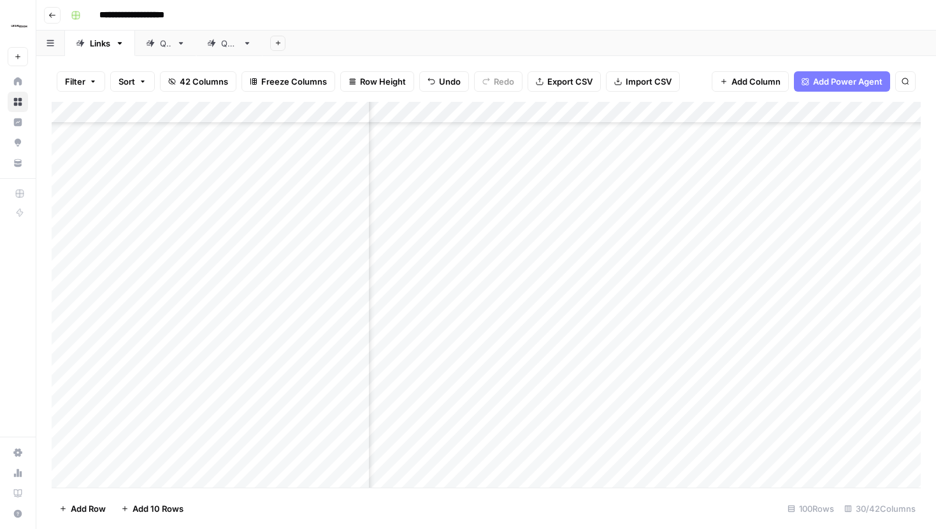
scroll to position [1692, 1728]
click at [480, 48] on div "Add Sheet" at bounding box center [598, 43] width 673 height 25
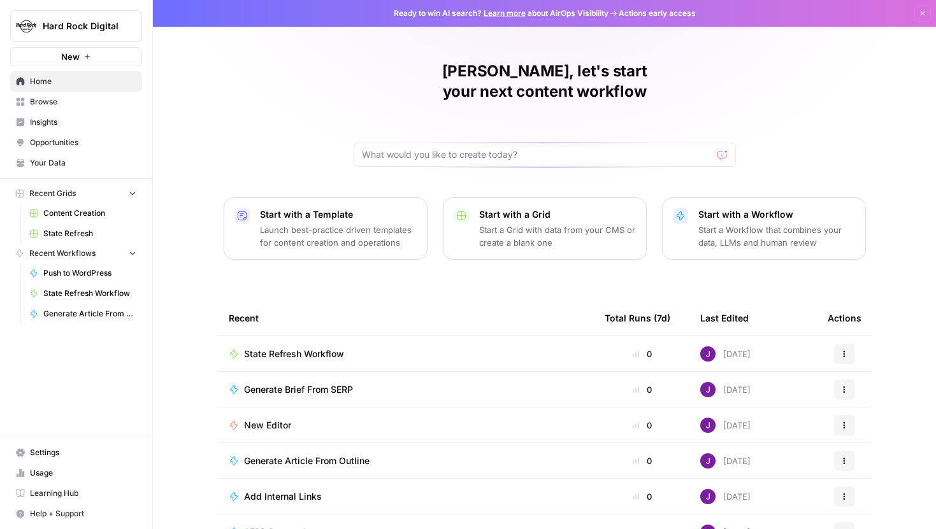
click at [55, 159] on span "Your Data" at bounding box center [83, 162] width 106 height 11
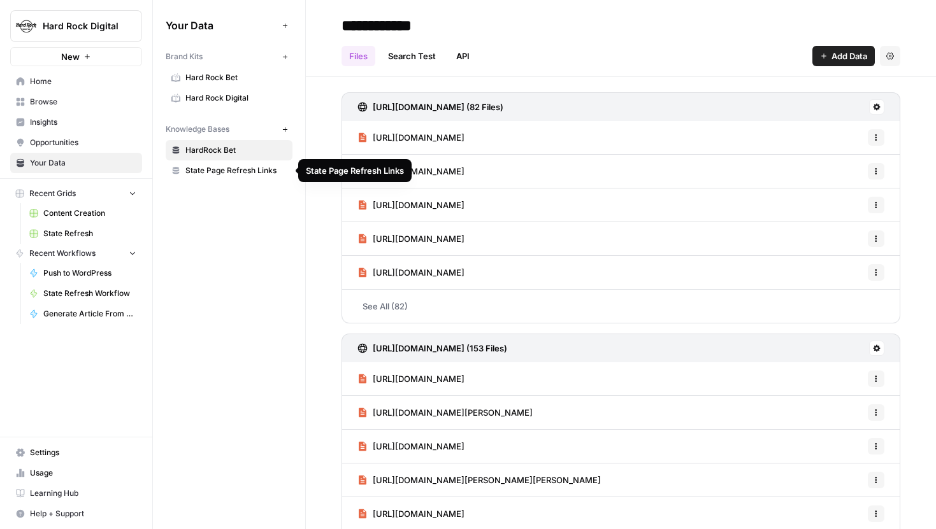
click at [263, 171] on span "State Page Refresh Links" at bounding box center [235, 170] width 101 height 11
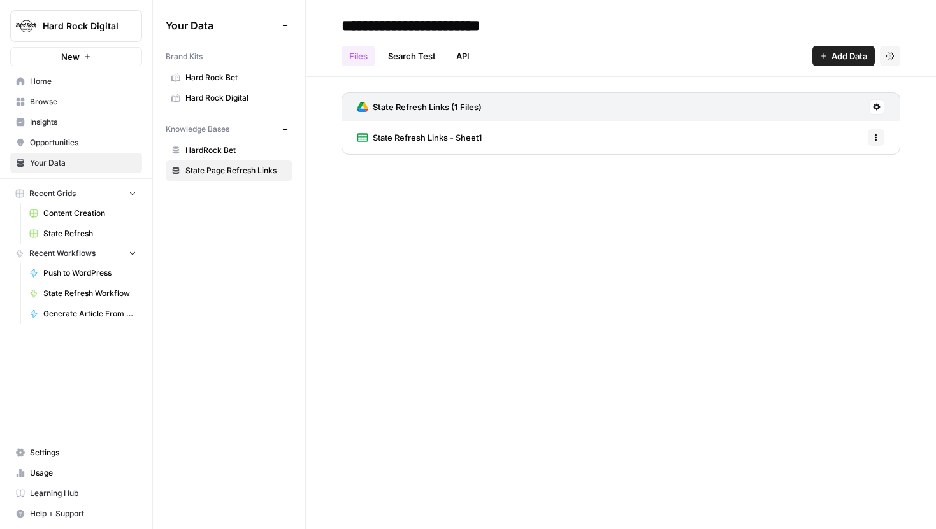
click at [453, 143] on span "State Refresh Links - Sheet1" at bounding box center [427, 137] width 109 height 13
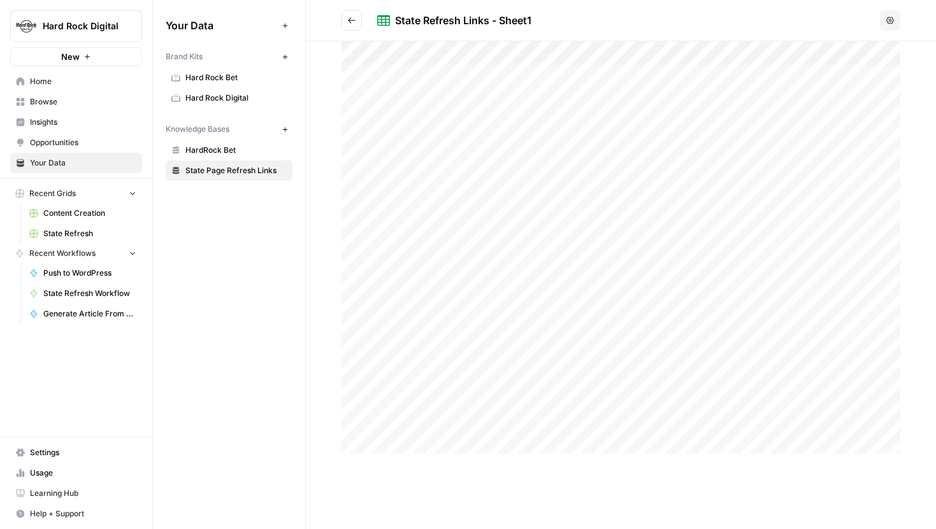
click at [383, 94] on div at bounding box center [620, 247] width 559 height 413
click at [897, 26] on button "button" at bounding box center [904, 26] width 20 height 20
click at [381, 103] on div at bounding box center [620, 247] width 559 height 413
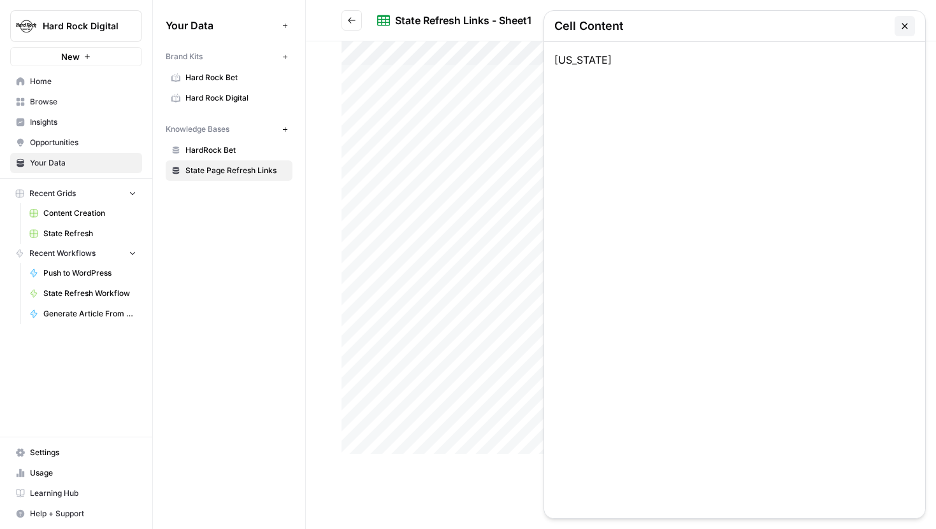
click at [903, 27] on icon "button" at bounding box center [904, 26] width 6 height 6
click at [626, 97] on div at bounding box center [620, 247] width 559 height 413
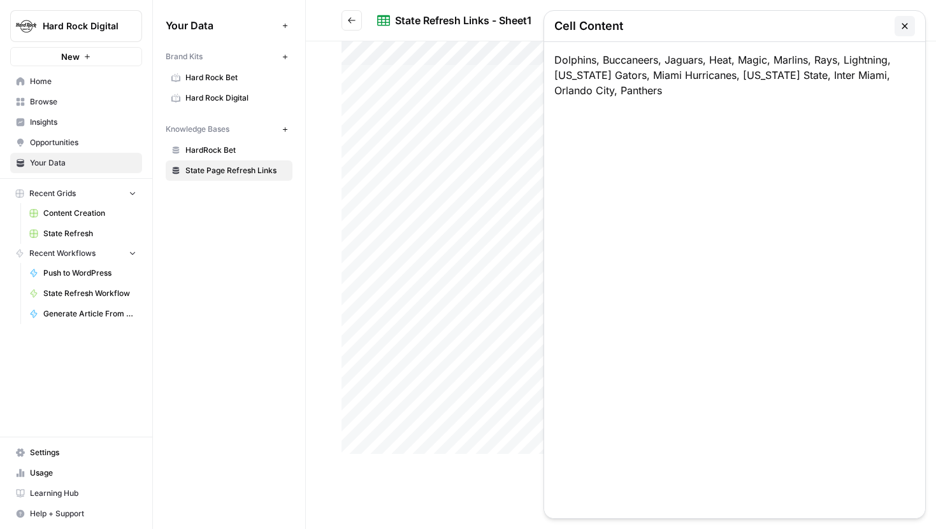
click at [626, 97] on div at bounding box center [620, 247] width 559 height 413
click at [904, 25] on icon "button" at bounding box center [904, 26] width 6 height 6
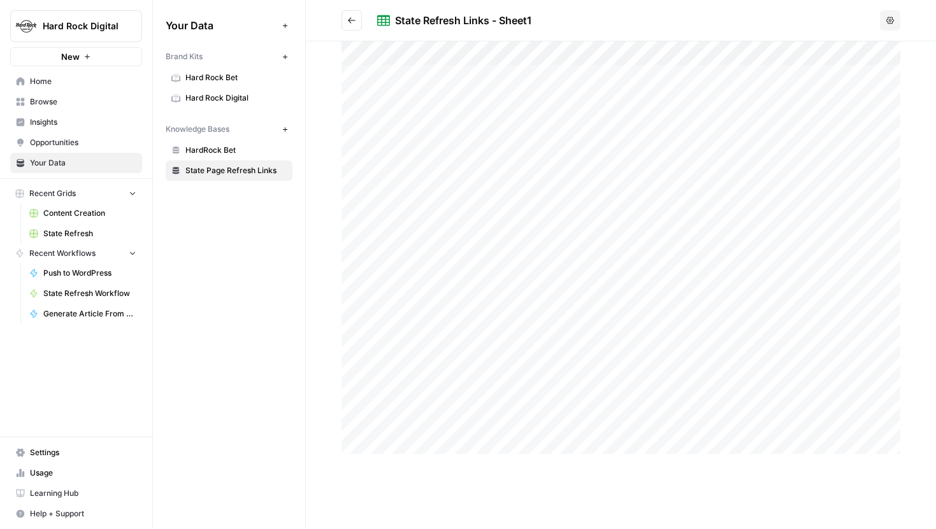
click at [857, 84] on div at bounding box center [620, 247] width 559 height 413
click at [908, 27] on icon "button" at bounding box center [904, 26] width 10 height 10
click at [827, 105] on div at bounding box center [620, 247] width 559 height 413
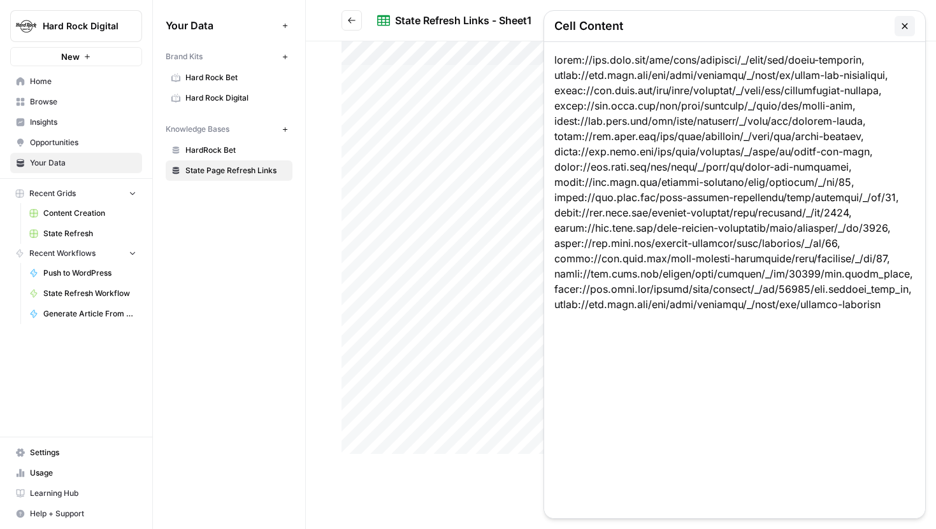
click at [827, 105] on div at bounding box center [620, 247] width 559 height 413
click at [898, 20] on button "button" at bounding box center [904, 26] width 20 height 20
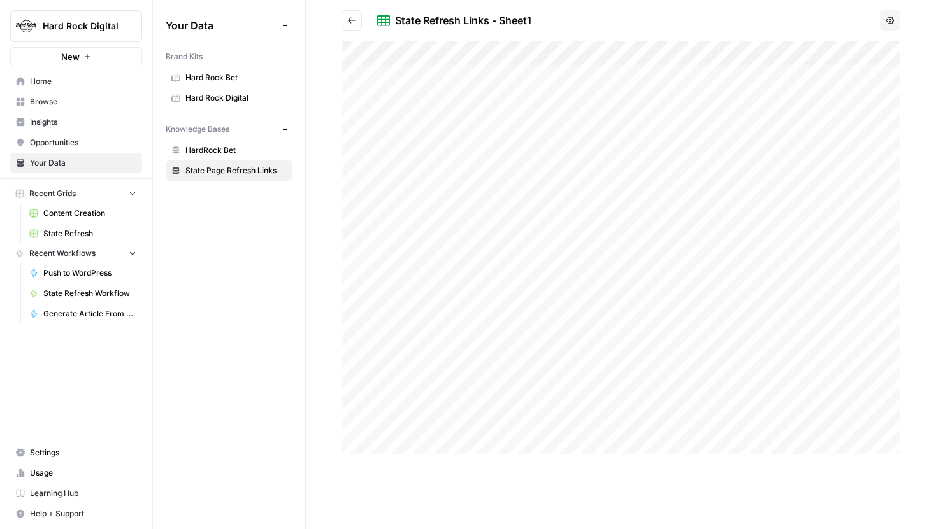
click at [358, 24] on button "Go back" at bounding box center [351, 20] width 20 height 20
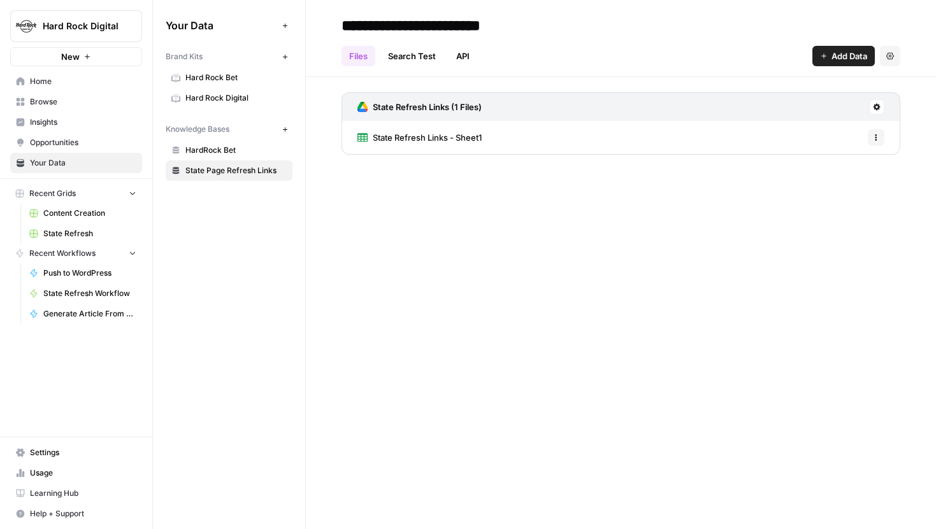
click at [408, 56] on link "Search Test" at bounding box center [411, 56] width 63 height 20
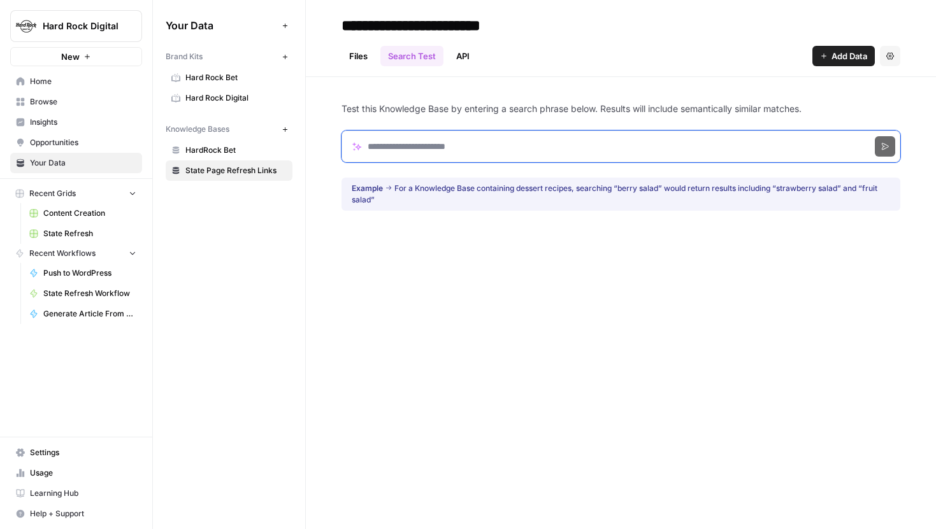
click at [414, 134] on input "Search phrase" at bounding box center [620, 147] width 559 height 32
type input "*******"
click button "Search" at bounding box center [884, 146] width 20 height 20
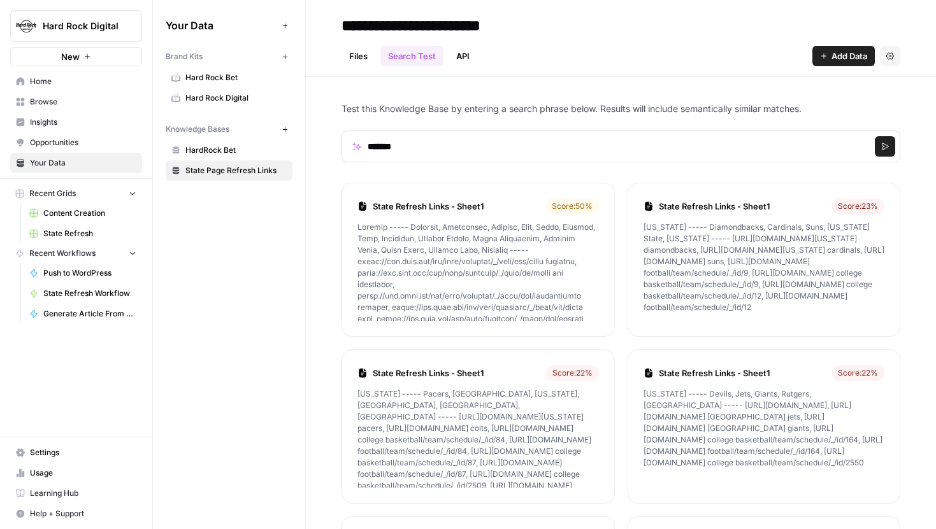
click at [408, 207] on link "State Refresh Links - Sheet1" at bounding box center [457, 206] width 168 height 13
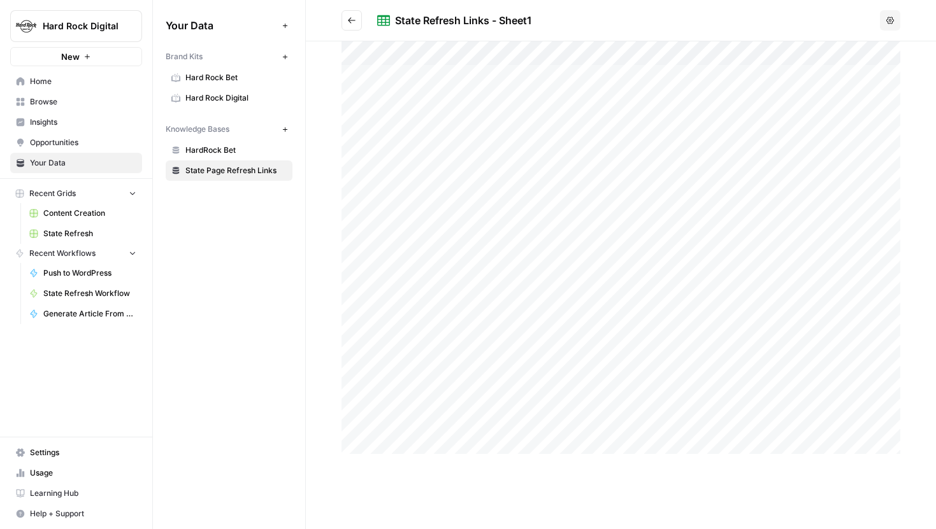
click at [353, 21] on icon "Go back" at bounding box center [351, 20] width 9 height 9
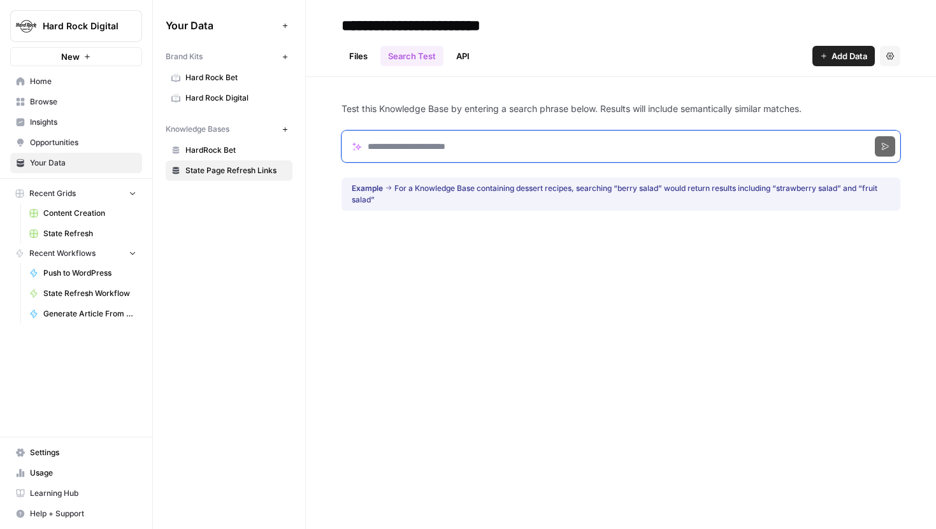
click at [434, 159] on input "Search phrase" at bounding box center [620, 147] width 559 height 32
type input "*******"
click at [874, 136] on button "Search" at bounding box center [884, 146] width 20 height 20
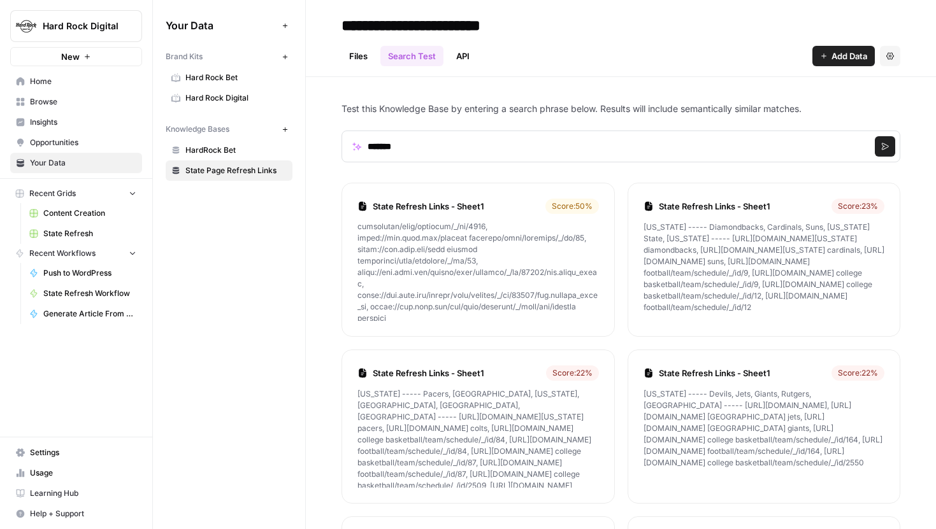
scroll to position [268, 0]
drag, startPoint x: 358, startPoint y: 229, endPoint x: 503, endPoint y: 315, distance: 168.8
click at [503, 315] on p at bounding box center [477, 271] width 241 height 99
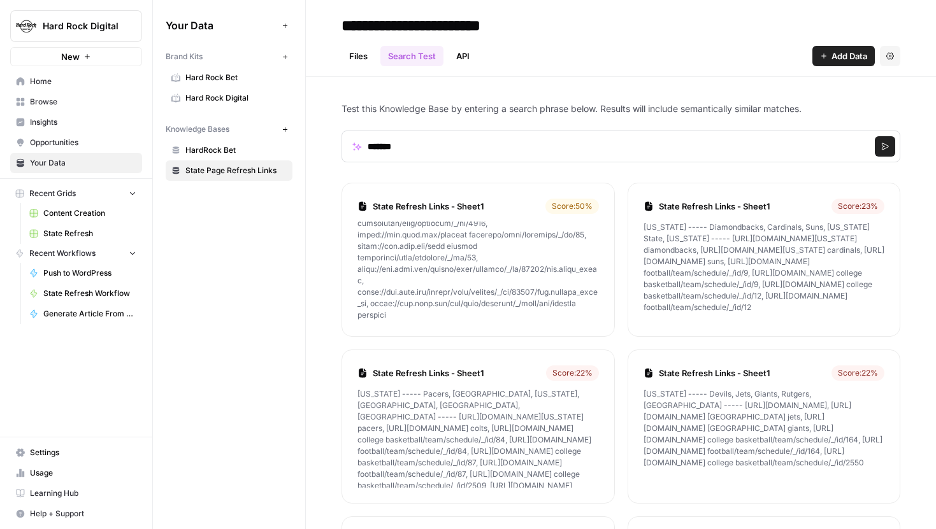
drag, startPoint x: 357, startPoint y: 229, endPoint x: 470, endPoint y: 299, distance: 132.7
click at [470, 299] on p at bounding box center [477, 271] width 241 height 99
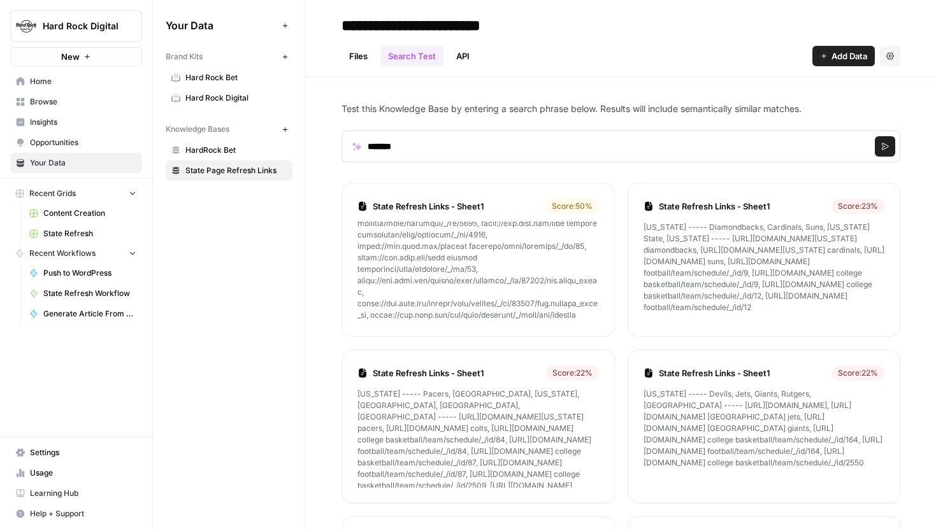
drag, startPoint x: 359, startPoint y: 238, endPoint x: 457, endPoint y: 260, distance: 100.6
click at [457, 260] on p at bounding box center [477, 271] width 241 height 99
click at [484, 259] on p at bounding box center [477, 271] width 241 height 99
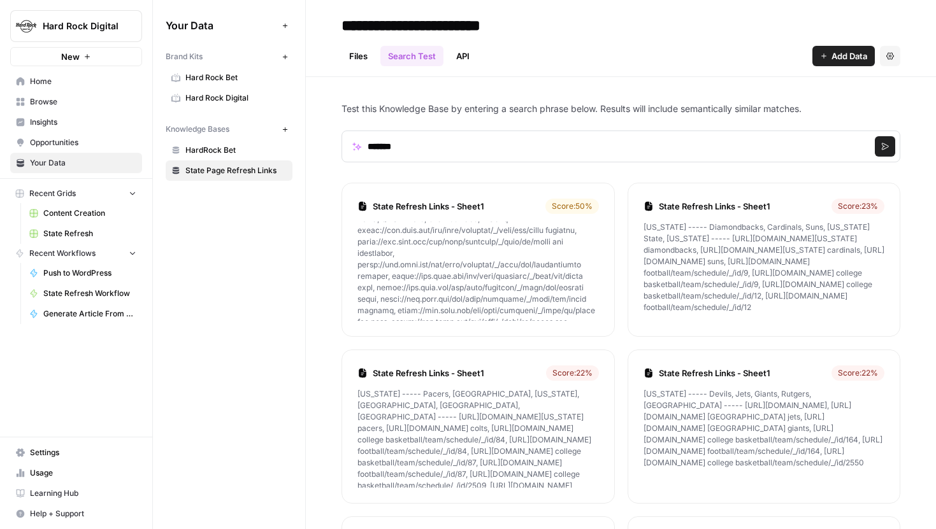
scroll to position [0, 0]
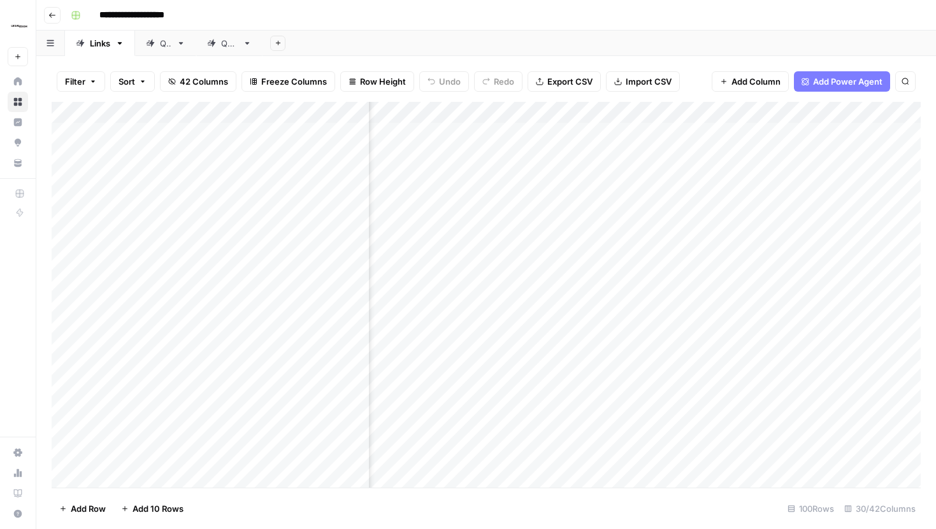
scroll to position [1, 1974]
click at [717, 117] on div "Add Column" at bounding box center [486, 295] width 869 height 386
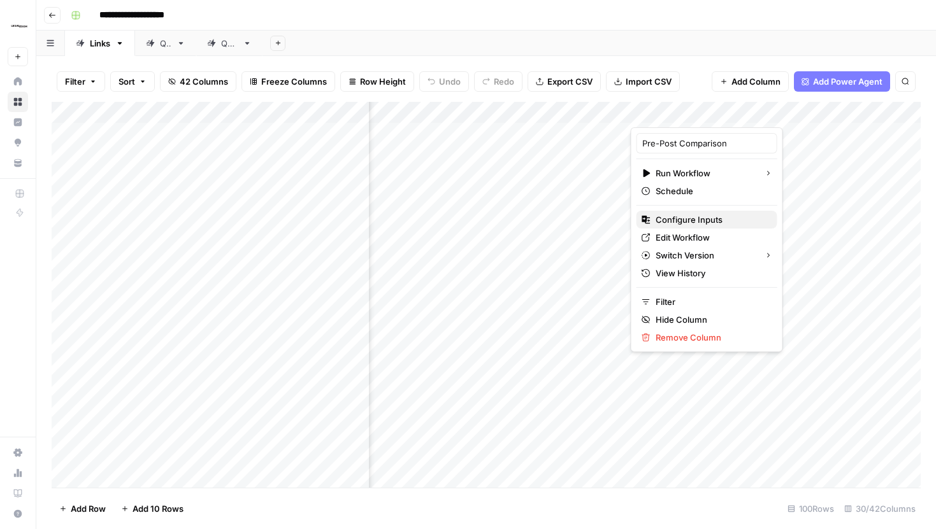
click at [683, 222] on span "Configure Inputs" at bounding box center [710, 219] width 111 height 13
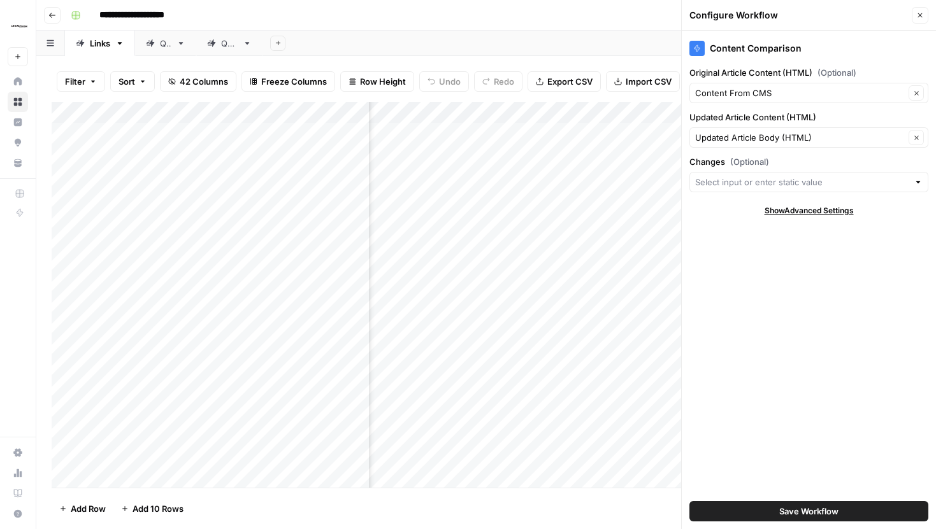
scroll to position [1, 1895]
click at [917, 18] on icon "button" at bounding box center [920, 15] width 8 height 8
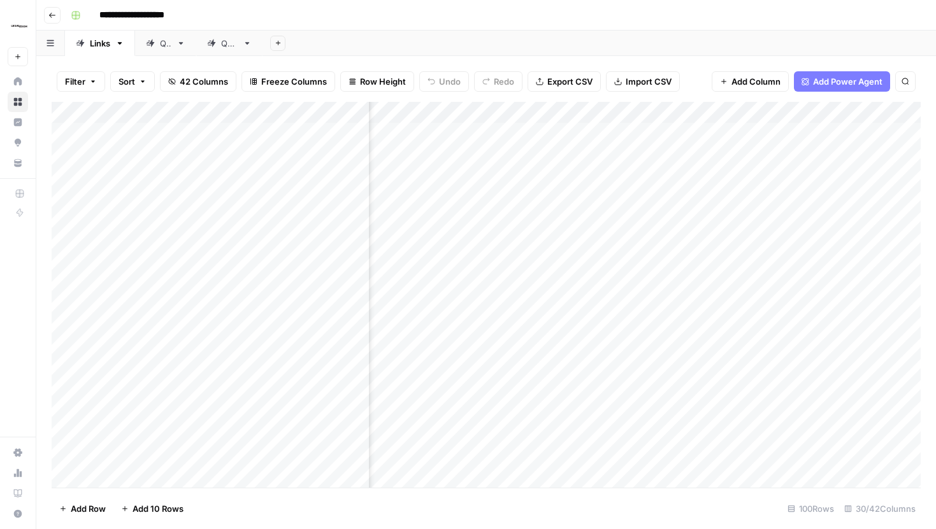
click at [798, 118] on div "Add Column" at bounding box center [486, 295] width 869 height 386
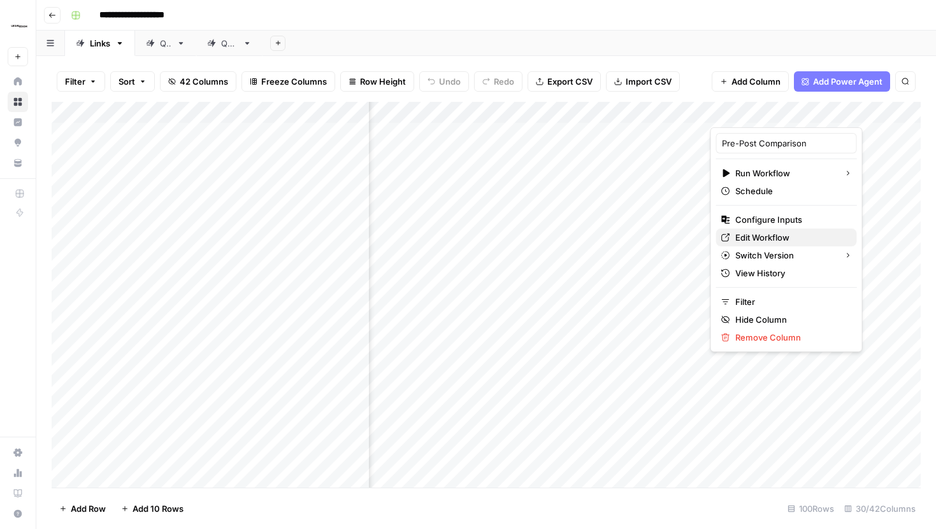
click at [769, 236] on span "Edit Workflow" at bounding box center [790, 237] width 111 height 13
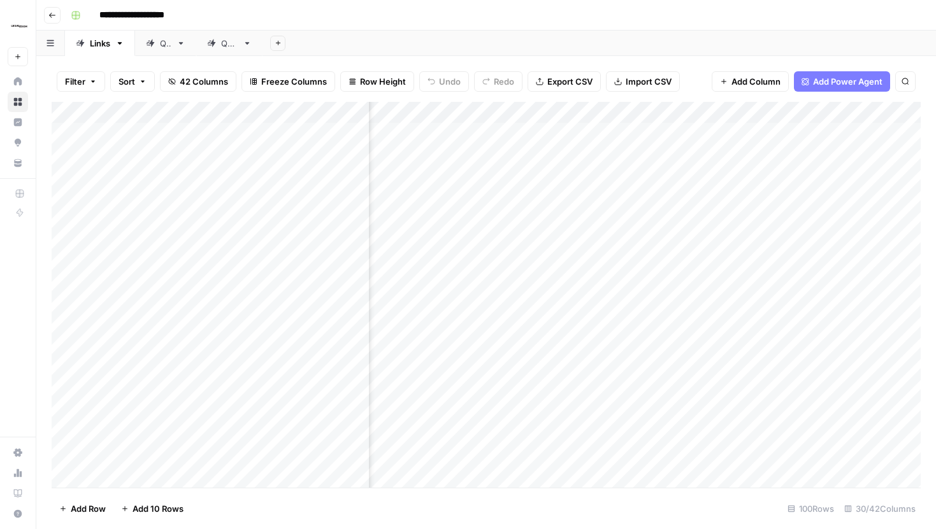
scroll to position [1, 1790]
click at [194, 78] on span "42 Columns" at bounding box center [204, 81] width 48 height 13
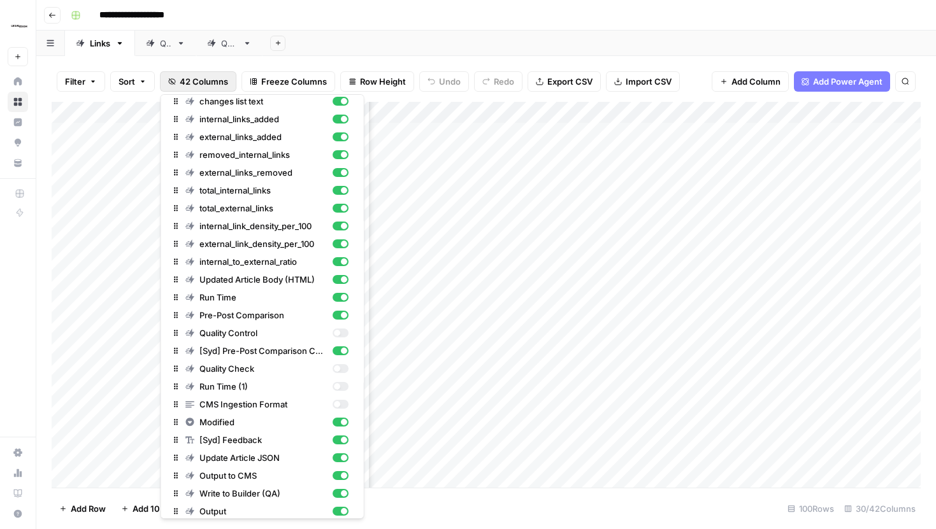
scroll to position [367, 0]
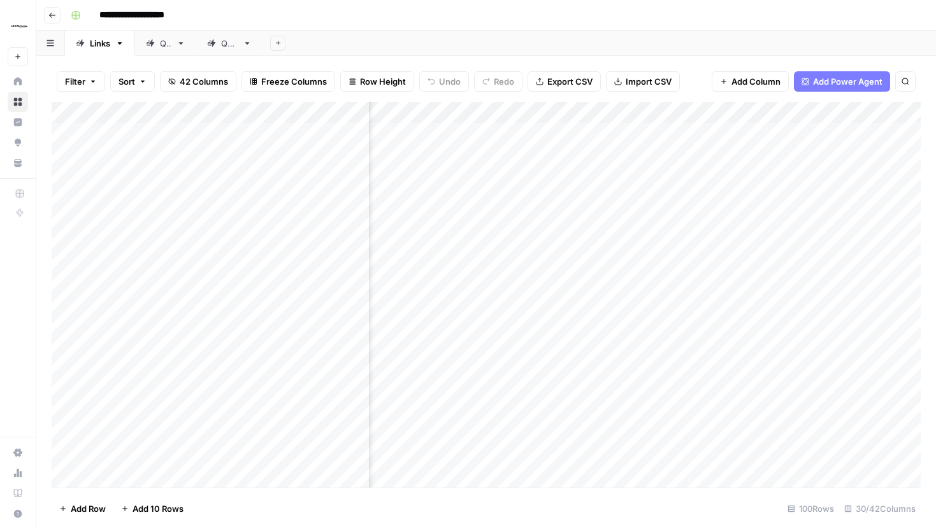
click at [520, 45] on div "Add Sheet" at bounding box center [598, 43] width 673 height 25
click at [702, 117] on div "Add Column" at bounding box center [486, 295] width 869 height 386
click at [699, 70] on div "Filter Sort 42 Columns Freeze Columns Row Height Undo Redo Export CSV Import CS…" at bounding box center [486, 81] width 869 height 41
click at [806, 115] on div "Add Column" at bounding box center [486, 295] width 869 height 386
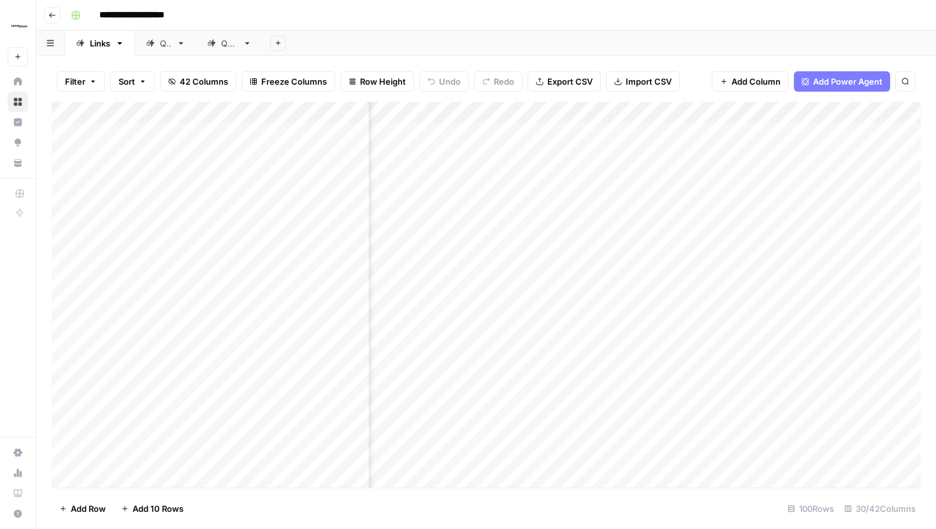
click at [694, 88] on div "Filter Sort 42 Columns Freeze Columns Row Height Undo Redo Export CSV Import CS…" at bounding box center [486, 81] width 869 height 41
click at [821, 132] on div "Add Column" at bounding box center [486, 295] width 869 height 386
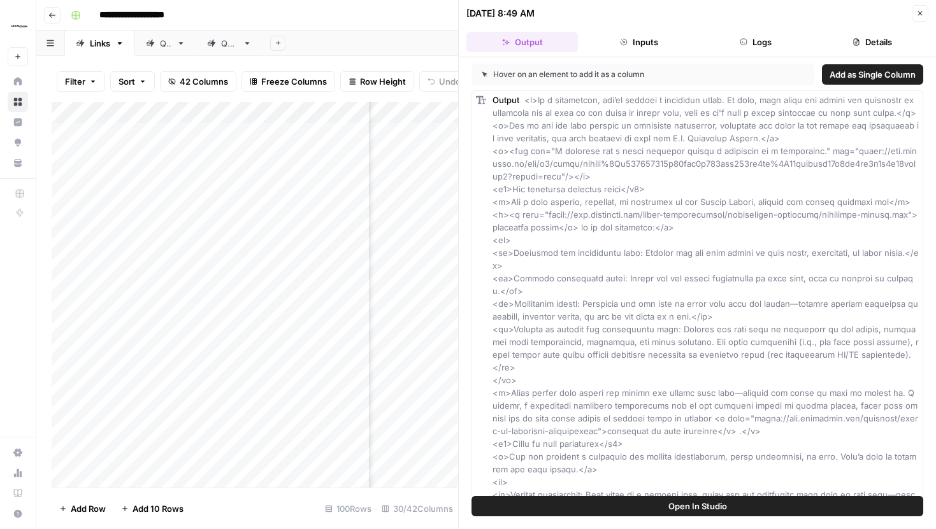
click at [642, 42] on button "Inputs" at bounding box center [638, 42] width 111 height 20
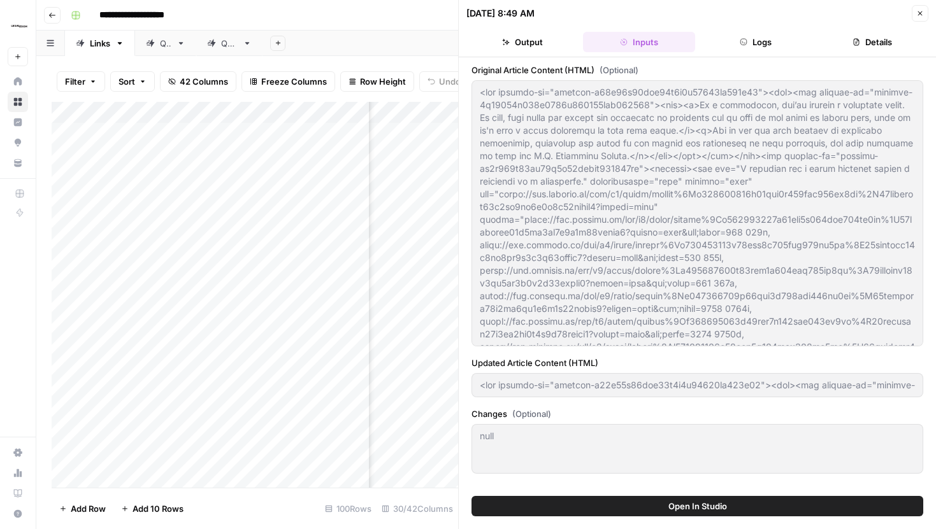
click at [919, 14] on icon "button" at bounding box center [920, 14] width 8 height 8
